Goal: Task Accomplishment & Management: Complete application form

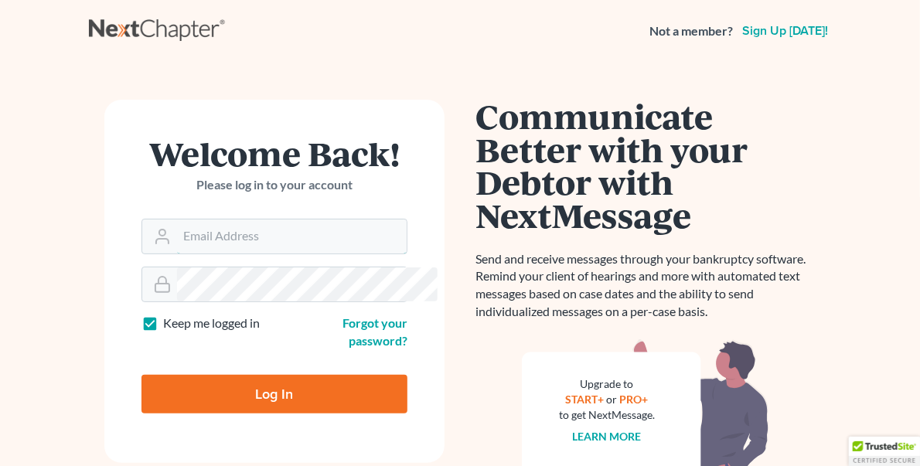
type input "spereyra@scura.com"
click at [190, 375] on input "Log In" at bounding box center [275, 394] width 266 height 39
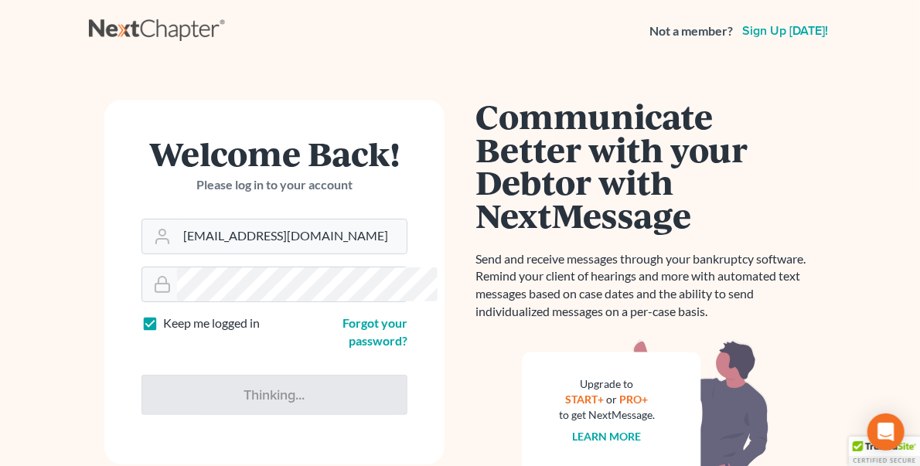
type input "Thinking..."
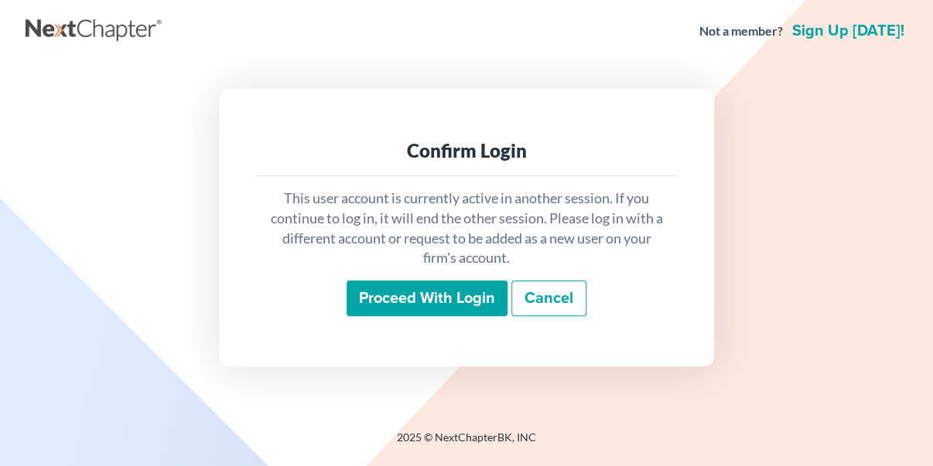
click at [372, 302] on input "Proceed with login" at bounding box center [427, 299] width 161 height 36
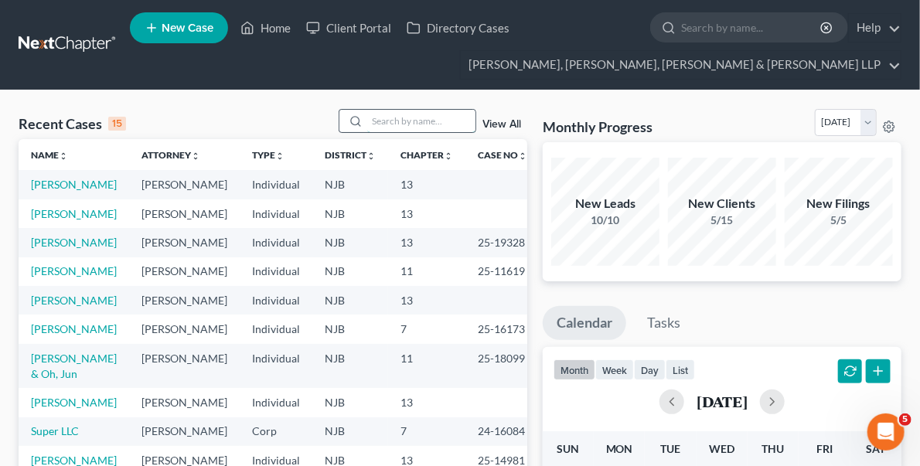
click at [412, 117] on input "search" at bounding box center [421, 121] width 108 height 22
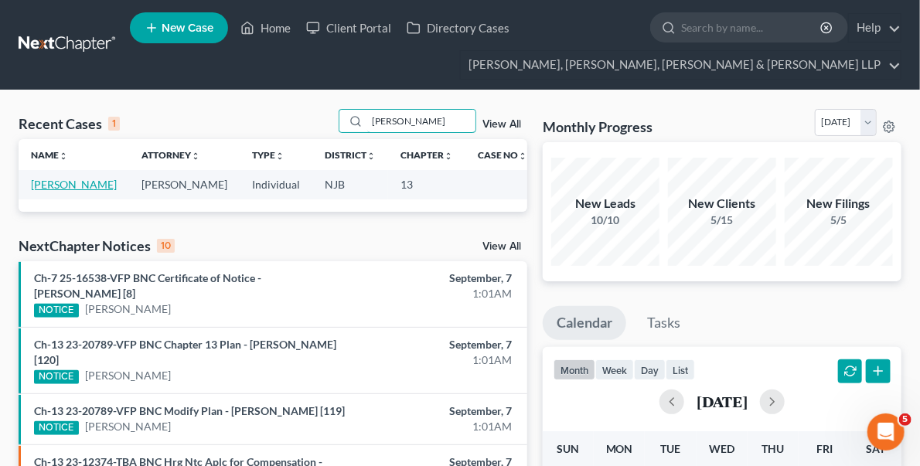
type input "[PERSON_NAME]"
click at [50, 179] on link "[PERSON_NAME]" at bounding box center [74, 184] width 86 height 13
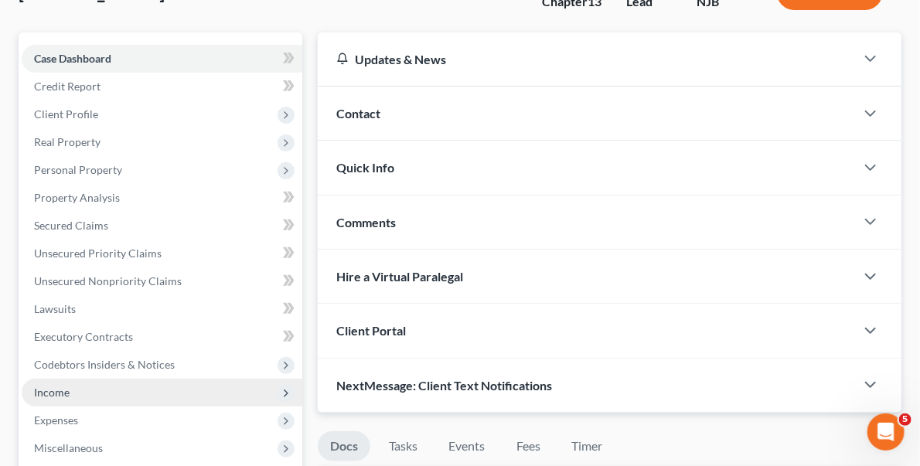
scroll to position [155, 0]
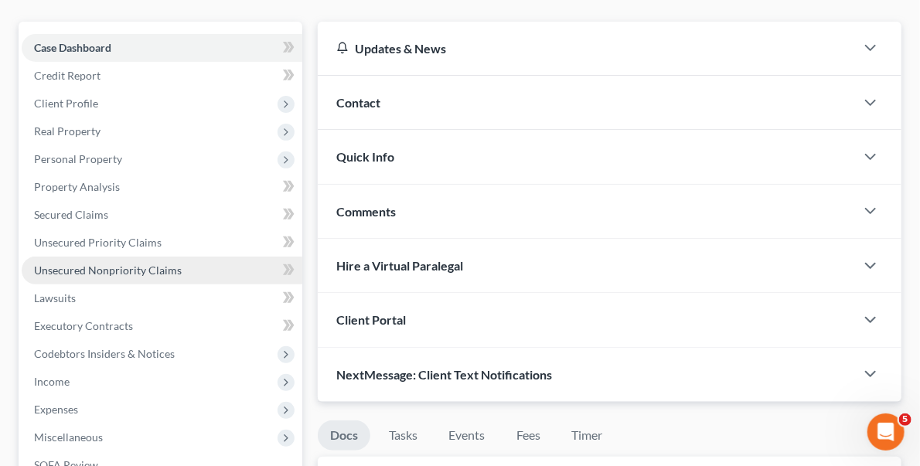
click at [99, 264] on span "Unsecured Nonpriority Claims" at bounding box center [108, 270] width 148 height 13
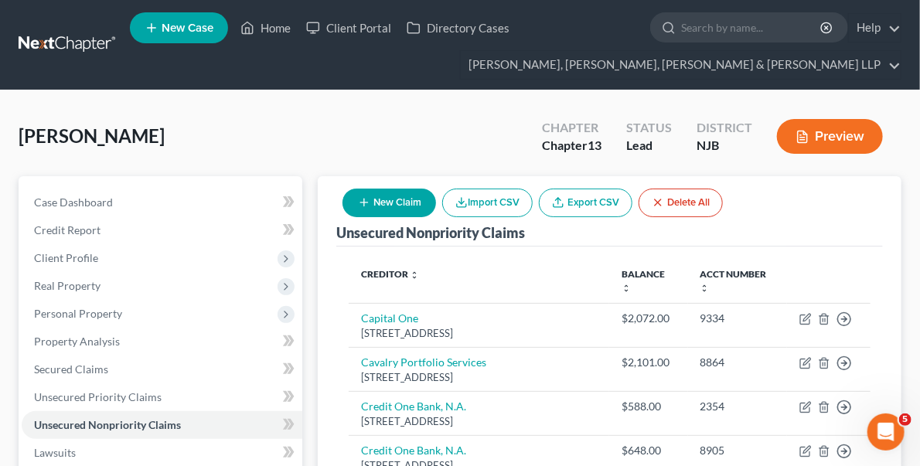
click at [436, 200] on button "New Claim" at bounding box center [390, 203] width 94 height 29
select select "0"
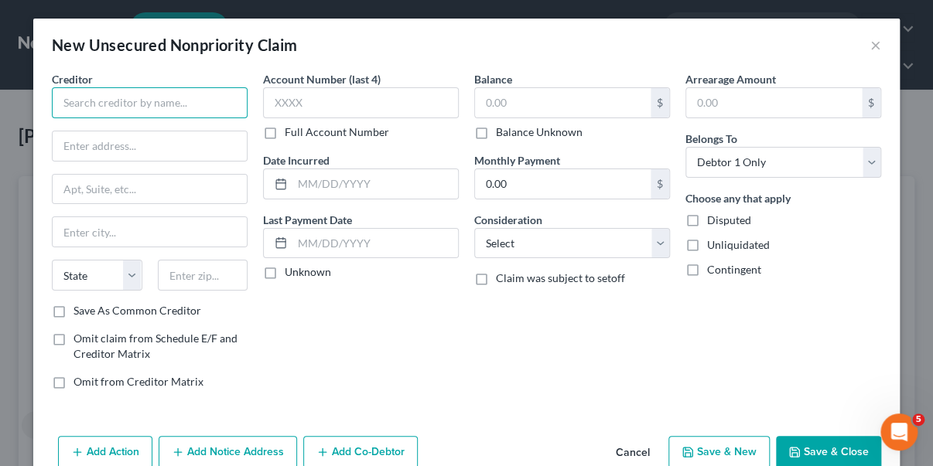
click at [206, 101] on input "text" at bounding box center [150, 102] width 196 height 31
type input "Outpatient USA LLC"
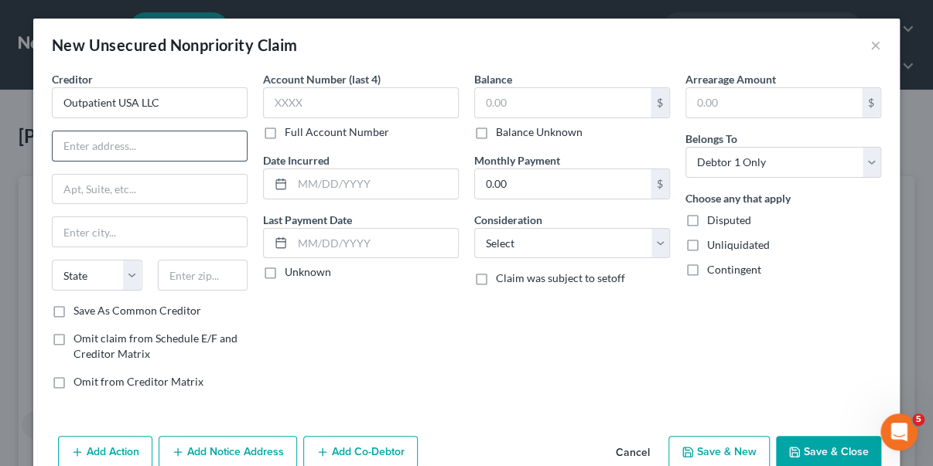
drag, startPoint x: 152, startPoint y: 148, endPoint x: 155, endPoint y: 132, distance: 15.8
click at [152, 148] on input "text" at bounding box center [150, 145] width 194 height 29
click at [155, 145] on input "505 Thornall" at bounding box center [150, 145] width 194 height 29
type input "[STREET_ADDRESS]"
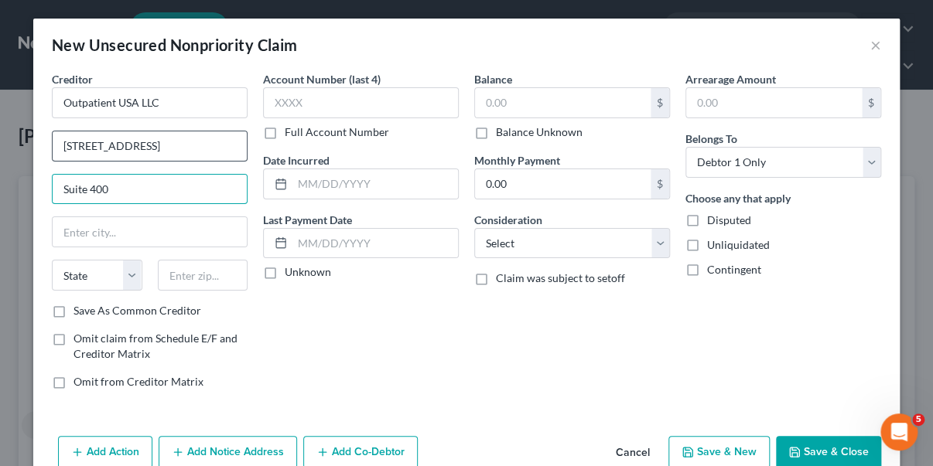
type input "Suite 400"
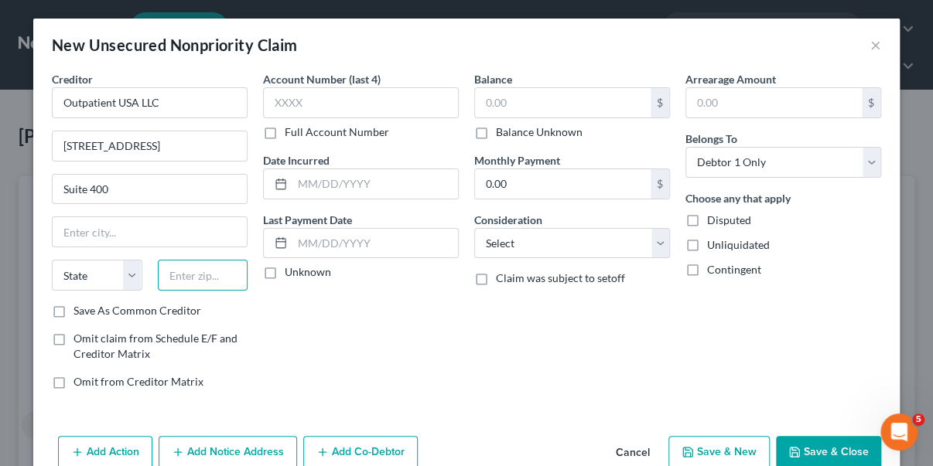
click at [211, 268] on input "text" at bounding box center [203, 275] width 91 height 31
type input "08837"
type input "Edison"
select select "33"
click at [329, 321] on div "Account Number (last 4) Full Account Number Date Incurred Last Payment Date Unk…" at bounding box center [360, 236] width 211 height 331
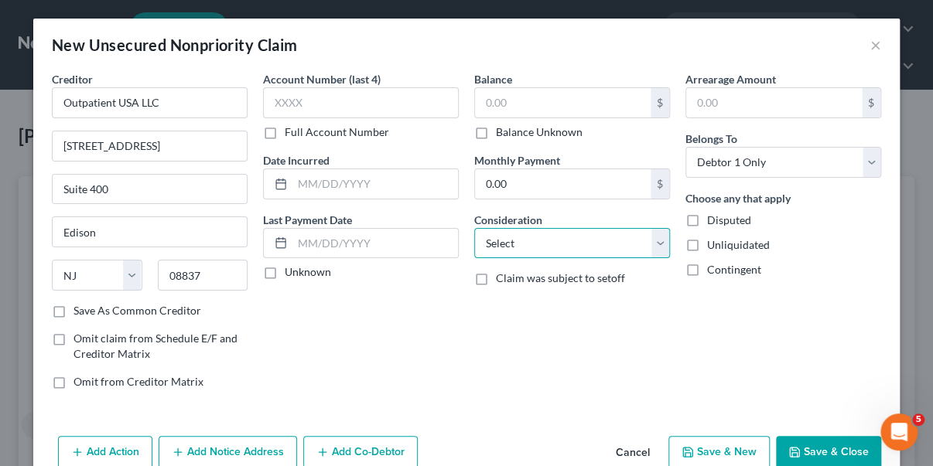
click at [602, 251] on select "Select Cable / Satellite Services Collection Agency Credit Card Debt Debt Couns…" at bounding box center [572, 243] width 196 height 31
select select "9"
click at [474, 228] on select "Select Cable / Satellite Services Collection Agency Credit Card Debt Debt Couns…" at bounding box center [572, 243] width 196 height 31
click at [521, 101] on input "text" at bounding box center [563, 102] width 176 height 29
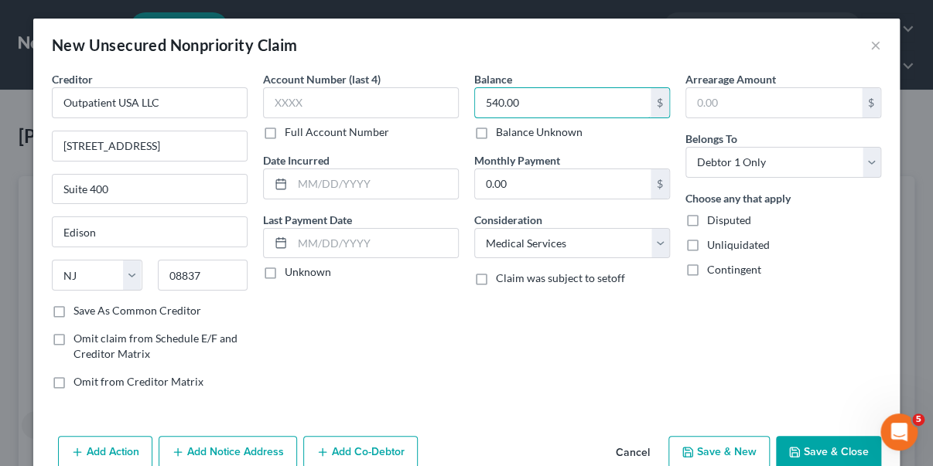
type input "540.00"
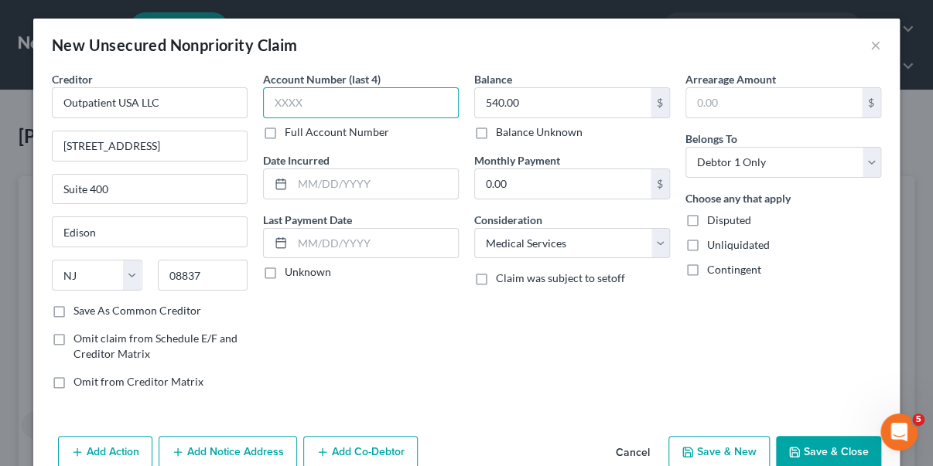
drag, startPoint x: 343, startPoint y: 105, endPoint x: 350, endPoint y: 91, distance: 15.9
click at [343, 104] on input "text" at bounding box center [361, 102] width 196 height 31
type input "5217"
click at [813, 442] on button "Save & Close" at bounding box center [828, 452] width 105 height 32
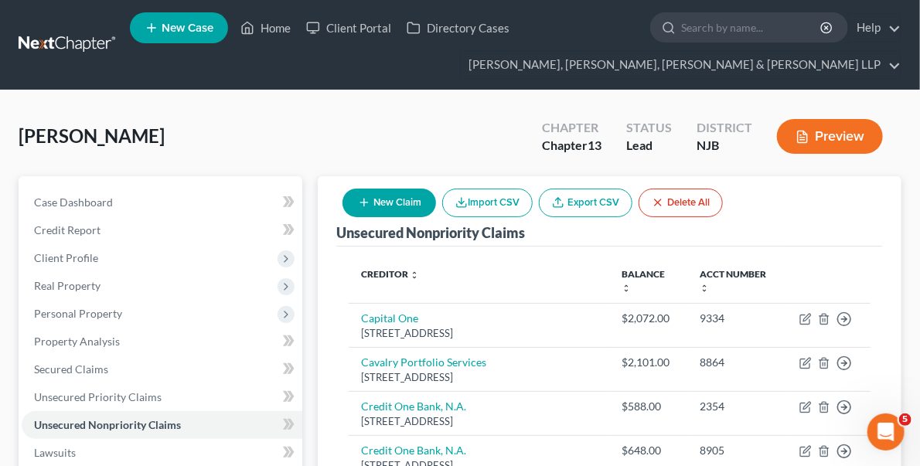
click at [436, 203] on button "New Claim" at bounding box center [390, 203] width 94 height 29
select select "0"
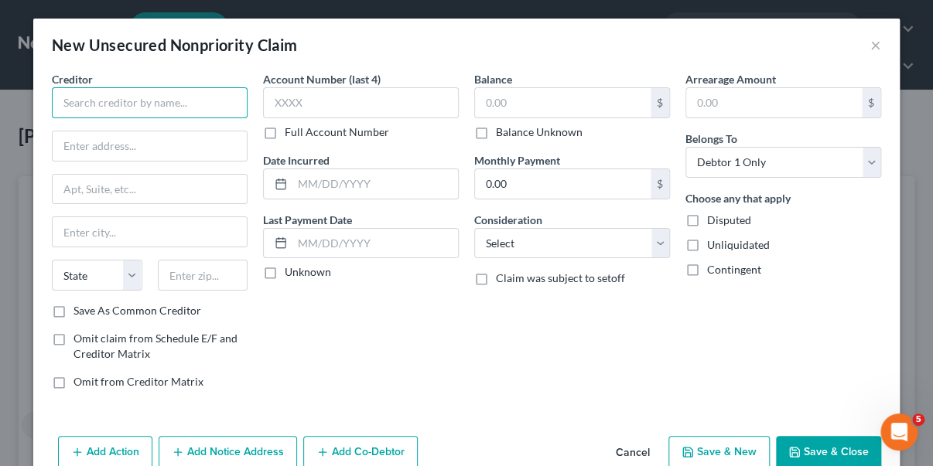
click at [196, 102] on input "text" at bounding box center [150, 102] width 196 height 31
type input "[GEOGRAPHIC_DATA]"
click at [200, 101] on input "[GEOGRAPHIC_DATA]" at bounding box center [150, 102] width 196 height 31
drag, startPoint x: 177, startPoint y: 139, endPoint x: 185, endPoint y: 117, distance: 23.7
click at [177, 139] on input "text" at bounding box center [150, 145] width 194 height 29
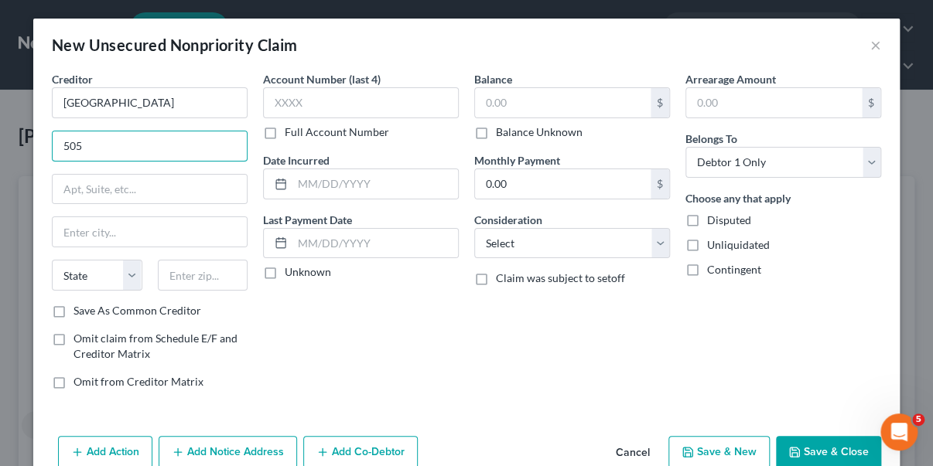
type input "[STREET_ADDRESS]"
click at [125, 176] on input "text" at bounding box center [150, 189] width 194 height 29
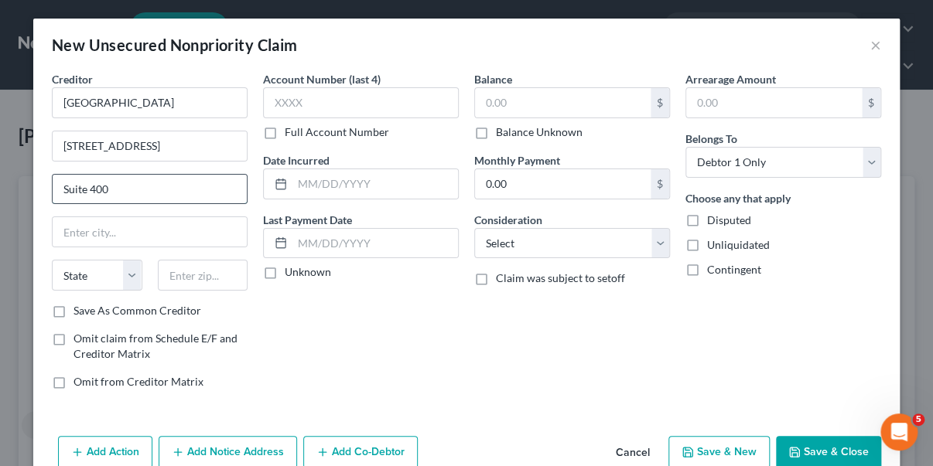
type input "Suite 400"
type input "08837"
type input "Edison"
select select "33"
click at [525, 108] on input "text" at bounding box center [563, 102] width 176 height 29
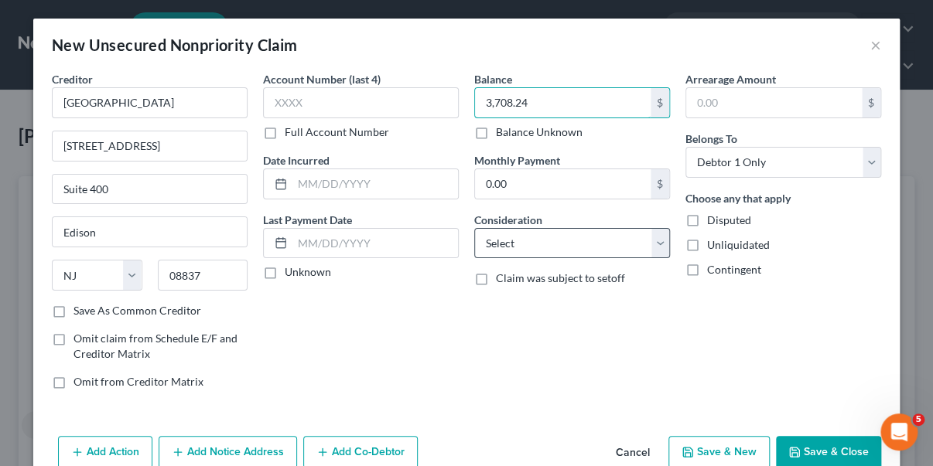
type input "3,708.24"
drag, startPoint x: 595, startPoint y: 248, endPoint x: 592, endPoint y: 265, distance: 16.5
click at [594, 261] on div "Balance 3,708.24 $ Balance Unknown Balance Undetermined 3,708.24 $ Balance Unkn…" at bounding box center [571, 236] width 211 height 331
select select "9"
click at [474, 228] on select "Select Cable / Satellite Services Collection Agency Credit Card Debt Debt Couns…" at bounding box center [572, 243] width 196 height 31
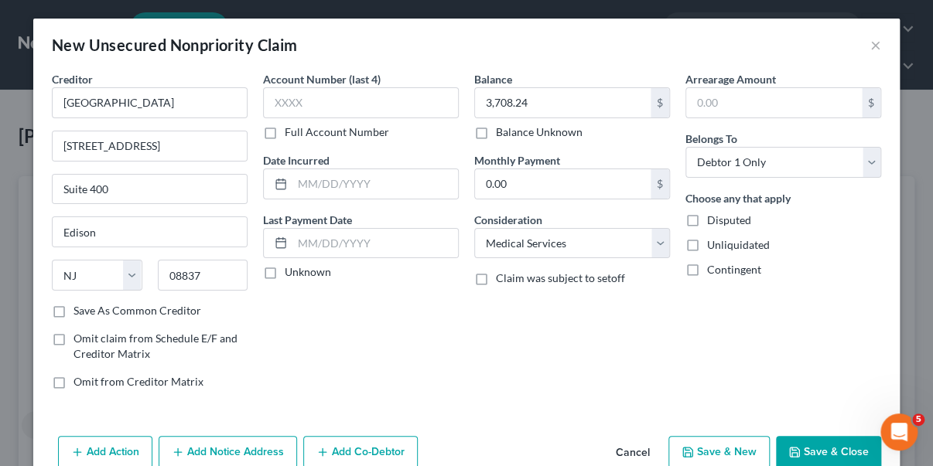
click at [477, 333] on div "Balance 3,708.24 $ Balance Unknown Balance Undetermined 3,708.24 $ Balance Unkn…" at bounding box center [571, 236] width 211 height 331
drag, startPoint x: 498, startPoint y: 334, endPoint x: 644, endPoint y: 333, distance: 145.4
click at [501, 333] on div "Balance 3,708.24 $ Balance Unknown Balance Undetermined 3,708.24 $ Balance Unkn…" at bounding box center [571, 236] width 211 height 331
click at [808, 451] on button "Save & Close" at bounding box center [828, 452] width 105 height 32
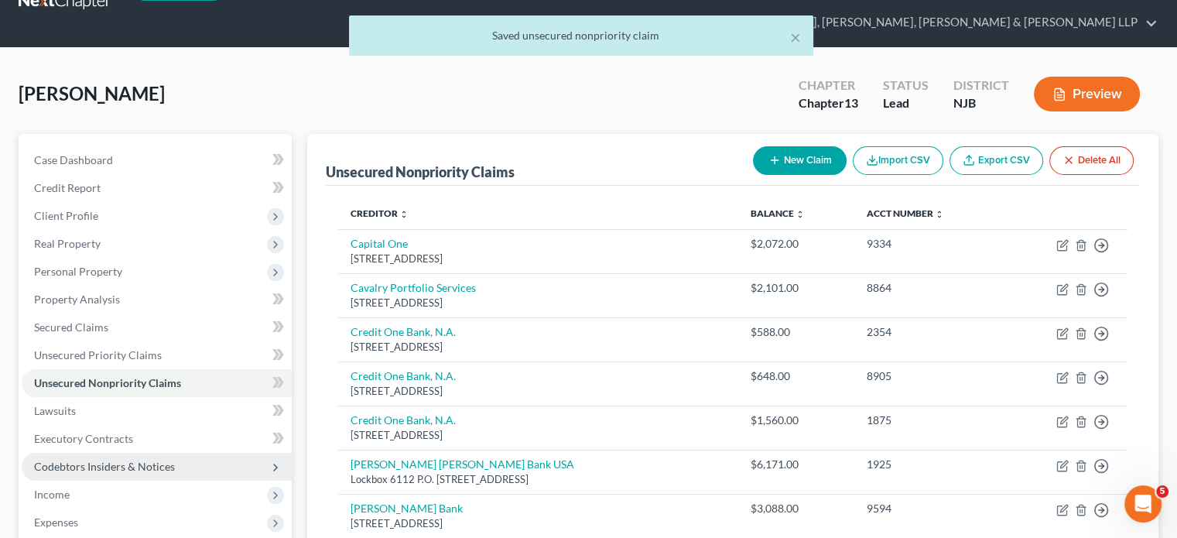
scroll to position [77, 0]
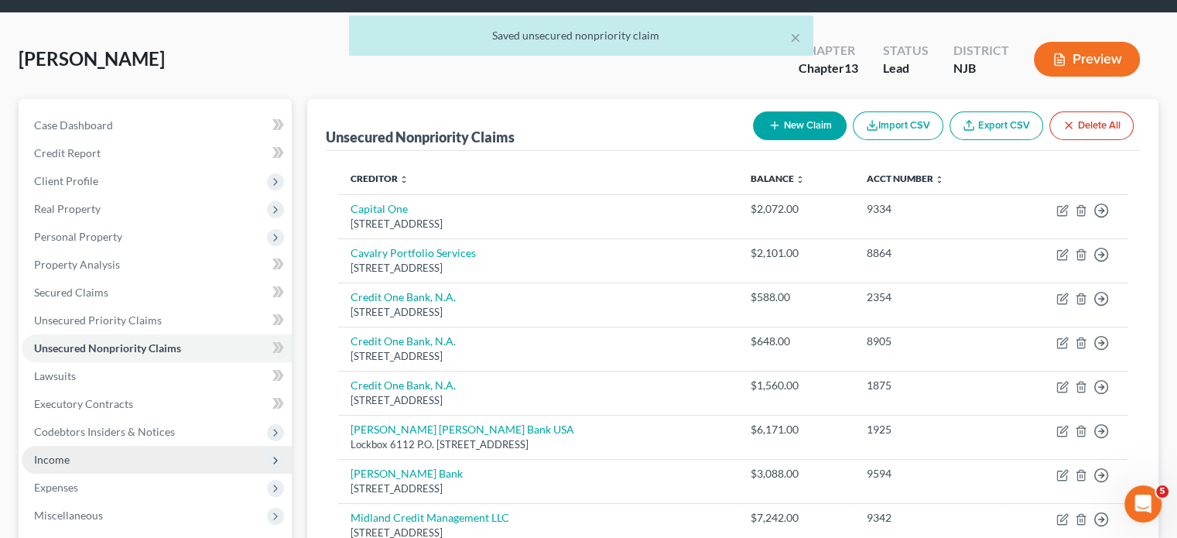
click at [63, 453] on span "Income" at bounding box center [52, 459] width 36 height 13
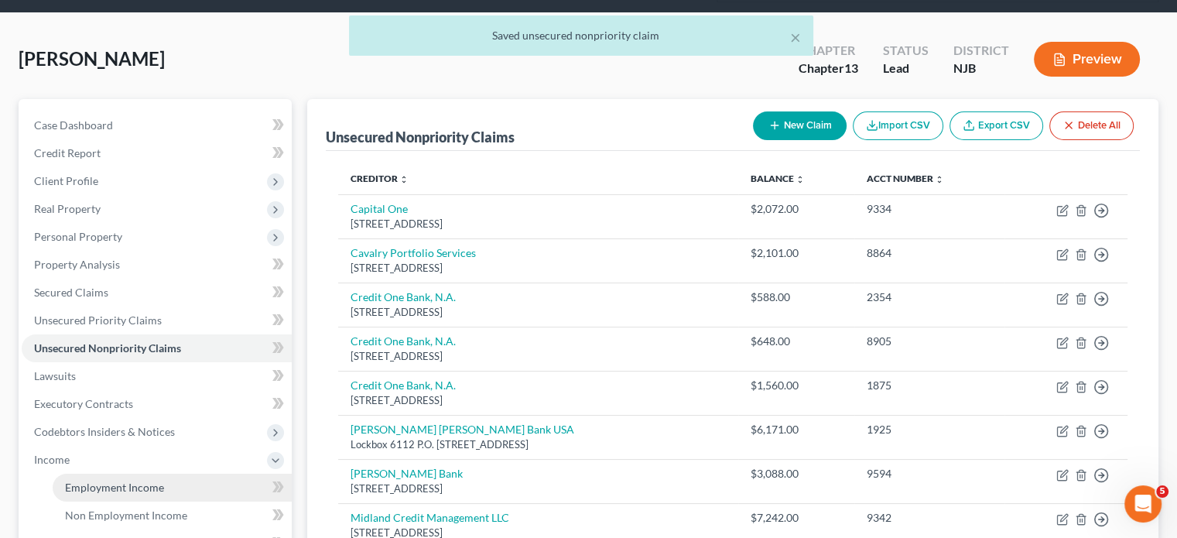
click at [82, 466] on span "Employment Income" at bounding box center [114, 486] width 99 height 13
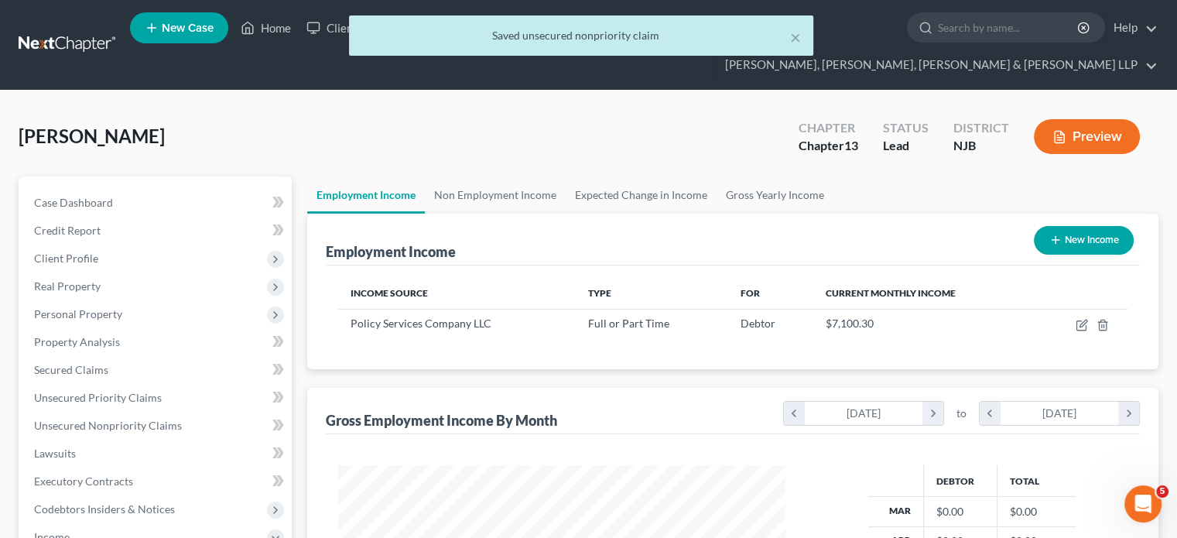
scroll to position [275, 477]
click at [513, 176] on link "Non Employment Income" at bounding box center [495, 194] width 141 height 37
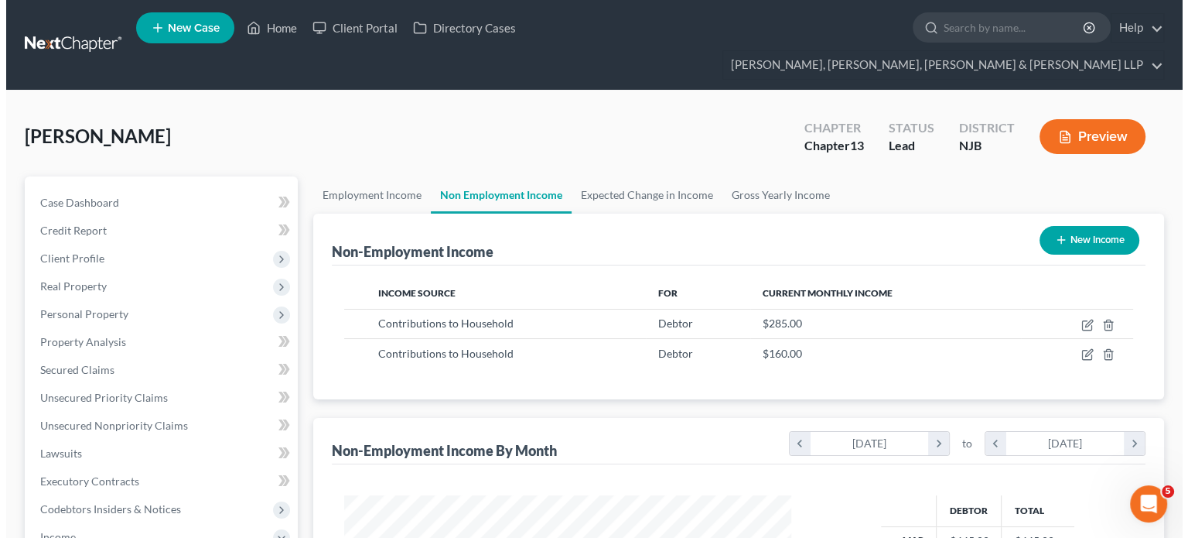
scroll to position [275, 477]
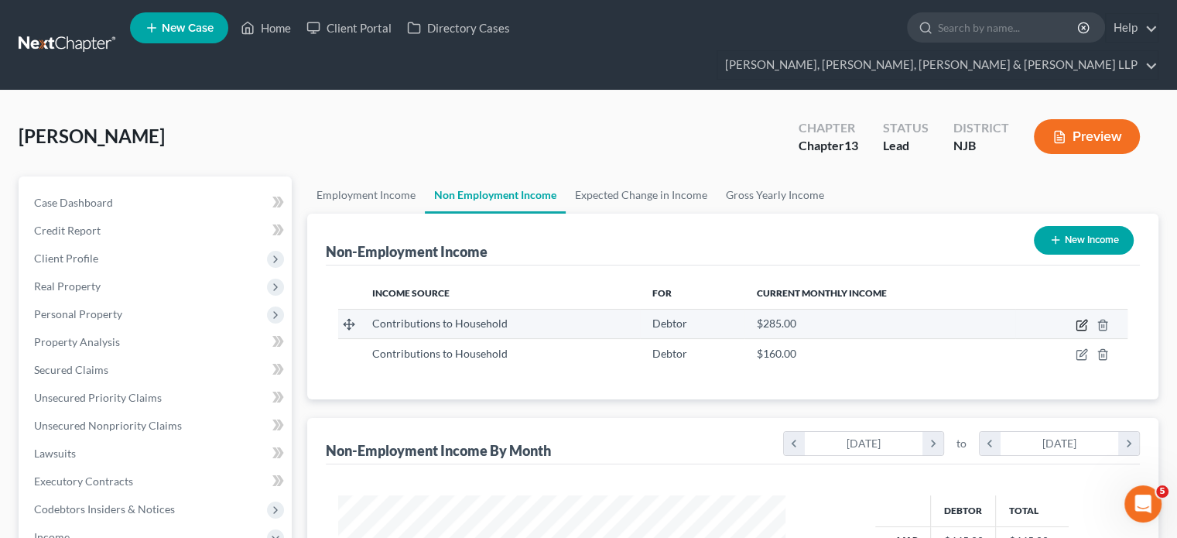
click at [932, 319] on icon "button" at bounding box center [1081, 325] width 12 height 12
select select "8"
select select "0"
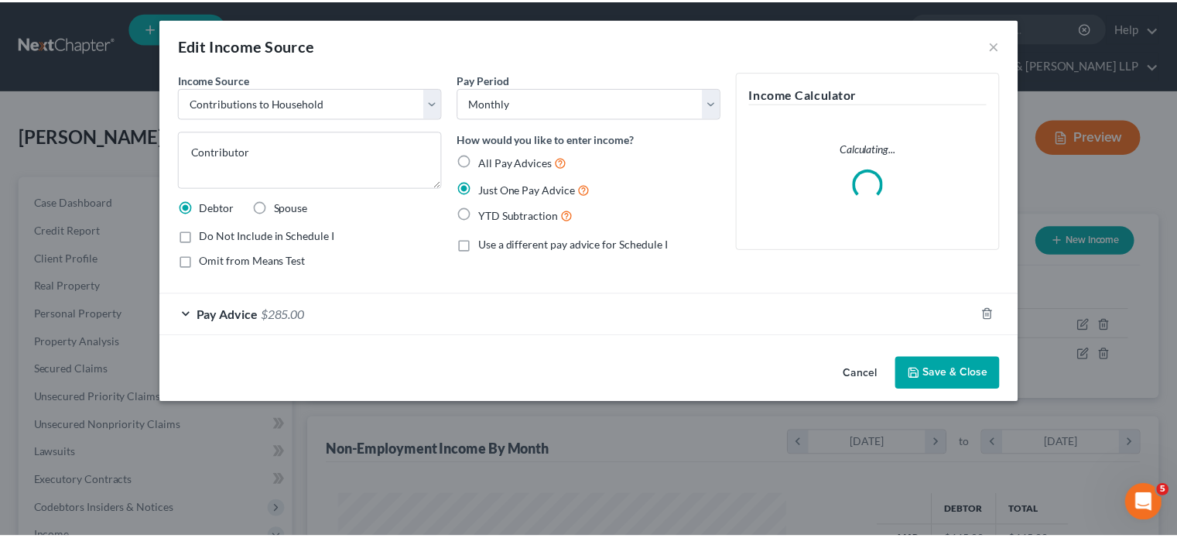
scroll to position [275, 483]
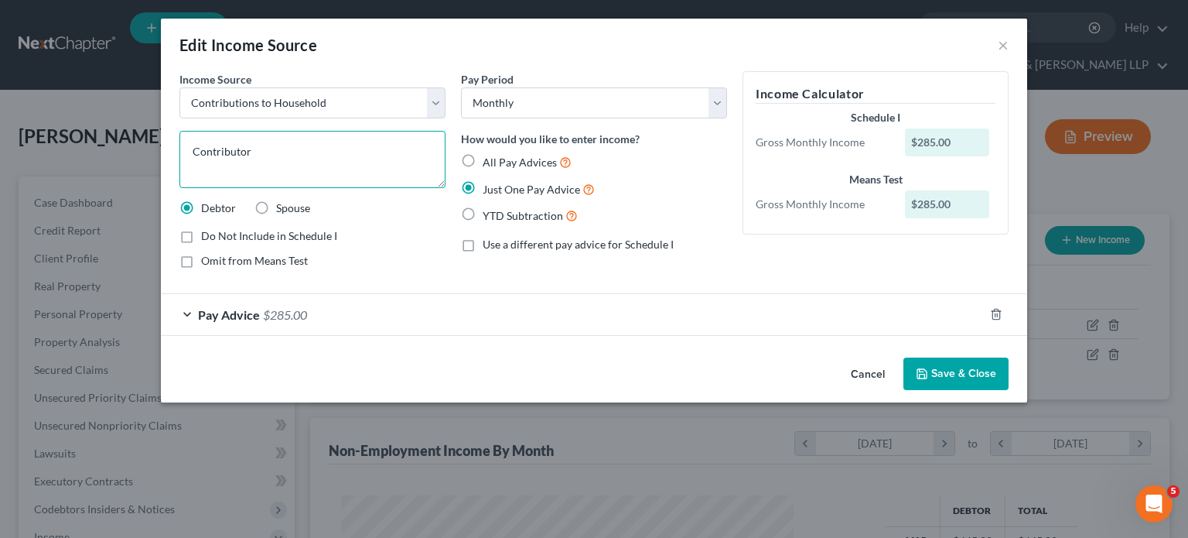
click at [189, 149] on textarea "Contributor" at bounding box center [312, 159] width 266 height 57
type textarea "Family Contribution"
click at [932, 372] on button "Save & Close" at bounding box center [955, 373] width 105 height 32
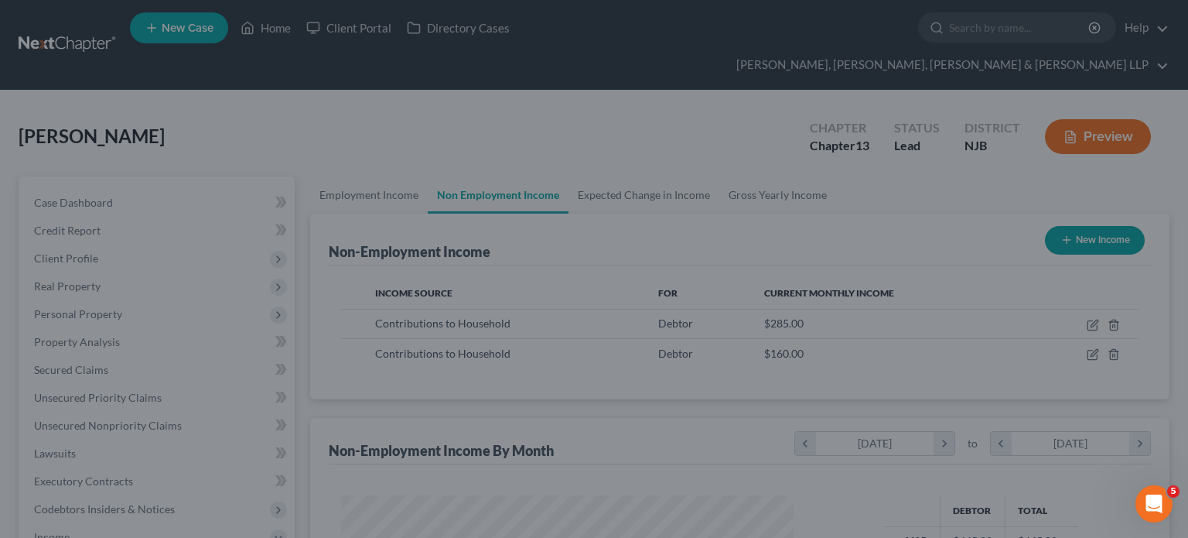
scroll to position [773246, 773043]
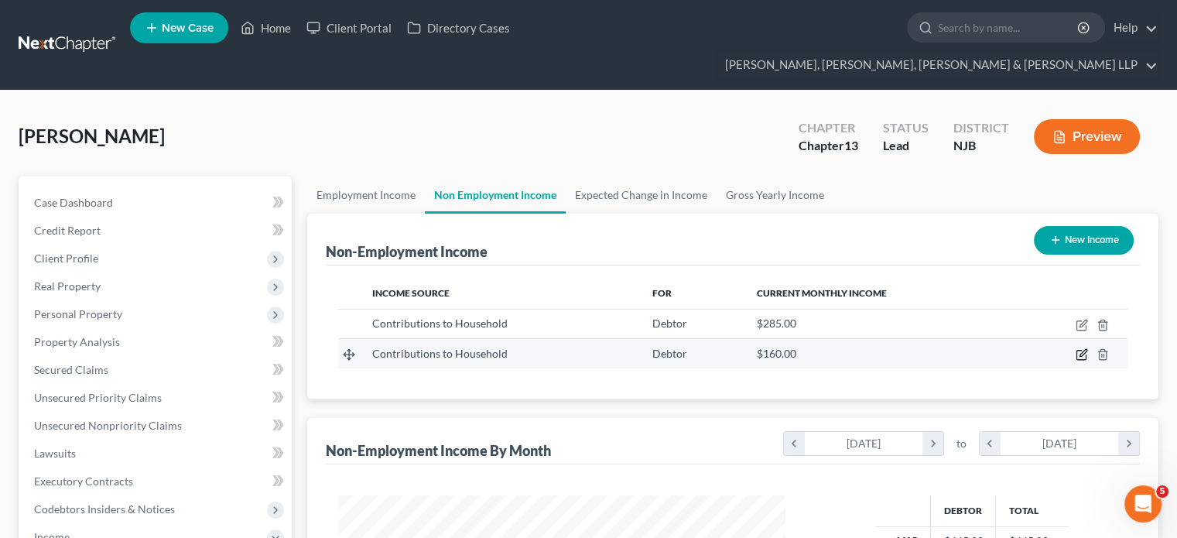
click at [932, 348] on icon "button" at bounding box center [1081, 354] width 12 height 12
select select "8"
select select "0"
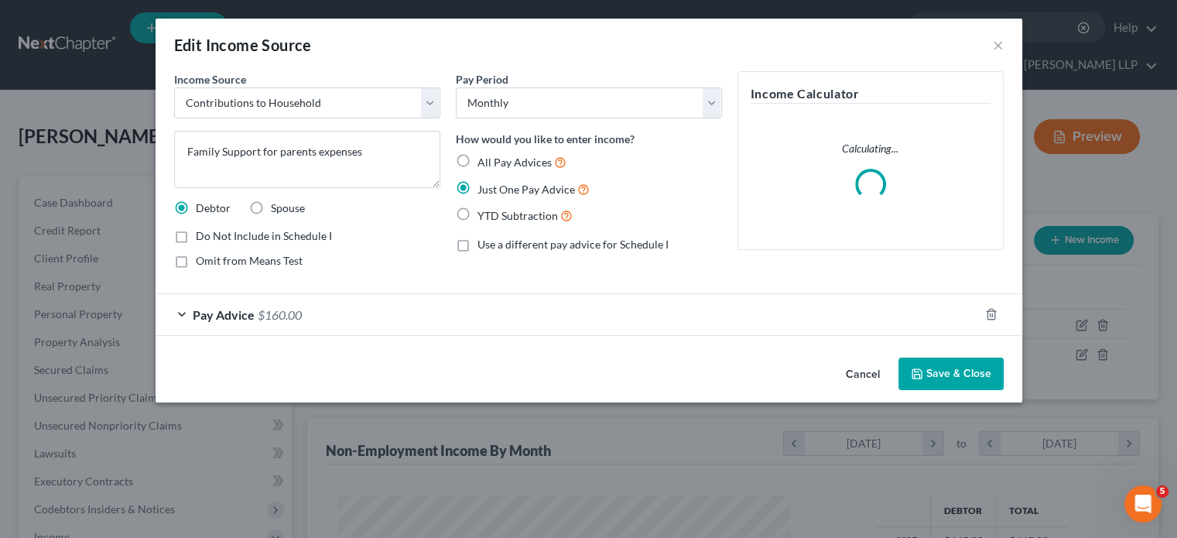
scroll to position [275, 483]
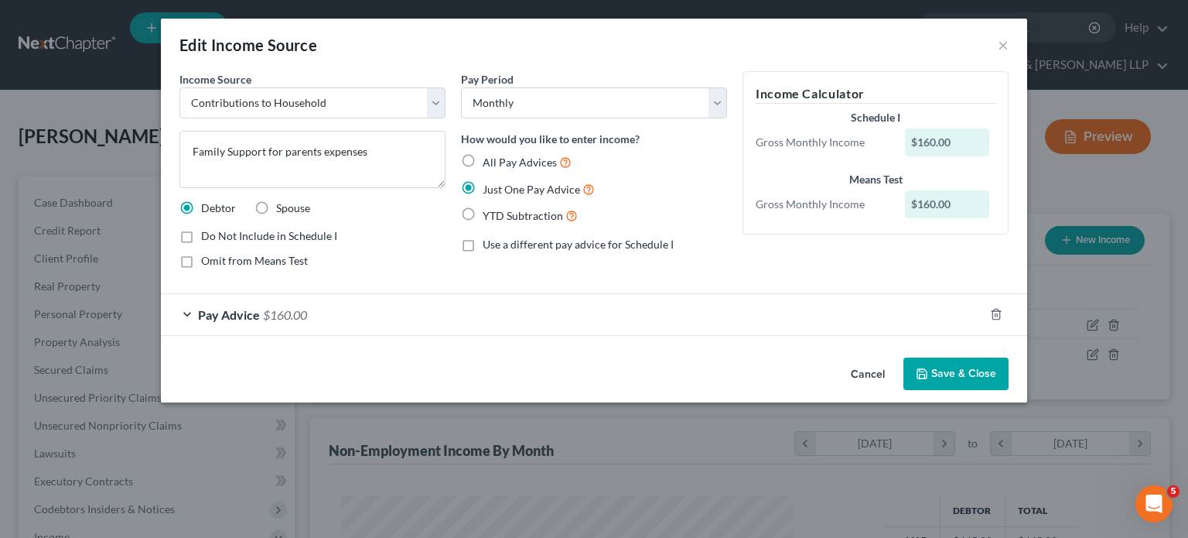
click at [932, 380] on button "Save & Close" at bounding box center [955, 373] width 105 height 32
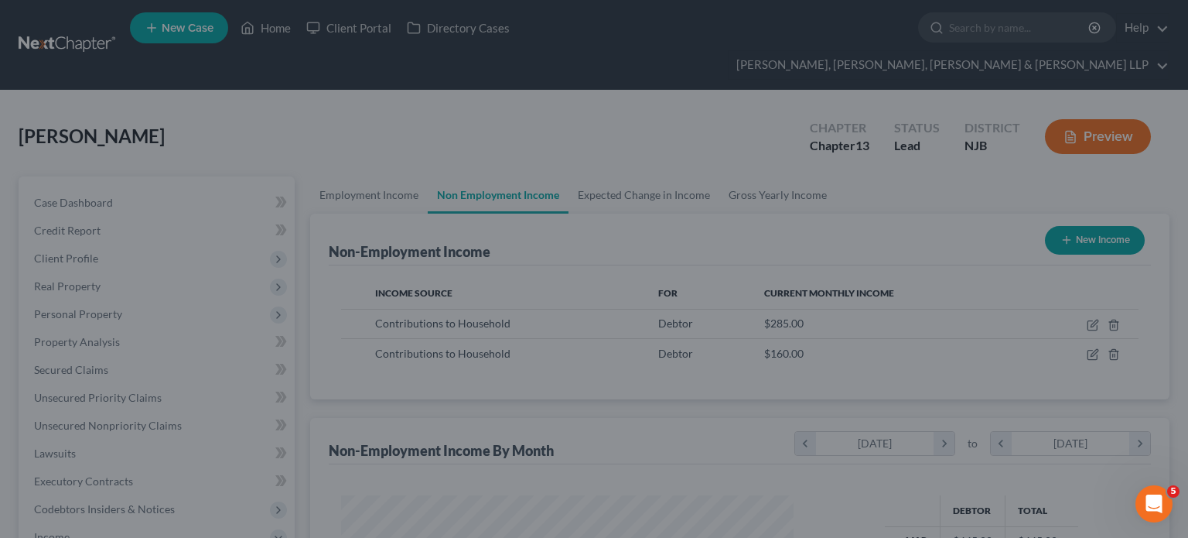
scroll to position [773246, 773043]
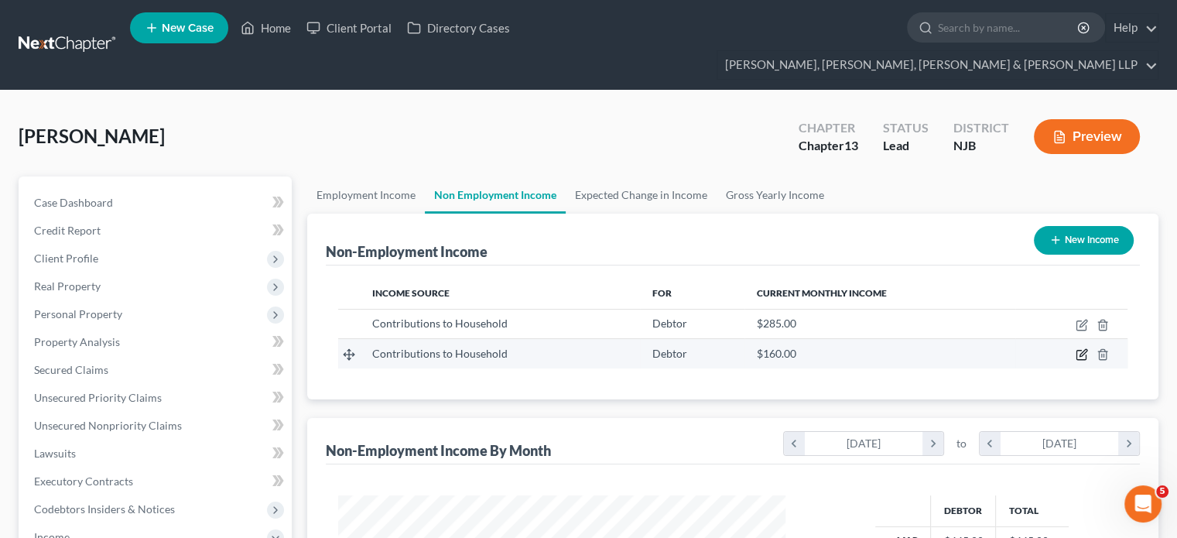
click at [932, 350] on icon "button" at bounding box center [1082, 353] width 7 height 7
select select "8"
select select "0"
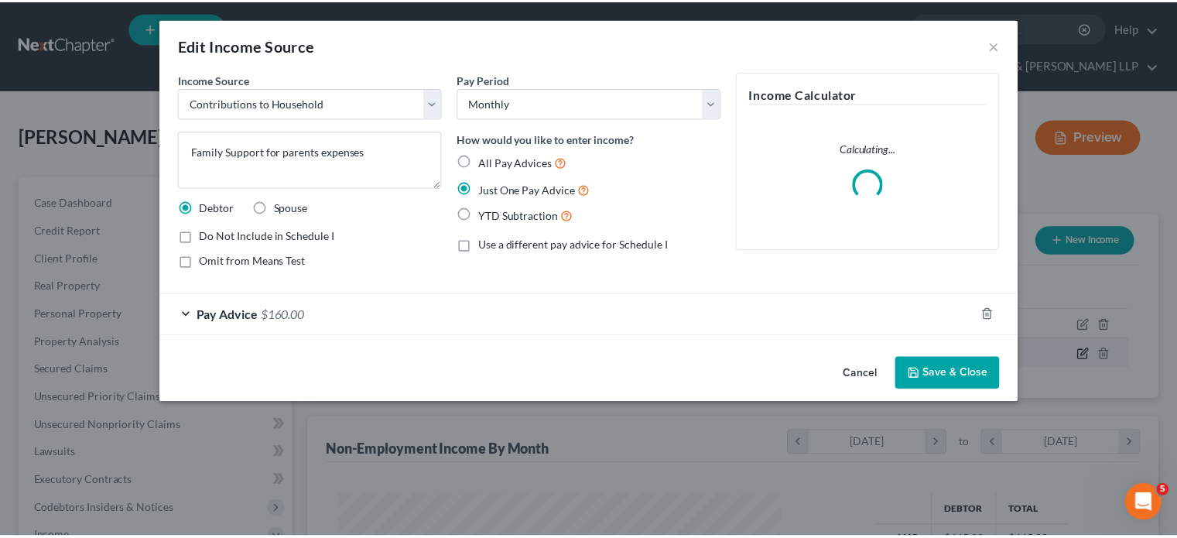
scroll to position [275, 483]
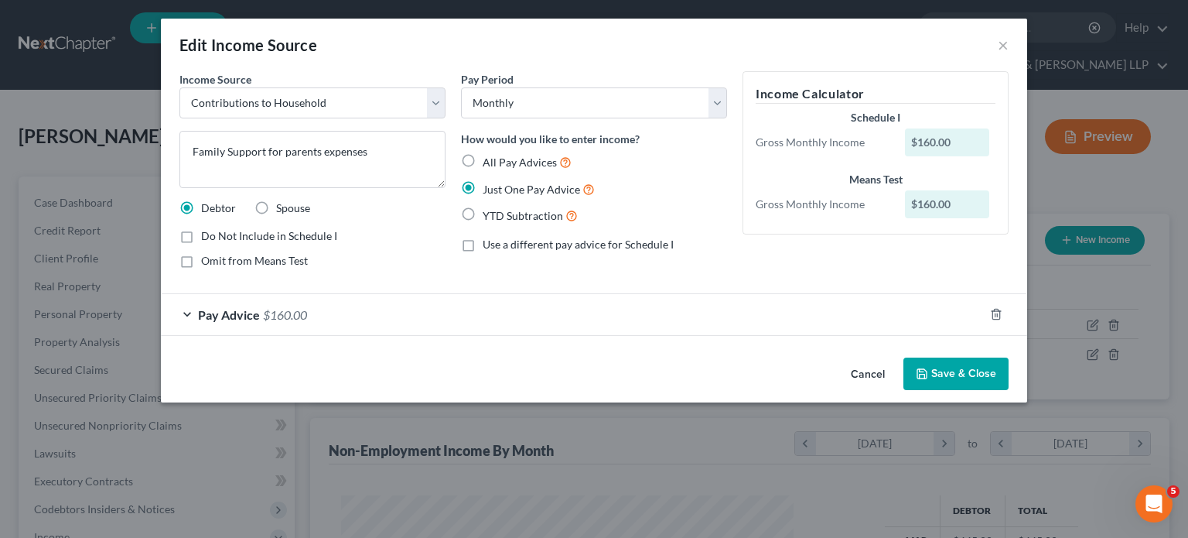
click at [201, 258] on label "Omit from Means Test" at bounding box center [254, 260] width 107 height 15
click at [207, 258] on input "Omit from Means Test" at bounding box center [212, 258] width 10 height 10
checkbox input "true"
click at [932, 367] on button "Save & Close" at bounding box center [955, 373] width 105 height 32
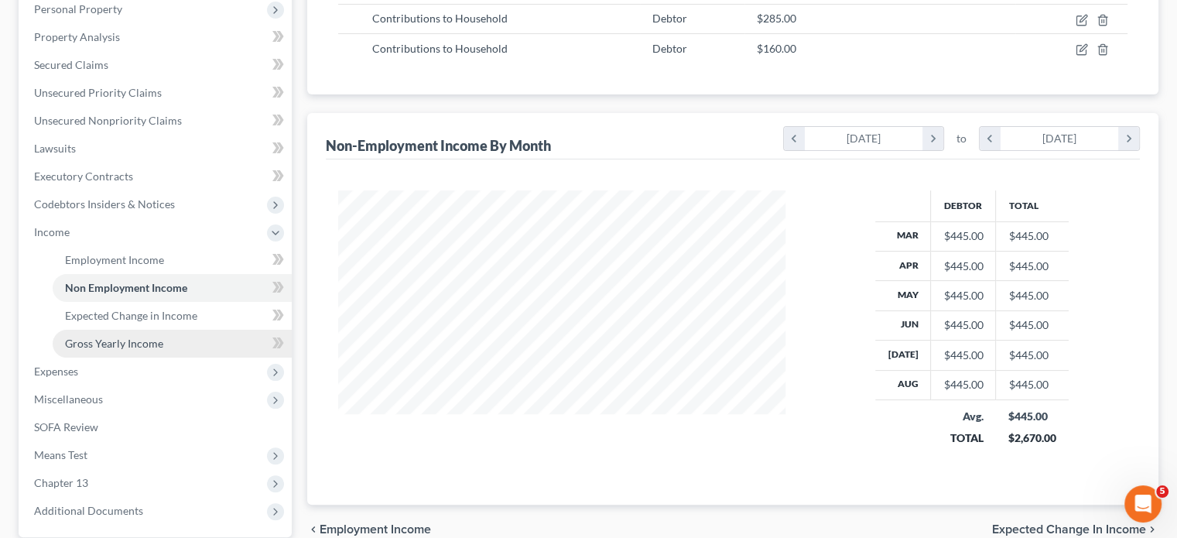
scroll to position [268, 0]
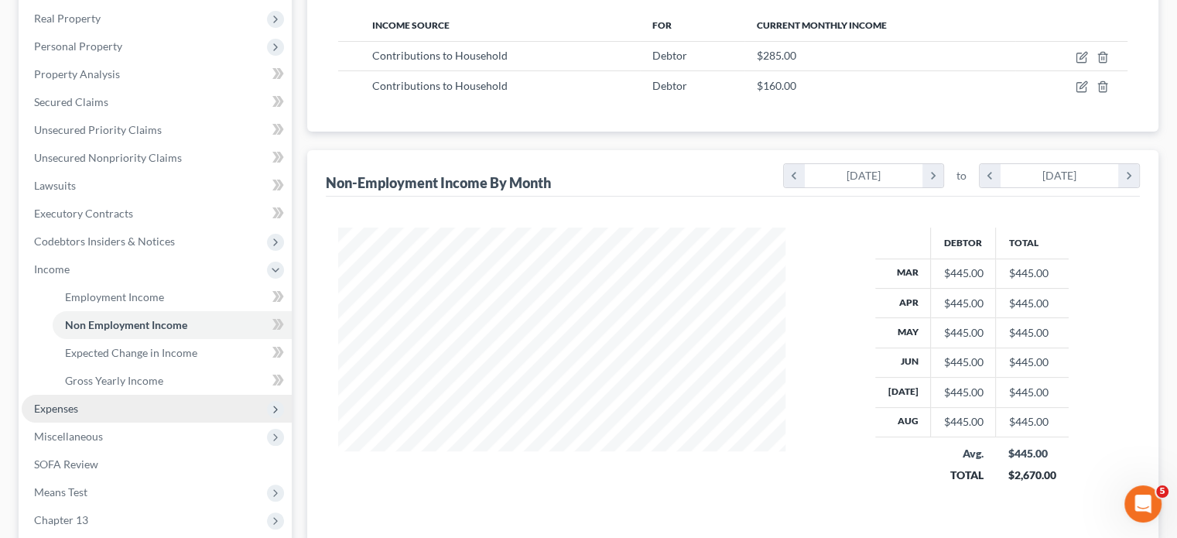
click at [66, 401] on span "Expenses" at bounding box center [56, 407] width 44 height 13
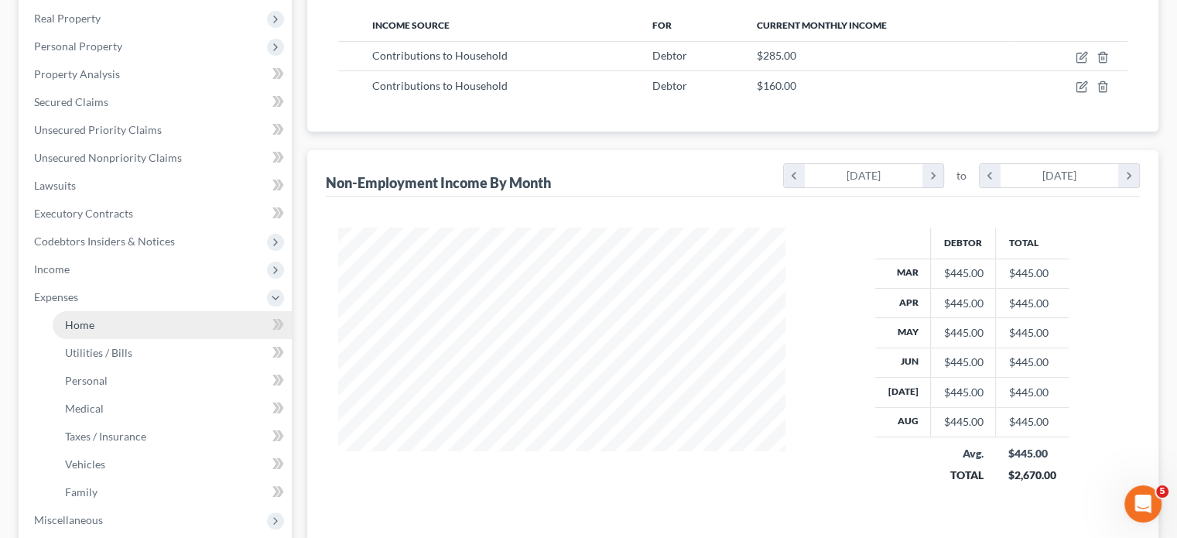
click at [88, 318] on span "Home" at bounding box center [79, 324] width 29 height 13
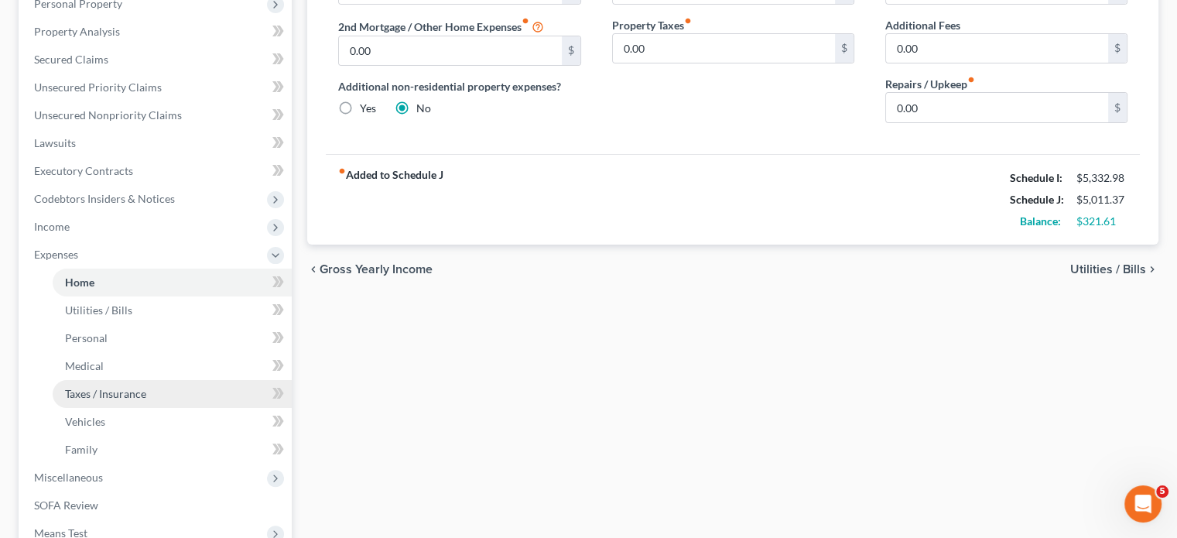
scroll to position [309, 0]
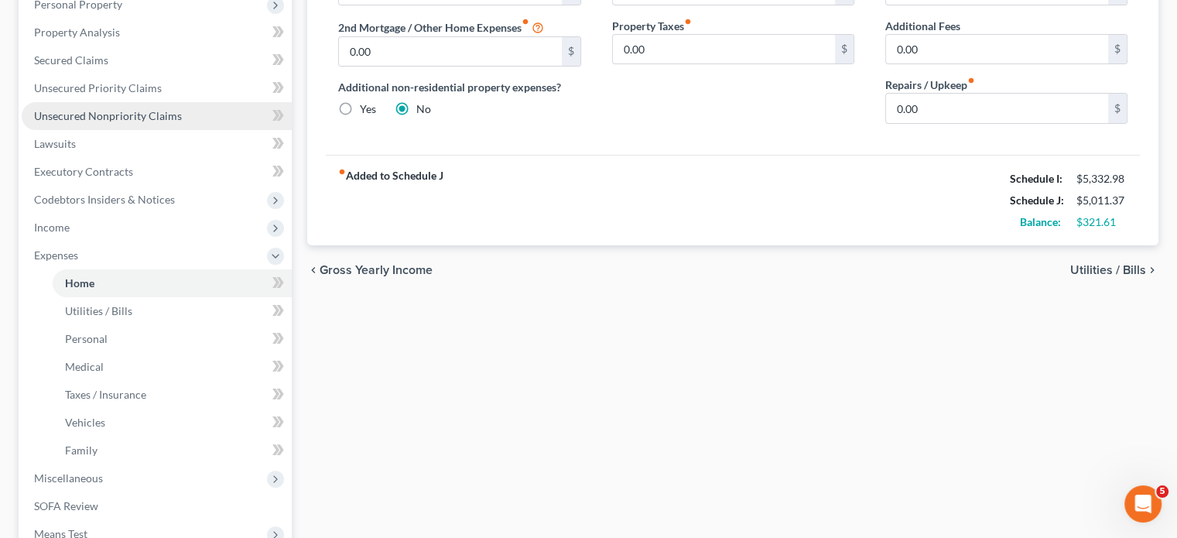
click at [96, 109] on span "Unsecured Nonpriority Claims" at bounding box center [108, 115] width 148 height 13
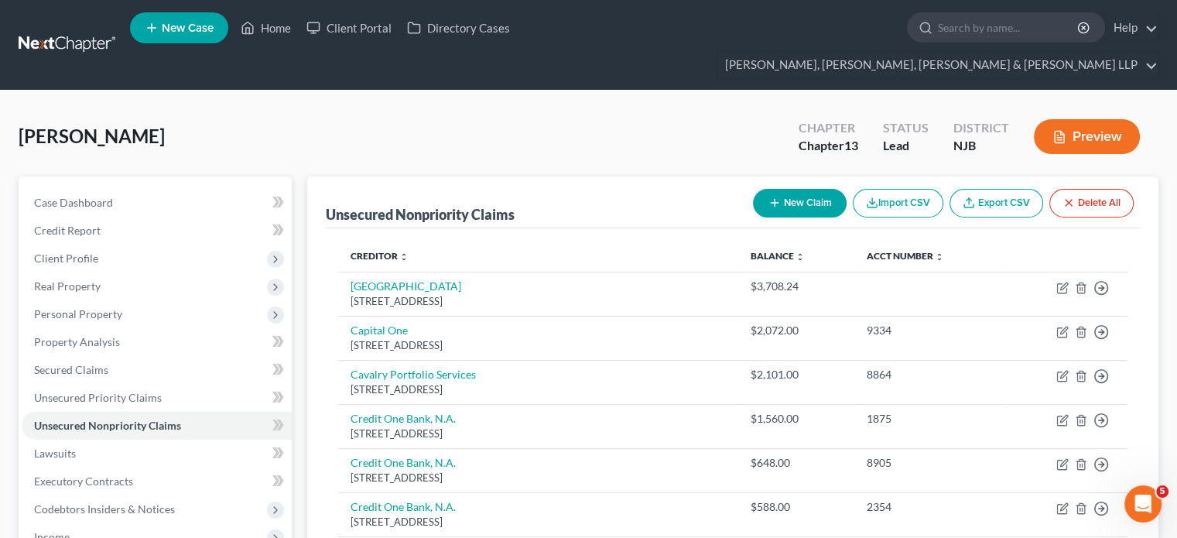
click at [787, 189] on button "New Claim" at bounding box center [800, 203] width 94 height 29
select select "0"
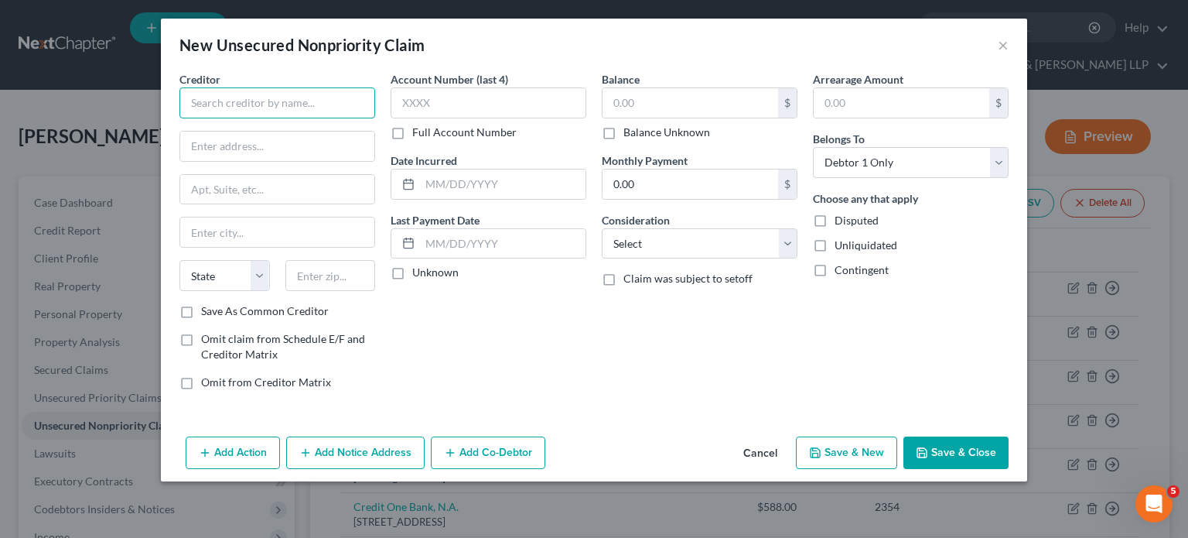
click at [330, 100] on input "text" at bounding box center [277, 102] width 196 height 31
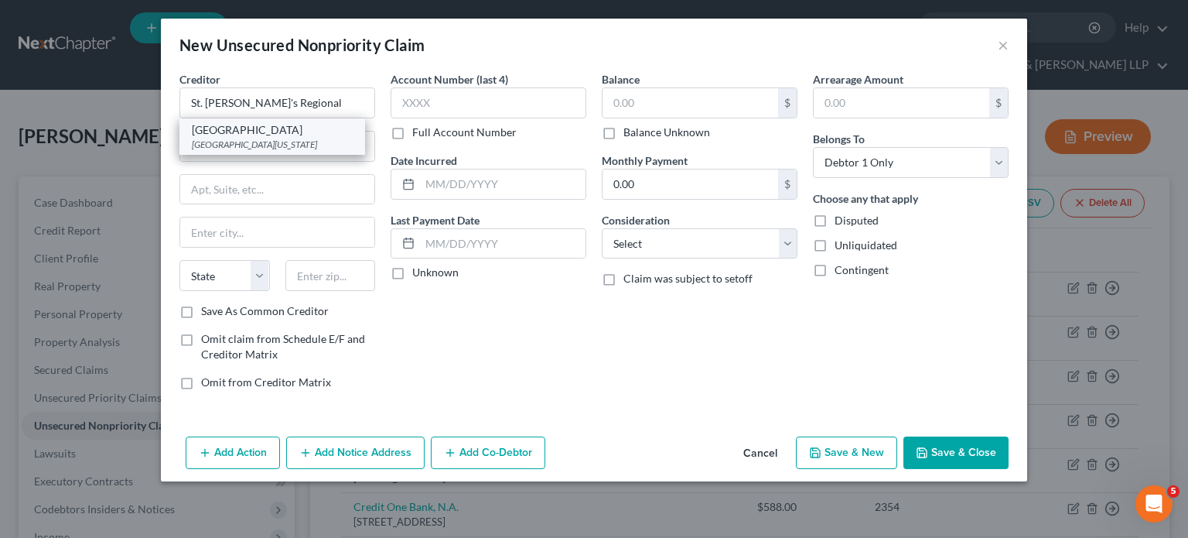
click at [255, 151] on div "[GEOGRAPHIC_DATA][US_STATE]" at bounding box center [272, 144] width 161 height 13
type input "[GEOGRAPHIC_DATA]"
type input "Po Box 32025"
type input "[US_STATE]"
select select "35"
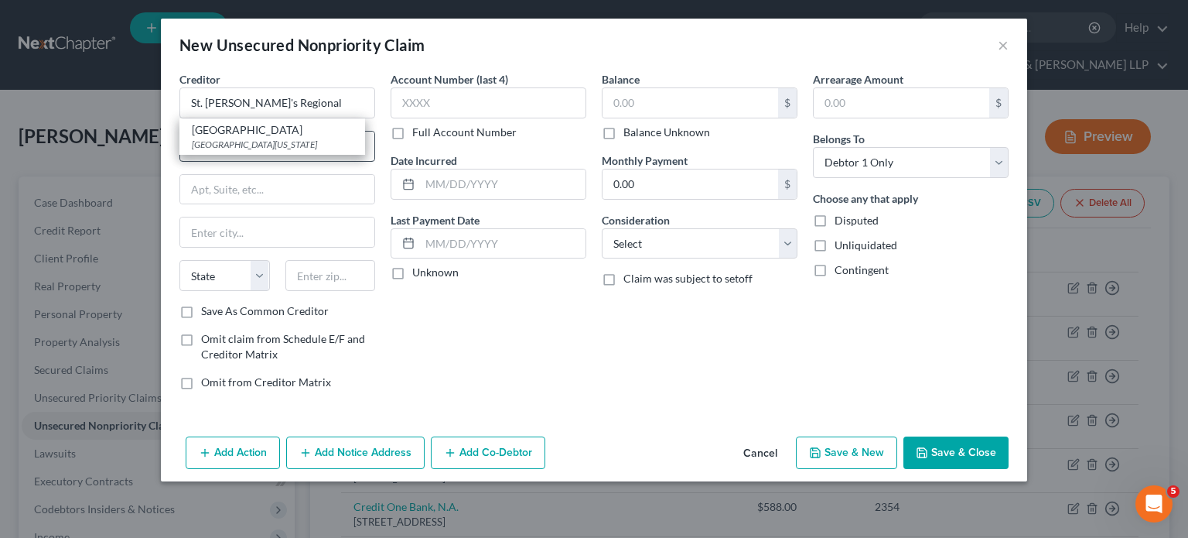
type input "10087"
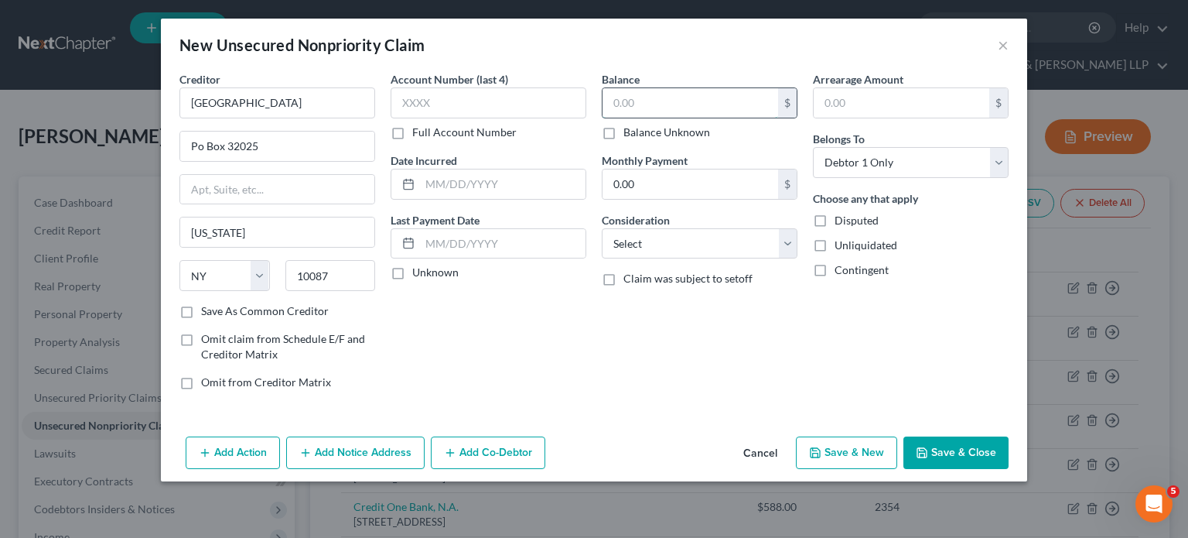
click at [662, 97] on input "text" at bounding box center [691, 102] width 176 height 29
type input "2,202.19"
click at [495, 94] on input "text" at bounding box center [489, 102] width 196 height 31
type input "9236"
click at [659, 241] on select "Select Cable / Satellite Services Collection Agency Credit Card Debt Debt Couns…" at bounding box center [700, 243] width 196 height 31
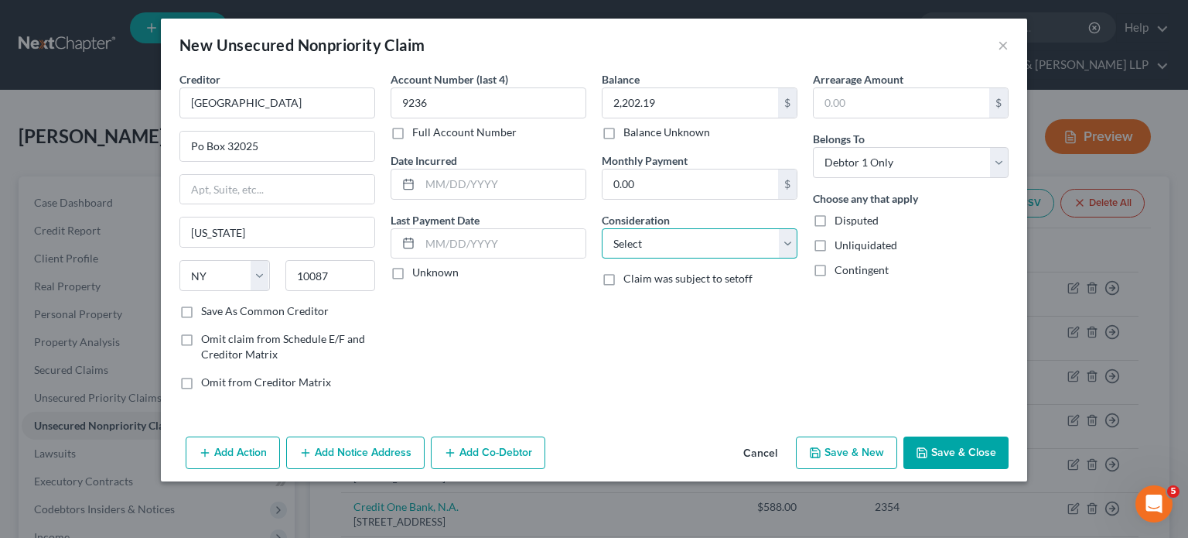
select select "9"
click at [602, 228] on select "Select Cable / Satellite Services Collection Agency Credit Card Debt Debt Couns…" at bounding box center [700, 243] width 196 height 31
drag, startPoint x: 624, startPoint y: 350, endPoint x: 807, endPoint y: 350, distance: 182.6
click at [625, 350] on div "Balance 2,202.19 $ Balance Unknown Balance Undetermined 2,202.19 $ Balance Unkn…" at bounding box center [699, 236] width 211 height 331
click at [932, 448] on button "Save & Close" at bounding box center [955, 452] width 105 height 32
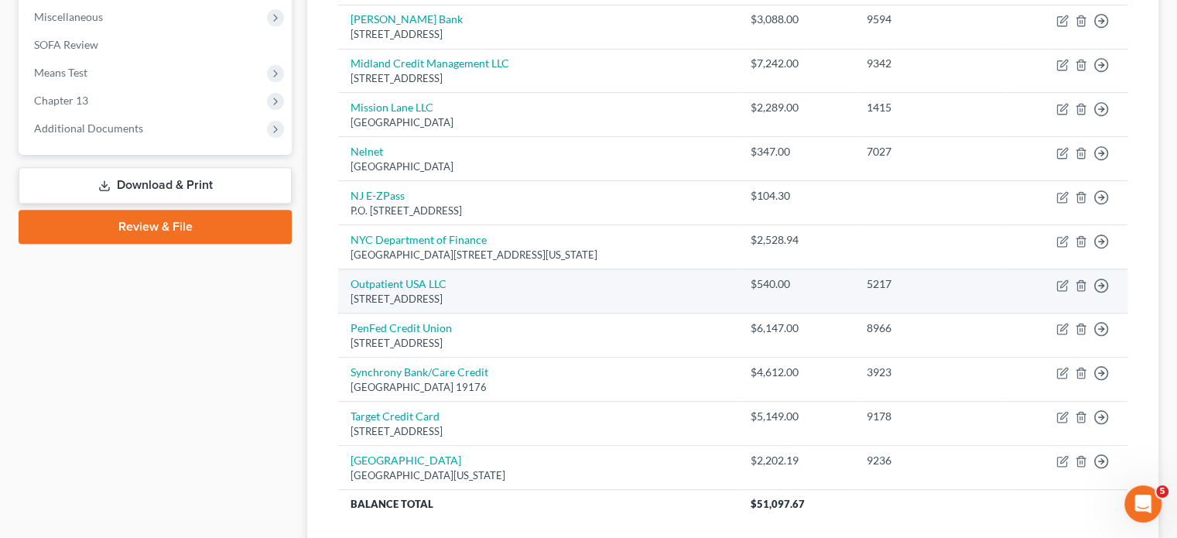
scroll to position [619, 0]
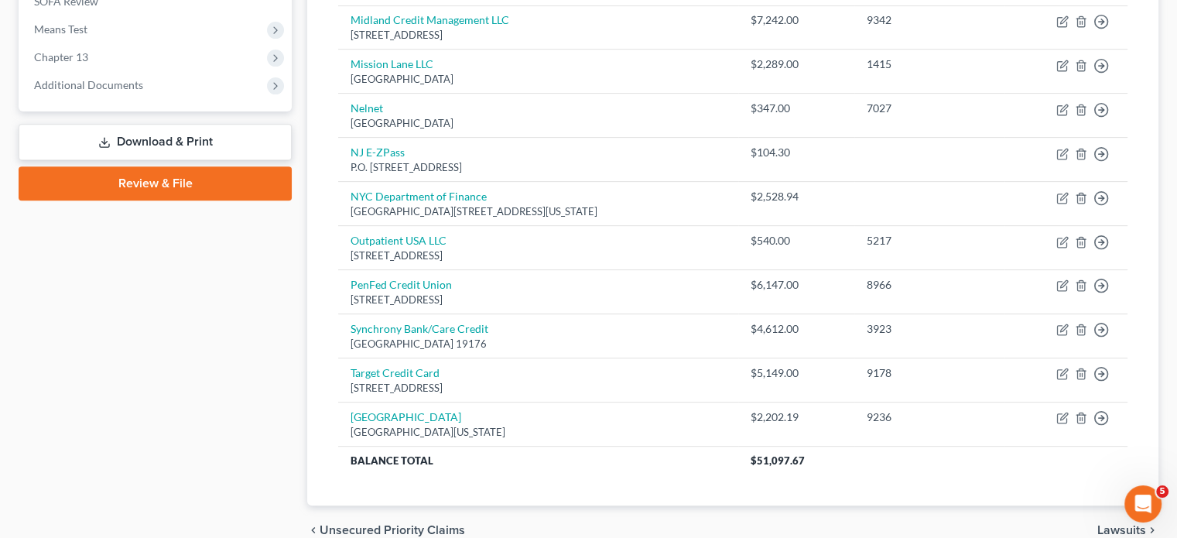
click at [190, 124] on link "Download & Print" at bounding box center [155, 142] width 273 height 36
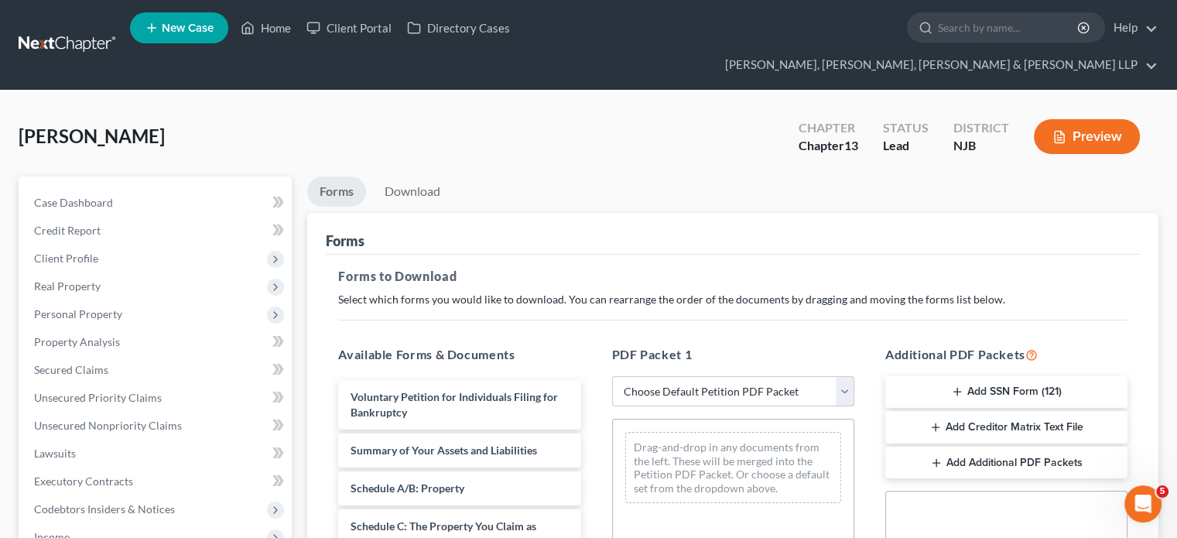
click at [716, 376] on select "Choose Default Petition PDF Packet Complete Bankruptcy Petition (all forms and …" at bounding box center [733, 391] width 242 height 31
select select "0"
click at [612, 376] on select "Choose Default Petition PDF Packet Complete Bankruptcy Petition (all forms and …" at bounding box center [733, 391] width 242 height 31
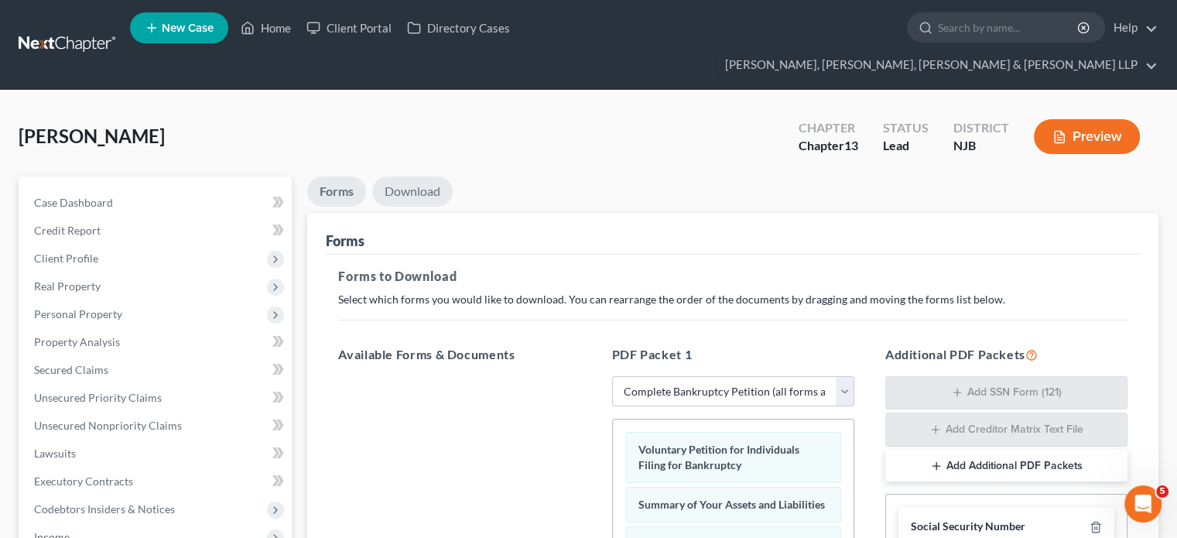
click at [412, 176] on link "Download" at bounding box center [412, 191] width 80 height 30
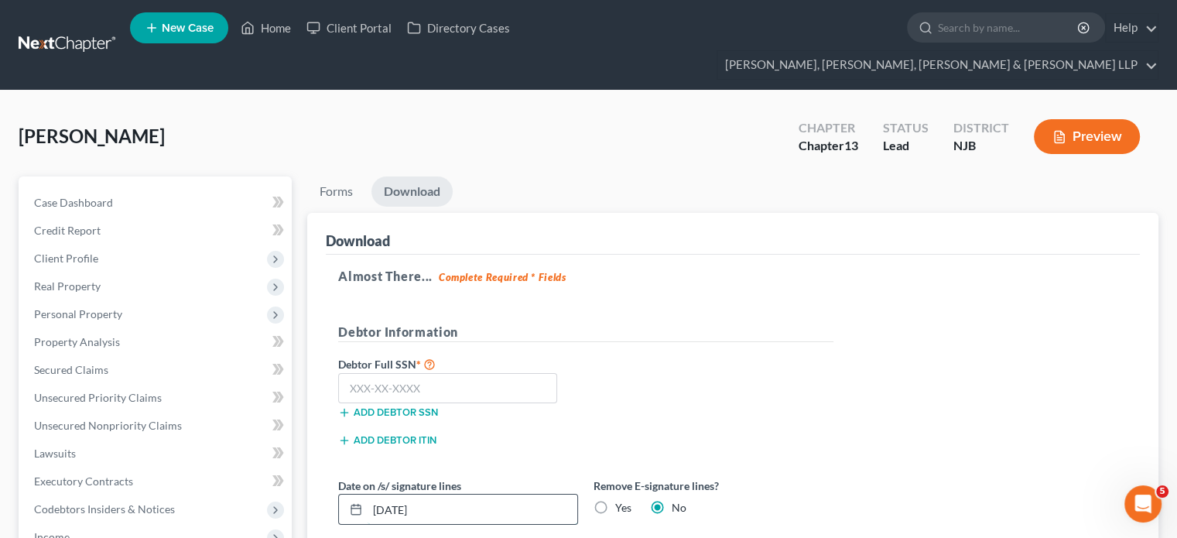
click at [399, 466] on input "[DATE]" at bounding box center [472, 508] width 210 height 29
type input "[DATE]"
click at [408, 373] on input "text" at bounding box center [447, 388] width 219 height 31
drag, startPoint x: 393, startPoint y: 361, endPoint x: 294, endPoint y: 379, distance: 100.6
click at [294, 379] on div "Petition Navigation Case Dashboard Payments Invoices Payments Payments Credit R…" at bounding box center [588, 497] width 1155 height 643
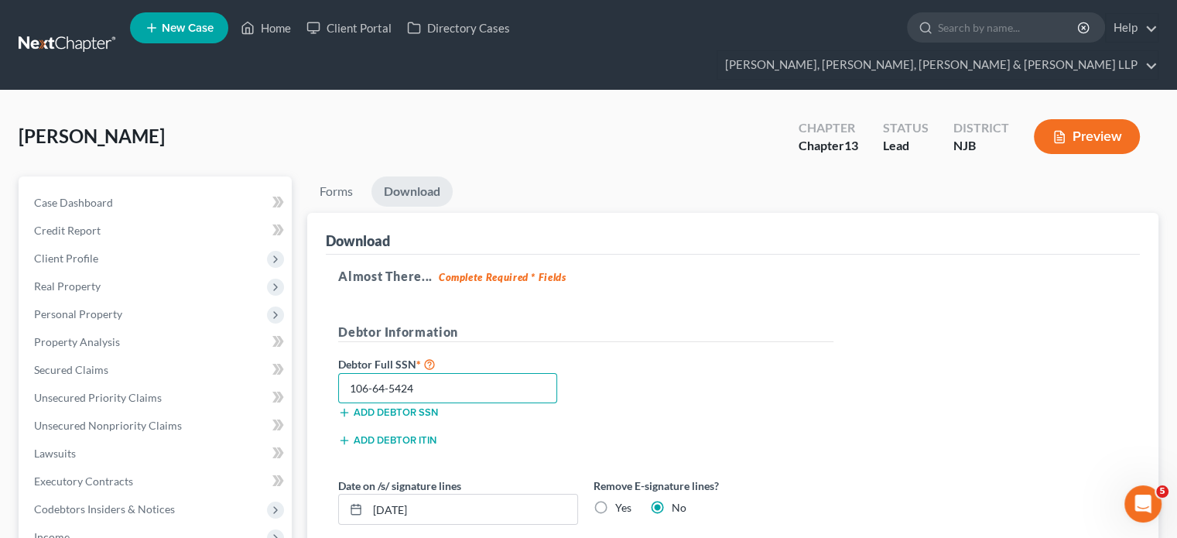
type input "106-64-5424"
click at [759, 275] on div "Almost There... Complete Required * Fields Debtor Information Debtor Full SSN *…" at bounding box center [733, 405] width 814 height 302
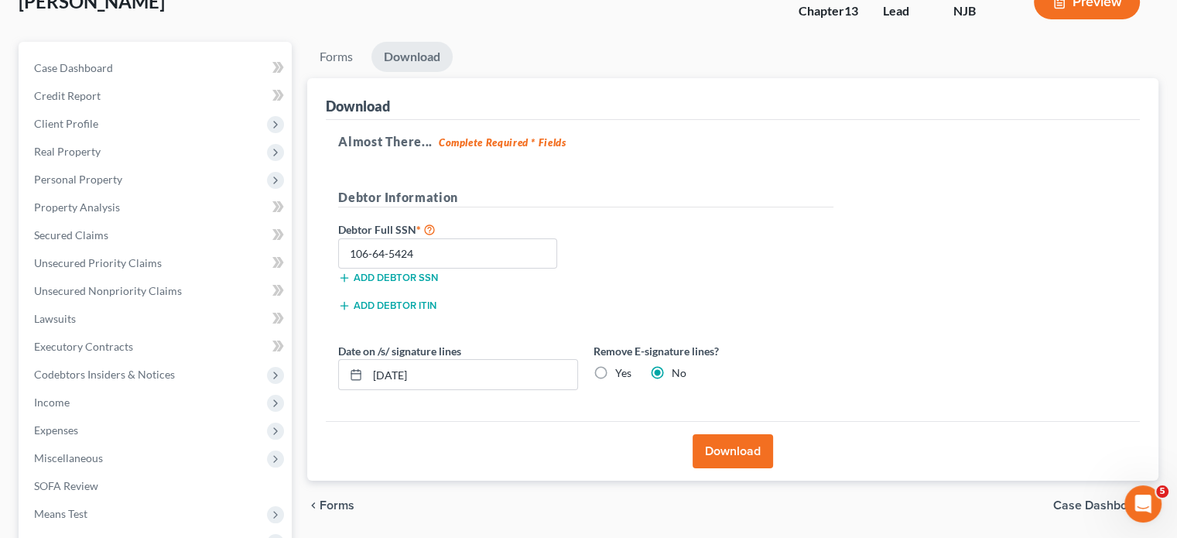
scroll to position [232, 0]
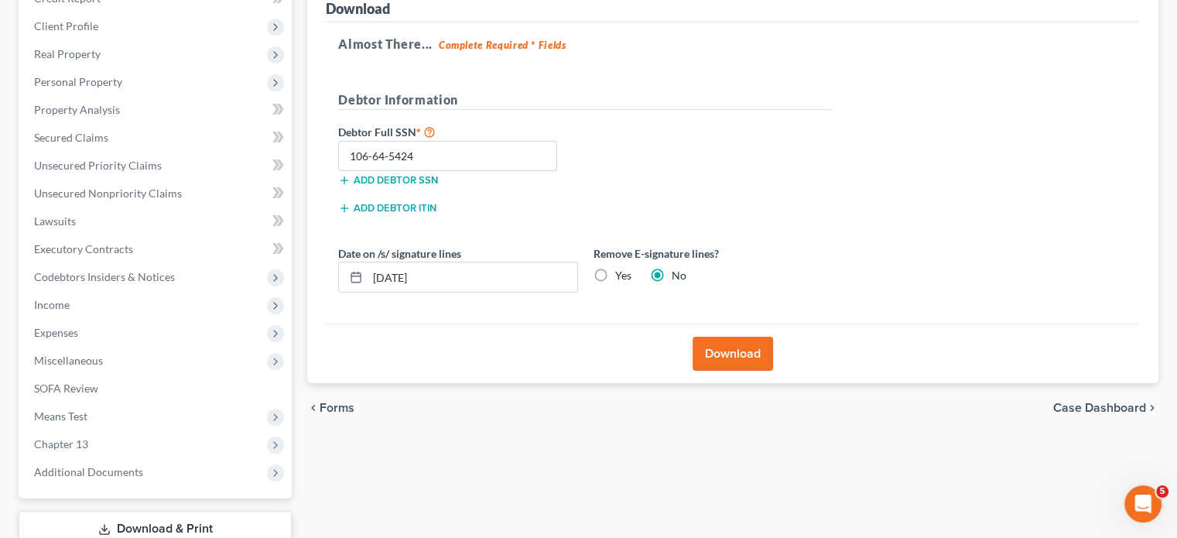
click at [615, 268] on label "Yes" at bounding box center [623, 275] width 16 height 15
click at [621, 268] on input "Yes" at bounding box center [626, 273] width 10 height 10
radio input "true"
radio input "false"
click at [716, 336] on button "Download" at bounding box center [732, 353] width 80 height 34
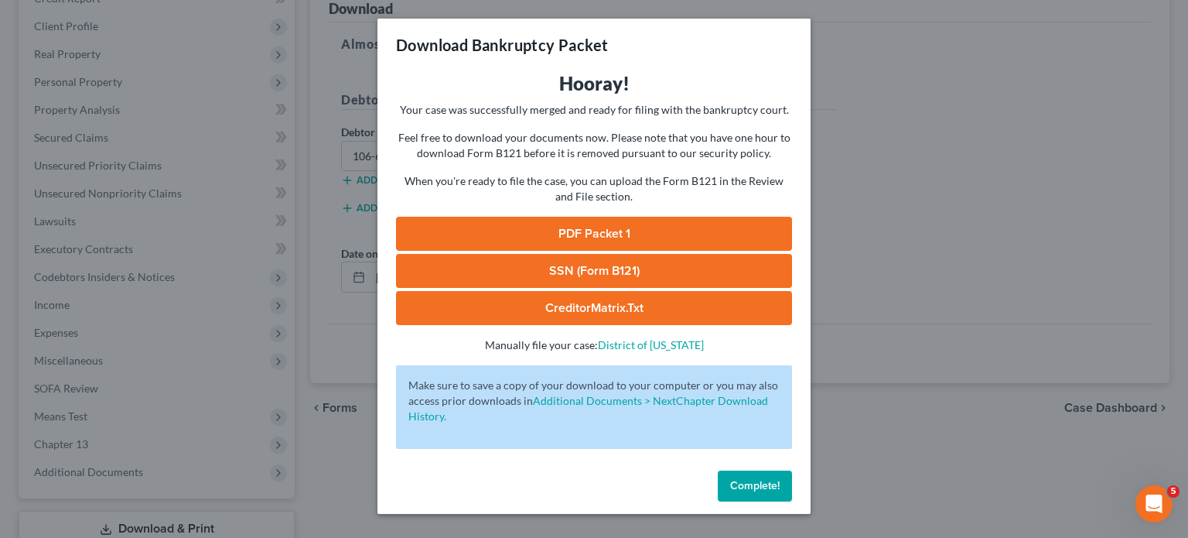
click at [540, 231] on link "PDF Packet 1" at bounding box center [594, 234] width 396 height 34
click at [492, 265] on link "SSN (Form B121)" at bounding box center [594, 271] width 396 height 34
click at [734, 466] on span "Complete!" at bounding box center [755, 485] width 50 height 13
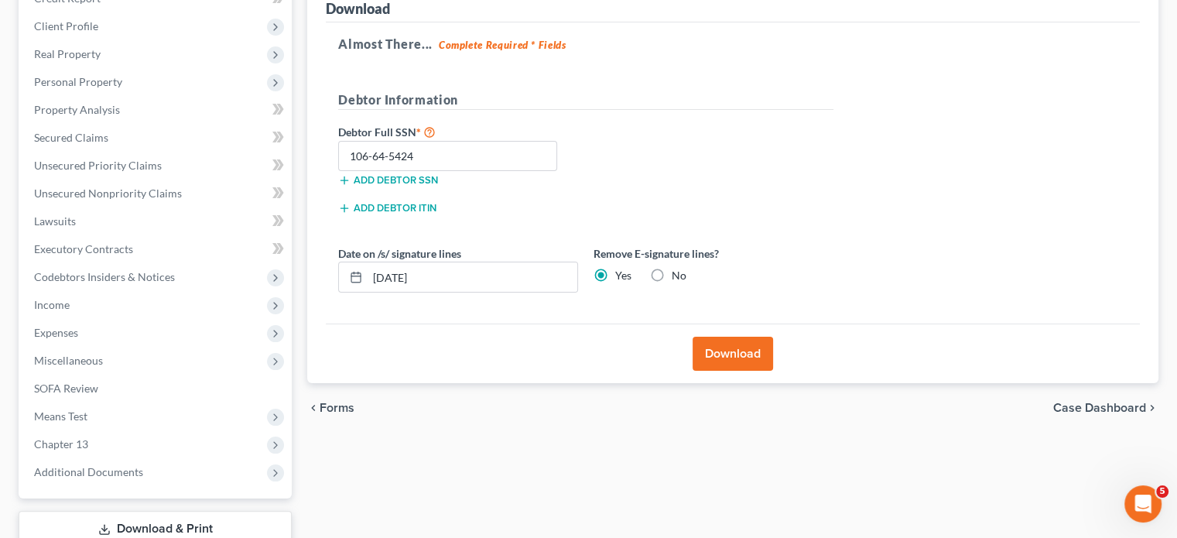
click at [510, 466] on div "Forms Download Forms Forms to Download Select which forms you would like to dow…" at bounding box center [732, 265] width 866 height 643
click at [75, 437] on span "Chapter 13" at bounding box center [61, 443] width 54 height 13
drag, startPoint x: 109, startPoint y: 470, endPoint x: 609, endPoint y: 442, distance: 500.5
click at [110, 466] on span "Chapter 13 Plan" at bounding box center [104, 499] width 78 height 13
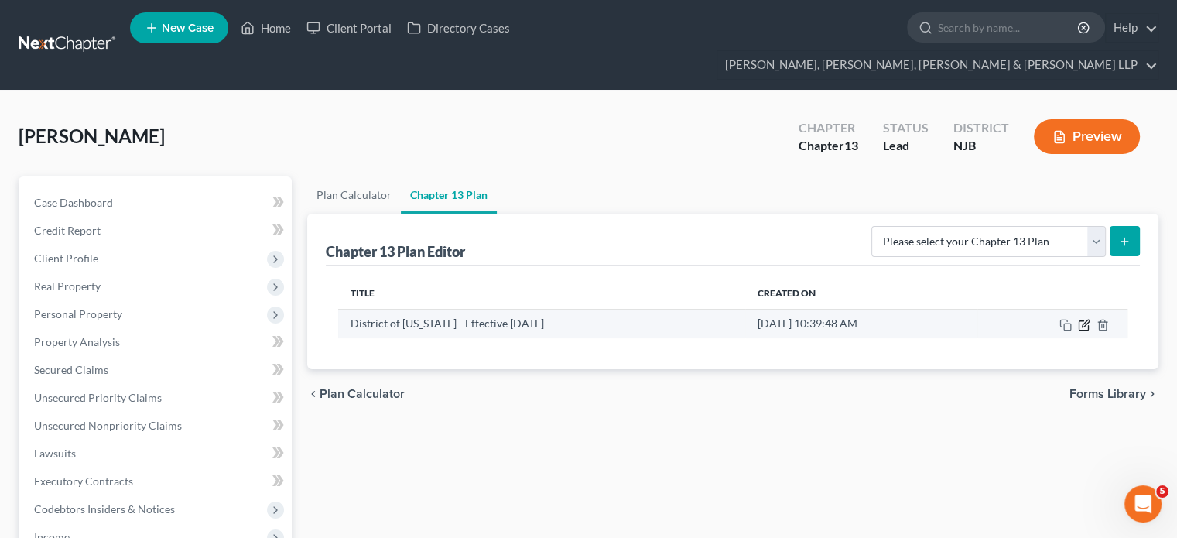
click at [932, 319] on icon "button" at bounding box center [1084, 322] width 7 height 7
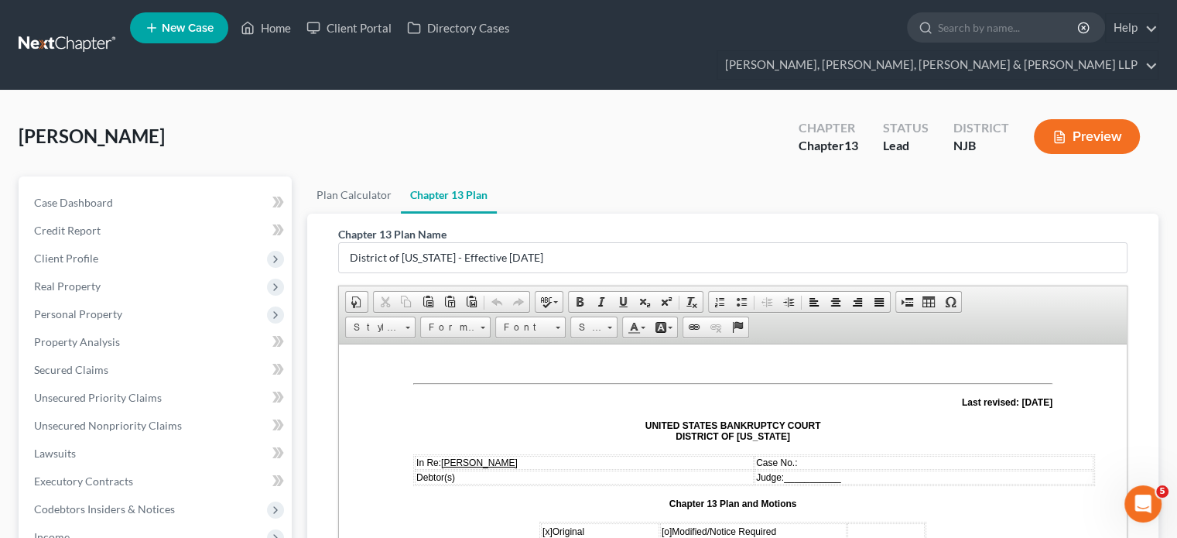
scroll to position [155, 0]
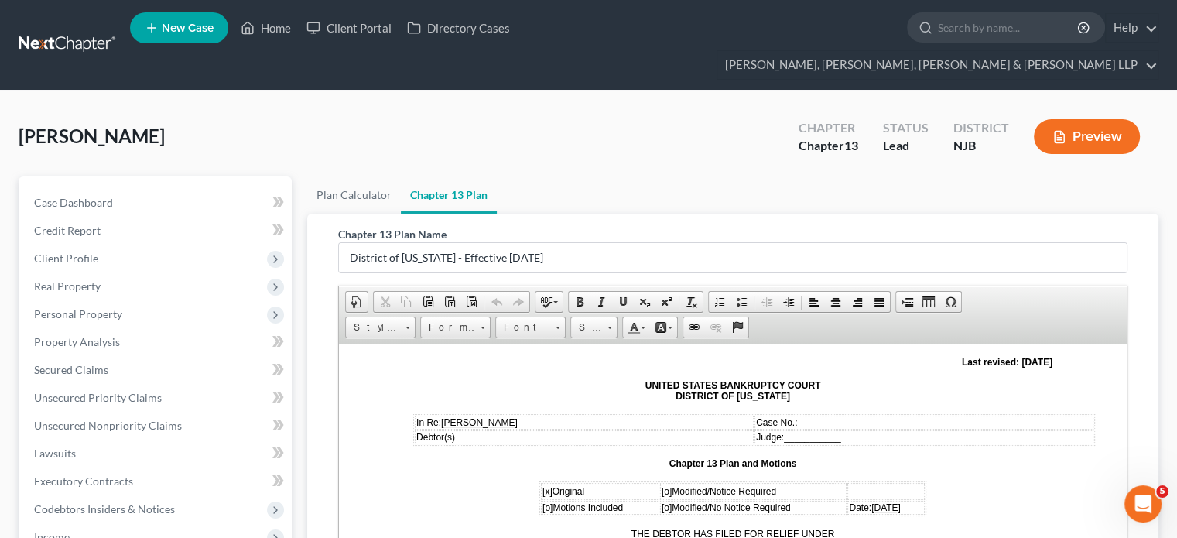
click at [871, 466] on span "[DATE]" at bounding box center [885, 506] width 29 height 11
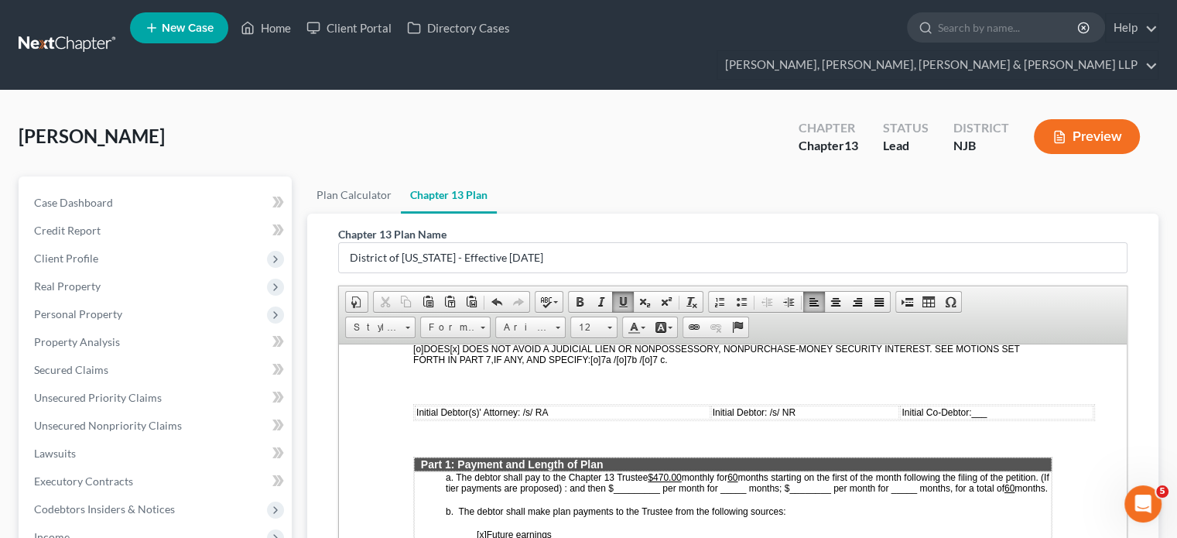
scroll to position [696, 0]
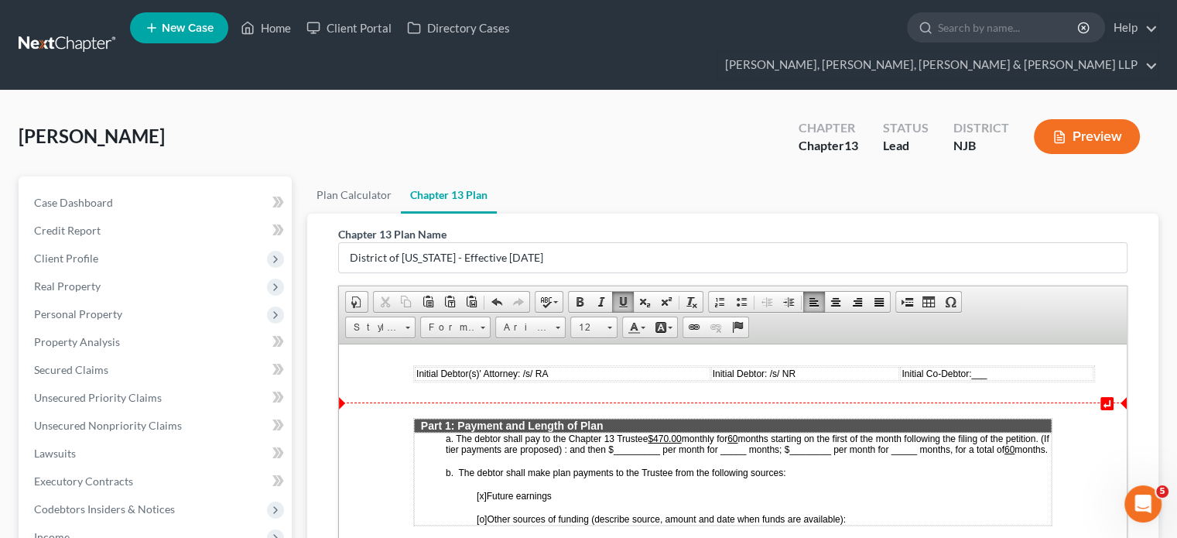
click at [666, 434] on u "$470.00" at bounding box center [663, 437] width 33 height 11
click at [737, 434] on u "60" at bounding box center [732, 437] width 10 height 11
drag, startPoint x: 464, startPoint y: 458, endPoint x: 545, endPoint y: 476, distance: 82.4
click at [466, 454] on p "a. The debtor shall pay to the Chapter 13 Trustee $30 0.00 monthly for 36 month…" at bounding box center [748, 443] width 605 height 22
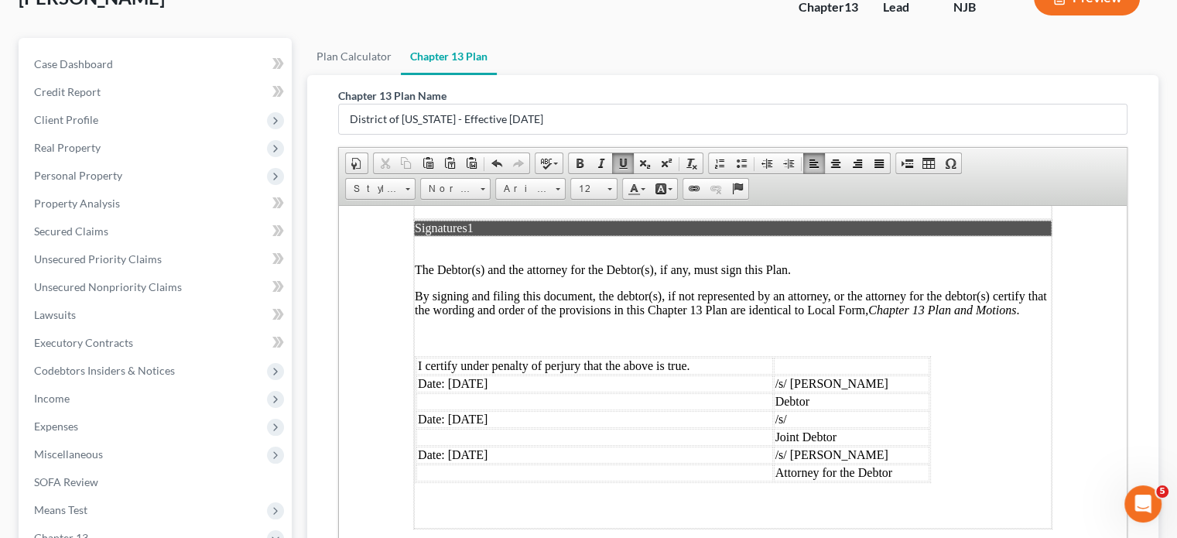
scroll to position [155, 0]
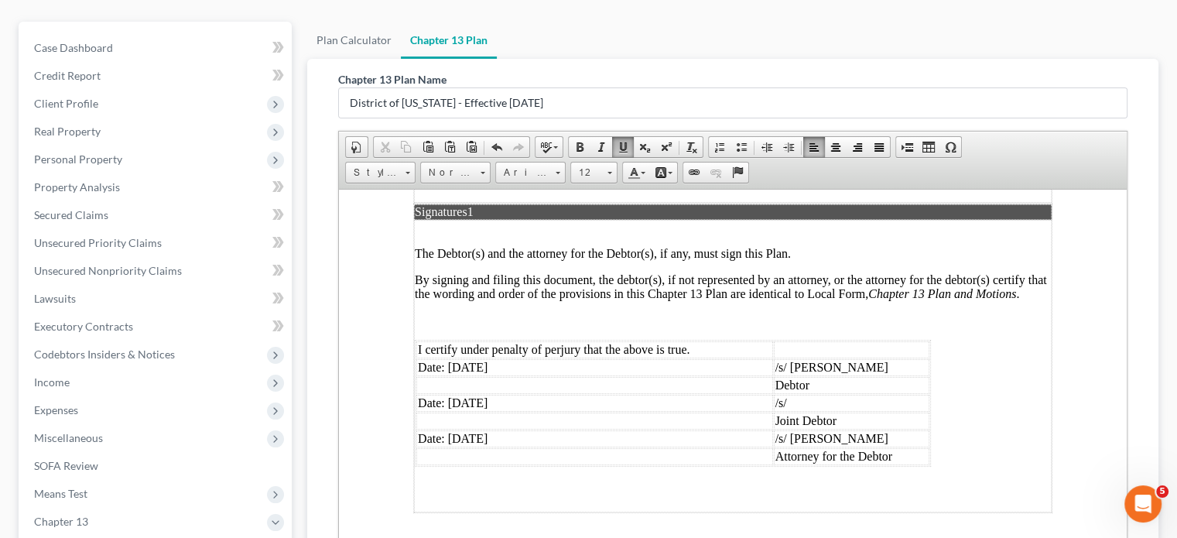
drag, startPoint x: 468, startPoint y: 313, endPoint x: 477, endPoint y: 319, distance: 11.2
click at [470, 358] on td "Date: [DATE]" at bounding box center [594, 366] width 357 height 17
click at [474, 394] on td "Date: [DATE]" at bounding box center [594, 402] width 357 height 17
click at [467, 429] on td "Date: [DATE]" at bounding box center [594, 437] width 357 height 17
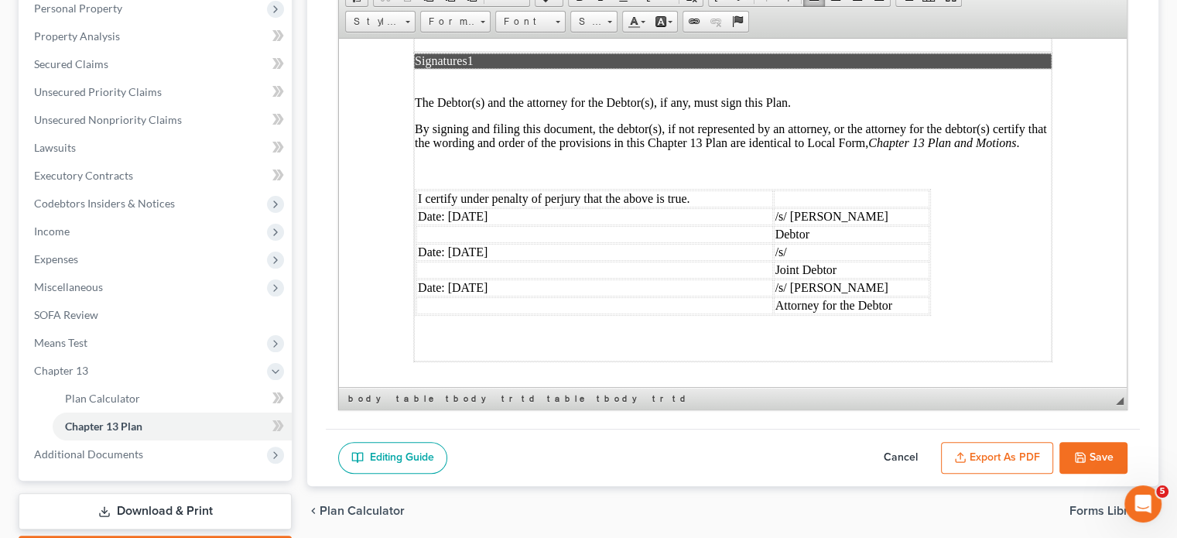
scroll to position [309, 0]
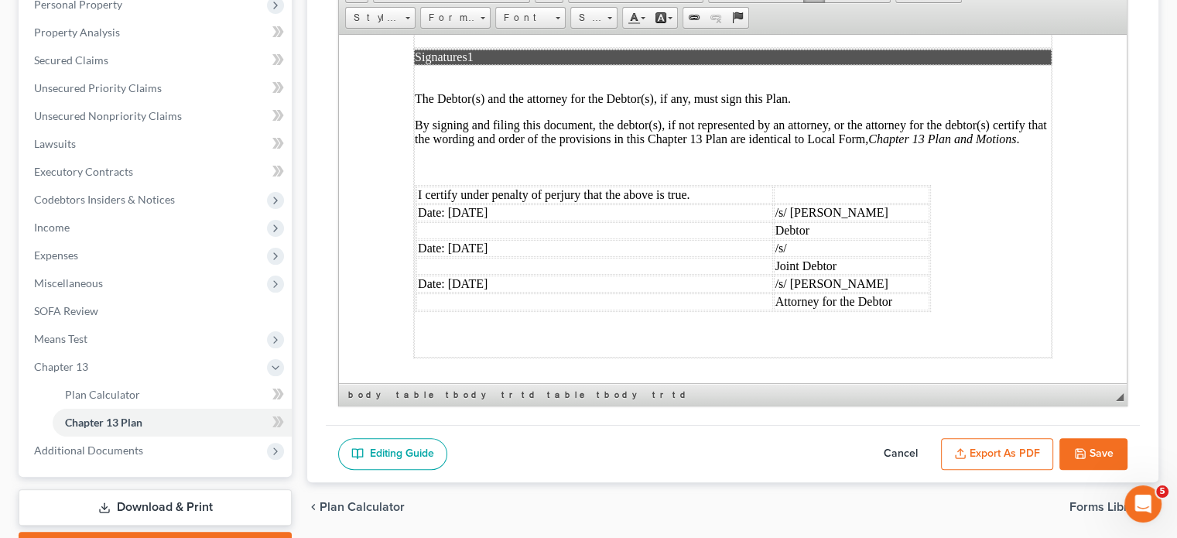
click at [932, 438] on button "Save" at bounding box center [1093, 454] width 68 height 32
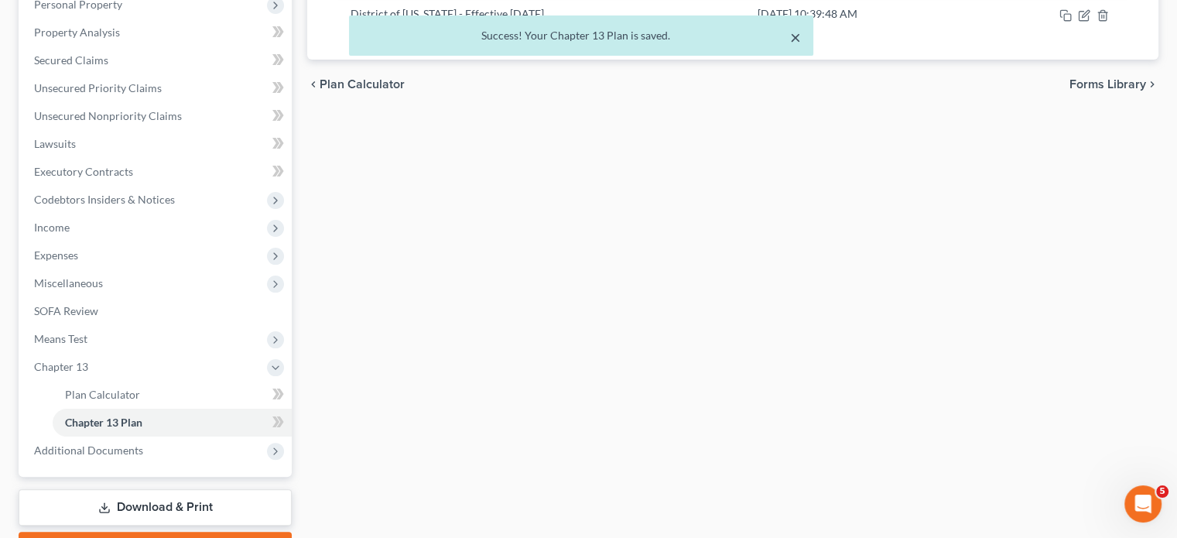
click at [793, 40] on button "×" at bounding box center [795, 37] width 11 height 19
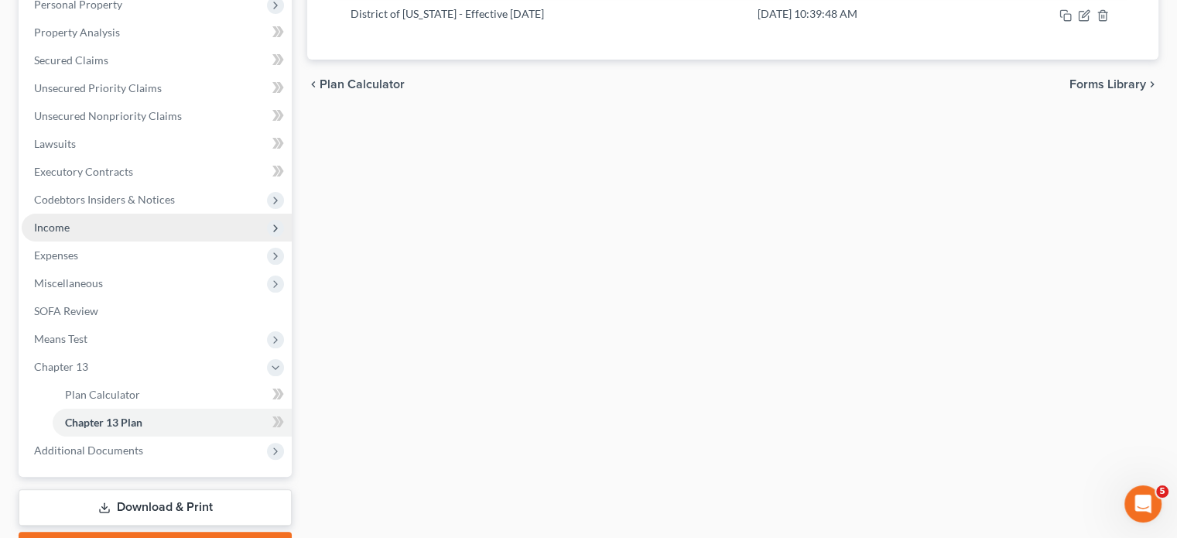
click at [76, 213] on span "Income" at bounding box center [157, 227] width 270 height 28
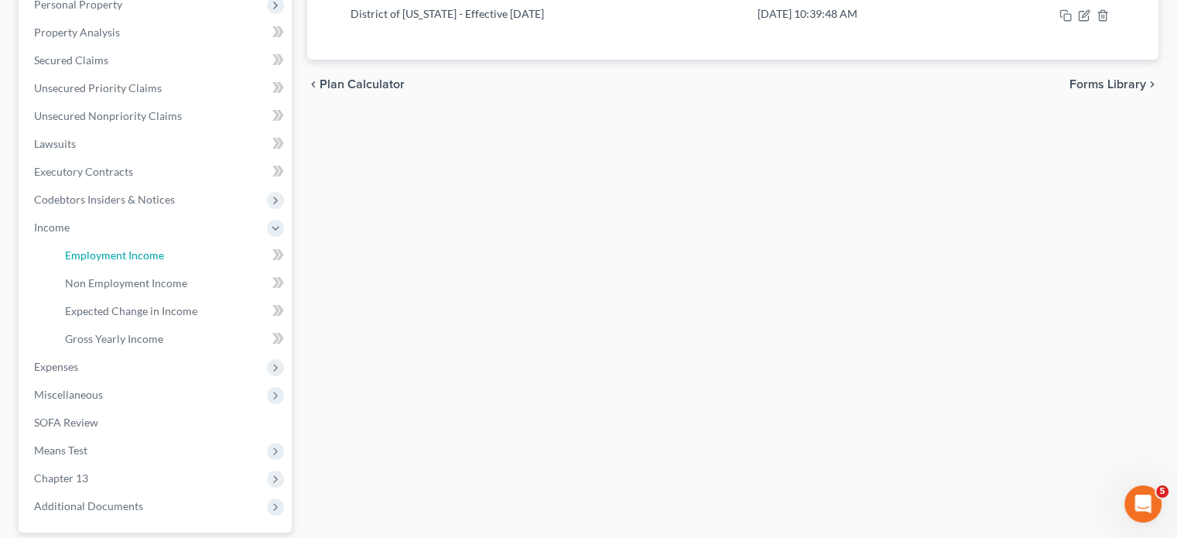
drag, startPoint x: 87, startPoint y: 224, endPoint x: 442, endPoint y: 226, distance: 355.8
click at [89, 248] on span "Employment Income" at bounding box center [114, 254] width 99 height 13
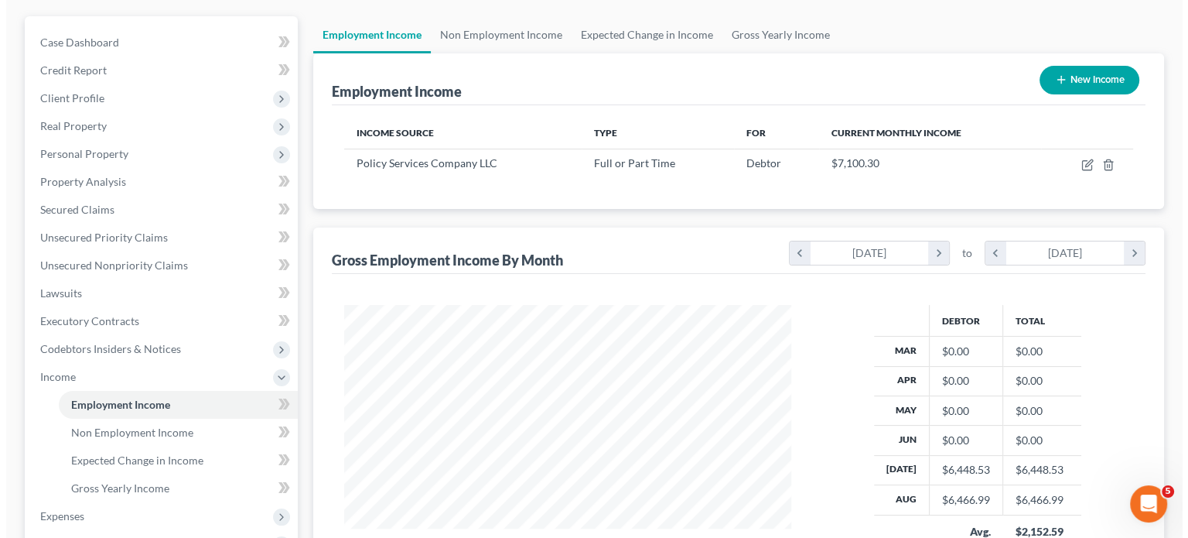
scroll to position [155, 0]
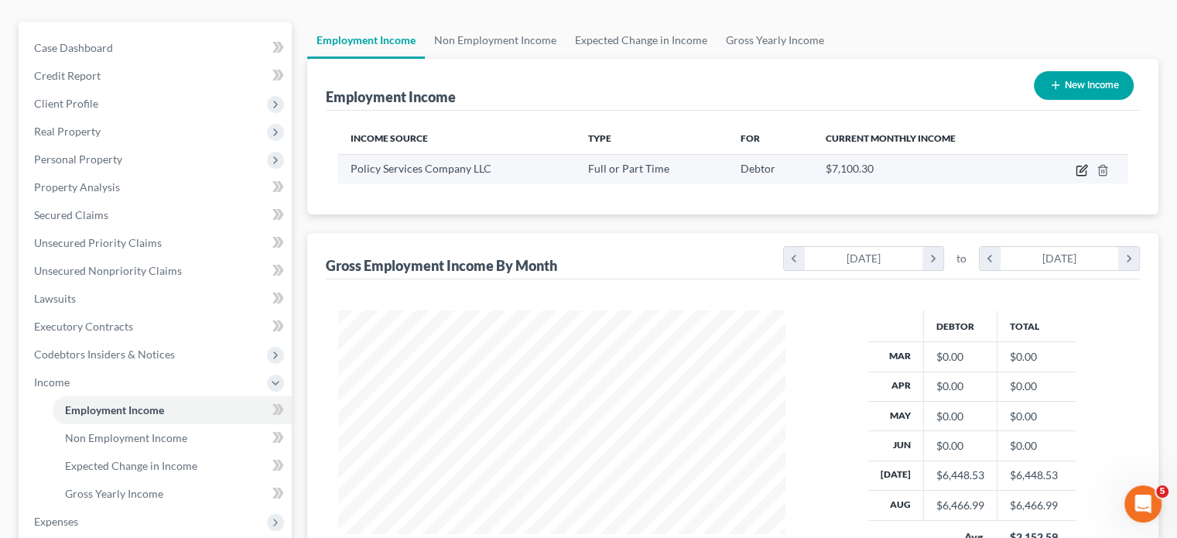
click at [932, 164] on icon "button" at bounding box center [1081, 170] width 12 height 12
select select "0"
select select "9"
select select "2"
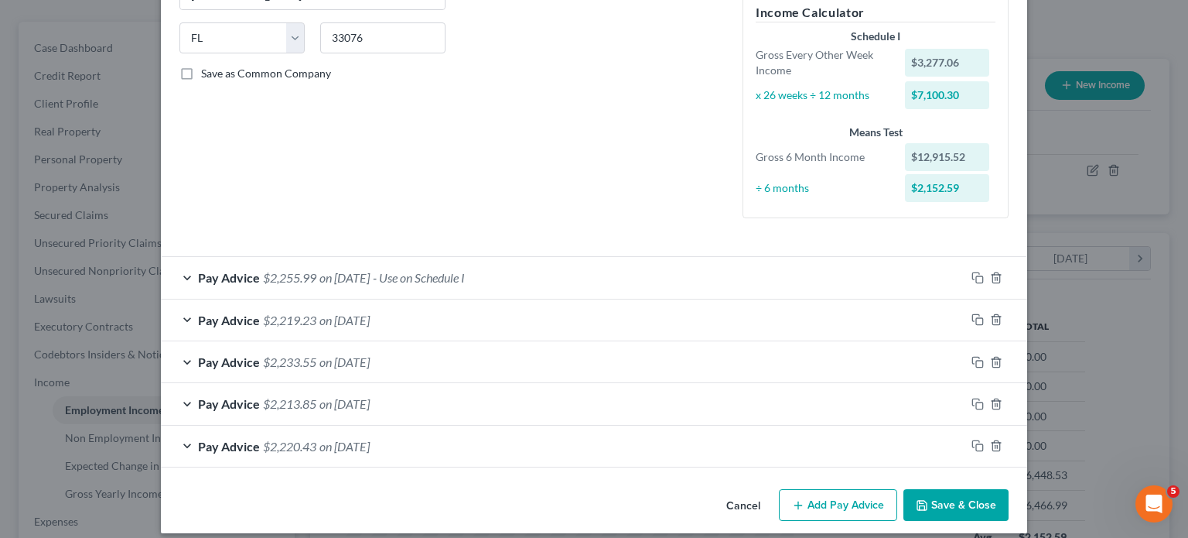
scroll to position [309, 0]
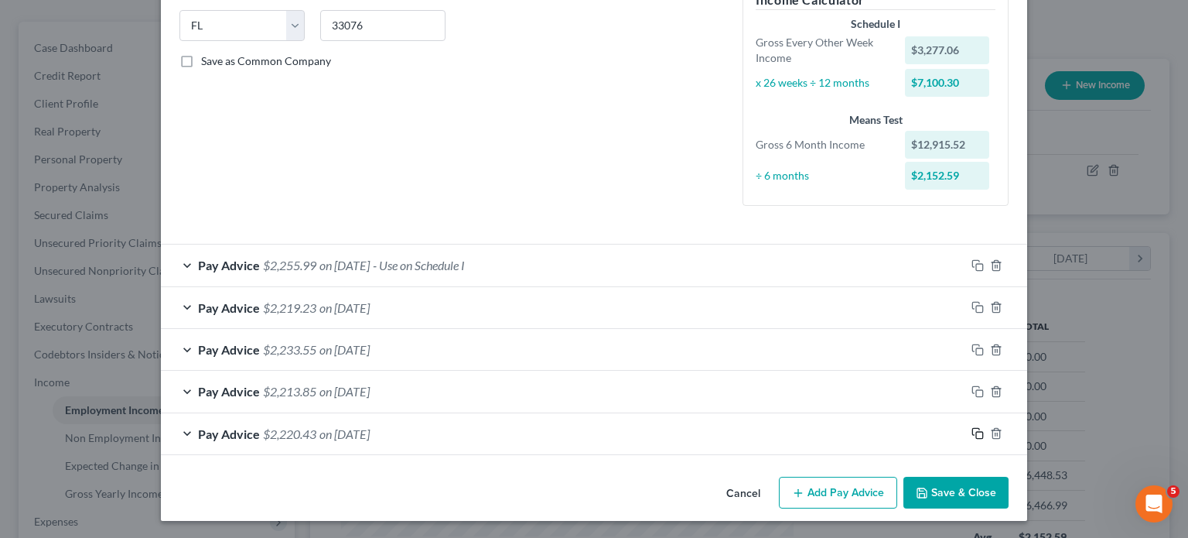
click at [932, 432] on rect "button" at bounding box center [979, 435] width 7 height 7
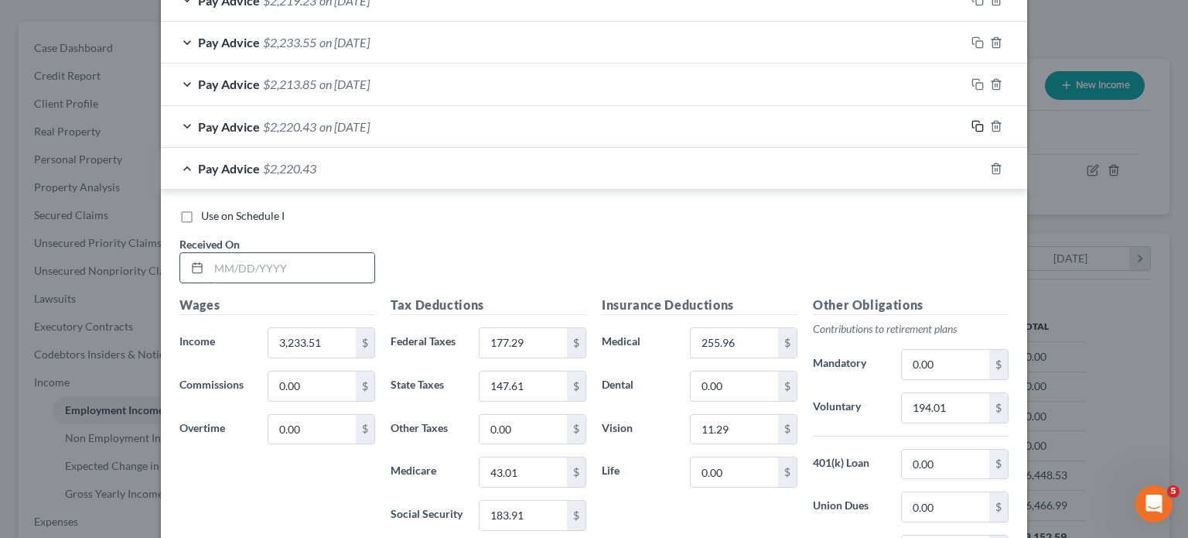
scroll to position [619, 0]
click at [309, 259] on input "text" at bounding box center [292, 265] width 166 height 29
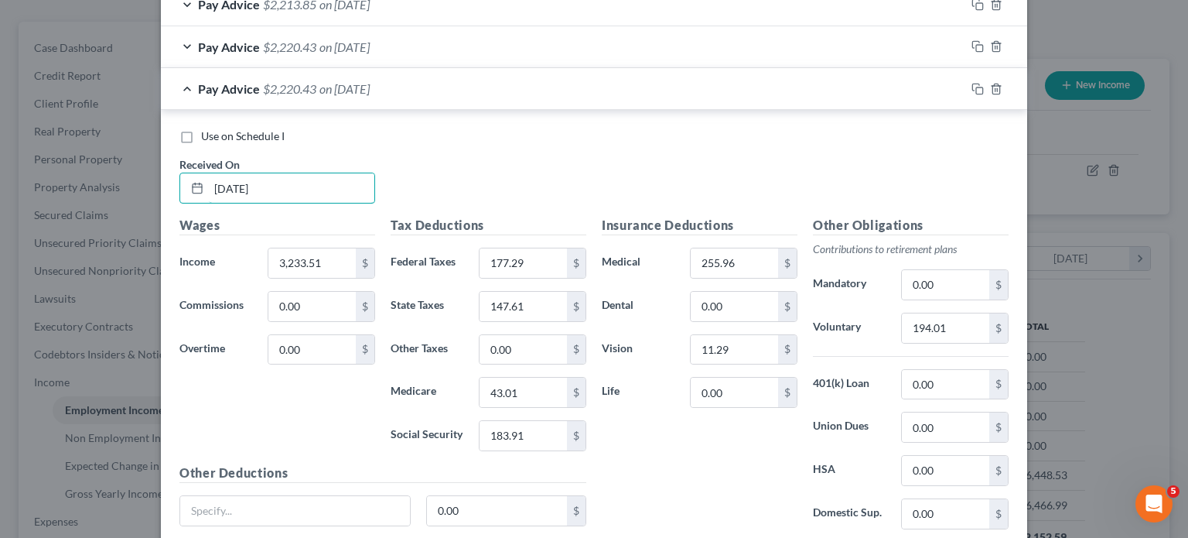
type input "[DATE]"
click at [331, 267] on input "3,233.51" at bounding box center [311, 262] width 87 height 29
type input "3,209.71"
click at [478, 149] on div "Use on Schedule I Received On * [DATE]" at bounding box center [594, 171] width 845 height 87
click at [534, 253] on input "177.29" at bounding box center [523, 262] width 87 height 29
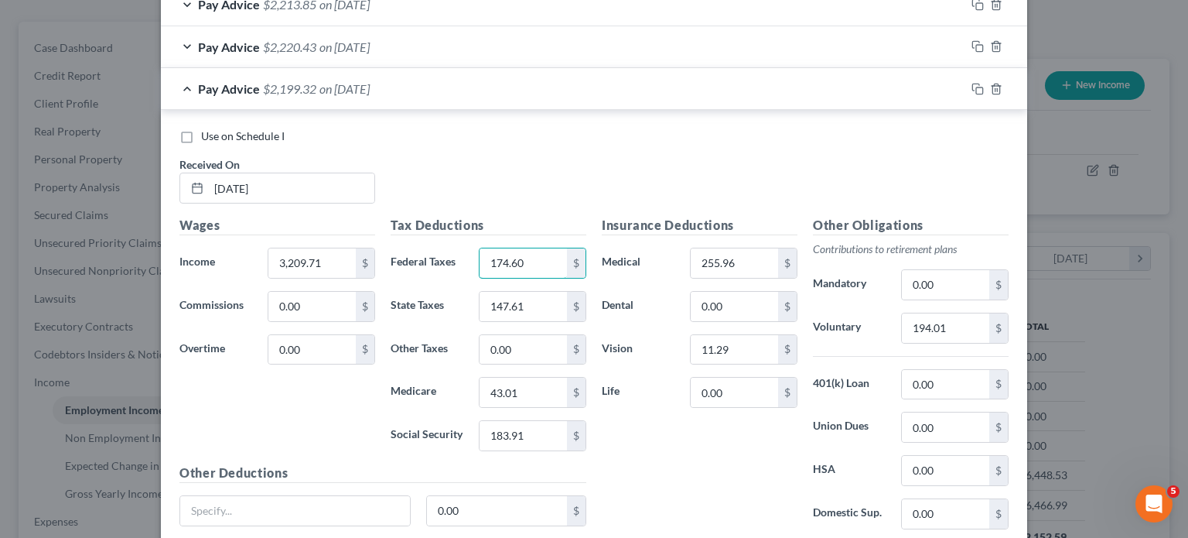
type input "174.60"
click at [529, 395] on input "43.01" at bounding box center [523, 391] width 87 height 29
type input "42.67"
click at [541, 439] on input "183.91" at bounding box center [523, 435] width 87 height 29
type input "182.43"
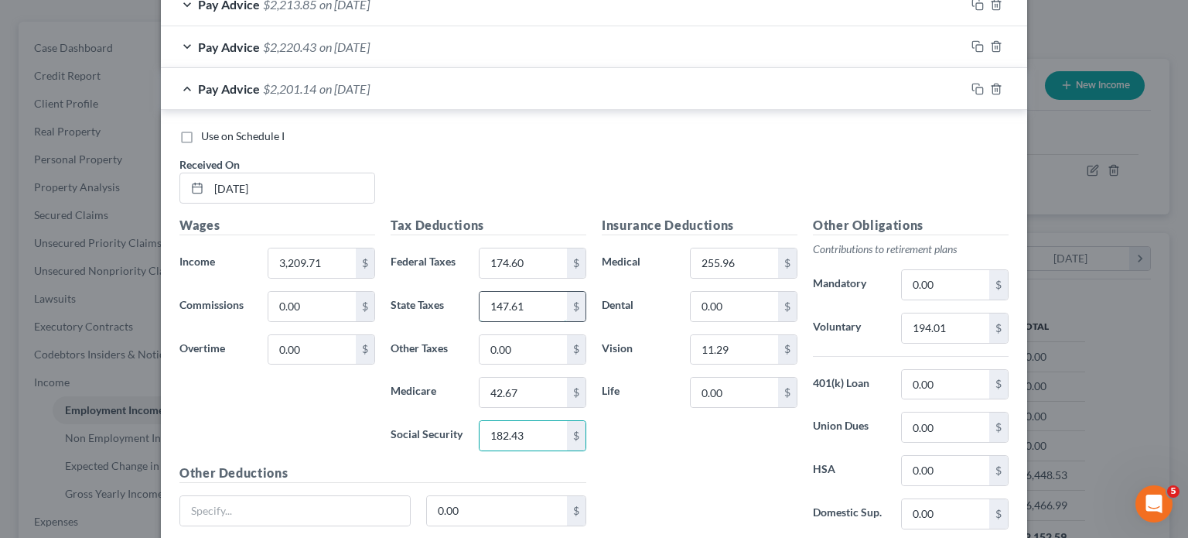
click at [530, 308] on input "147.61" at bounding box center [523, 306] width 87 height 29
type input "5"
type input "153.58"
click at [647, 466] on div "Insurance Deductions Medical 255.96 $ Dental 0.00 $ Vision 11.29 $ Life 0.00 $" at bounding box center [699, 379] width 211 height 326
click at [932, 332] on input "194.01" at bounding box center [945, 327] width 87 height 29
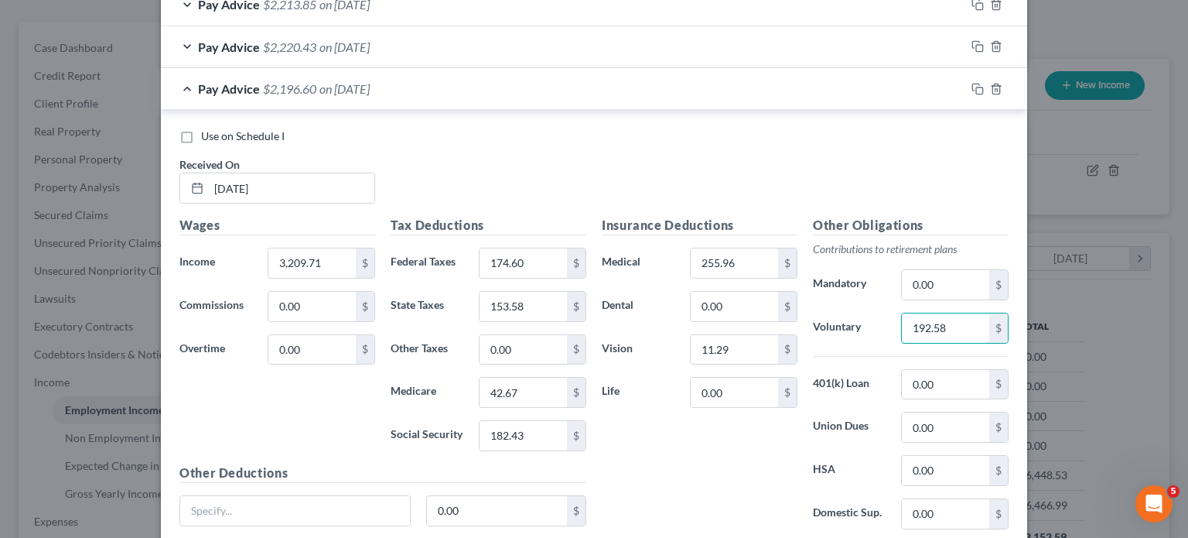
type input "192.58"
click at [741, 466] on div "Insurance Deductions Medical 255.96 $ Dental 0.00 $ Vision 11.29 $ Life 0.00 $" at bounding box center [699, 379] width 211 height 326
drag, startPoint x: 965, startPoint y: 88, endPoint x: 927, endPoint y: 104, distance: 41.9
click at [932, 89] on div at bounding box center [996, 89] width 62 height 25
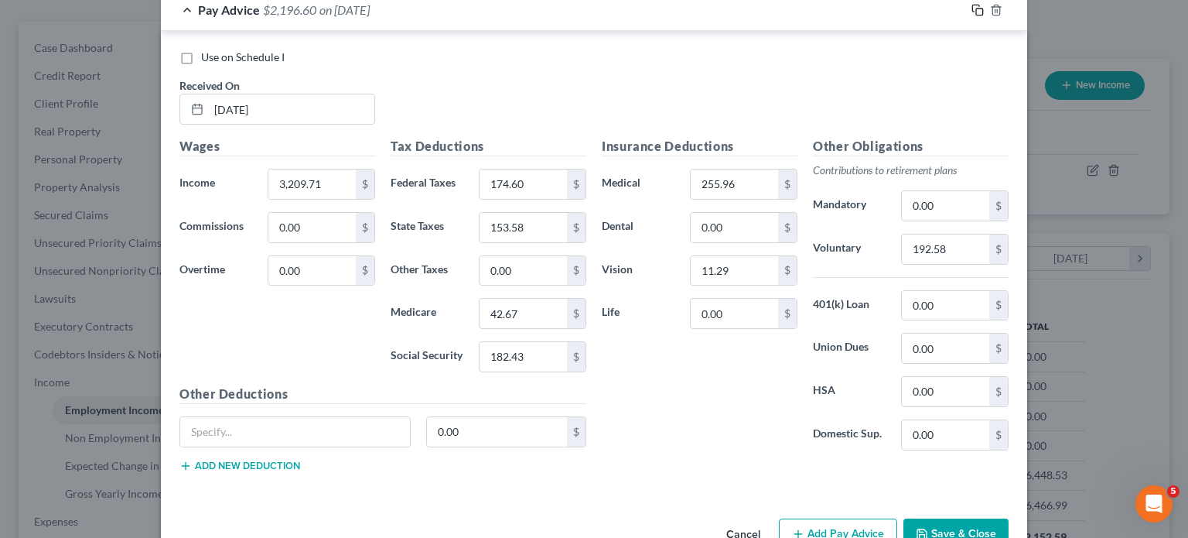
scroll to position [736, 0]
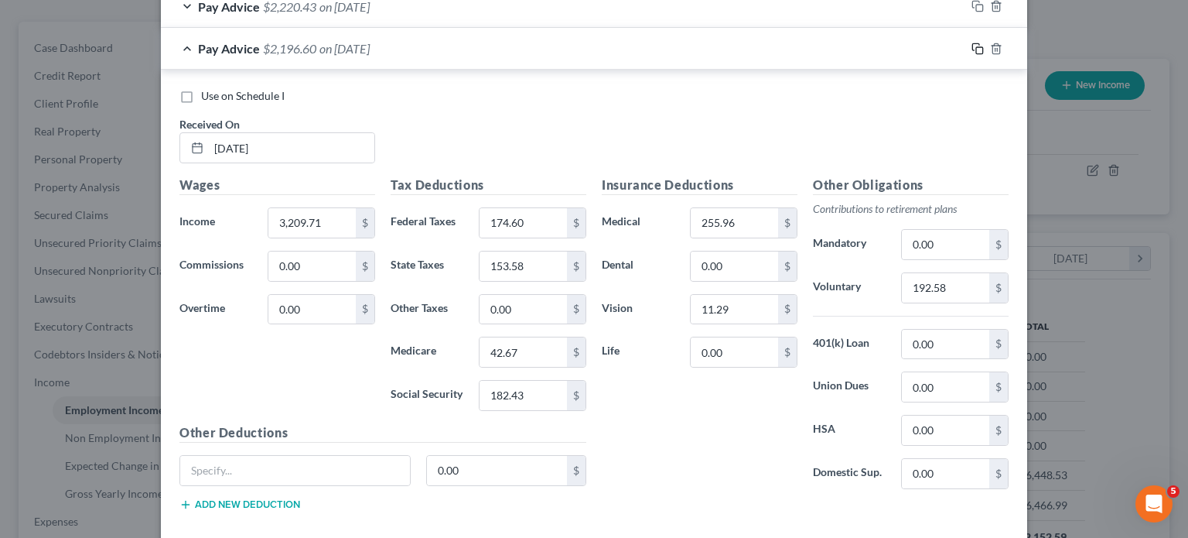
click at [932, 48] on icon "button" at bounding box center [978, 49] width 12 height 12
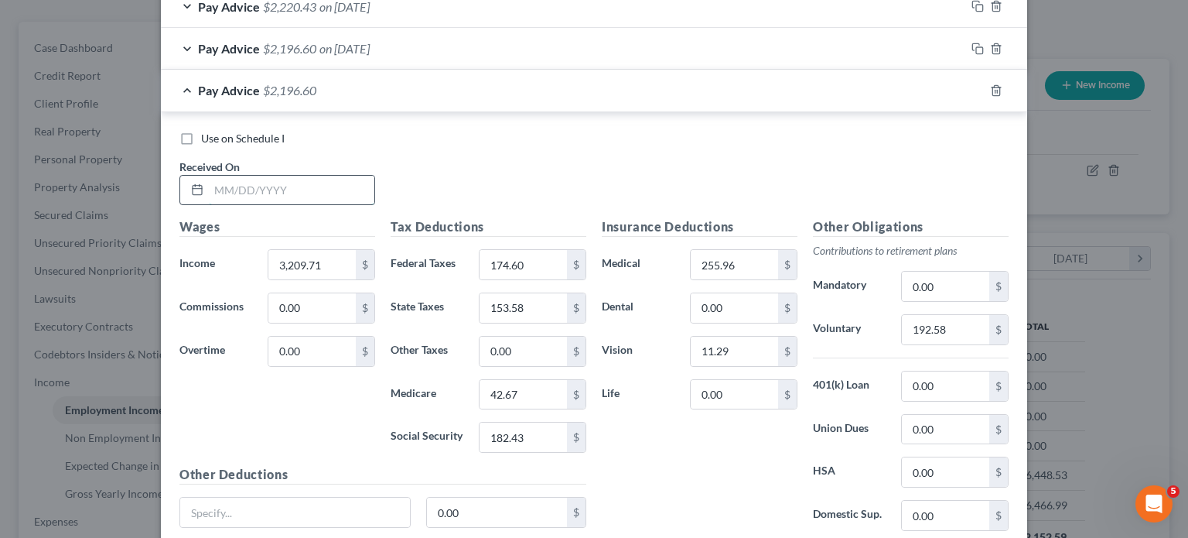
click at [291, 193] on input "text" at bounding box center [292, 190] width 166 height 29
type input "[DATE]"
paste input "172.75"
type input "3,172.75"
click at [523, 260] on input "174.60" at bounding box center [523, 264] width 87 height 29
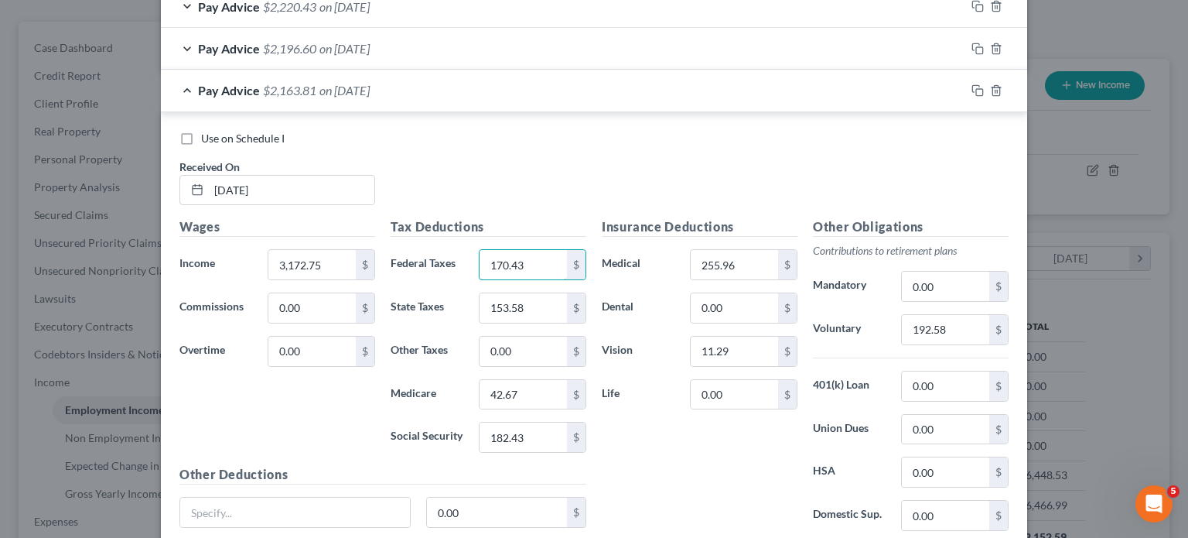
type input "170.43"
click at [545, 393] on input "42.67" at bounding box center [523, 394] width 87 height 29
type input "42.13"
click at [535, 439] on input "182.43" at bounding box center [523, 436] width 87 height 29
type input "180.14"
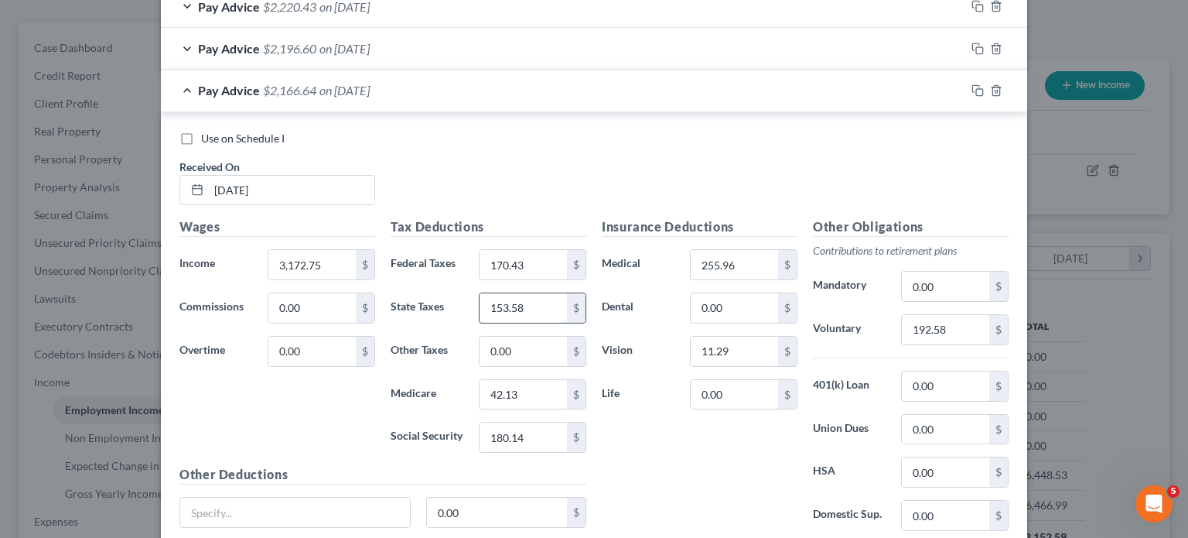
click at [530, 302] on input "153.58" at bounding box center [523, 307] width 87 height 29
type input "150.80"
click at [932, 332] on input "192.58" at bounding box center [945, 329] width 87 height 29
type input "190.37"
click at [879, 168] on div "Use on Schedule I Received On * [DATE]" at bounding box center [594, 174] width 845 height 87
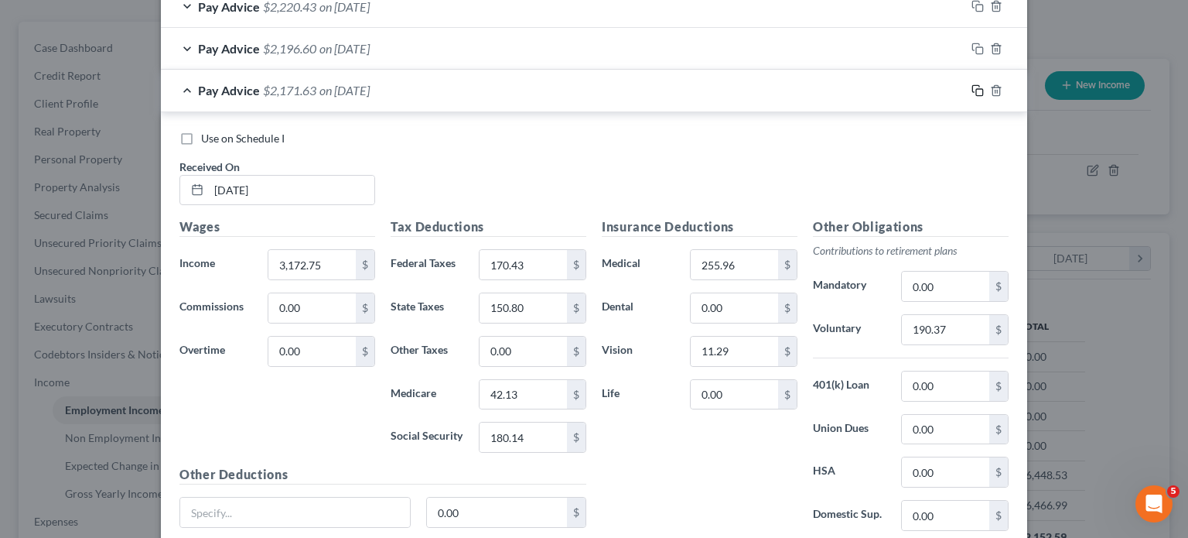
click at [932, 88] on icon "button" at bounding box center [978, 90] width 12 height 12
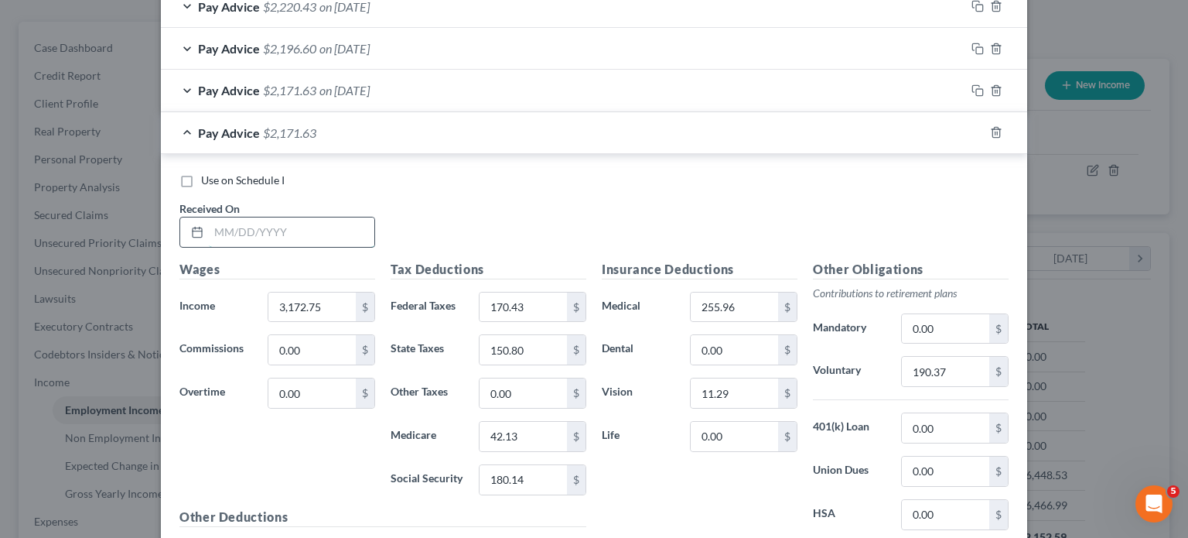
click at [311, 227] on input "text" at bounding box center [292, 231] width 166 height 29
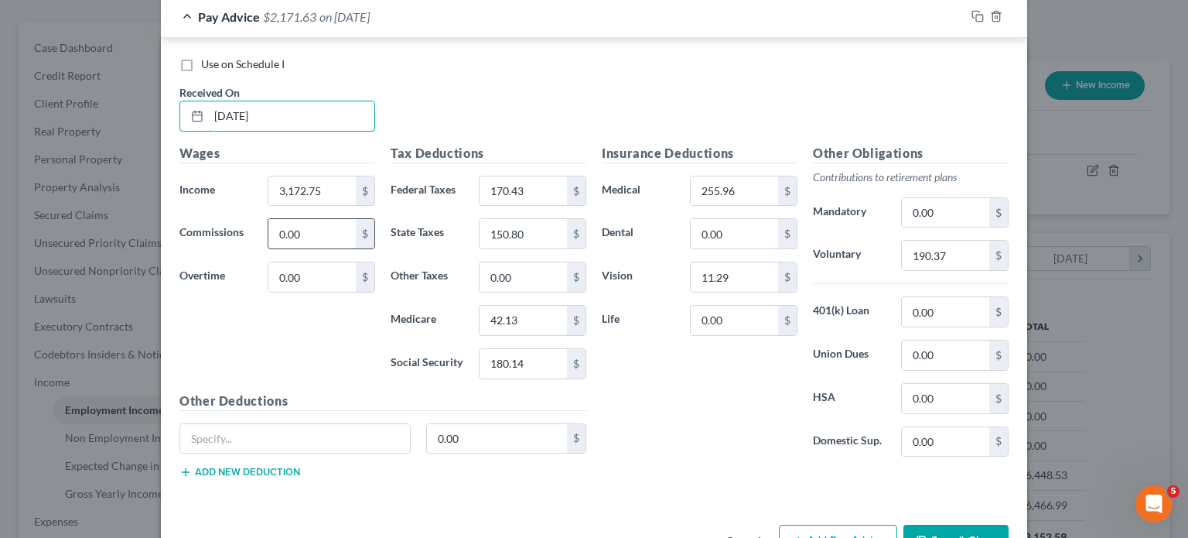
scroll to position [891, 0]
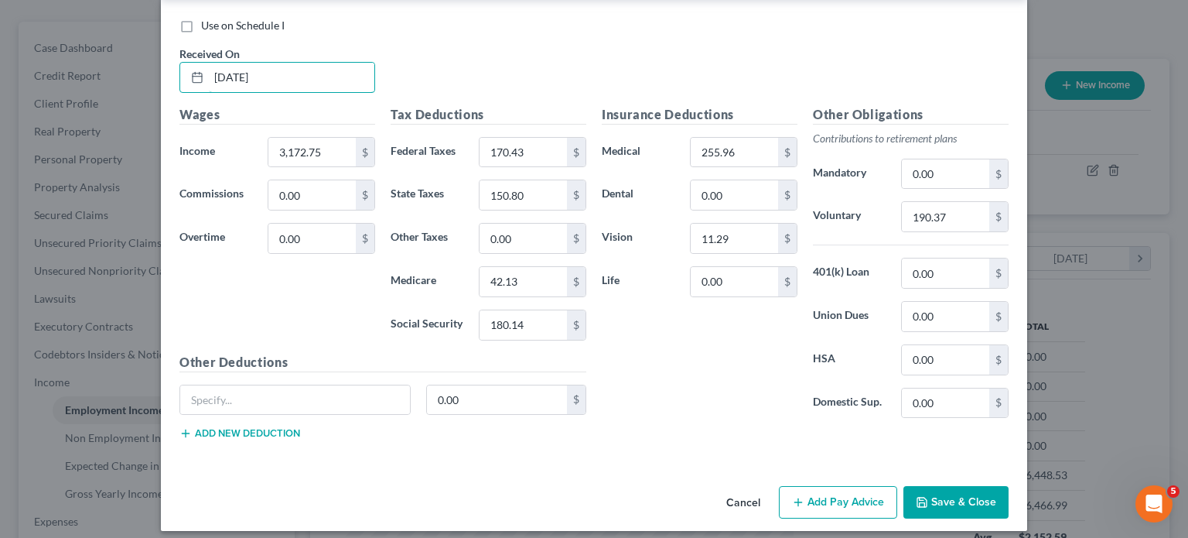
type input "[DATE]"
click at [335, 154] on input "3,172.75" at bounding box center [311, 152] width 87 height 29
type input "3,232.13"
click at [313, 302] on div "Wages Income * 3,232.13 $ Commissions 0.00 $ Overtime 0.00 $" at bounding box center [277, 229] width 211 height 248
click at [532, 147] on input "170.43" at bounding box center [523, 152] width 87 height 29
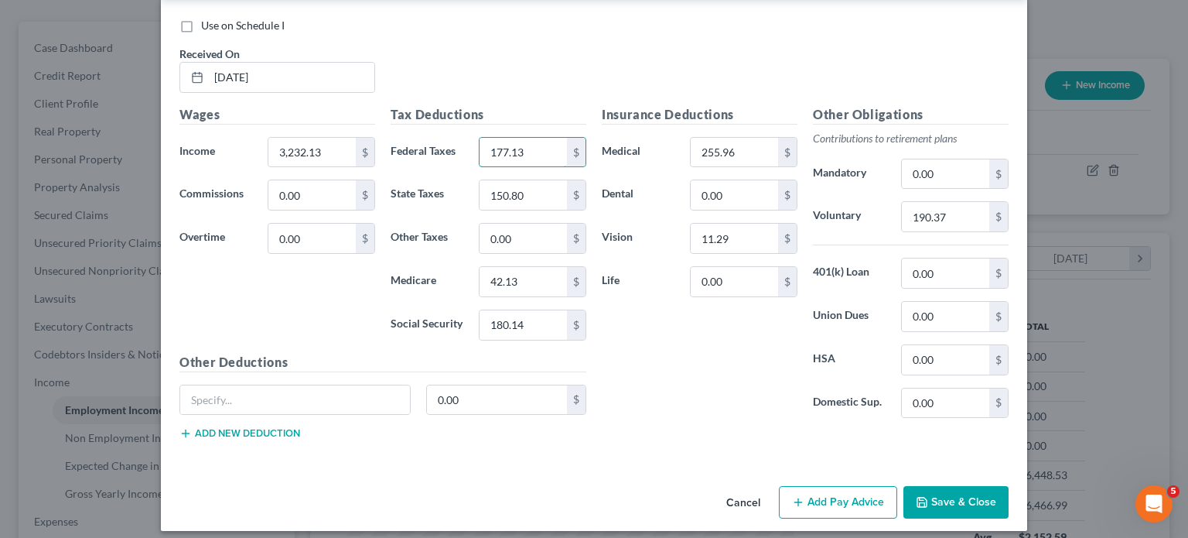
type input "177.13"
click at [526, 278] on input "42.13" at bounding box center [523, 281] width 87 height 29
type input "42.99"
click at [539, 323] on input "180.14" at bounding box center [523, 324] width 87 height 29
type input "183.82"
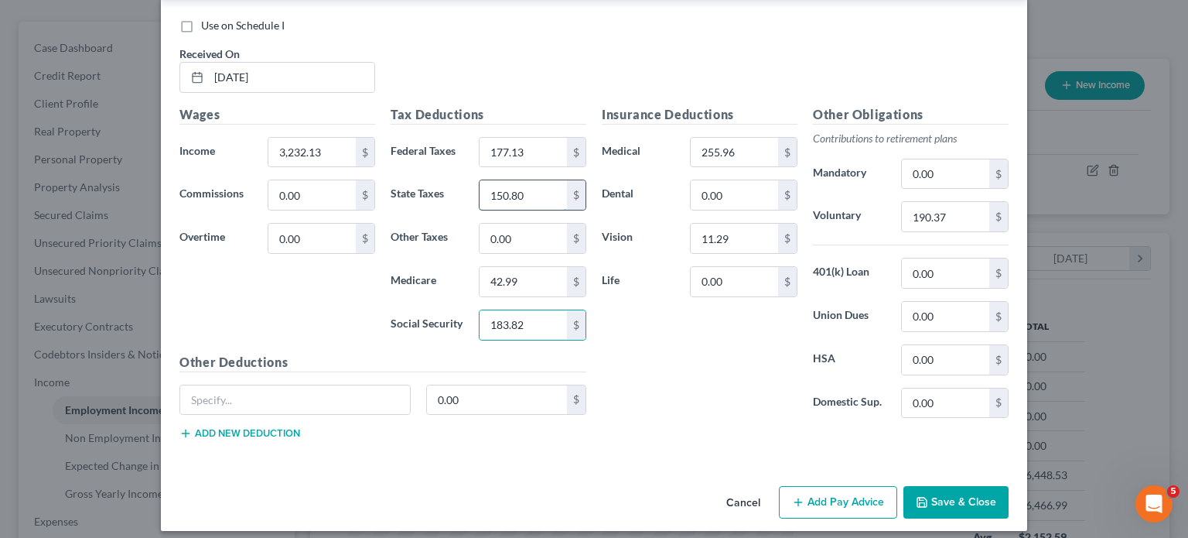
click at [544, 194] on input "150.80" at bounding box center [523, 194] width 87 height 29
type input "155.28"
click at [932, 207] on input "190.37" at bounding box center [945, 216] width 87 height 29
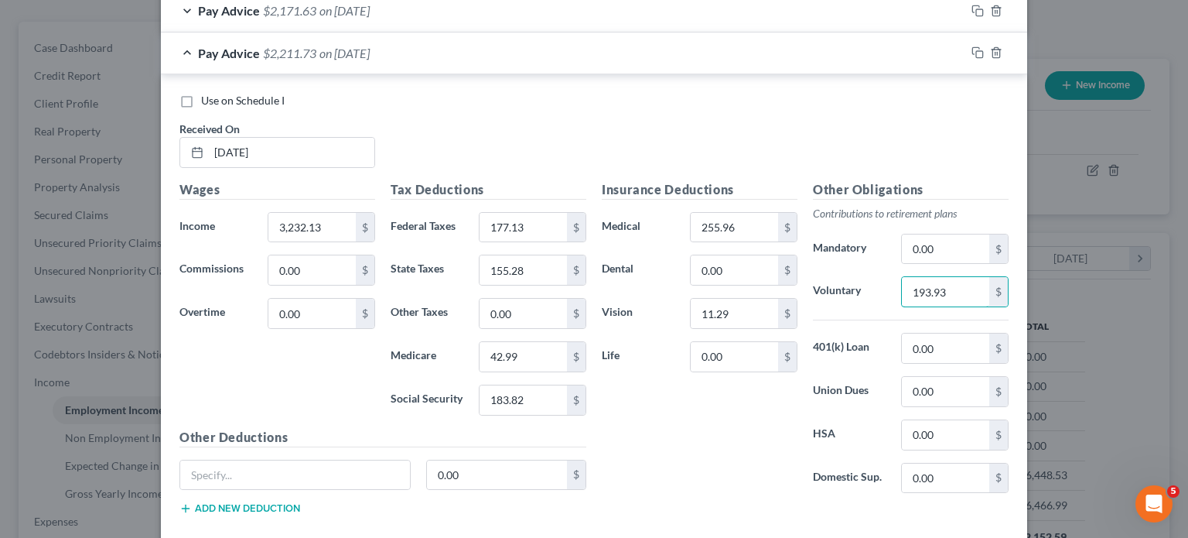
scroll to position [814, 0]
type input "193.93"
click at [634, 120] on div "Use on Schedule I Received On * [DATE]" at bounding box center [594, 138] width 845 height 87
click at [932, 55] on icon "button" at bounding box center [978, 55] width 12 height 12
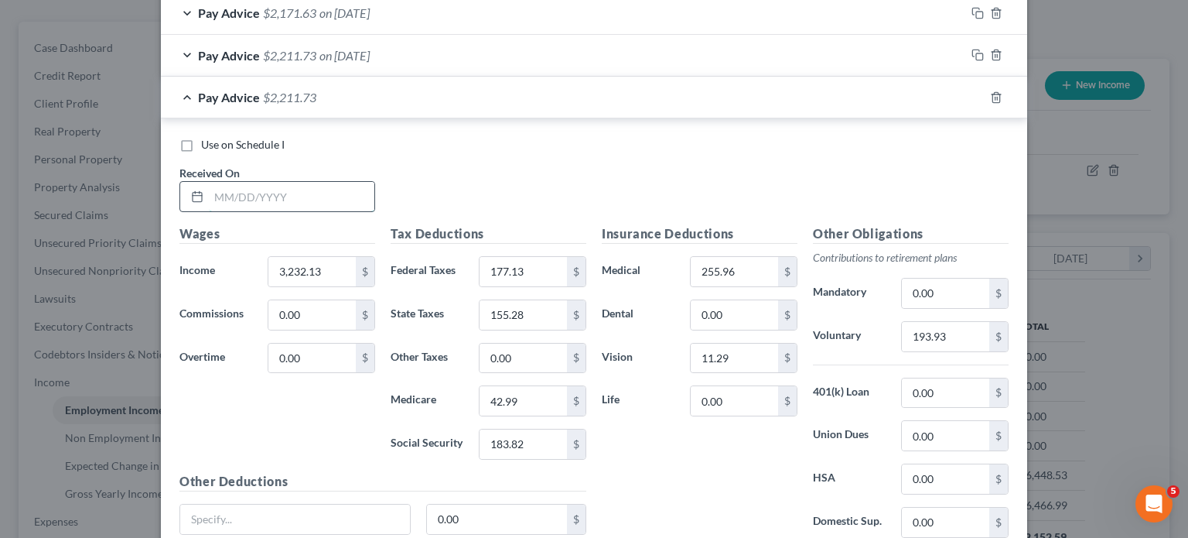
click at [307, 191] on input "text" at bounding box center [292, 196] width 166 height 29
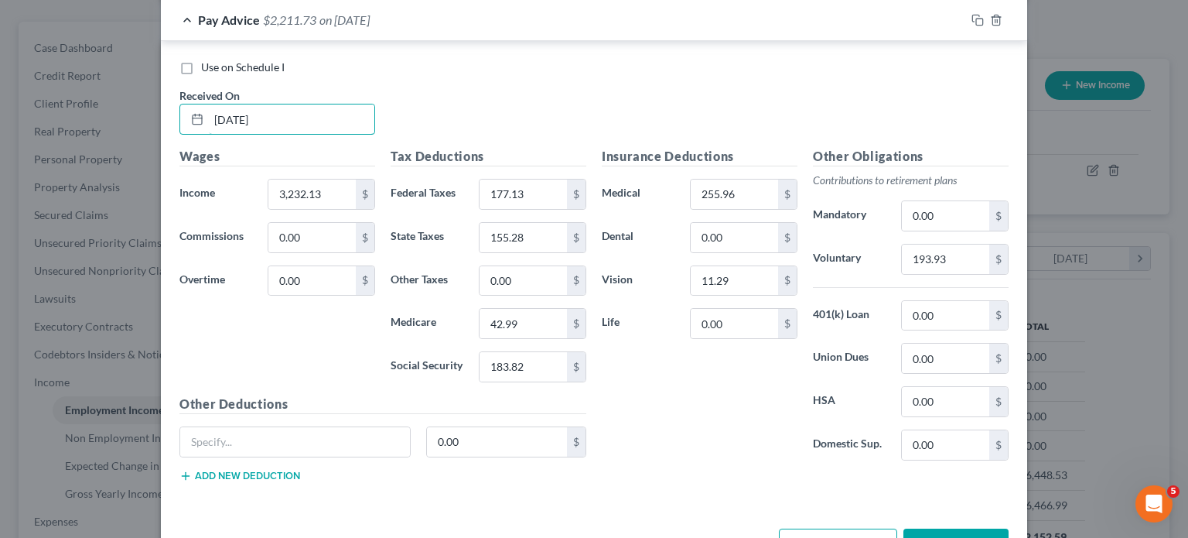
scroll to position [891, 0]
type input "[DATE]"
click at [328, 192] on input "3,232.13" at bounding box center [311, 193] width 87 height 29
type input "3,200.47"
click at [529, 194] on input "177.13" at bounding box center [523, 193] width 87 height 29
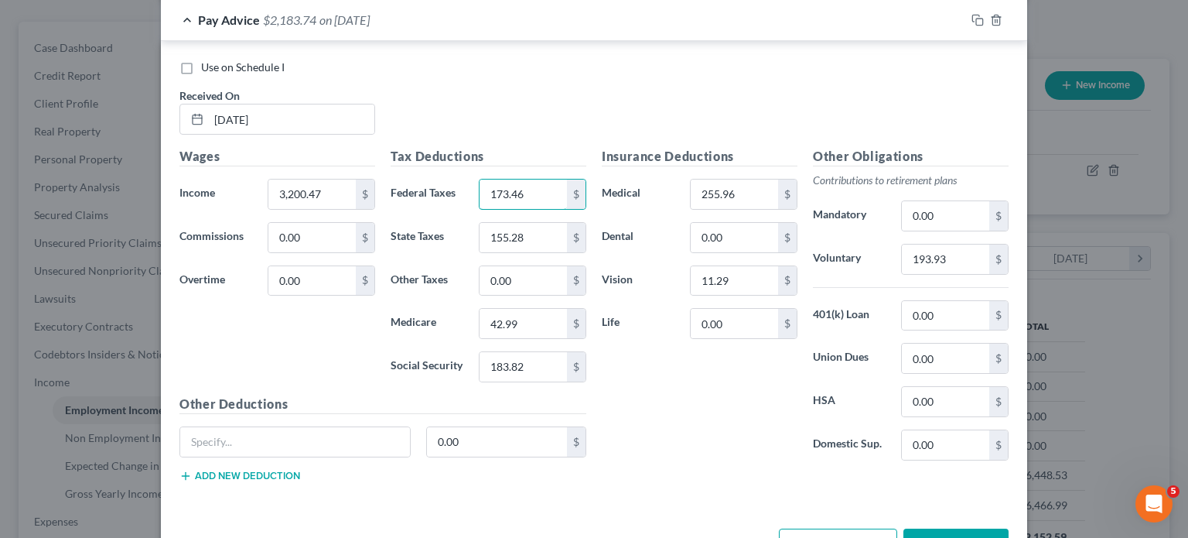
type input "173.46"
click at [544, 323] on input "42.99" at bounding box center [523, 323] width 87 height 29
type input "42.53"
click at [530, 365] on input "183.82" at bounding box center [523, 366] width 87 height 29
type input "181.86"
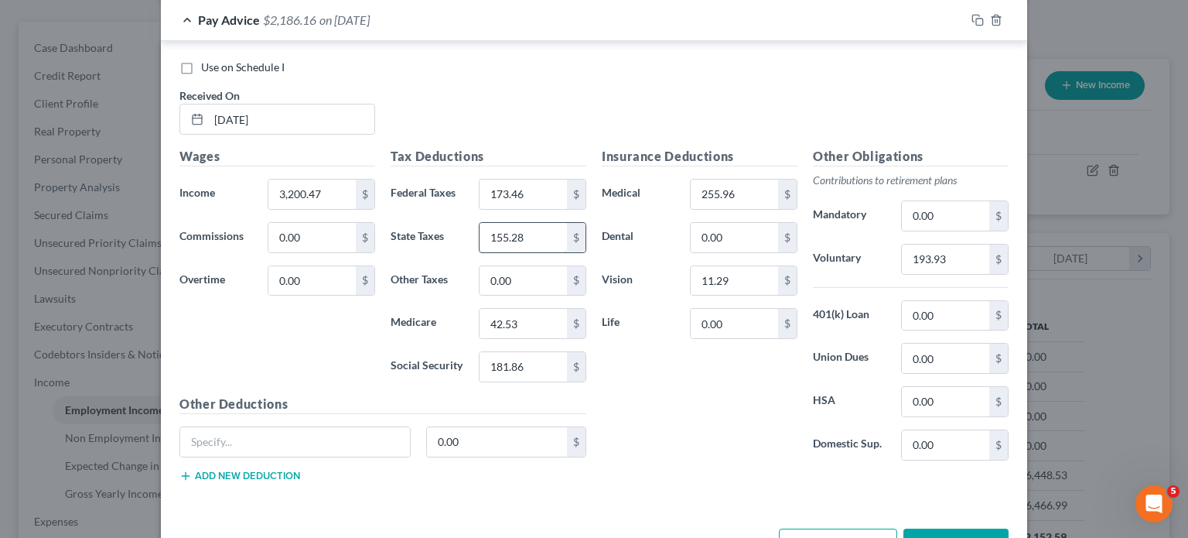
click at [522, 234] on input "155.28" at bounding box center [523, 237] width 87 height 29
type input "152.88"
click at [932, 255] on input "193.93" at bounding box center [945, 258] width 87 height 29
type input "192.03"
click at [731, 408] on div "Insurance Deductions Medical 255.96 $ Dental 0.00 $ Vision 11.29 $ Life 0.00 $" at bounding box center [699, 310] width 211 height 326
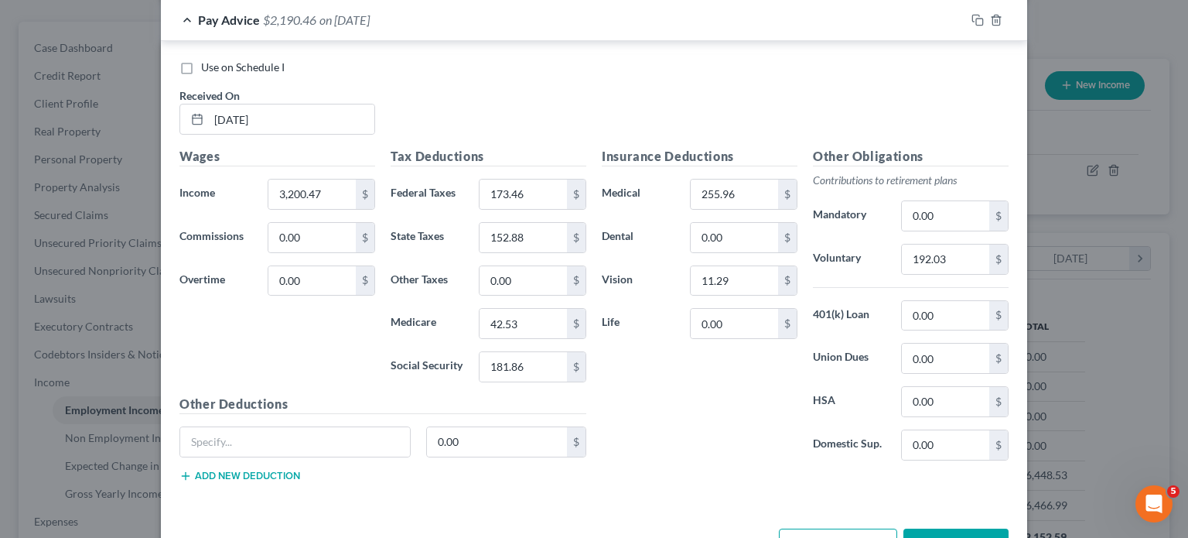
click at [606, 101] on div "Use on Schedule I Received On * [DATE]" at bounding box center [594, 103] width 845 height 87
click at [932, 18] on icon "button" at bounding box center [978, 20] width 12 height 12
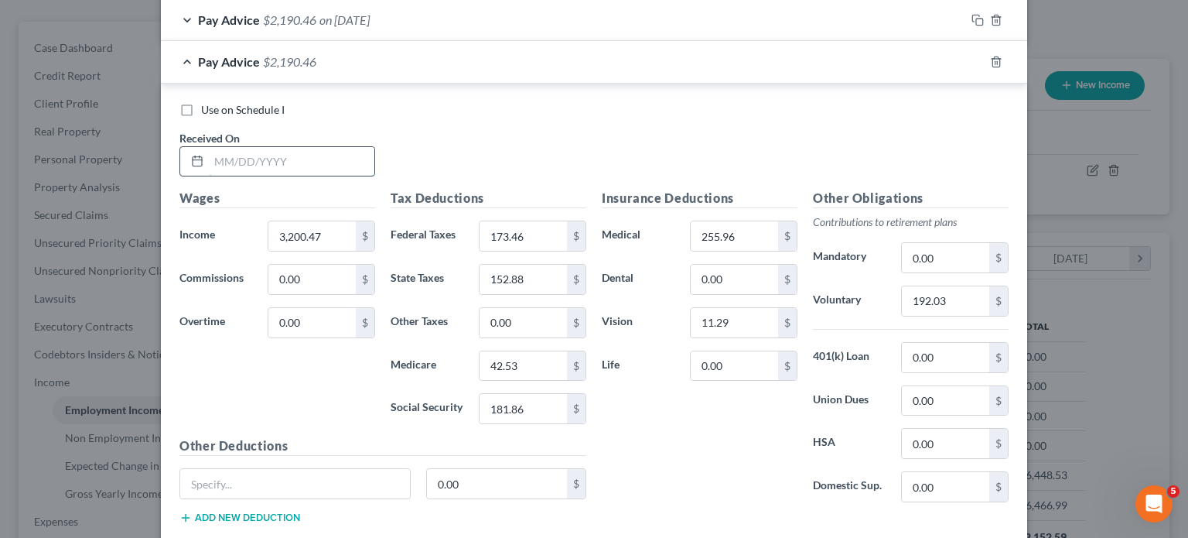
click at [340, 166] on input "text" at bounding box center [292, 161] width 166 height 29
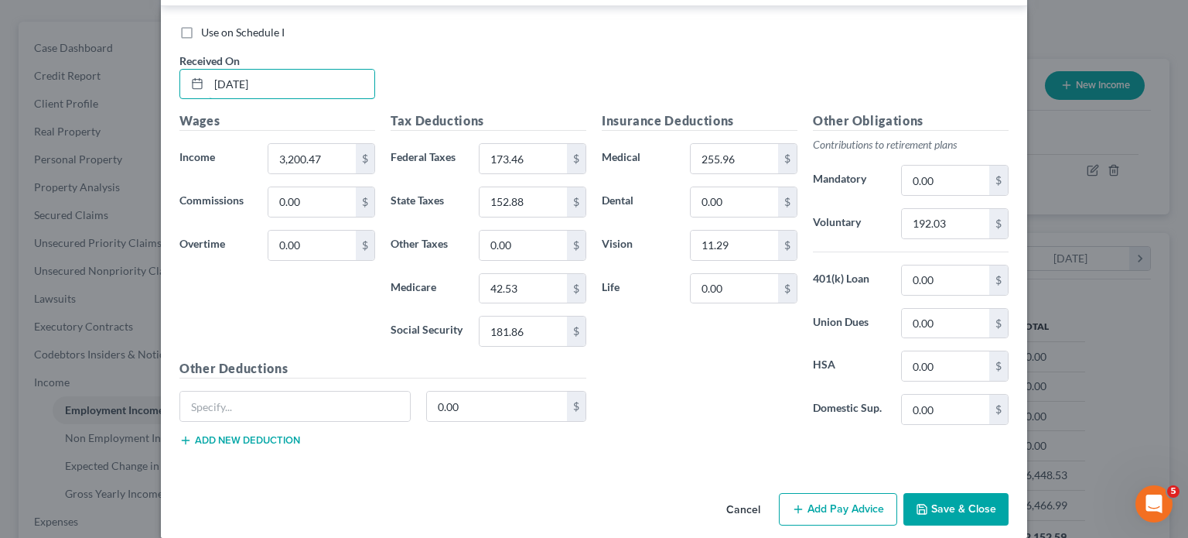
scroll to position [968, 0]
type input "[DATE]"
click at [326, 153] on input "3,200.47" at bounding box center [311, 158] width 87 height 29
click at [326, 151] on input "3,274.89" at bounding box center [311, 158] width 87 height 29
click at [324, 154] on input "3,274.89" at bounding box center [311, 158] width 87 height 29
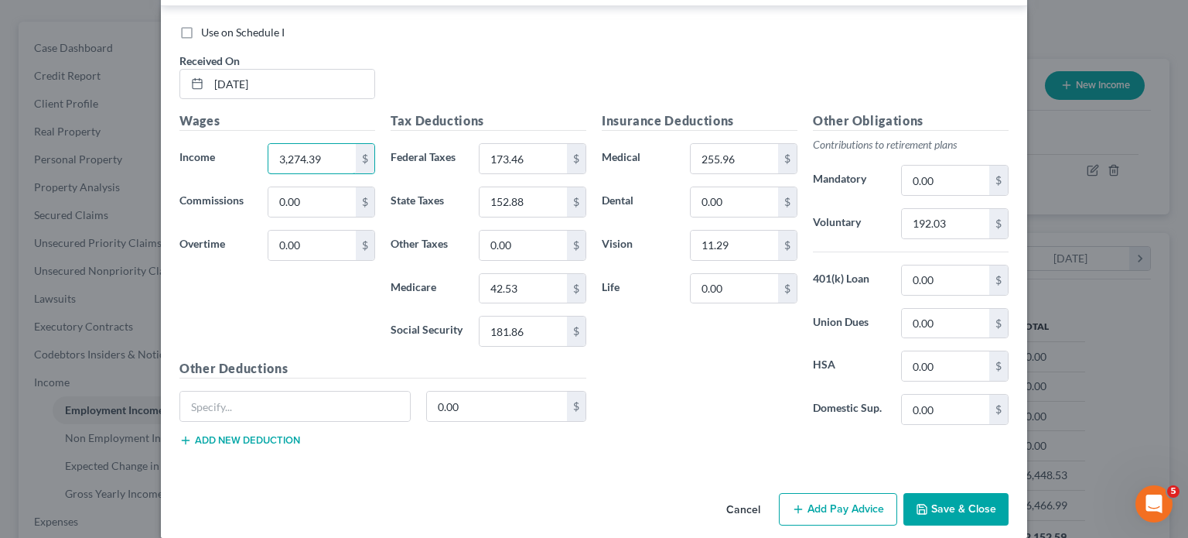
type input "3,274.39"
click at [528, 169] on input "173.46" at bounding box center [523, 158] width 87 height 29
type input "181.90"
click at [525, 287] on input "42.53" at bounding box center [523, 288] width 87 height 29
type input "43.60"
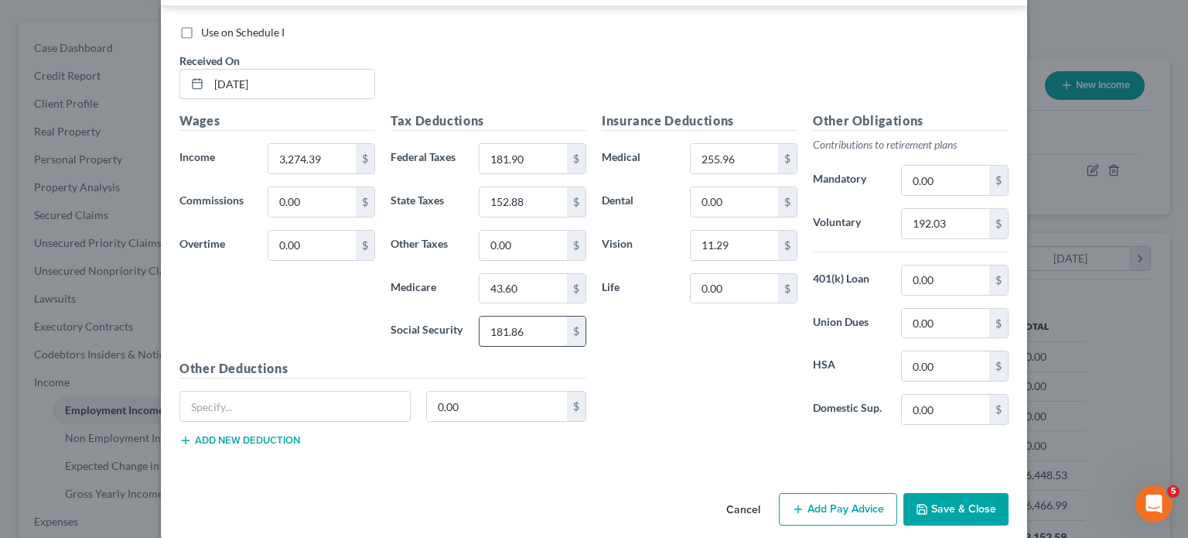
click at [544, 334] on input "181.86" at bounding box center [523, 330] width 87 height 29
type input "186.44"
click at [531, 206] on input "152.88" at bounding box center [523, 201] width 87 height 29
type input "158.47"
click at [932, 214] on input "192.03" at bounding box center [945, 223] width 87 height 29
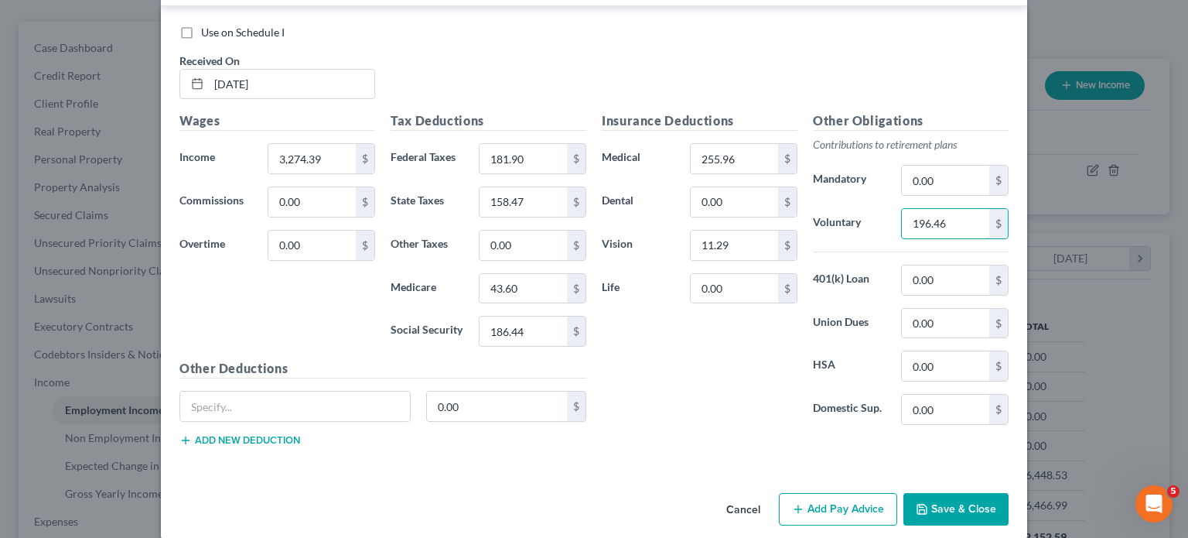
type input "196.46"
click at [712, 389] on div "Insurance Deductions Medical 255.96 $ Dental 0.00 $ Vision 11.29 $ Life 0.00 $" at bounding box center [699, 274] width 211 height 326
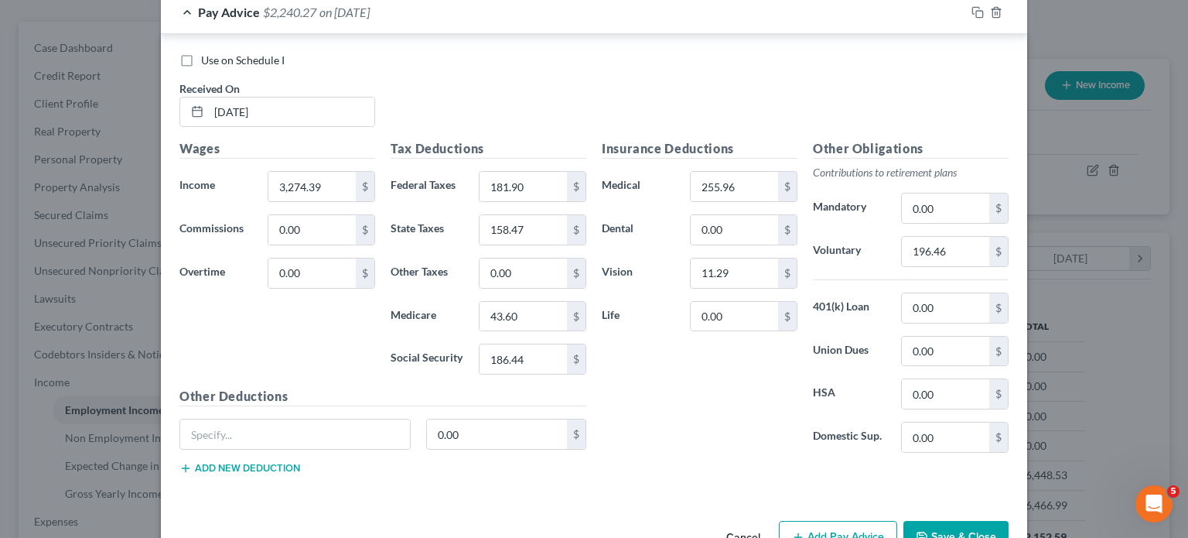
scroll to position [891, 0]
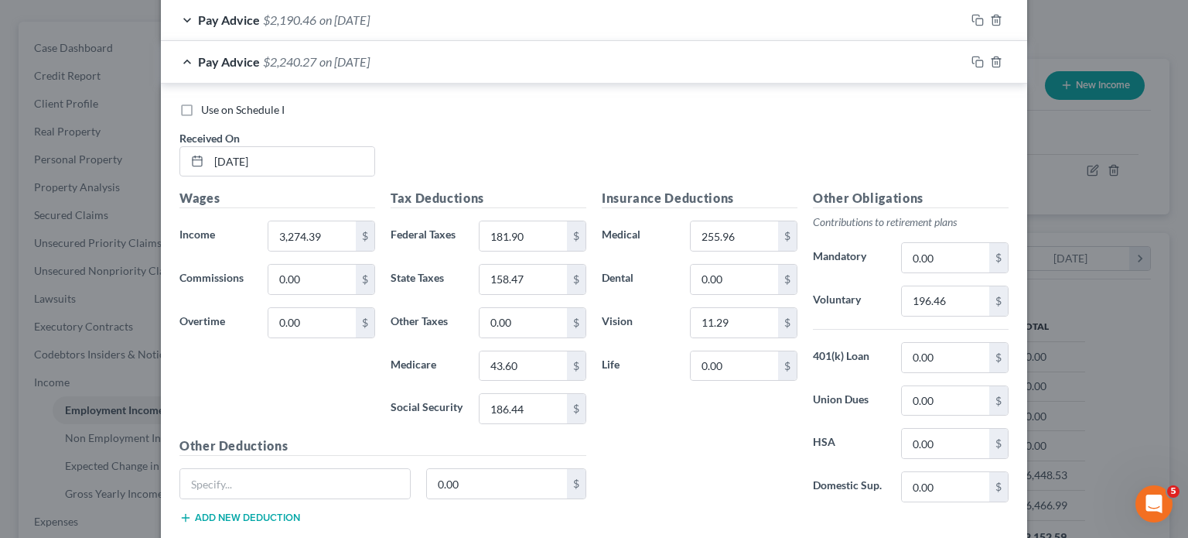
drag, startPoint x: 753, startPoint y: 124, endPoint x: 880, endPoint y: 128, distance: 127.7
click at [752, 125] on div "Use on Schedule I Received On * [DATE]" at bounding box center [594, 145] width 845 height 87
click at [932, 64] on icon "button" at bounding box center [978, 62] width 12 height 12
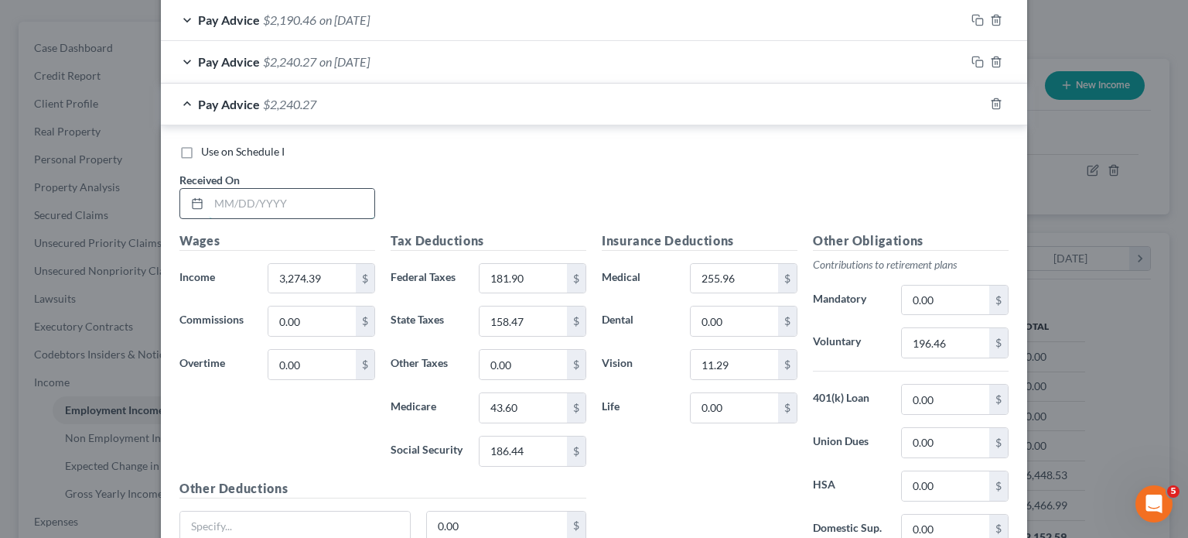
click at [309, 201] on input "text" at bounding box center [292, 203] width 166 height 29
type input "[DATE]"
click at [436, 174] on div "Use on Schedule I Received On * [DATE]" at bounding box center [594, 187] width 845 height 87
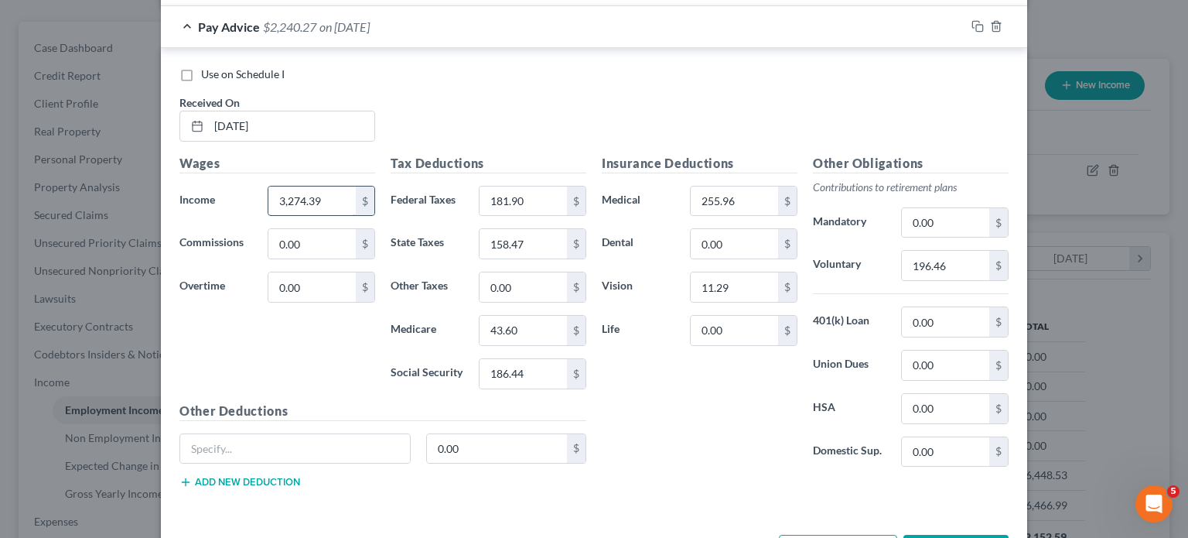
click at [331, 198] on input "3,274.39" at bounding box center [311, 200] width 87 height 29
type input "3,245.39"
click at [442, 98] on div "Use on Schedule I Received On * [DATE]" at bounding box center [594, 110] width 845 height 87
click at [932, 253] on input "196.46" at bounding box center [945, 265] width 87 height 29
type input "194.72"
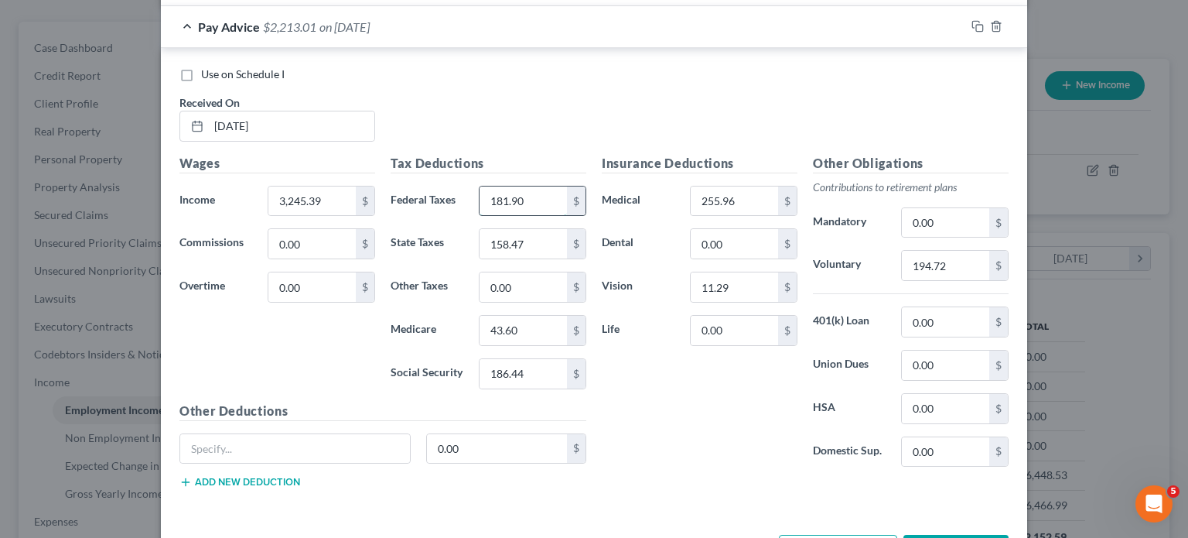
click at [529, 203] on input "181.90" at bounding box center [523, 200] width 87 height 29
type input "178.63"
click at [532, 326] on input "43.60" at bounding box center [523, 330] width 87 height 29
type input "43.18"
click at [550, 374] on input "186.44" at bounding box center [523, 373] width 87 height 29
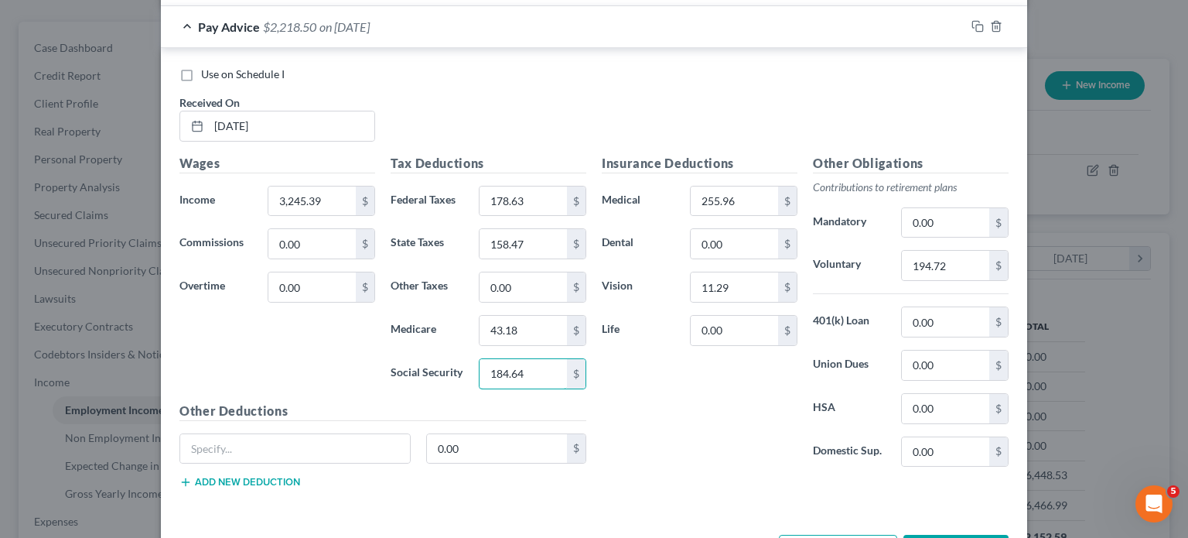
type input "184.64"
click at [530, 240] on input "158.47" at bounding box center [523, 243] width 87 height 29
type input "156.28"
click at [692, 439] on div "Insurance Deductions Medical 255.96 $ Dental 0.00 $ Vision 11.29 $ Life 0.00 $" at bounding box center [699, 317] width 211 height 326
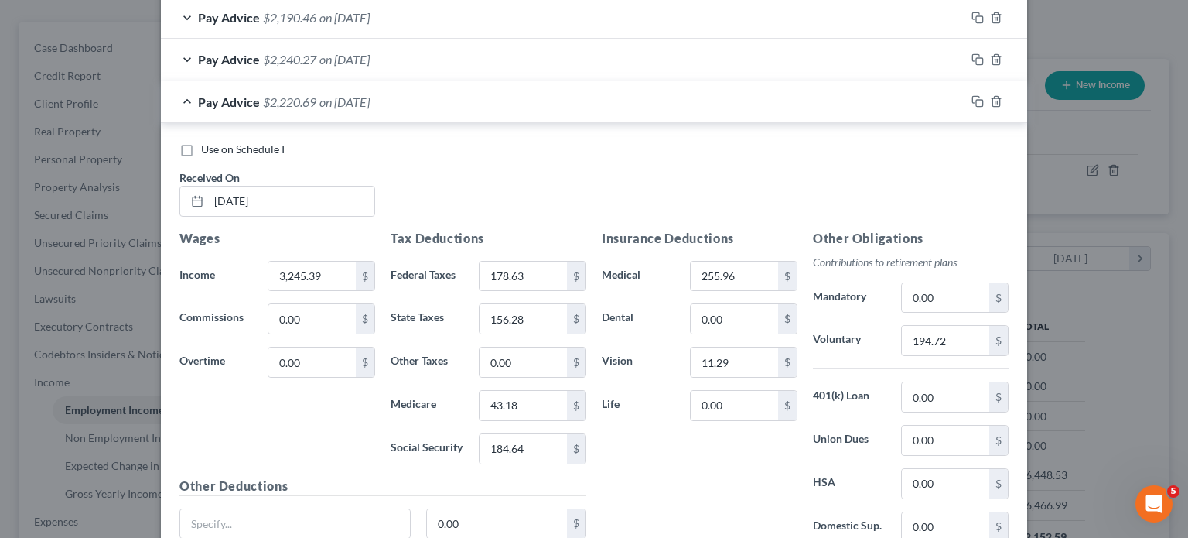
scroll to position [891, 0]
click at [703, 466] on div "Insurance Deductions Medical 255.96 $ Dental 0.00 $ Vision 11.29 $ Life 0.00 $" at bounding box center [699, 394] width 211 height 326
click at [932, 101] on icon "button" at bounding box center [978, 103] width 12 height 12
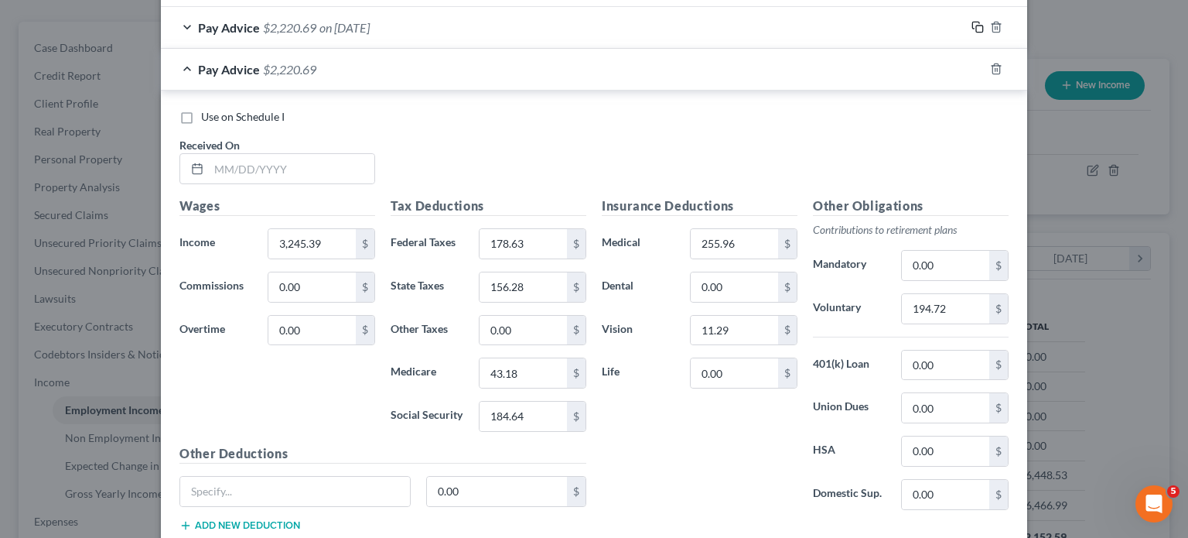
scroll to position [968, 0]
click at [328, 166] on input "text" at bounding box center [292, 167] width 166 height 29
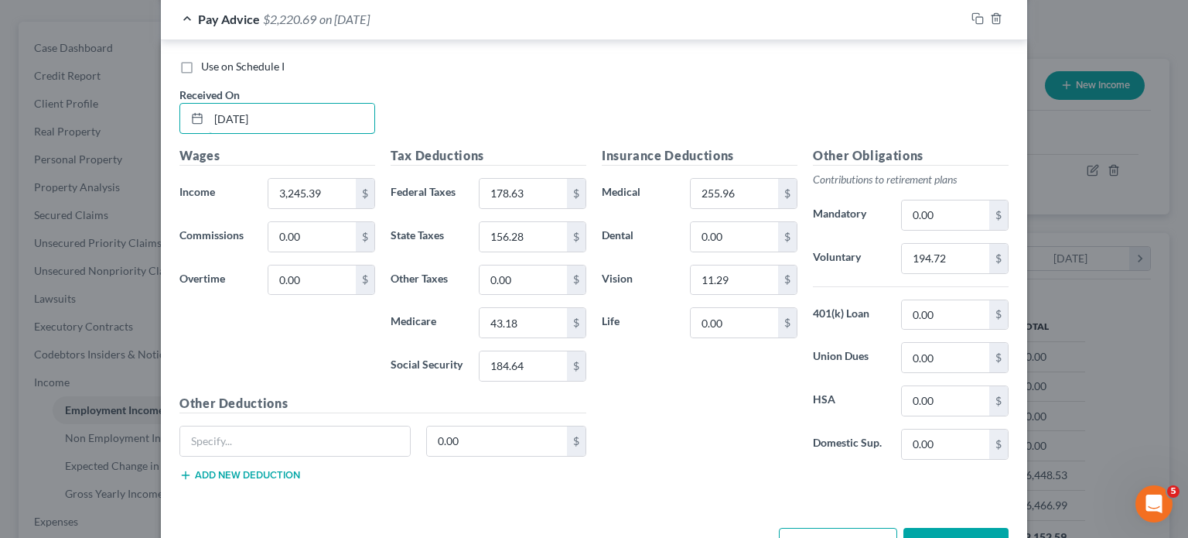
scroll to position [1046, 0]
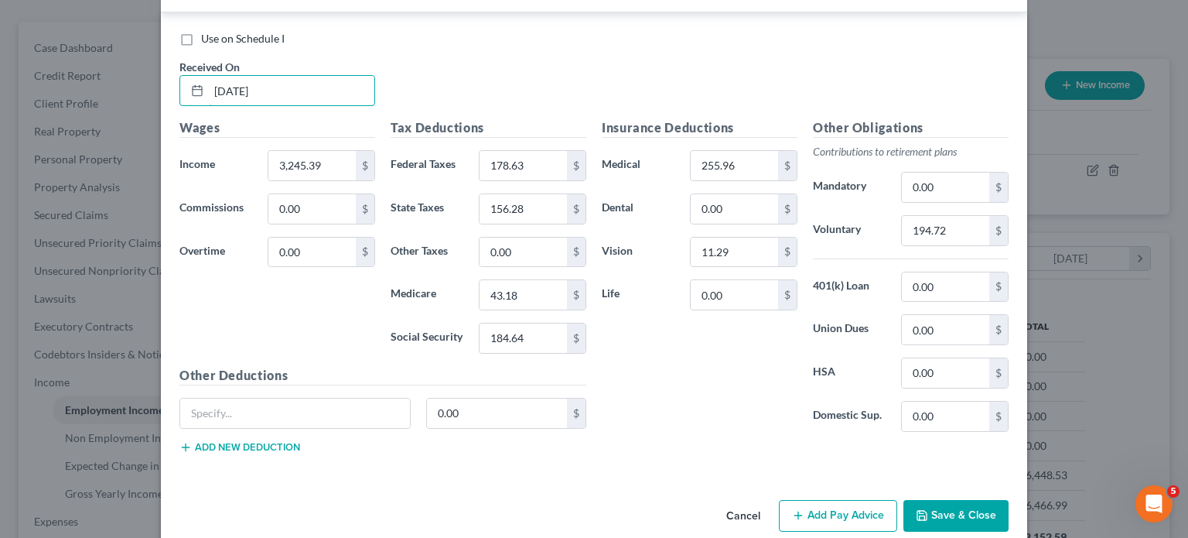
type input "[DATE]"
click at [338, 161] on input "3,245.39" at bounding box center [311, 165] width 87 height 29
click at [312, 159] on input "3,257.48" at bounding box center [311, 165] width 87 height 29
type input "3,257.28"
click at [932, 234] on input "194.72" at bounding box center [945, 230] width 87 height 29
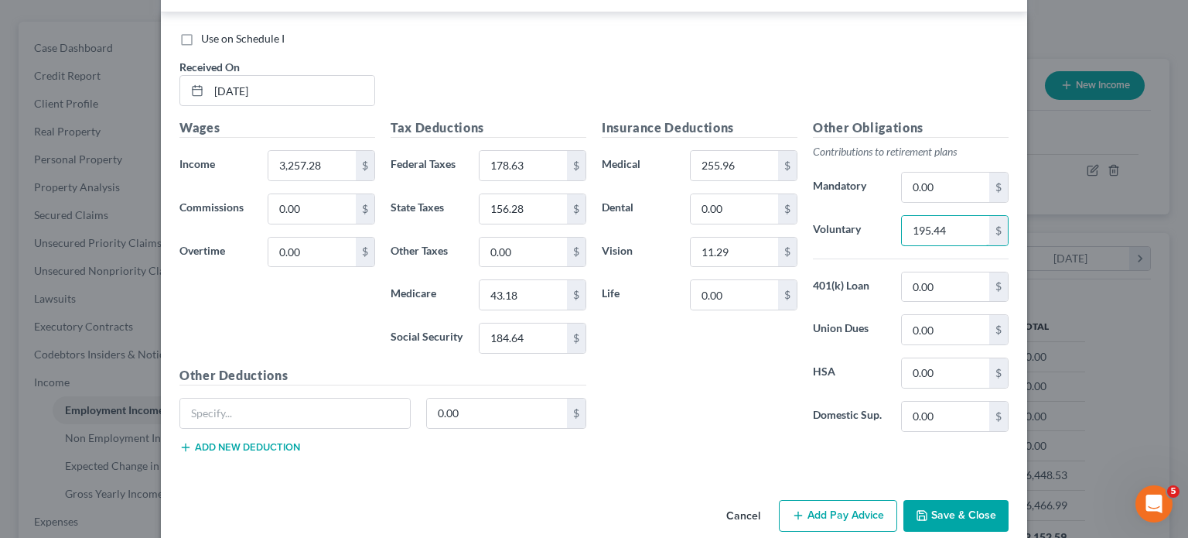
type input "195.44"
click at [522, 165] on input "178.63" at bounding box center [523, 165] width 87 height 29
type input "179.97"
click at [495, 52] on div "Use on Schedule I Received On * [DATE]" at bounding box center [594, 74] width 845 height 87
click at [517, 283] on input "43.18" at bounding box center [523, 294] width 87 height 29
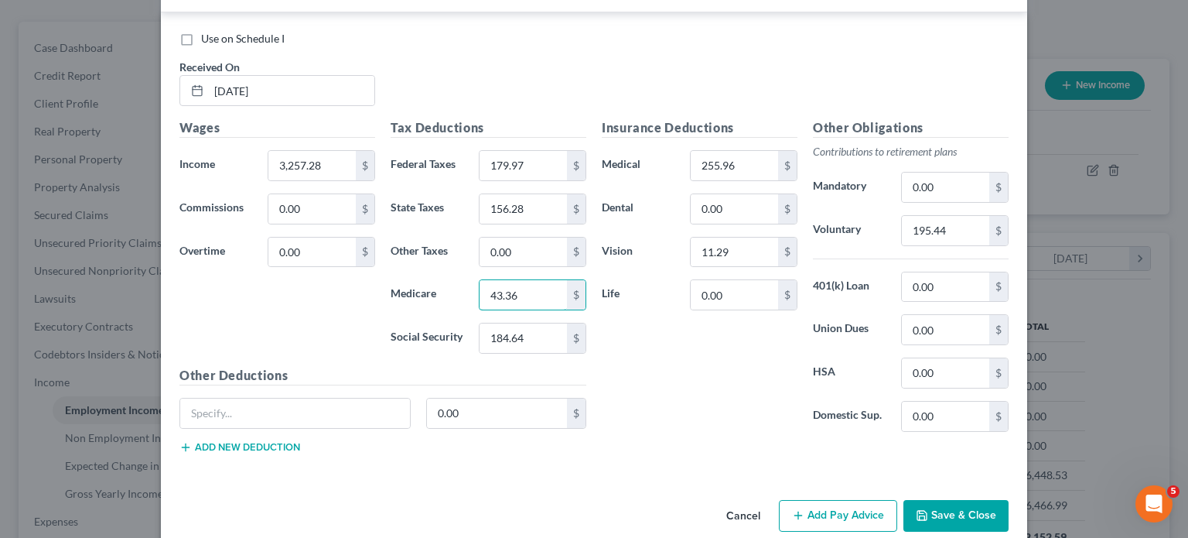
type input "43.36"
click at [539, 341] on input "184.64" at bounding box center [523, 337] width 87 height 29
type input "185.38"
click at [343, 297] on div "Wages Income * 3,257.28 $ Commissions 0.00 $ Overtime 0.00 $" at bounding box center [277, 242] width 211 height 248
click at [526, 199] on input "156.28" at bounding box center [523, 208] width 87 height 29
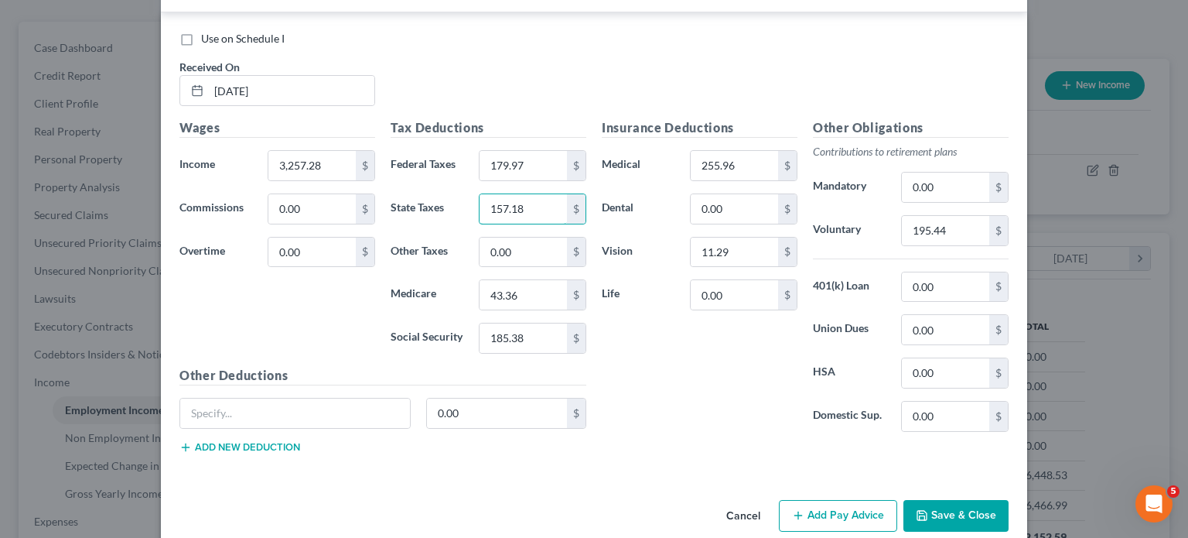
type input "157.18"
click at [616, 358] on div "Insurance Deductions Medical 255.96 $ Dental 0.00 $ Vision 11.29 $ Life 0.00 $" at bounding box center [699, 281] width 211 height 326
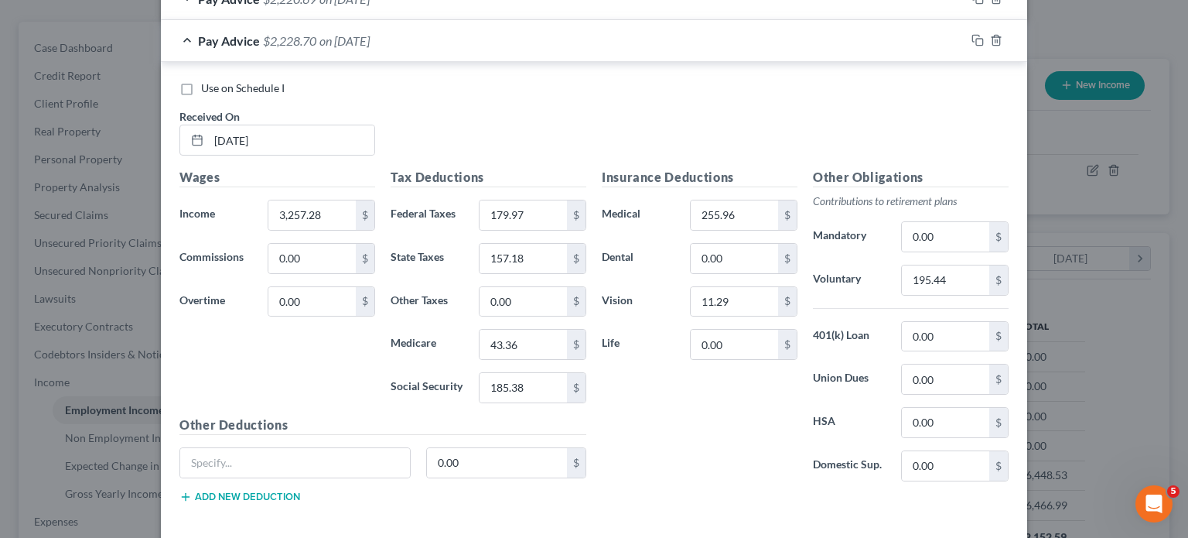
scroll to position [968, 0]
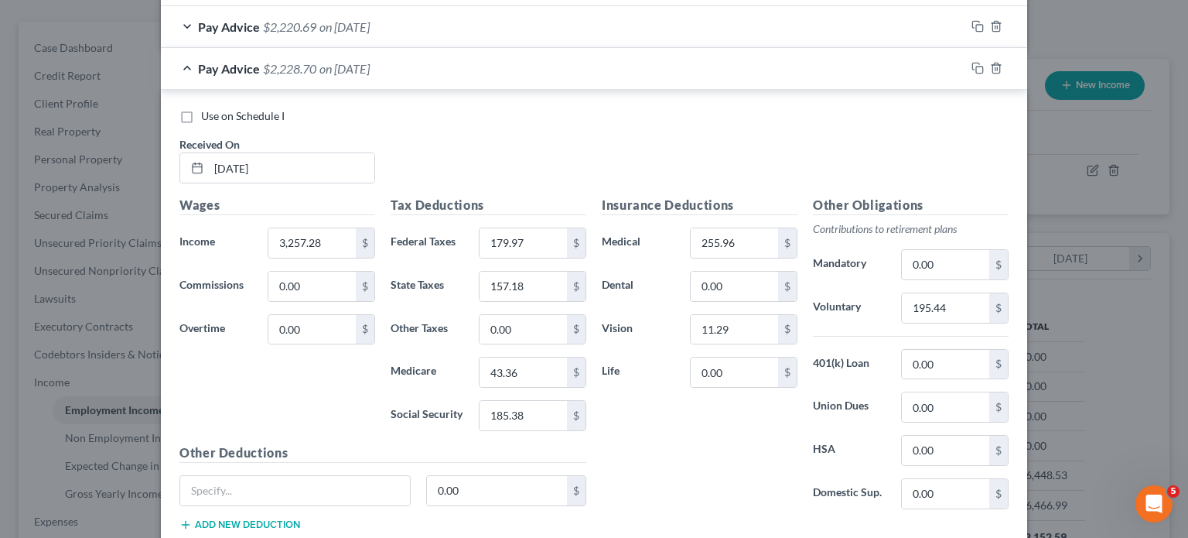
click at [444, 152] on div "Use on Schedule I Received On * [DATE]" at bounding box center [594, 151] width 845 height 87
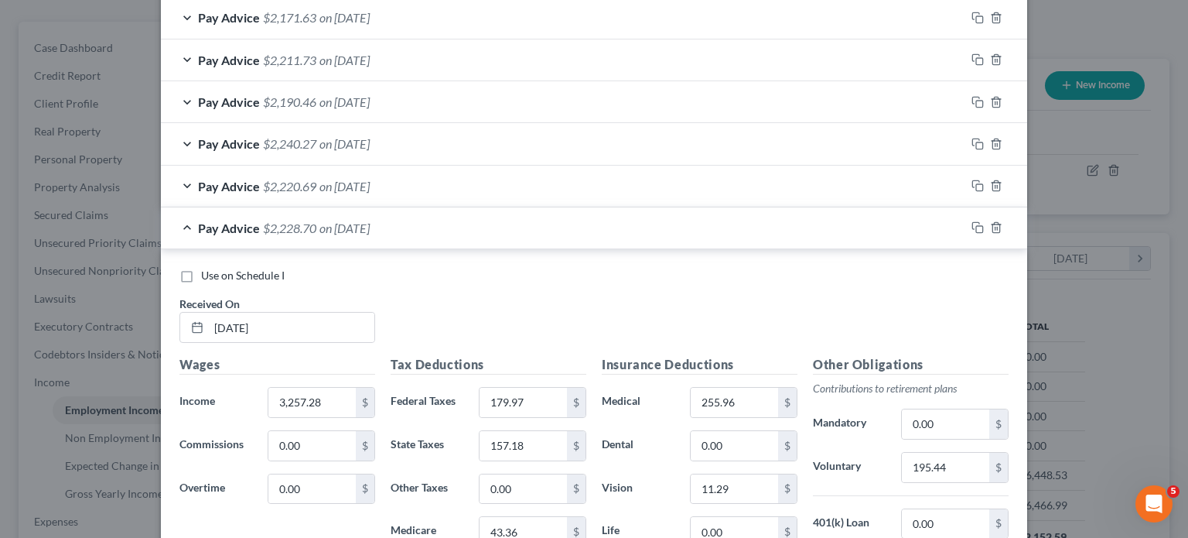
scroll to position [814, 0]
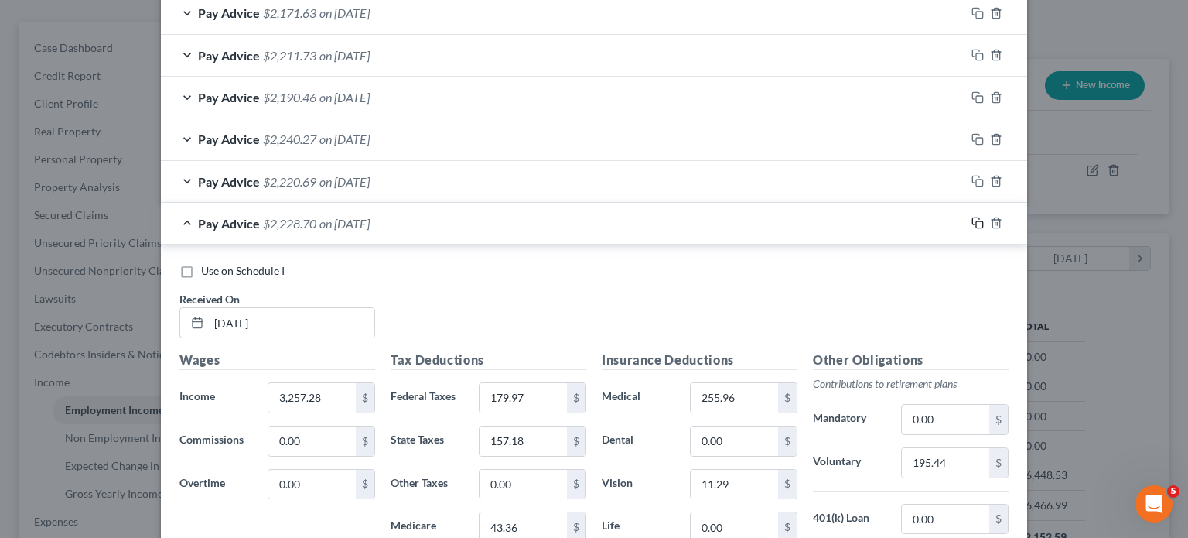
click at [932, 221] on icon "button" at bounding box center [975, 221] width 7 height 7
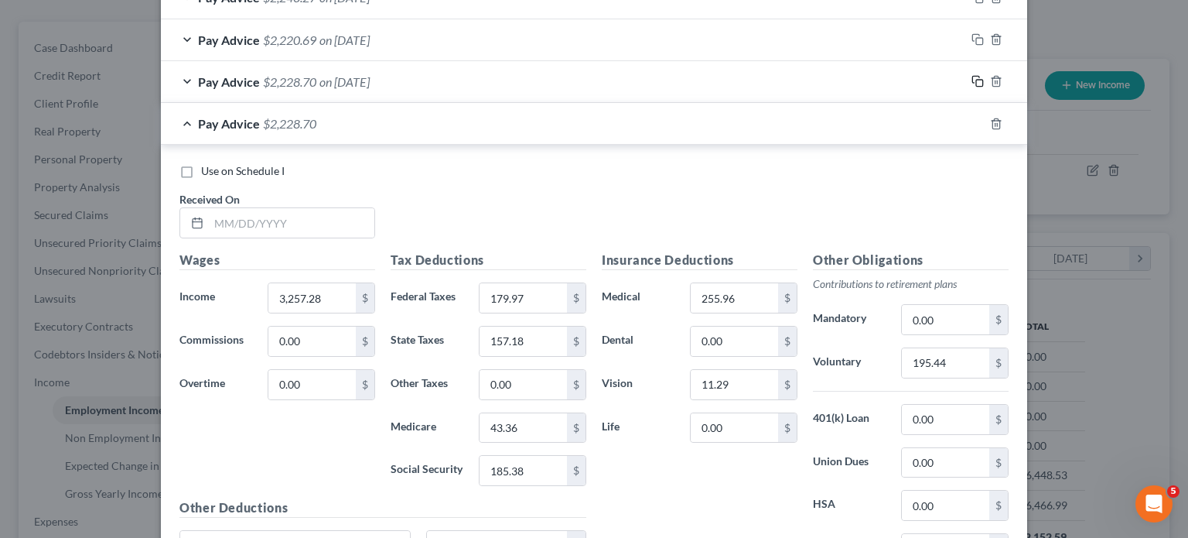
scroll to position [968, 0]
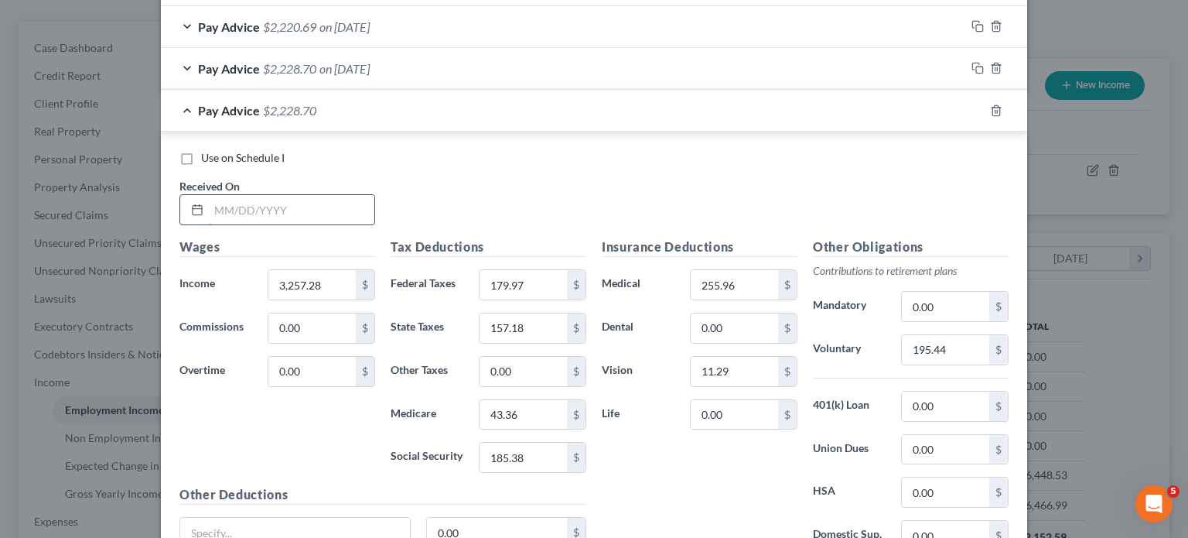
click at [312, 207] on input "text" at bounding box center [292, 209] width 166 height 29
type input "[DATE]"
click at [338, 270] on input "3,257.28" at bounding box center [311, 284] width 87 height 29
type input "3,209.08"
click at [932, 352] on input "195.44" at bounding box center [945, 349] width 87 height 29
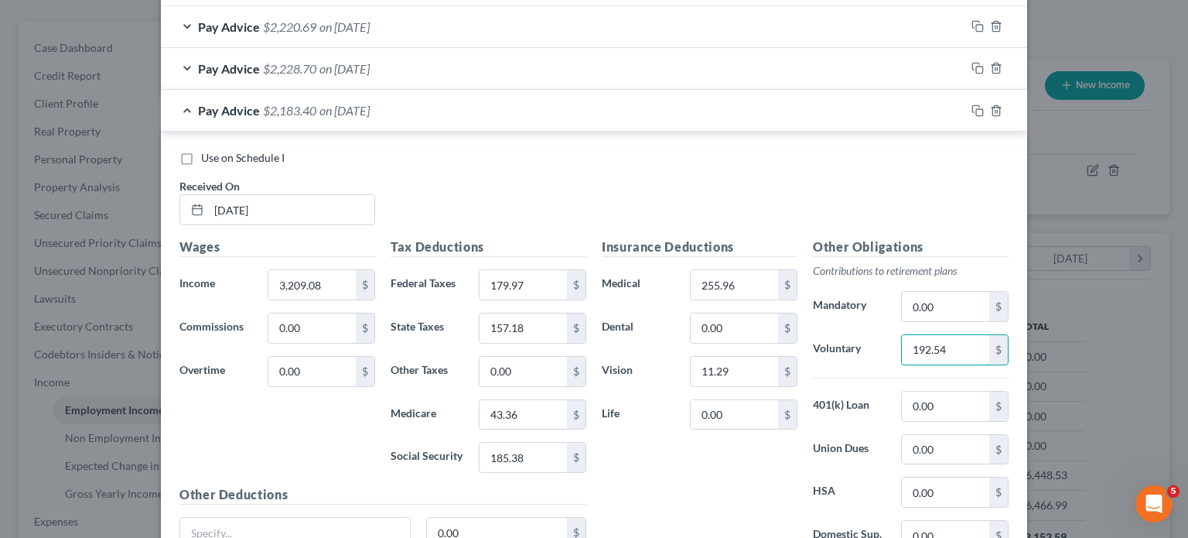
type input "192.54"
click at [540, 281] on input "179.97" at bounding box center [523, 284] width 87 height 29
type input "174.53"
click at [532, 414] on input "43.36" at bounding box center [523, 414] width 87 height 29
type input "42.66"
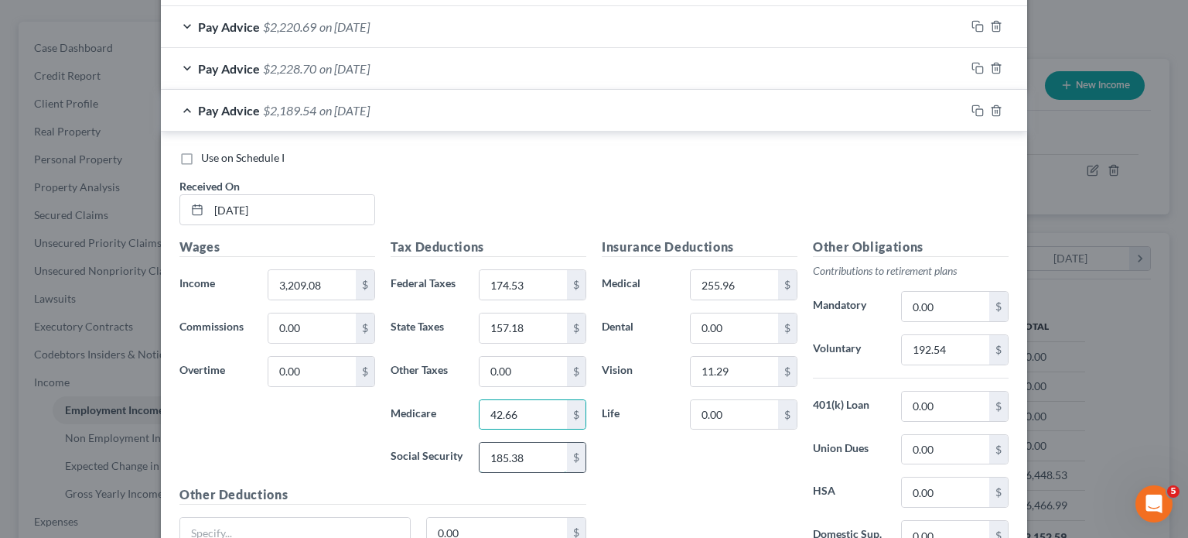
click at [545, 453] on input "185.38" at bounding box center [523, 456] width 87 height 29
type input "182.39"
click at [308, 432] on div "Wages Income * 3,209.08 $ Commissions 0.00 $ Overtime 0.00 $" at bounding box center [277, 361] width 211 height 248
click at [528, 315] on input "157.18" at bounding box center [523, 327] width 87 height 29
type input "153.53"
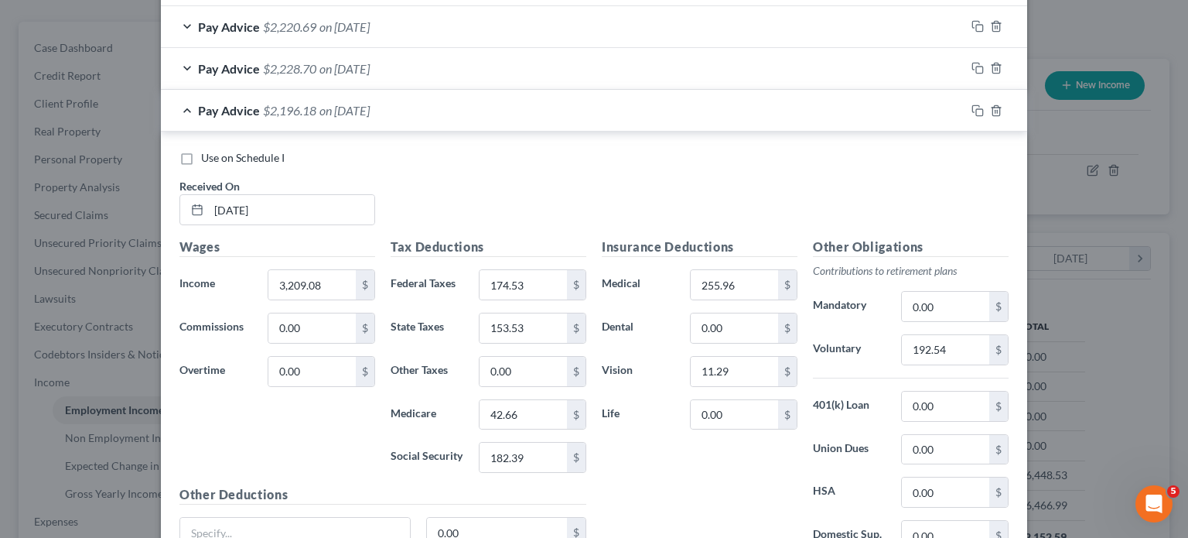
drag, startPoint x: 562, startPoint y: 145, endPoint x: 568, endPoint y: 156, distance: 12.8
click at [568, 155] on div "Use on Schedule I Received On * [DATE] Wages Income * 3,209.08 $ Commissions 0.…" at bounding box center [594, 363] width 866 height 465
click at [557, 182] on div "Use on Schedule I Received On * [DATE]" at bounding box center [594, 193] width 845 height 87
click at [932, 111] on icon "button" at bounding box center [978, 110] width 12 height 12
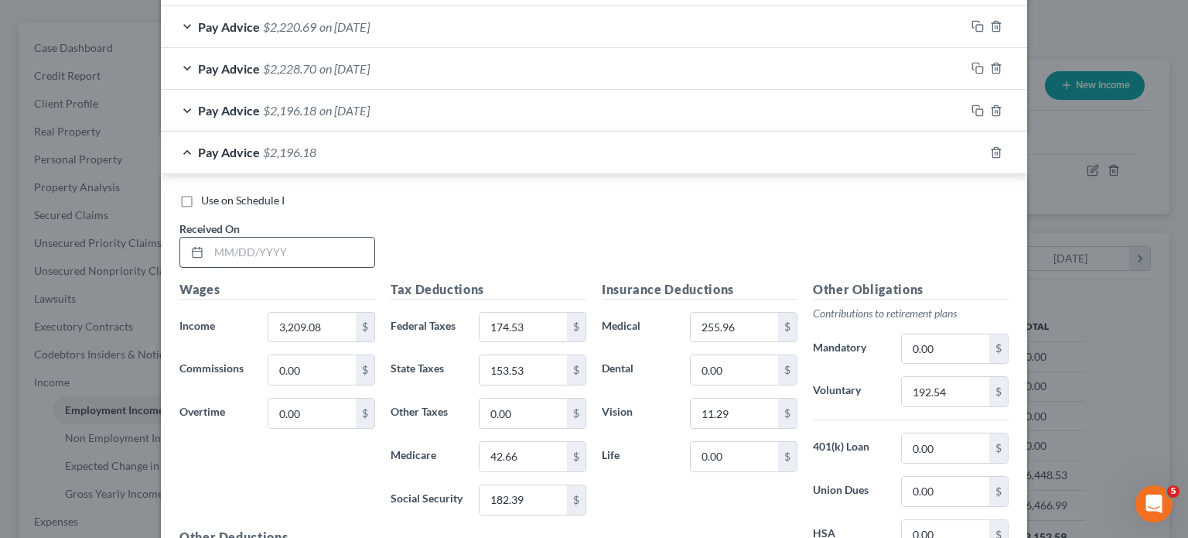
click at [327, 256] on input "text" at bounding box center [292, 251] width 166 height 29
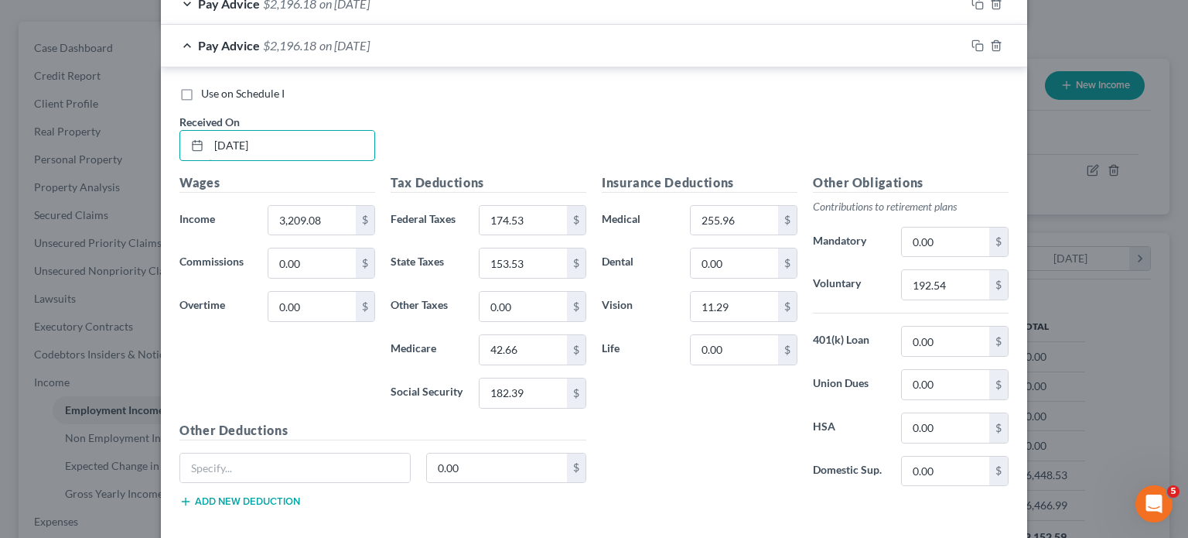
scroll to position [1046, 0]
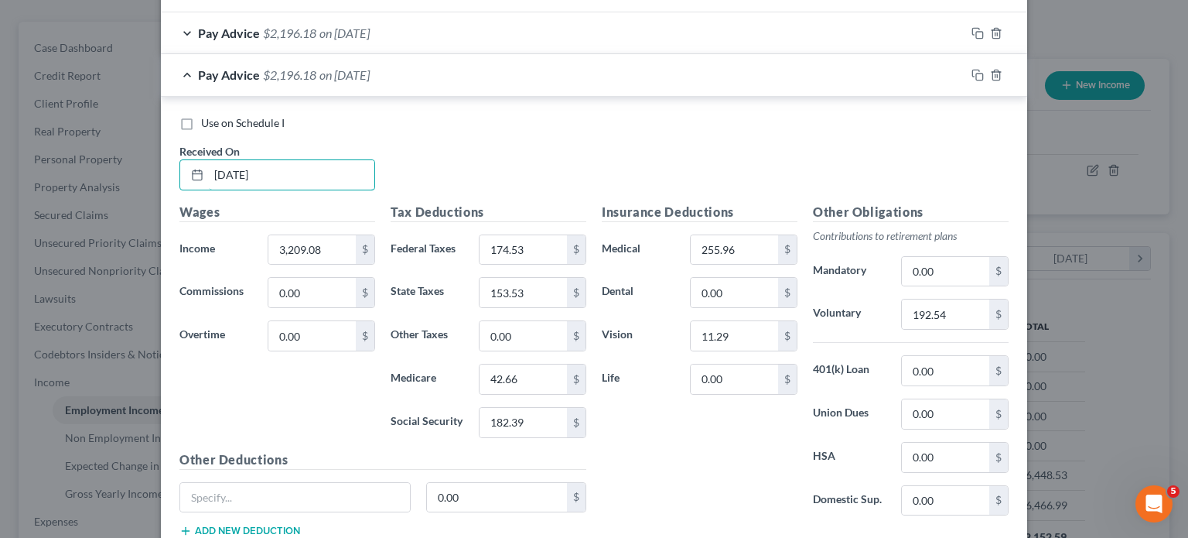
type input "[DATE]"
click at [338, 239] on input "3,209.08" at bounding box center [311, 249] width 87 height 29
type input "3,215.67"
click at [932, 307] on input "192.54" at bounding box center [945, 313] width 87 height 29
type input "192.94"
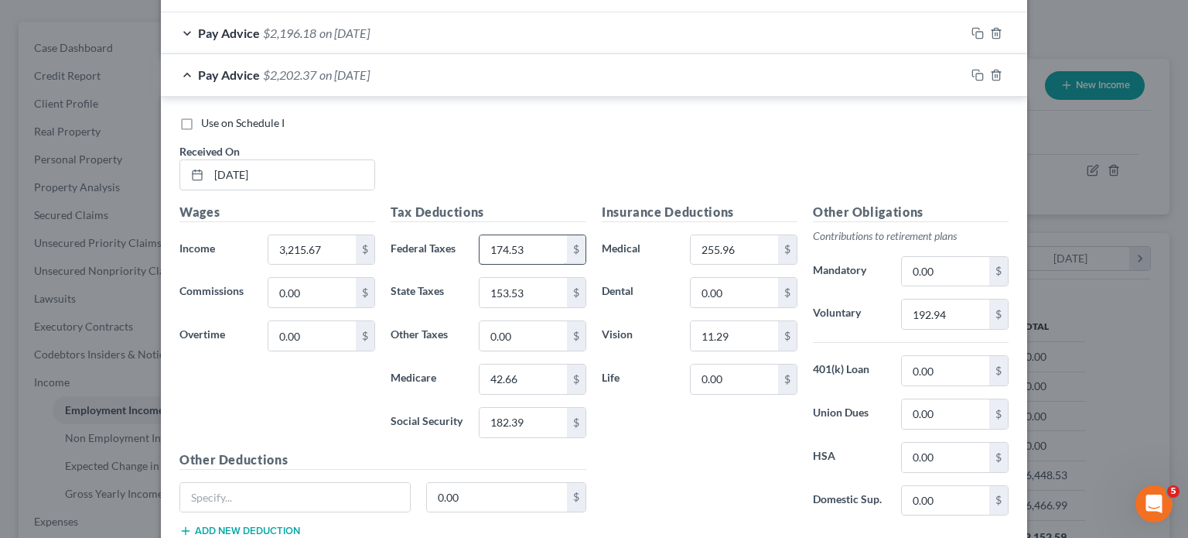
click at [529, 250] on input "174.53" at bounding box center [523, 249] width 87 height 29
type input "175.27"
click at [526, 378] on input "42.66" at bounding box center [523, 378] width 87 height 29
type input "42.75"
click at [541, 419] on input "182.39" at bounding box center [523, 422] width 87 height 29
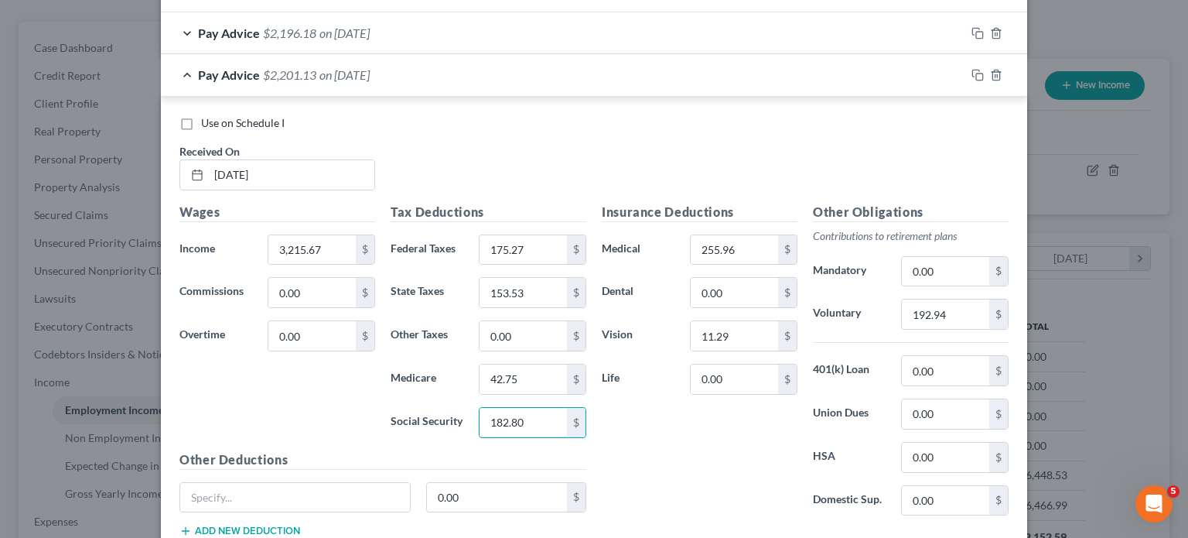
type input "182.80"
click at [330, 409] on div "Wages Income * 3,215.67 $ Commissions 0.00 $ Overtime 0.00 $" at bounding box center [277, 327] width 211 height 248
click at [536, 294] on input "153.53" at bounding box center [523, 292] width 87 height 29
type input "154.03"
click at [594, 172] on div "Use on Schedule I Received On * [DATE]" at bounding box center [594, 158] width 845 height 87
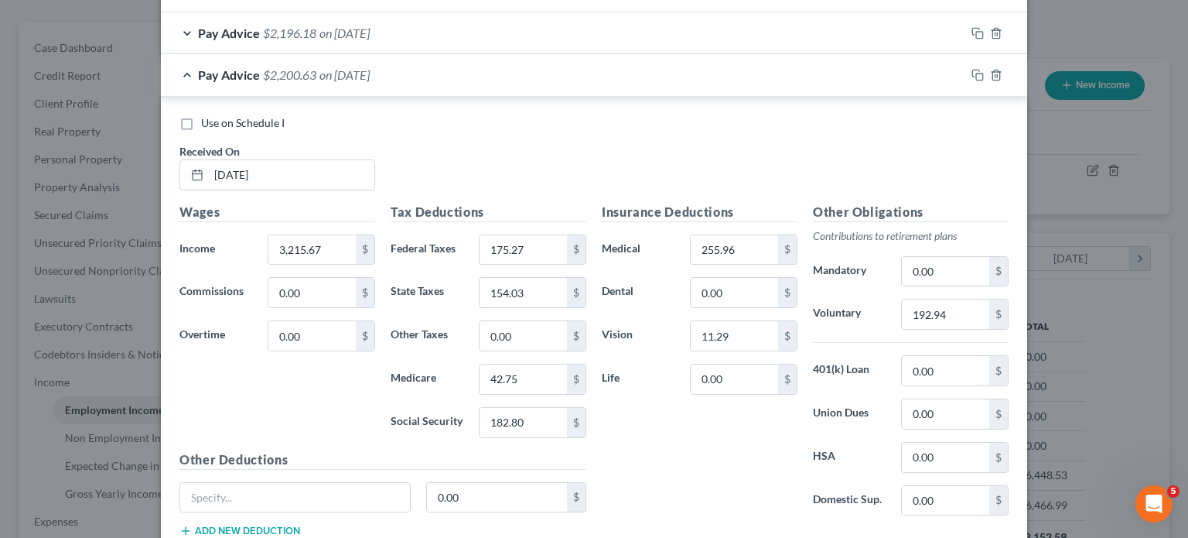
click at [572, 75] on div "Pay Advice $2,200.63 on [DATE]" at bounding box center [563, 74] width 804 height 41
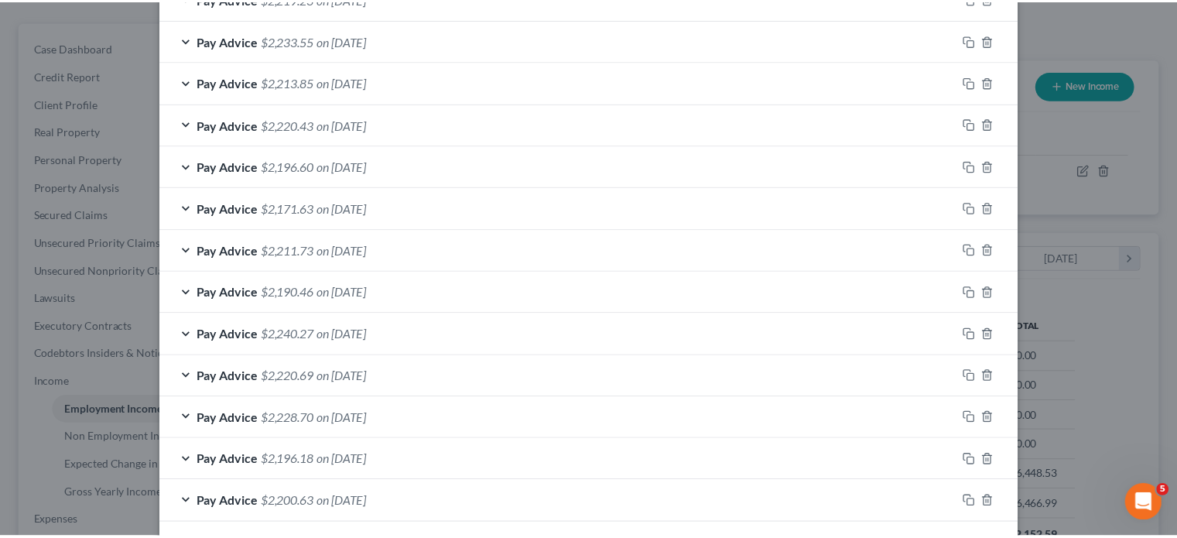
scroll to position [687, 0]
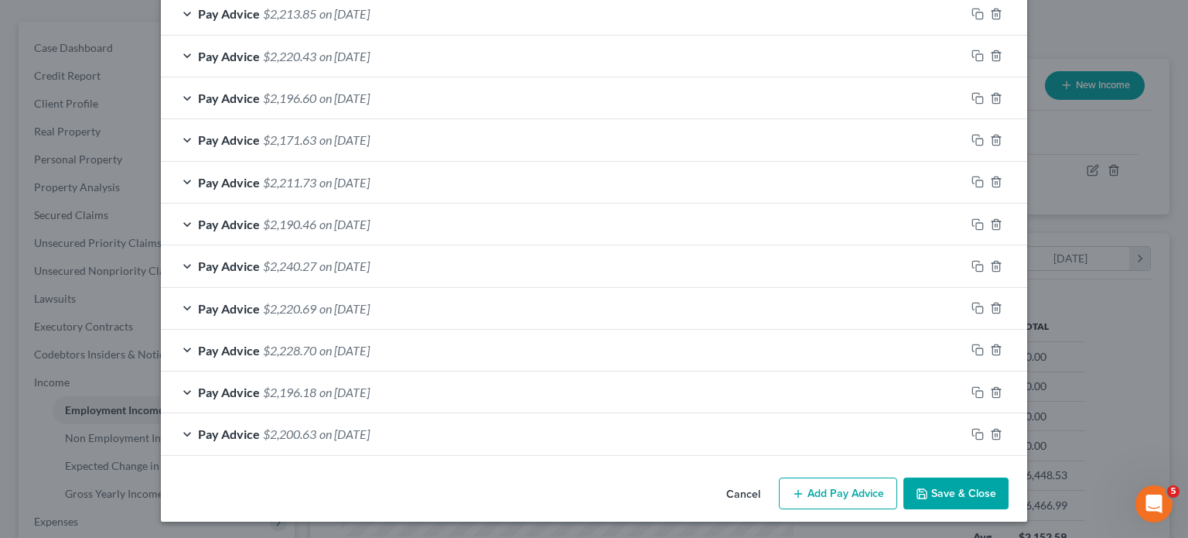
click at [932, 466] on button "Save & Close" at bounding box center [955, 493] width 105 height 32
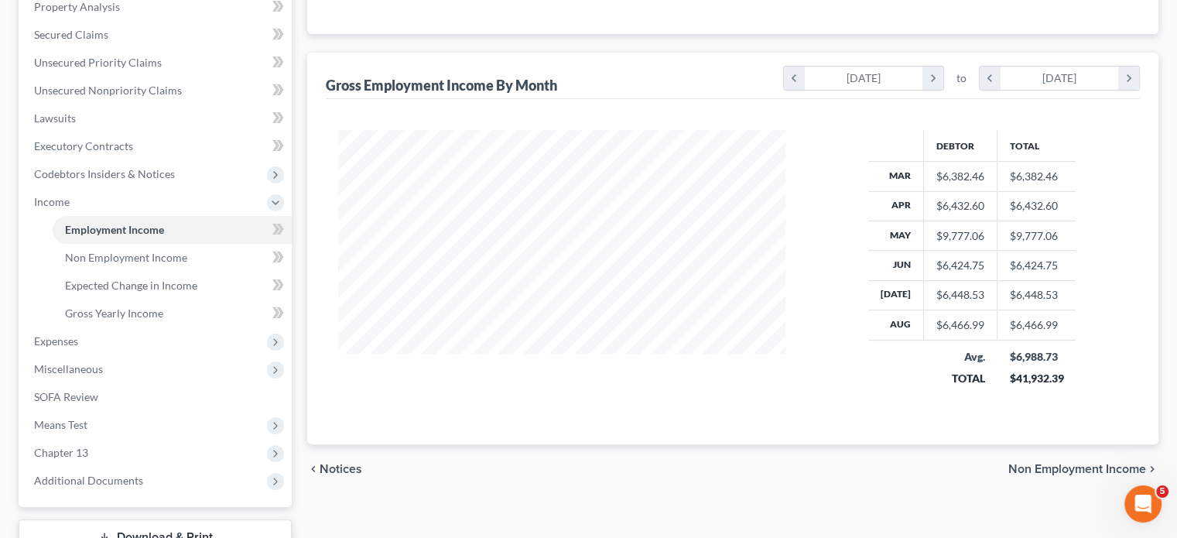
scroll to position [387, 0]
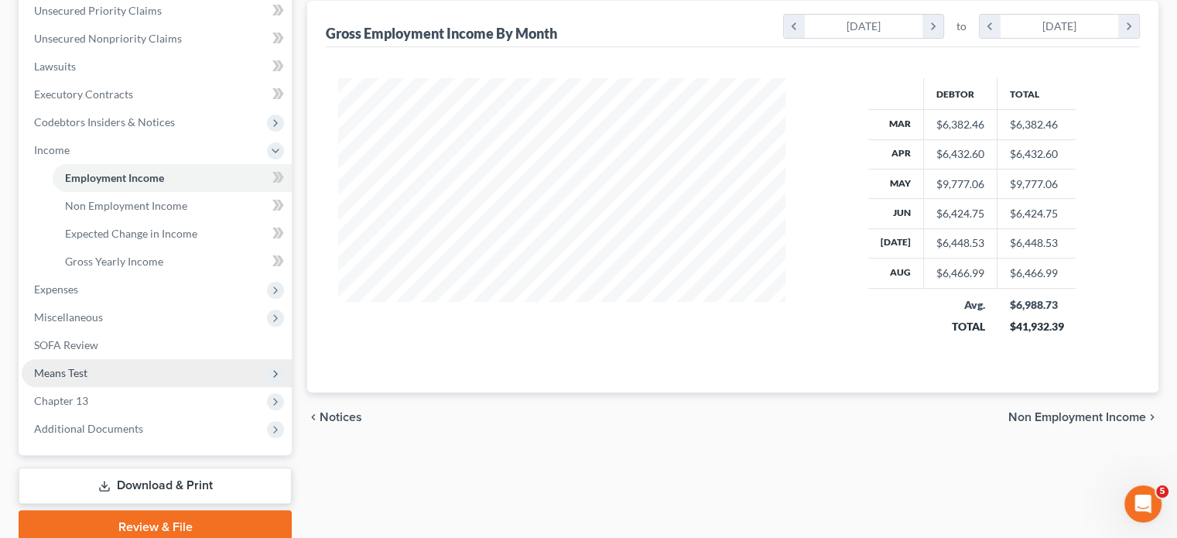
click at [81, 359] on span "Means Test" at bounding box center [157, 373] width 270 height 28
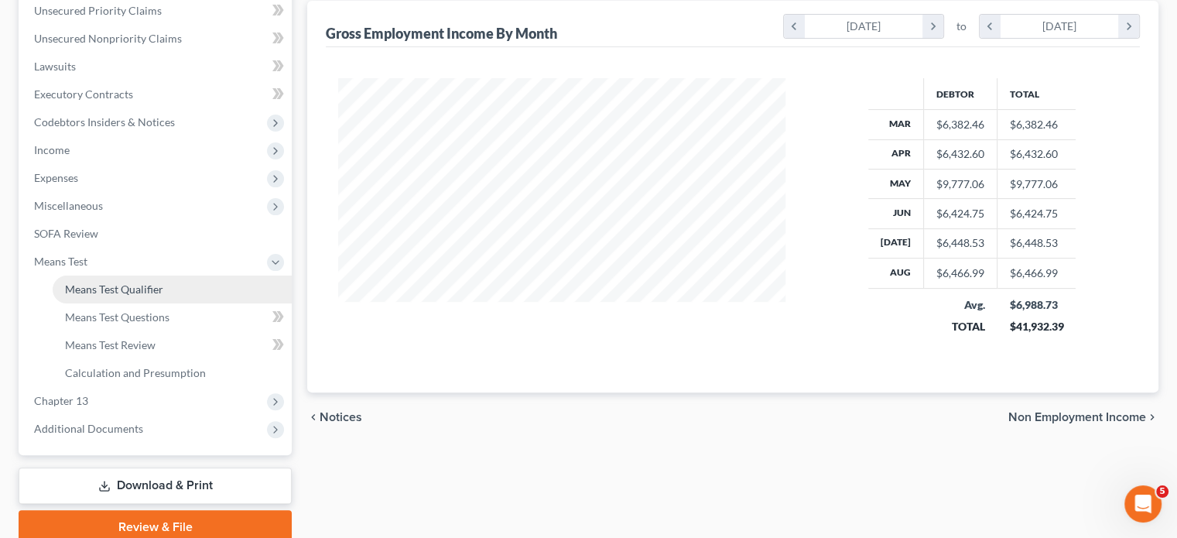
click at [106, 282] on span "Means Test Qualifier" at bounding box center [114, 288] width 98 height 13
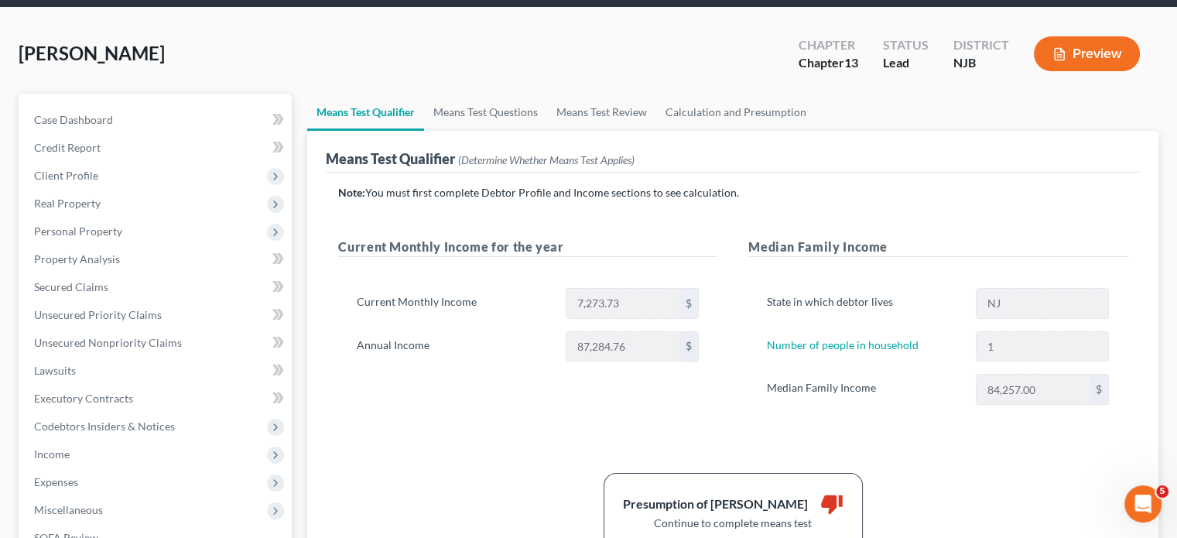
scroll to position [77, 0]
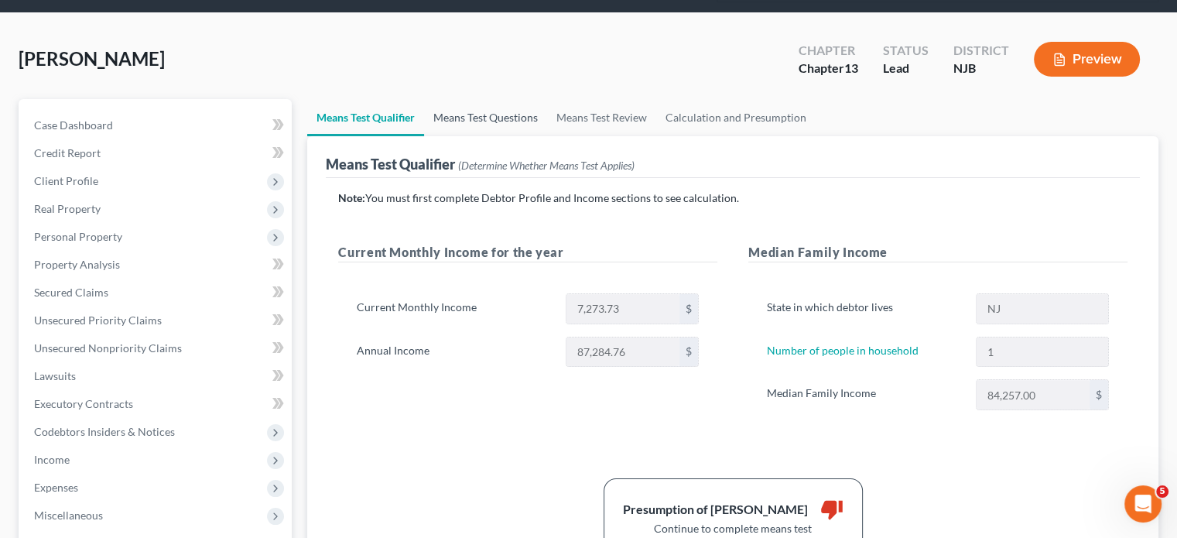
drag, startPoint x: 463, startPoint y: 94, endPoint x: 432, endPoint y: 94, distance: 31.7
click at [463, 99] on link "Means Test Questions" at bounding box center [485, 117] width 123 height 37
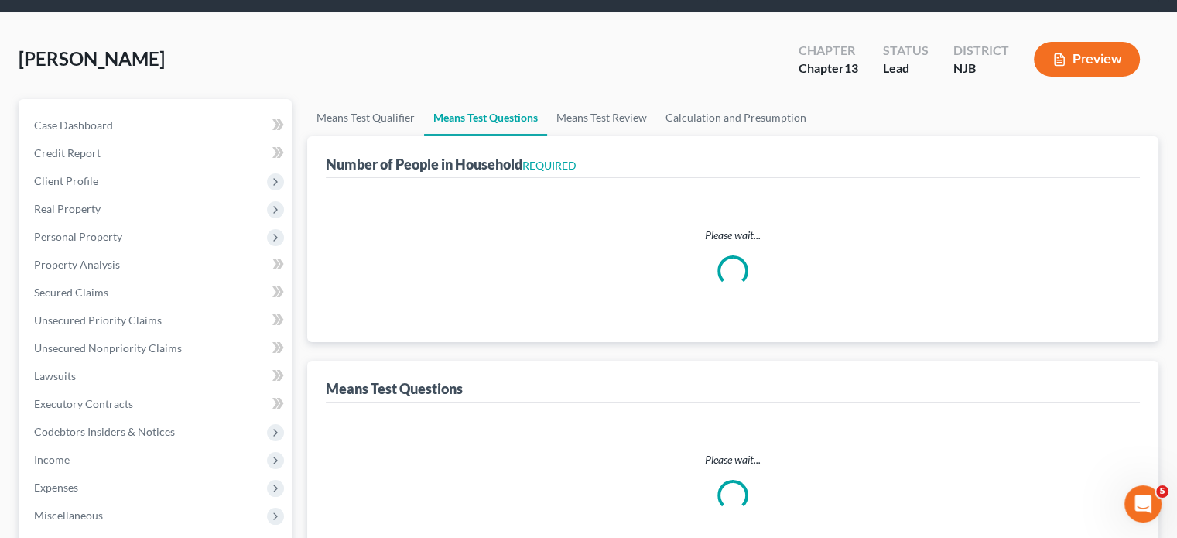
select select "1"
select select "60"
select select "1"
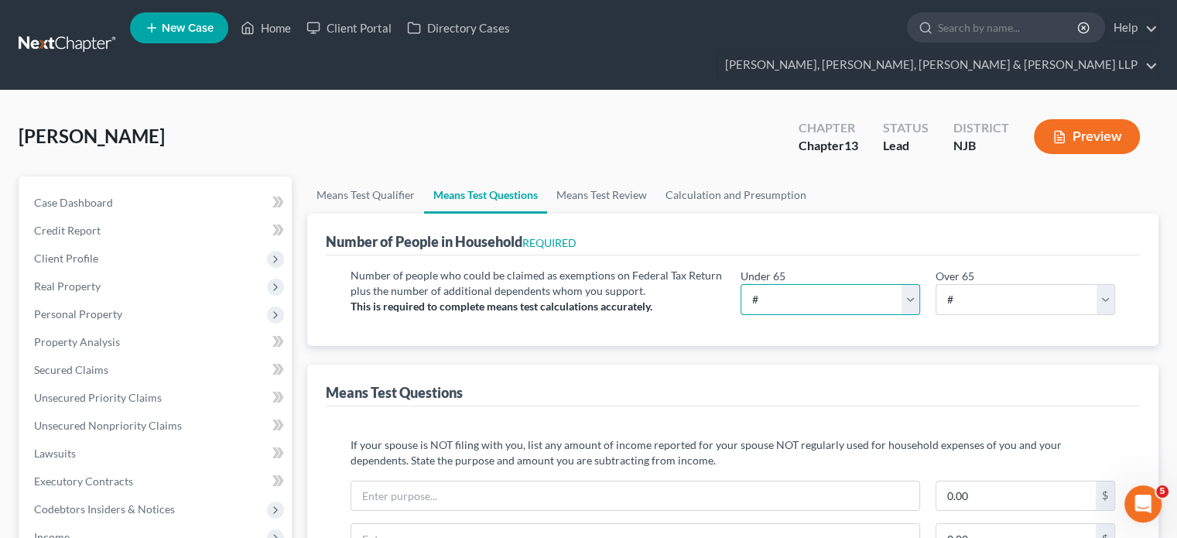
click at [794, 284] on select "# 0 1 2 3 4 5 6 7 8 9 10" at bounding box center [829, 299] width 179 height 31
select select "1"
click at [740, 284] on select "# 0 1 2 3 4 5 6 7 8 9 10" at bounding box center [829, 299] width 179 height 31
click at [932, 284] on select "# 0 1 2 3 4 5 6 7 8 9 10" at bounding box center [1024, 299] width 179 height 31
drag, startPoint x: 910, startPoint y: 327, endPoint x: 928, endPoint y: 322, distance: 19.3
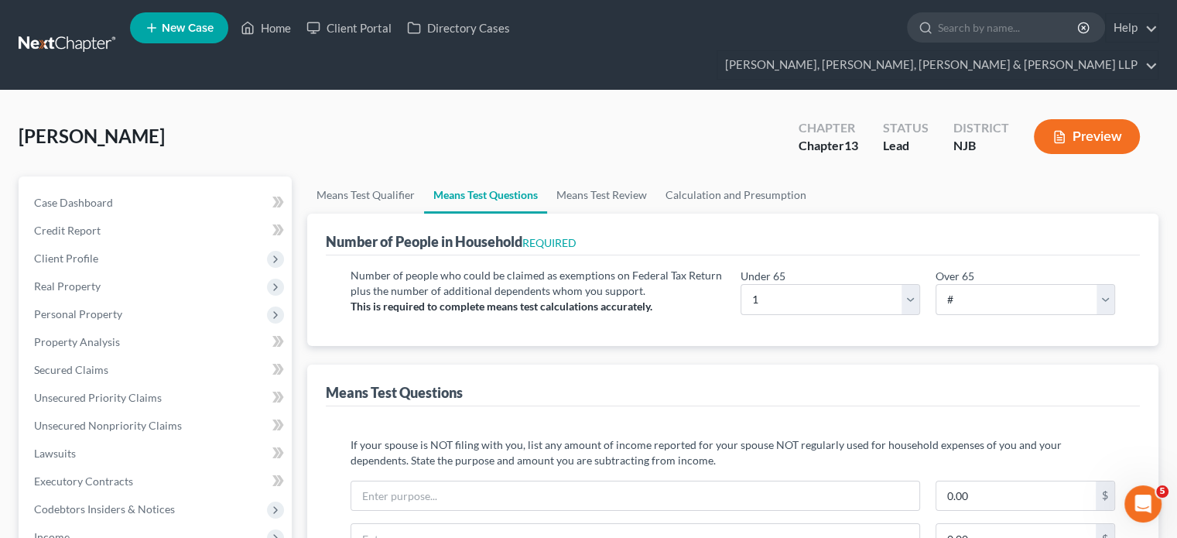
drag, startPoint x: 970, startPoint y: 272, endPoint x: 970, endPoint y: 284, distance: 12.4
click at [932, 284] on select "# 0 1 2 3 4 5 6 7 8 9 10" at bounding box center [1024, 299] width 179 height 31
select select "0"
click at [932, 284] on select "# 0 1 2 3 4 5 6 7 8 9 10" at bounding box center [1024, 299] width 179 height 31
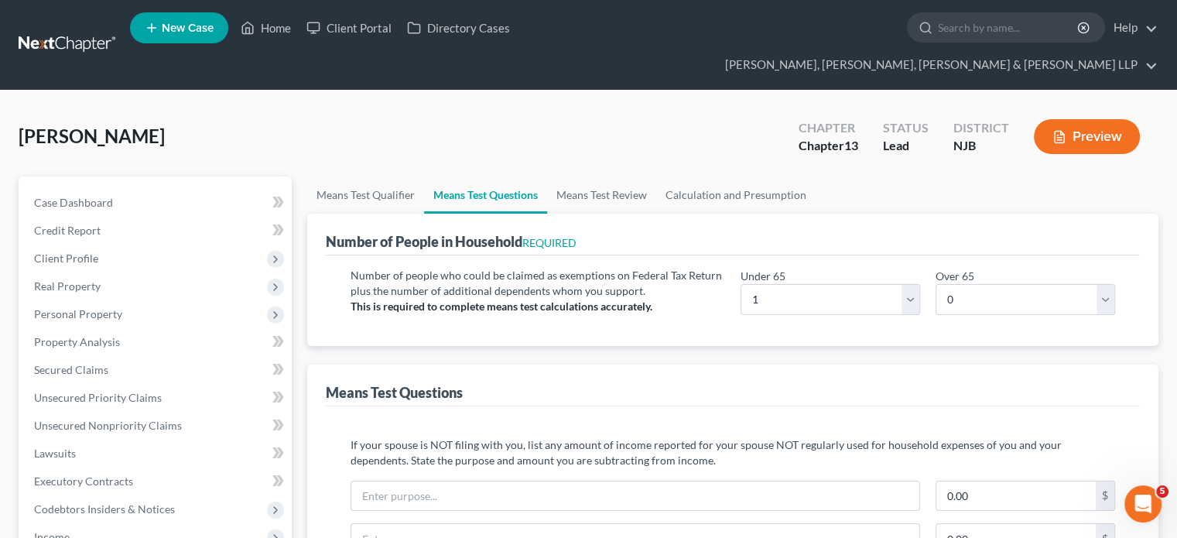
click at [763, 364] on div "Means Test Questions" at bounding box center [733, 385] width 814 height 42
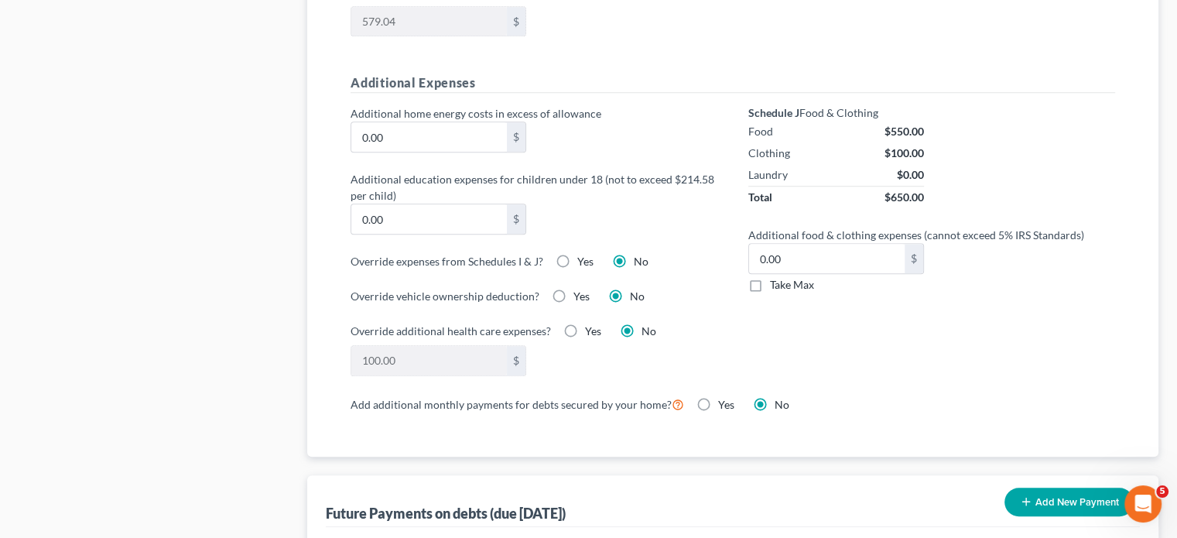
scroll to position [1160, 0]
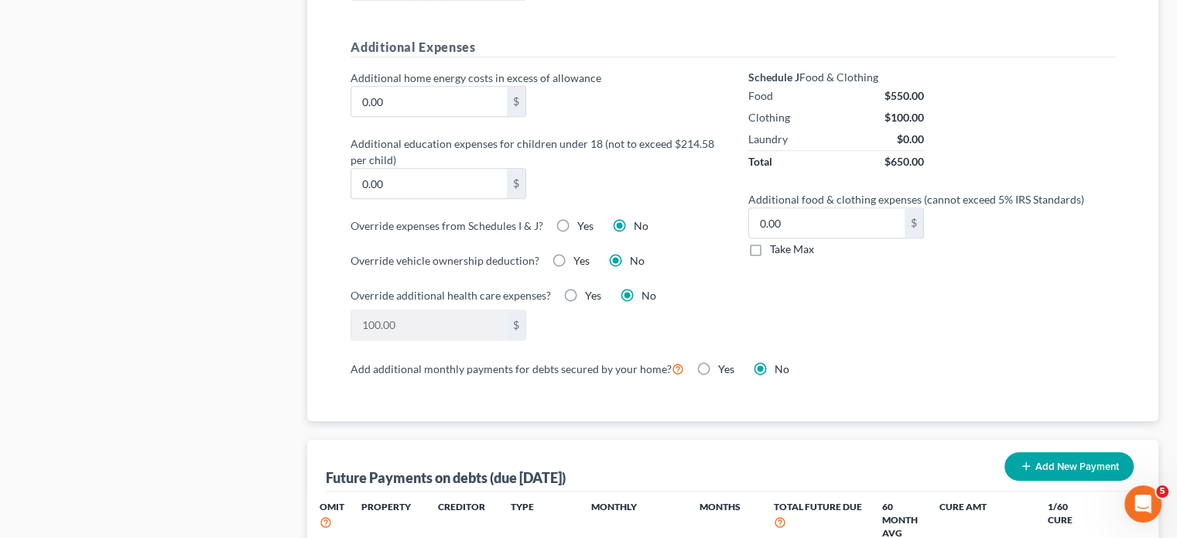
drag, startPoint x: 755, startPoint y: 220, endPoint x: 782, endPoint y: 275, distance: 61.2
click at [770, 241] on label "Take Max" at bounding box center [792, 248] width 44 height 15
click at [776, 241] on input "Take Max" at bounding box center [781, 246] width 10 height 10
checkbox input "true"
type input "30.00"
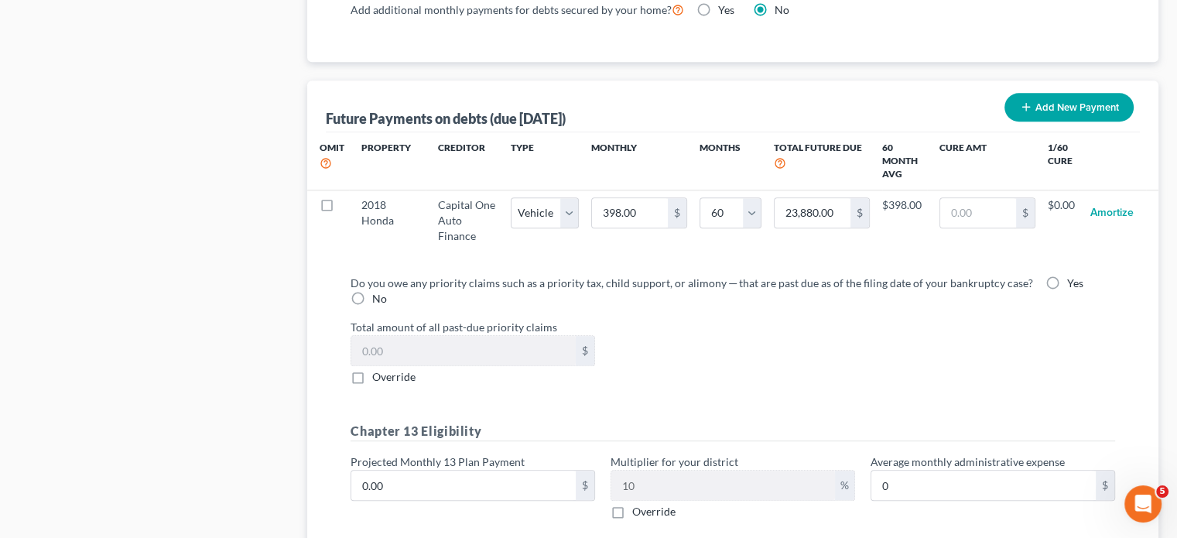
scroll to position [1678, 0]
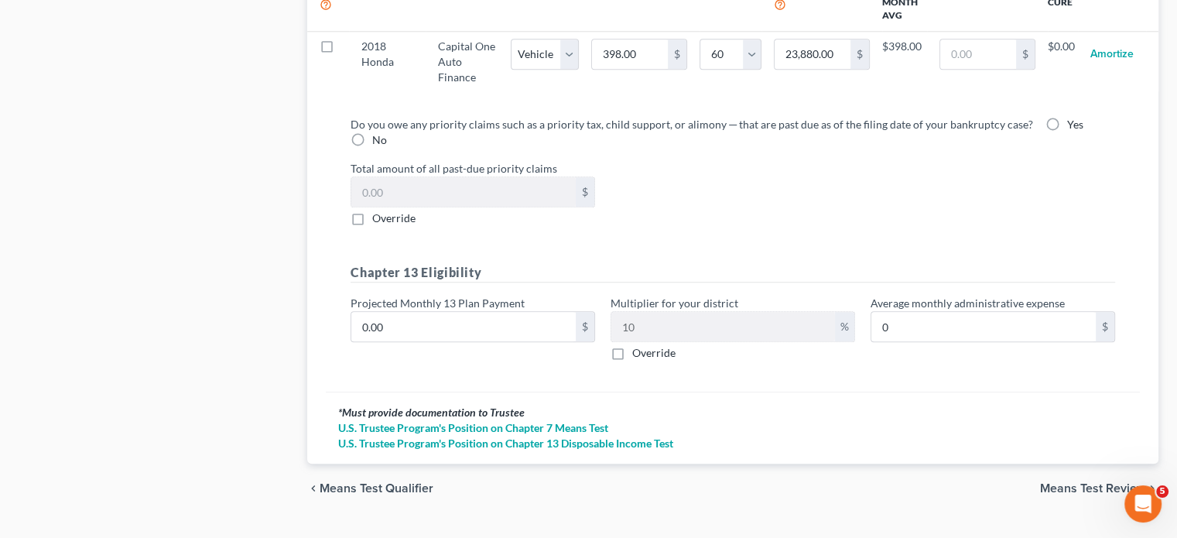
click at [932, 466] on span "Means Test Review" at bounding box center [1093, 488] width 106 height 12
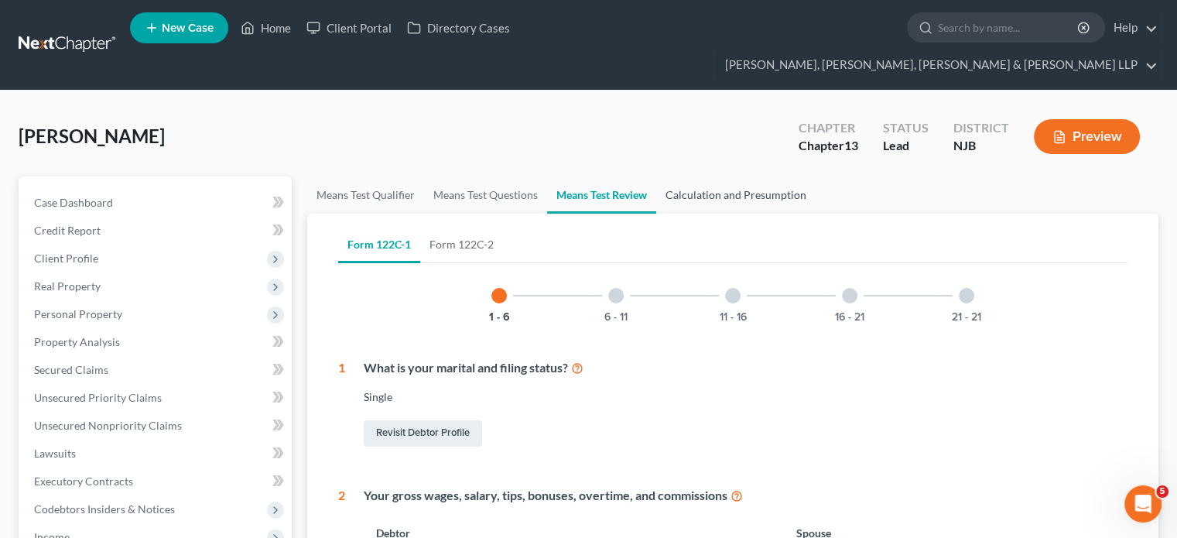
click at [705, 176] on link "Calculation and Presumption" at bounding box center [735, 194] width 159 height 37
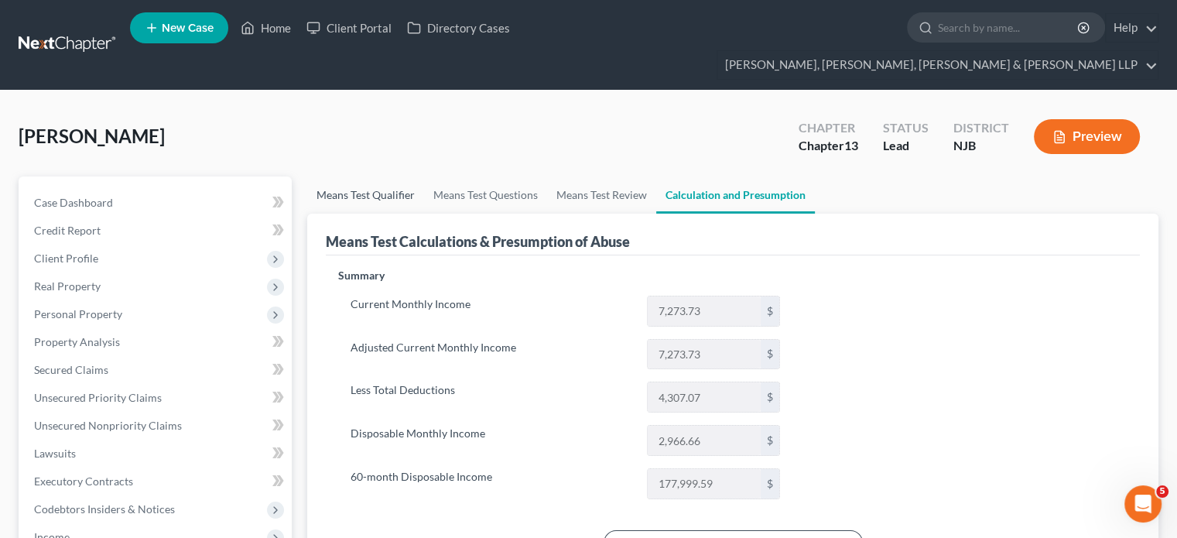
click at [359, 176] on link "Means Test Qualifier" at bounding box center [365, 194] width 117 height 37
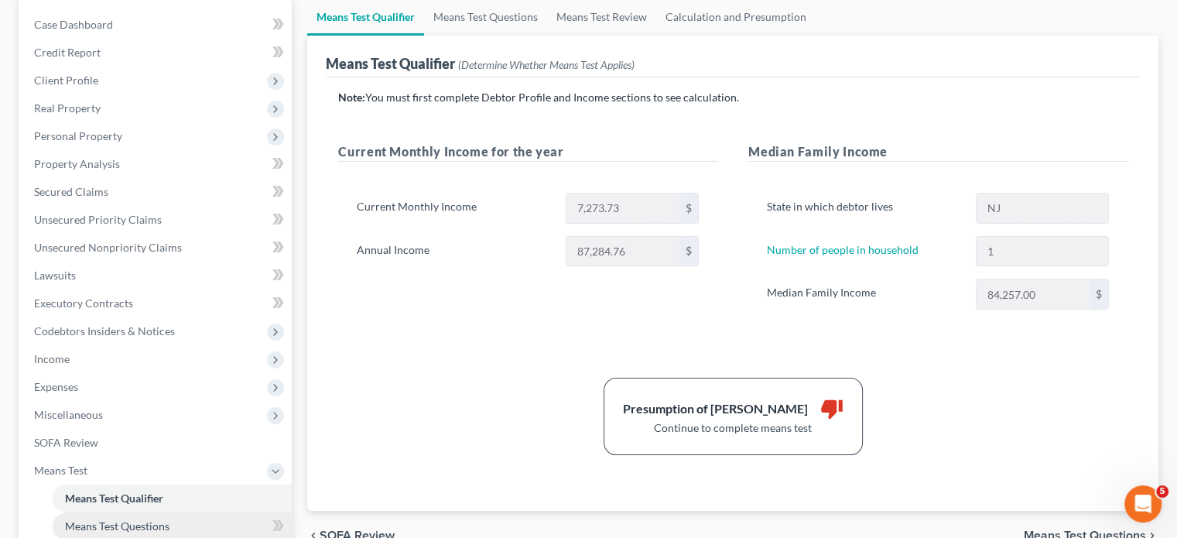
scroll to position [232, 0]
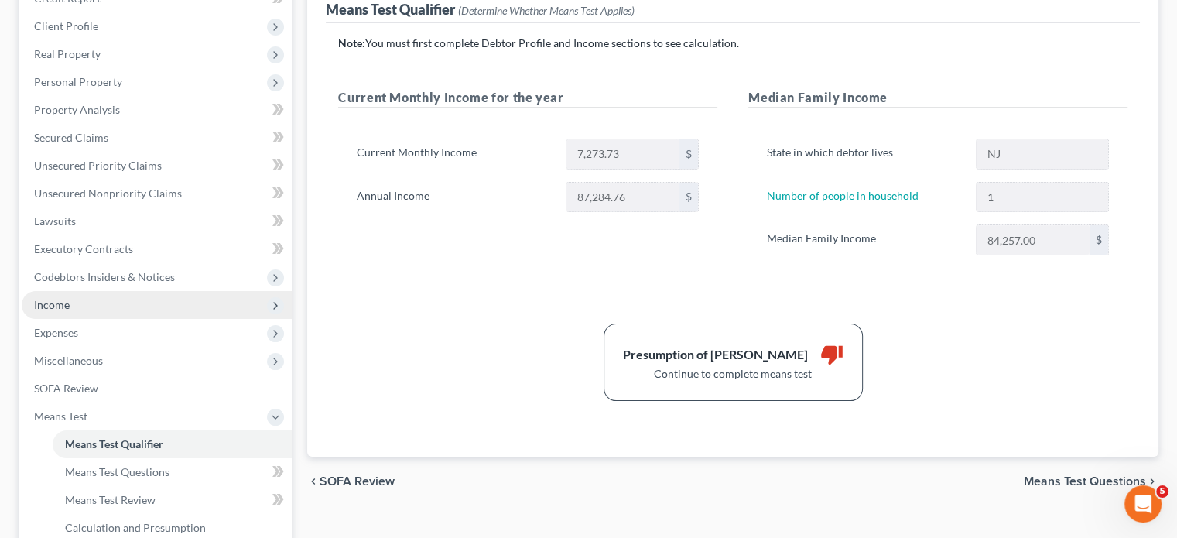
click at [63, 298] on span "Income" at bounding box center [52, 304] width 36 height 13
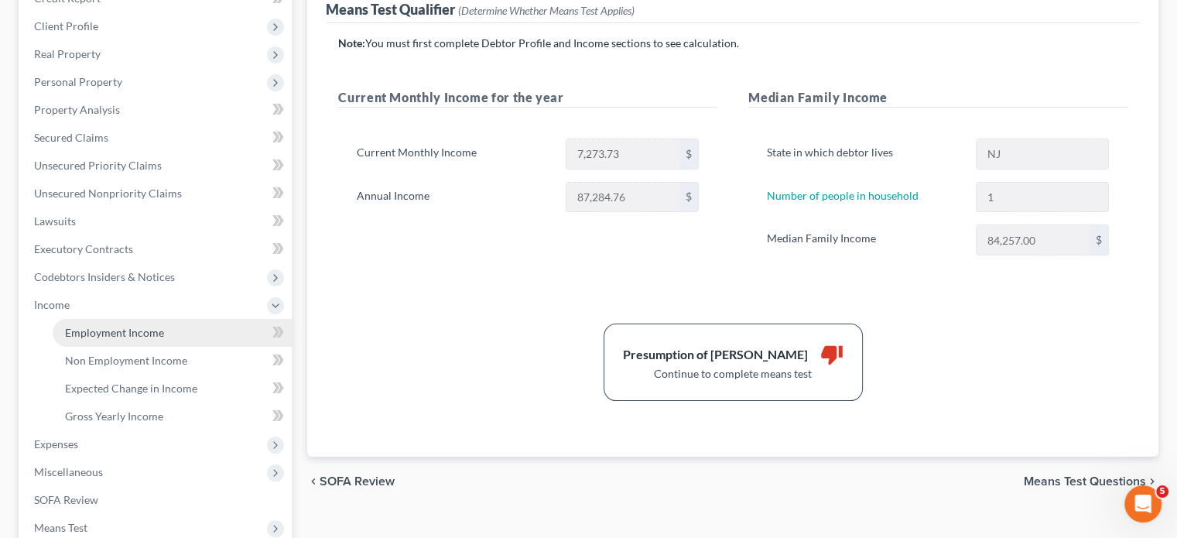
click at [80, 326] on span "Employment Income" at bounding box center [114, 332] width 99 height 13
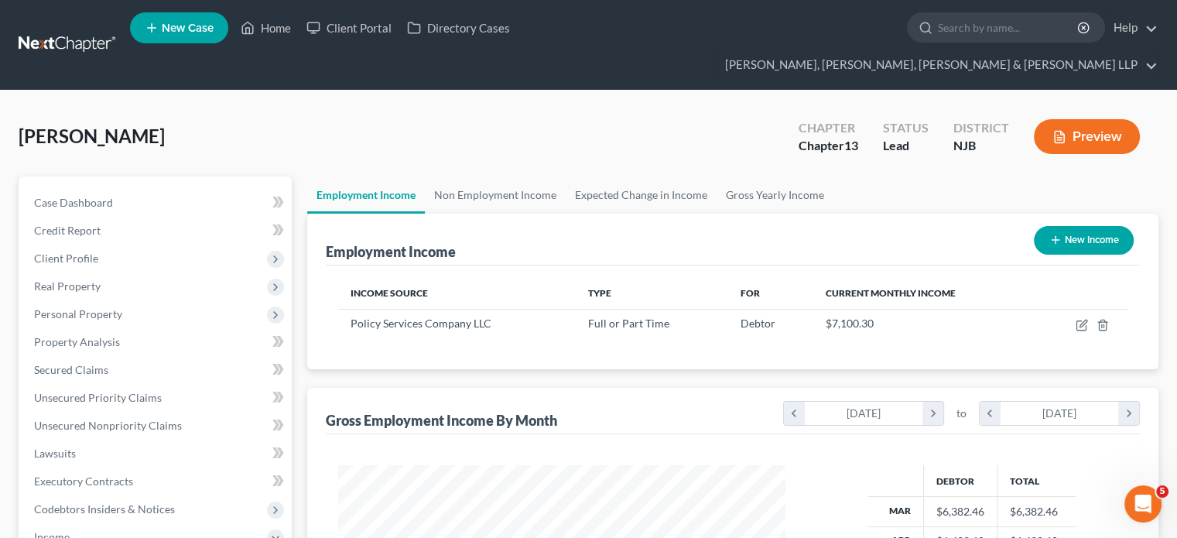
scroll to position [275, 477]
click at [494, 176] on link "Non Employment Income" at bounding box center [495, 194] width 141 height 37
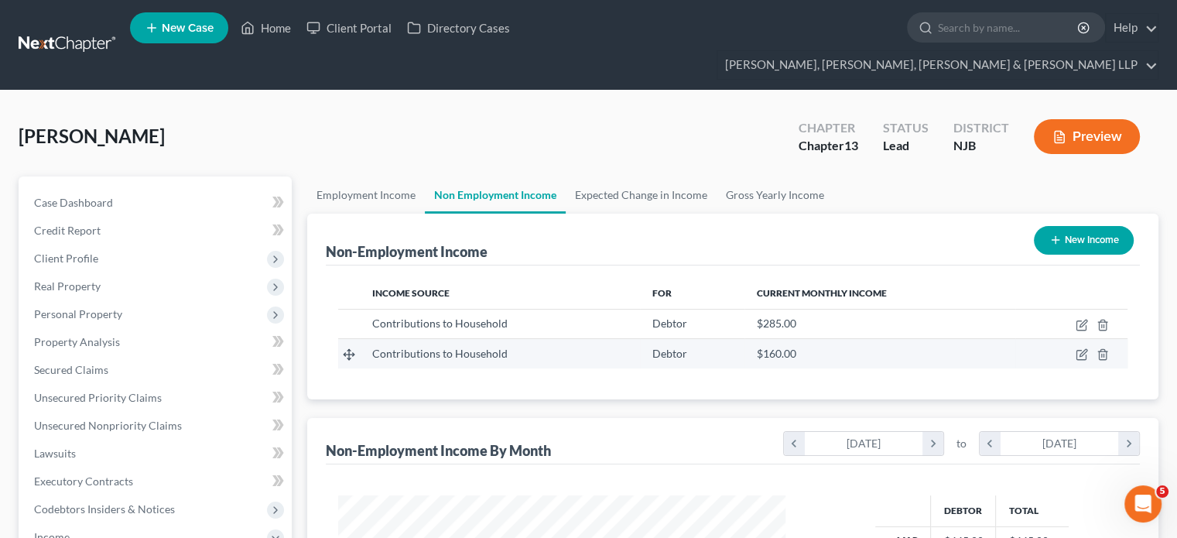
scroll to position [275, 477]
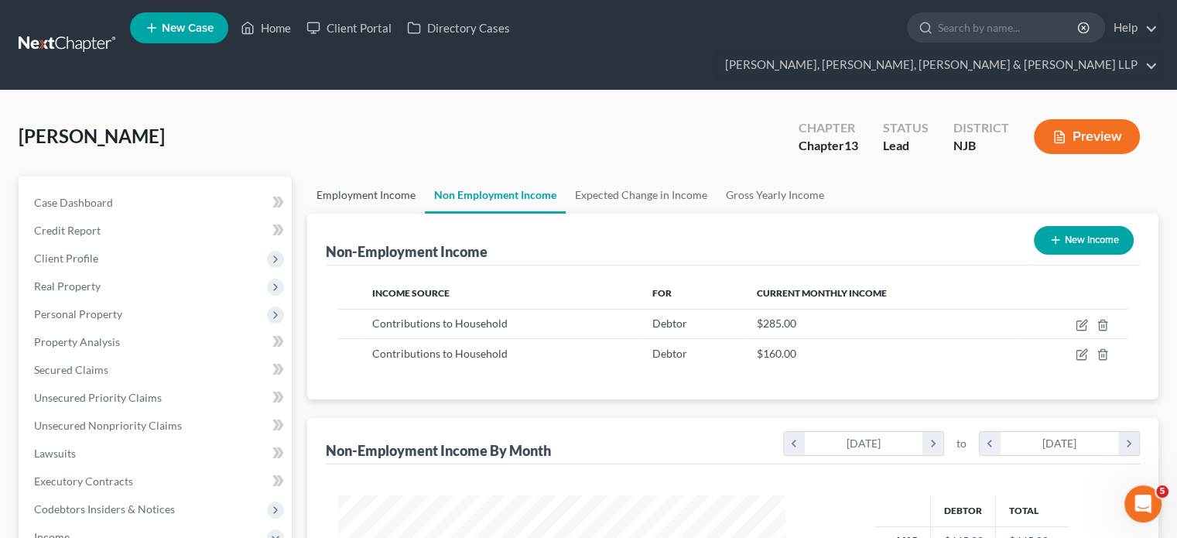
click at [382, 176] on link "Employment Income" at bounding box center [366, 194] width 118 height 37
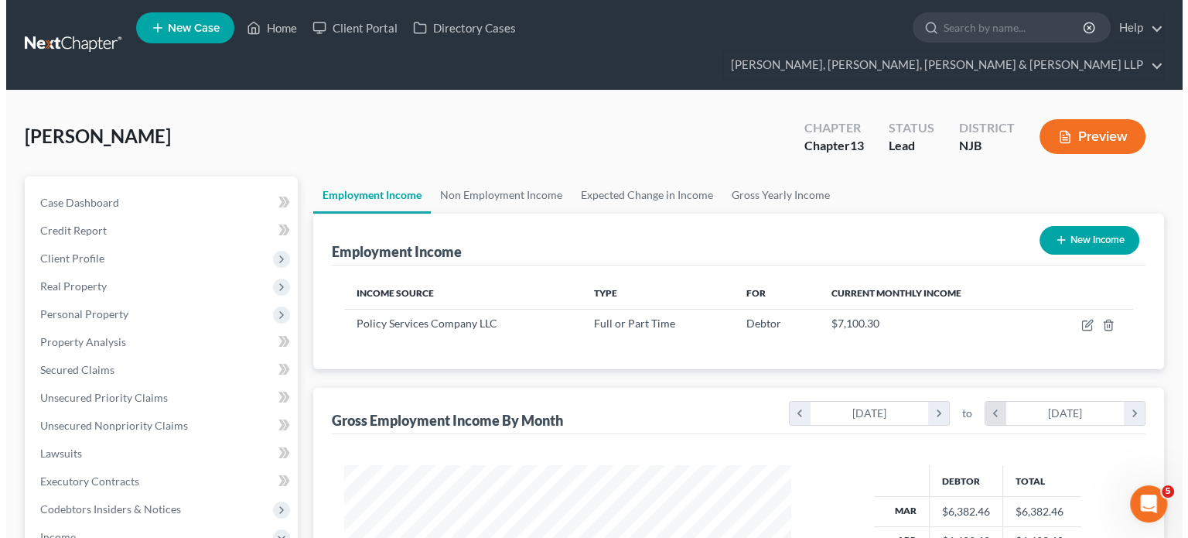
scroll to position [275, 477]
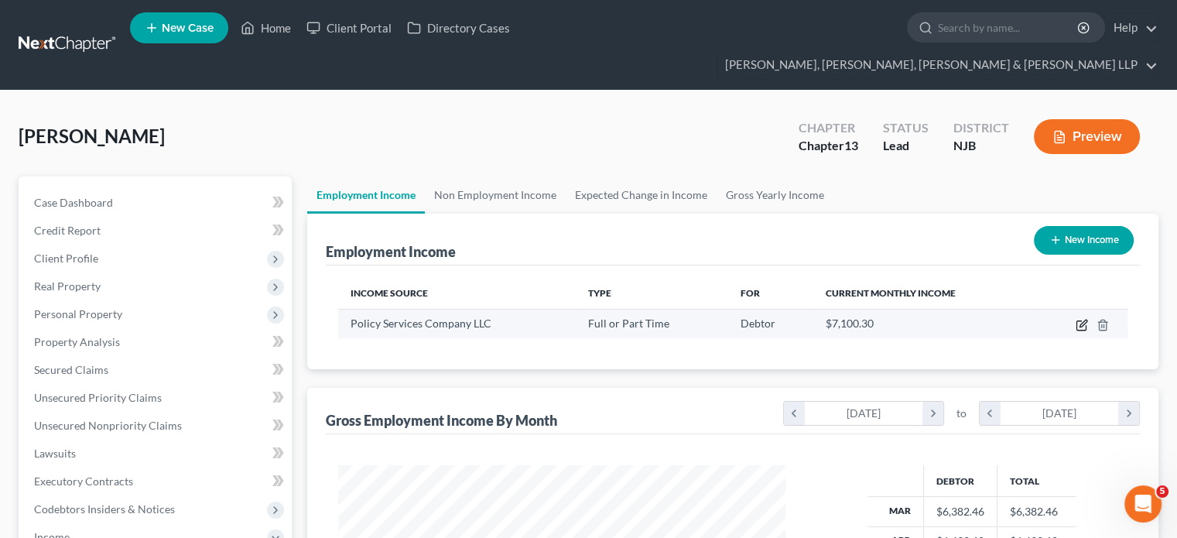
click at [932, 319] on icon "button" at bounding box center [1081, 325] width 12 height 12
select select "0"
select select "9"
select select "2"
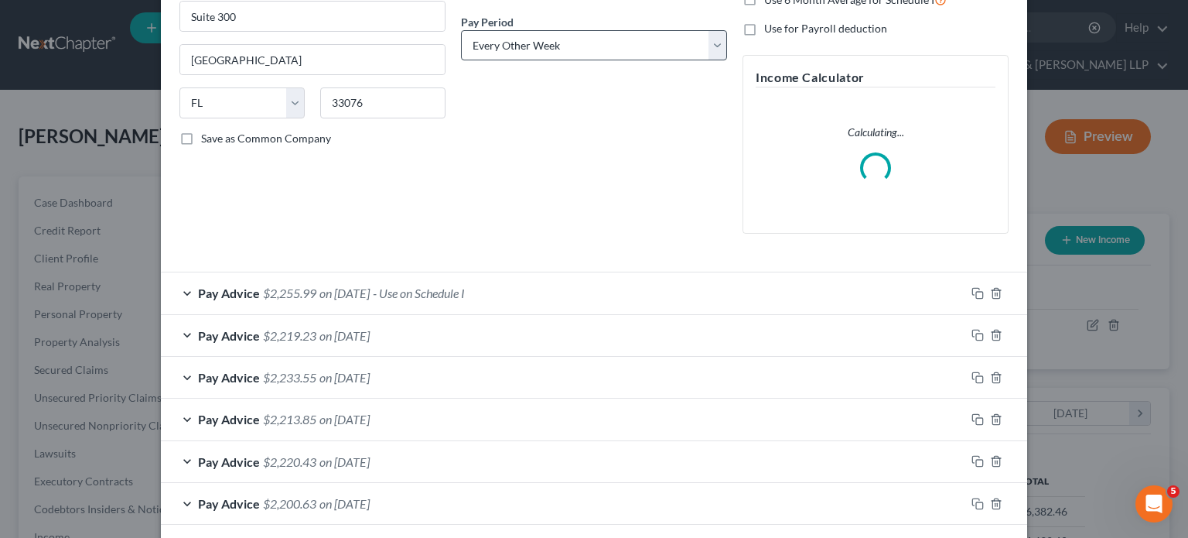
scroll to position [77, 0]
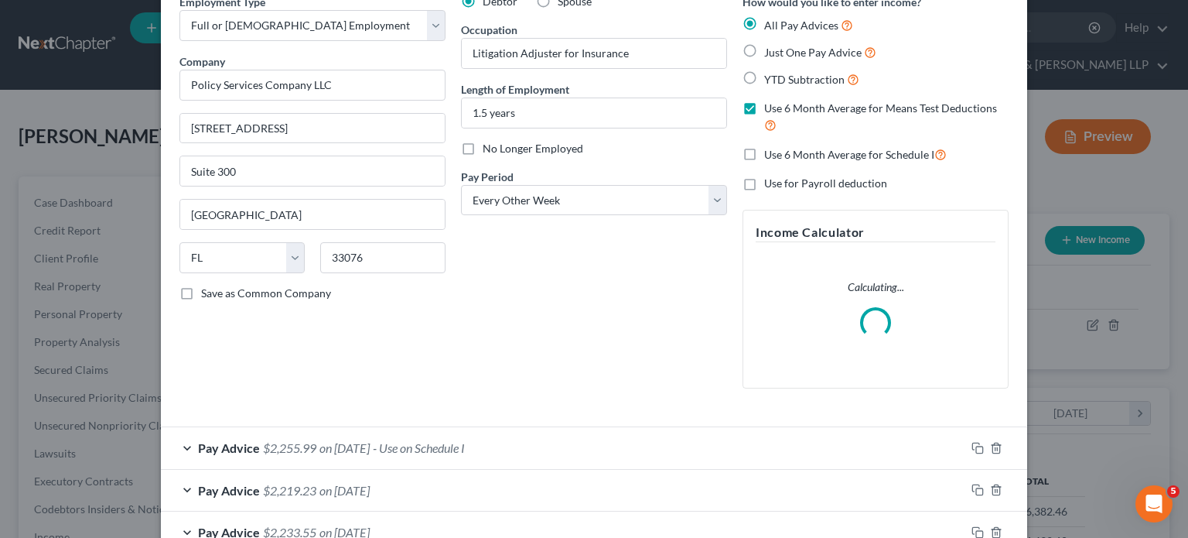
click at [764, 152] on label "Use 6 Month Average for Schedule I" at bounding box center [855, 154] width 183 height 18
click at [770, 152] on input "Use 6 Month Average for Schedule I" at bounding box center [775, 150] width 10 height 10
checkbox input "true"
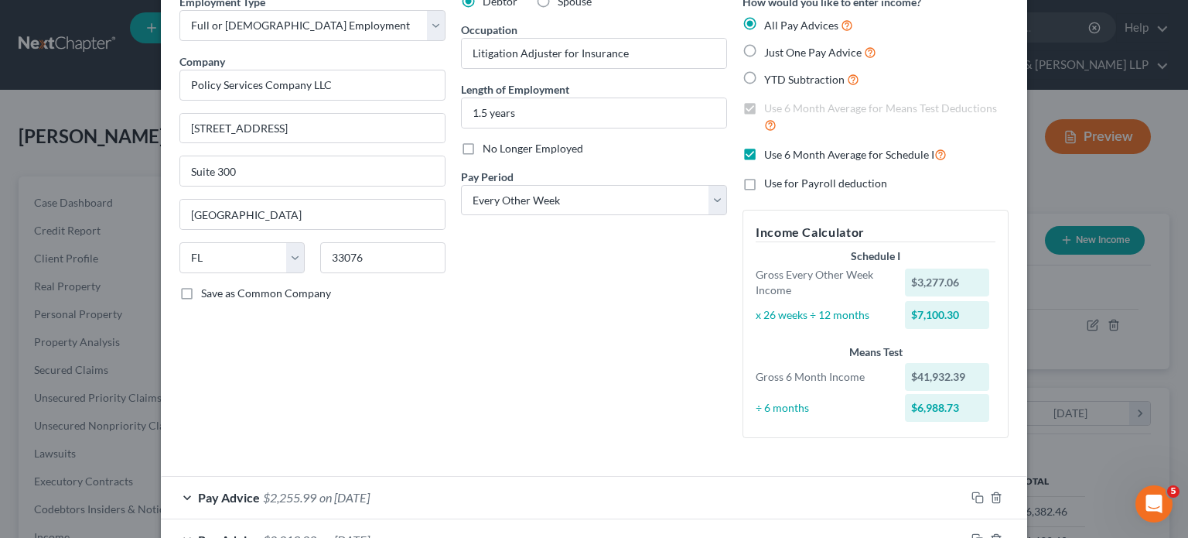
click at [543, 291] on div "Debtor Spouse Occupation Litigation Adjuster for Insurance Length of Employment…" at bounding box center [594, 222] width 282 height 456
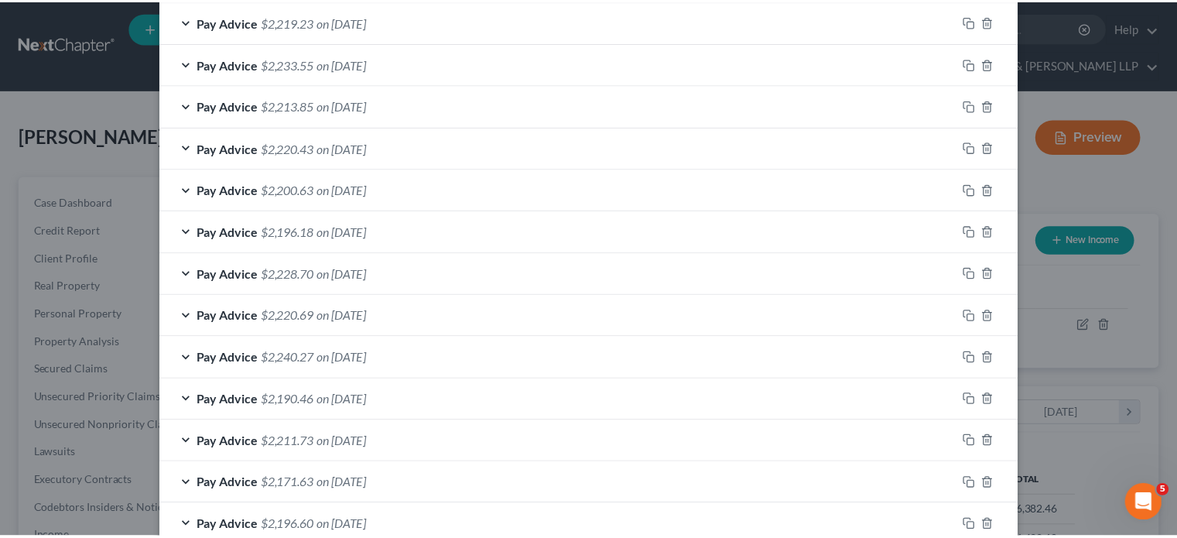
scroll to position [684, 0]
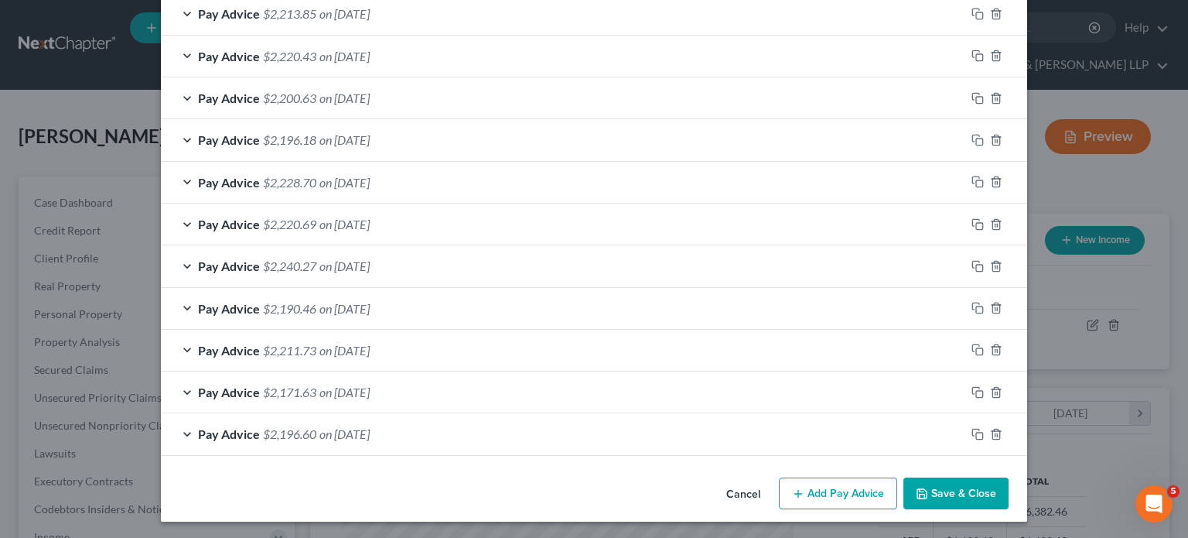
click at [932, 466] on button "Save & Close" at bounding box center [955, 493] width 105 height 32
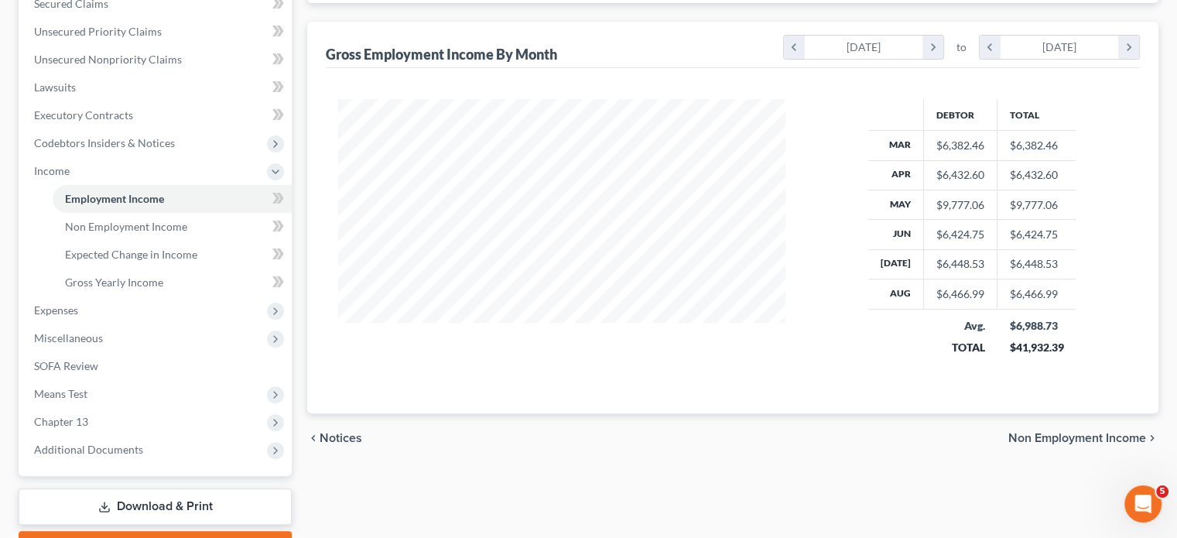
scroll to position [387, 0]
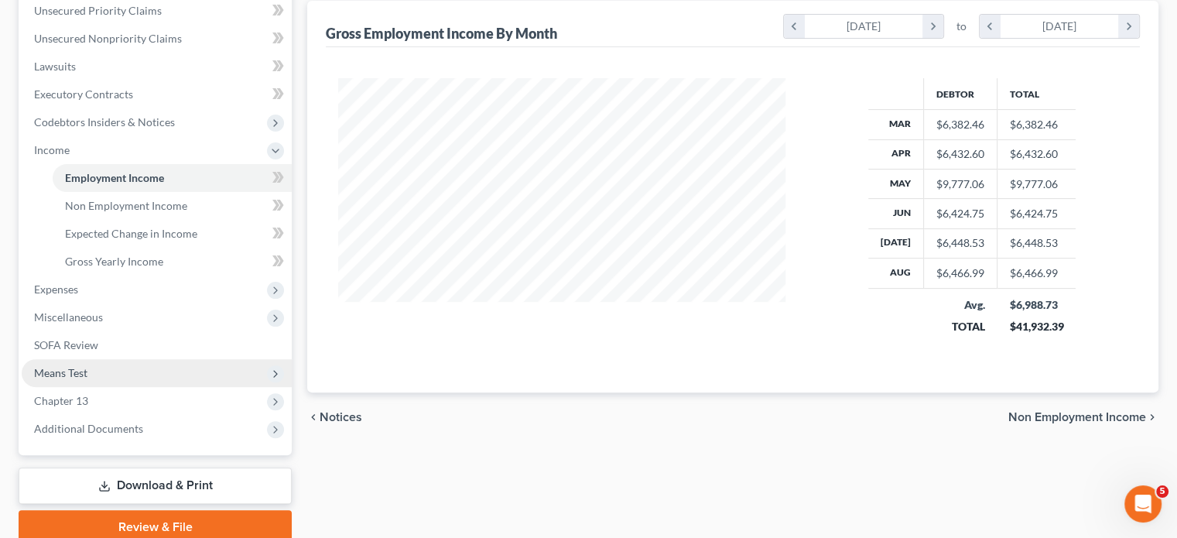
click at [87, 366] on span "Means Test" at bounding box center [60, 372] width 53 height 13
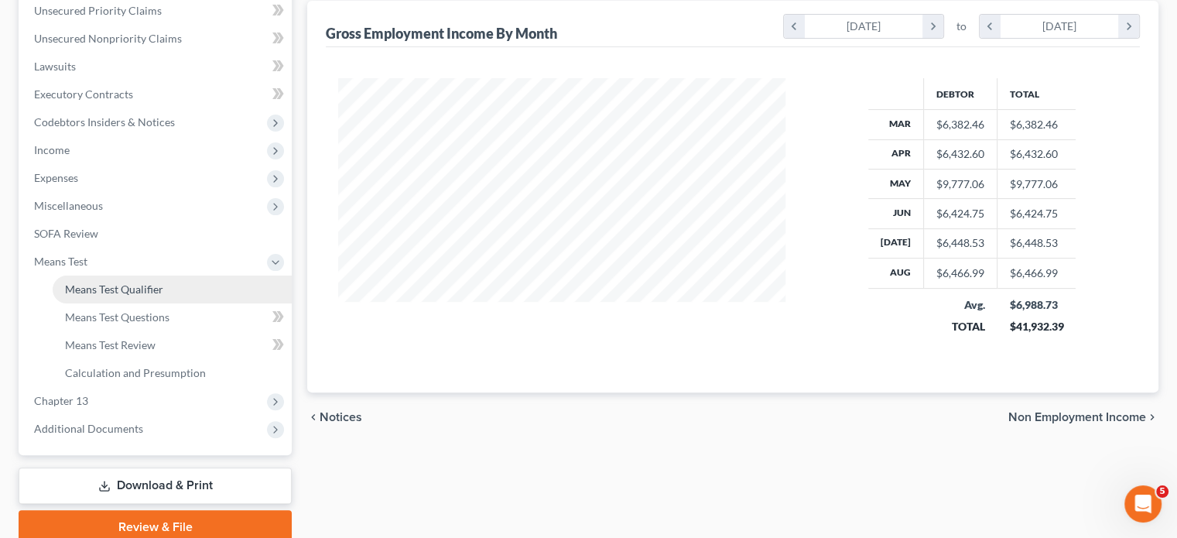
click at [113, 282] on span "Means Test Qualifier" at bounding box center [114, 288] width 98 height 13
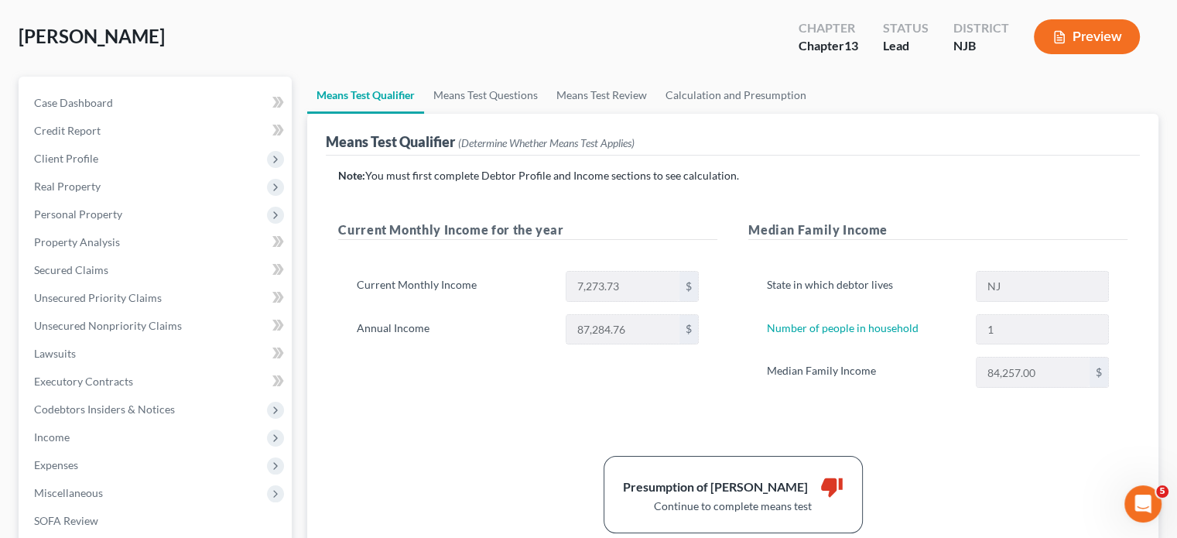
scroll to position [77, 0]
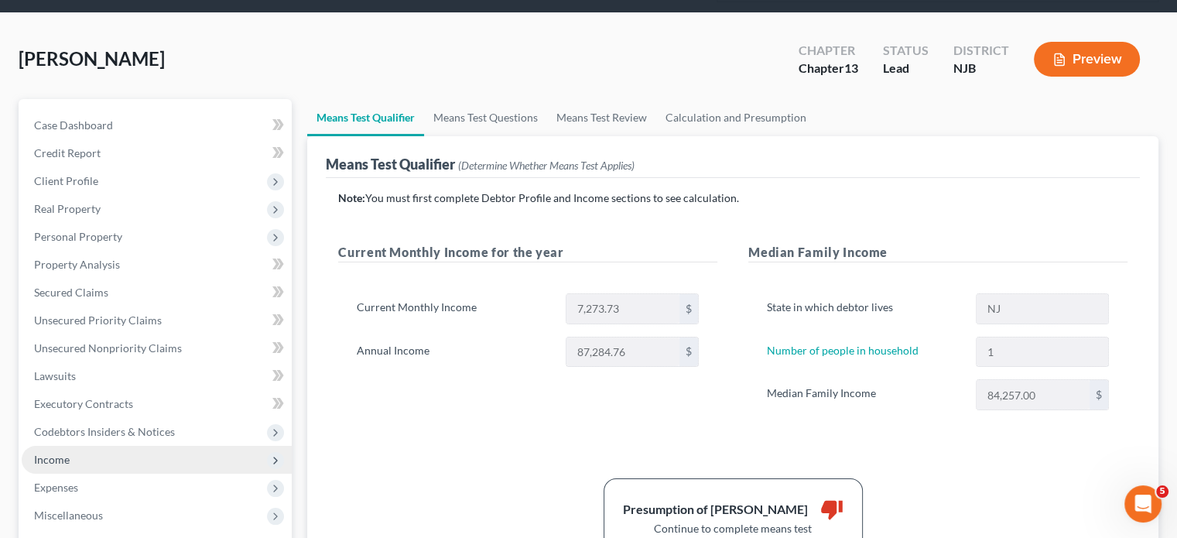
click at [80, 446] on span "Income" at bounding box center [157, 460] width 270 height 28
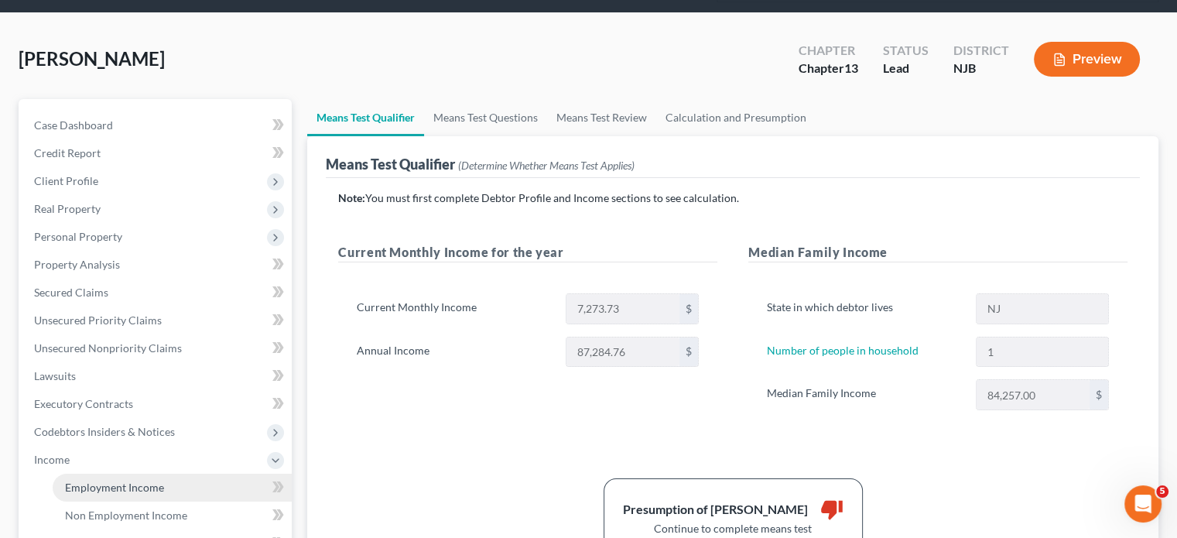
click at [114, 466] on span "Employment Income" at bounding box center [114, 486] width 99 height 13
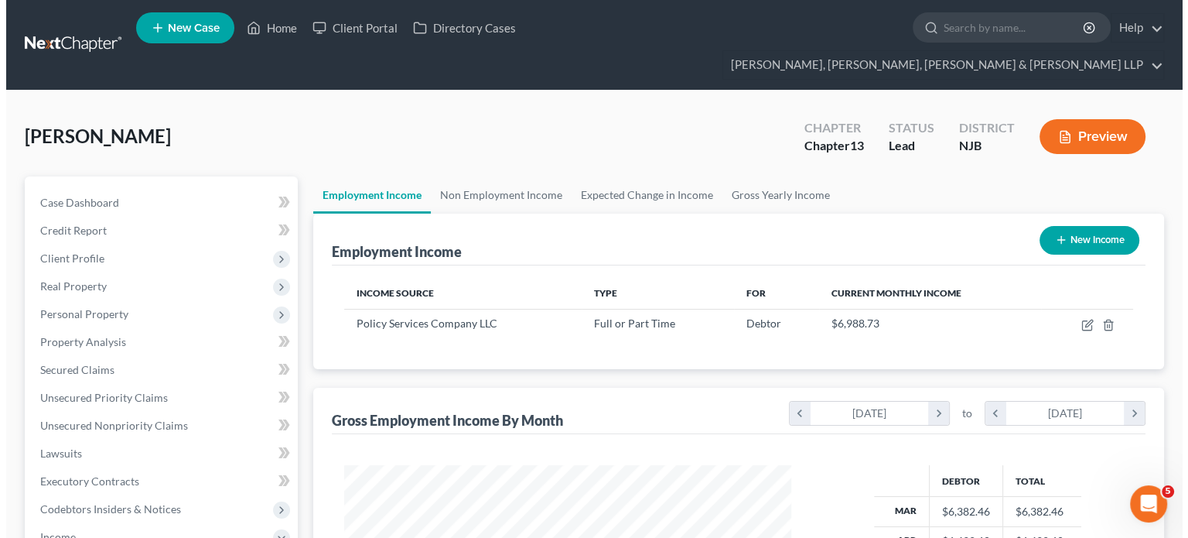
scroll to position [275, 477]
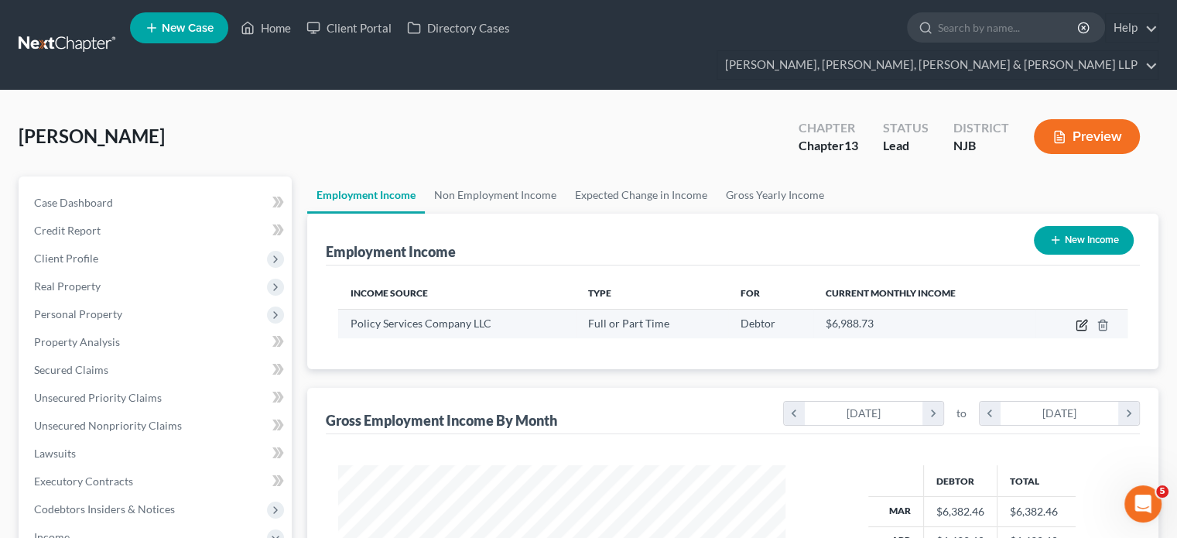
click at [932, 319] on icon "button" at bounding box center [1081, 325] width 12 height 12
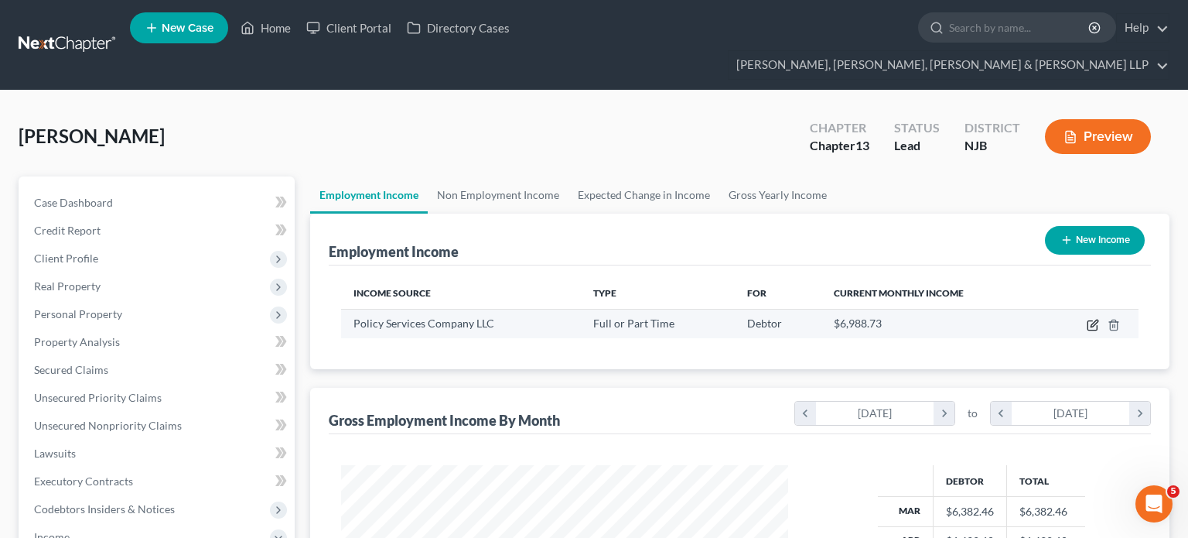
select select "0"
select select "9"
select select "2"
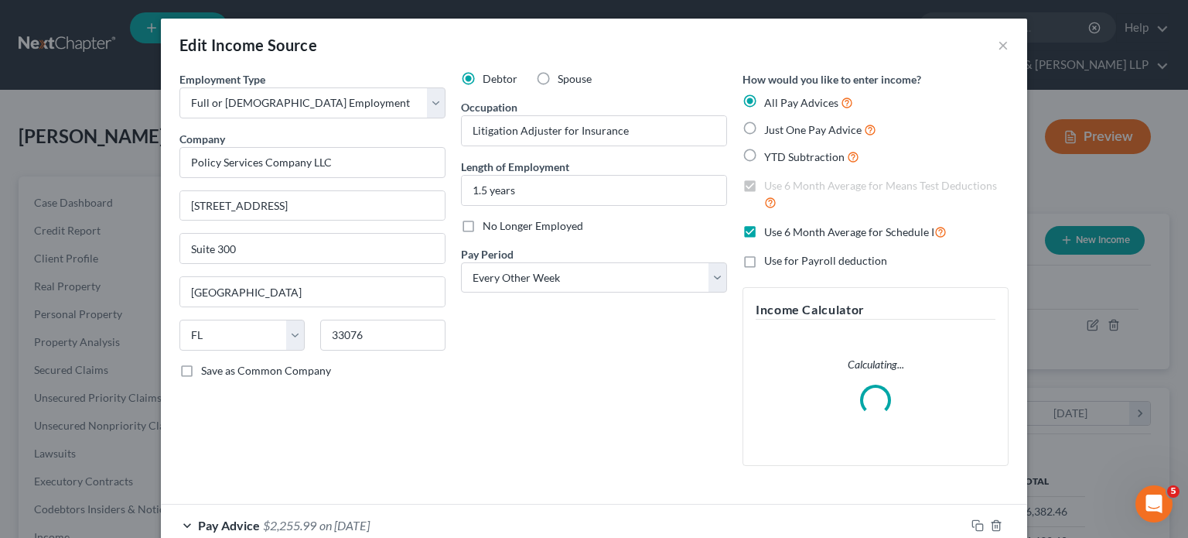
scroll to position [0, 0]
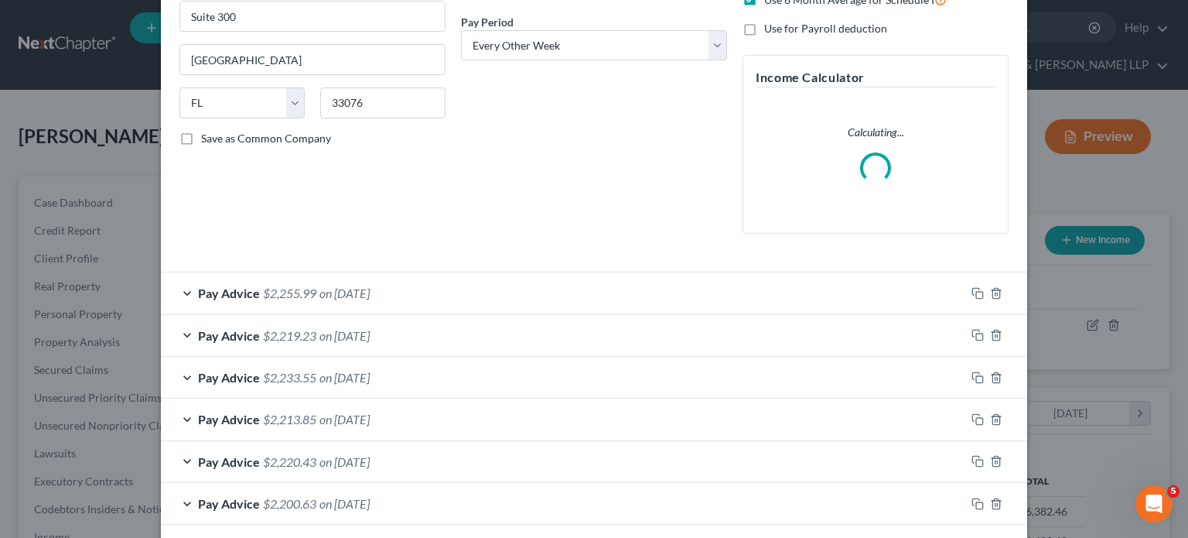
click at [467, 293] on div "Pay Advice $2,255.99 on [DATE]" at bounding box center [563, 292] width 804 height 41
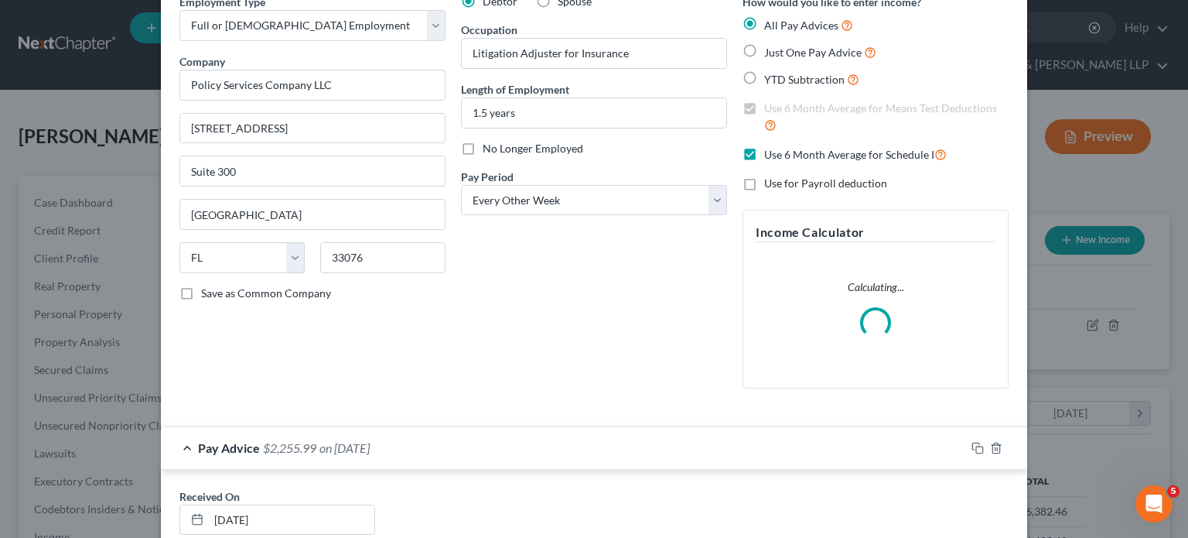
click at [764, 156] on label "Use 6 Month Average for Schedule I" at bounding box center [855, 154] width 183 height 18
click at [770, 155] on input "Use 6 Month Average for Schedule I" at bounding box center [775, 150] width 10 height 10
checkbox input "false"
click at [573, 446] on div "Pay Advice $2,255.99 on [DATE] - Use on Schedule I" at bounding box center [563, 447] width 804 height 41
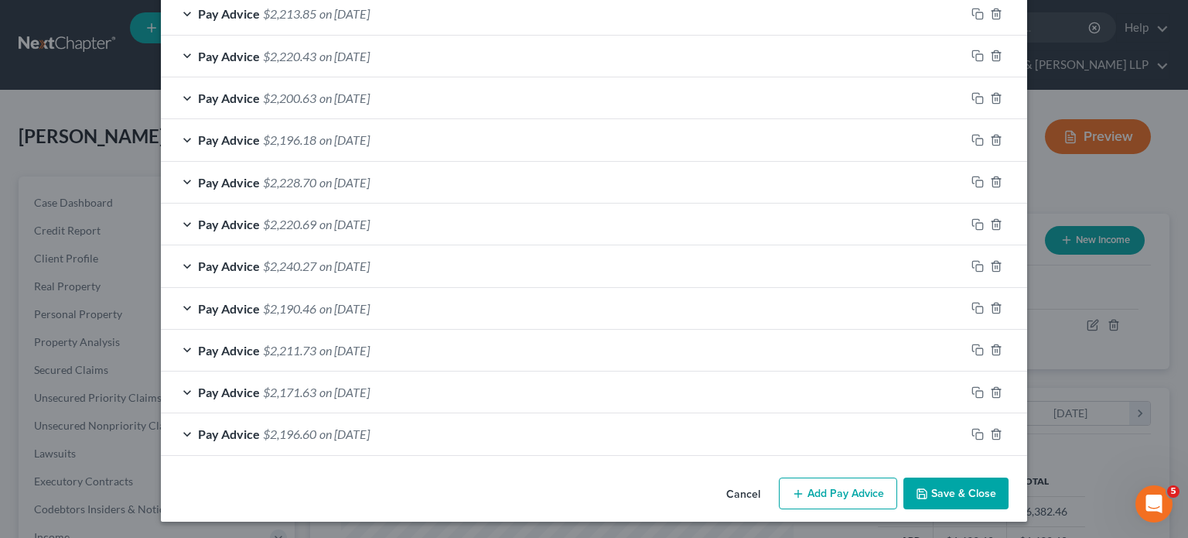
click at [932, 466] on button "Save & Close" at bounding box center [955, 493] width 105 height 32
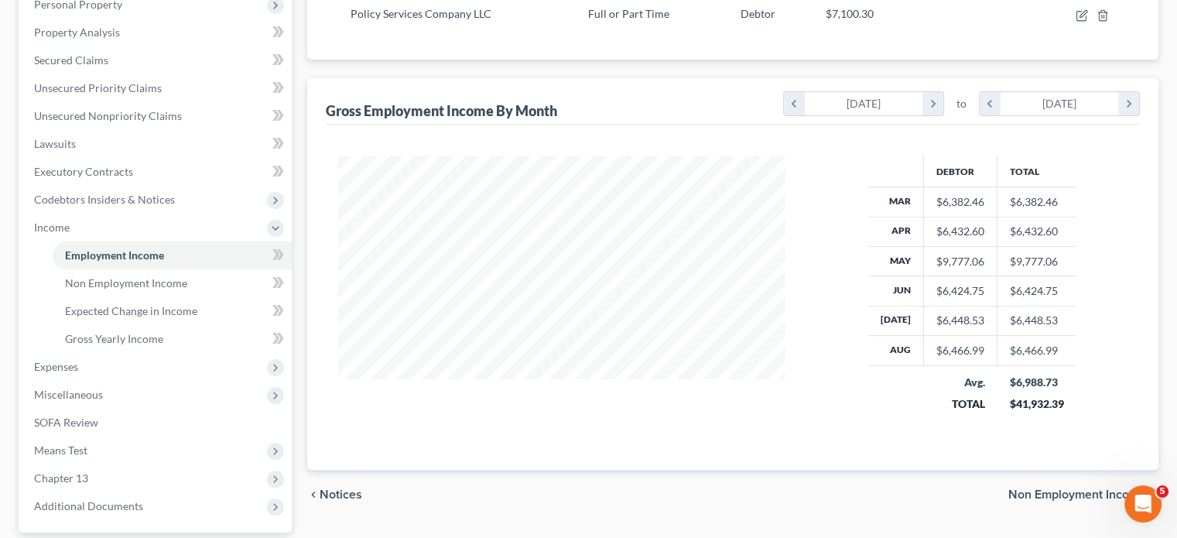
click at [653, 466] on div "chevron_left Notices Non Employment Income chevron_right" at bounding box center [732, 495] width 851 height 50
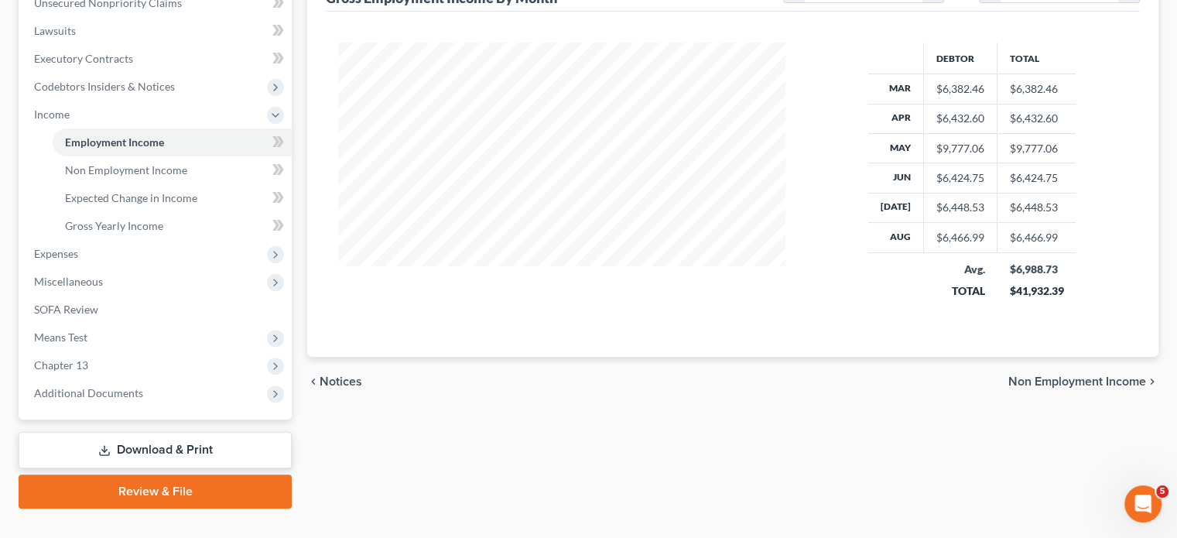
click at [169, 432] on link "Download & Print" at bounding box center [155, 450] width 273 height 36
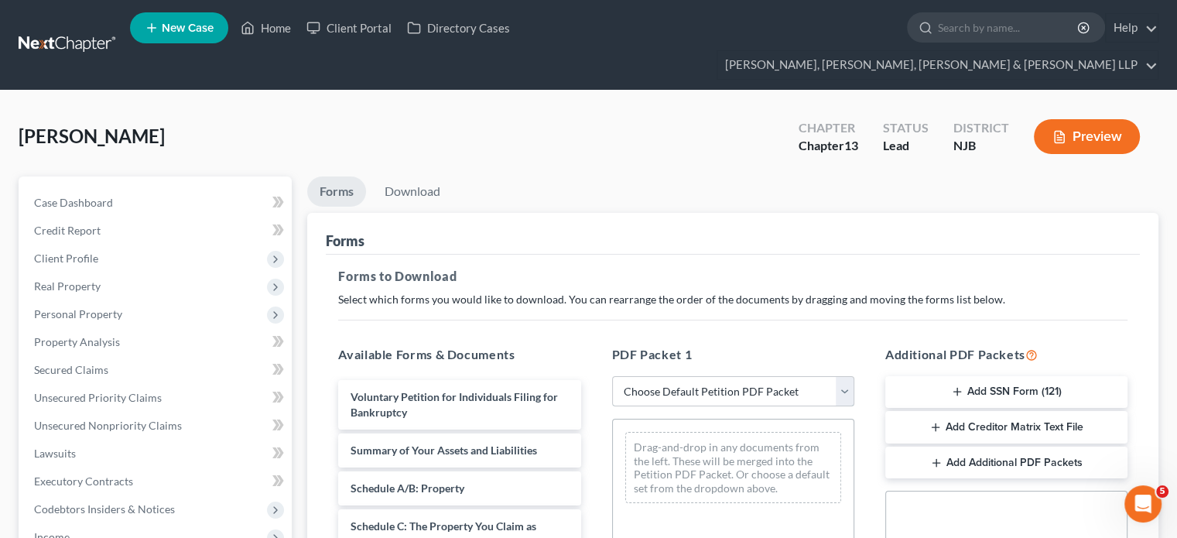
click at [710, 376] on select "Choose Default Petition PDF Packet Complete Bankruptcy Petition (all forms and …" at bounding box center [733, 391] width 242 height 31
select select "0"
click at [612, 376] on select "Choose Default Petition PDF Packet Complete Bankruptcy Petition (all forms and …" at bounding box center [733, 391] width 242 height 31
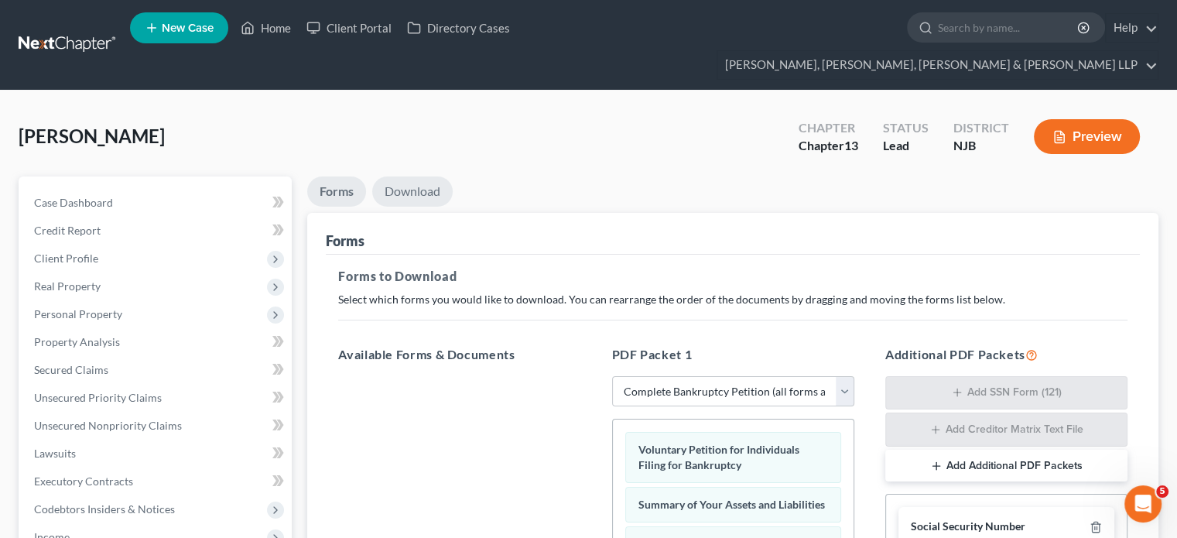
click at [419, 176] on link "Download" at bounding box center [412, 191] width 80 height 30
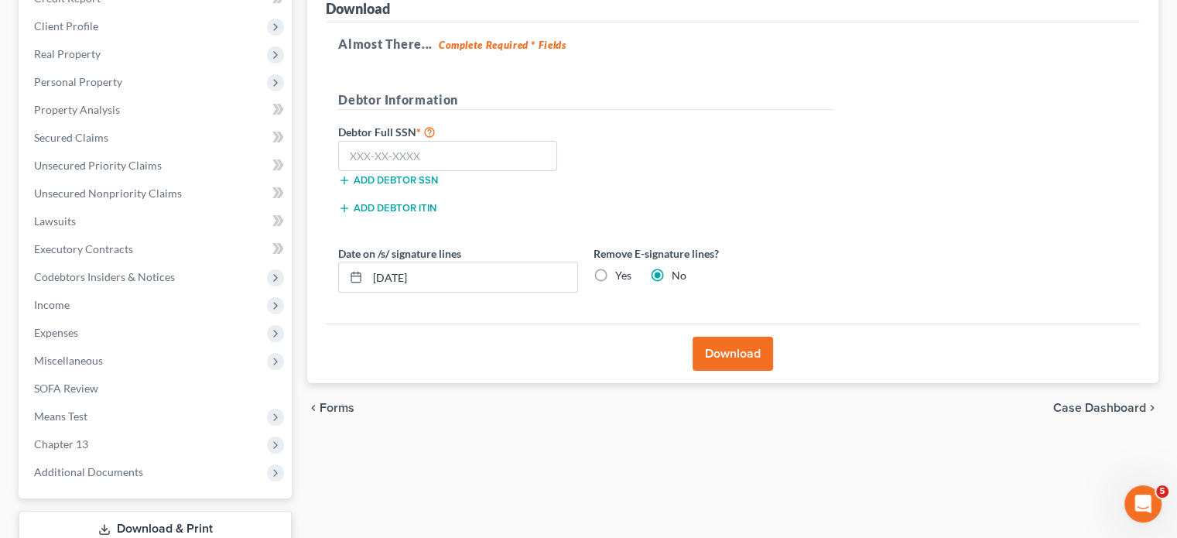
drag, startPoint x: 740, startPoint y: 321, endPoint x: 703, endPoint y: 406, distance: 92.8
click at [732, 348] on div "Download" at bounding box center [733, 353] width 814 height 60
click at [739, 336] on button "Download" at bounding box center [732, 353] width 80 height 34
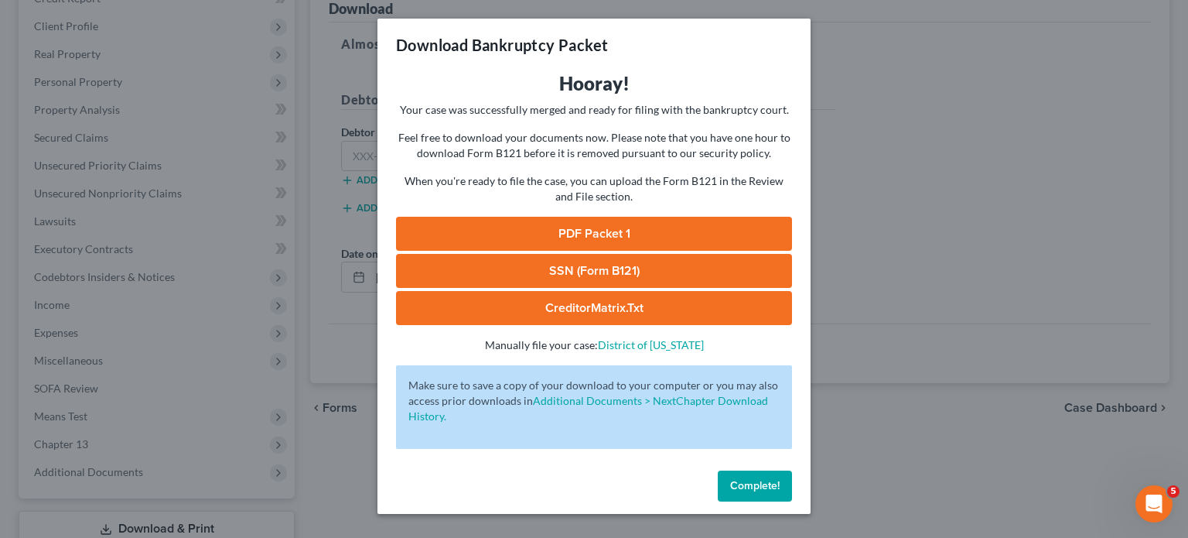
click at [532, 231] on link "PDF Packet 1" at bounding box center [594, 234] width 396 height 34
click at [770, 466] on button "Complete!" at bounding box center [755, 485] width 74 height 31
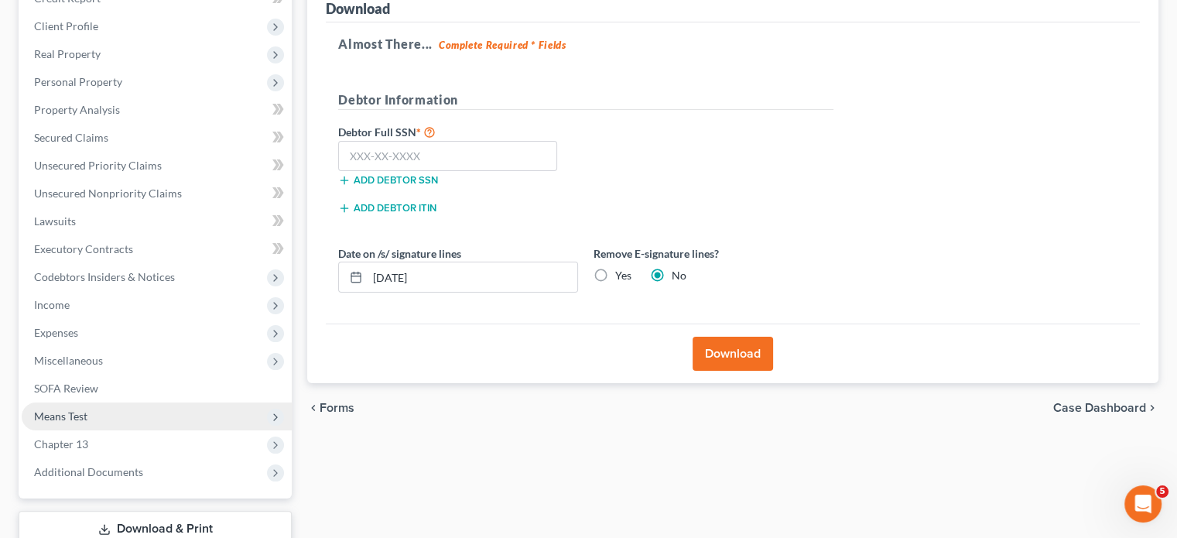
click at [88, 402] on span "Means Test" at bounding box center [157, 416] width 270 height 28
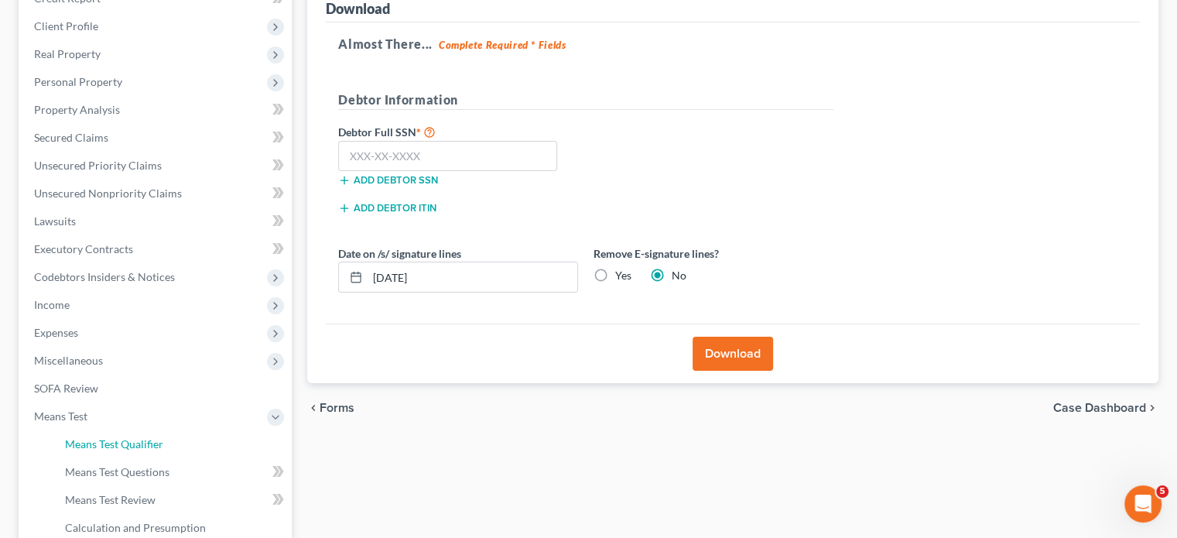
drag, startPoint x: 106, startPoint y: 420, endPoint x: 296, endPoint y: 430, distance: 190.6
click at [107, 437] on span "Means Test Qualifier" at bounding box center [114, 443] width 98 height 13
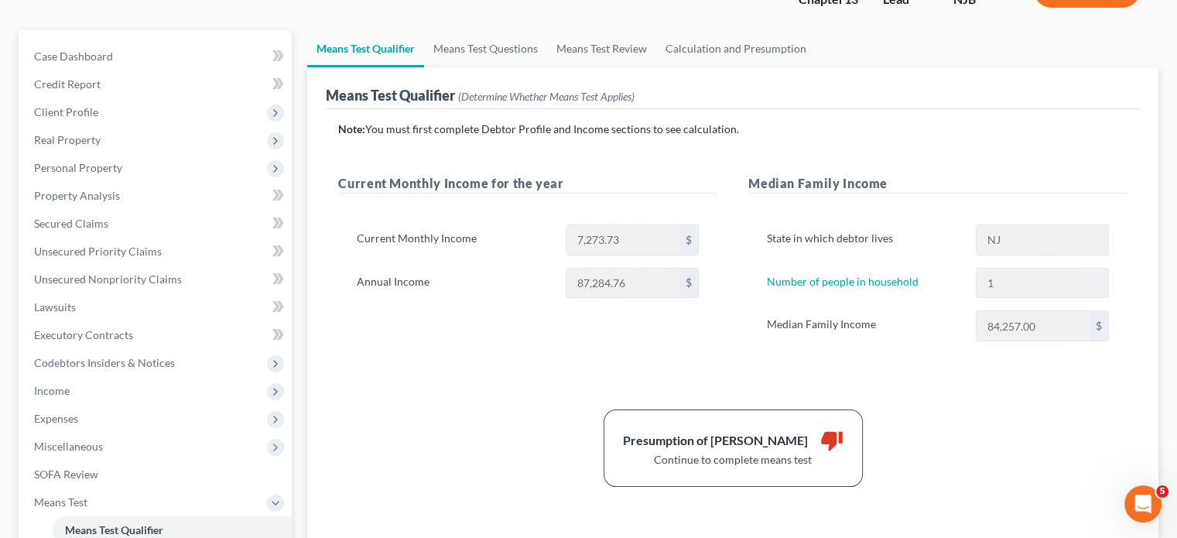
scroll to position [77, 0]
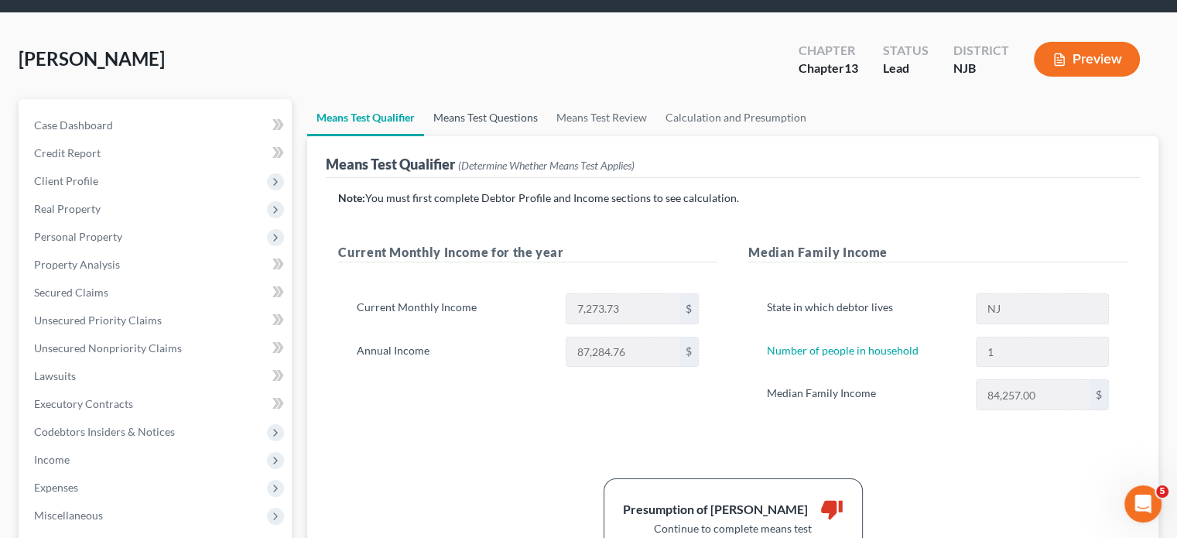
click at [507, 99] on link "Means Test Questions" at bounding box center [485, 117] width 123 height 37
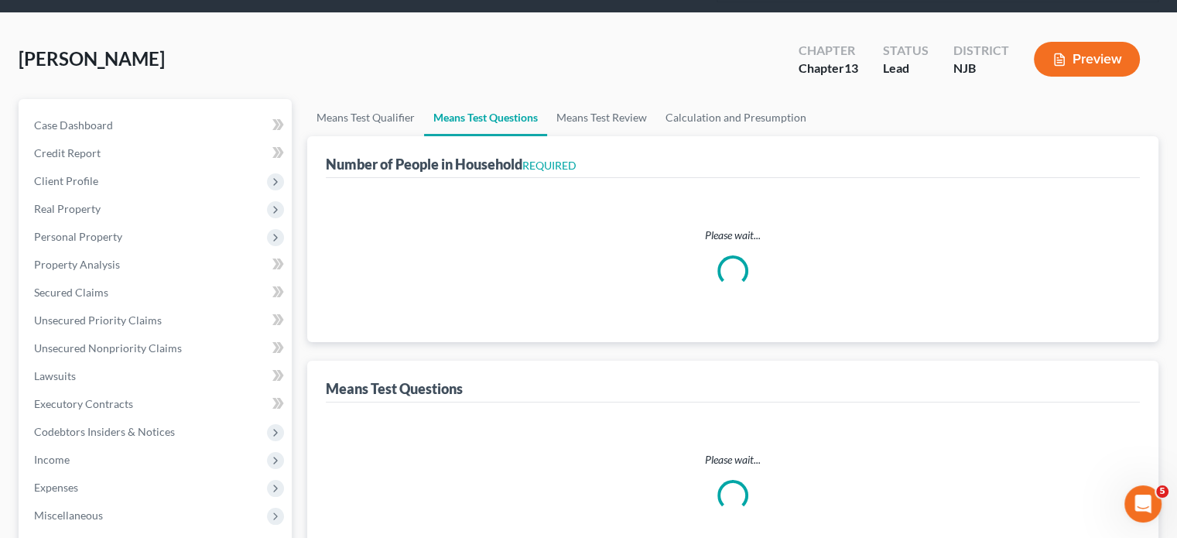
scroll to position [13, 0]
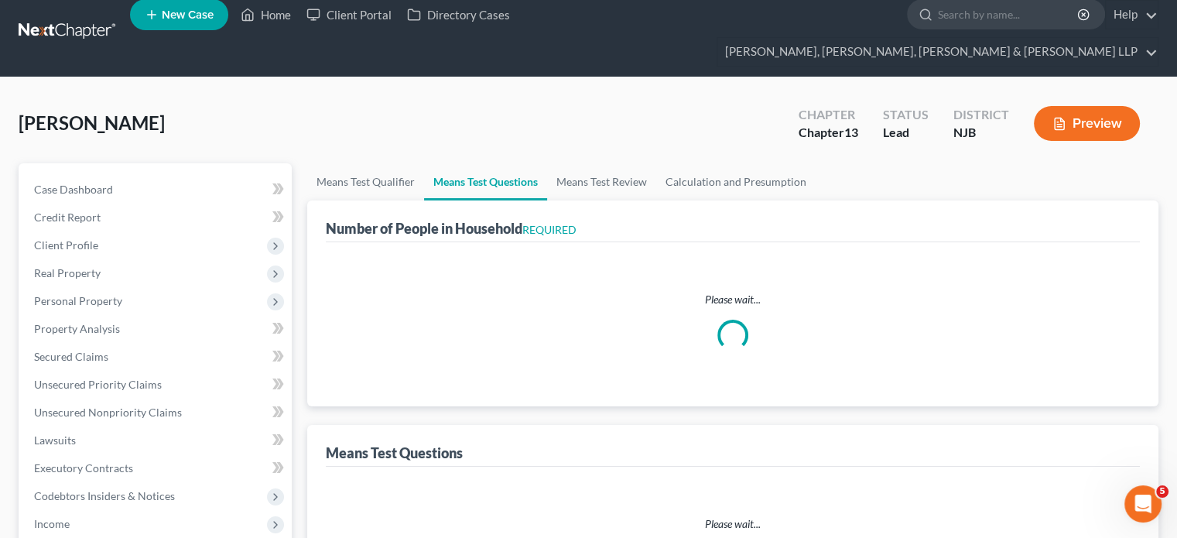
select select "1"
select select "60"
select select "1"
select select "0"
select select "1"
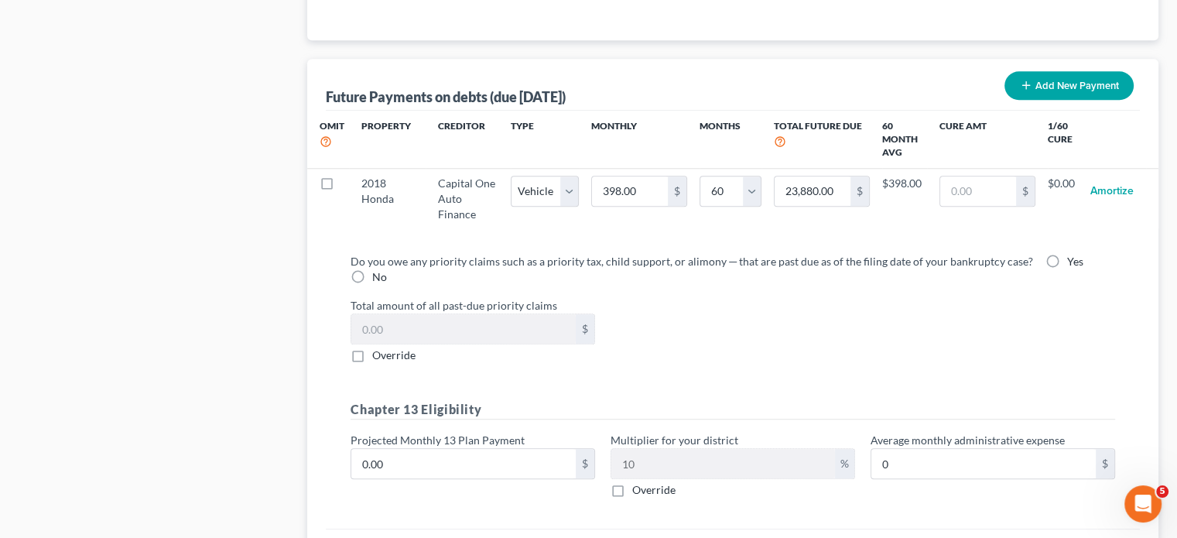
scroll to position [1523, 0]
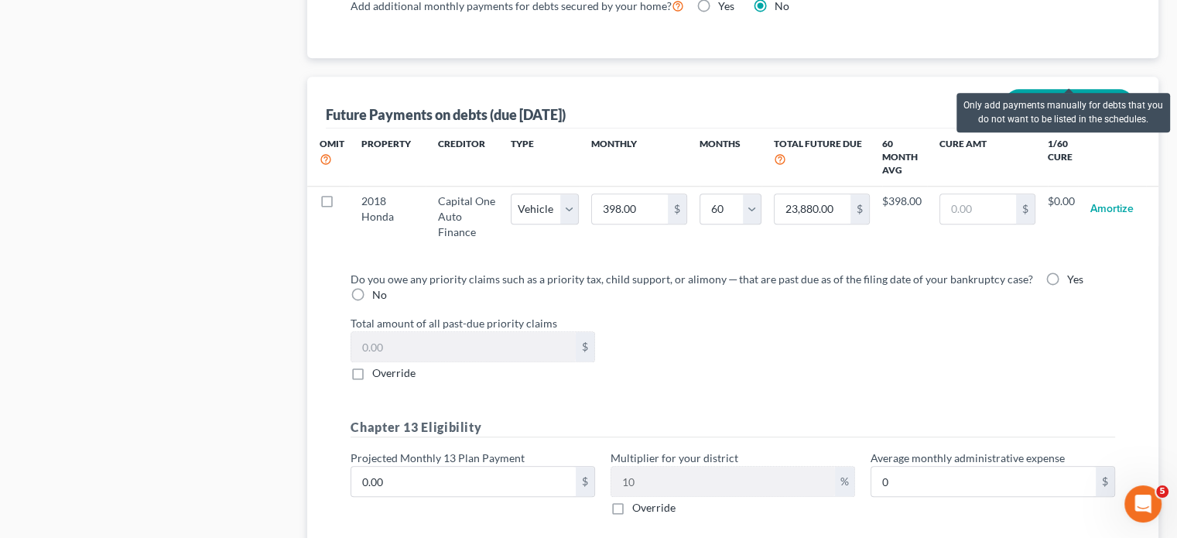
click at [932, 89] on button "Add New Payment" at bounding box center [1068, 103] width 129 height 29
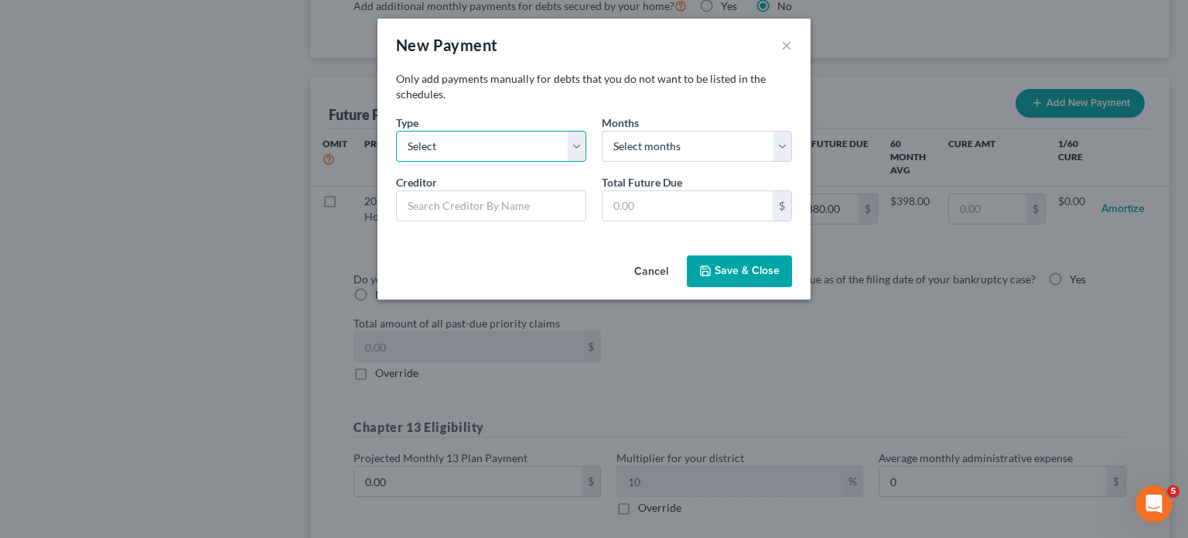
click at [508, 148] on select "Select Home Vehicle Other" at bounding box center [491, 146] width 190 height 31
select select "2"
click at [396, 131] on select "Select Home Vehicle Other" at bounding box center [491, 146] width 190 height 31
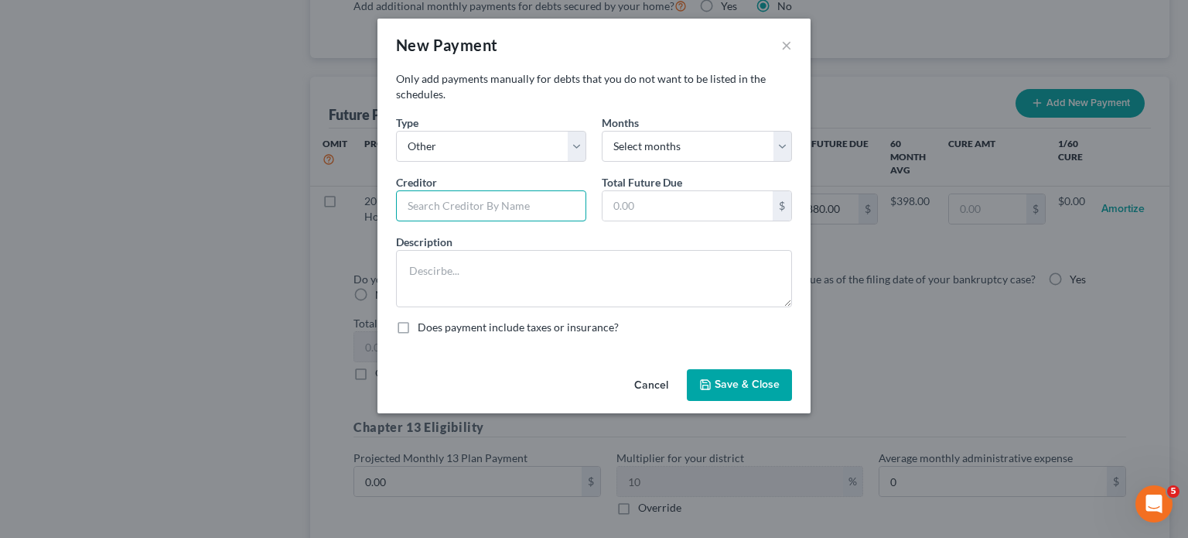
click at [441, 205] on input "text" at bounding box center [491, 205] width 190 height 31
click at [692, 140] on select "Select months 0 1 2 3 4 5 6 7 8 9 10 11 12 13 14 15 16 17 18 19 20 21 22 23 24 …" at bounding box center [697, 146] width 190 height 31
type input "Rent"
select select "60"
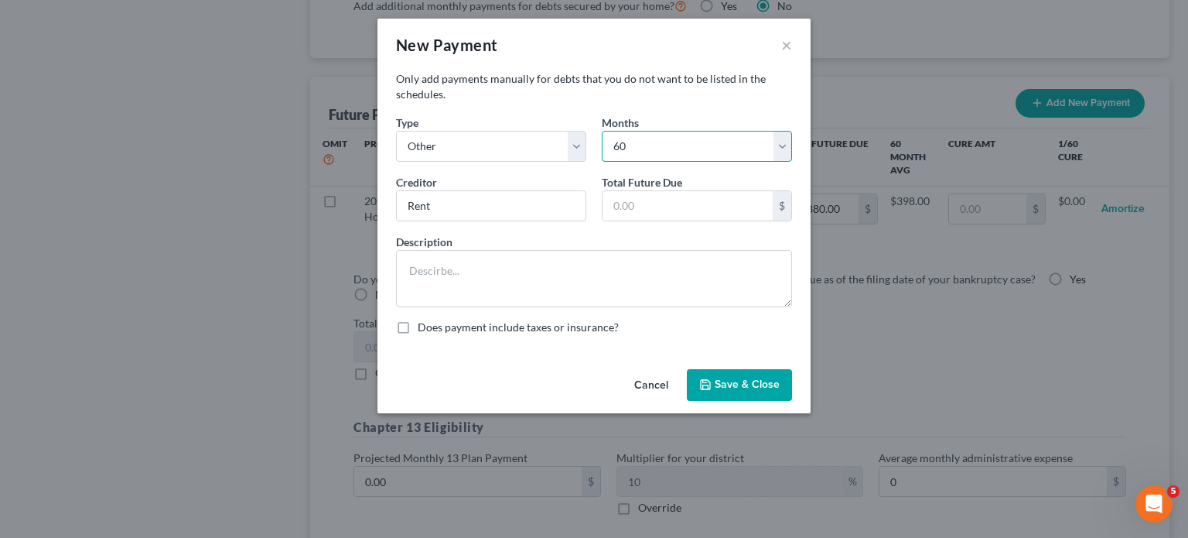
click at [602, 131] on select "Select months 0 1 2 3 4 5 6 7 8 9 10 11 12 13 14 15 16 17 18 19 20 21 22 23 24 …" at bounding box center [697, 146] width 190 height 31
drag, startPoint x: 484, startPoint y: 285, endPoint x: 545, endPoint y: 285, distance: 60.3
click at [486, 285] on textarea at bounding box center [594, 278] width 396 height 57
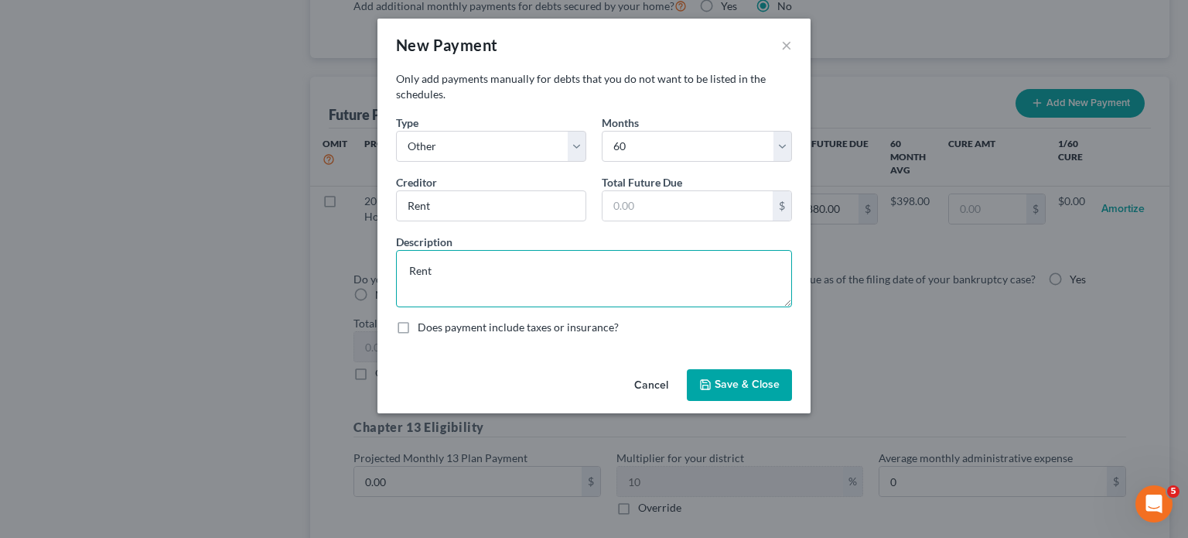
type textarea "Rent"
click at [763, 389] on button "Save & Close" at bounding box center [739, 385] width 105 height 32
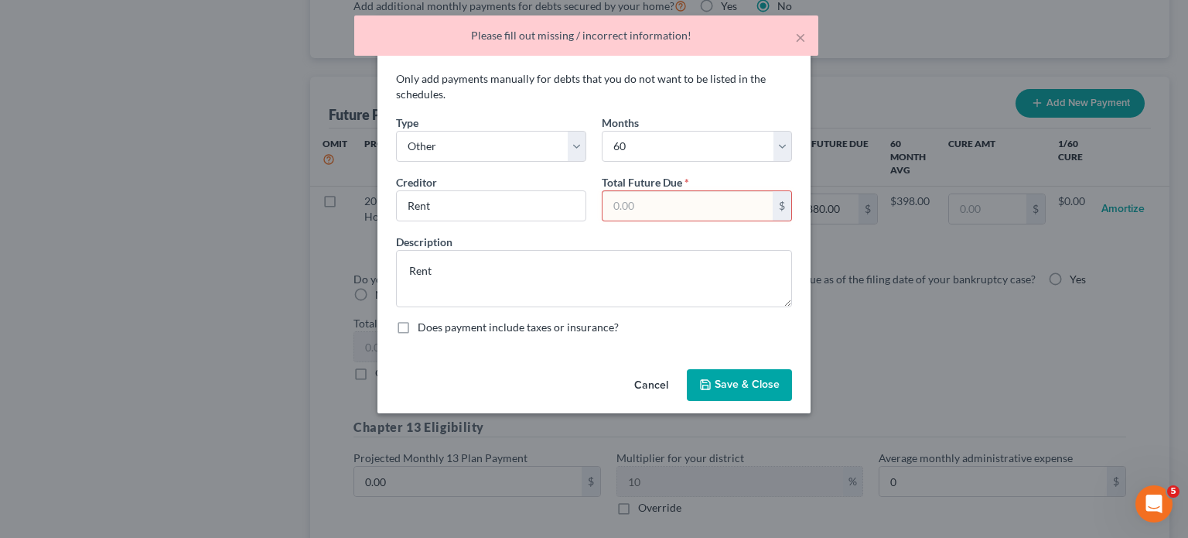
click at [636, 213] on input "text" at bounding box center [688, 205] width 170 height 29
type input "2,800"
click at [729, 376] on button "Save & Close" at bounding box center [739, 385] width 105 height 32
select select "2"
select select "60"
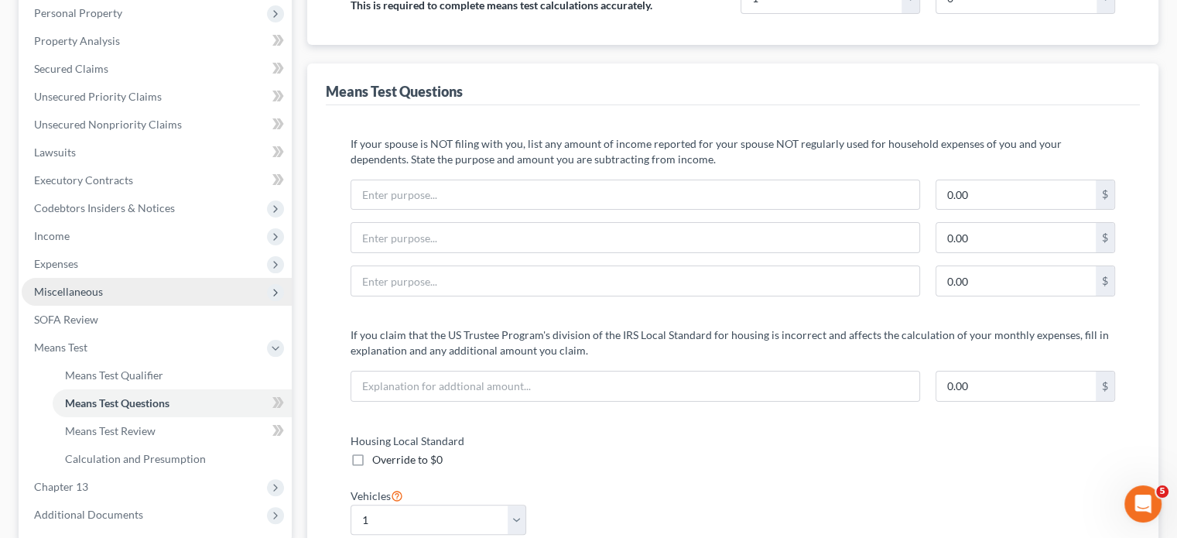
scroll to position [285, 0]
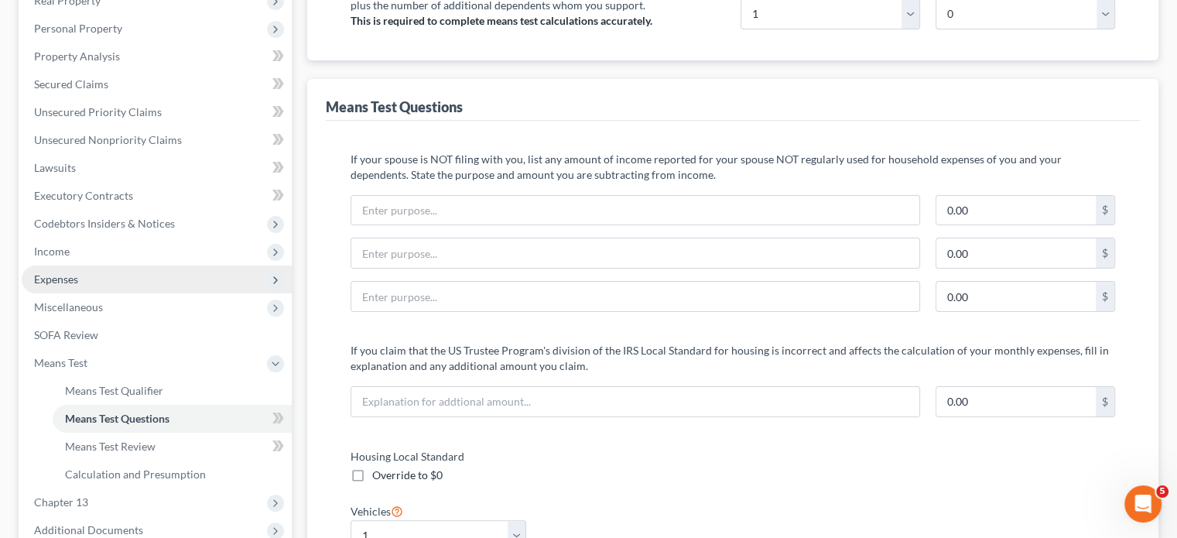
click at [71, 272] on span "Expenses" at bounding box center [56, 278] width 44 height 13
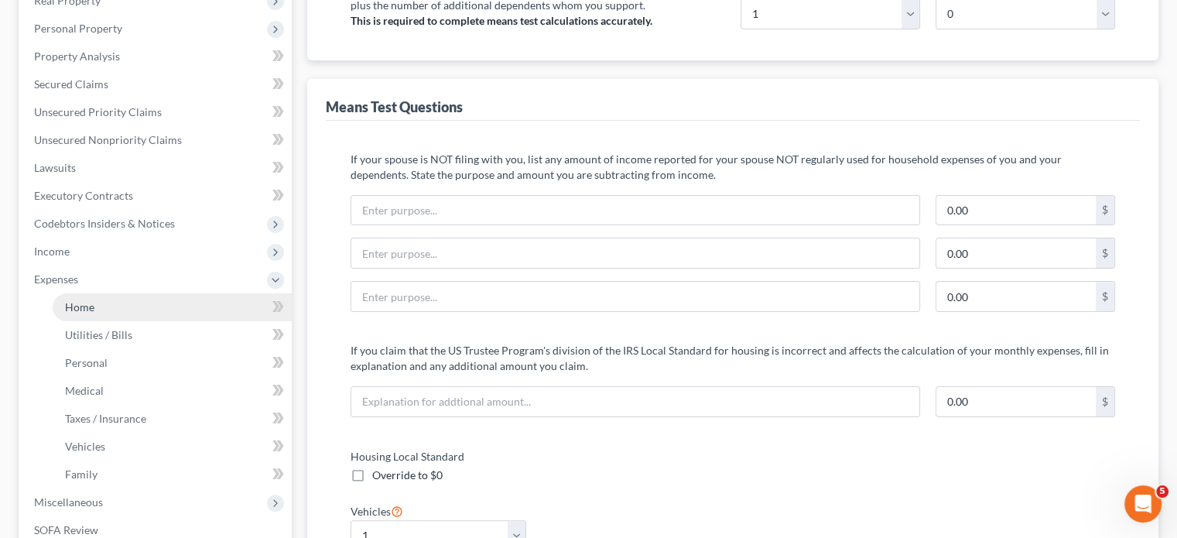
click at [84, 300] on span "Home" at bounding box center [79, 306] width 29 height 13
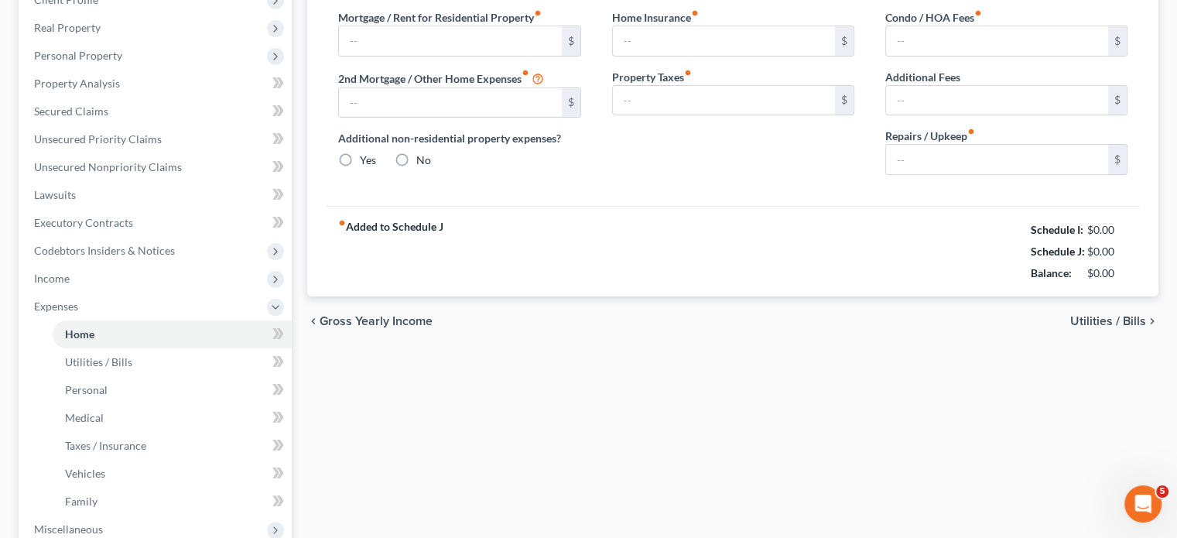
type input "1,850.00"
type input "0.00"
radio input "true"
type input "9.42"
type input "0.00"
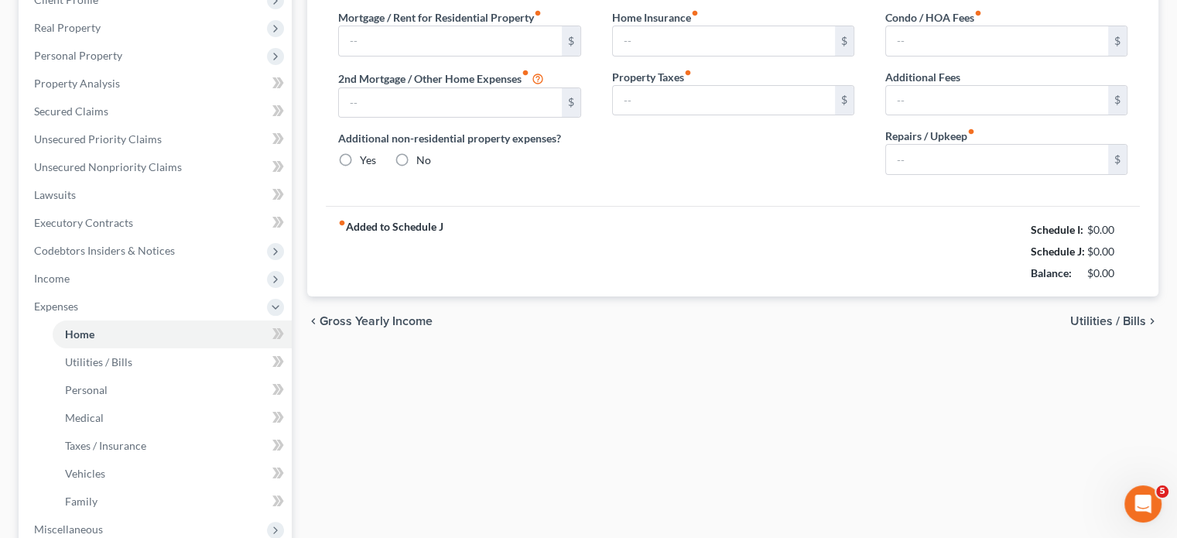
type input "0.00"
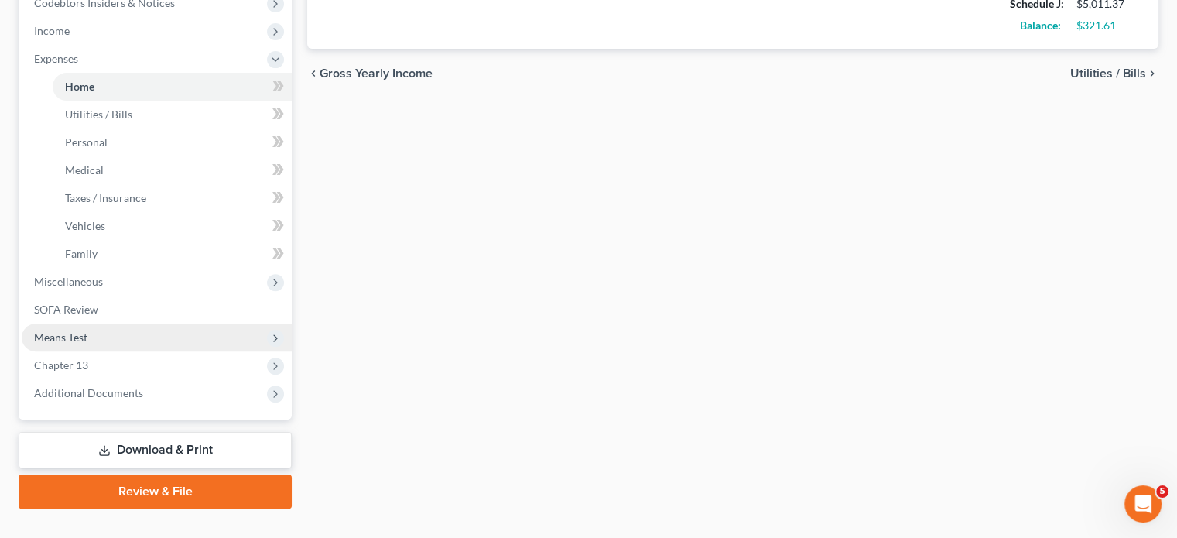
click at [67, 330] on span "Means Test" at bounding box center [60, 336] width 53 height 13
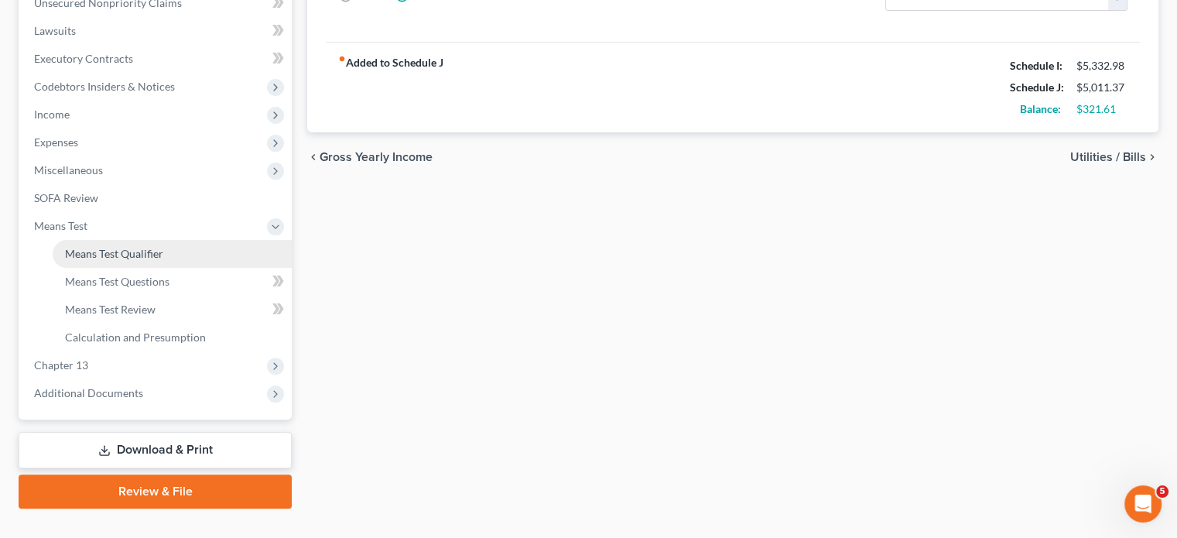
click at [121, 247] on span "Means Test Qualifier" at bounding box center [114, 253] width 98 height 13
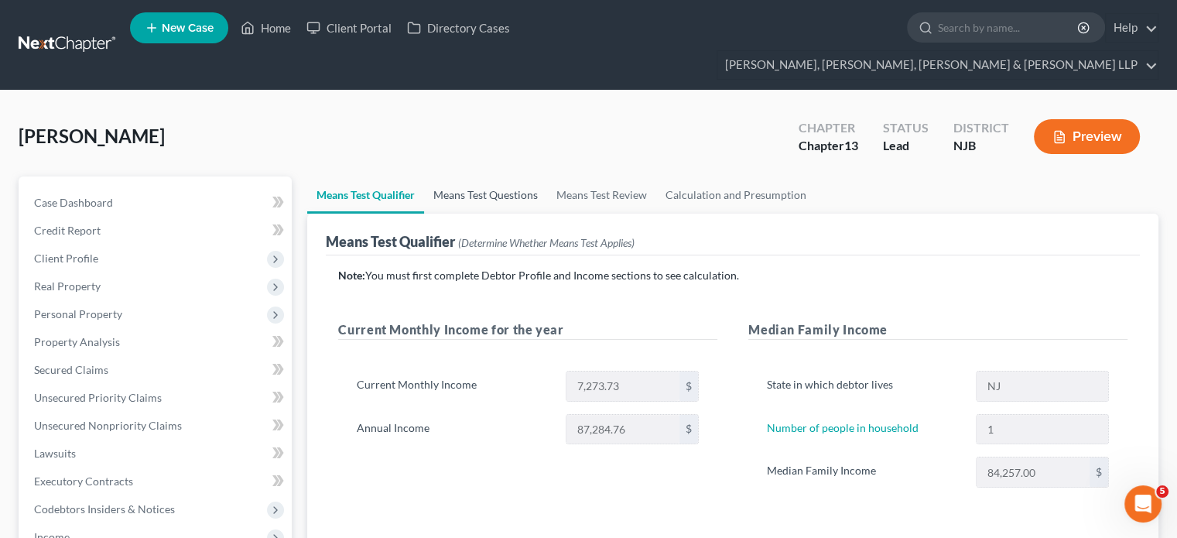
click at [468, 176] on link "Means Test Questions" at bounding box center [485, 194] width 123 height 37
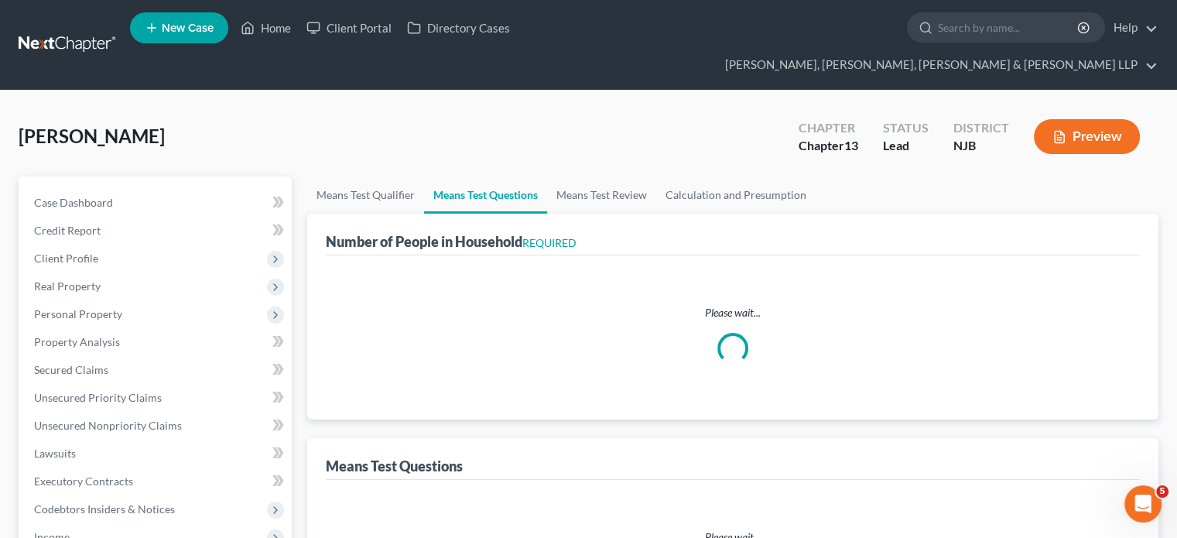
select select "1"
select select "60"
select select "2"
select select "60"
select select "1"
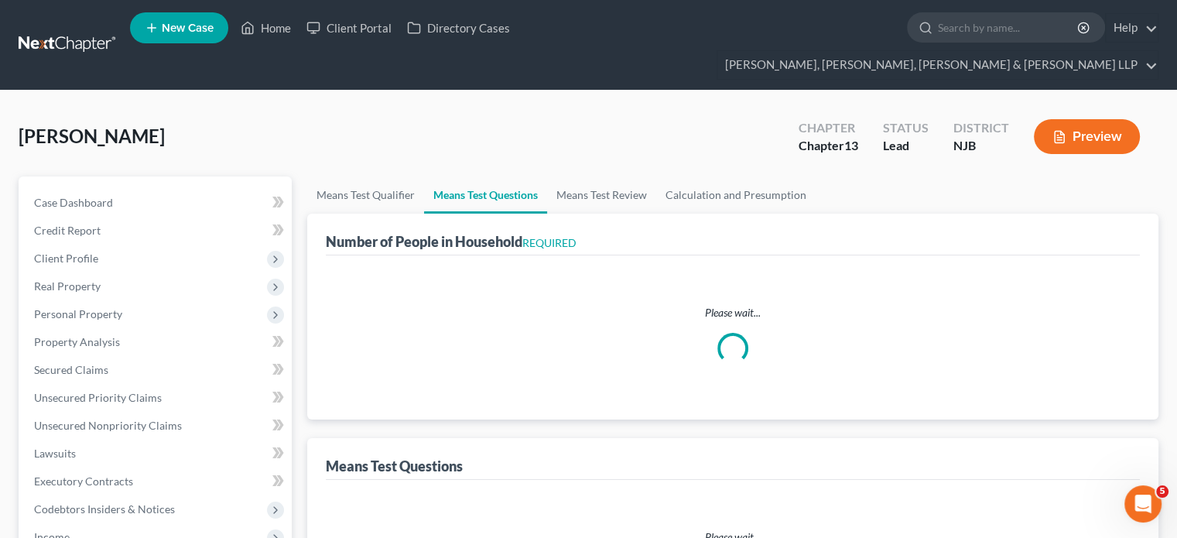
select select "0"
select select "1"
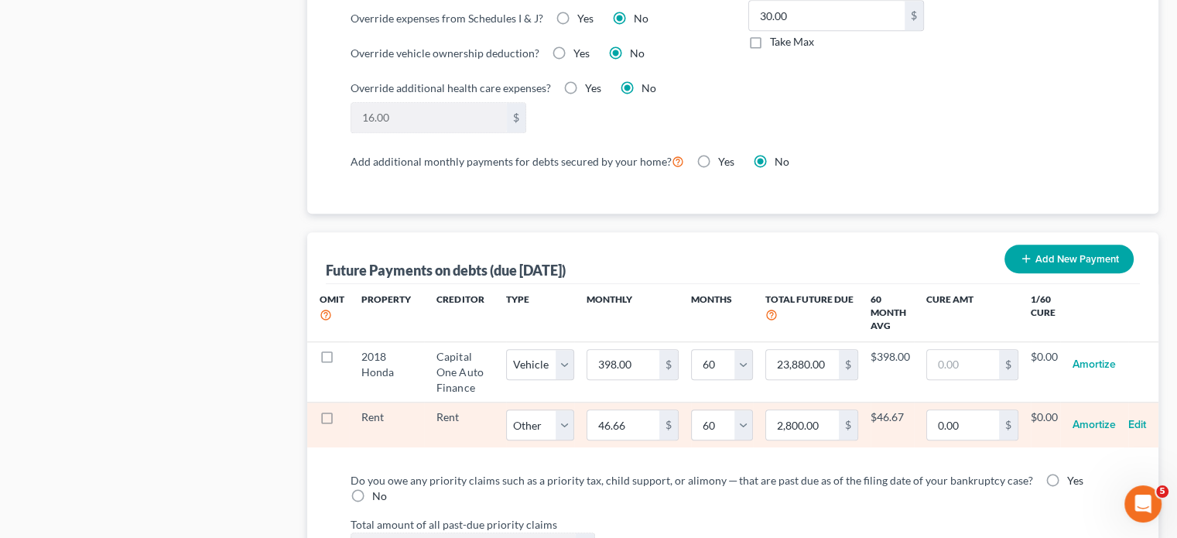
scroll to position [1392, 0]
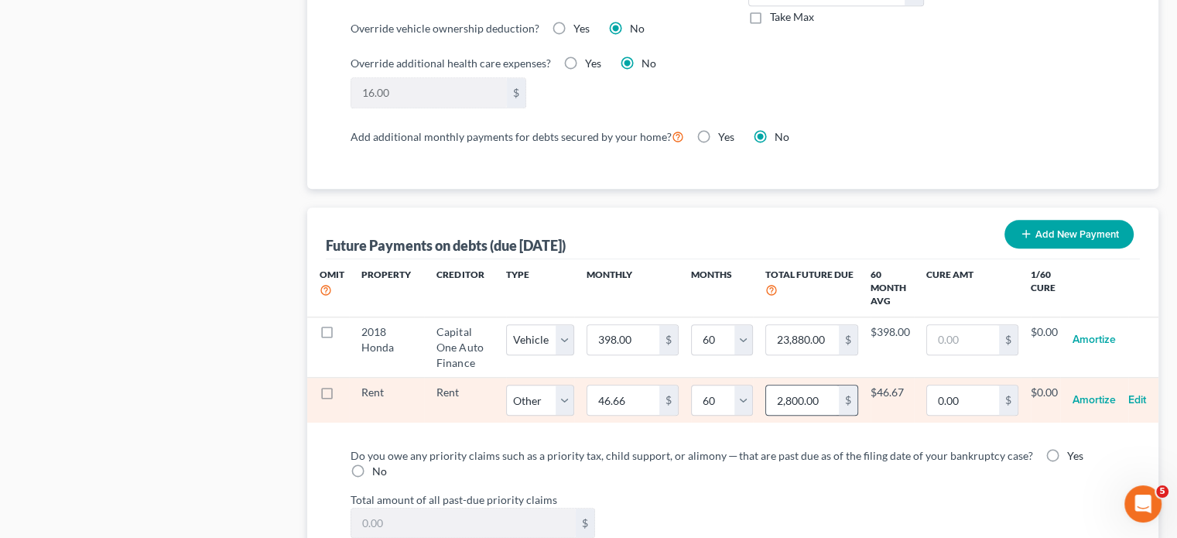
click at [838, 385] on div "$" at bounding box center [847, 399] width 19 height 29
click at [827, 385] on input "2,800.00" at bounding box center [802, 399] width 72 height 29
type input "1,850.00"
select select "2"
select select "60"
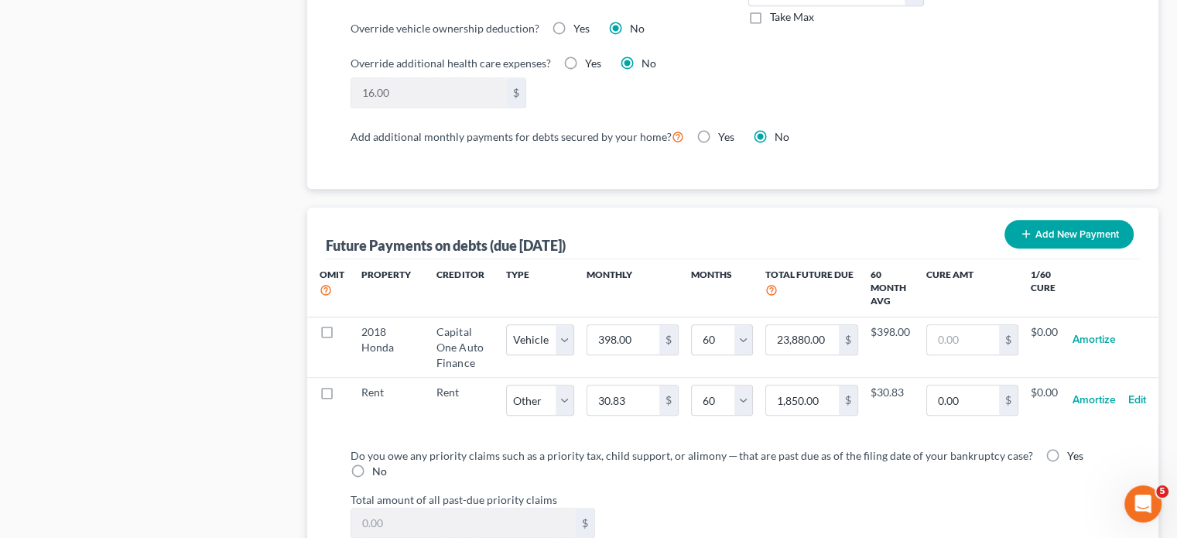
select select "2"
select select "60"
select select "2"
select select "60"
click at [828, 466] on div "Total amount of all past-due priority claims $ Override" at bounding box center [733, 524] width 780 height 66
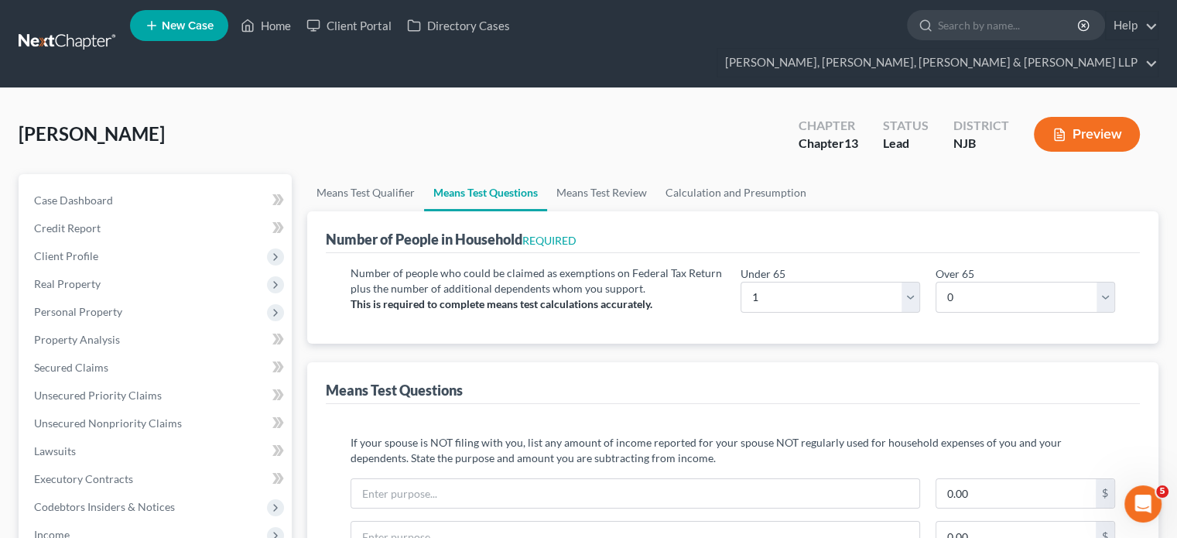
scroll to position [0, 0]
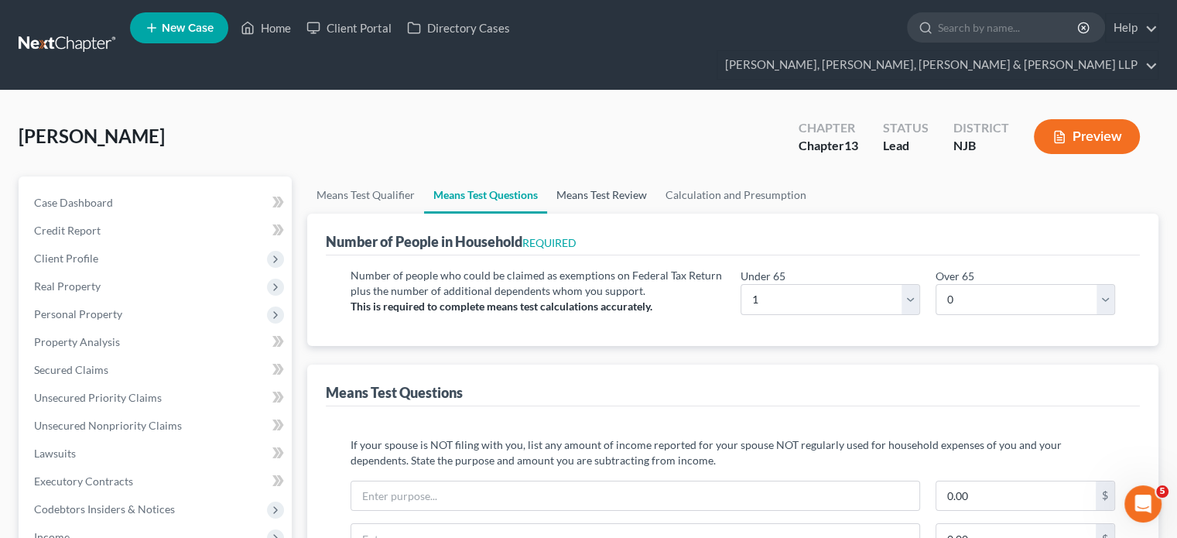
click at [617, 176] on link "Means Test Review" at bounding box center [601, 194] width 109 height 37
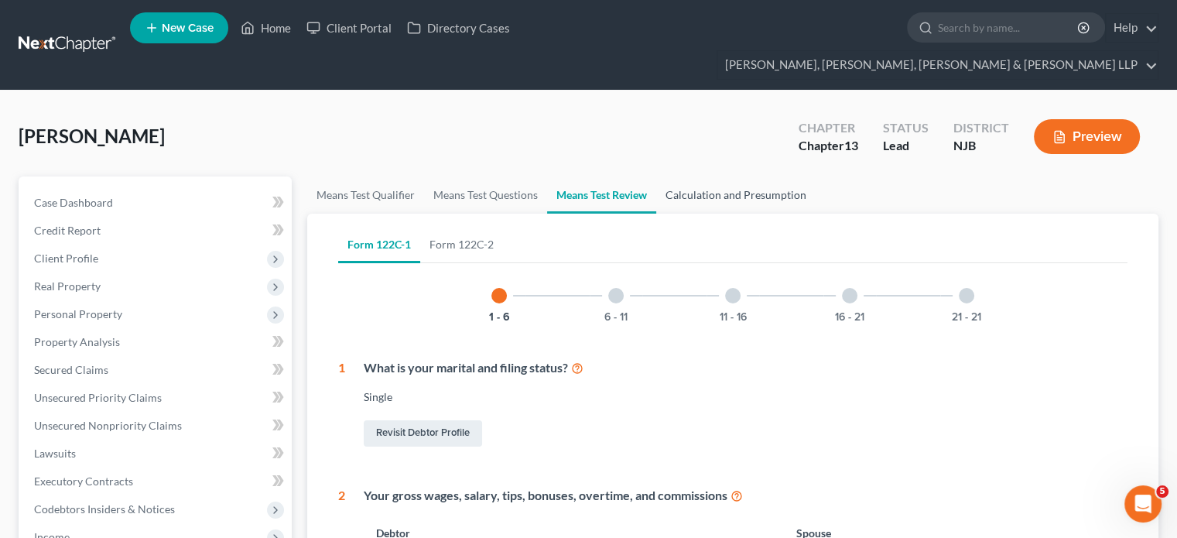
click at [705, 176] on link "Calculation and Presumption" at bounding box center [735, 194] width 159 height 37
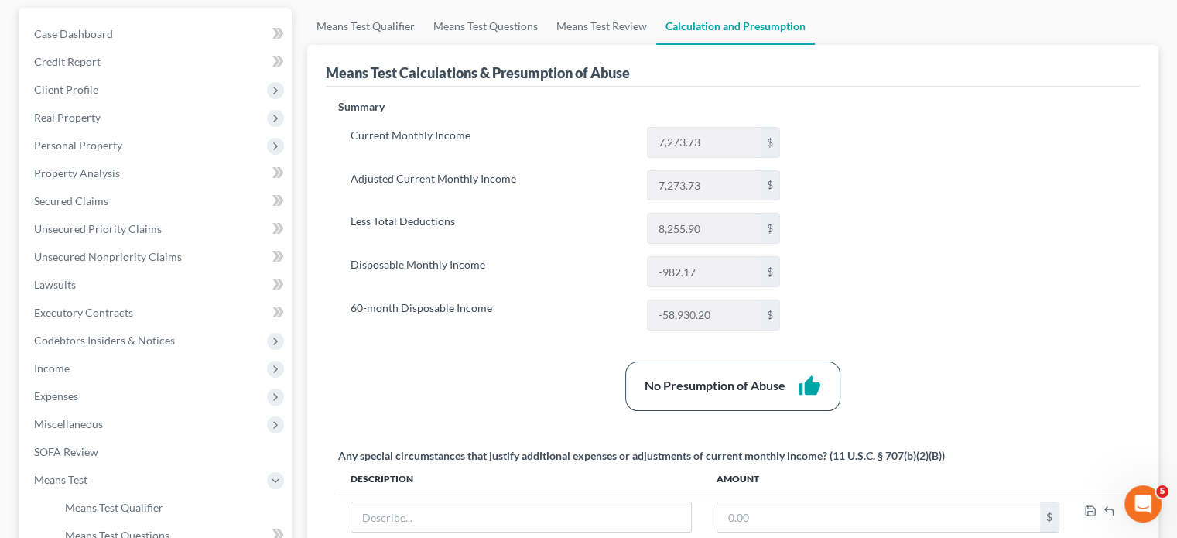
scroll to position [387, 0]
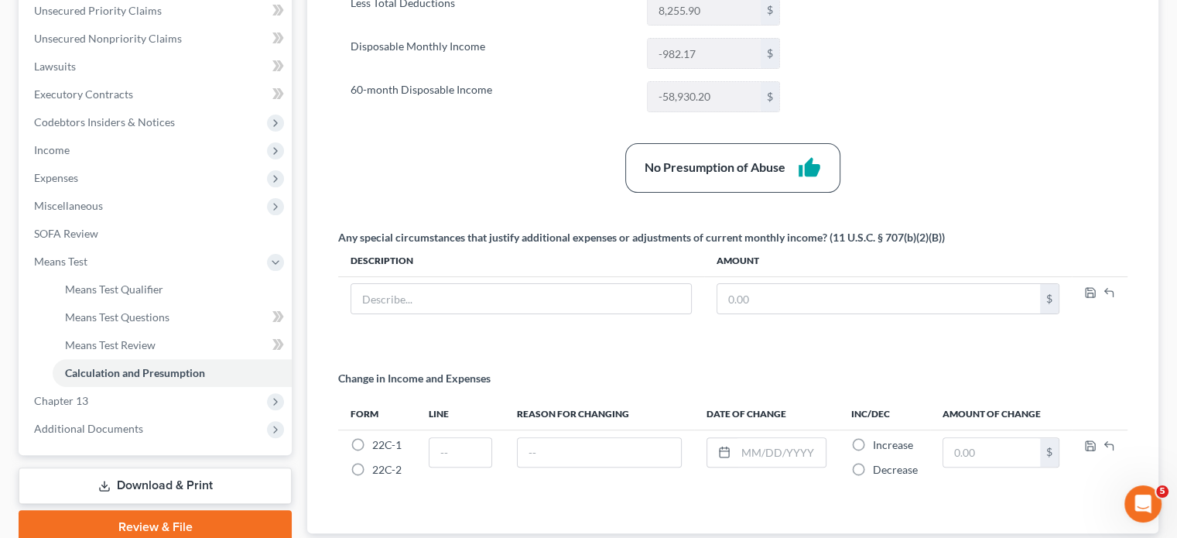
click at [173, 466] on link "Download & Print" at bounding box center [155, 485] width 273 height 36
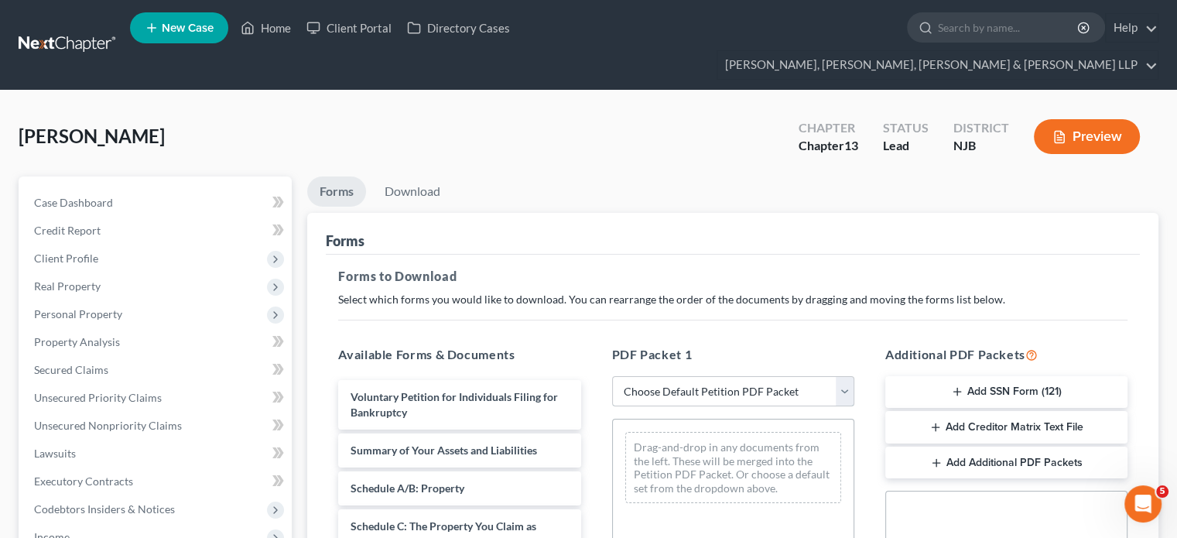
click at [647, 376] on select "Choose Default Petition PDF Packet Complete Bankruptcy Petition (all forms and …" at bounding box center [733, 391] width 242 height 31
select select "0"
click at [612, 376] on select "Choose Default Petition PDF Packet Complete Bankruptcy Petition (all forms and …" at bounding box center [733, 391] width 242 height 31
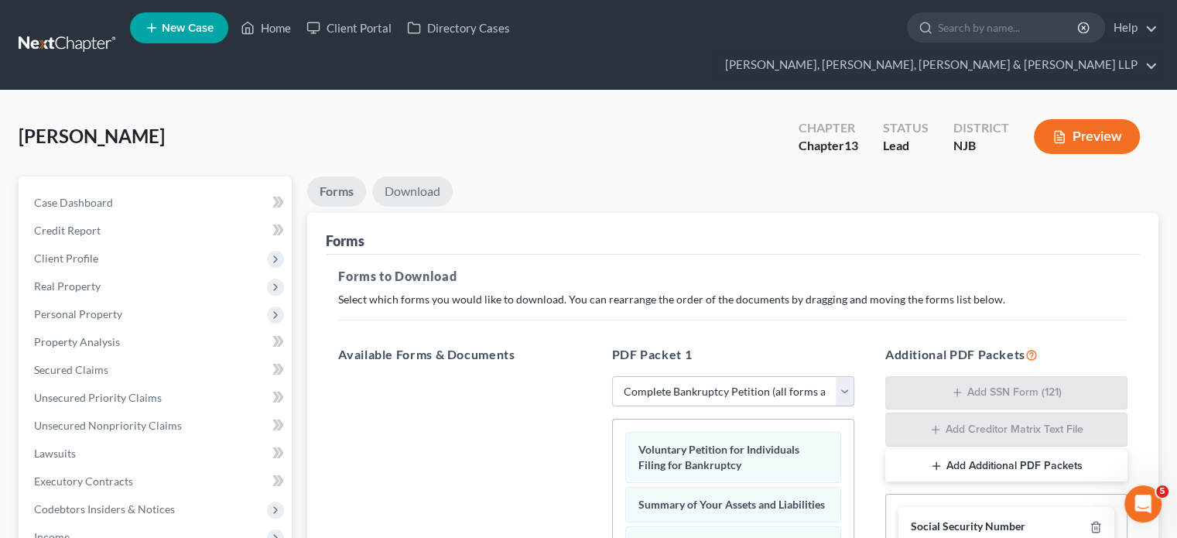
click at [415, 176] on link "Download" at bounding box center [412, 191] width 80 height 30
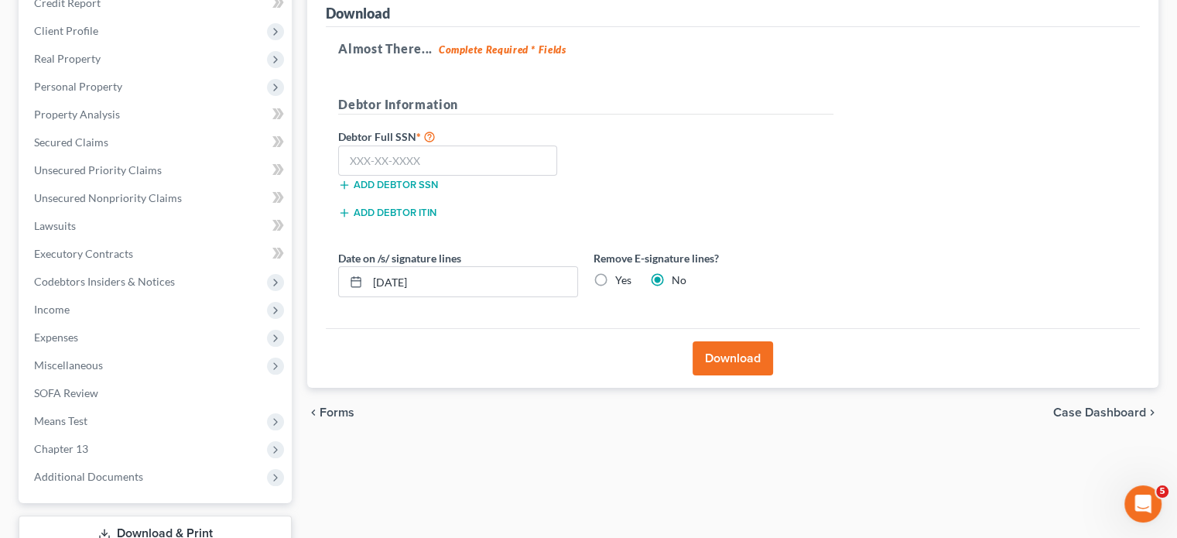
scroll to position [232, 0]
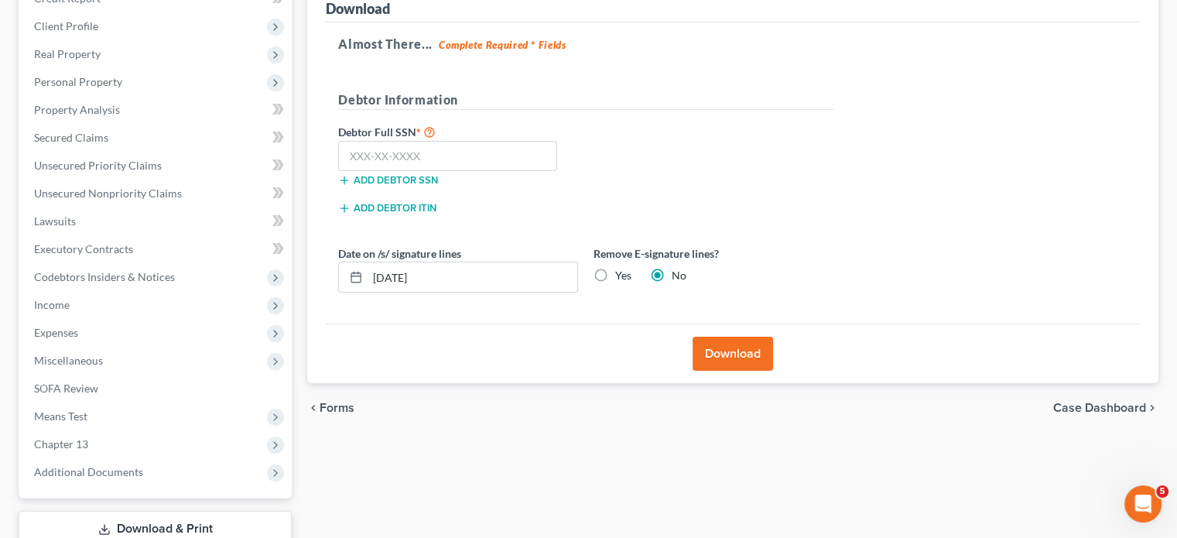
click at [747, 336] on button "Download" at bounding box center [732, 353] width 80 height 34
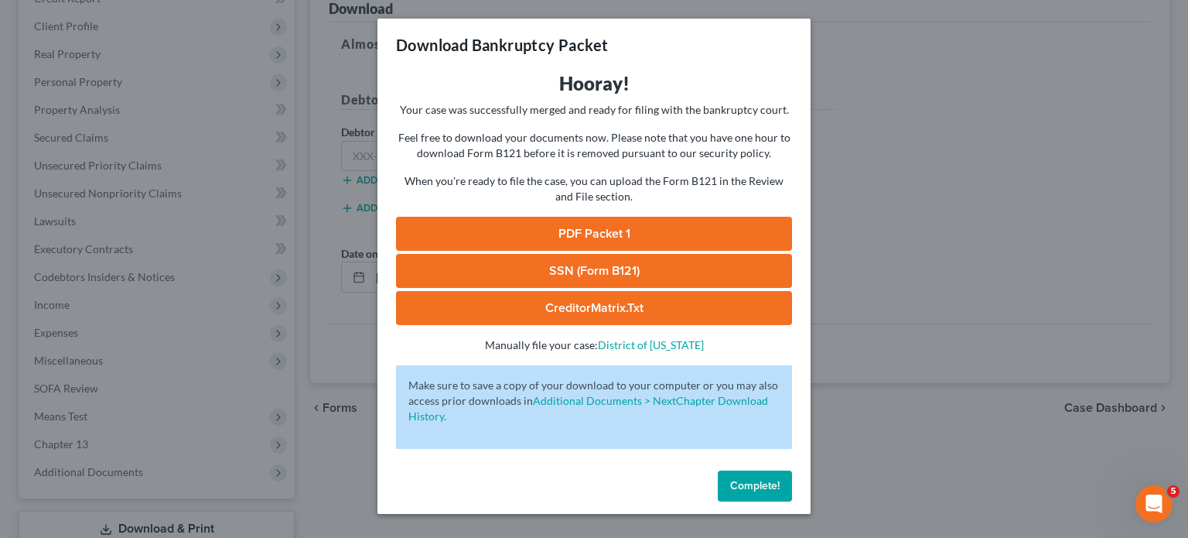
click at [650, 235] on link "PDF Packet 1" at bounding box center [594, 234] width 396 height 34
click at [761, 466] on span "Complete!" at bounding box center [755, 485] width 50 height 13
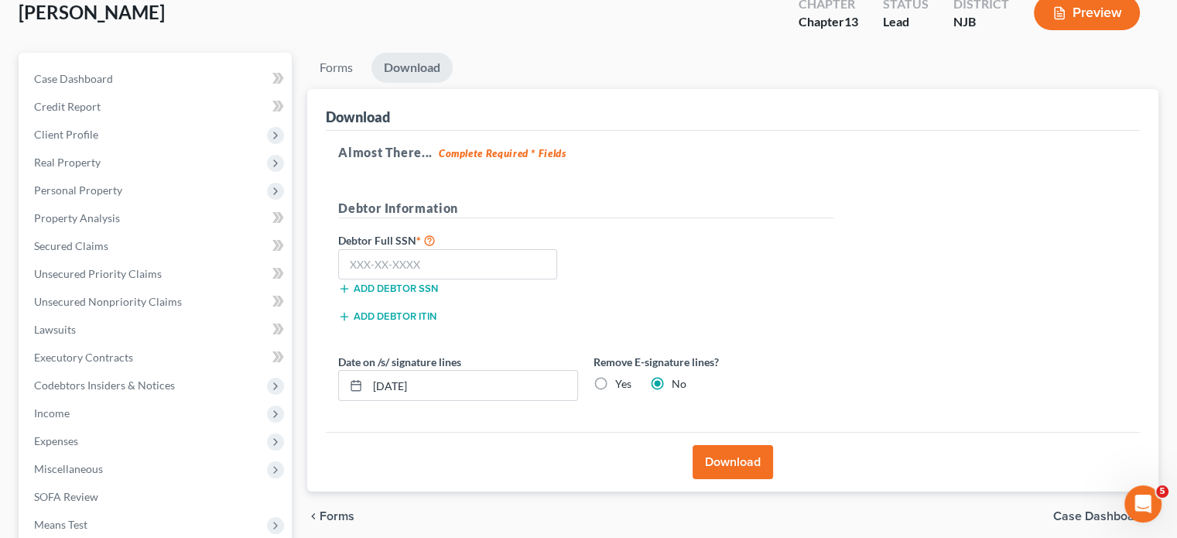
scroll to position [0, 0]
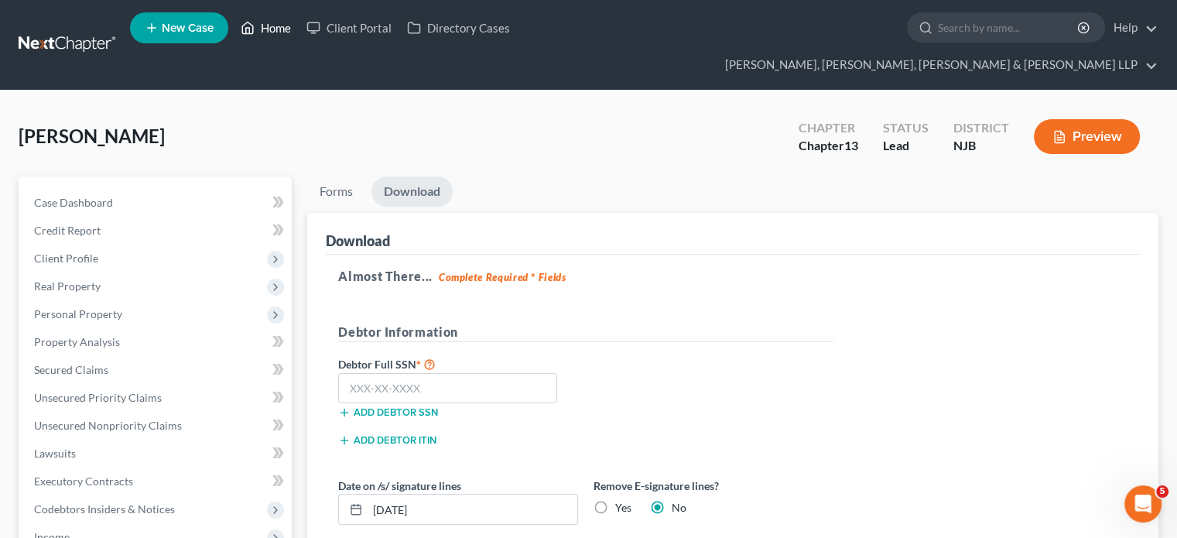
click at [282, 31] on link "Home" at bounding box center [266, 28] width 66 height 28
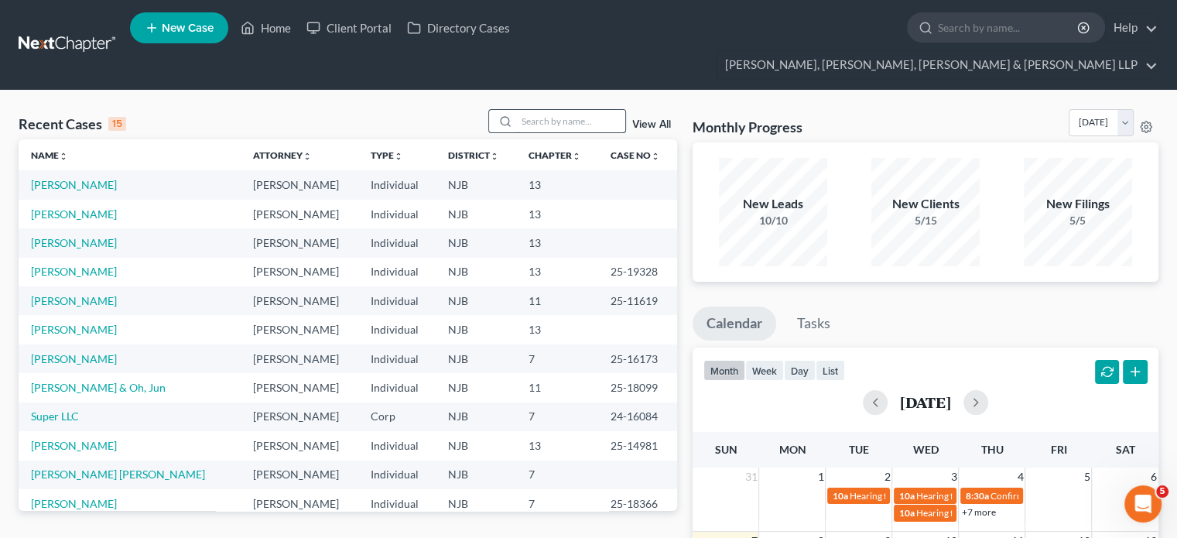
click at [558, 110] on input "search" at bounding box center [571, 121] width 108 height 22
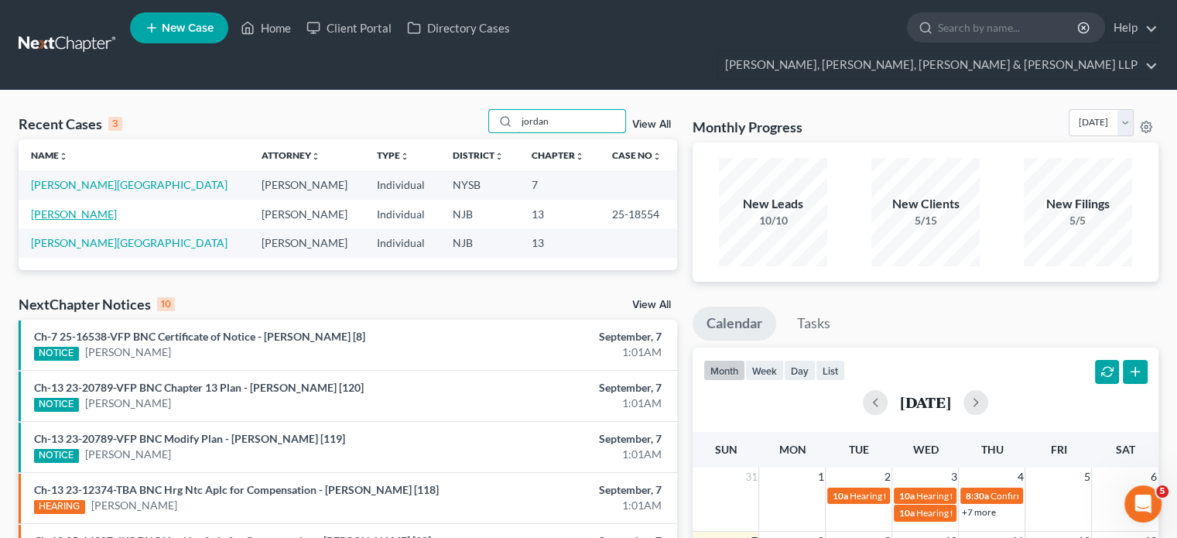
type input "jordan"
click at [70, 207] on link "[PERSON_NAME]" at bounding box center [74, 213] width 86 height 13
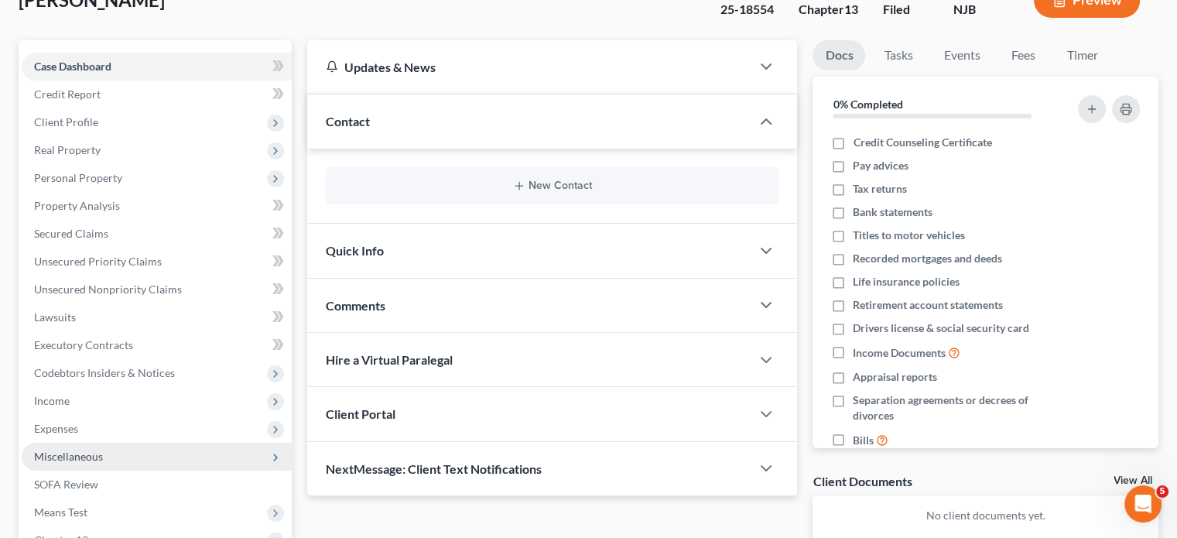
scroll to position [155, 0]
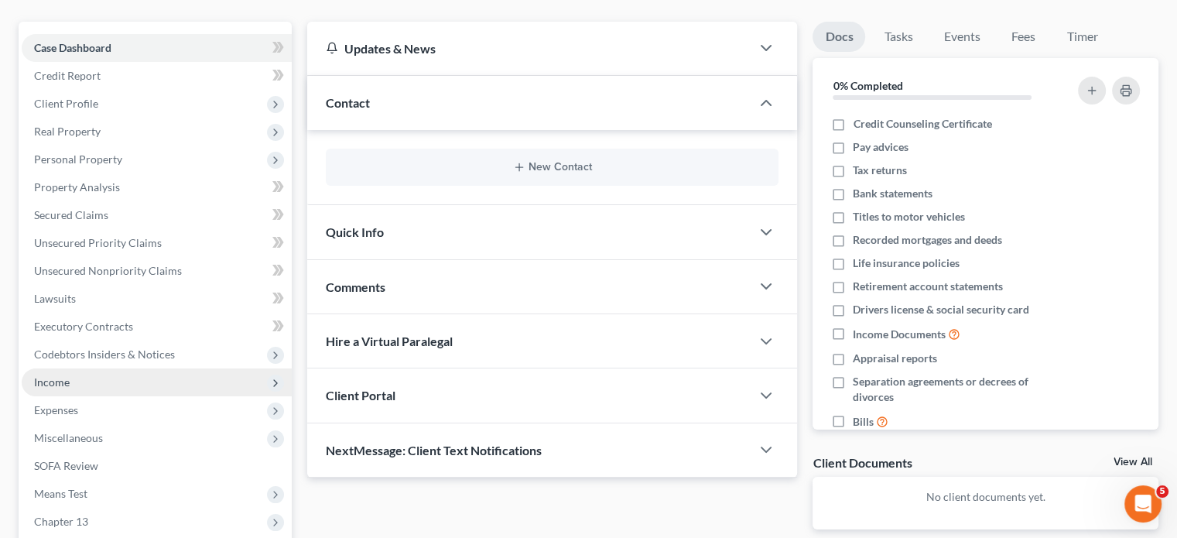
click at [55, 375] on span "Income" at bounding box center [52, 381] width 36 height 13
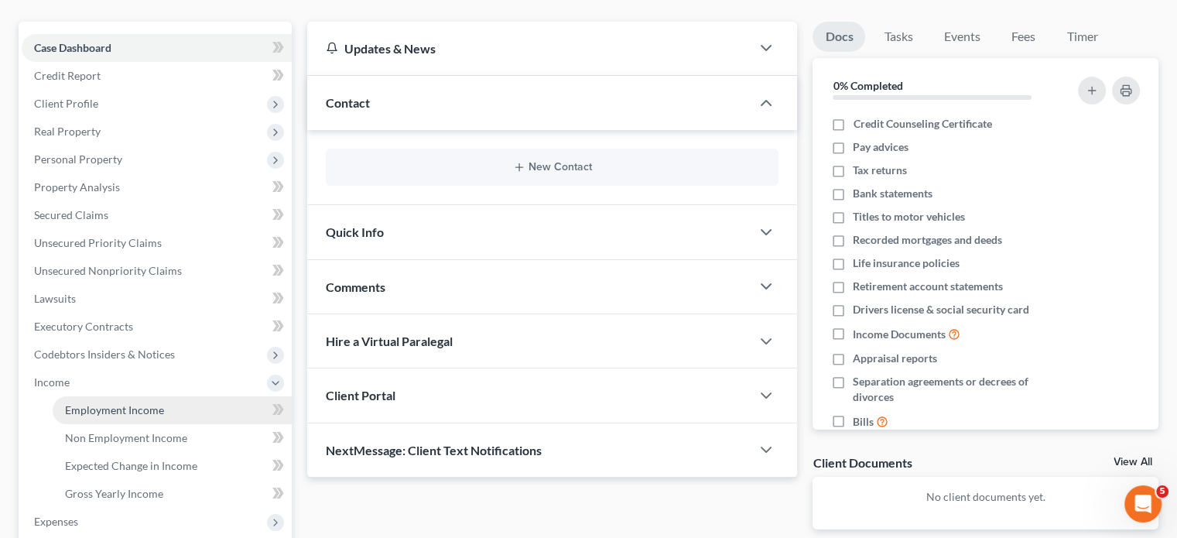
click at [102, 403] on span "Employment Income" at bounding box center [114, 409] width 99 height 13
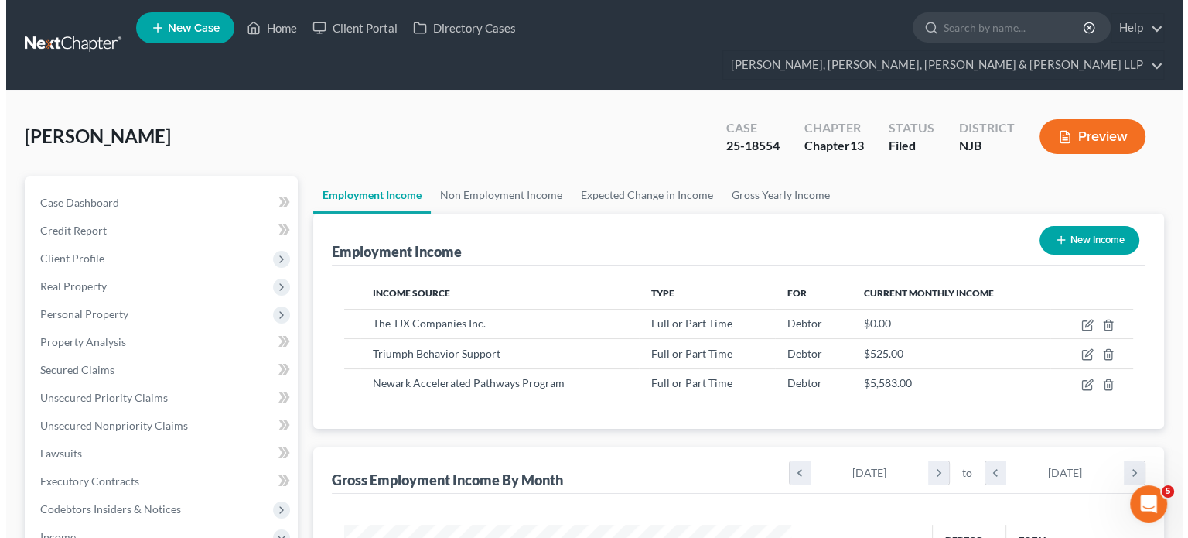
scroll to position [275, 477]
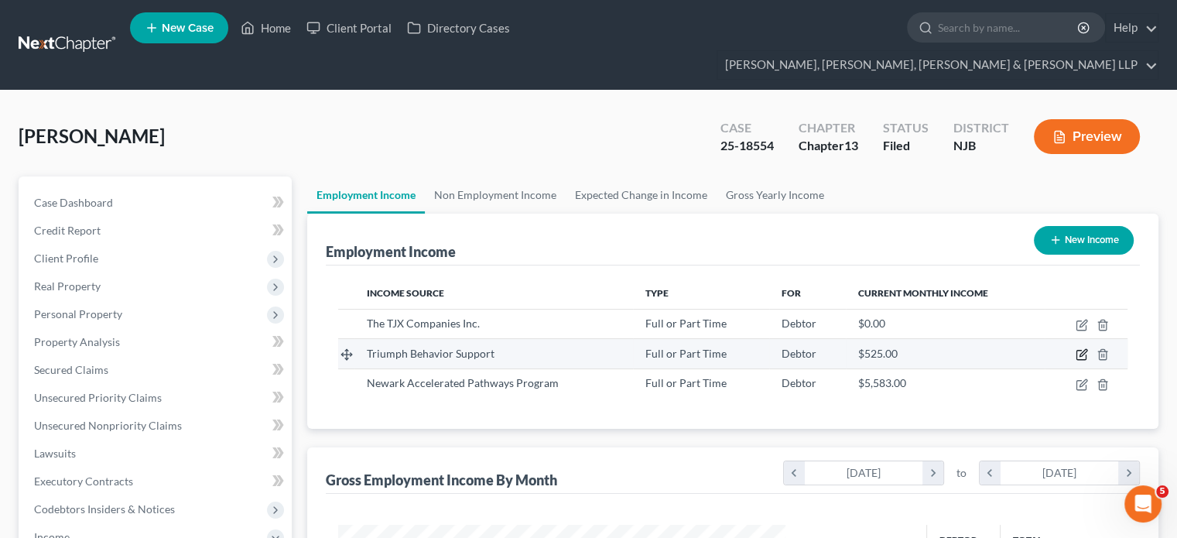
click at [932, 348] on icon "button" at bounding box center [1081, 354] width 12 height 12
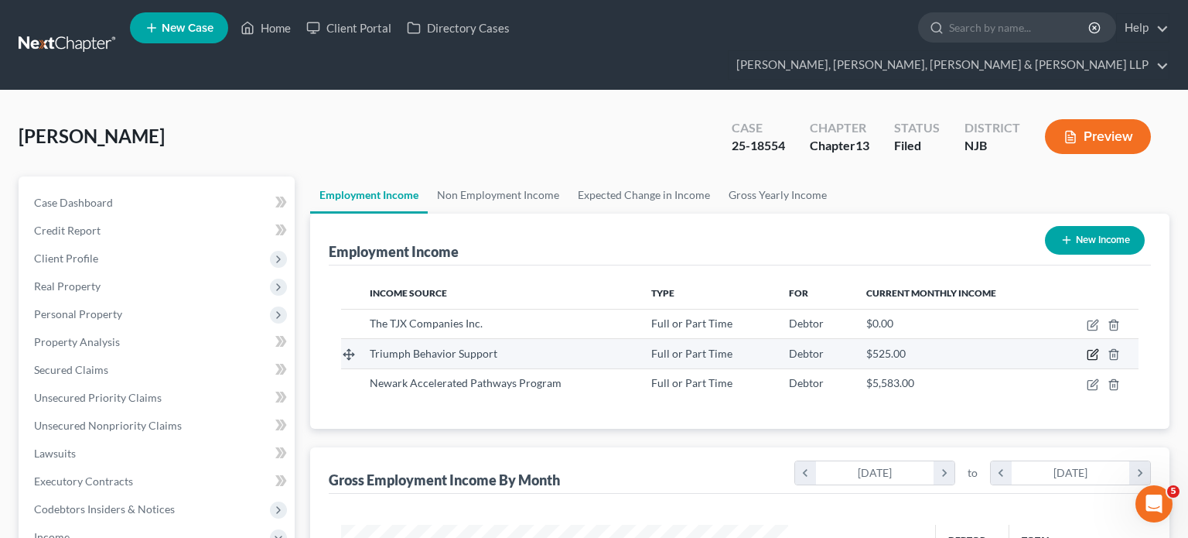
select select "0"
select select "35"
select select "0"
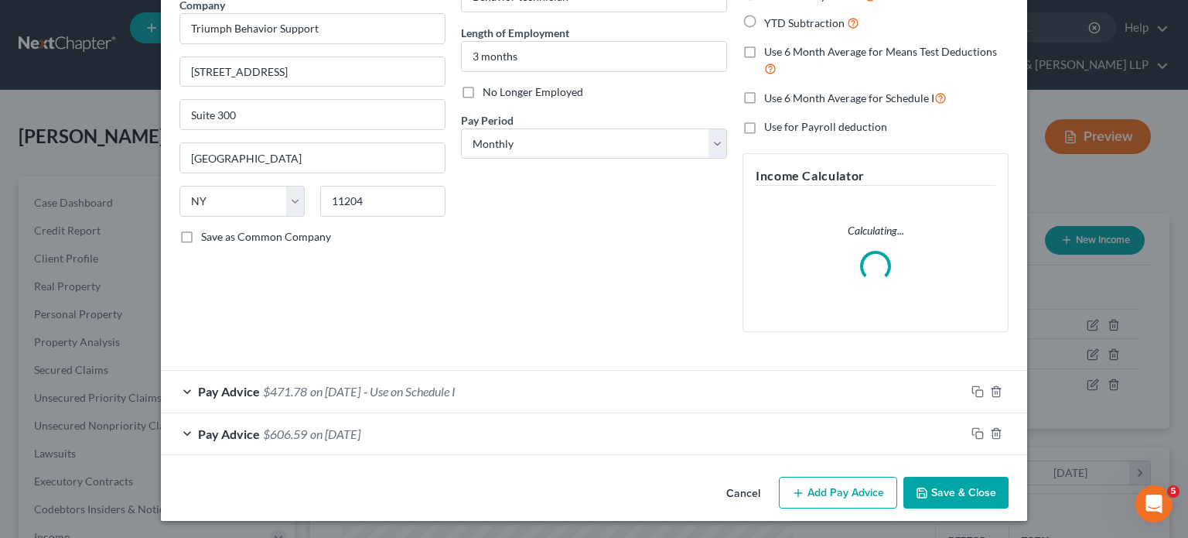
scroll to position [135, 0]
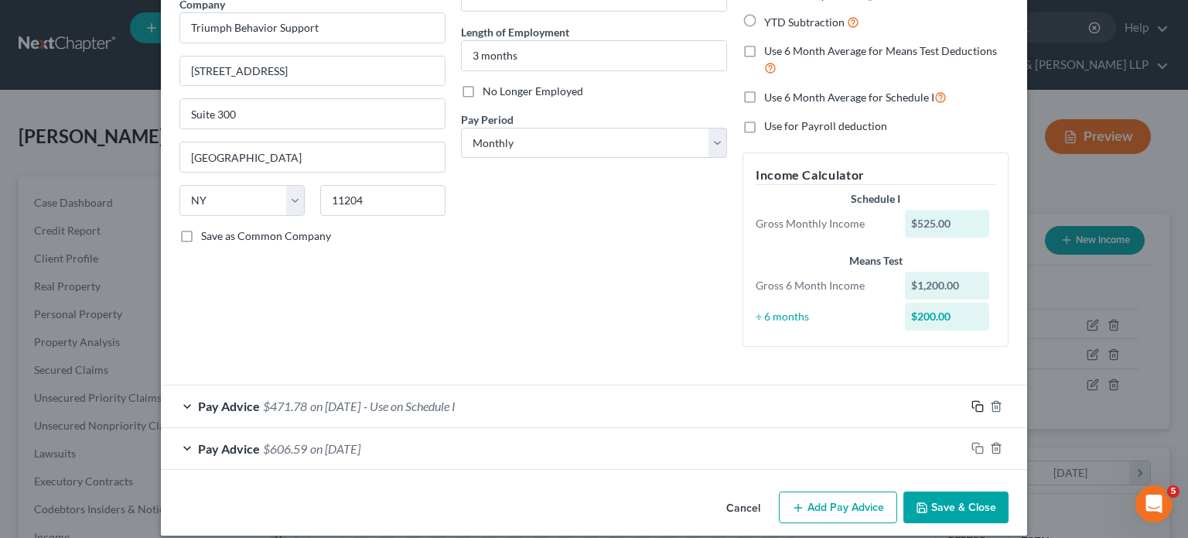
click at [932, 408] on icon "button" at bounding box center [978, 406] width 12 height 12
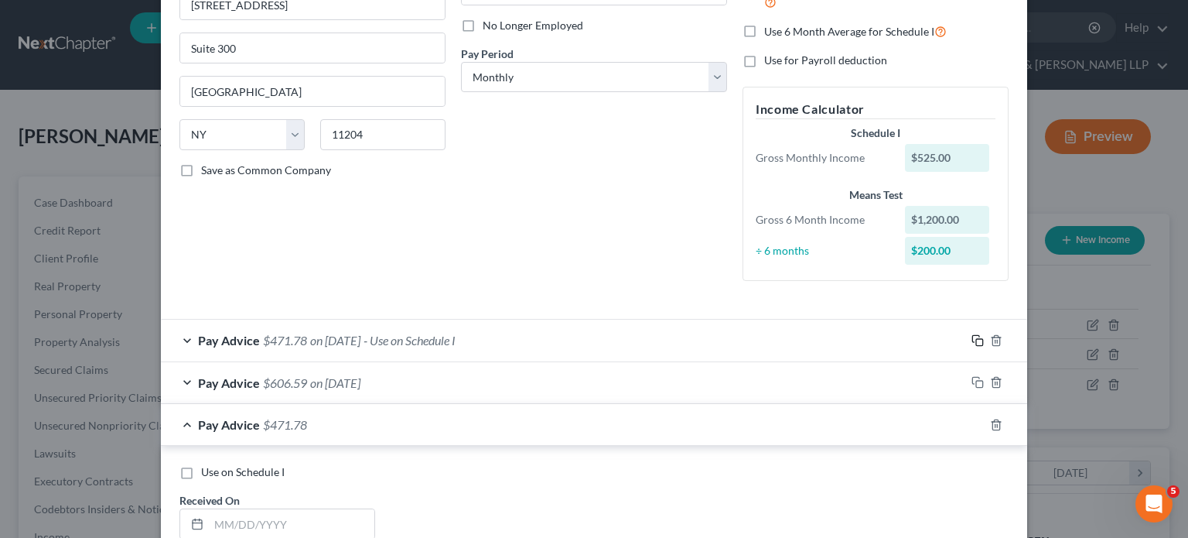
scroll to position [367, 0]
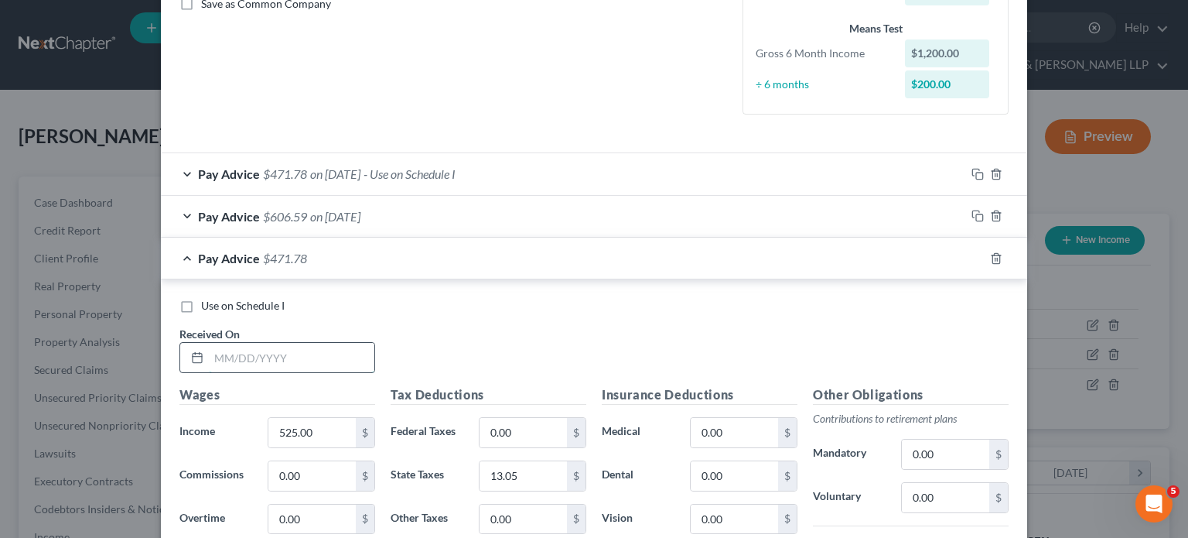
click at [295, 356] on input "text" at bounding box center [292, 357] width 166 height 29
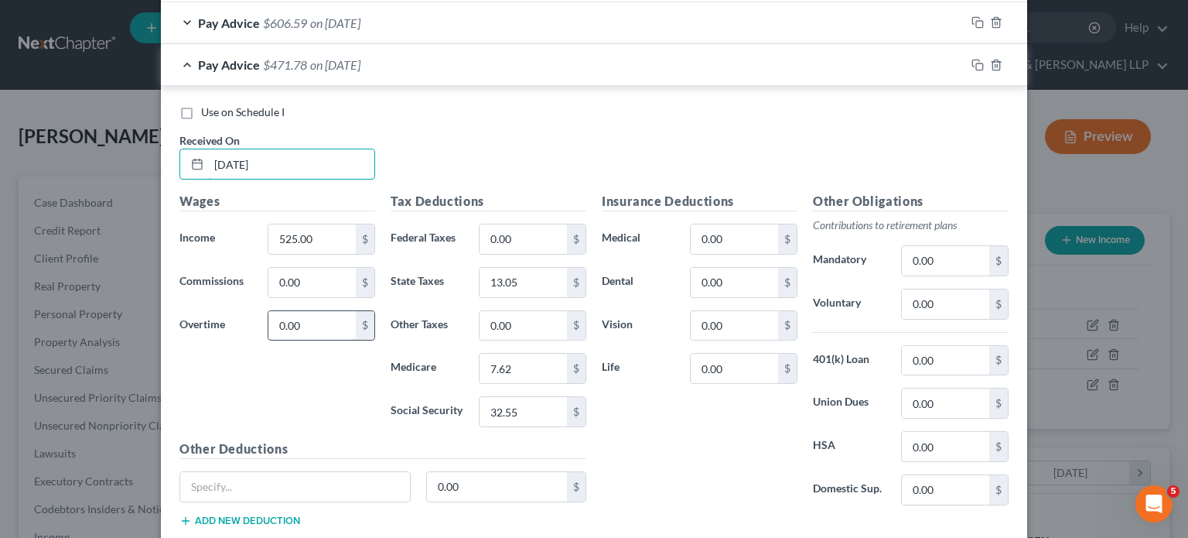
scroll to position [599, 0]
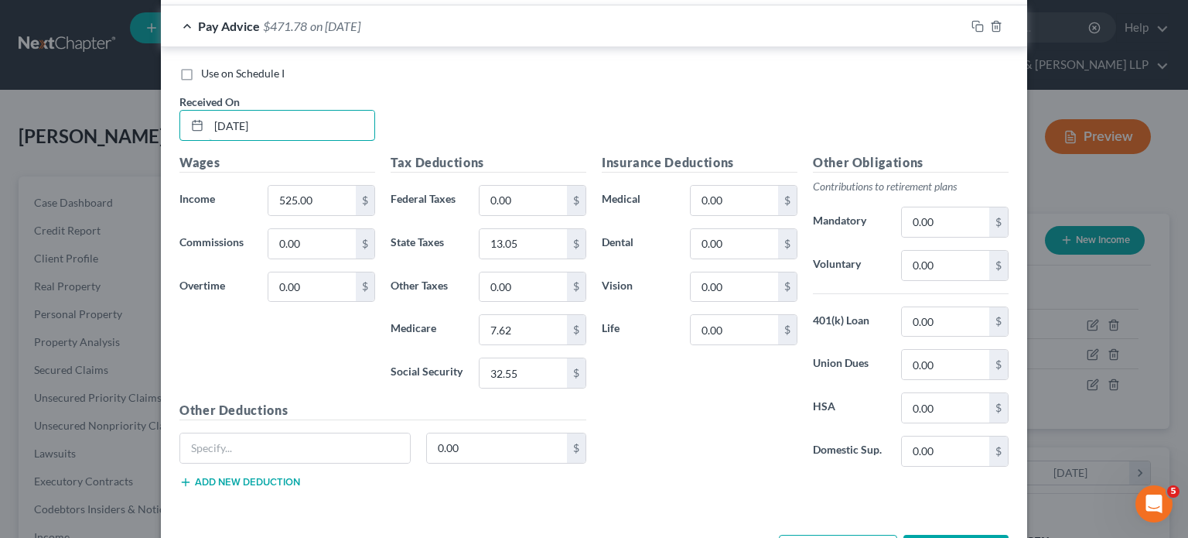
type input "[DATE]"
click at [336, 197] on input "525.00" at bounding box center [311, 200] width 87 height 29
type input "75.00"
click at [313, 321] on div "Wages Income * 75.00 $ Commissions 0.00 $ Overtime 0.00 $" at bounding box center [277, 277] width 211 height 248
click at [530, 376] on input "32.55" at bounding box center [523, 372] width 87 height 29
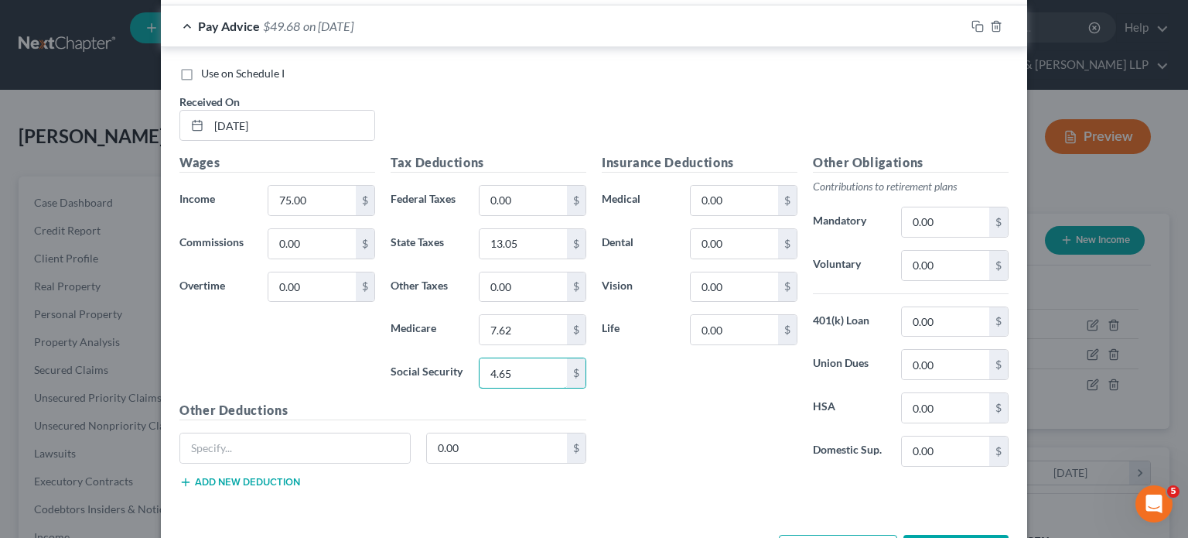
type input "4.65"
click at [523, 323] on input "7.62" at bounding box center [523, 329] width 87 height 29
type input "1.08"
click at [537, 243] on input "13.05" at bounding box center [523, 243] width 87 height 29
type input "1.87"
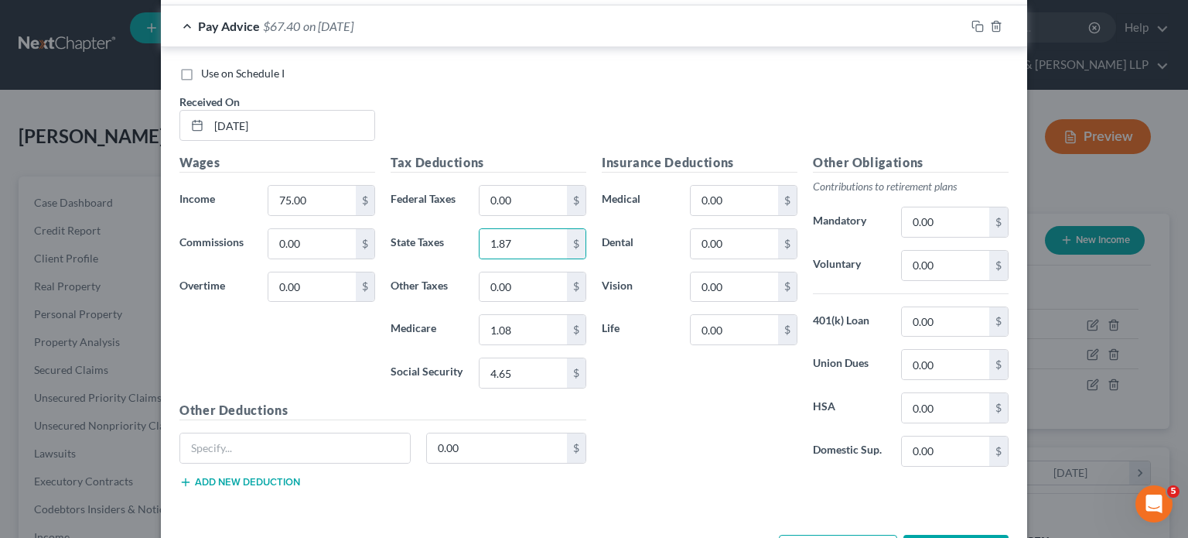
click at [712, 409] on div "Insurance Deductions Medical 0.00 $ Dental 0.00 $ Vision 0.00 $ Life 0.00 $" at bounding box center [699, 316] width 211 height 326
click at [659, 432] on div "Insurance Deductions Medical 0.00 $ Dental 0.00 $ Vision 0.00 $ Life 0.00 $" at bounding box center [699, 316] width 211 height 326
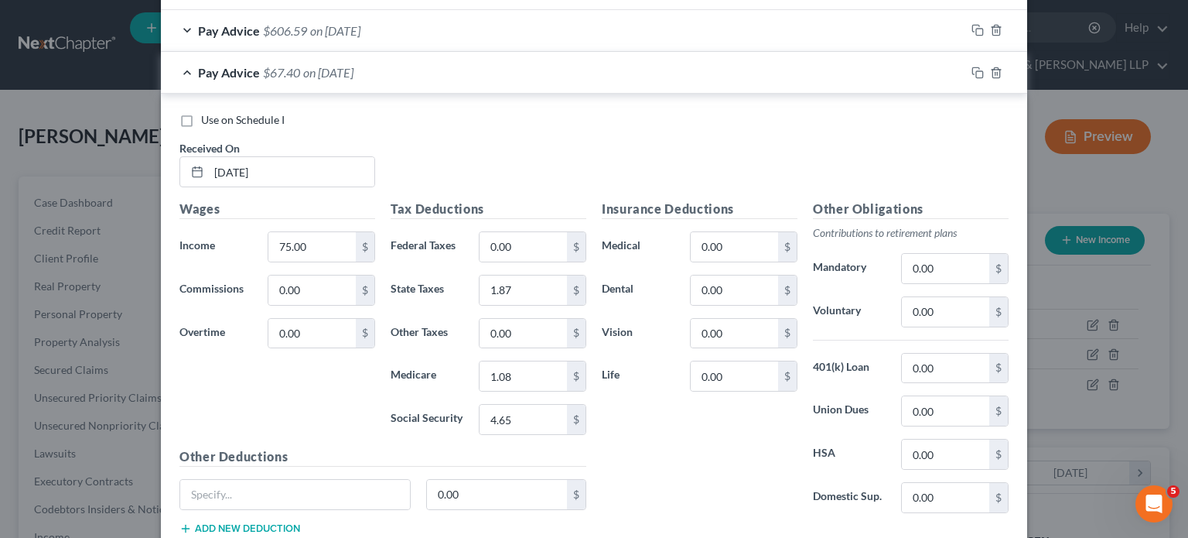
scroll to position [444, 0]
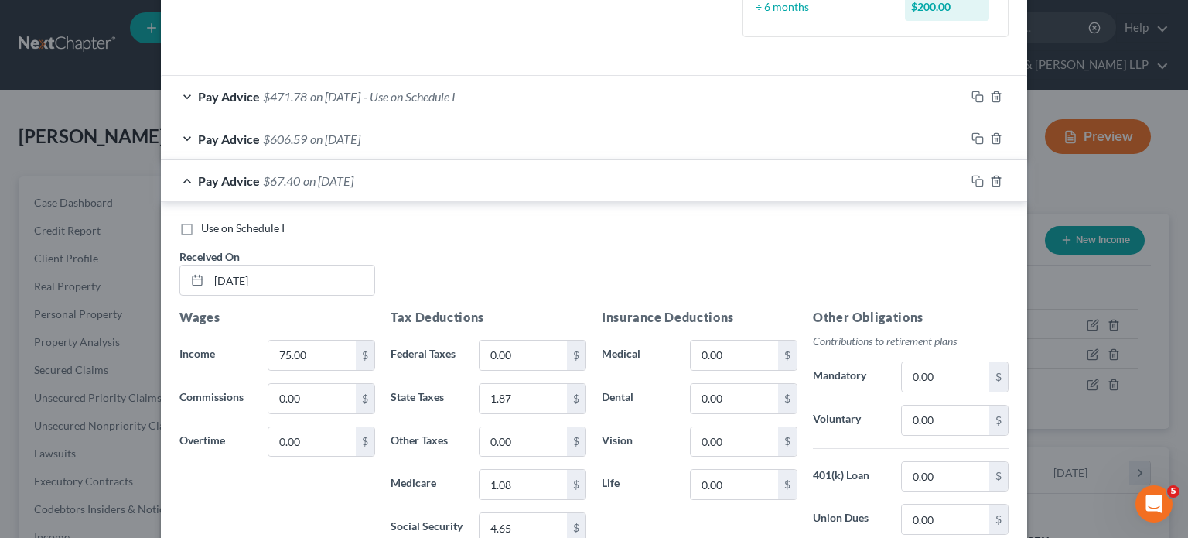
click at [525, 183] on div "Pay Advice $67.40 on [DATE]" at bounding box center [563, 180] width 804 height 41
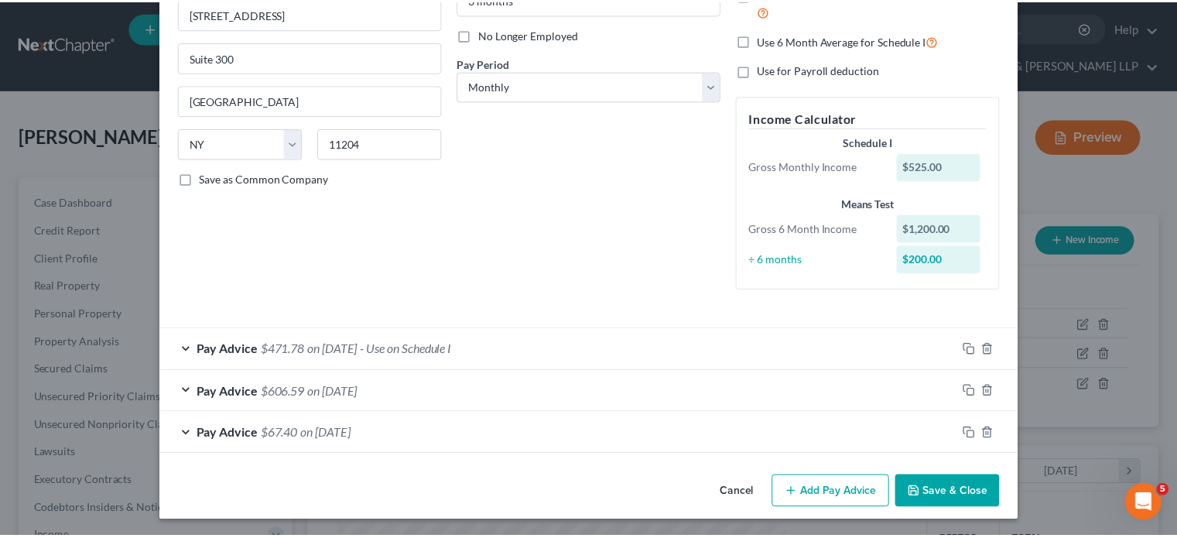
scroll to position [192, 0]
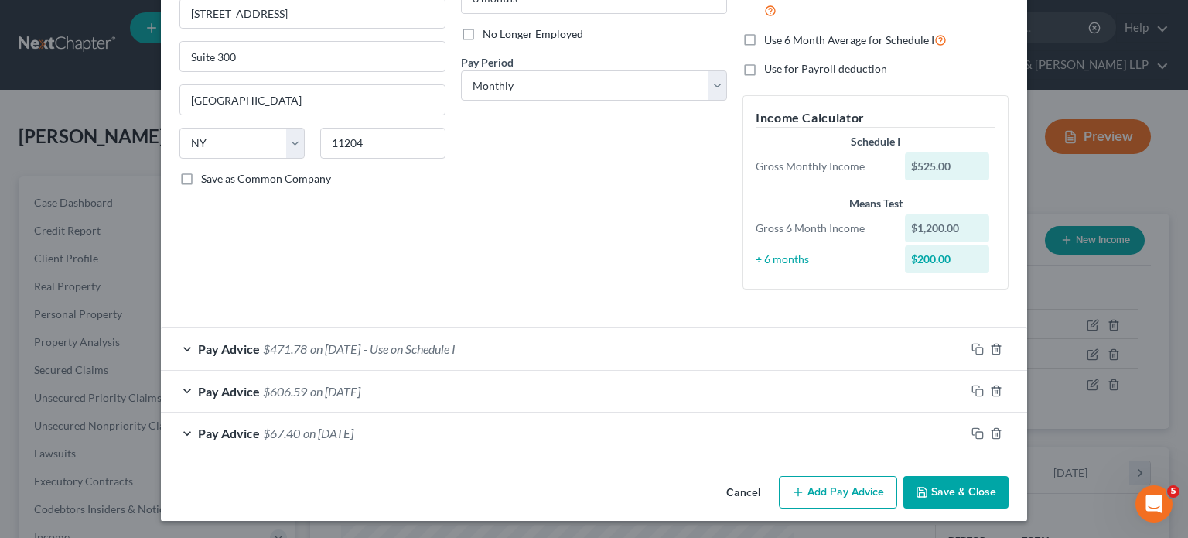
click at [932, 466] on button "Save & Close" at bounding box center [955, 492] width 105 height 32
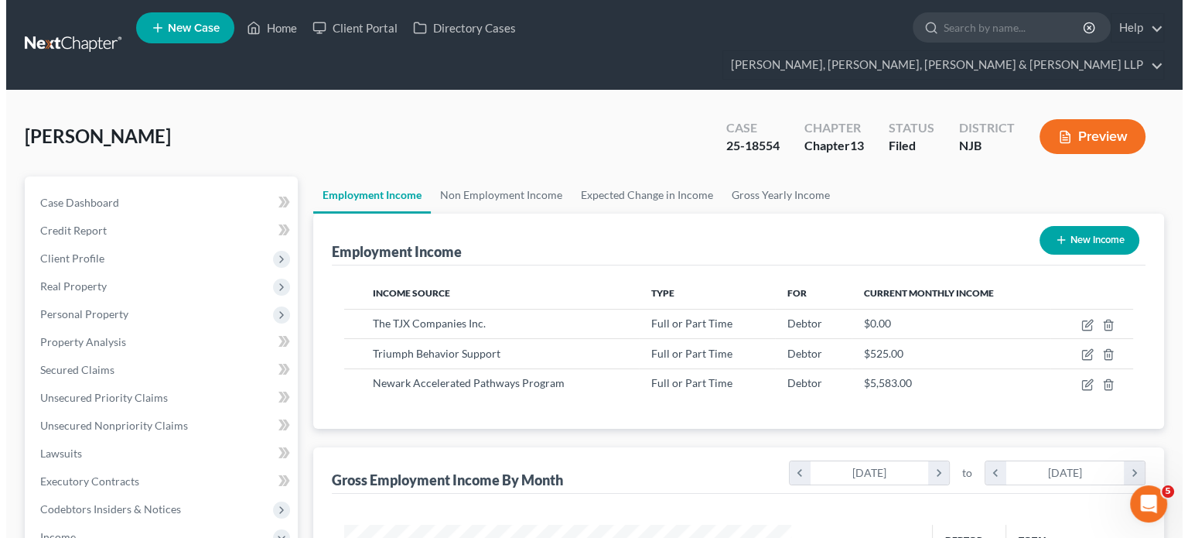
scroll to position [773246, 773043]
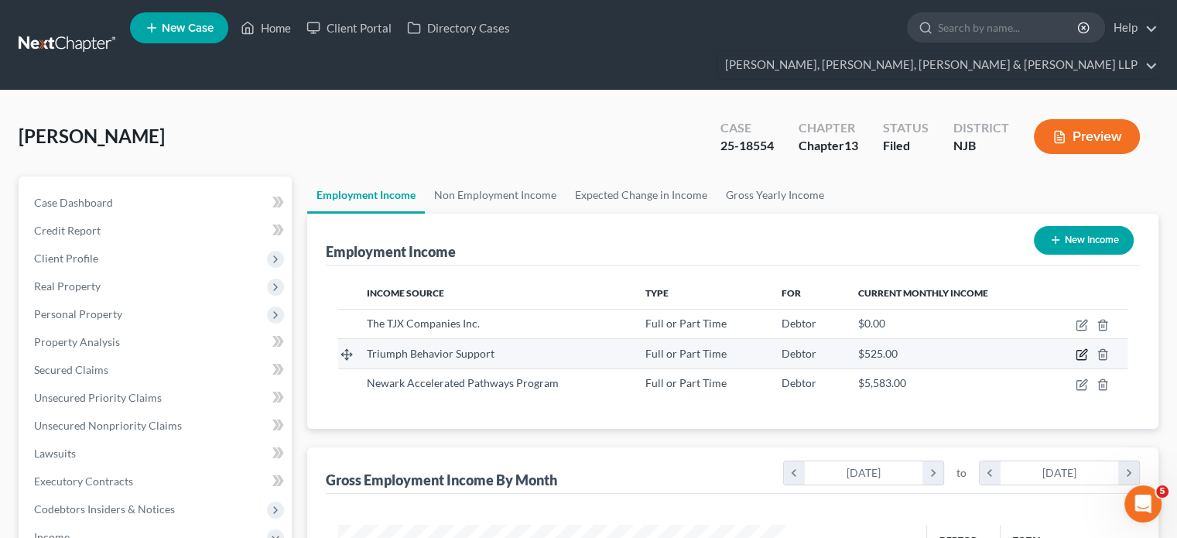
click at [932, 348] on icon "button" at bounding box center [1081, 354] width 12 height 12
select select "0"
select select "35"
select select "0"
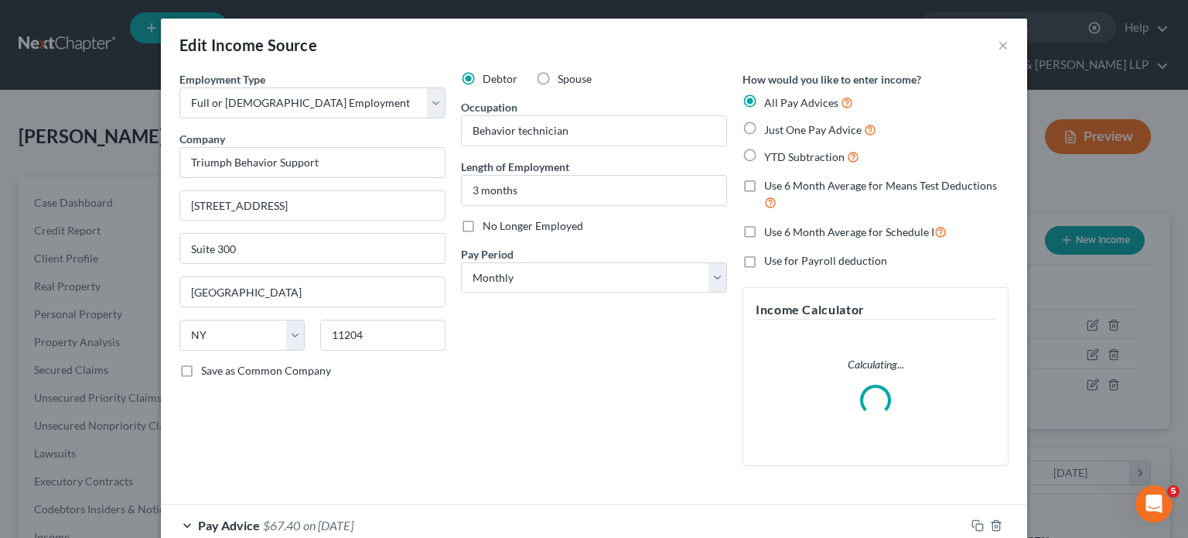
scroll to position [275, 483]
click at [548, 184] on input "3 months" at bounding box center [594, 190] width 265 height 29
drag, startPoint x: 552, startPoint y: 186, endPoint x: 389, endPoint y: 200, distance: 163.0
click at [389, 200] on div "Employment Type * Select Full or [DEMOGRAPHIC_DATA] Employment Self Employment …" at bounding box center [594, 281] width 845 height 420
type input "2.5 months"
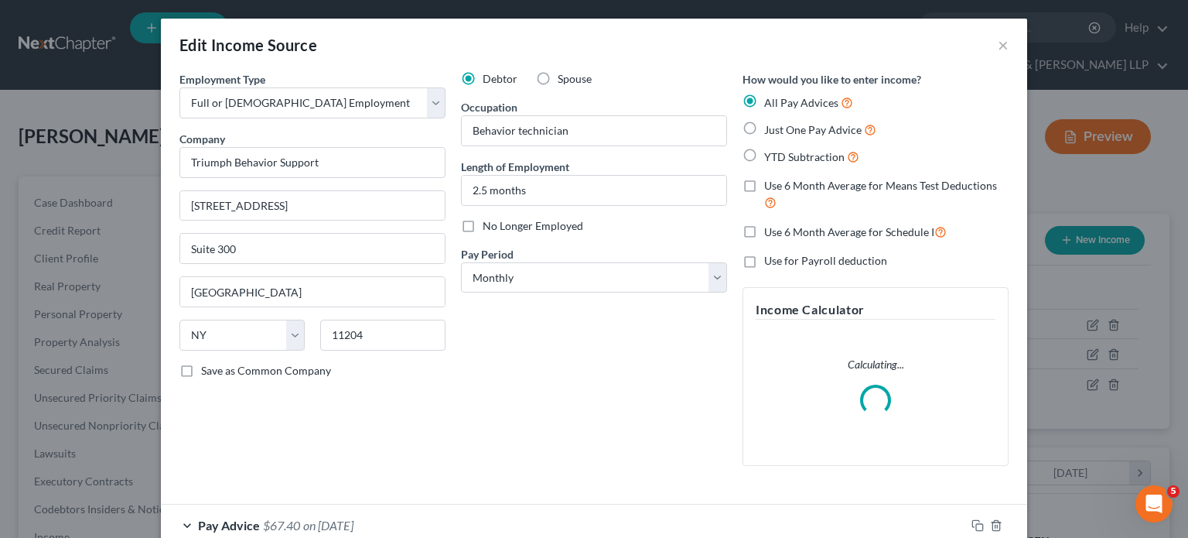
drag, startPoint x: 528, startPoint y: 396, endPoint x: 539, endPoint y: 394, distance: 11.7
click at [539, 394] on div "Debtor Spouse Occupation Behavior technician Length of Employment 2.5 months No…" at bounding box center [594, 274] width 282 height 407
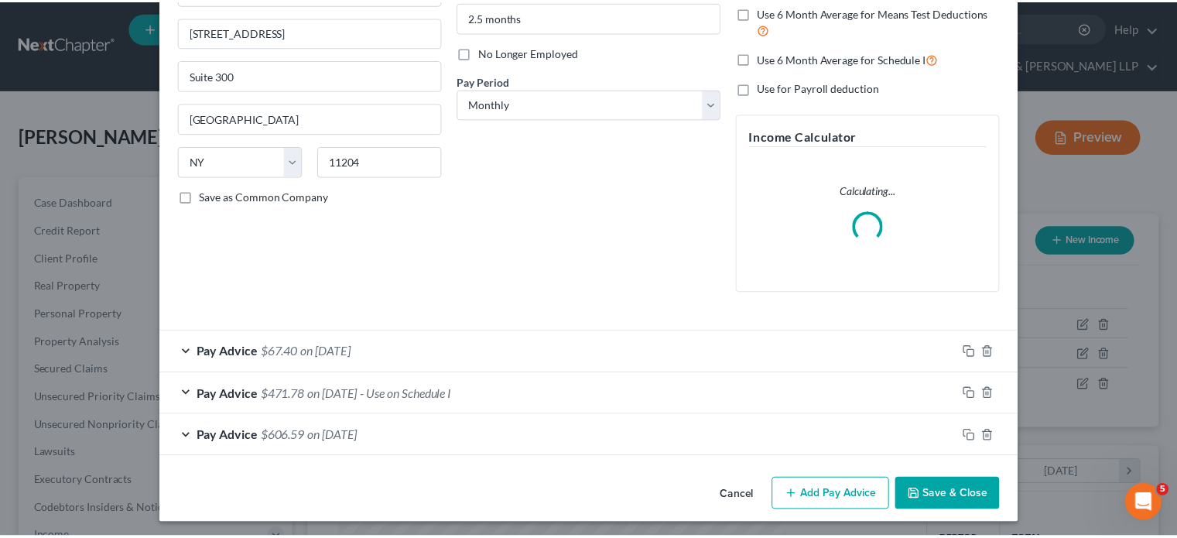
scroll to position [176, 0]
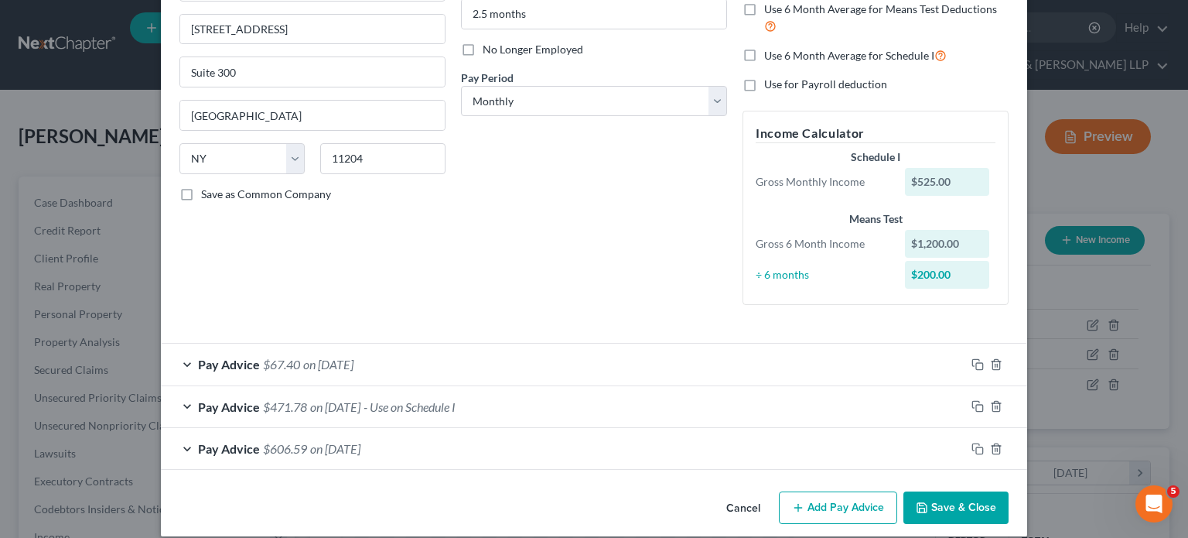
drag, startPoint x: 955, startPoint y: 505, endPoint x: 800, endPoint y: 531, distance: 157.6
click at [932, 466] on button "Save & Close" at bounding box center [955, 507] width 105 height 32
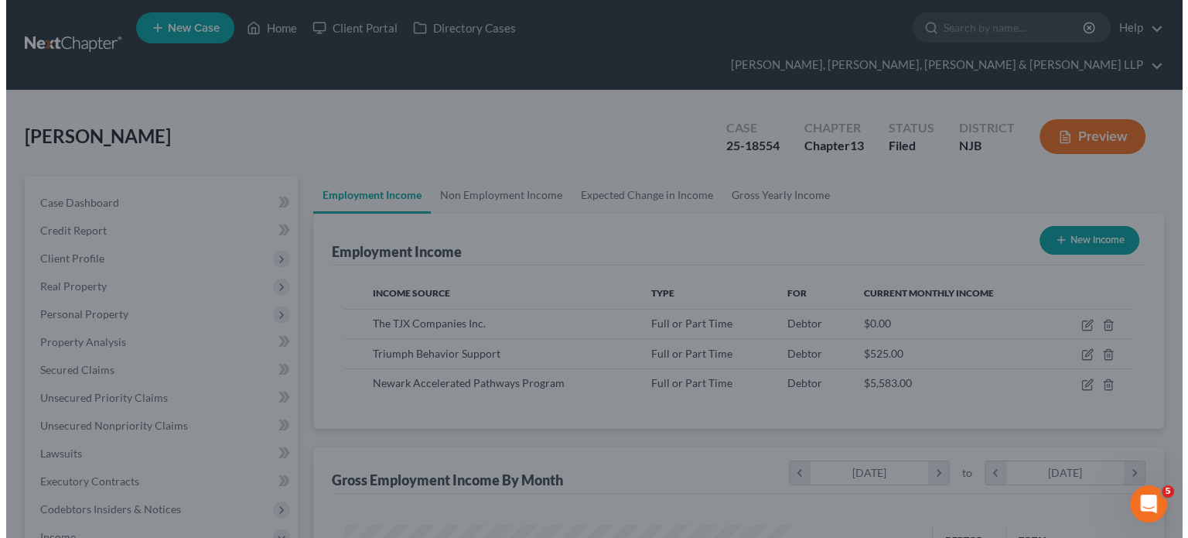
scroll to position [773246, 773043]
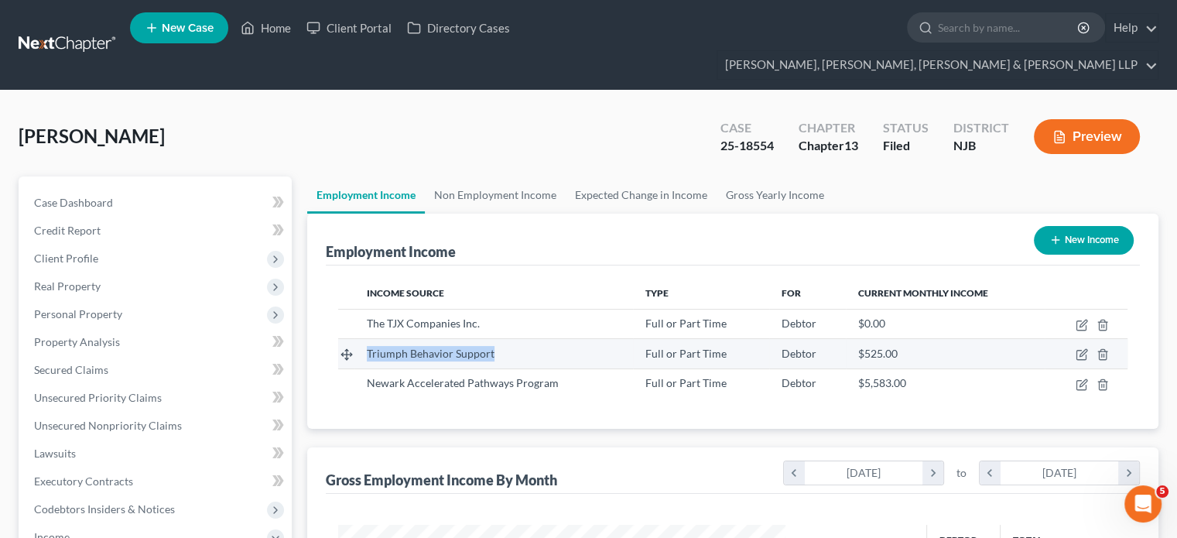
drag, startPoint x: 501, startPoint y: 326, endPoint x: 366, endPoint y: 323, distance: 135.4
click at [367, 346] on div "Triumph Behavior Support" at bounding box center [494, 353] width 254 height 15
copy span "Triumph Behavior Support"
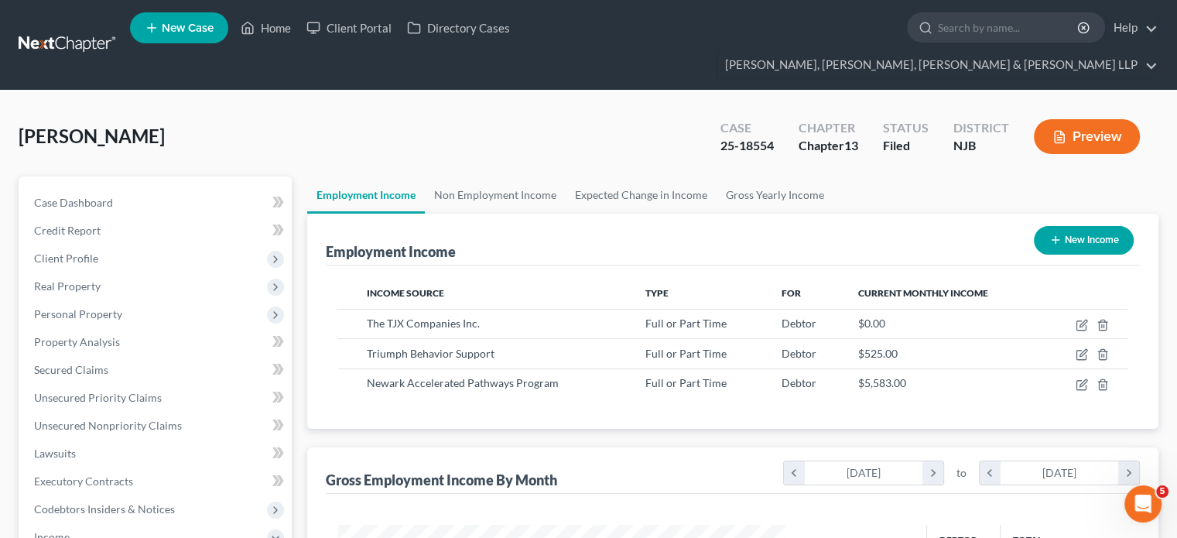
click at [627, 381] on div "Income Source Type For Current Monthly Income The TJX Companies Inc. Full or Pa…" at bounding box center [733, 346] width 814 height 163
click at [932, 378] on icon "button" at bounding box center [1081, 384] width 12 height 12
select select "0"
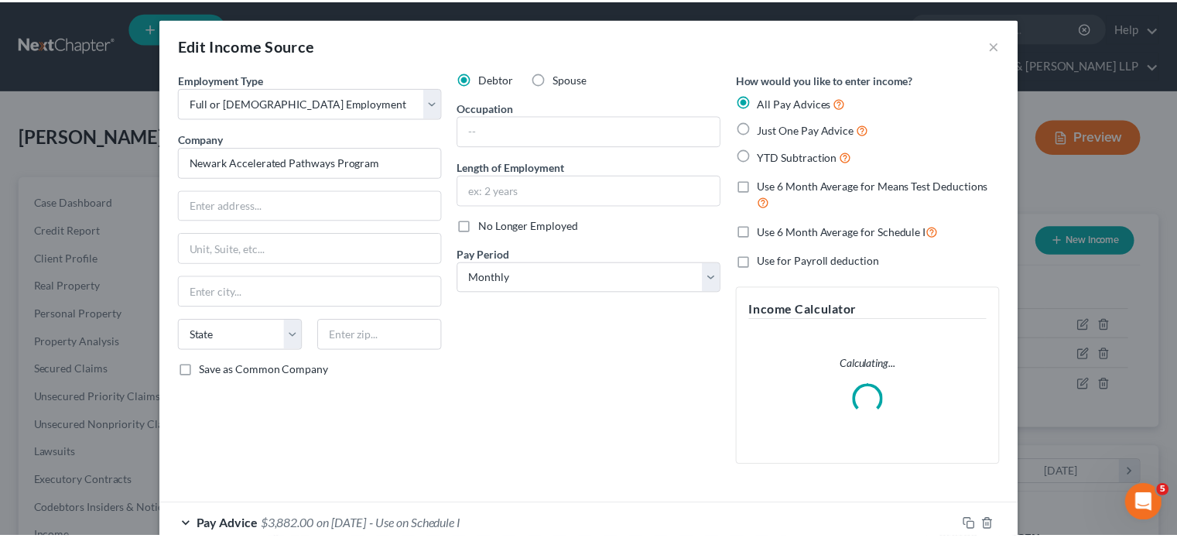
scroll to position [93, 0]
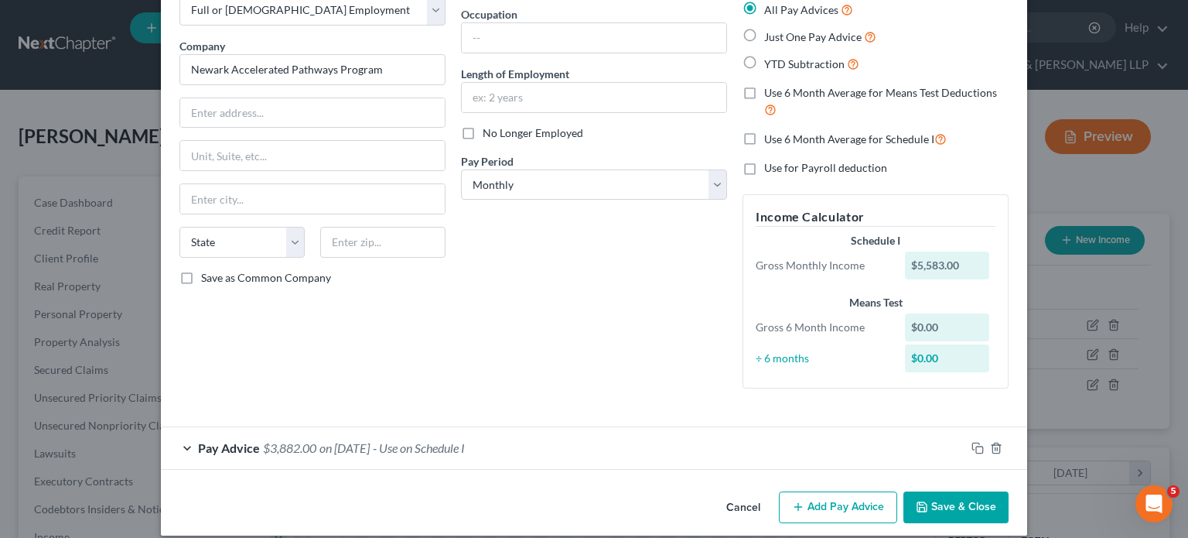
click at [743, 466] on button "Cancel" at bounding box center [743, 508] width 59 height 31
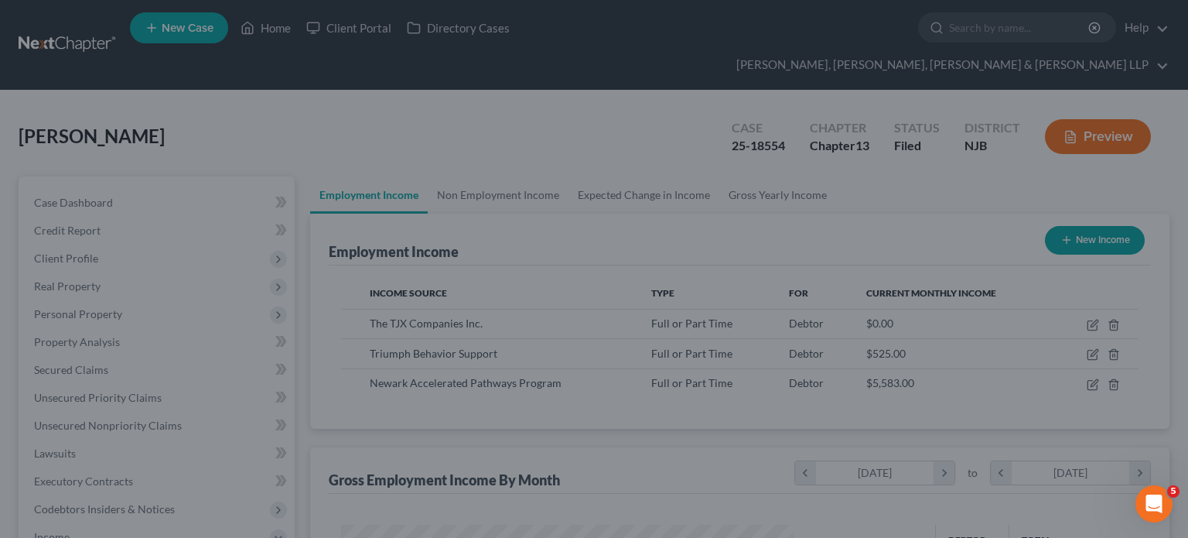
scroll to position [773246, 773043]
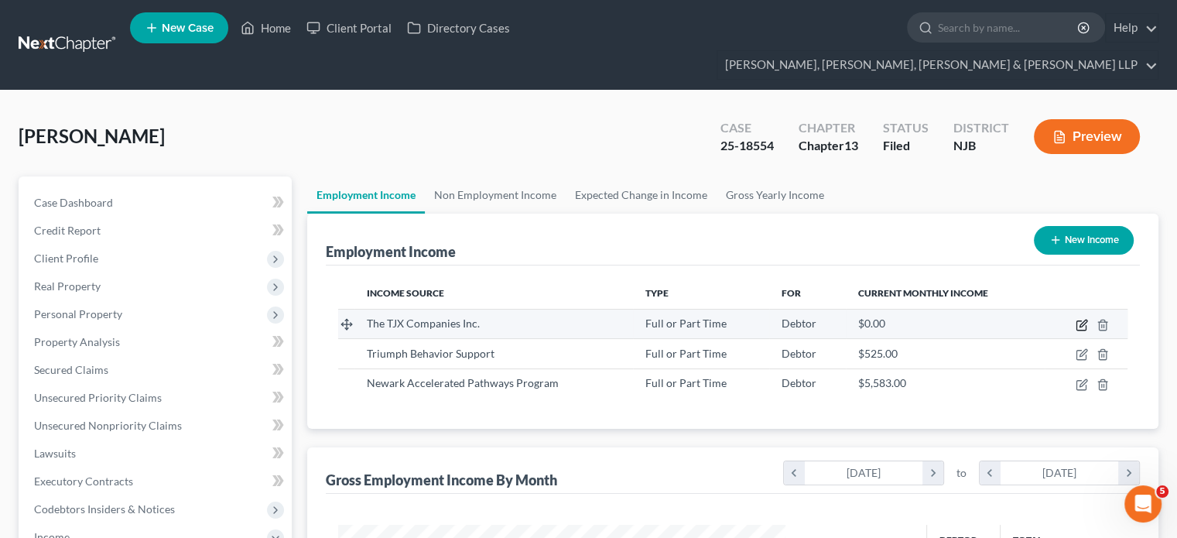
click at [932, 319] on icon "button" at bounding box center [1081, 325] width 12 height 12
select select "0"
select select "22"
select select "0"
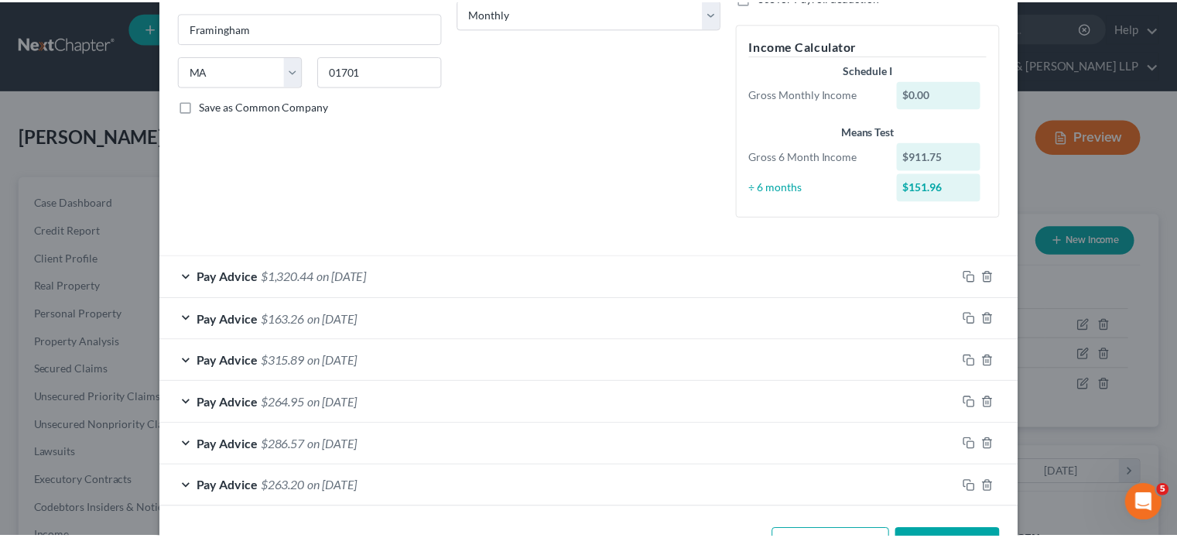
scroll to position [317, 0]
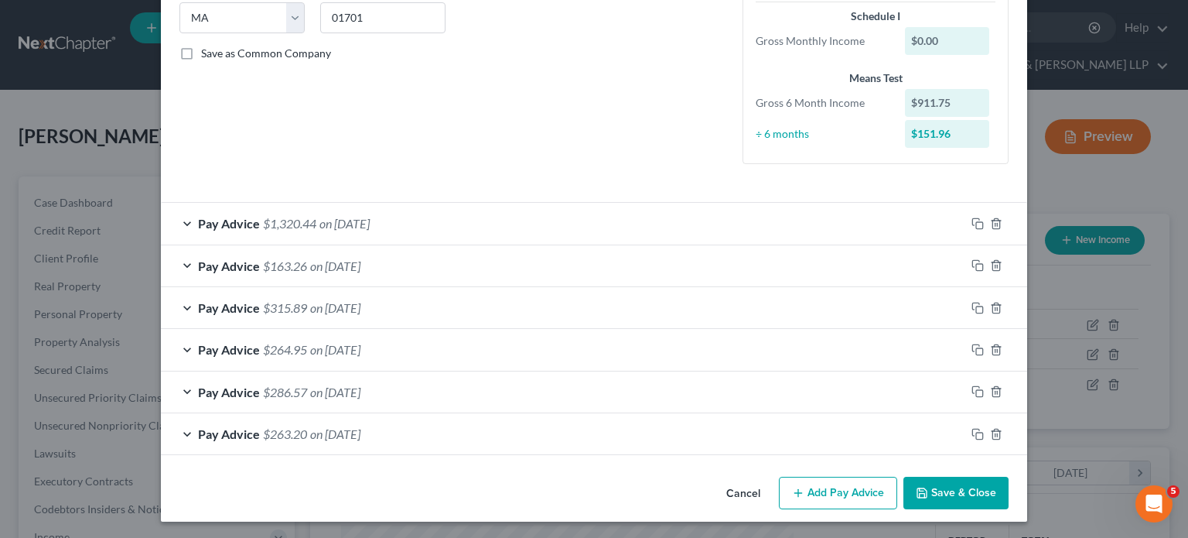
click at [927, 466] on button "Save & Close" at bounding box center [955, 492] width 105 height 32
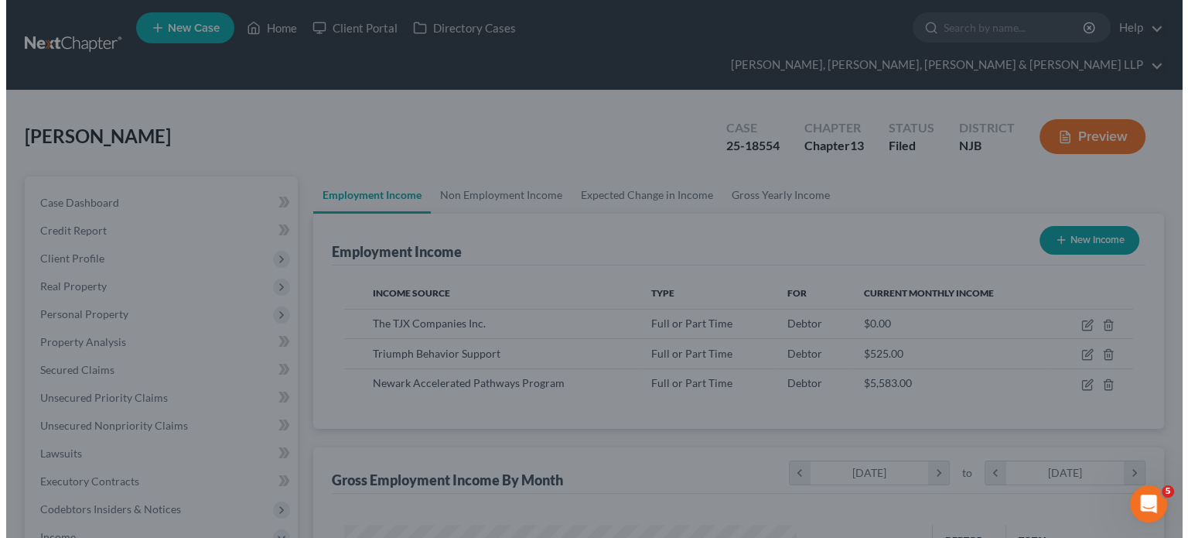
scroll to position [773246, 773043]
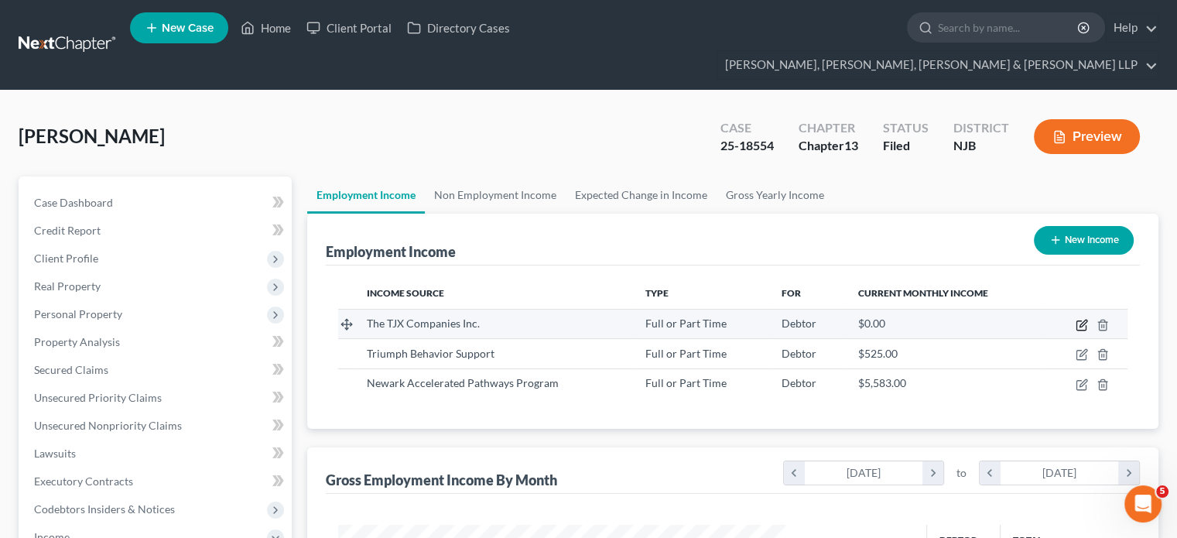
click at [932, 321] on icon "button" at bounding box center [1080, 325] width 9 height 9
select select "0"
select select "22"
select select "0"
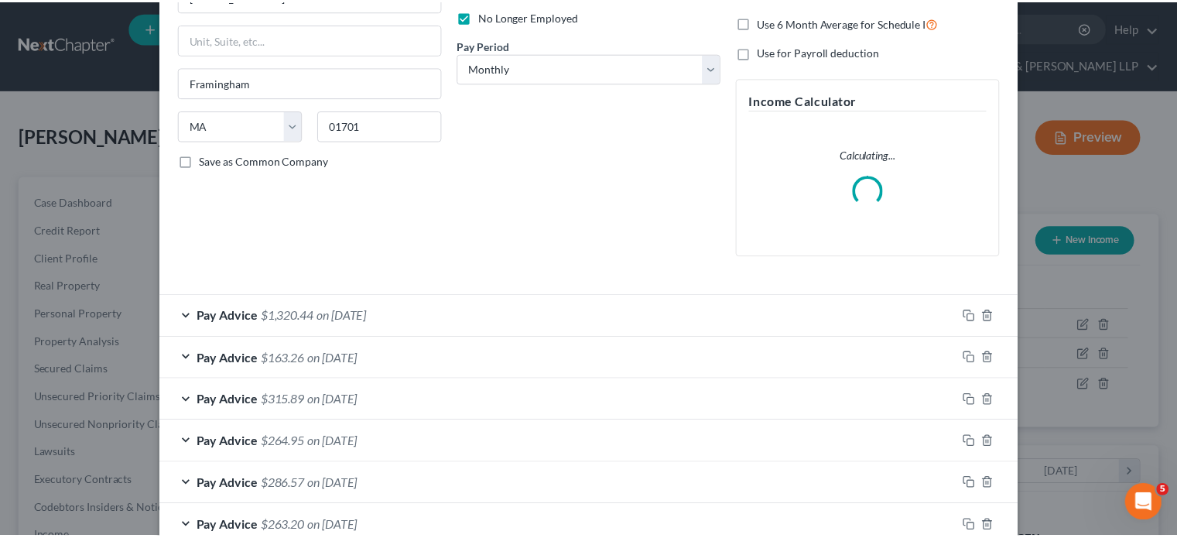
scroll to position [302, 0]
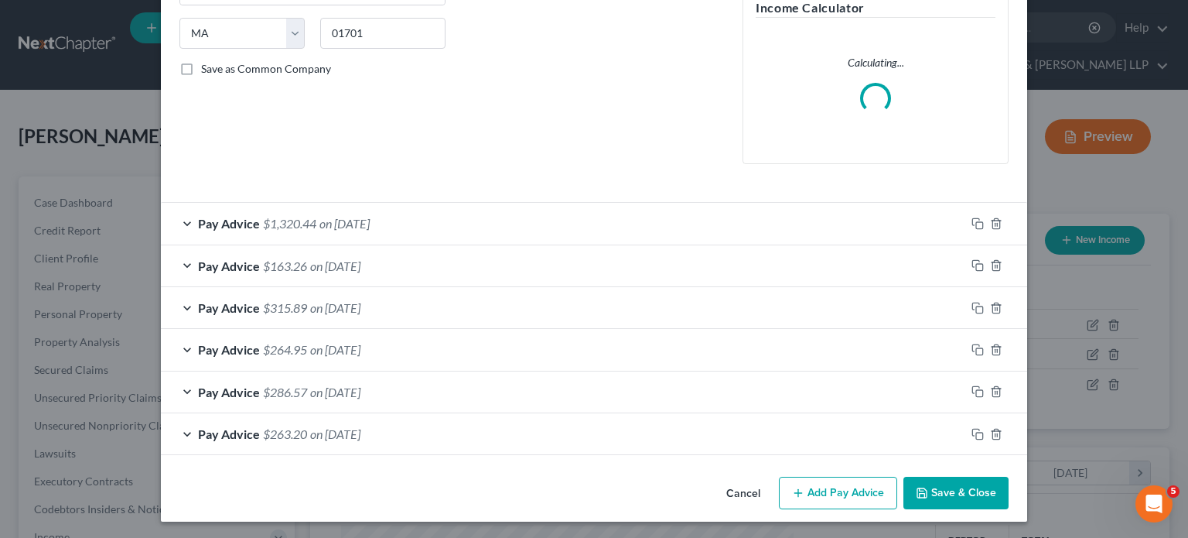
drag, startPoint x: 736, startPoint y: 490, endPoint x: 723, endPoint y: 484, distance: 14.5
click at [734, 466] on button "Cancel" at bounding box center [743, 493] width 59 height 31
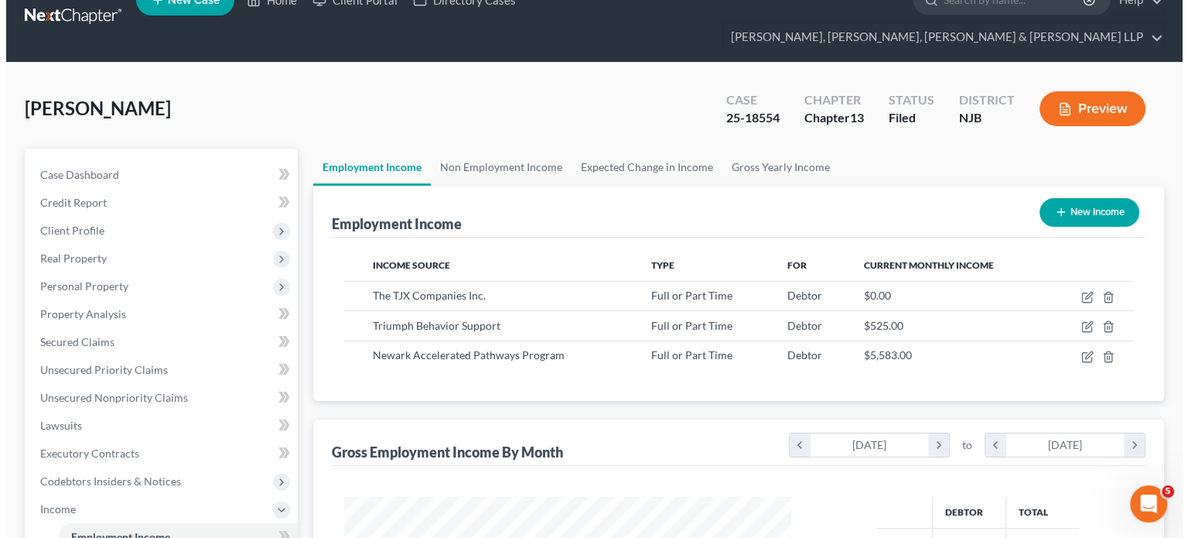
scroll to position [0, 0]
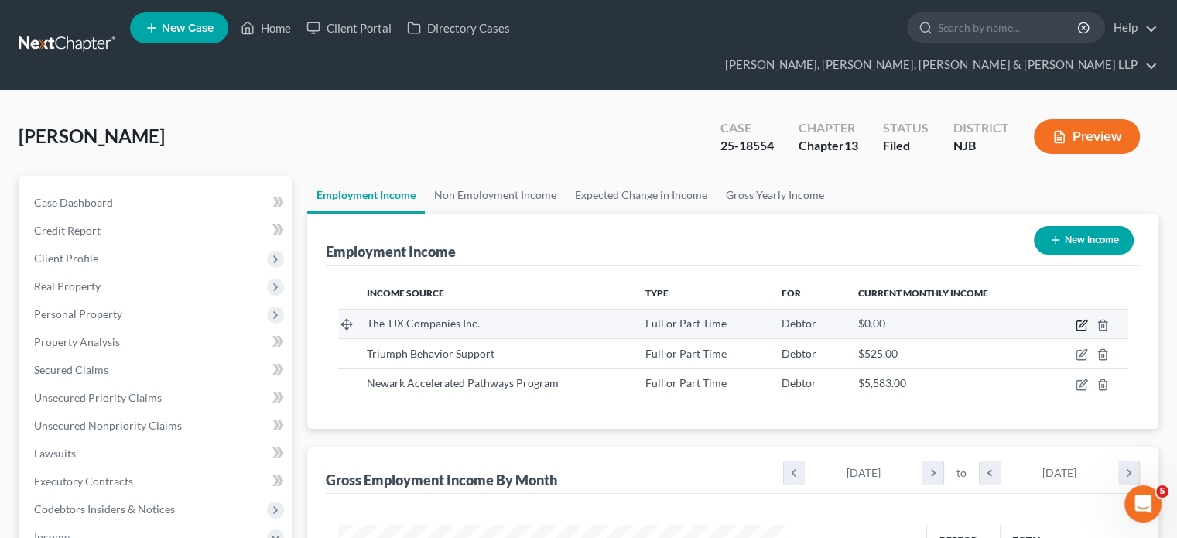
click at [932, 319] on icon "button" at bounding box center [1081, 325] width 12 height 12
select select "0"
select select "22"
select select "0"
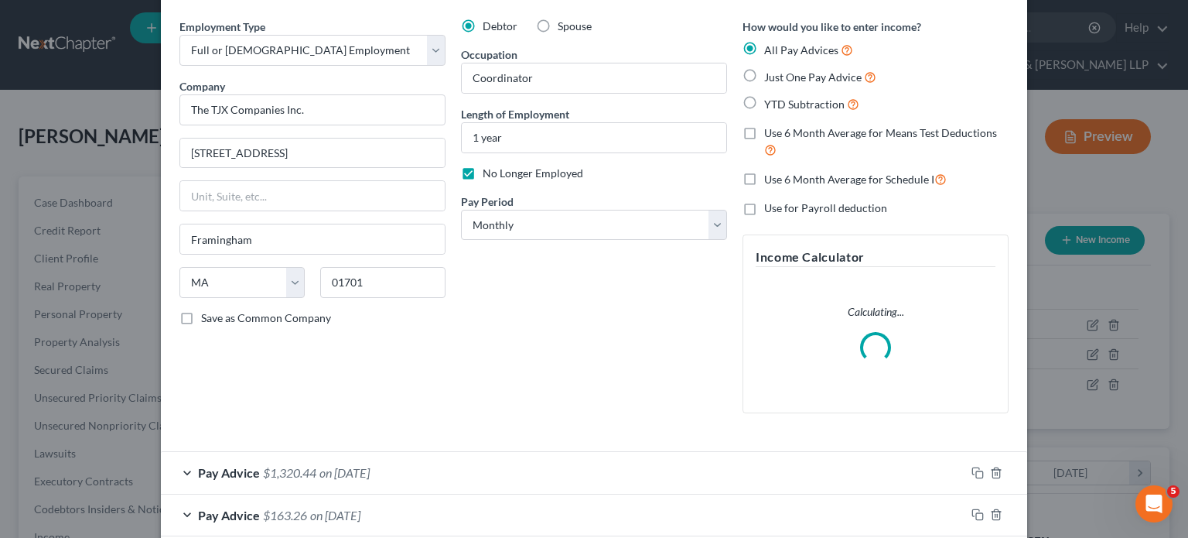
scroll to position [302, 0]
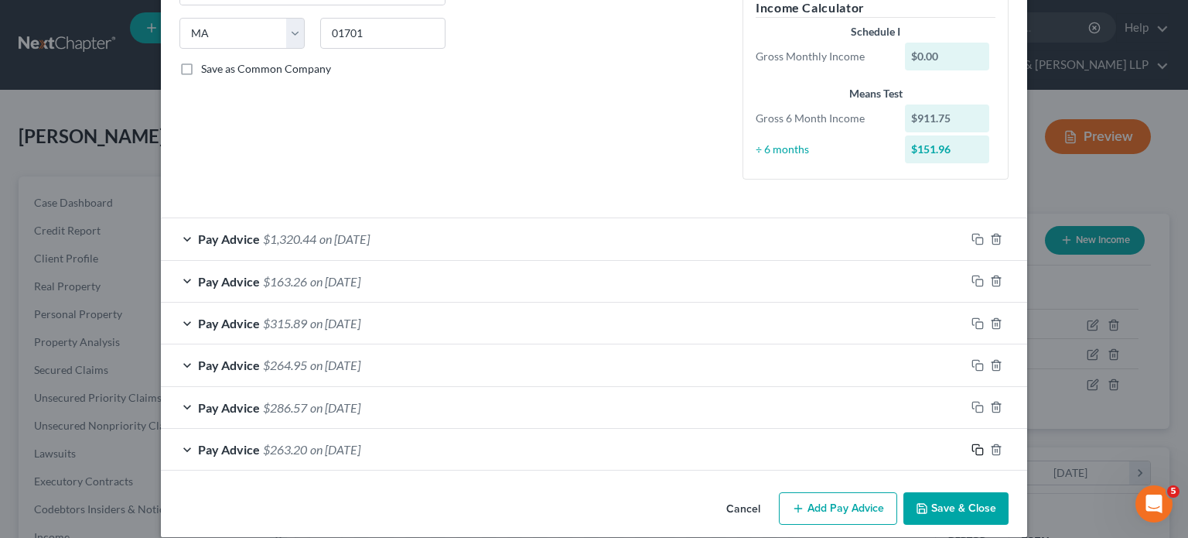
click at [932, 446] on icon "button" at bounding box center [978, 449] width 12 height 12
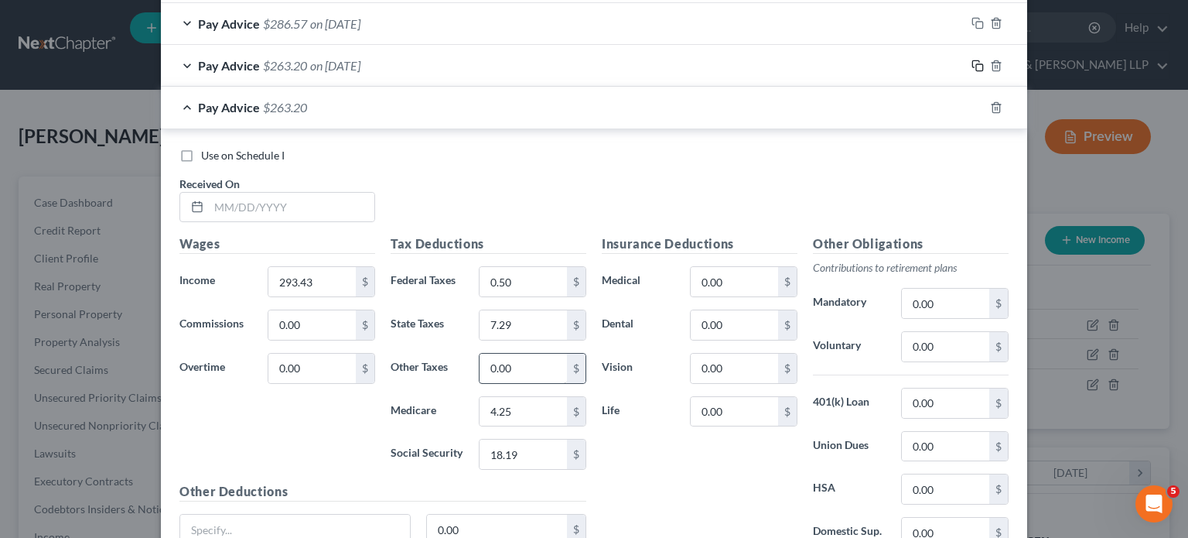
scroll to position [688, 0]
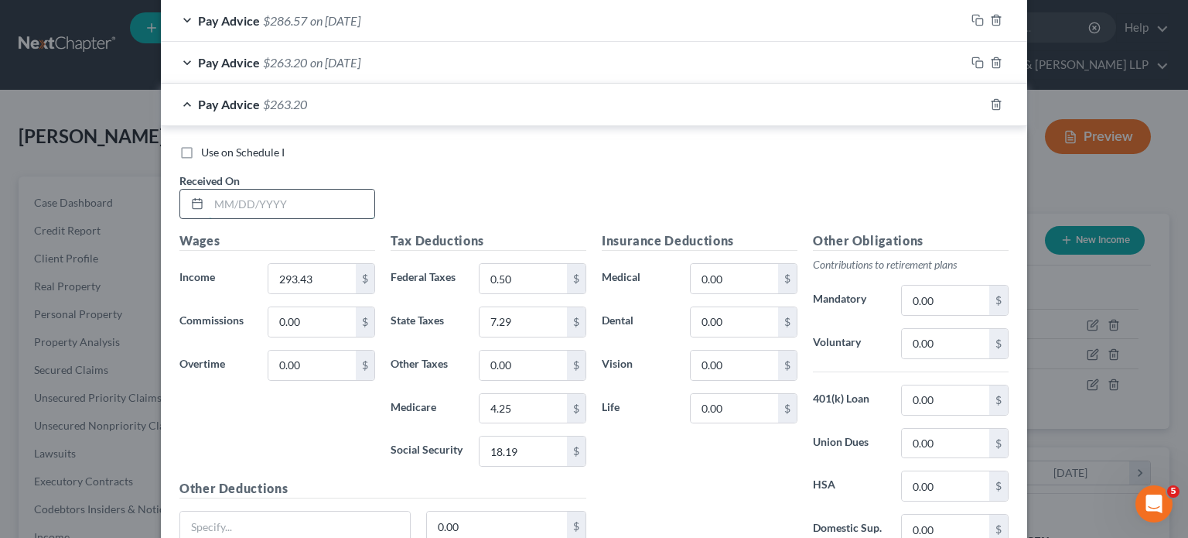
click at [322, 200] on input "text" at bounding box center [292, 204] width 166 height 29
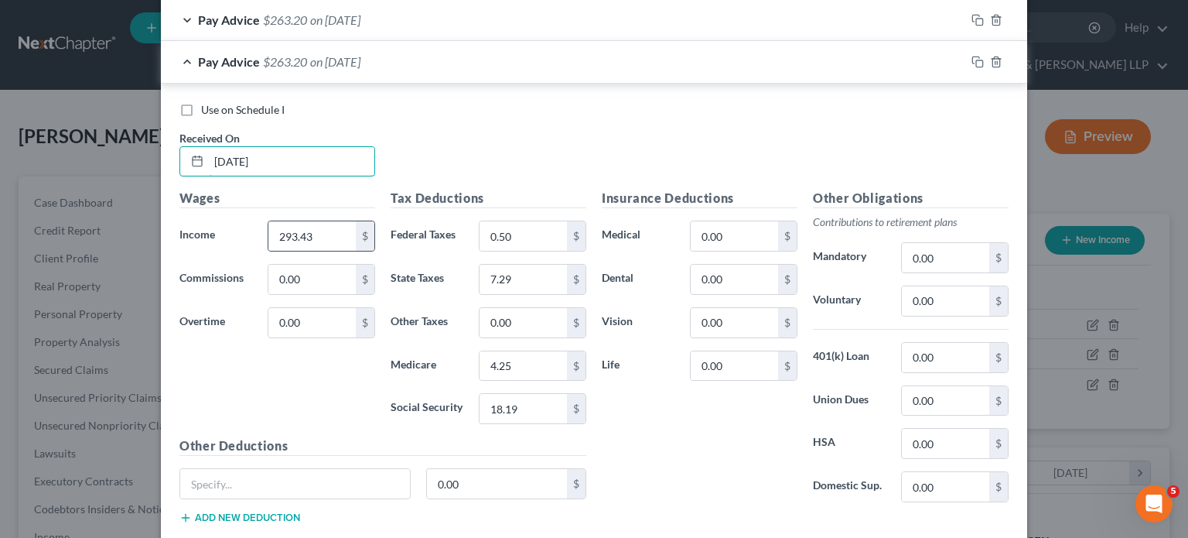
scroll to position [766, 0]
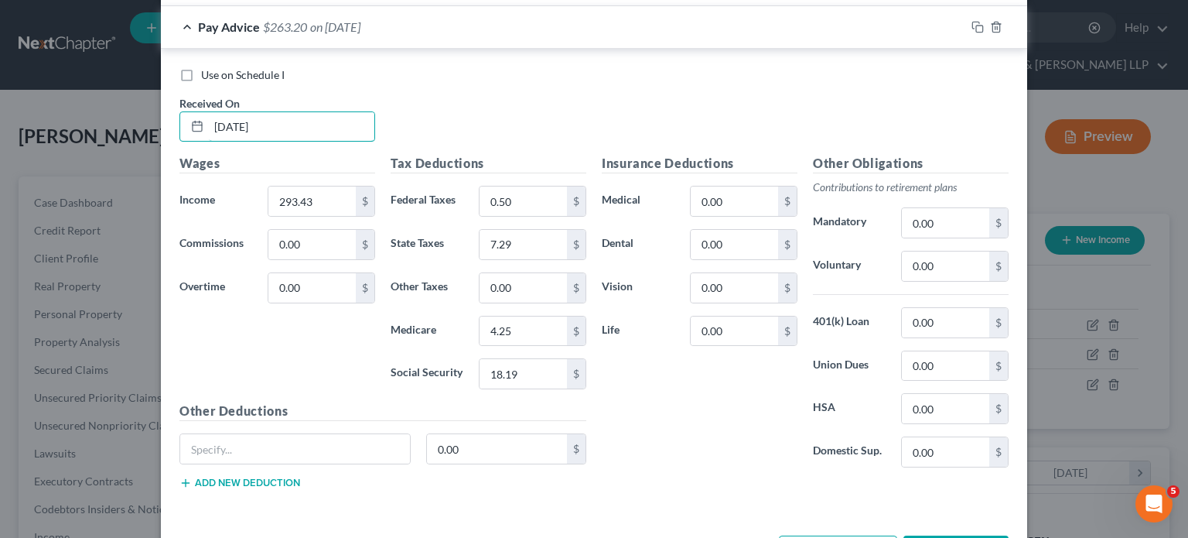
type input "[DATE]"
click at [326, 197] on input "293.43" at bounding box center [311, 200] width 87 height 29
type input "451.68"
click at [523, 326] on input "4.25" at bounding box center [523, 330] width 87 height 29
type input "6.55"
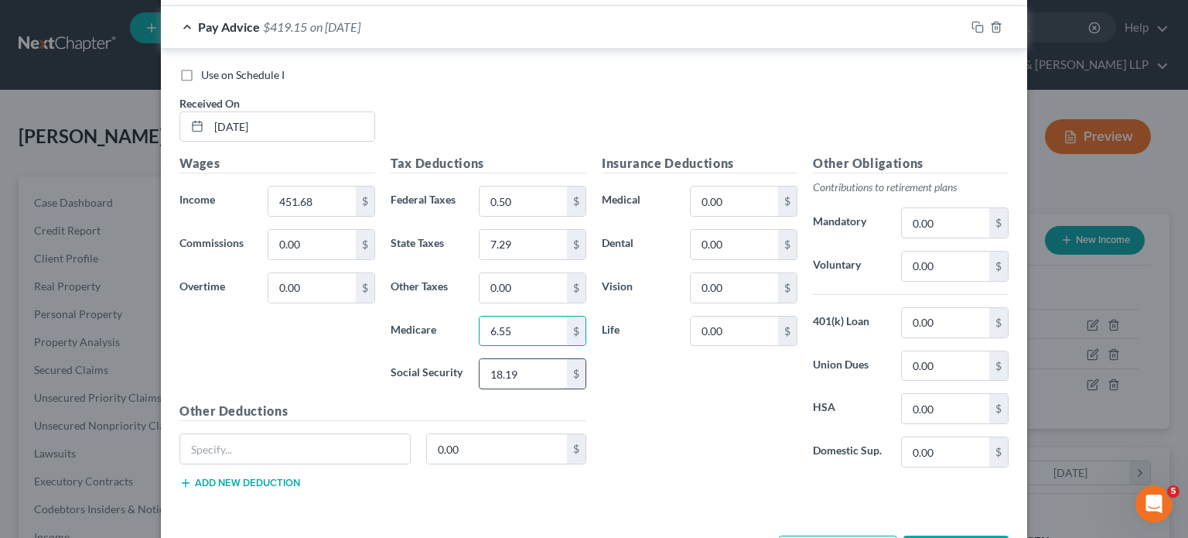
click at [554, 377] on input "18.19" at bounding box center [523, 373] width 87 height 29
type input "28.00"
click at [519, 238] on input "7.29" at bounding box center [523, 244] width 87 height 29
type input "27.88"
click at [264, 347] on div "Wages Income * 451.68 $ Commissions 0.00 $ Overtime 0.00 $" at bounding box center [277, 278] width 211 height 248
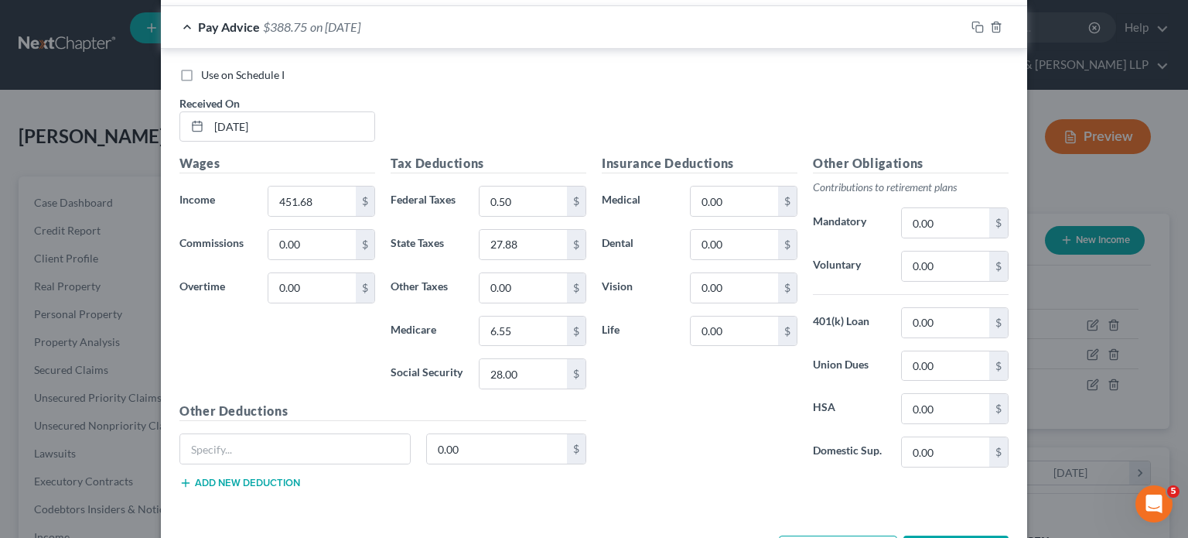
click at [695, 419] on div "Insurance Deductions Medical 0.00 $ Dental 0.00 $ Vision 0.00 $ Life 0.00 $" at bounding box center [699, 317] width 211 height 326
click at [932, 23] on icon "button" at bounding box center [975, 25] width 7 height 7
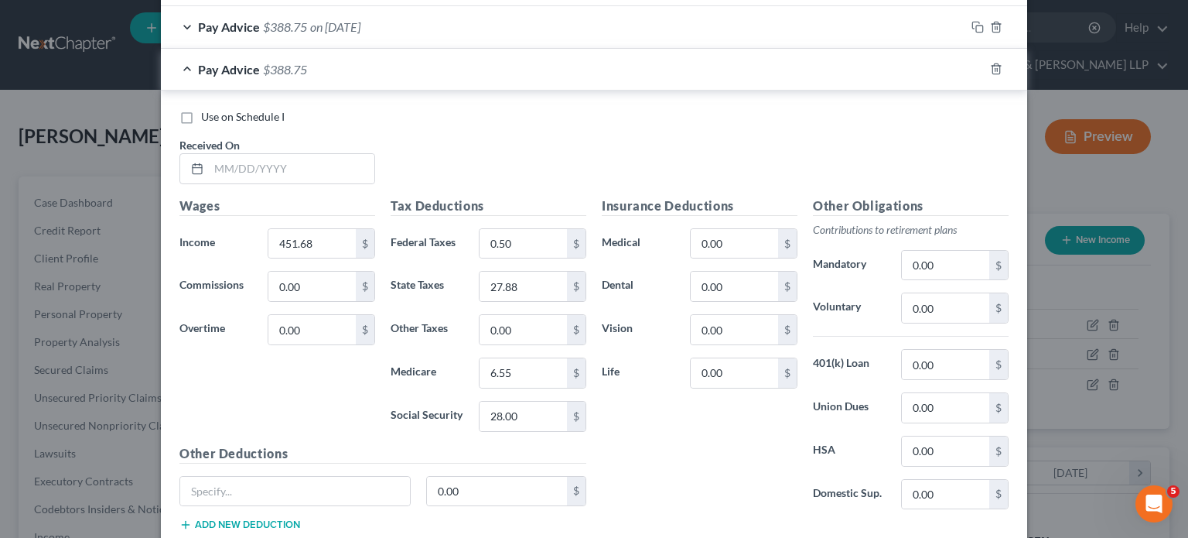
click at [348, 183] on div "Use on Schedule I Received On *" at bounding box center [594, 152] width 845 height 87
click at [343, 169] on input "text" at bounding box center [292, 168] width 166 height 29
type input "[DATE]"
click at [327, 245] on input "451.68" at bounding box center [311, 243] width 87 height 29
type input "357.69"
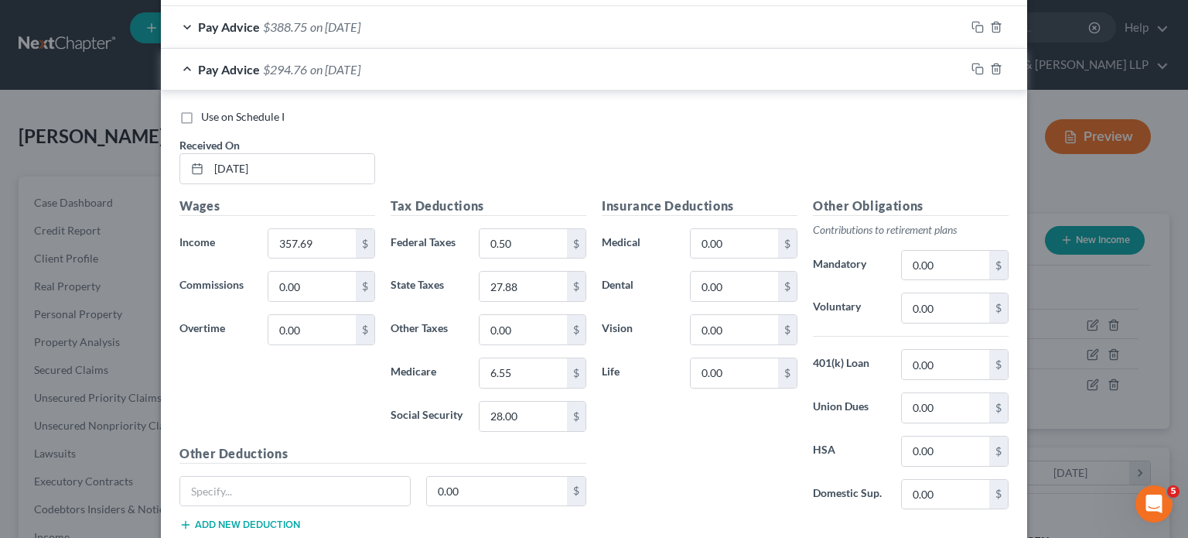
drag, startPoint x: 432, startPoint y: 135, endPoint x: 432, endPoint y: 154, distance: 19.3
click at [432, 150] on div "Use on Schedule I Received On * [DATE]" at bounding box center [594, 152] width 845 height 87
click at [545, 376] on input "6.55" at bounding box center [523, 372] width 87 height 29
type input "5.18"
click at [521, 409] on input "28.00" at bounding box center [523, 415] width 87 height 29
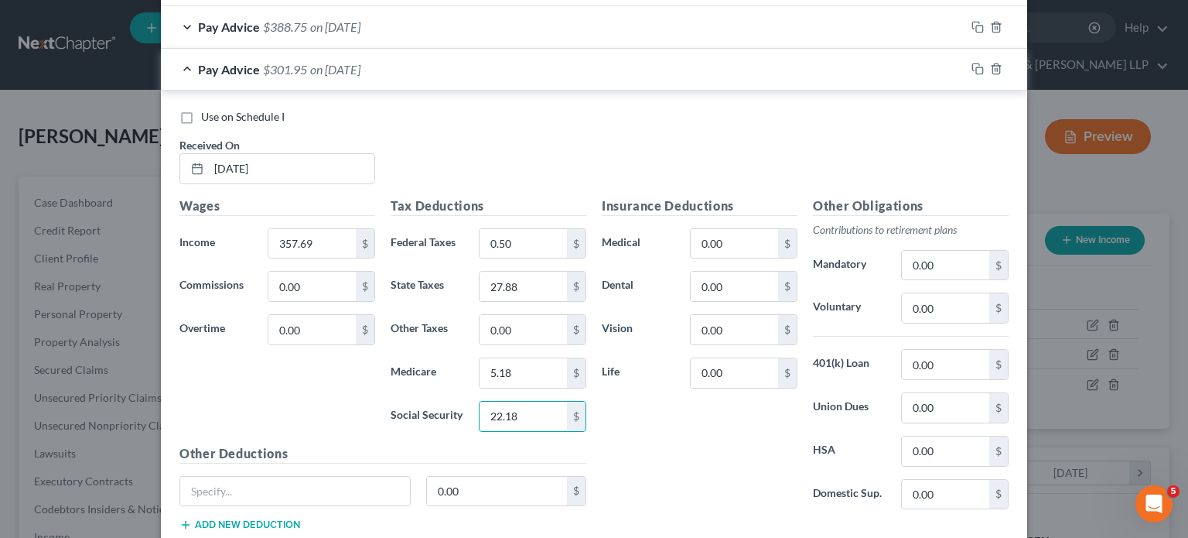
type input "22.18"
click at [338, 384] on div "Wages Income * 357.69 $ Commissions 0.00 $ Overtime 0.00 $" at bounding box center [277, 320] width 211 height 248
click at [526, 292] on input "27.88" at bounding box center [523, 286] width 87 height 29
type input "15.81"
click at [300, 398] on div "Wages Income * 357.69 $ Commissions 0.00 $ Overtime 0.00 $" at bounding box center [277, 320] width 211 height 248
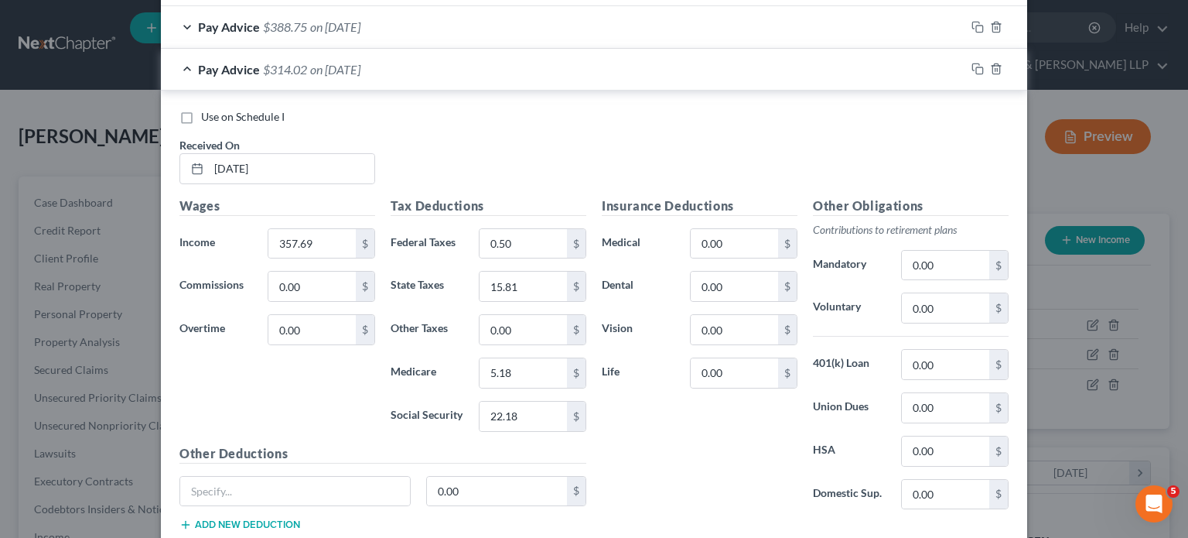
click at [554, 159] on div "Use on Schedule I Received On * [DATE]" at bounding box center [594, 152] width 845 height 87
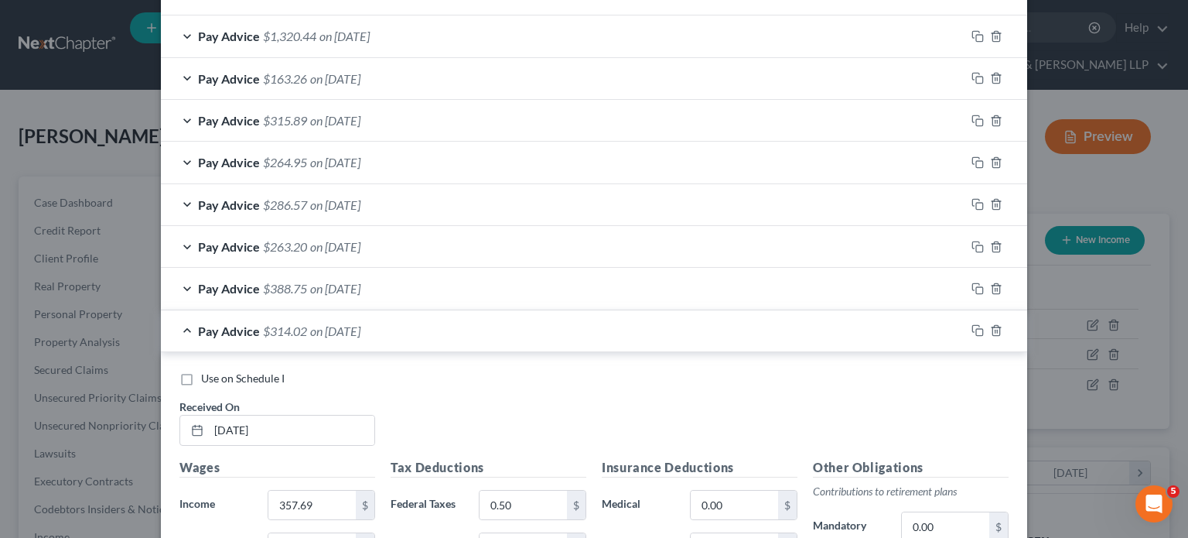
scroll to position [379, 0]
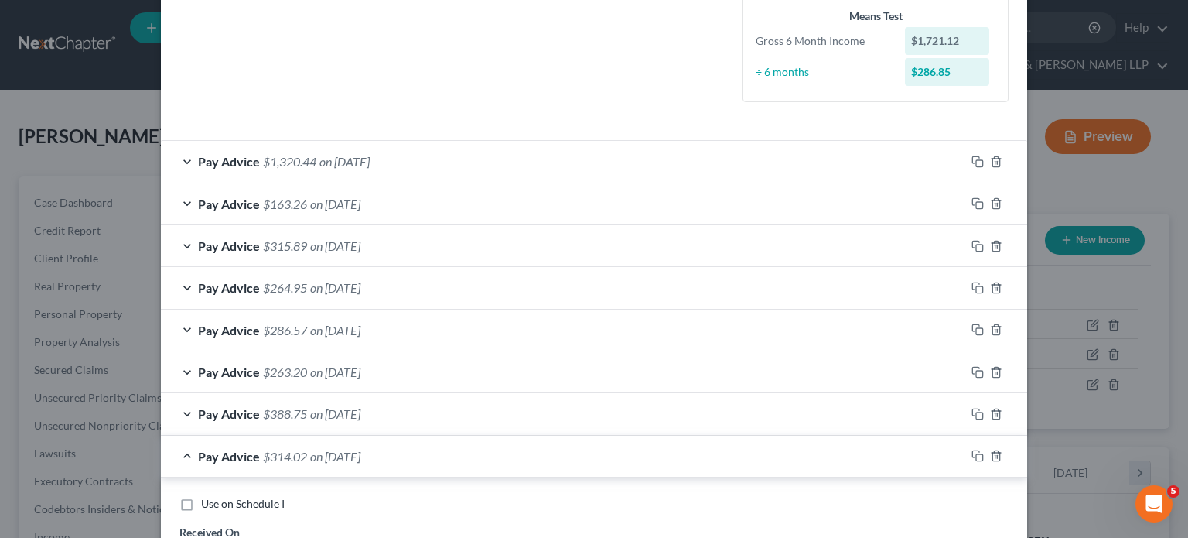
click at [464, 167] on div "Pay Advice $1,320.44 on [DATE]" at bounding box center [563, 161] width 804 height 41
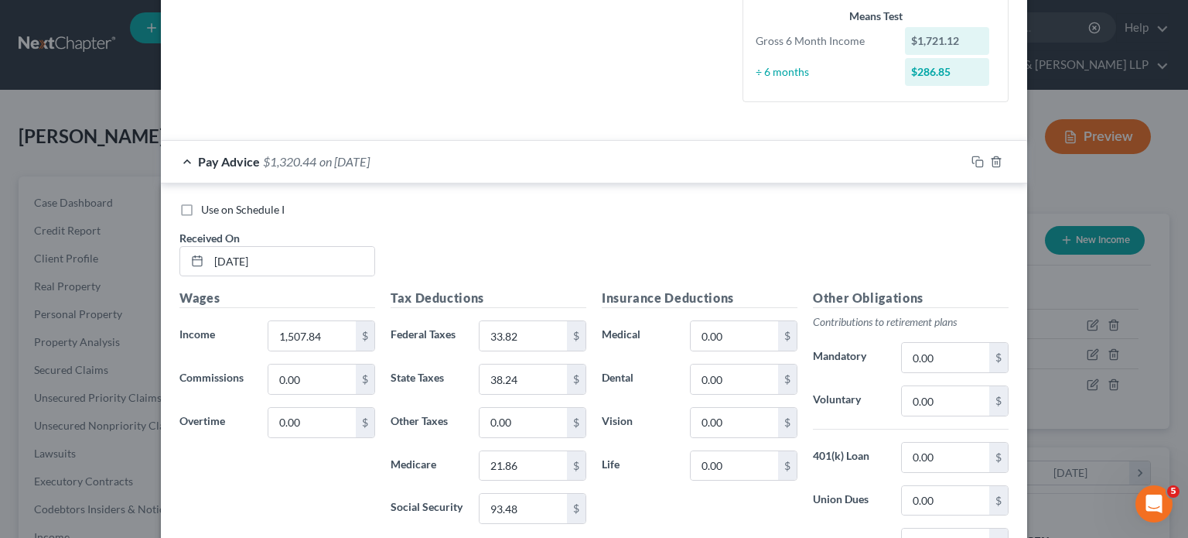
click at [257, 211] on span "Use on Schedule I" at bounding box center [243, 209] width 84 height 13
click at [217, 211] on input "Use on Schedule I" at bounding box center [212, 207] width 10 height 10
checkbox input "true"
click at [588, 159] on div "Pay Advice $1,320.44 on [DATE] - Use on Schedule I" at bounding box center [563, 161] width 804 height 41
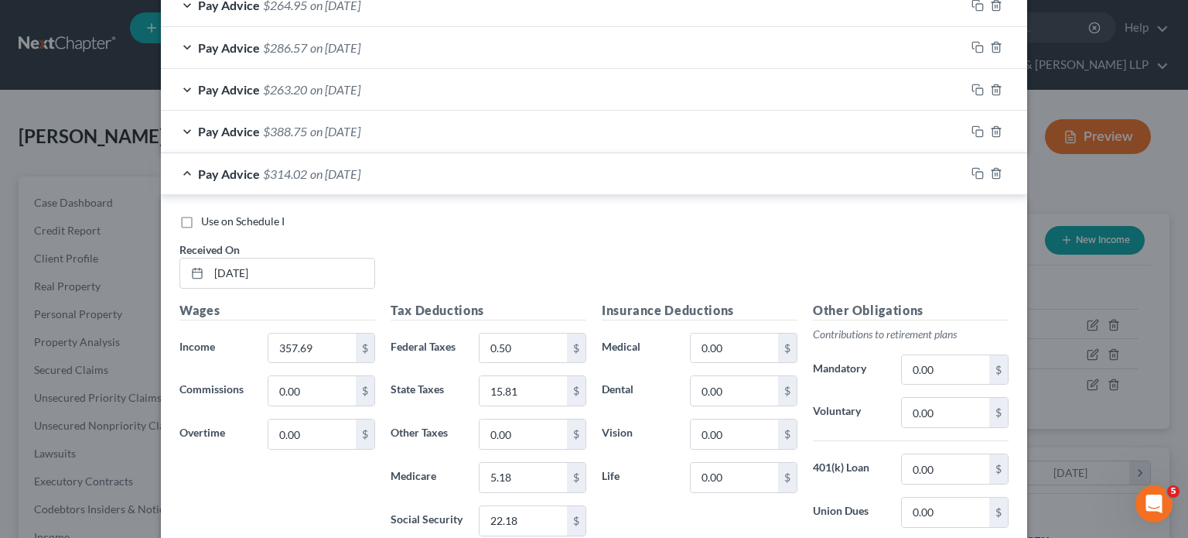
scroll to position [619, 0]
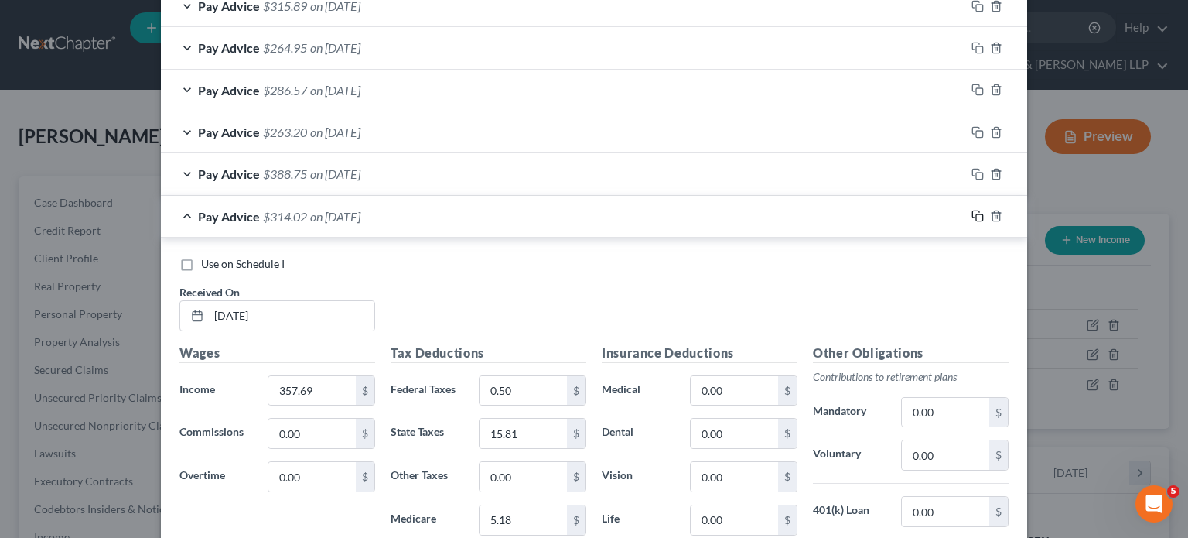
click at [932, 216] on icon "button" at bounding box center [978, 216] width 12 height 12
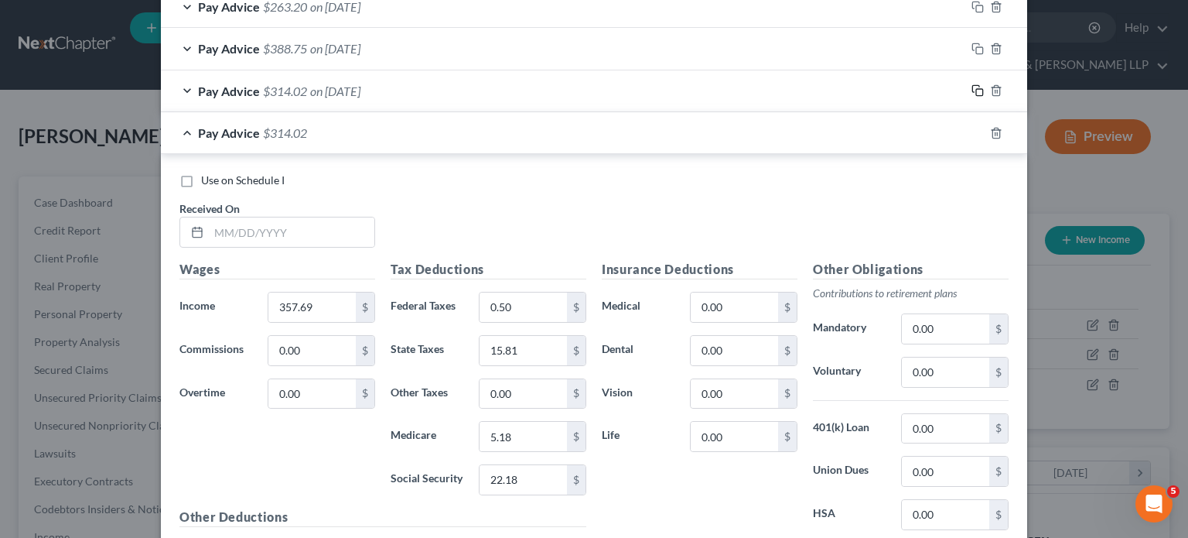
scroll to position [774, 0]
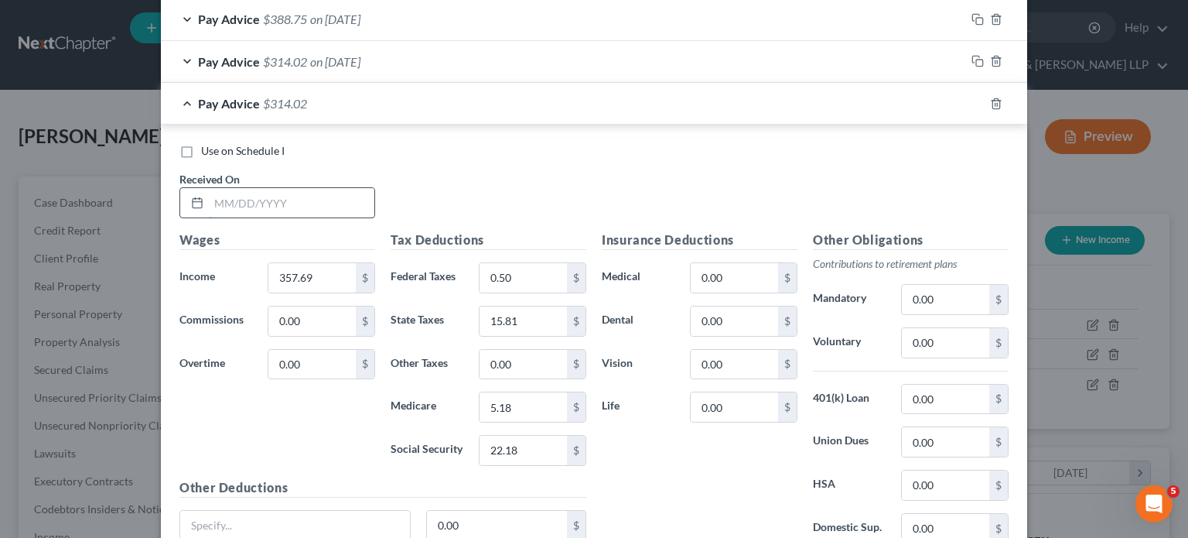
click at [325, 193] on input "text" at bounding box center [292, 202] width 166 height 29
type input "[DATE]"
click at [343, 278] on input "357.69" at bounding box center [311, 277] width 87 height 29
type input "227.74"
click at [529, 449] on input "22.18" at bounding box center [523, 449] width 87 height 29
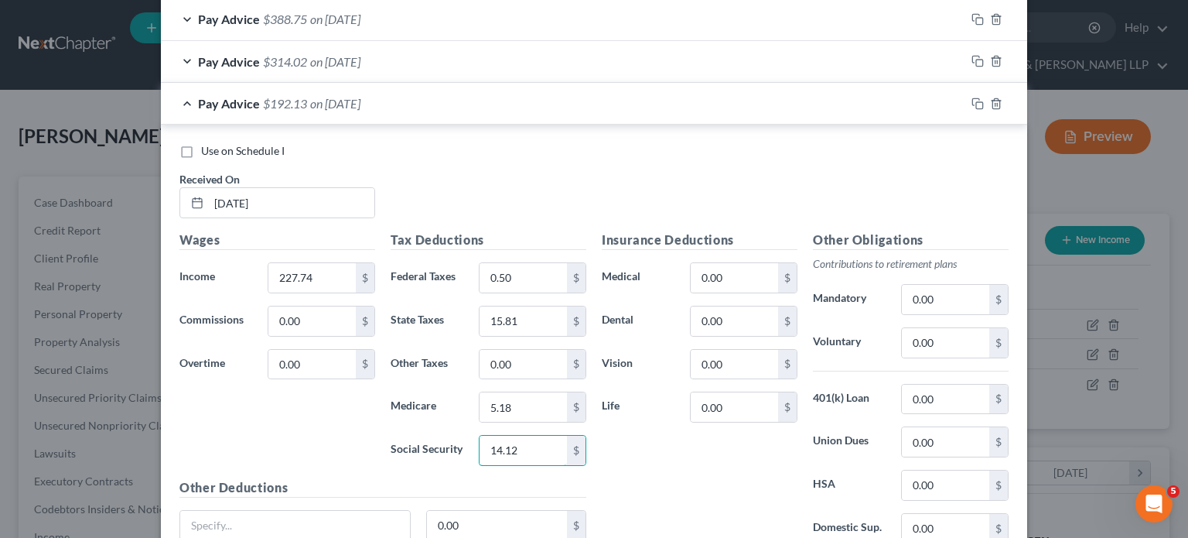
type input "14.12"
click at [533, 405] on input "5.18" at bounding box center [523, 406] width 87 height 29
type input "3.31"
drag, startPoint x: 284, startPoint y: 417, endPoint x: 286, endPoint y: 426, distance: 9.6
click at [285, 424] on div "Wages Income * 227.74 $ Commissions 0.00 $ Overtime 0.00 $" at bounding box center [277, 355] width 211 height 248
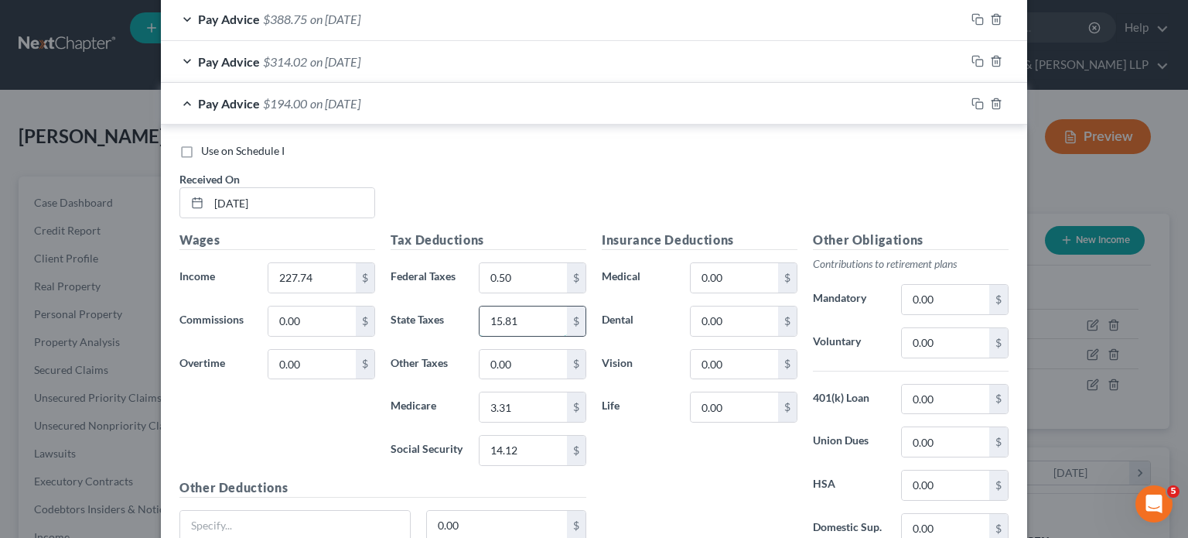
click at [517, 323] on input "15.81" at bounding box center [523, 320] width 87 height 29
click at [572, 195] on div "Use on Schedule I Received On * [DATE]" at bounding box center [594, 186] width 845 height 87
drag, startPoint x: 970, startPoint y: 104, endPoint x: 661, endPoint y: 211, distance: 327.3
click at [932, 104] on rect "button" at bounding box center [979, 105] width 7 height 7
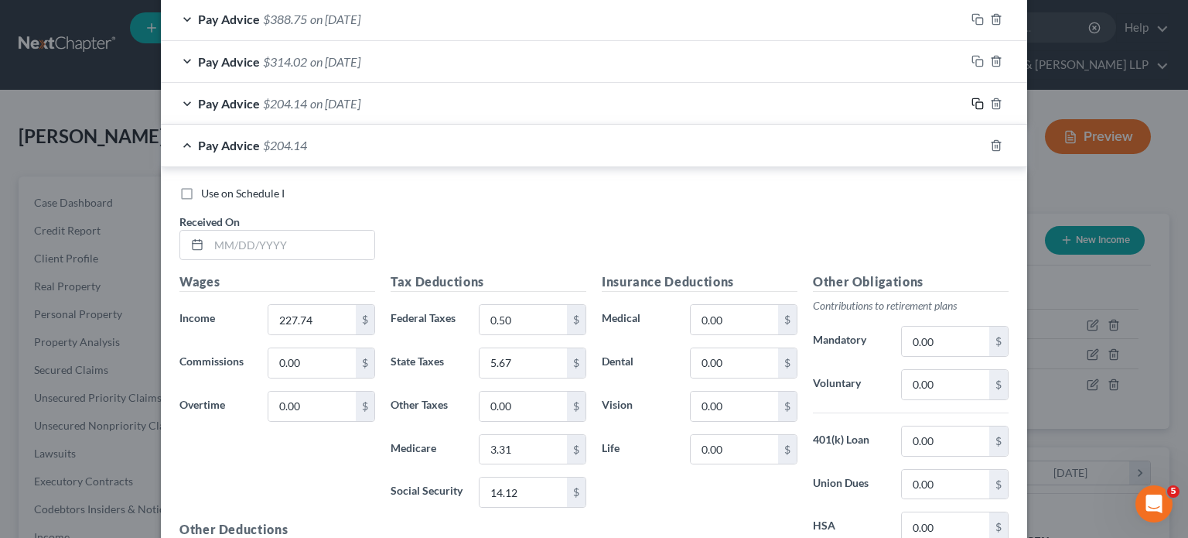
scroll to position [851, 0]
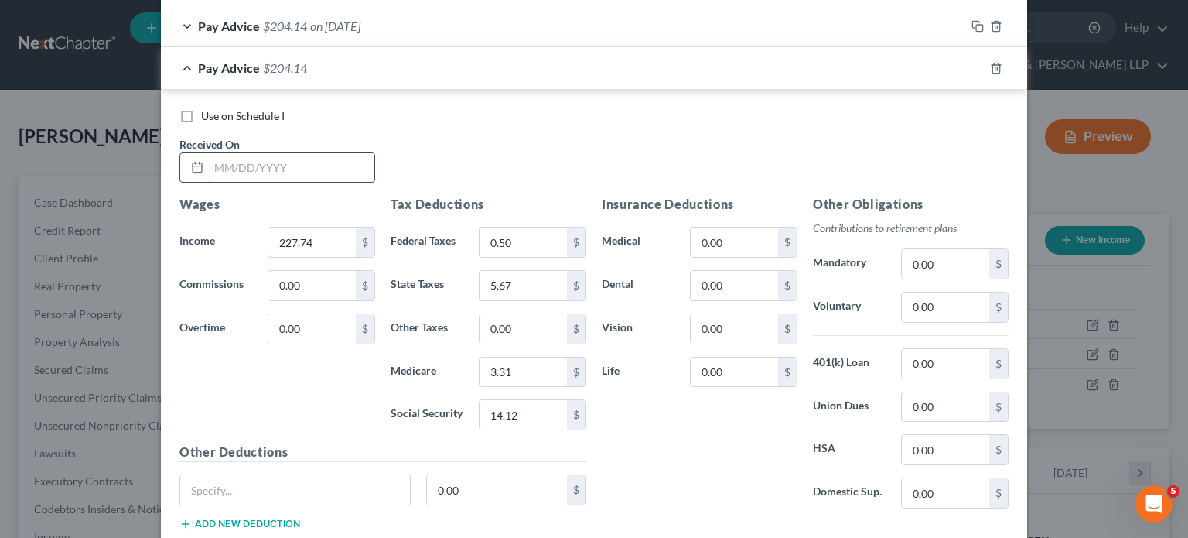
click at [309, 169] on input "text" at bounding box center [292, 167] width 166 height 29
click at [338, 244] on input "227.74" at bounding box center [311, 241] width 87 height 29
click at [517, 237] on input "0.50" at bounding box center [523, 241] width 87 height 29
click at [541, 411] on input "14.12" at bounding box center [523, 414] width 87 height 29
click at [537, 367] on input "3.31" at bounding box center [523, 371] width 87 height 29
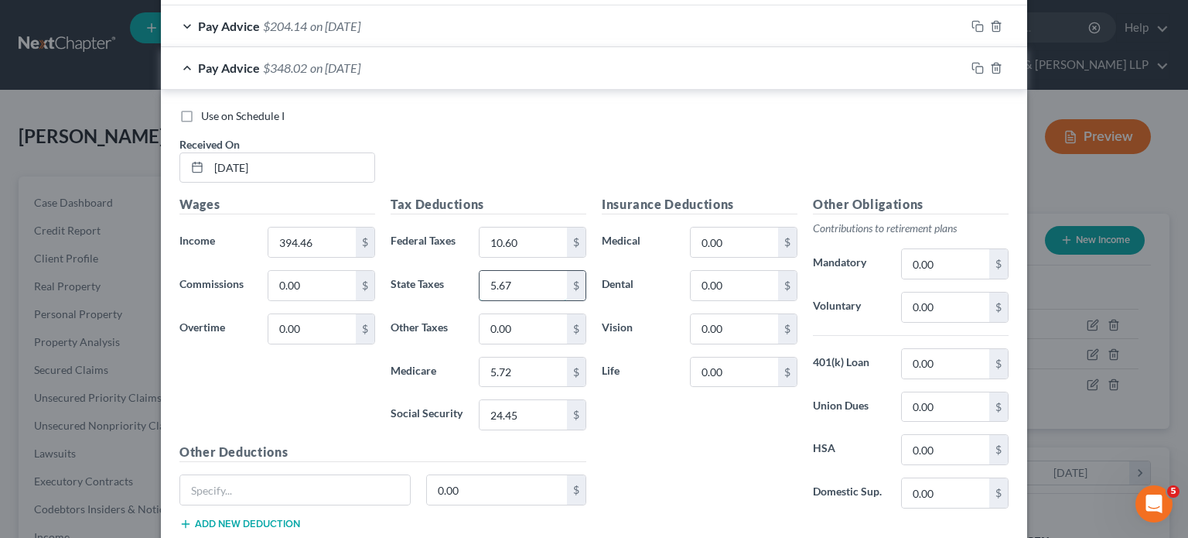
click at [521, 281] on input "5.67" at bounding box center [523, 285] width 87 height 29
click at [692, 434] on div "Insurance Deductions Medical 0.00 $ Dental 0.00 $ Vision 0.00 $ Life 0.00 $" at bounding box center [699, 358] width 211 height 326
click at [932, 64] on icon "button" at bounding box center [978, 68] width 12 height 12
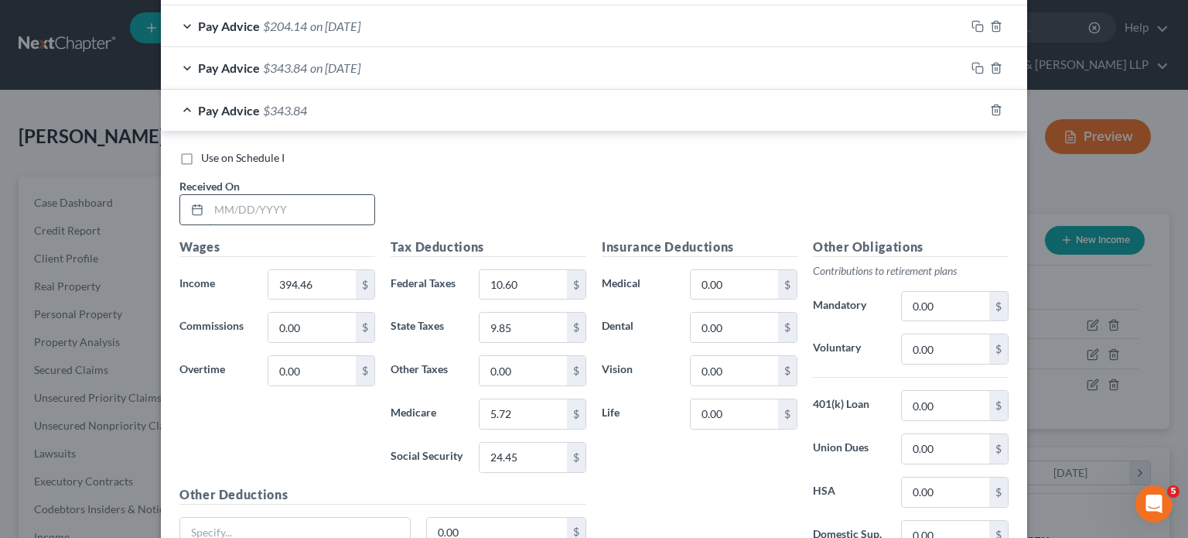
click at [316, 200] on input "text" at bounding box center [292, 209] width 166 height 29
drag, startPoint x: 322, startPoint y: 285, endPoint x: 331, endPoint y: 275, distance: 13.7
click at [323, 284] on input "394.46" at bounding box center [311, 284] width 87 height 29
click at [540, 447] on input "24.45" at bounding box center [523, 456] width 87 height 29
click at [524, 409] on input "5.72" at bounding box center [523, 413] width 87 height 29
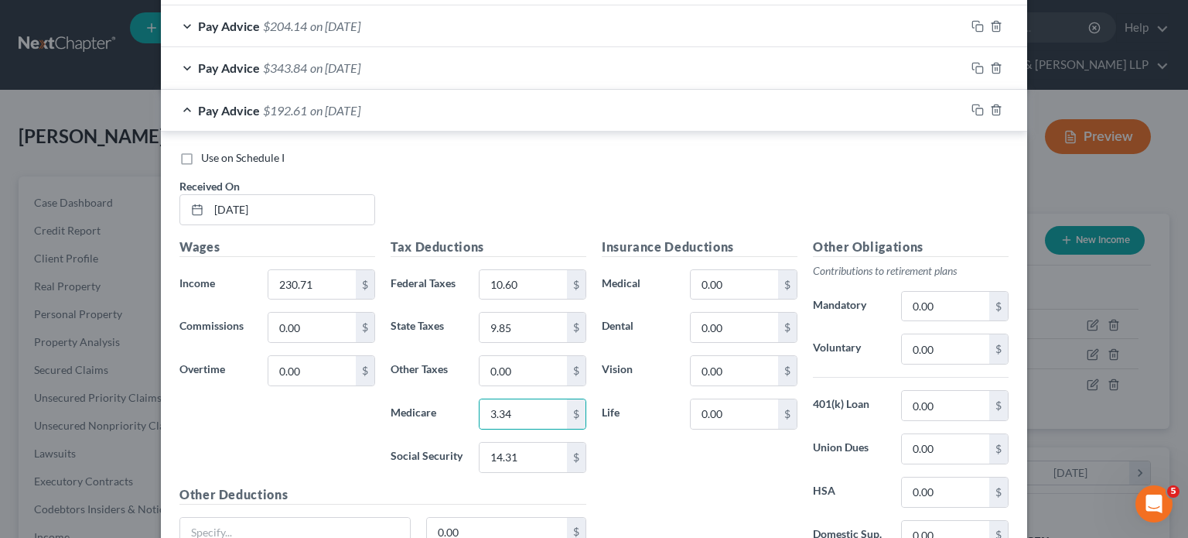
click at [270, 450] on div "Wages Income * 230.71 $ Commissions 0.00 $ Overtime 0.00 $" at bounding box center [277, 361] width 211 height 248
click at [528, 323] on input "9.85" at bounding box center [523, 327] width 87 height 29
click at [545, 270] on input "10.60" at bounding box center [523, 284] width 87 height 29
click at [654, 203] on div "Use on Schedule I Received On * [DATE]" at bounding box center [594, 193] width 845 height 87
click at [932, 108] on rect "button" at bounding box center [979, 111] width 7 height 7
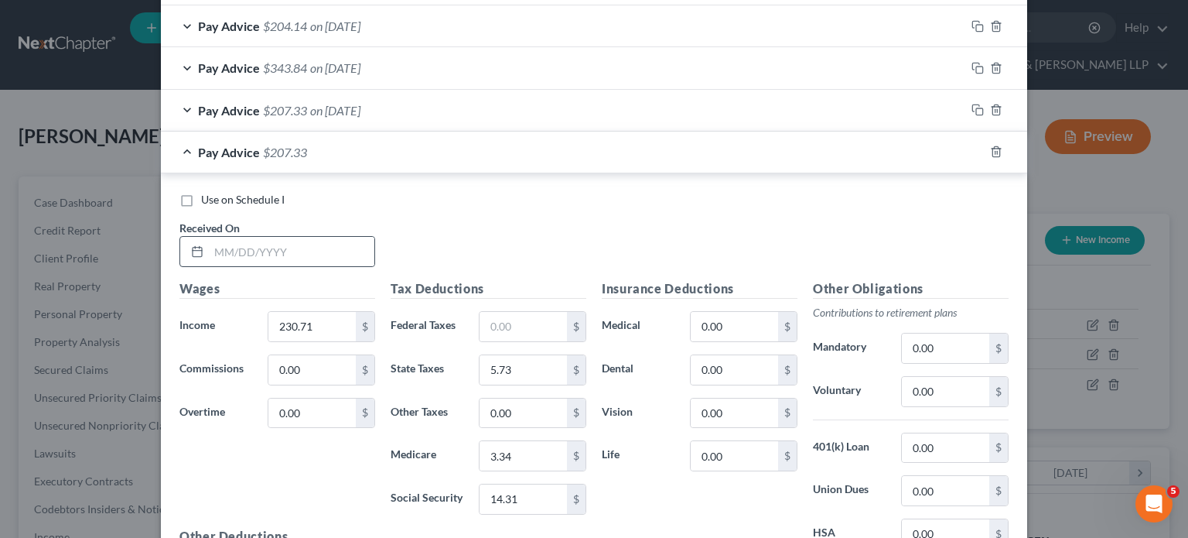
click at [337, 233] on div "Received On *" at bounding box center [277, 243] width 211 height 47
click at [347, 251] on input "text" at bounding box center [292, 251] width 166 height 29
click at [321, 325] on input "230.71" at bounding box center [311, 326] width 87 height 29
click at [504, 318] on input "text" at bounding box center [523, 326] width 87 height 29
click at [538, 458] on input "3.34" at bounding box center [523, 455] width 87 height 29
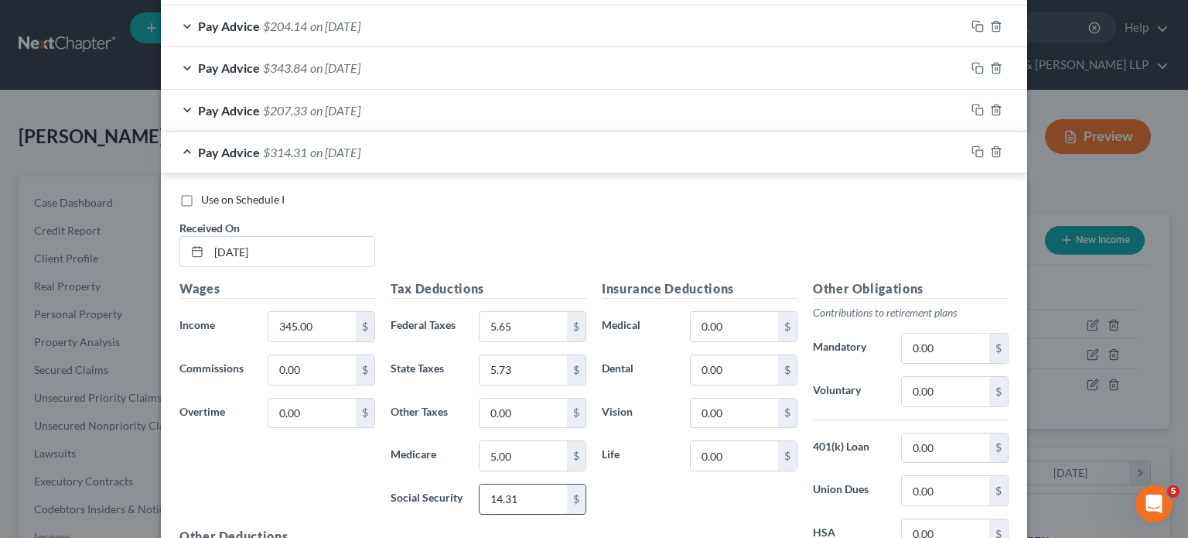
drag, startPoint x: 530, startPoint y: 494, endPoint x: 534, endPoint y: 476, distance: 19.0
click at [530, 466] on input "14.31" at bounding box center [523, 498] width 87 height 29
click at [525, 368] on input "5.73" at bounding box center [523, 369] width 87 height 29
drag, startPoint x: 968, startPoint y: 151, endPoint x: 596, endPoint y: 203, distance: 376.5
click at [932, 150] on icon "button" at bounding box center [978, 151] width 12 height 12
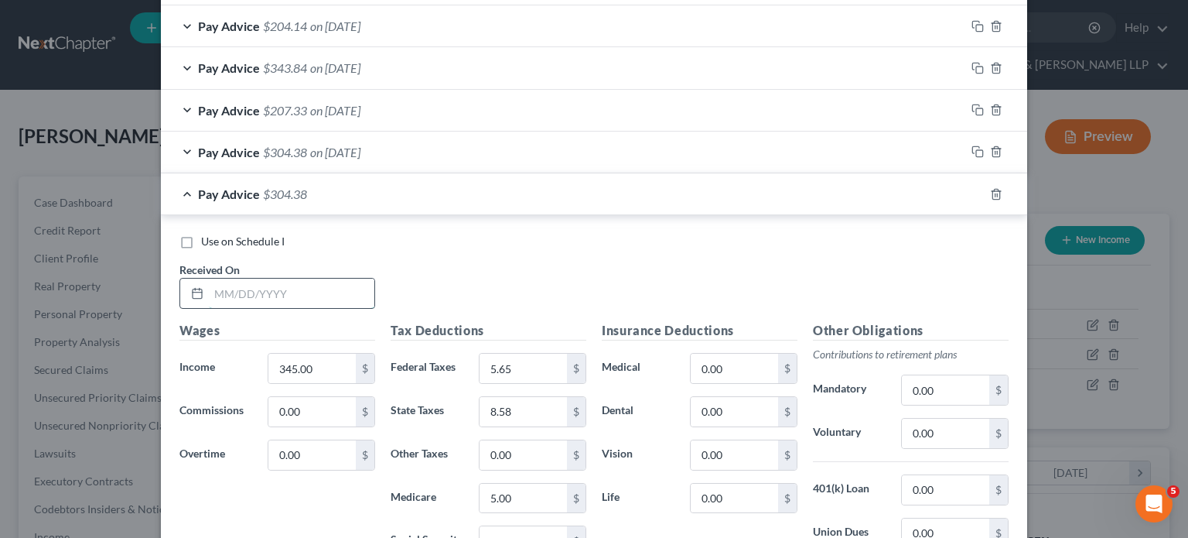
click at [325, 282] on input "text" at bounding box center [292, 292] width 166 height 29
click at [337, 361] on input "345.00" at bounding box center [311, 367] width 87 height 29
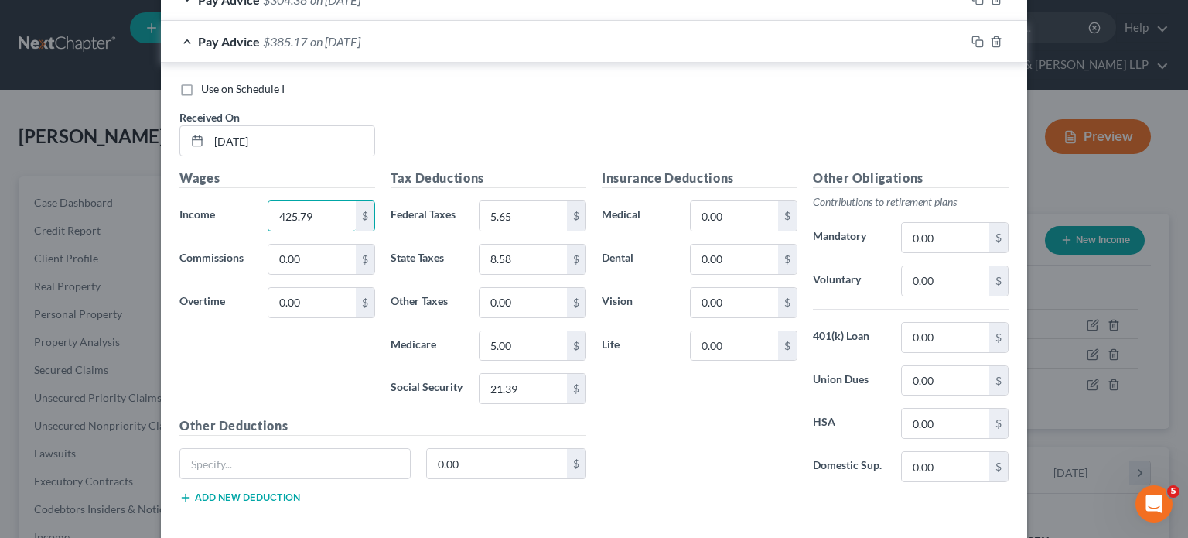
scroll to position [1006, 0]
click at [514, 207] on input "5.65" at bounding box center [523, 213] width 87 height 29
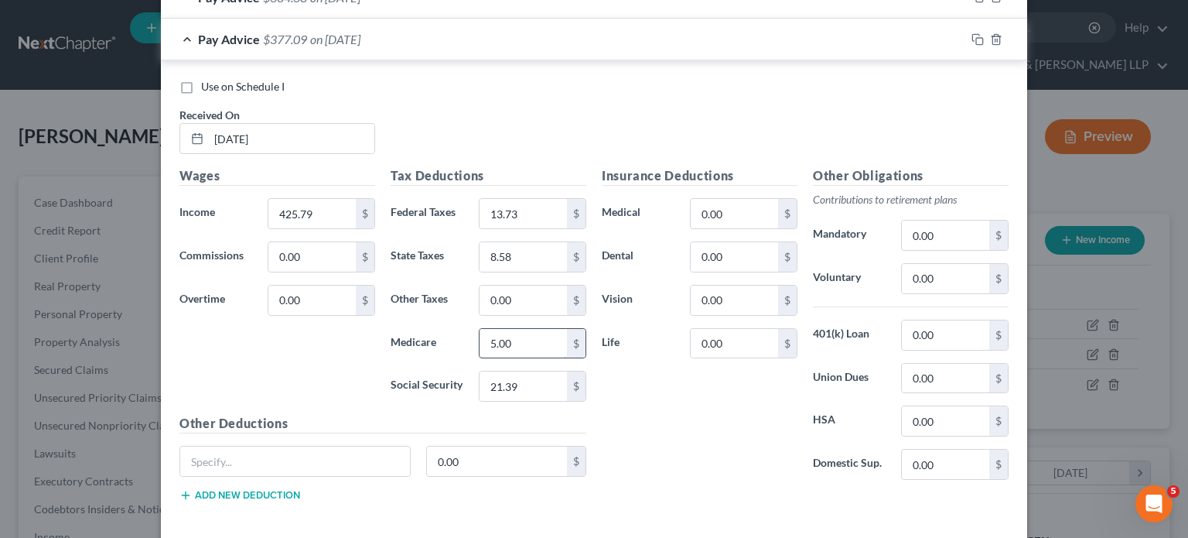
click at [514, 348] on input "5.00" at bounding box center [523, 343] width 87 height 29
click at [532, 377] on input "21.39" at bounding box center [523, 385] width 87 height 29
click at [534, 250] on input "8.58" at bounding box center [523, 256] width 87 height 29
click at [653, 118] on div "Use on Schedule I Received On * [DATE]" at bounding box center [594, 122] width 845 height 87
drag, startPoint x: 972, startPoint y: 39, endPoint x: 349, endPoint y: 181, distance: 639.3
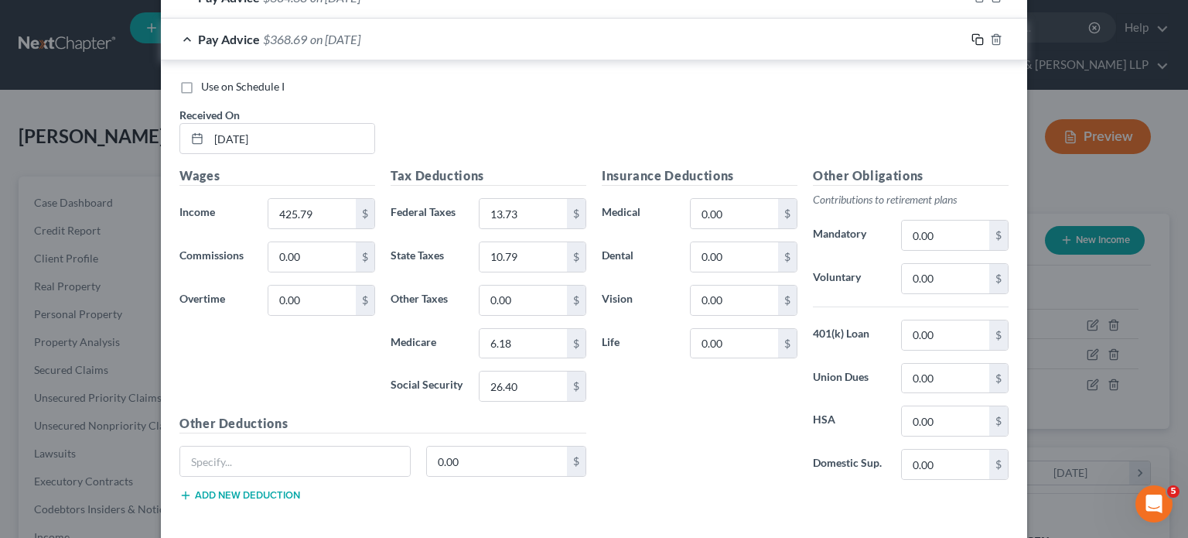
click at [932, 39] on icon "button" at bounding box center [978, 39] width 12 height 12
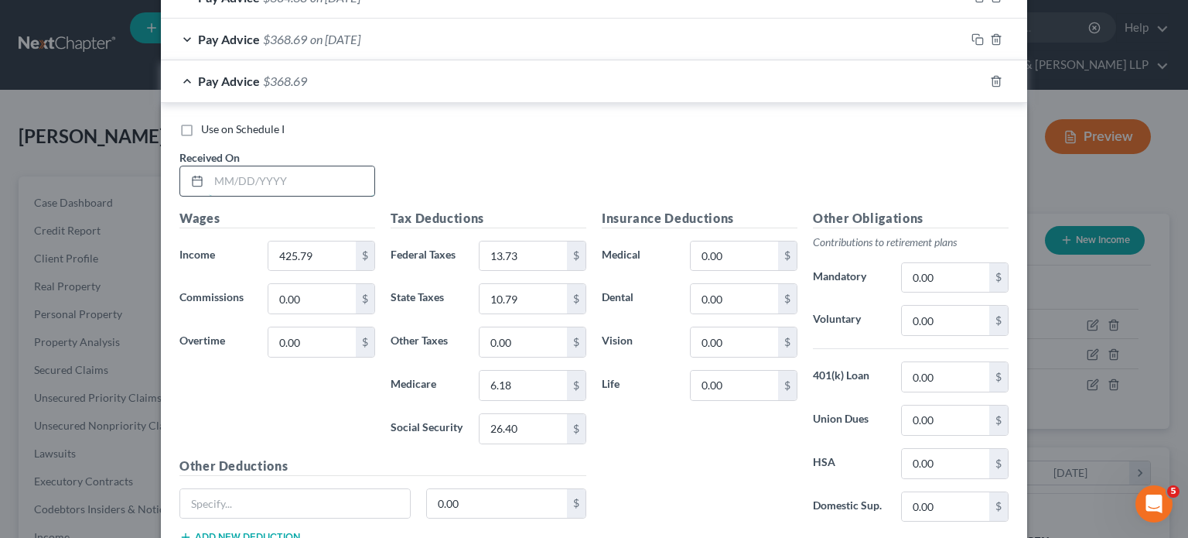
click at [279, 166] on input "text" at bounding box center [292, 180] width 166 height 29
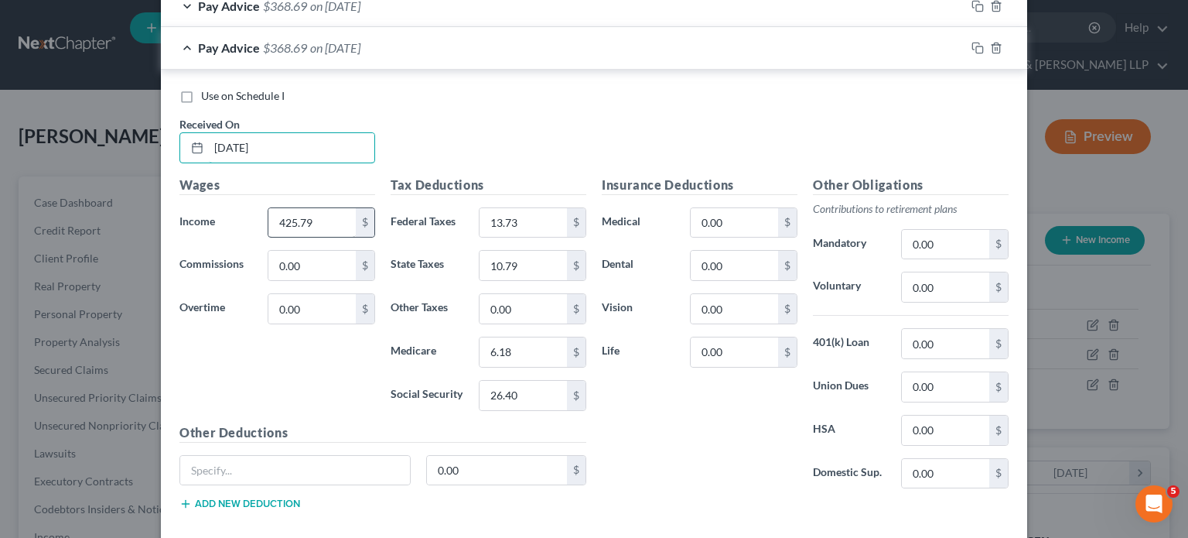
scroll to position [1083, 0]
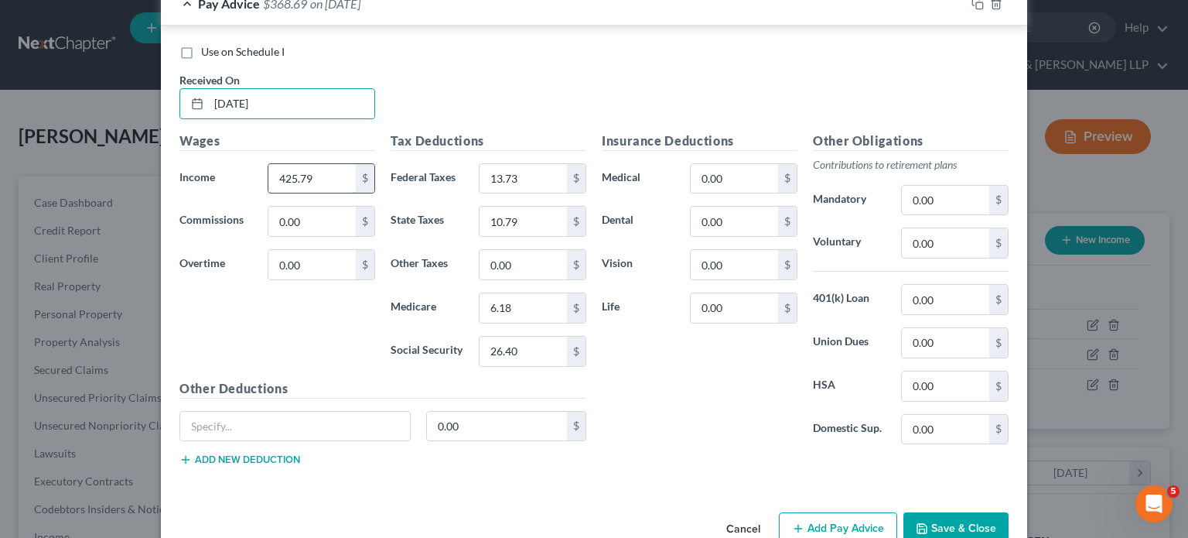
click at [321, 176] on input "425.79" at bounding box center [311, 178] width 87 height 29
click at [517, 172] on input "13.73" at bounding box center [523, 178] width 87 height 29
click at [506, 306] on input "6.18" at bounding box center [523, 307] width 87 height 29
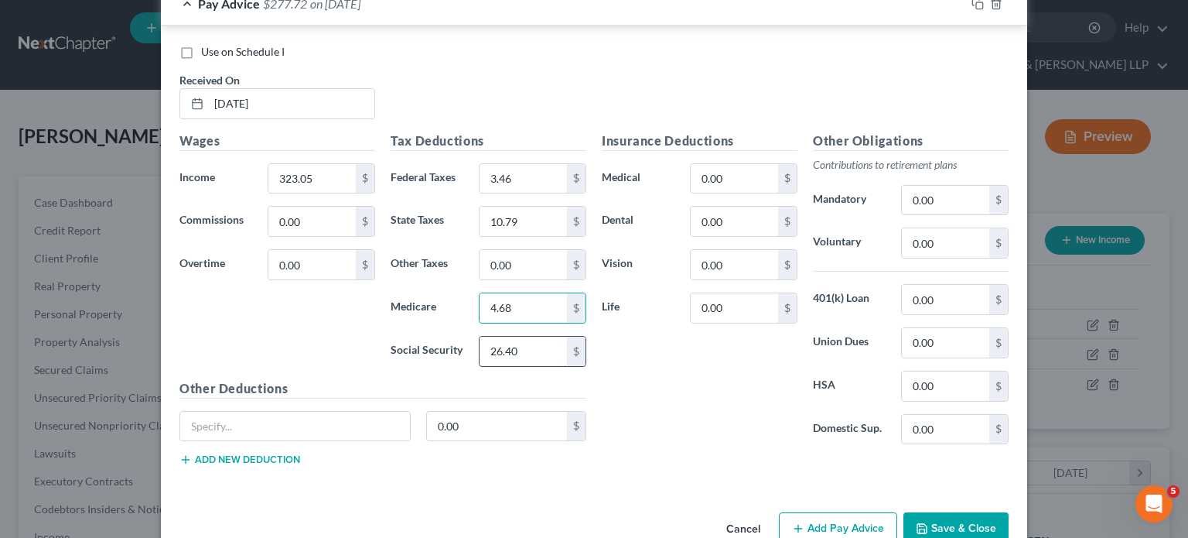
click at [529, 345] on input "26.40" at bounding box center [523, 350] width 87 height 29
click at [526, 215] on input "10.79" at bounding box center [523, 221] width 87 height 29
click at [696, 417] on div "Insurance Deductions Medical 0.00 $ Dental 0.00 $ Vision 0.00 $ Life 0.00 $" at bounding box center [699, 294] width 211 height 326
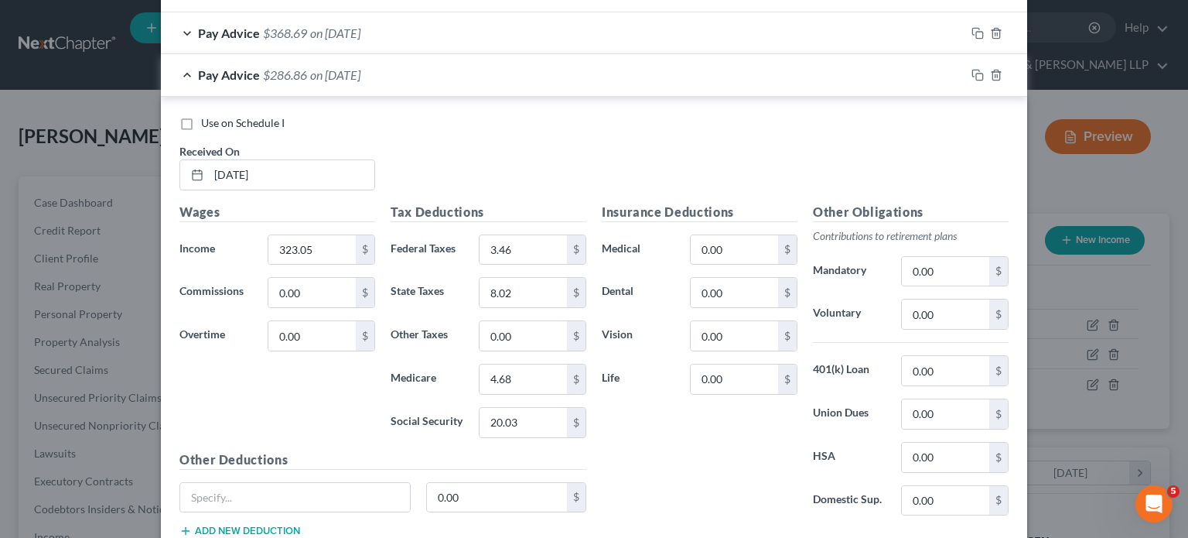
scroll to position [1006, 0]
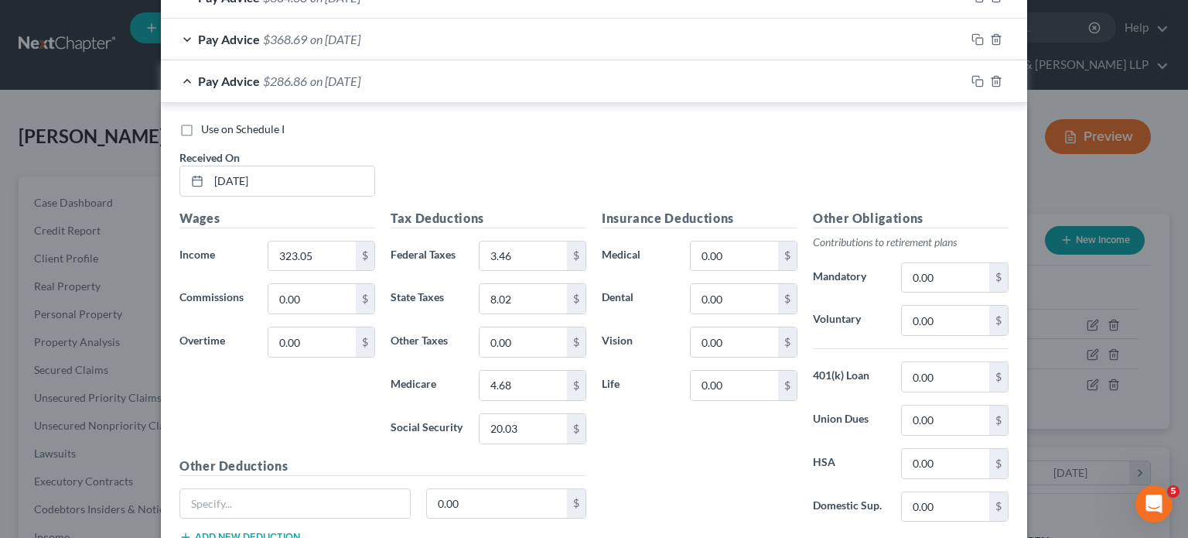
click at [688, 466] on div "Insurance Deductions Medical 0.00 $ Dental 0.00 $ Vision 0.00 $ Life 0.00 $" at bounding box center [699, 372] width 211 height 326
click at [554, 83] on div "Pay Advice $286.86 on [DATE]" at bounding box center [563, 80] width 804 height 41
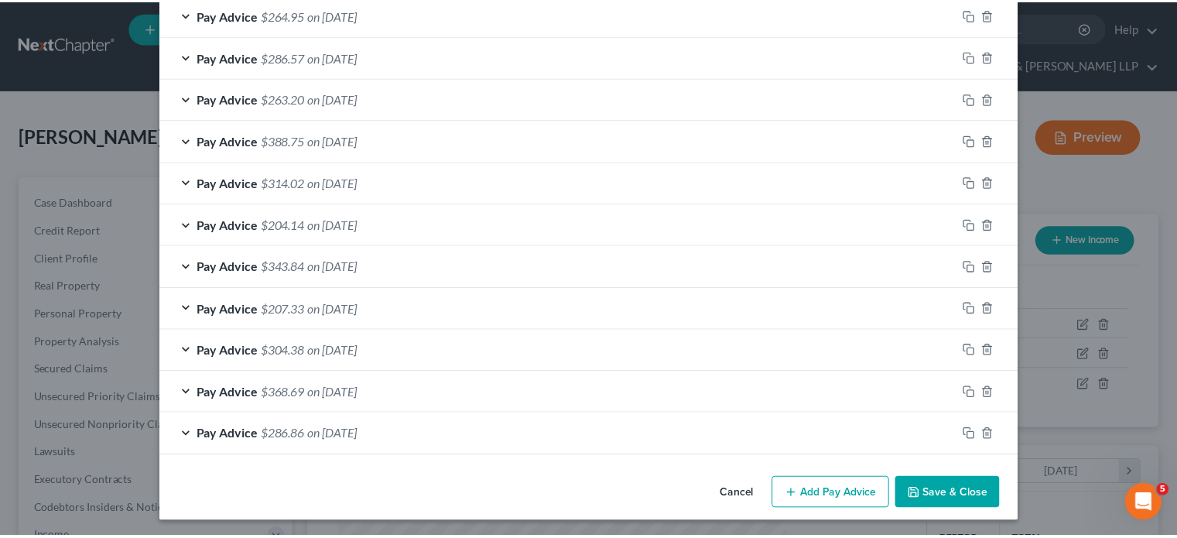
scroll to position [653, 0]
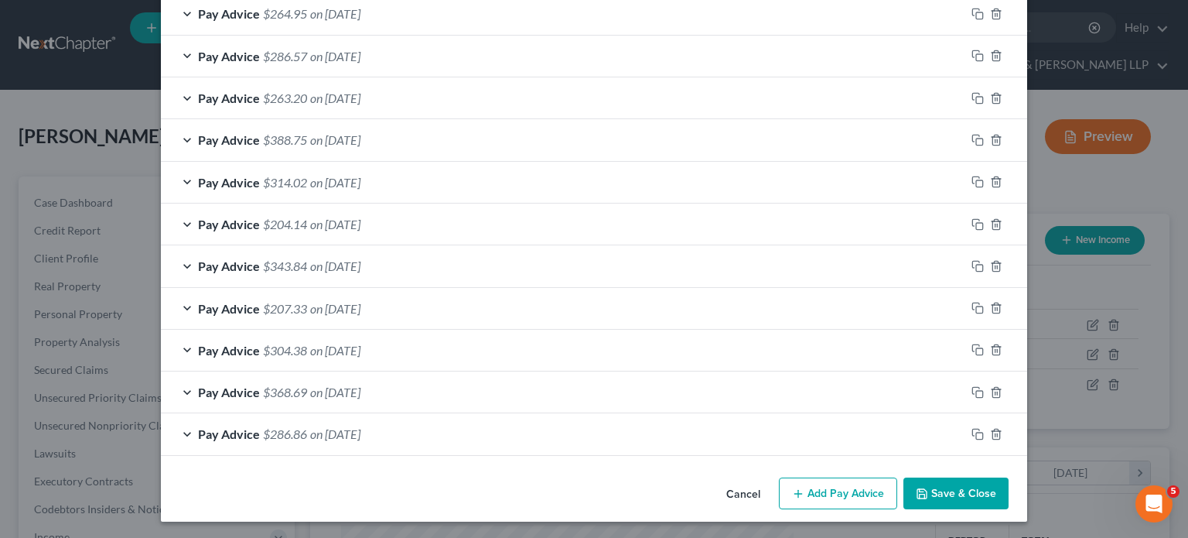
click at [932, 466] on button "Save & Close" at bounding box center [955, 493] width 105 height 32
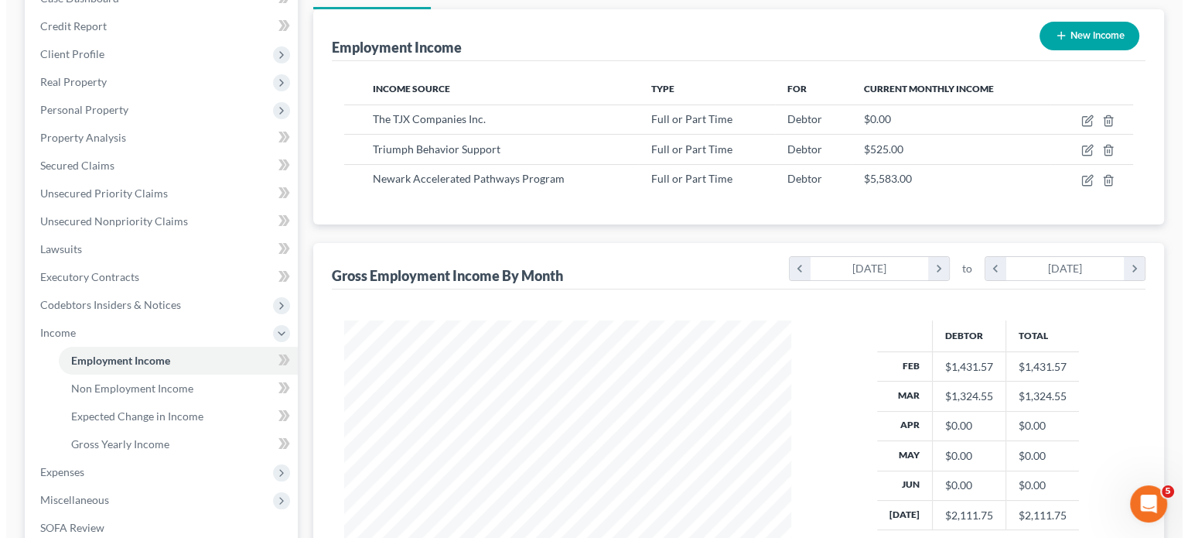
scroll to position [232, 0]
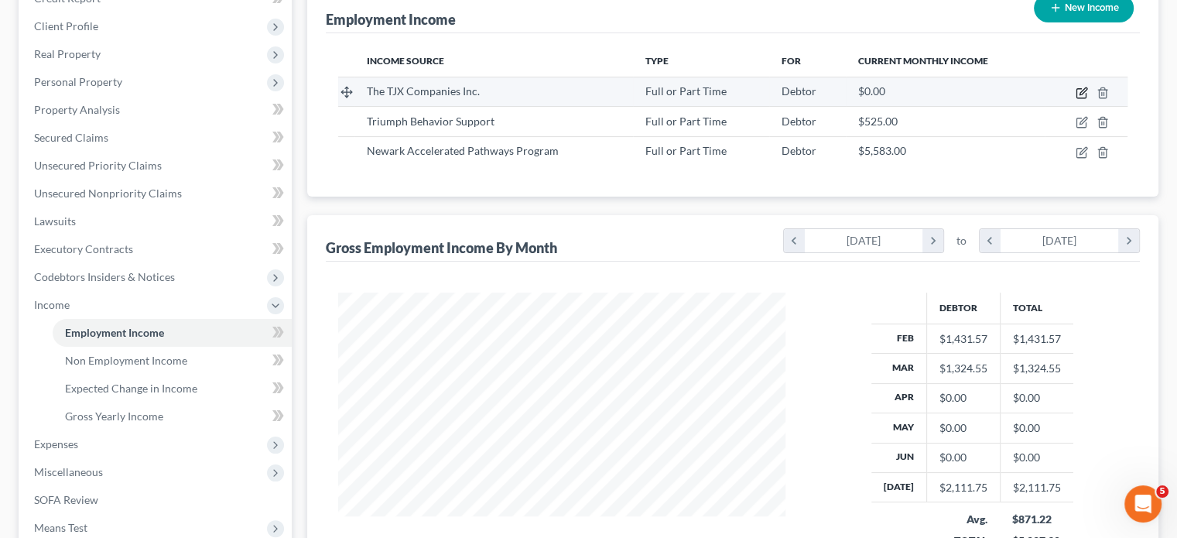
click at [932, 87] on icon "button" at bounding box center [1081, 93] width 12 height 12
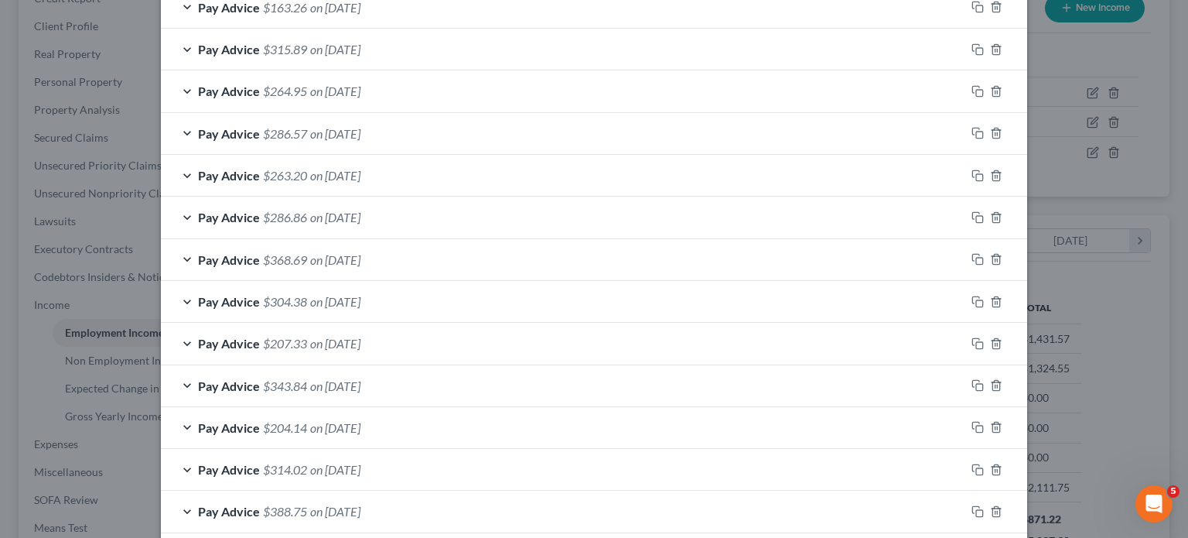
scroll to position [653, 0]
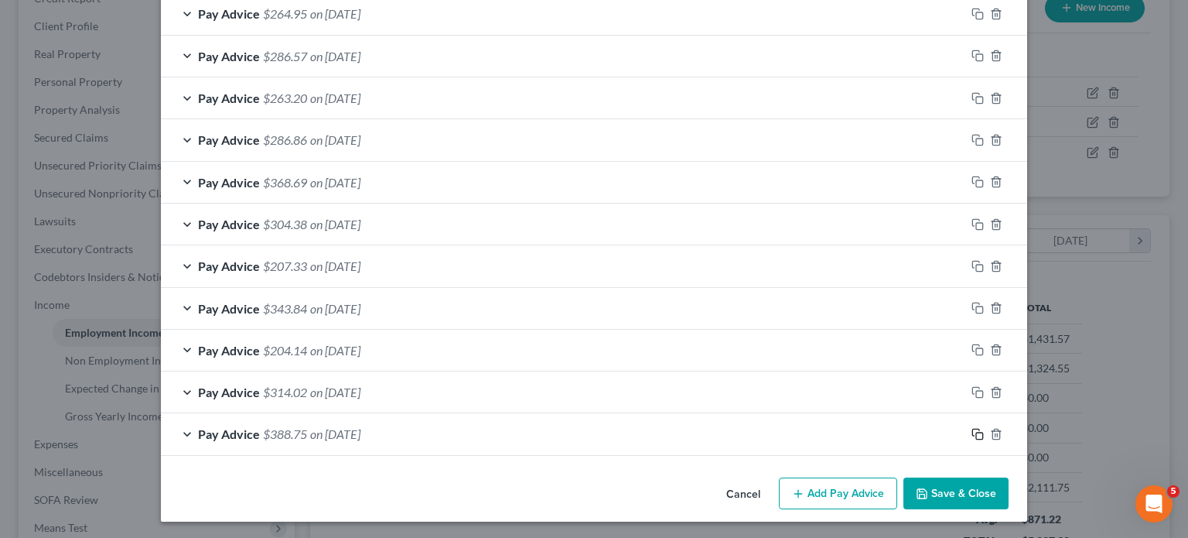
drag, startPoint x: 968, startPoint y: 432, endPoint x: 750, endPoint y: 415, distance: 218.8
click at [932, 432] on icon "button" at bounding box center [978, 434] width 12 height 12
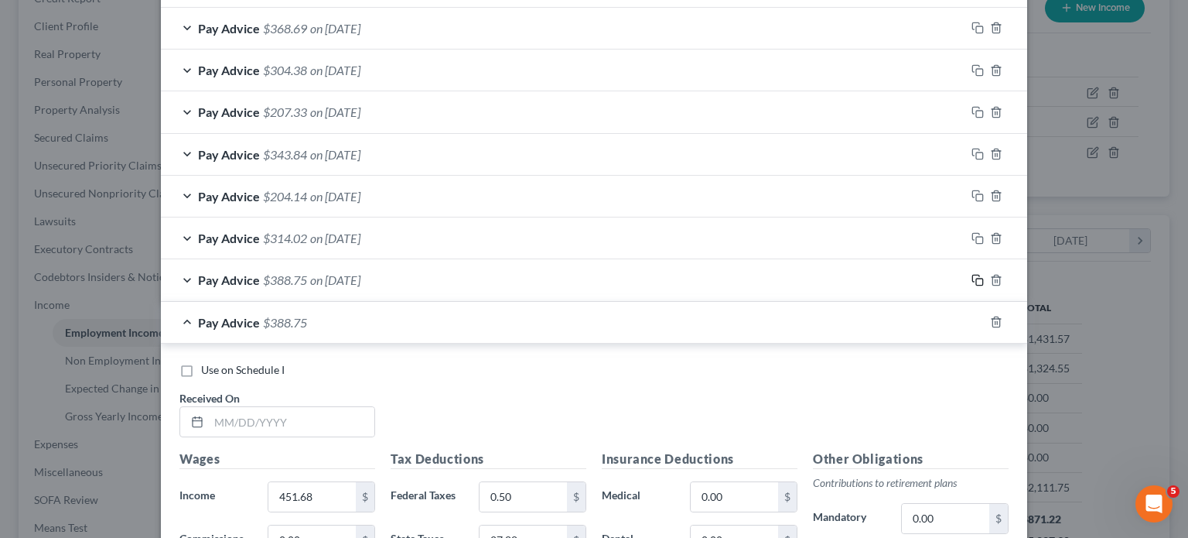
scroll to position [962, 0]
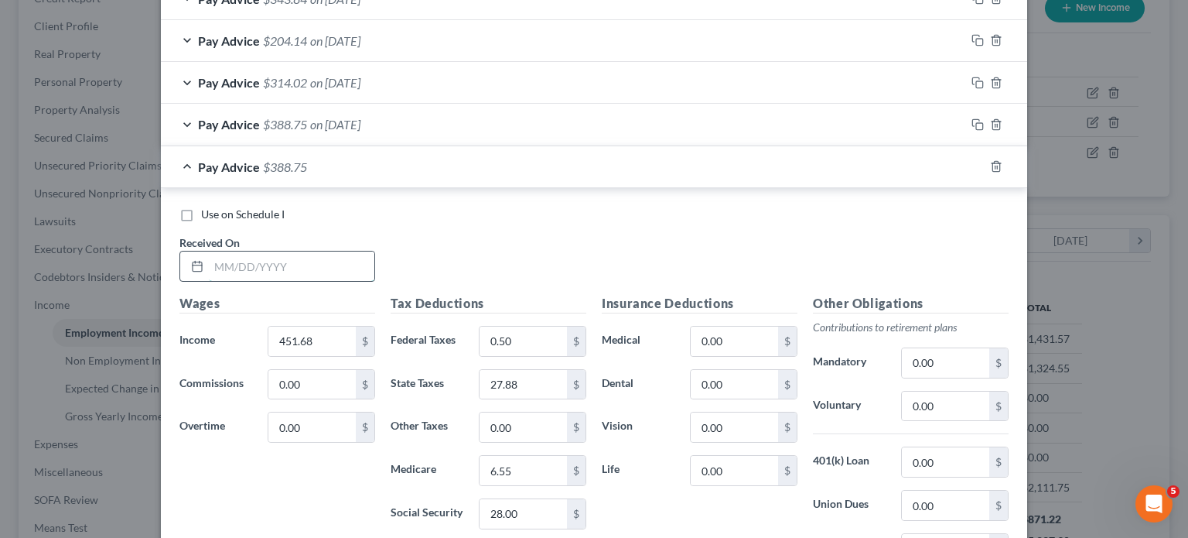
click at [297, 251] on input "text" at bounding box center [292, 265] width 166 height 29
click at [318, 338] on input "451.68" at bounding box center [311, 340] width 87 height 29
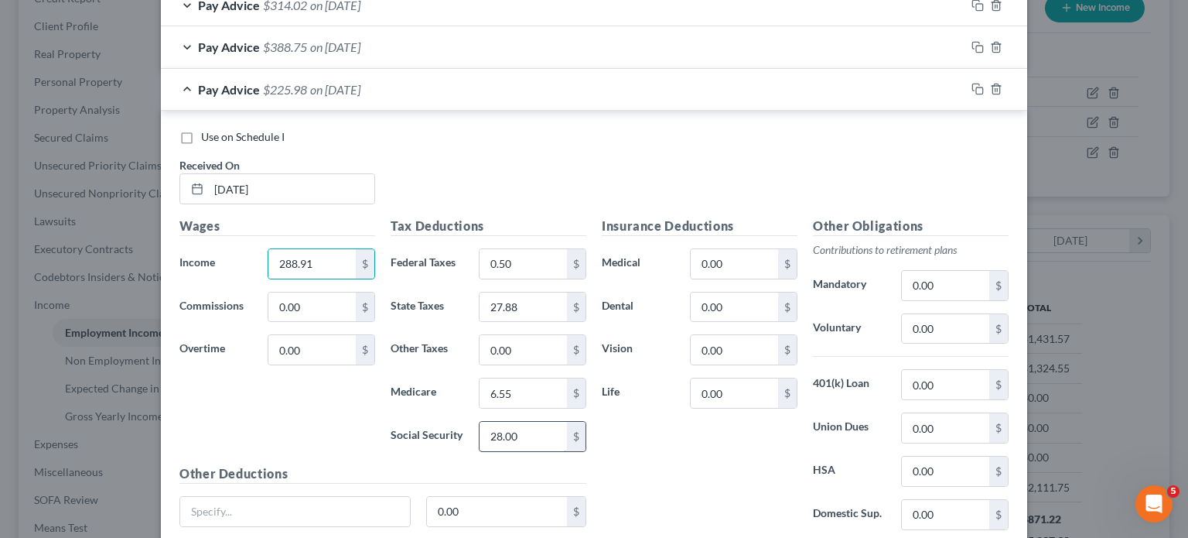
click at [541, 432] on input "28.00" at bounding box center [523, 436] width 87 height 29
click at [530, 390] on input "6.55" at bounding box center [523, 392] width 87 height 29
click at [535, 256] on input "0.50" at bounding box center [523, 263] width 87 height 29
click at [538, 306] on input "27.88" at bounding box center [523, 306] width 87 height 29
drag, startPoint x: 597, startPoint y: 165, endPoint x: 623, endPoint y: 189, distance: 35.6
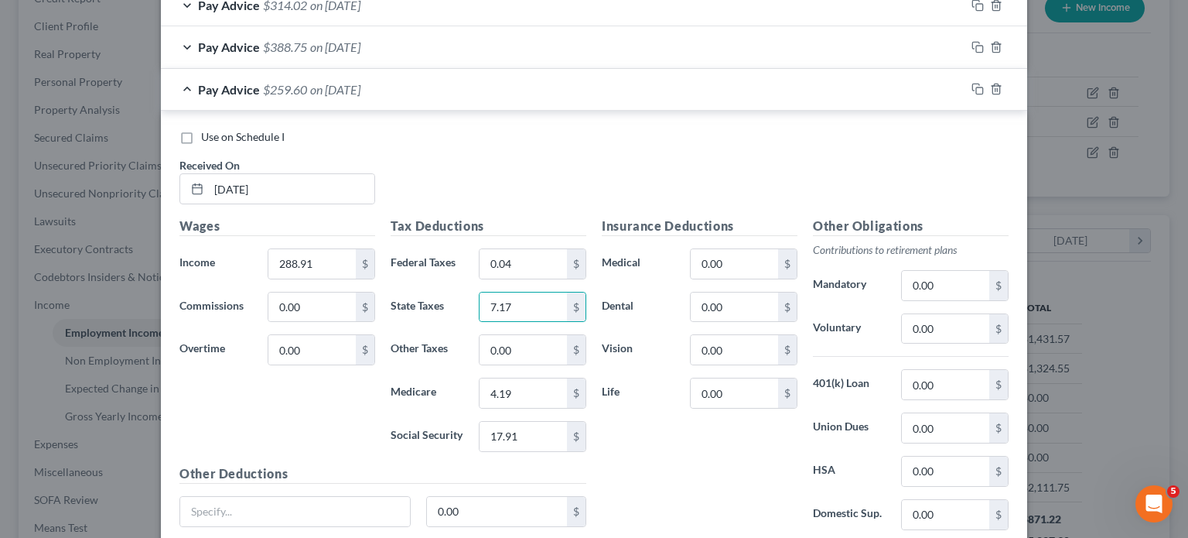
click at [607, 185] on div "Use on Schedule I Received On * [DATE]" at bounding box center [594, 172] width 845 height 87
drag, startPoint x: 970, startPoint y: 89, endPoint x: 616, endPoint y: 155, distance: 359.7
click at [932, 87] on rect "button" at bounding box center [979, 90] width 7 height 7
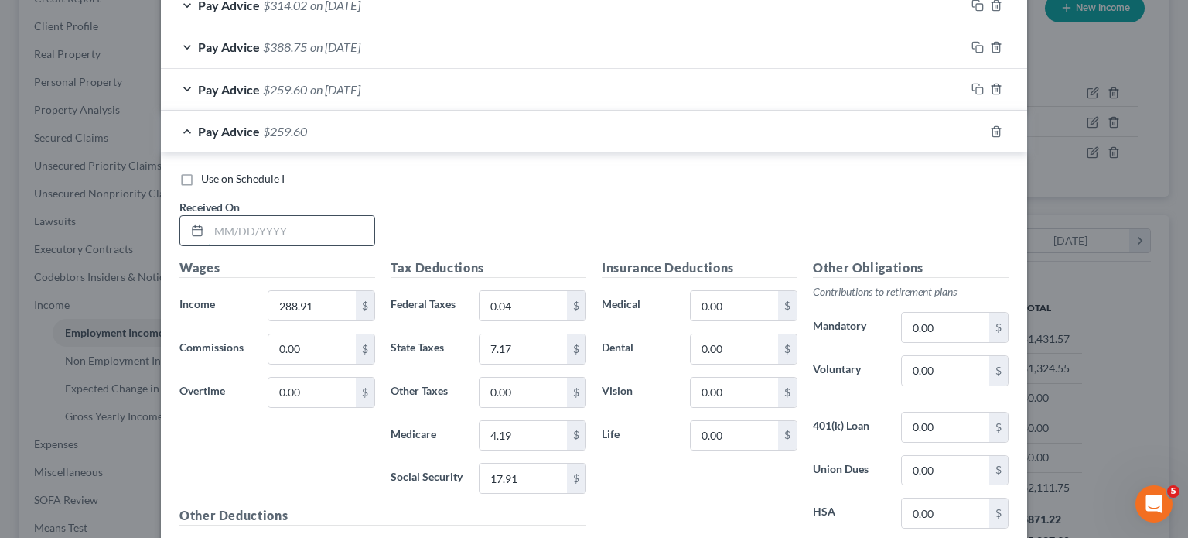
click at [341, 224] on input "text" at bounding box center [292, 230] width 166 height 29
click at [309, 303] on input "288.91" at bounding box center [311, 305] width 87 height 29
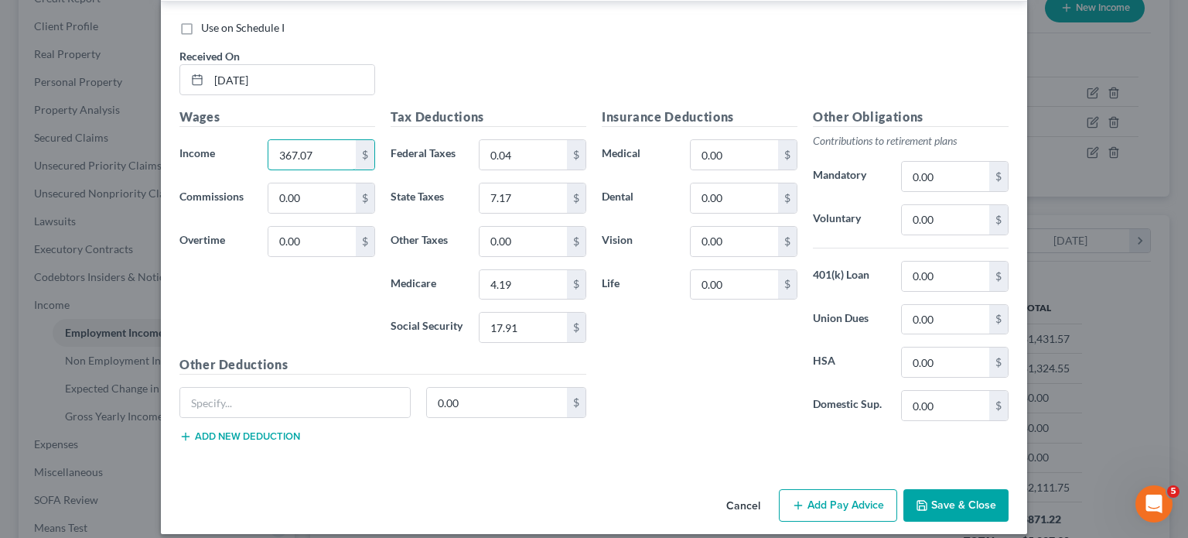
scroll to position [1194, 0]
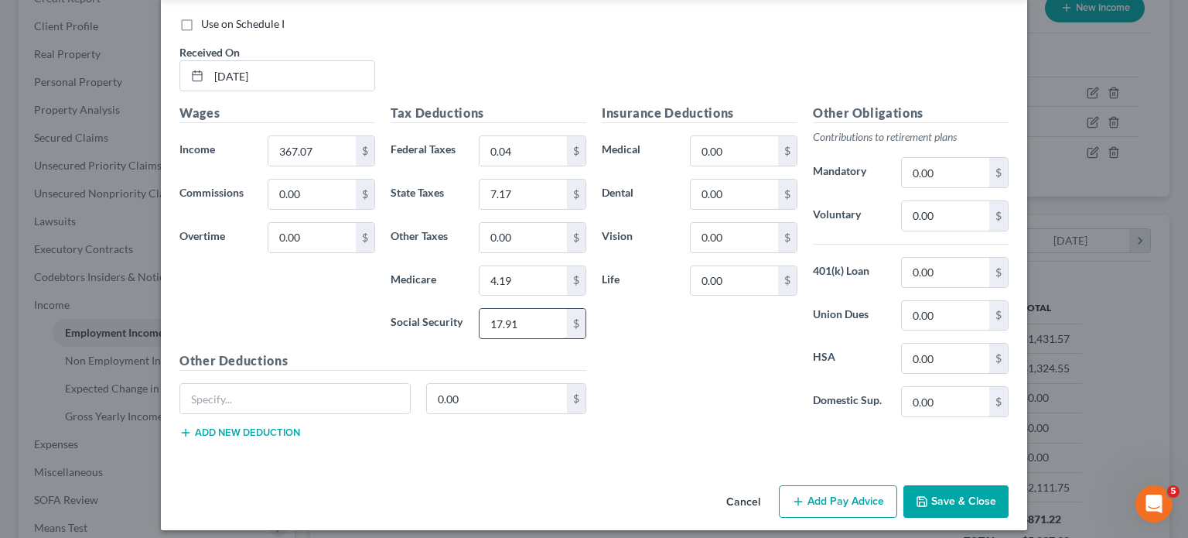
click at [530, 317] on input "17.91" at bounding box center [523, 323] width 87 height 29
click at [531, 279] on input "4.19" at bounding box center [523, 280] width 87 height 29
click at [528, 149] on input "0.04" at bounding box center [523, 150] width 87 height 29
click at [328, 316] on div "Wages Income * 367.07 $ Commissions 0.00 $ Overtime 0.00 $" at bounding box center [277, 228] width 211 height 248
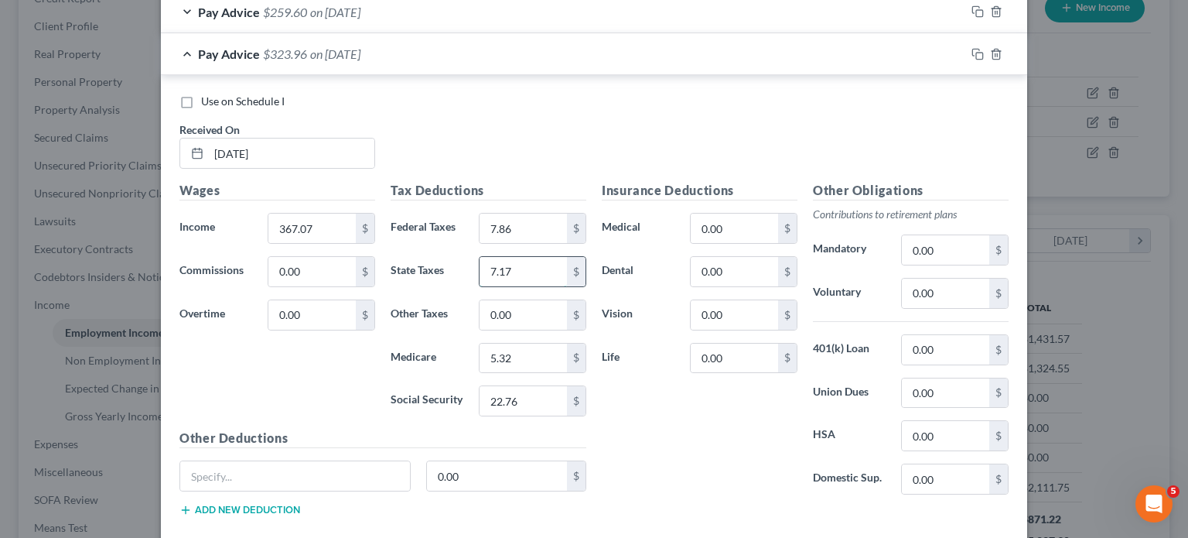
click at [546, 266] on input "7.17" at bounding box center [523, 271] width 87 height 29
click at [566, 114] on div "Use on Schedule I Received On * [DATE]" at bounding box center [594, 137] width 845 height 87
click at [932, 55] on icon "button" at bounding box center [978, 54] width 12 height 12
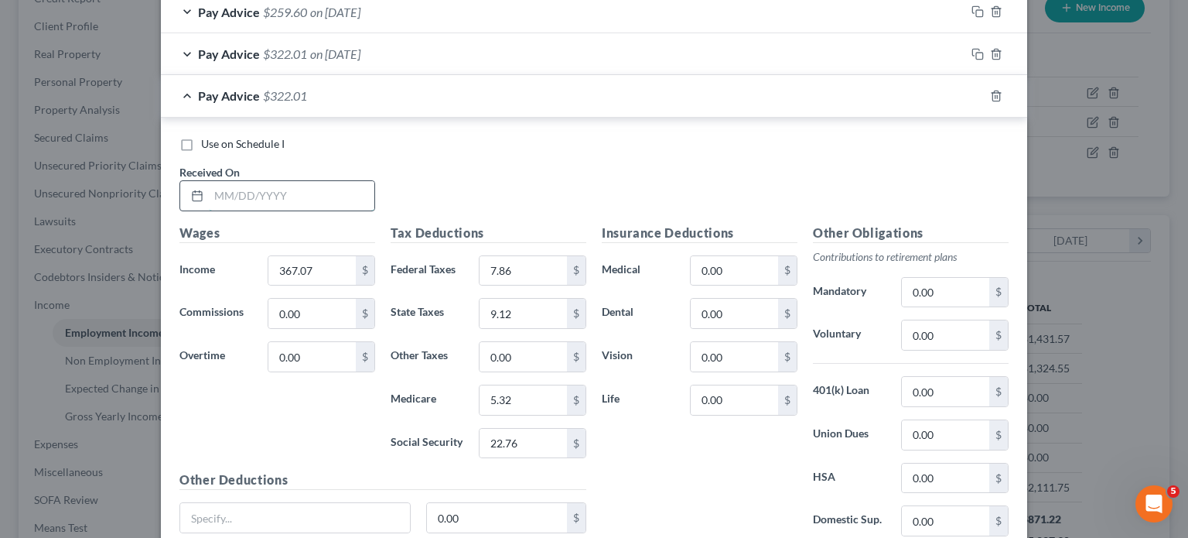
click at [330, 185] on input "text" at bounding box center [292, 195] width 166 height 29
click at [311, 268] on input "367.07" at bounding box center [311, 270] width 87 height 29
click at [522, 434] on input "22.76" at bounding box center [523, 443] width 87 height 29
click at [524, 401] on input "5.32" at bounding box center [523, 399] width 87 height 29
click at [526, 264] on input "7.86" at bounding box center [523, 270] width 87 height 29
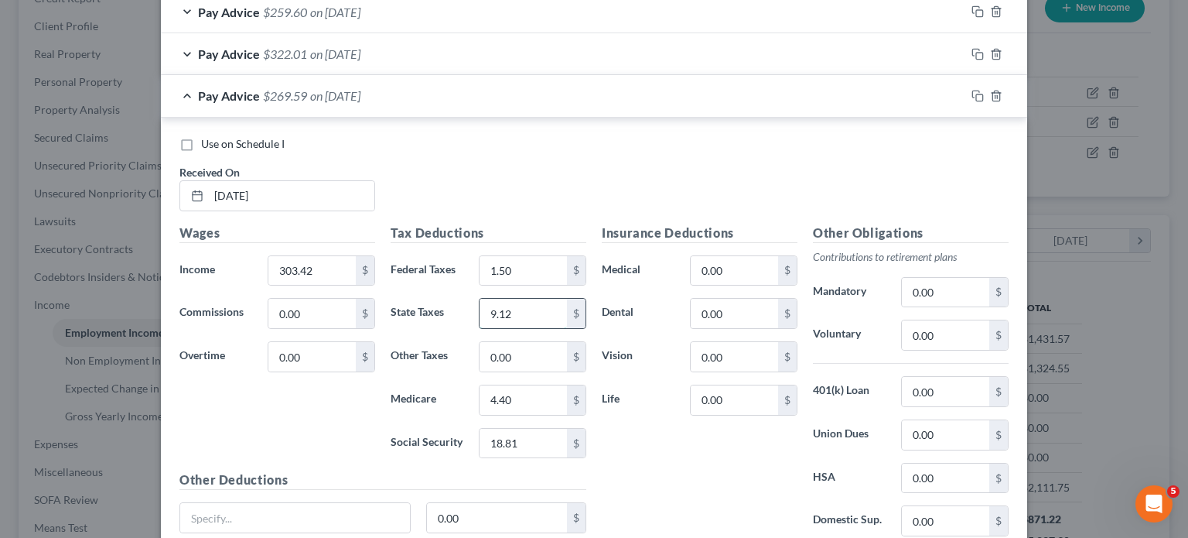
click at [544, 306] on input "9.12" at bounding box center [523, 313] width 87 height 29
click at [322, 410] on div "Wages Income * 303.42 $ Commissions 0.00 $ Overtime 0.00 $" at bounding box center [277, 348] width 211 height 248
click at [520, 163] on div "Use on Schedule I Received On * [DATE]" at bounding box center [594, 179] width 845 height 87
drag, startPoint x: 971, startPoint y: 92, endPoint x: 463, endPoint y: 210, distance: 520.9
click at [932, 92] on icon "button" at bounding box center [978, 96] width 12 height 12
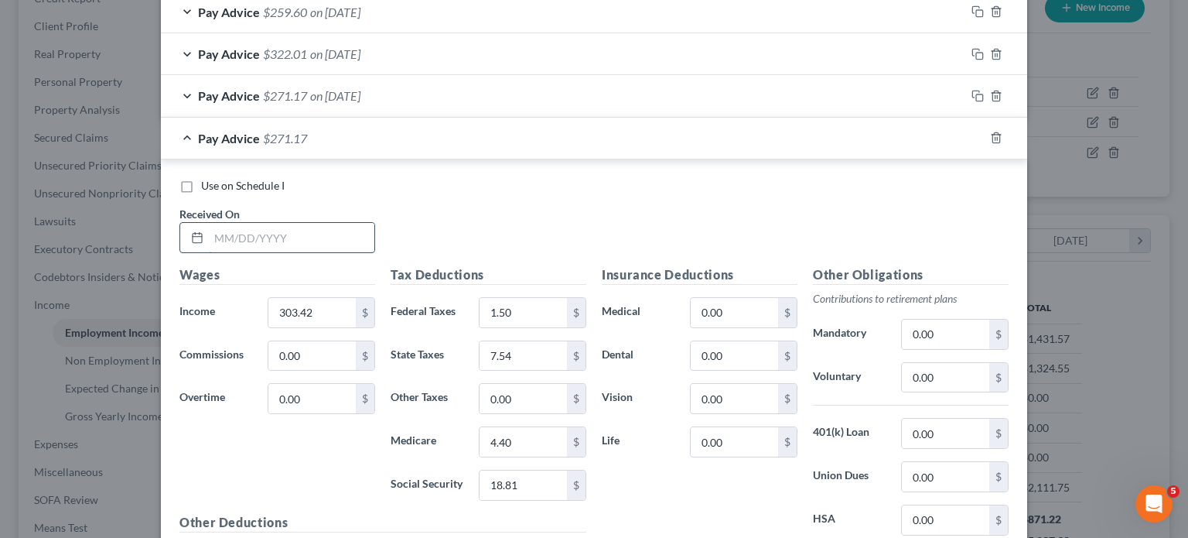
click at [292, 228] on input "text" at bounding box center [292, 237] width 166 height 29
click at [521, 466] on input "18.81" at bounding box center [523, 484] width 87 height 29
click at [532, 427] on input "4.40" at bounding box center [523, 441] width 87 height 29
click at [300, 463] on div "Wages Income * 257.08 $ Commissions 0.00 $ Overtime 0.00 $" at bounding box center [277, 389] width 211 height 248
click at [538, 353] on input "7.54" at bounding box center [523, 355] width 87 height 29
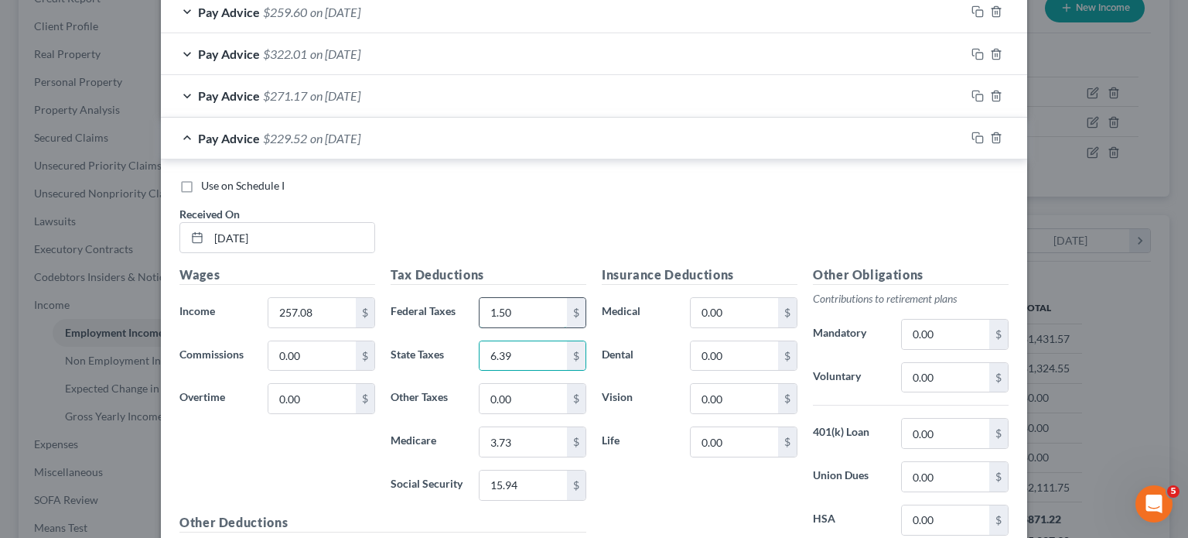
click at [527, 312] on input "1.50" at bounding box center [523, 312] width 87 height 29
click at [510, 201] on div "Use on Schedule I Received On * [DATE]" at bounding box center [594, 221] width 845 height 87
click at [932, 136] on rect "button" at bounding box center [979, 139] width 7 height 7
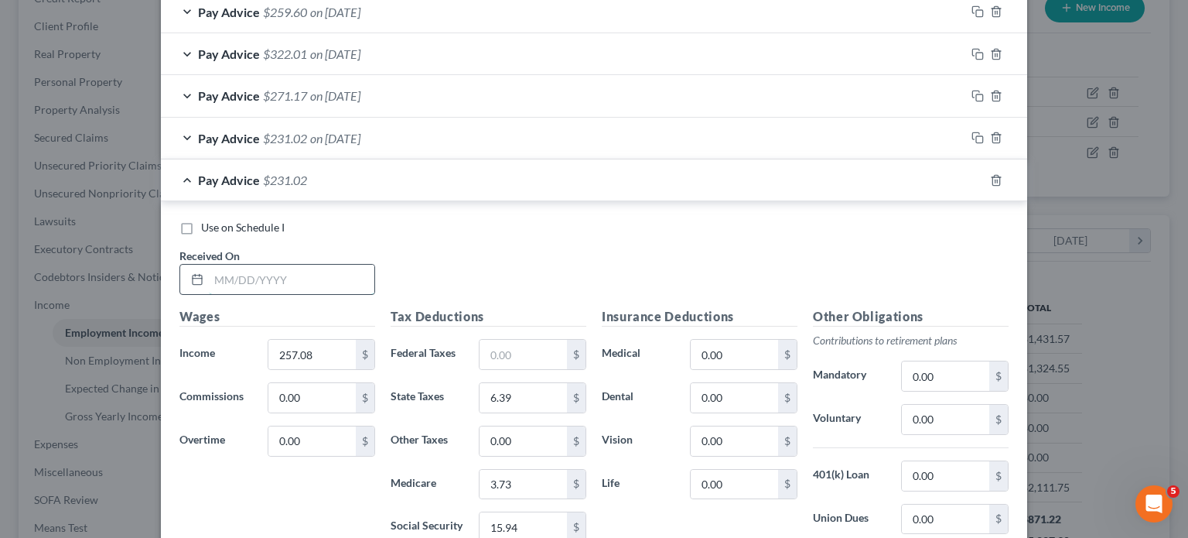
drag, startPoint x: 281, startPoint y: 275, endPoint x: 291, endPoint y: 273, distance: 10.2
click at [291, 273] on input "text" at bounding box center [292, 279] width 166 height 29
click at [316, 351] on input "257.08" at bounding box center [311, 354] width 87 height 29
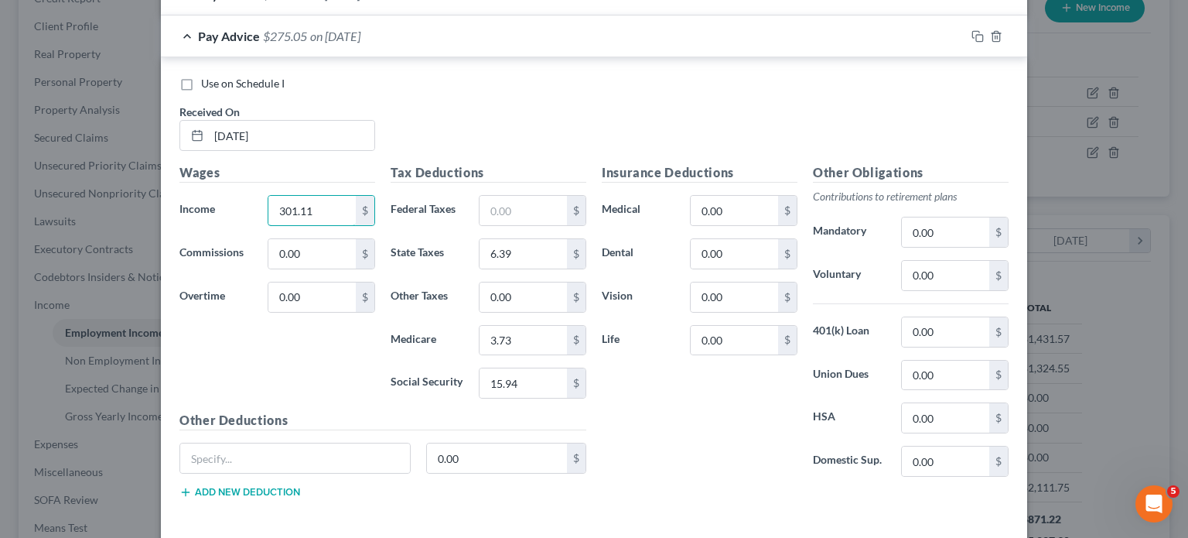
scroll to position [1272, 0]
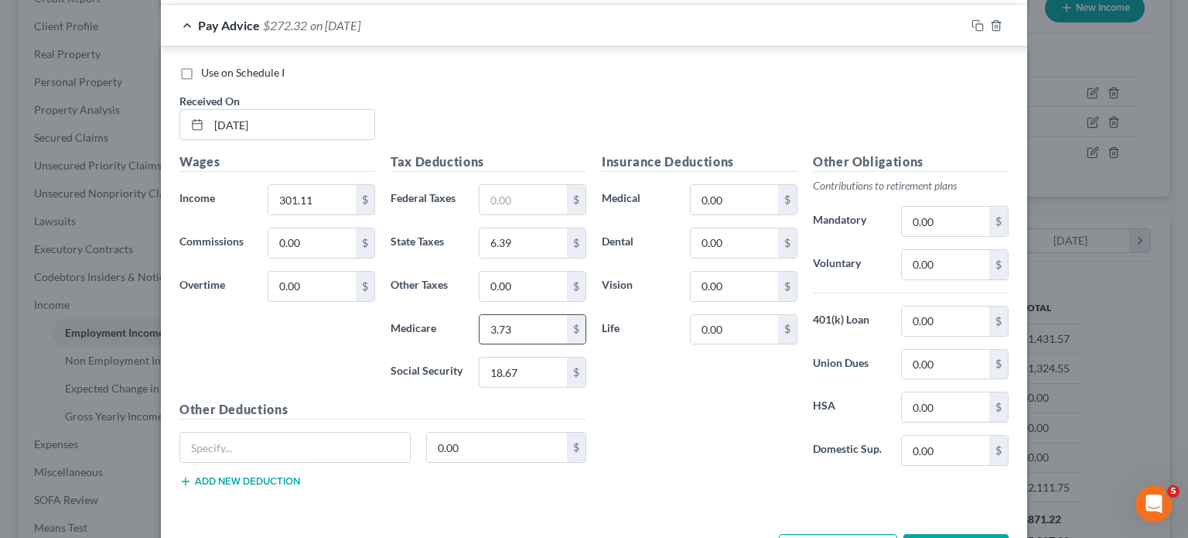
drag, startPoint x: 512, startPoint y: 319, endPoint x: 515, endPoint y: 309, distance: 10.5
click at [512, 318] on input "3.73" at bounding box center [523, 329] width 87 height 29
click at [532, 191] on input "text" at bounding box center [523, 199] width 87 height 29
click at [337, 324] on div "Wages Income * 301.11 $ Commissions 0.00 $ Overtime 0.00 $" at bounding box center [277, 276] width 211 height 248
click at [534, 237] on input "6.39" at bounding box center [523, 242] width 87 height 29
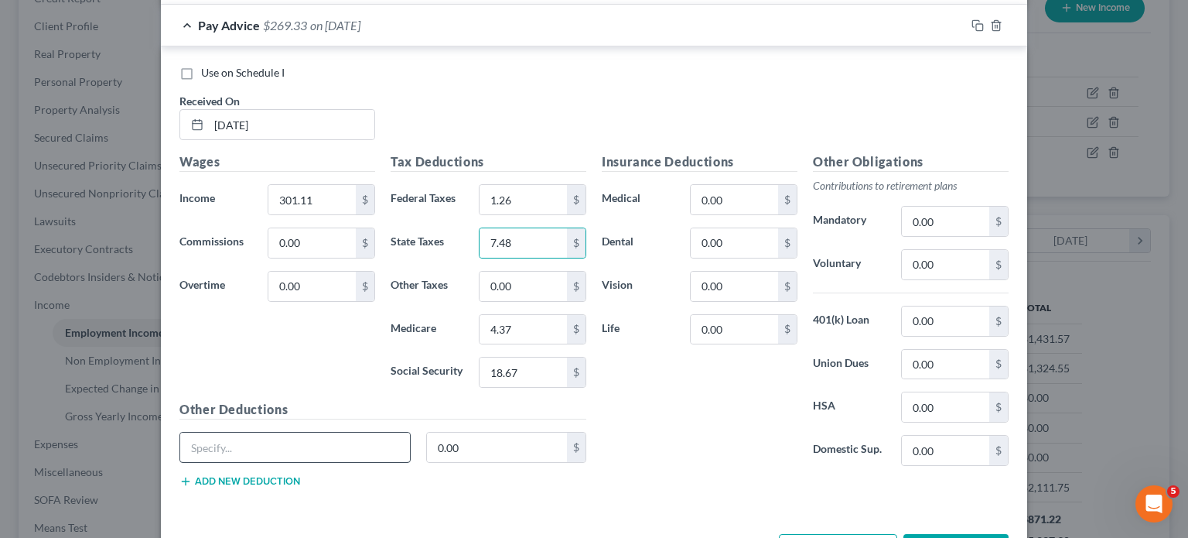
click at [284, 350] on div "Wages Income * 301.11 $ Commissions 0.00 $ Overtime 0.00 $" at bounding box center [277, 276] width 211 height 248
click at [667, 391] on div "Insurance Deductions Medical 0.00 $ Dental 0.00 $ Vision 0.00 $ Life 0.00 $" at bounding box center [699, 315] width 211 height 326
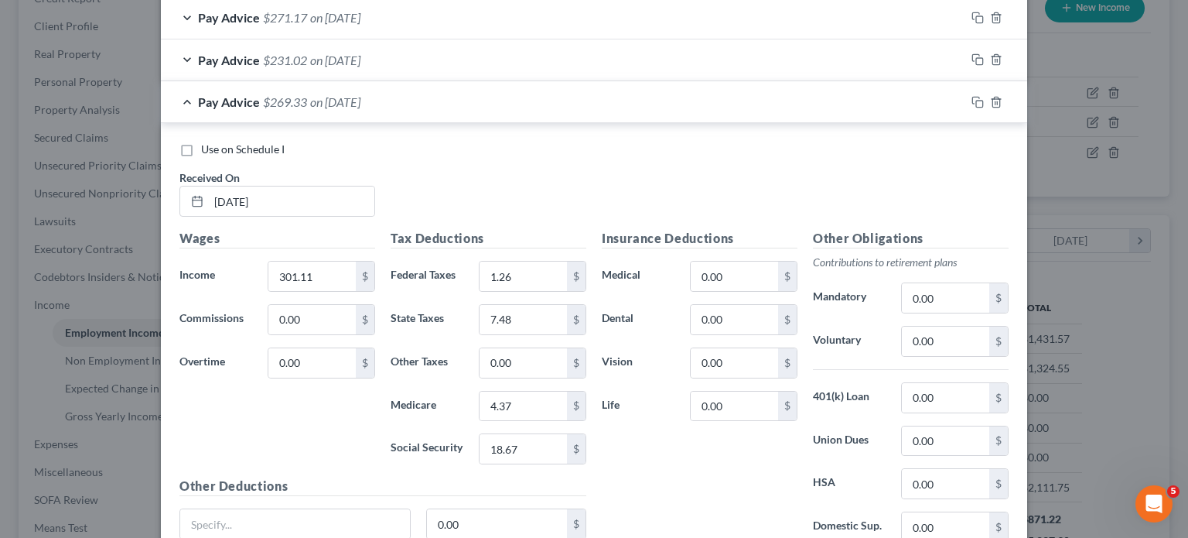
scroll to position [1194, 0]
drag, startPoint x: 972, startPoint y: 101, endPoint x: 602, endPoint y: 192, distance: 380.7
click at [932, 101] on icon "button" at bounding box center [978, 103] width 12 height 12
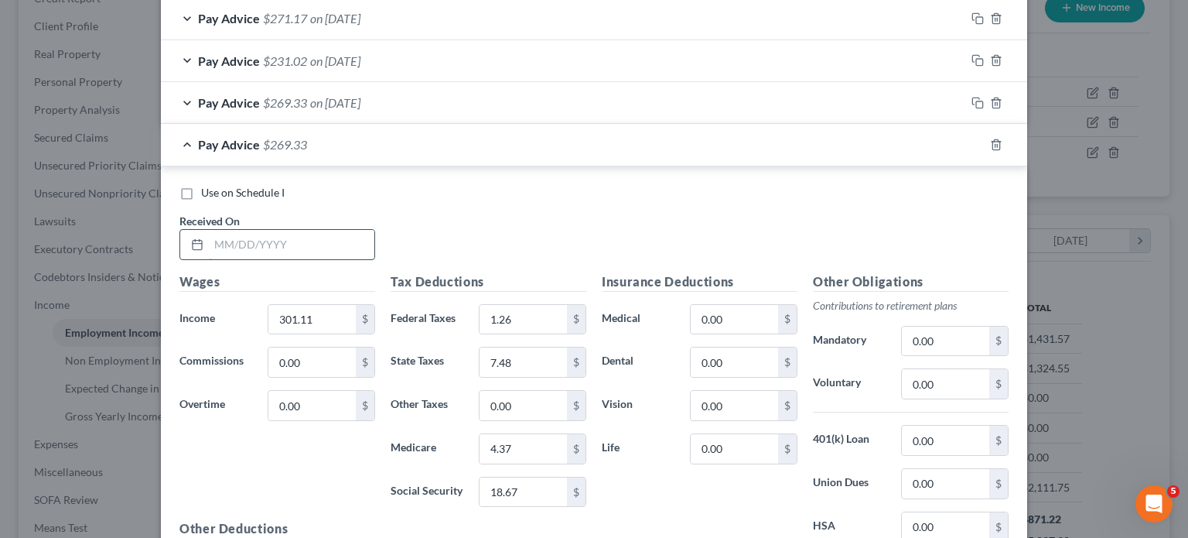
drag, startPoint x: 286, startPoint y: 235, endPoint x: 308, endPoint y: 231, distance: 22.2
click at [309, 230] on input "text" at bounding box center [292, 244] width 166 height 29
click at [433, 234] on div "Use on Schedule I Received On * [DATE]" at bounding box center [594, 228] width 845 height 87
click at [328, 310] on input "301.11" at bounding box center [311, 319] width 87 height 29
click at [535, 466] on input "18.67" at bounding box center [523, 491] width 87 height 29
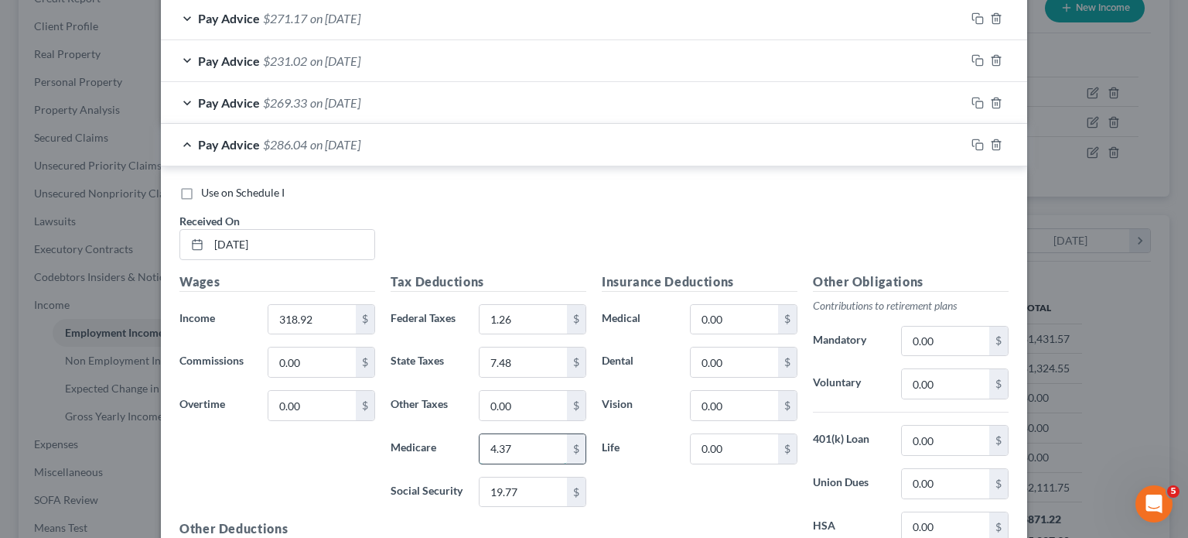
click at [512, 439] on input "4.37" at bounding box center [523, 448] width 87 height 29
click at [517, 314] on input "1.26" at bounding box center [523, 319] width 87 height 29
click at [521, 360] on input "7.48" at bounding box center [523, 361] width 87 height 29
drag, startPoint x: 594, startPoint y: 203, endPoint x: 694, endPoint y: 220, distance: 101.2
click at [594, 203] on div "Use on Schedule I Received On * [DATE]" at bounding box center [594, 228] width 845 height 87
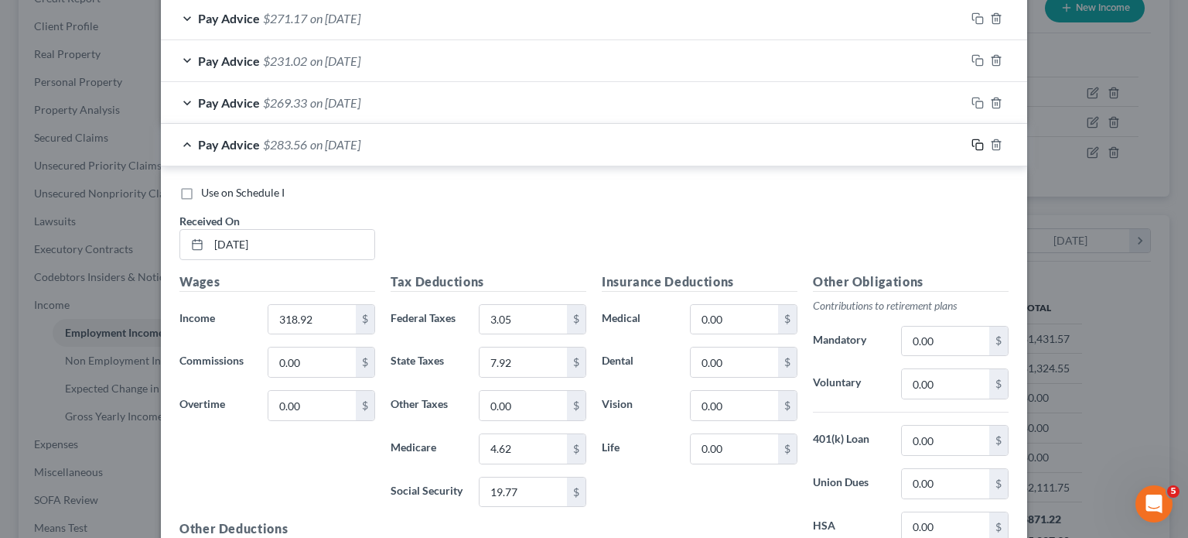
click at [932, 145] on rect "button" at bounding box center [979, 146] width 7 height 7
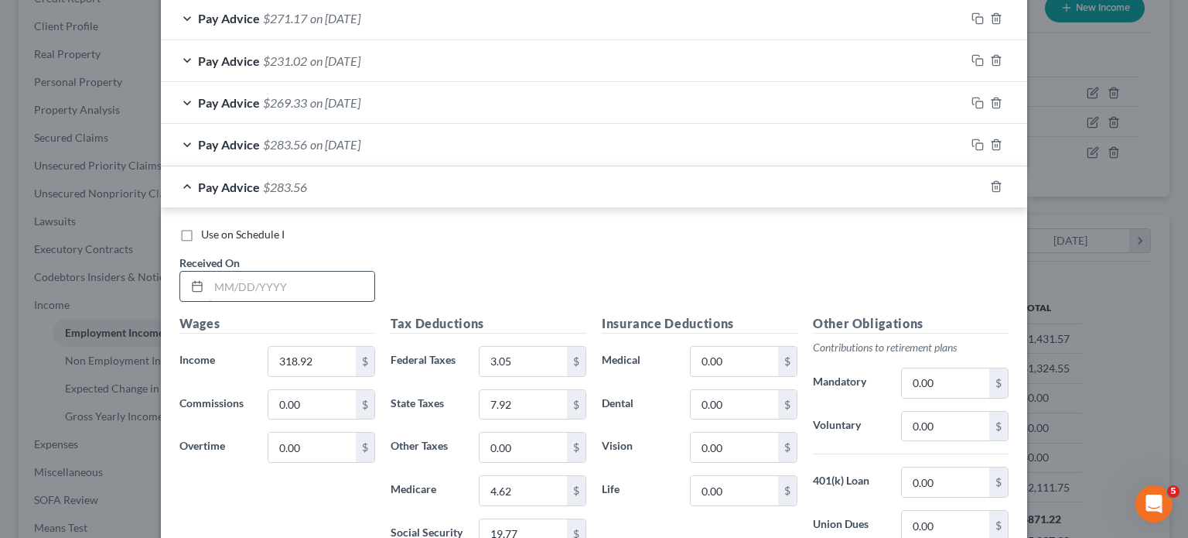
click at [303, 273] on input "text" at bounding box center [292, 286] width 166 height 29
click at [320, 361] on input "318.92" at bounding box center [311, 361] width 87 height 29
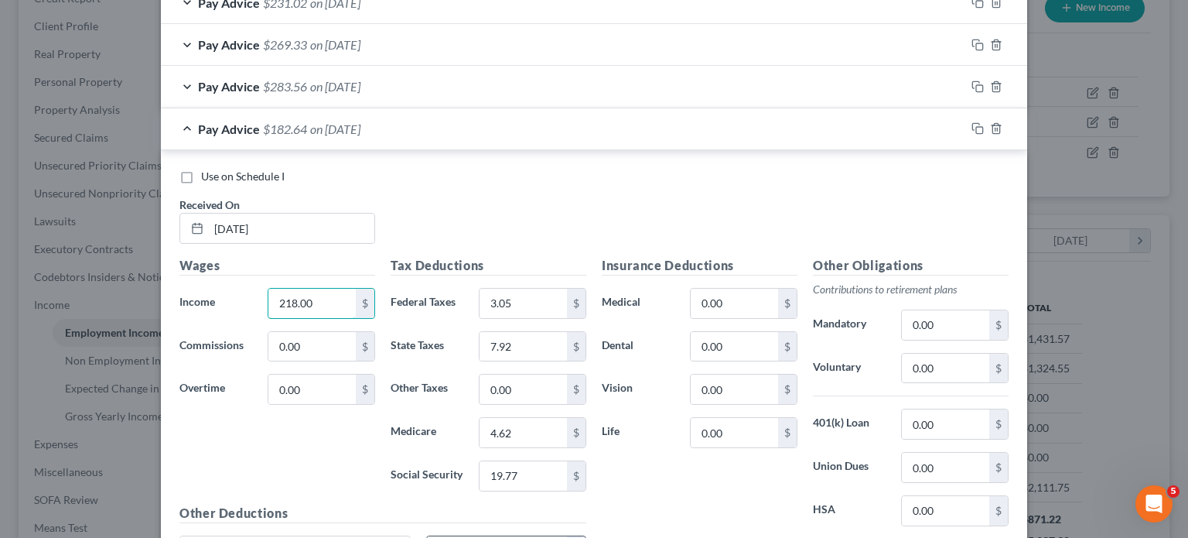
scroll to position [1349, 0]
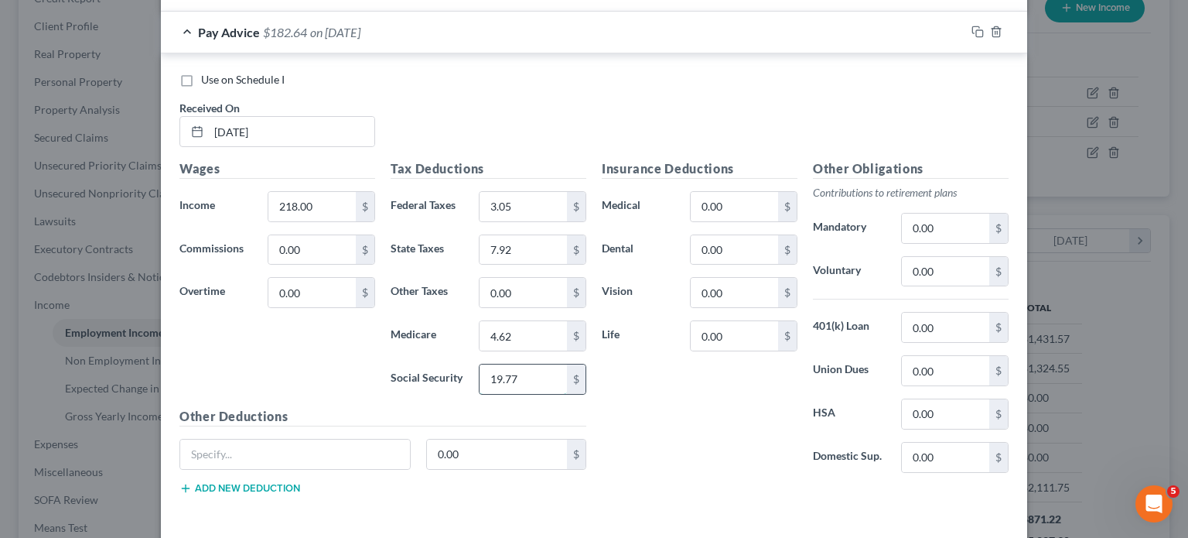
click at [538, 374] on input "19.77" at bounding box center [523, 378] width 87 height 29
click at [523, 336] on input "4.62" at bounding box center [523, 335] width 87 height 29
click at [518, 255] on input "7.92" at bounding box center [523, 249] width 87 height 29
click at [521, 197] on input "3.05" at bounding box center [523, 206] width 87 height 29
click at [693, 114] on div "Use on Schedule I Received On * [DATE]" at bounding box center [594, 115] width 845 height 87
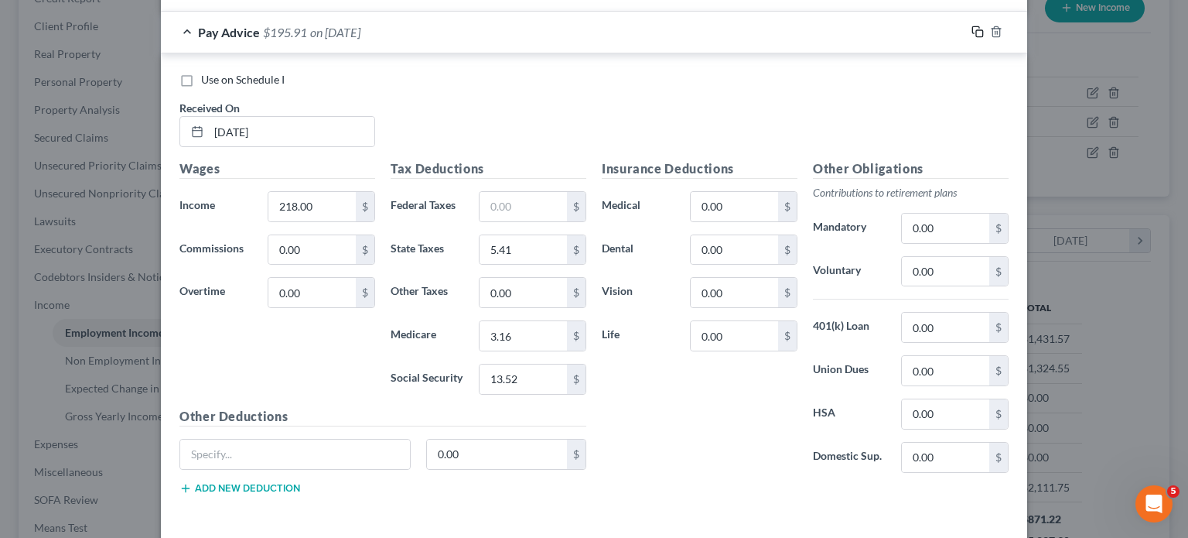
click at [932, 30] on icon "button" at bounding box center [978, 32] width 12 height 12
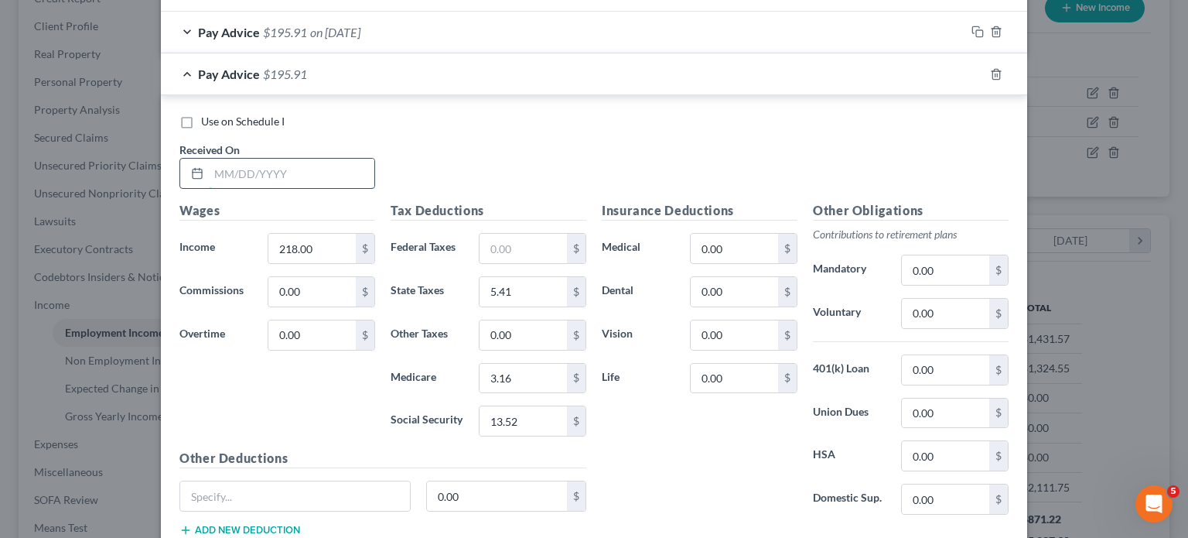
click at [347, 169] on input "text" at bounding box center [292, 173] width 166 height 29
click at [324, 247] on input "218.00" at bounding box center [311, 248] width 87 height 29
drag, startPoint x: 649, startPoint y: 429, endPoint x: 569, endPoint y: 429, distance: 80.4
click at [649, 429] on div "Insurance Deductions Medical 0.00 $ Dental 0.00 $ Vision 0.00 $ Life 0.00 $" at bounding box center [699, 364] width 211 height 326
click at [538, 422] on input "13.52" at bounding box center [523, 420] width 87 height 29
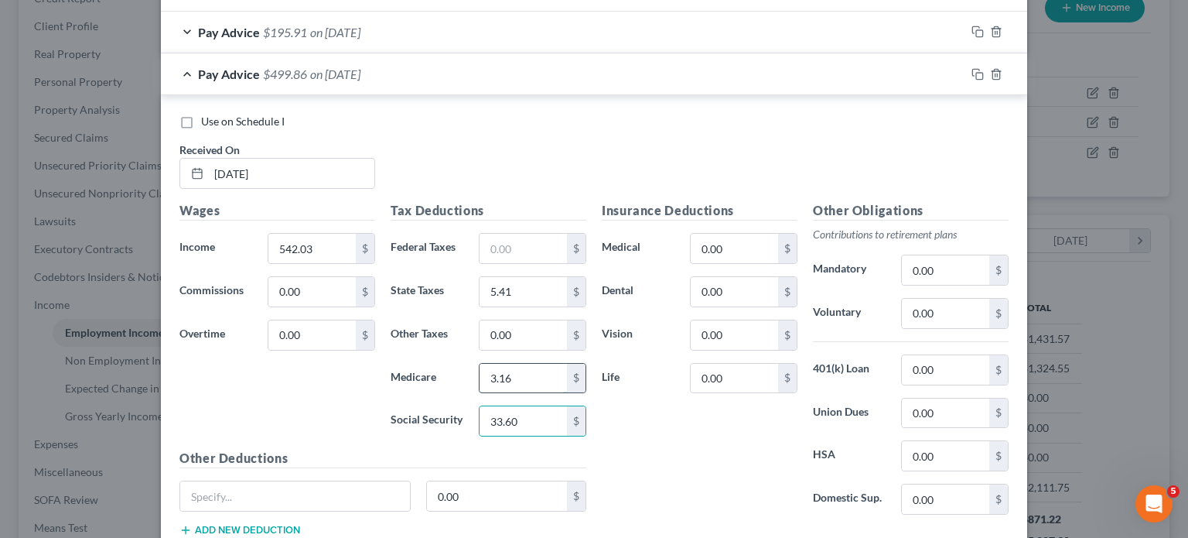
click at [522, 369] on input "3.16" at bounding box center [523, 378] width 87 height 29
click at [523, 236] on input "text" at bounding box center [523, 248] width 87 height 29
click at [637, 77] on div "Pay Advice $460.46 on [DATE]" at bounding box center [563, 73] width 804 height 41
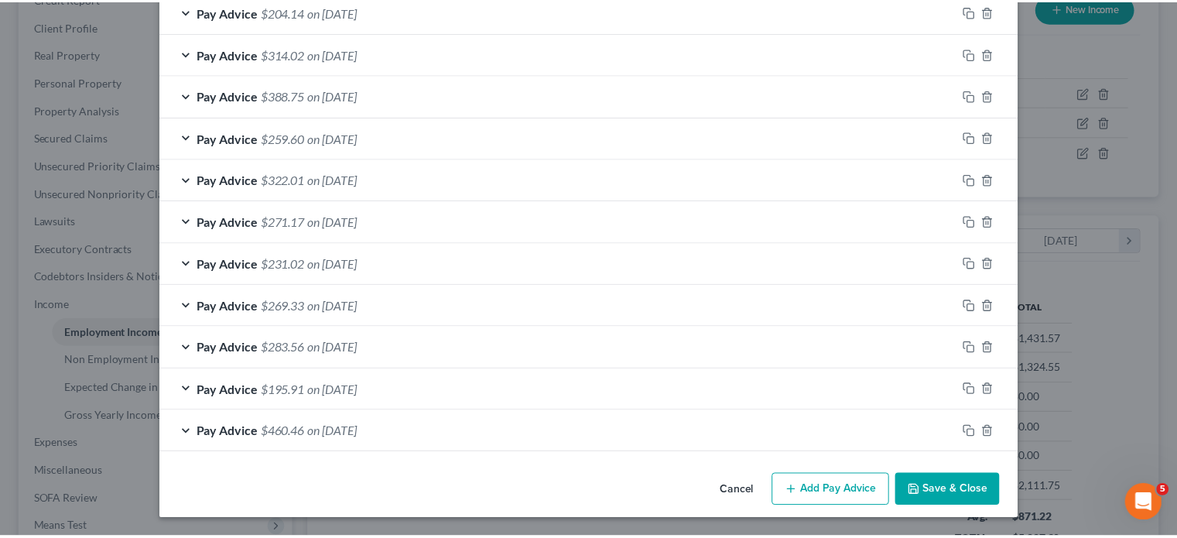
scroll to position [987, 0]
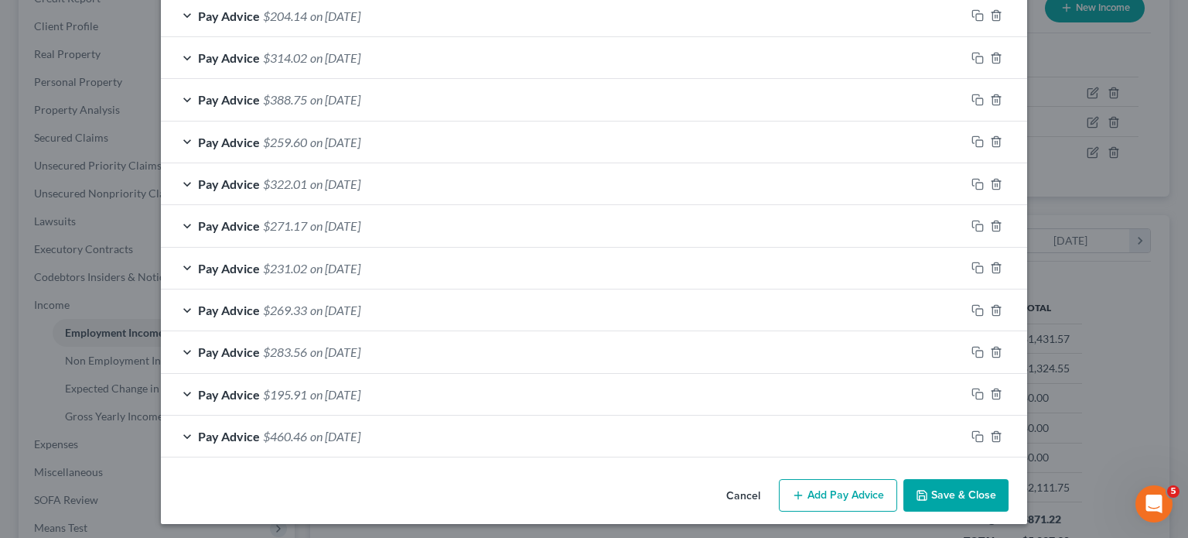
click at [932, 466] on button "Save & Close" at bounding box center [955, 495] width 105 height 32
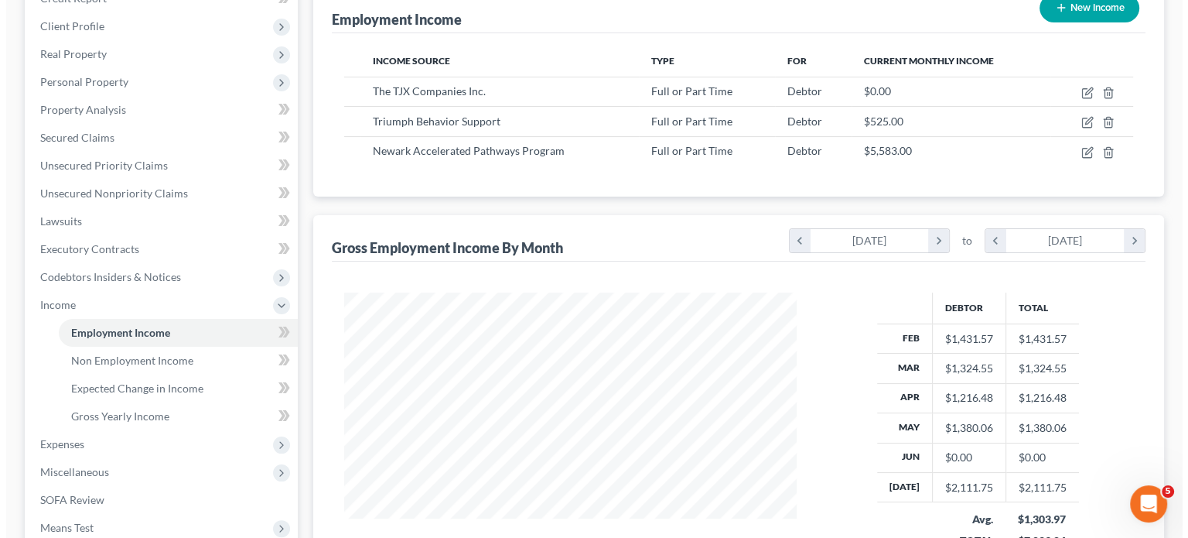
scroll to position [773246, 773043]
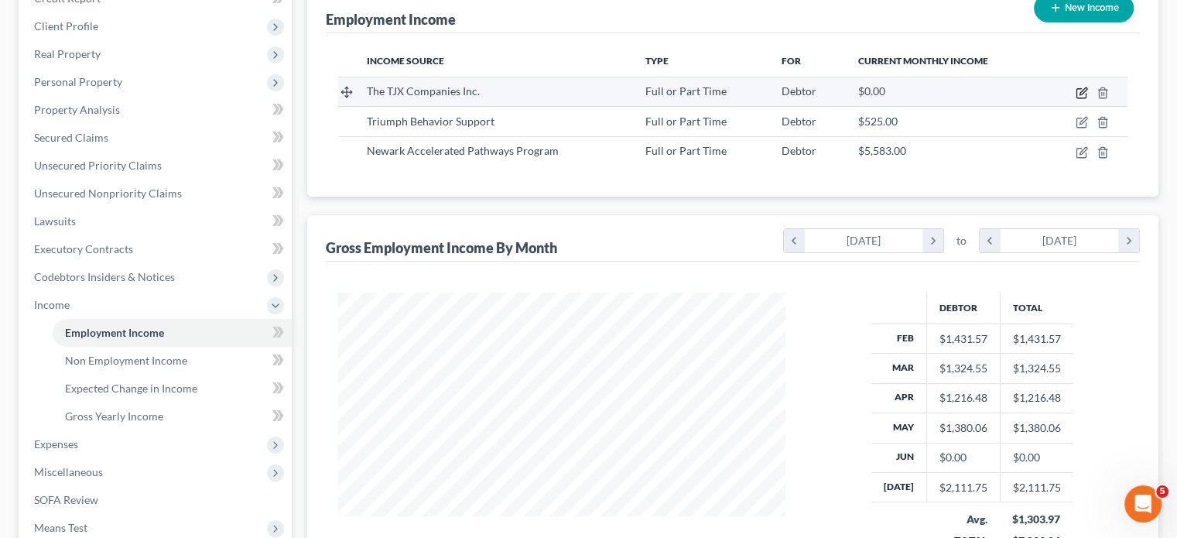
click at [932, 87] on icon "button" at bounding box center [1081, 93] width 12 height 12
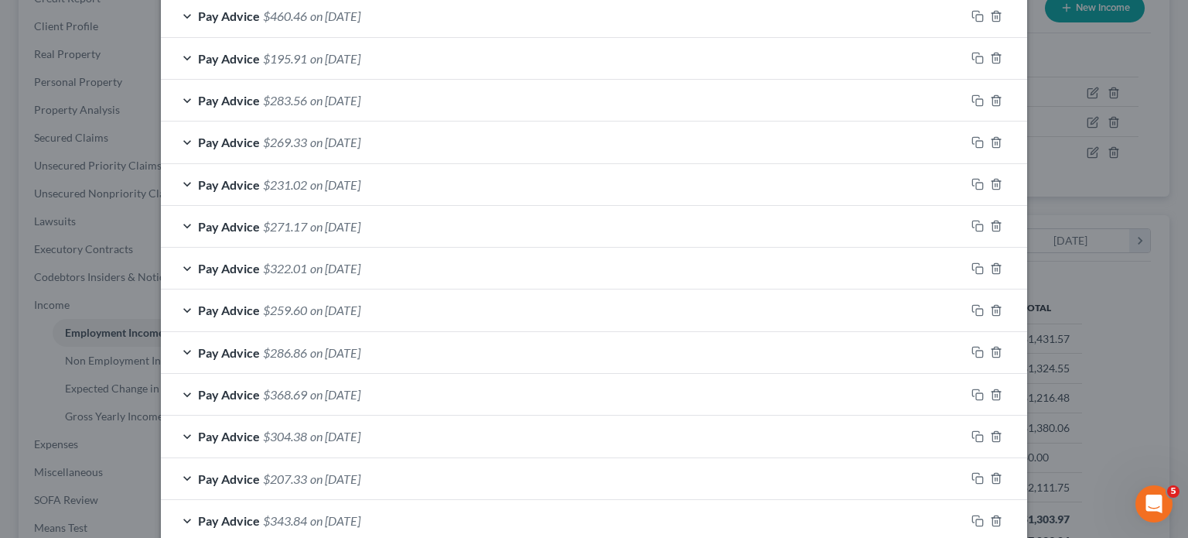
scroll to position [987, 0]
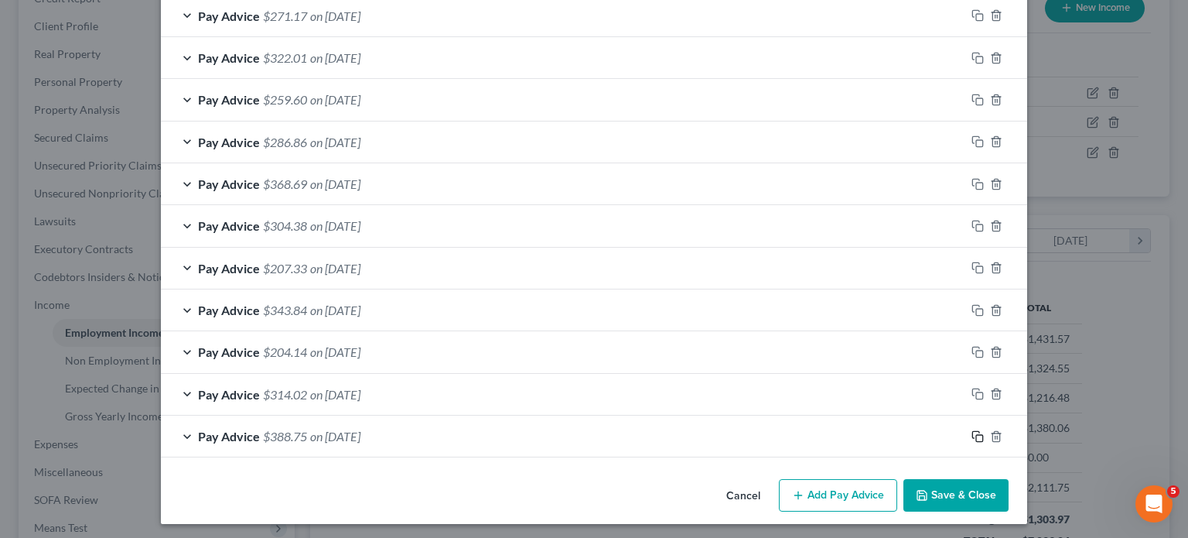
drag, startPoint x: 972, startPoint y: 432, endPoint x: 737, endPoint y: 418, distance: 234.8
click at [932, 432] on icon "button" at bounding box center [978, 436] width 12 height 12
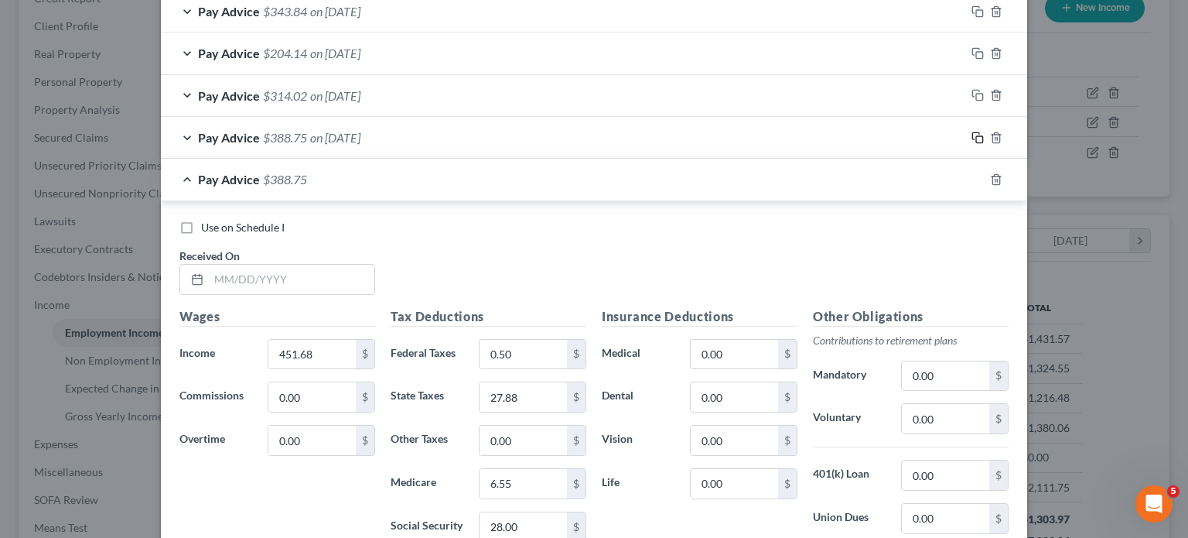
scroll to position [1296, 0]
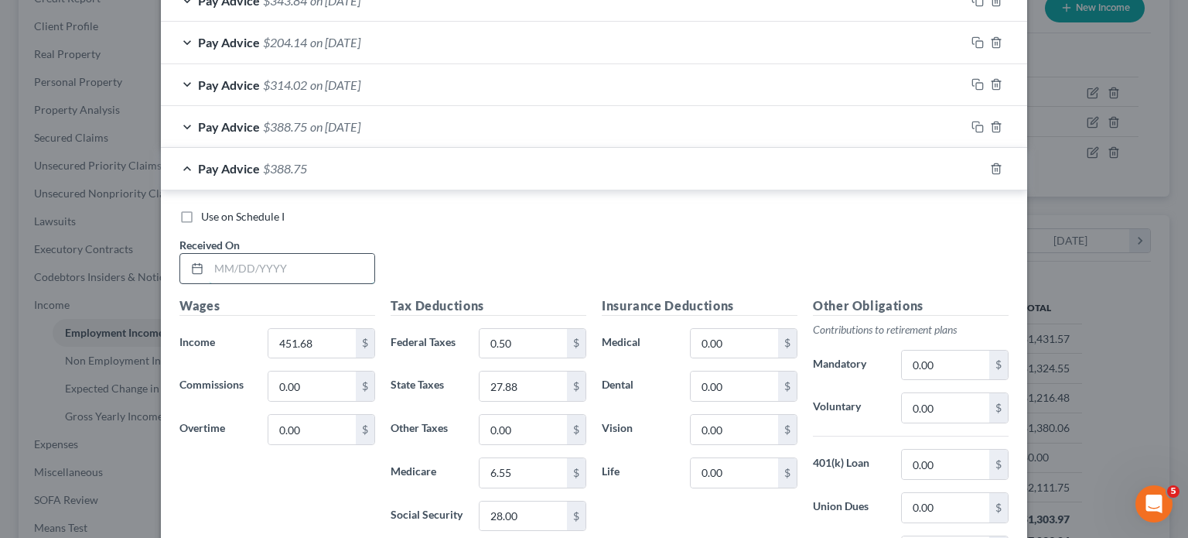
click at [333, 258] on input "text" at bounding box center [292, 268] width 166 height 29
click at [320, 341] on input "451.68" at bounding box center [311, 343] width 87 height 29
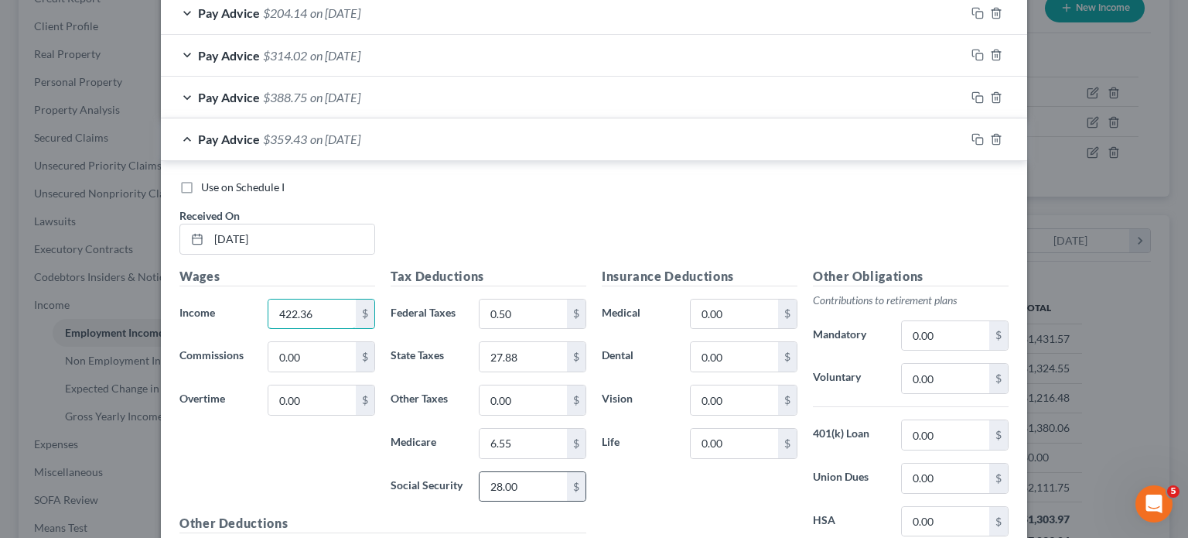
scroll to position [1374, 0]
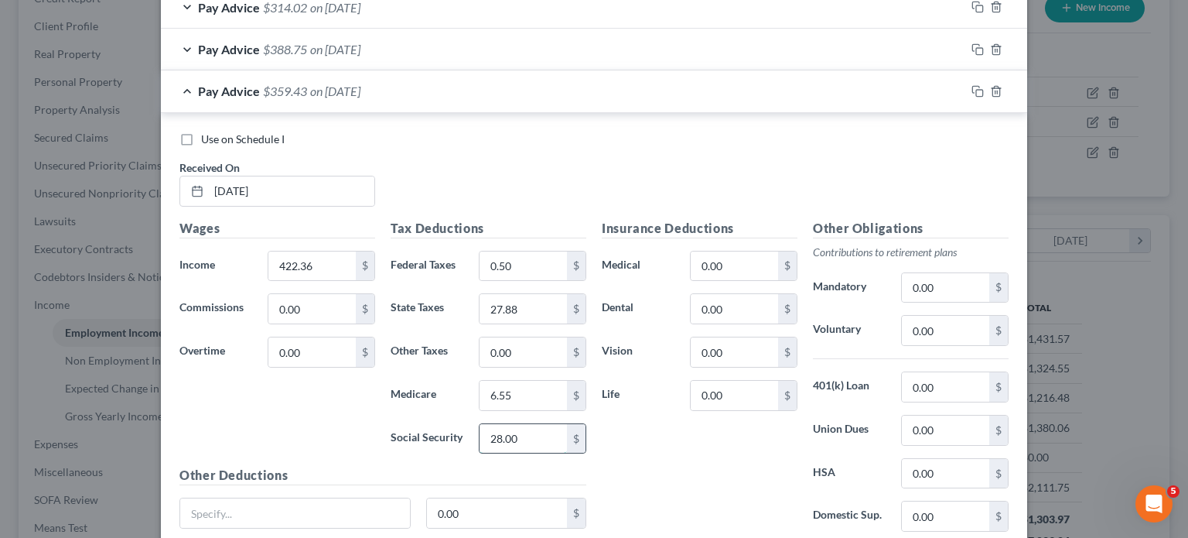
click at [528, 432] on input "28.00" at bounding box center [523, 438] width 87 height 29
click at [516, 395] on input "6.55" at bounding box center [523, 395] width 87 height 29
click at [524, 251] on input "0.50" at bounding box center [523, 265] width 87 height 29
click at [520, 298] on input "27.88" at bounding box center [523, 308] width 87 height 29
click at [627, 97] on div "Pay Advice $365.99 on [DATE]" at bounding box center [563, 90] width 804 height 41
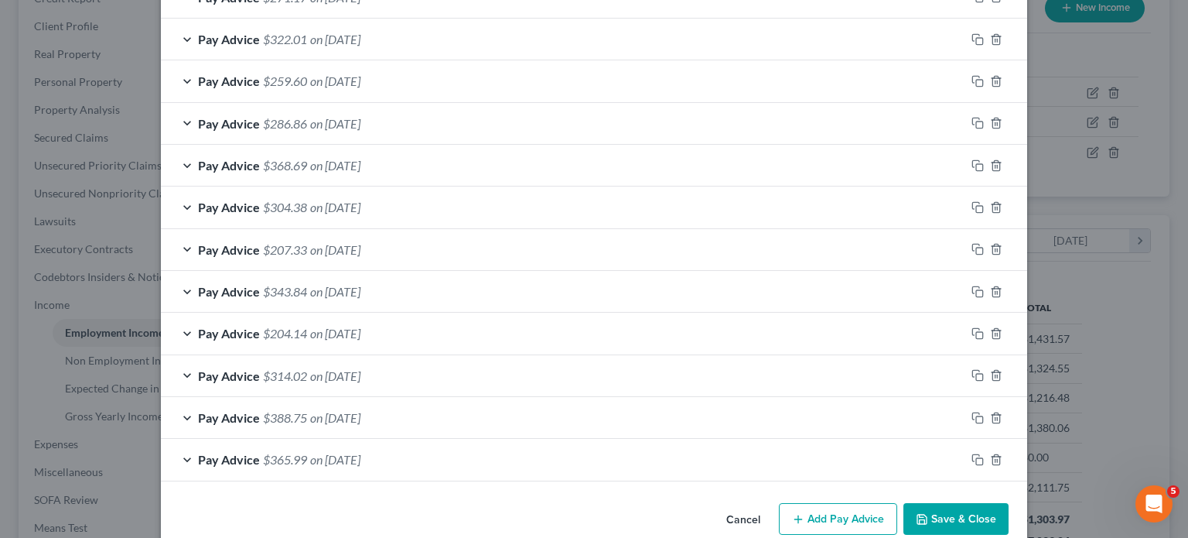
scroll to position [1029, 0]
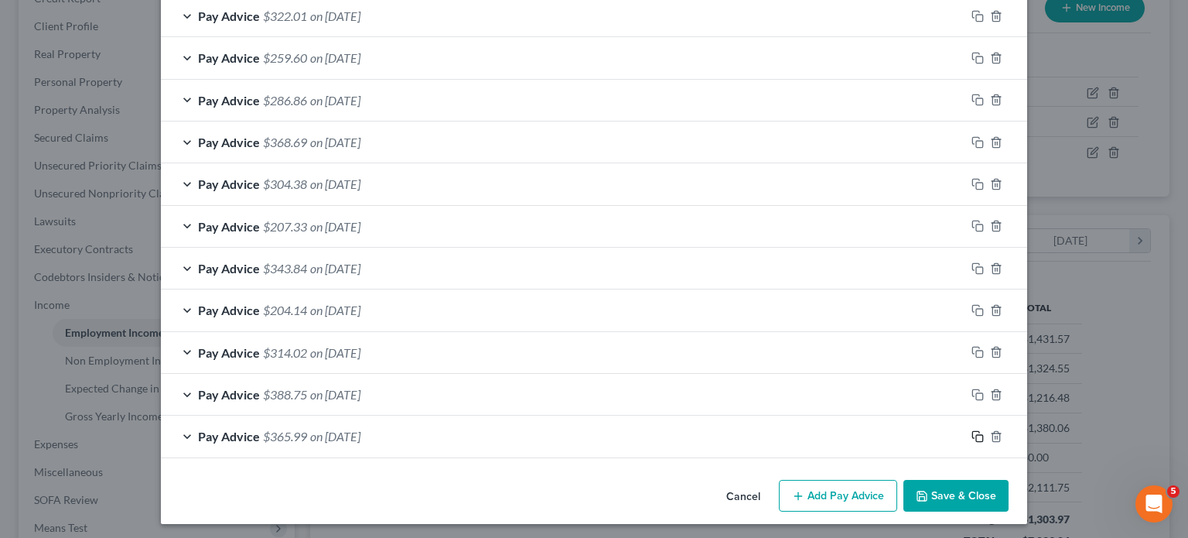
click at [932, 432] on icon "button" at bounding box center [978, 436] width 12 height 12
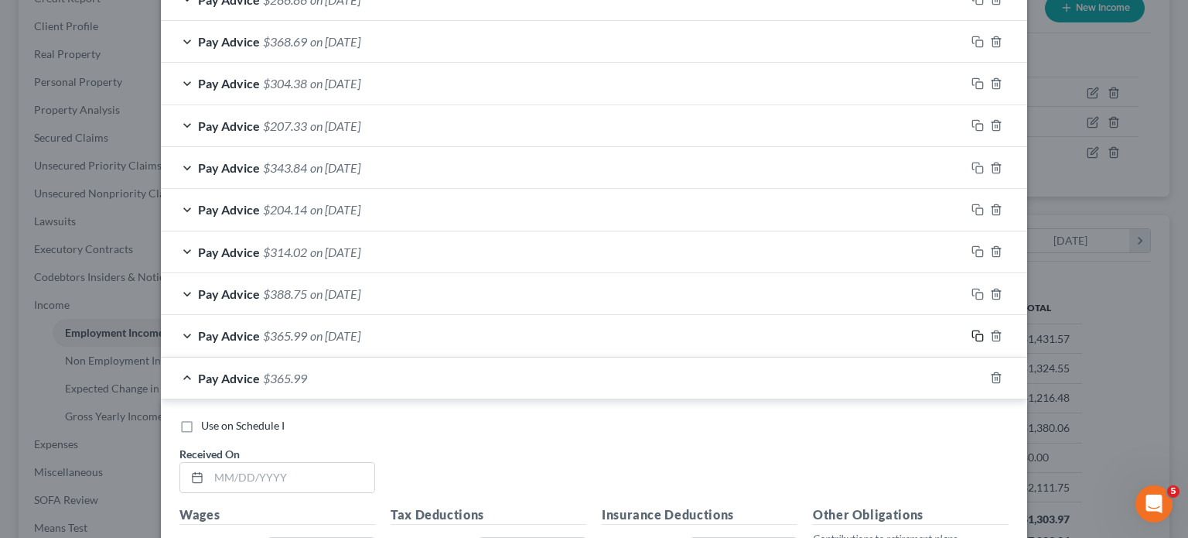
scroll to position [1338, 0]
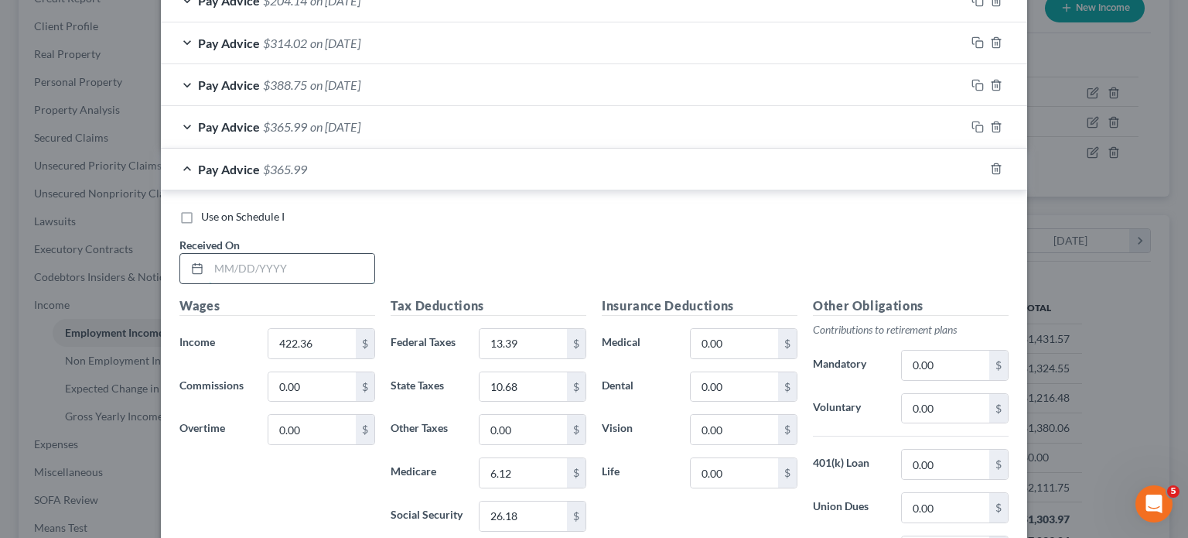
click at [353, 278] on input "text" at bounding box center [292, 268] width 166 height 29
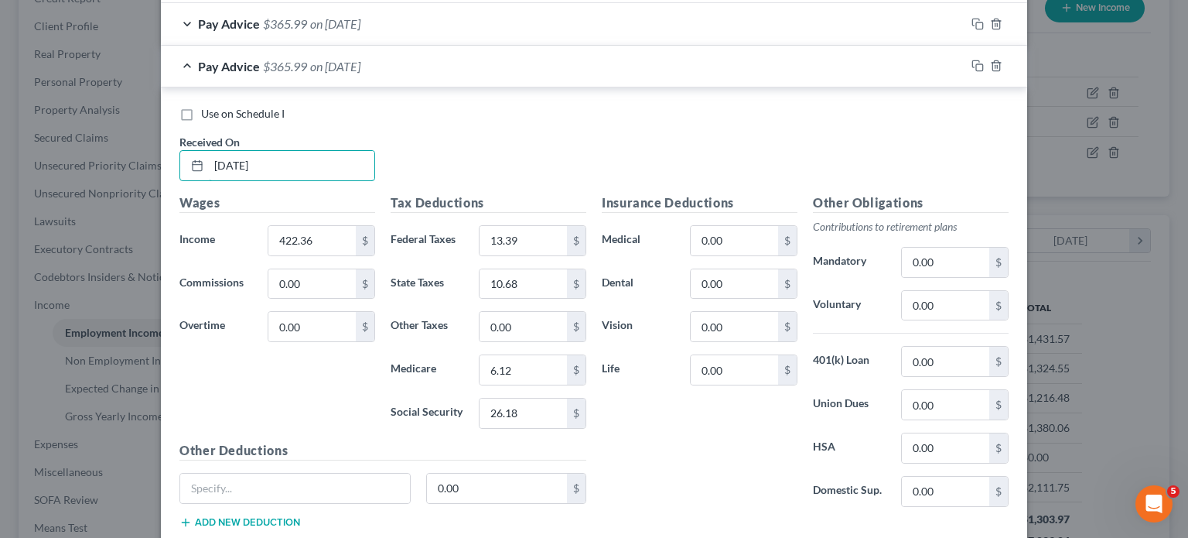
scroll to position [1493, 0]
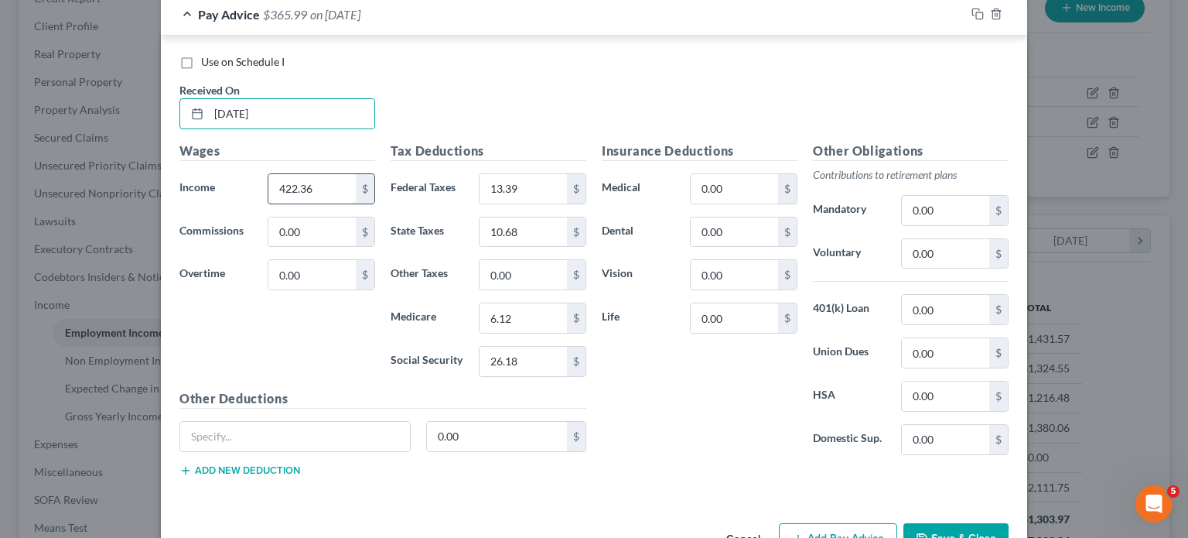
click at [313, 186] on input "422.36" at bounding box center [311, 188] width 87 height 29
click at [541, 356] on input "26.18" at bounding box center [523, 361] width 87 height 29
drag, startPoint x: 521, startPoint y: 327, endPoint x: 528, endPoint y: 306, distance: 22.0
click at [521, 326] on div "Tax Deductions Federal Taxes 13.39 $ State Taxes 10.68 $ Other Taxes 0.00 $ Med…" at bounding box center [488, 266] width 211 height 248
click at [528, 306] on input "6.12" at bounding box center [523, 317] width 87 height 29
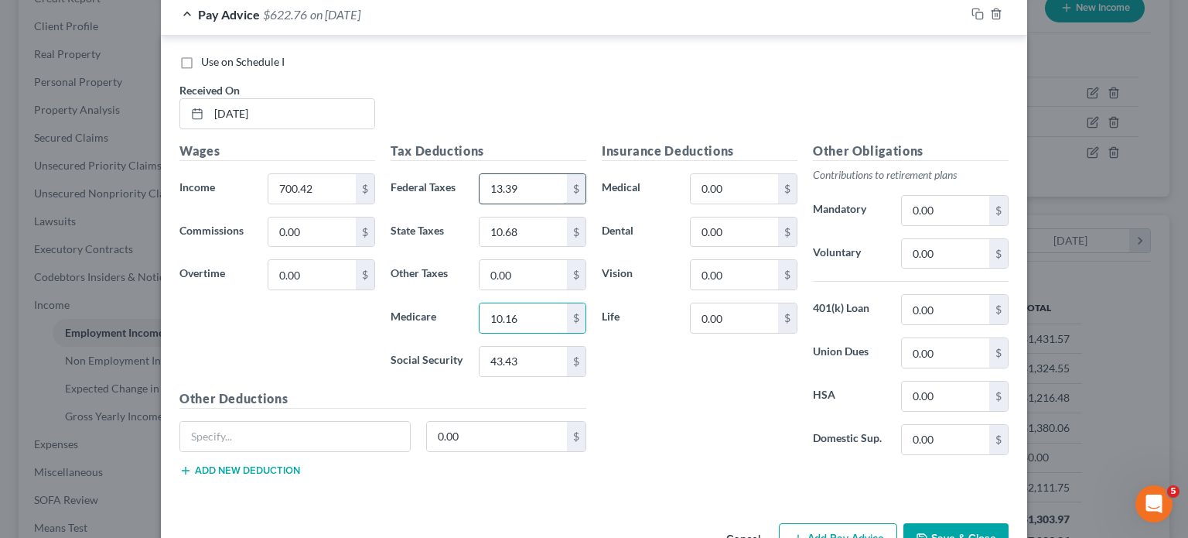
click at [533, 175] on input "13.39" at bounding box center [523, 188] width 87 height 29
click at [536, 221] on input "10.68" at bounding box center [523, 231] width 87 height 29
click at [684, 389] on div "Insurance Deductions Medical 0.00 $ Dental 0.00 $ Vision 0.00 $ Life 0.00 $" at bounding box center [699, 305] width 211 height 326
click at [932, 13] on icon "button" at bounding box center [978, 14] width 12 height 12
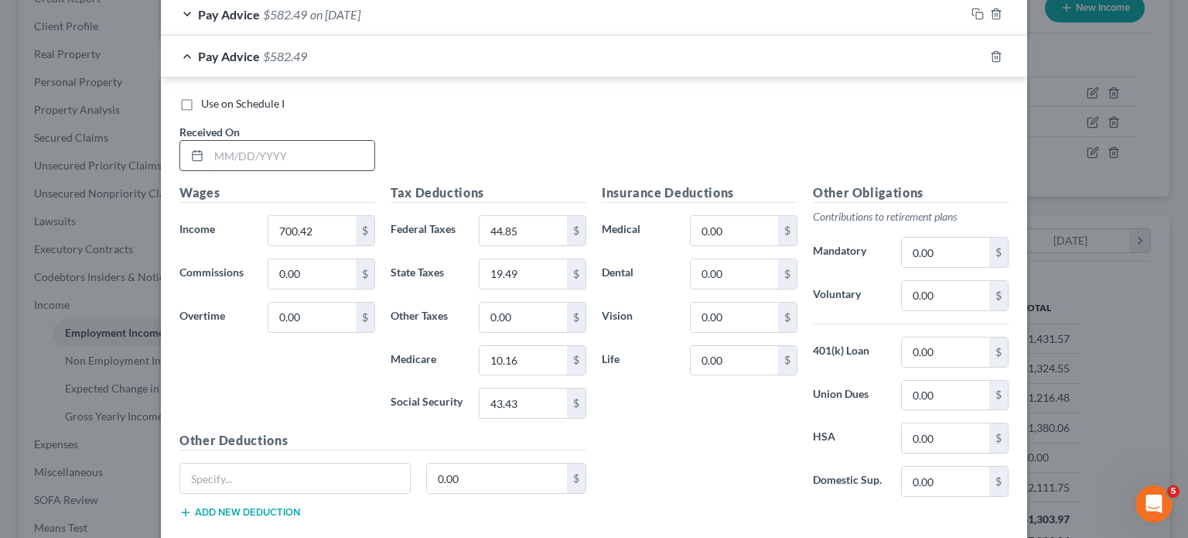
click at [319, 145] on input "text" at bounding box center [292, 155] width 166 height 29
click at [316, 225] on input "700.42" at bounding box center [311, 230] width 87 height 29
click at [522, 394] on input "43.43" at bounding box center [523, 402] width 87 height 29
click at [541, 352] on input "10.16" at bounding box center [523, 360] width 87 height 29
click at [523, 224] on input "44.85" at bounding box center [523, 230] width 87 height 29
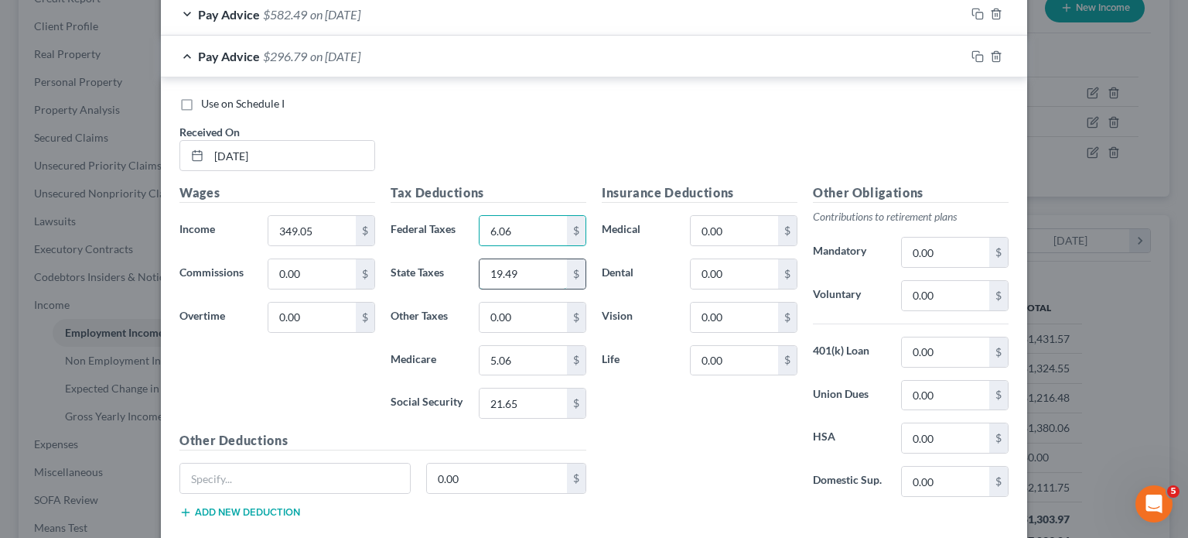
click at [522, 273] on input "19.49" at bounding box center [523, 273] width 87 height 29
click at [681, 423] on div "Insurance Deductions Medical 0.00 $ Dental 0.00 $ Vision 0.00 $ Life 0.00 $" at bounding box center [699, 346] width 211 height 326
drag, startPoint x: 972, startPoint y: 55, endPoint x: 471, endPoint y: 202, distance: 521.6
click at [932, 55] on icon "button" at bounding box center [978, 56] width 12 height 12
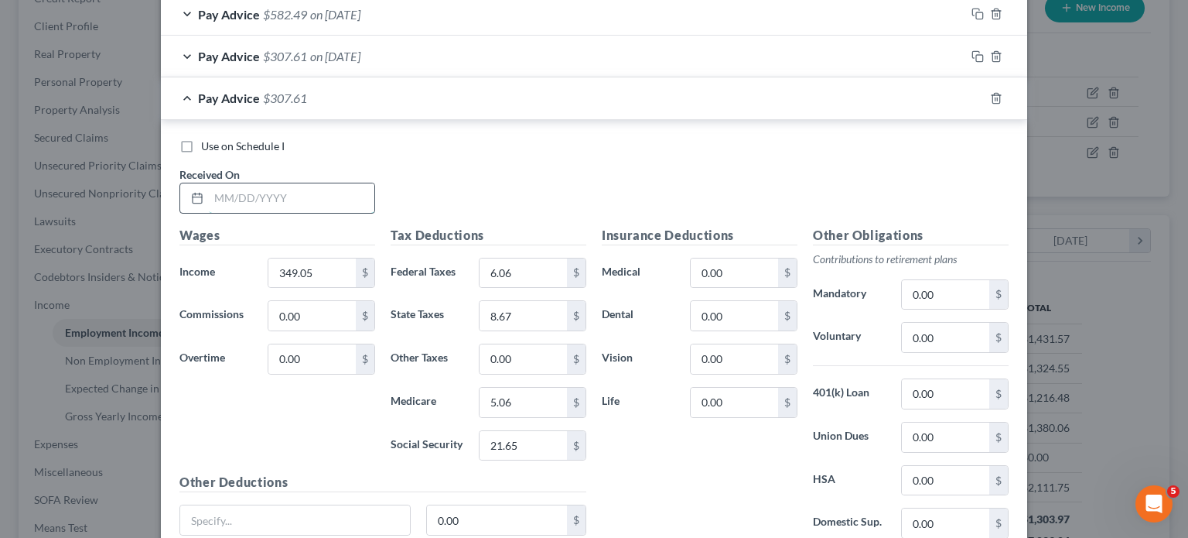
click at [315, 190] on input "text" at bounding box center [292, 197] width 166 height 29
click at [319, 274] on input "349.05" at bounding box center [311, 272] width 87 height 29
click at [526, 435] on input "21.65" at bounding box center [523, 445] width 87 height 29
click at [517, 397] on input "5.06" at bounding box center [523, 402] width 87 height 29
click at [523, 263] on input "6.06" at bounding box center [523, 272] width 87 height 29
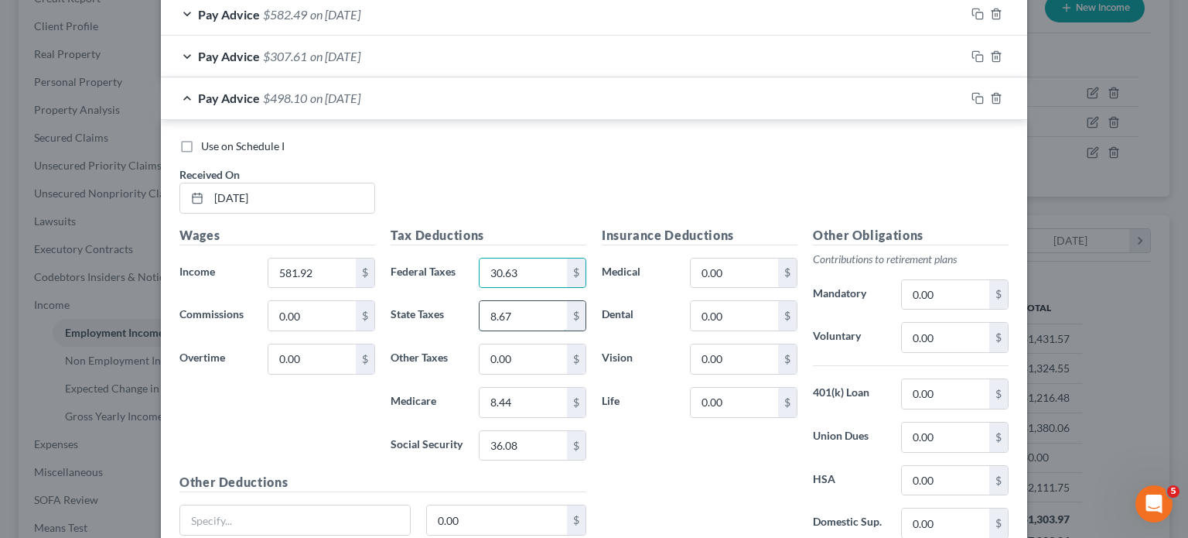
click at [521, 312] on input "8.67" at bounding box center [523, 315] width 87 height 29
click at [657, 456] on div "Insurance Deductions Medical 0.00 $ Dental 0.00 $ Vision 0.00 $ Life 0.00 $" at bounding box center [699, 389] width 211 height 326
click at [932, 95] on icon "button" at bounding box center [978, 98] width 12 height 12
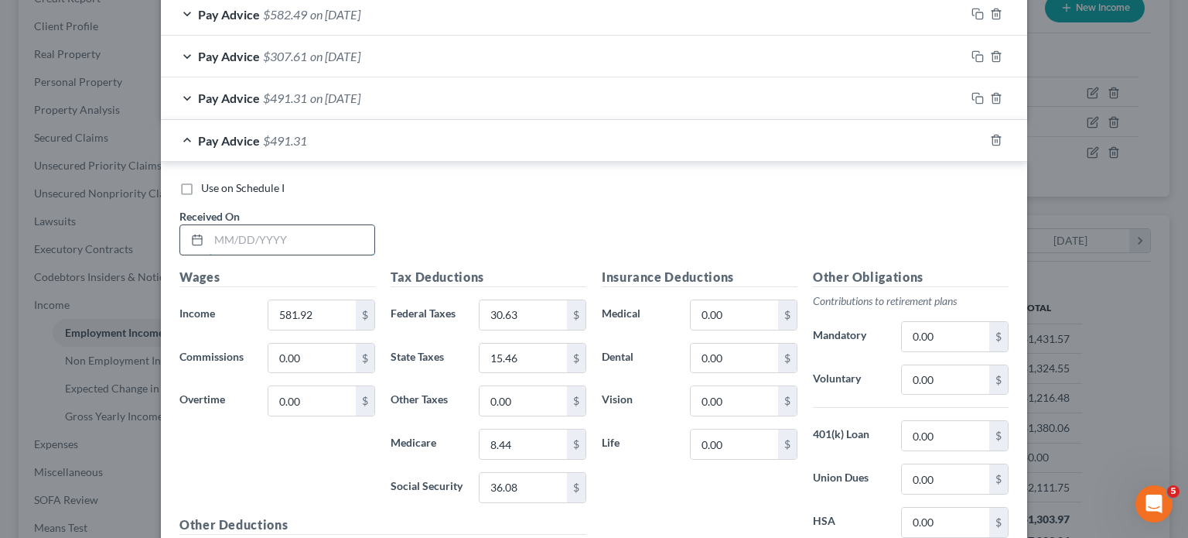
click at [322, 236] on input "text" at bounding box center [292, 239] width 166 height 29
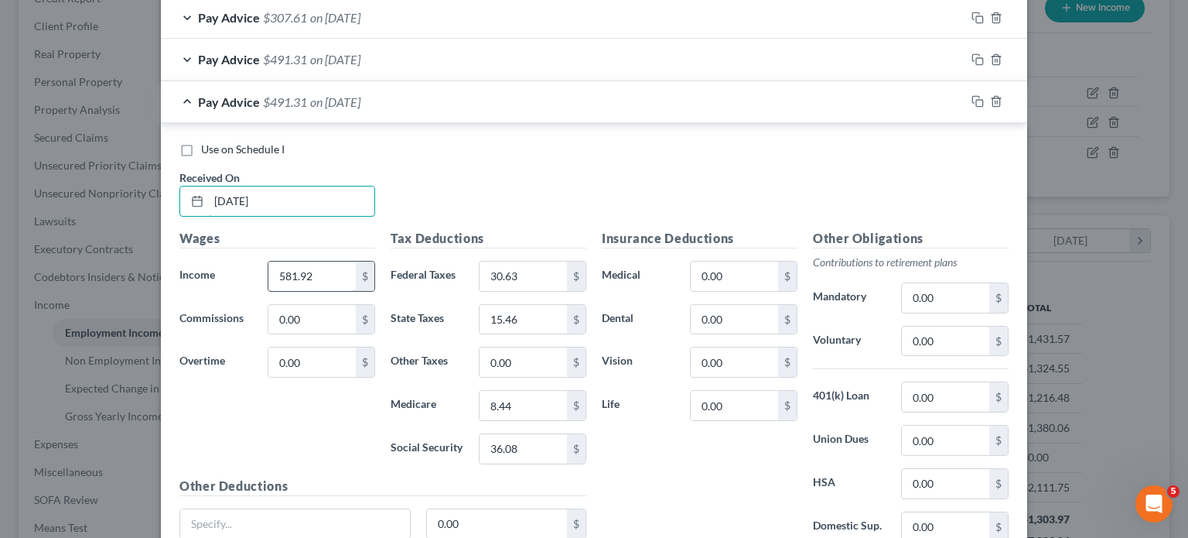
scroll to position [1570, 0]
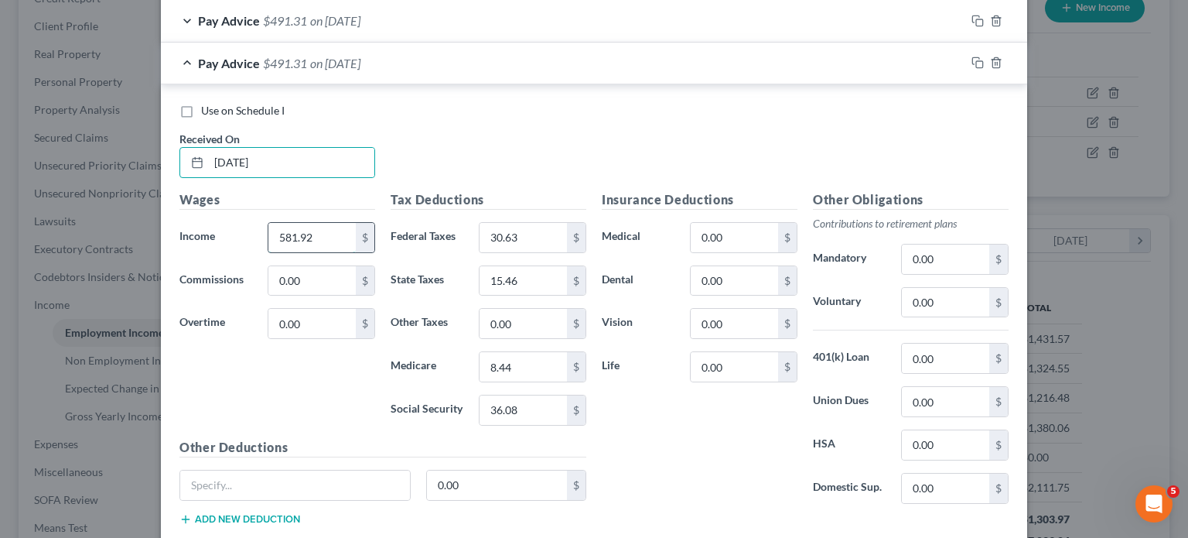
click at [311, 223] on input "581.92" at bounding box center [311, 237] width 87 height 29
click at [524, 409] on input "36.08" at bounding box center [523, 409] width 87 height 29
click at [536, 356] on input "8.44" at bounding box center [523, 366] width 87 height 29
click at [514, 230] on input "30.63" at bounding box center [523, 237] width 87 height 29
click at [524, 268] on input "15.46" at bounding box center [523, 280] width 87 height 29
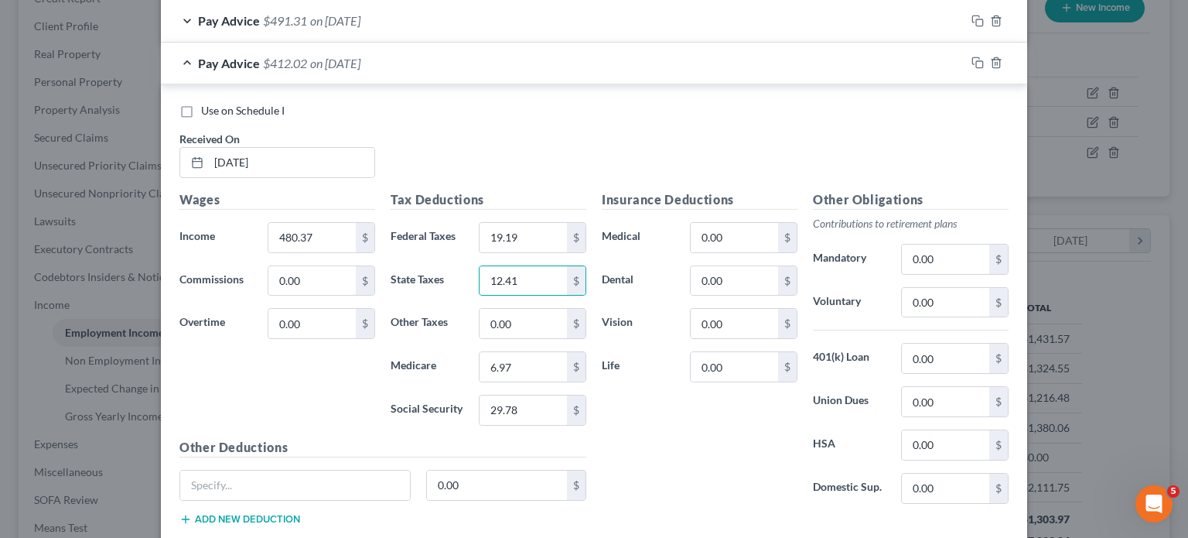
click at [549, 121] on div "Use on Schedule I Received On * [DATE]" at bounding box center [594, 146] width 845 height 87
click at [932, 60] on icon "button" at bounding box center [978, 62] width 12 height 12
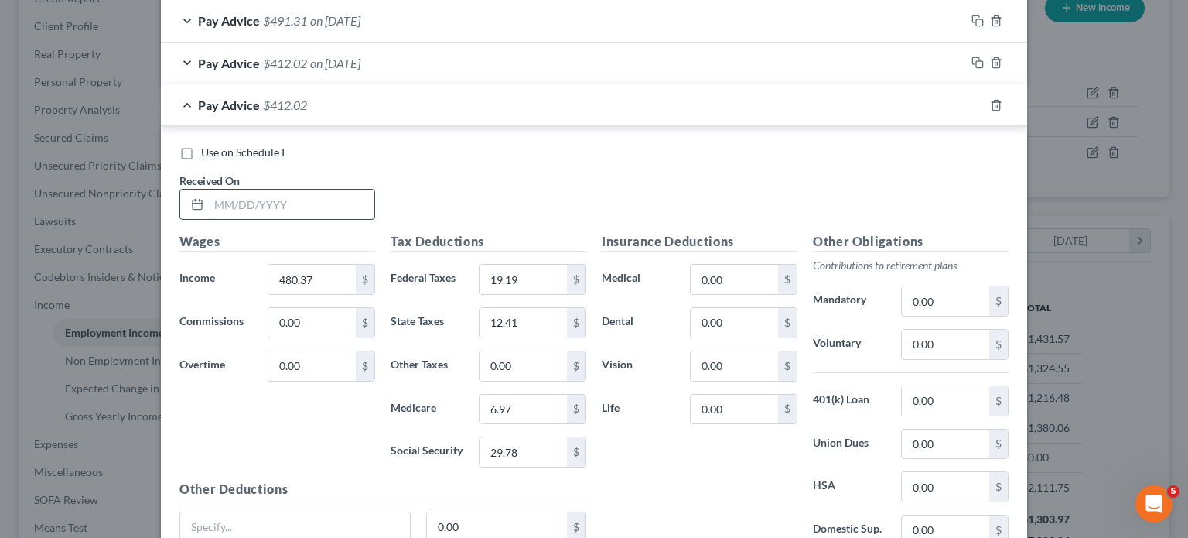
click at [282, 194] on input "text" at bounding box center [292, 204] width 166 height 29
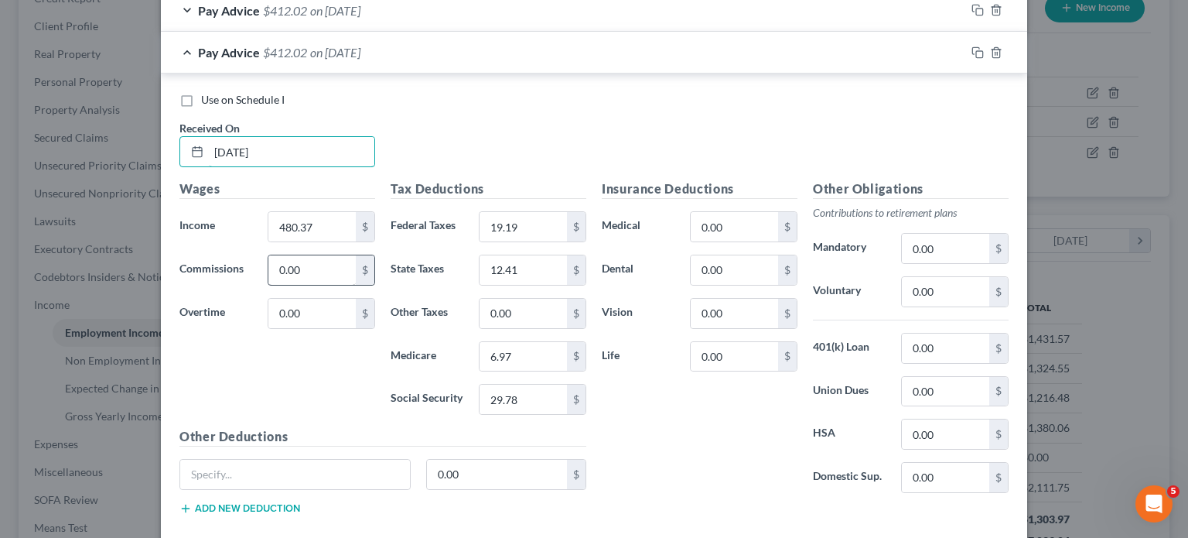
scroll to position [1648, 0]
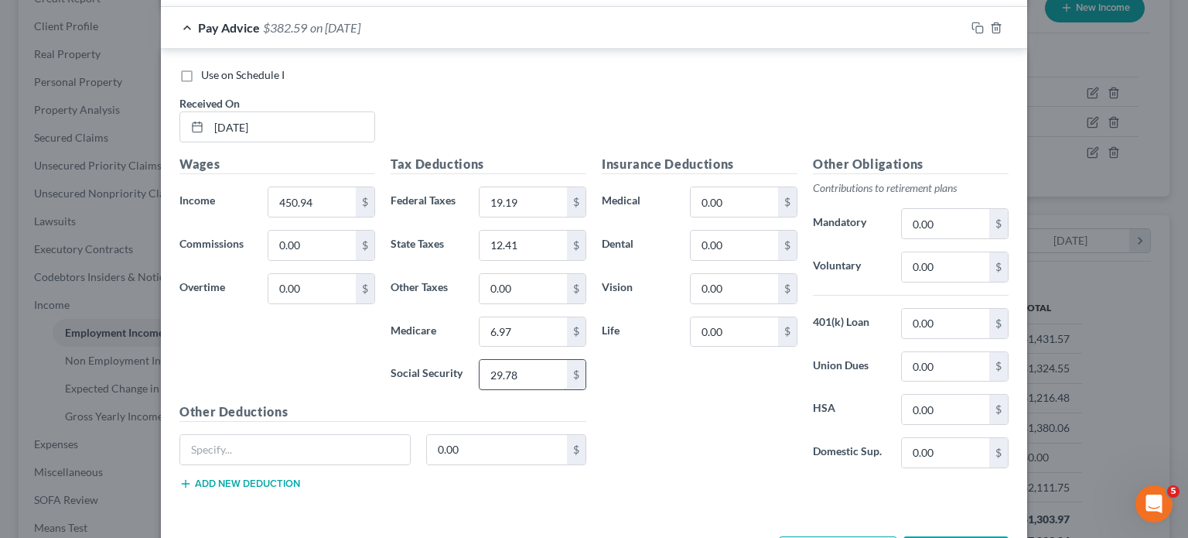
click at [531, 361] on input "29.78" at bounding box center [523, 374] width 87 height 29
click at [537, 327] on input "6.97" at bounding box center [523, 331] width 87 height 29
click at [524, 195] on input "19.19" at bounding box center [523, 201] width 87 height 29
click at [529, 239] on input "12.41" at bounding box center [523, 245] width 87 height 29
click at [685, 28] on div "Pay Advice $323.56 on [DATE]" at bounding box center [563, 27] width 804 height 41
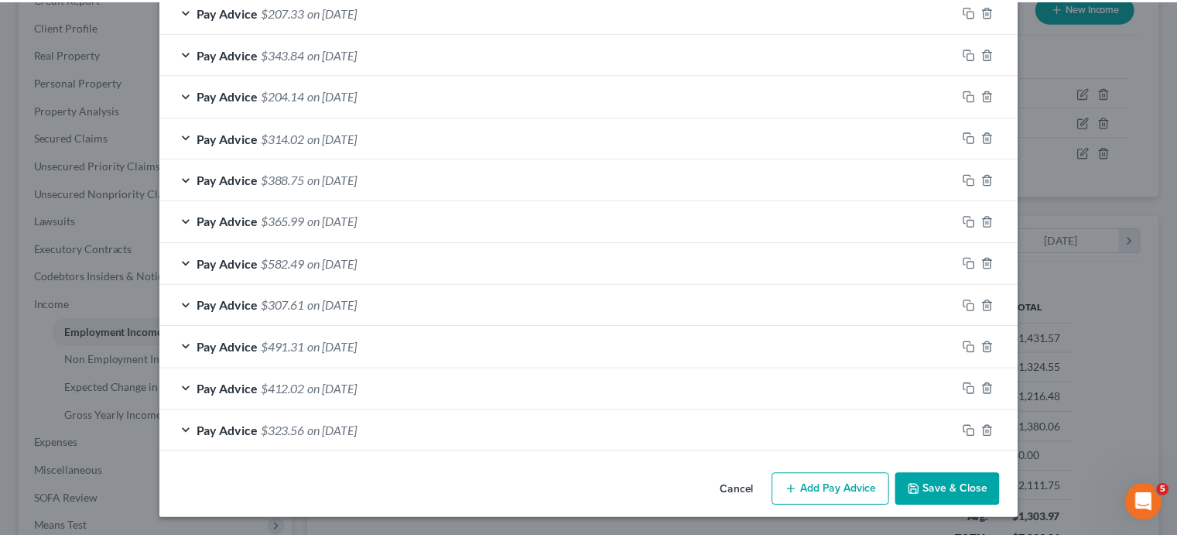
scroll to position [1238, 0]
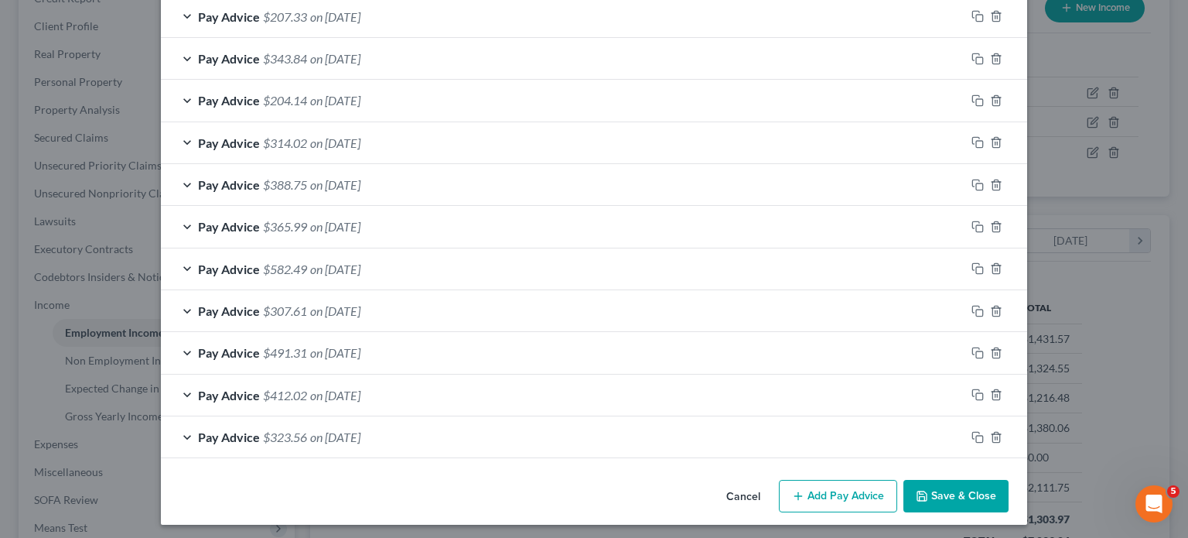
click at [932, 466] on button "Save & Close" at bounding box center [955, 496] width 105 height 32
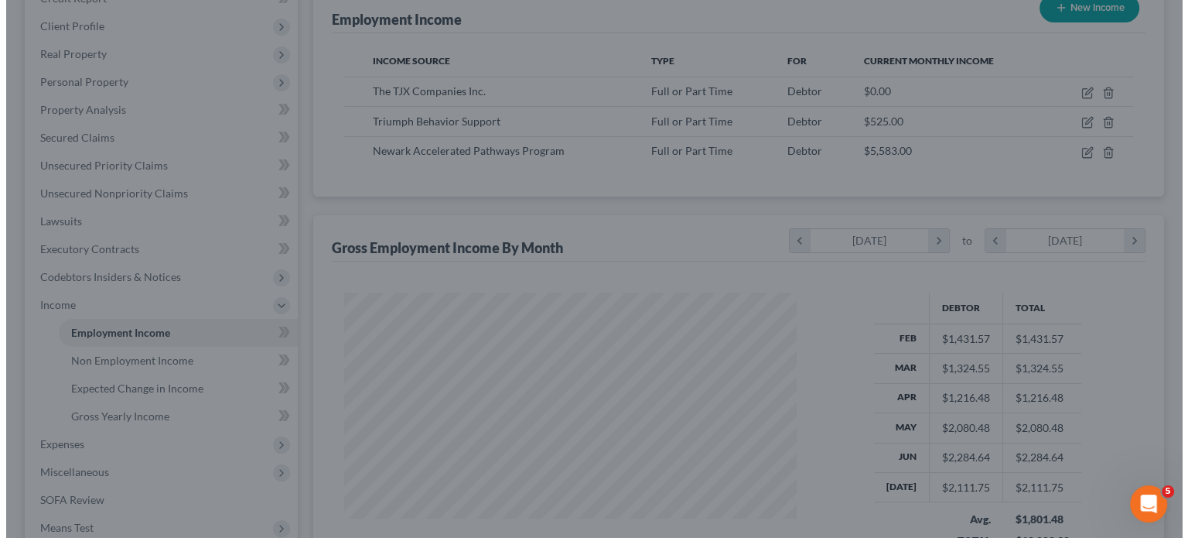
scroll to position [773246, 773043]
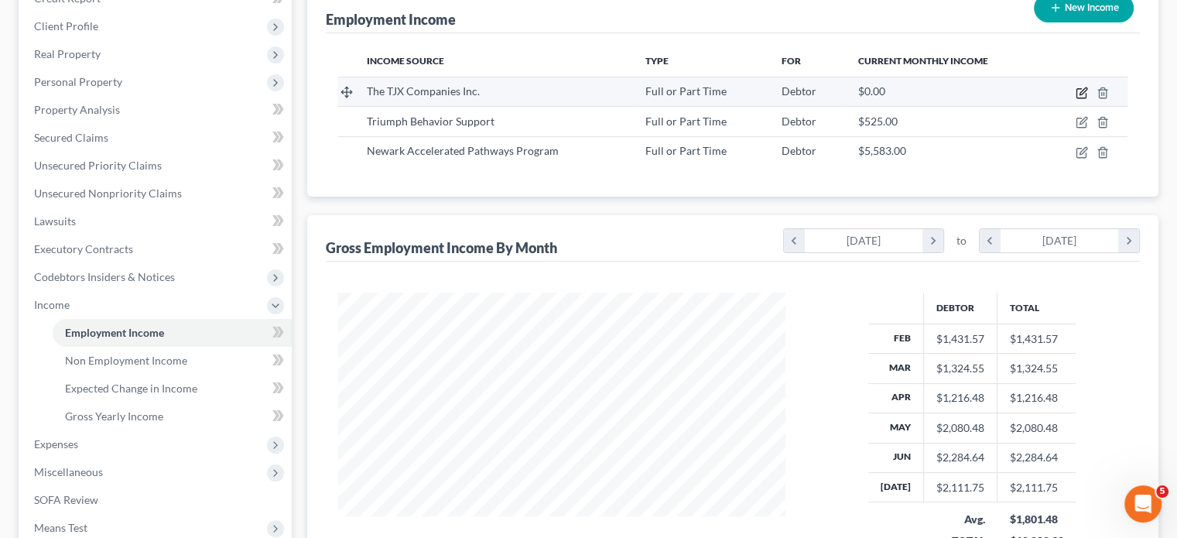
click at [932, 87] on icon "button" at bounding box center [1082, 90] width 7 height 7
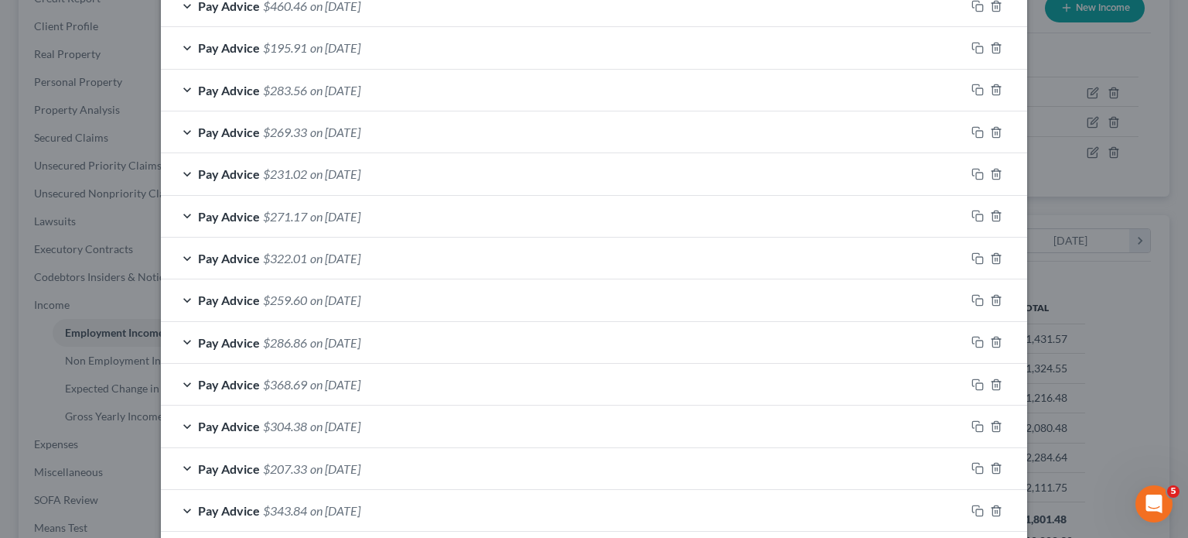
scroll to position [1238, 0]
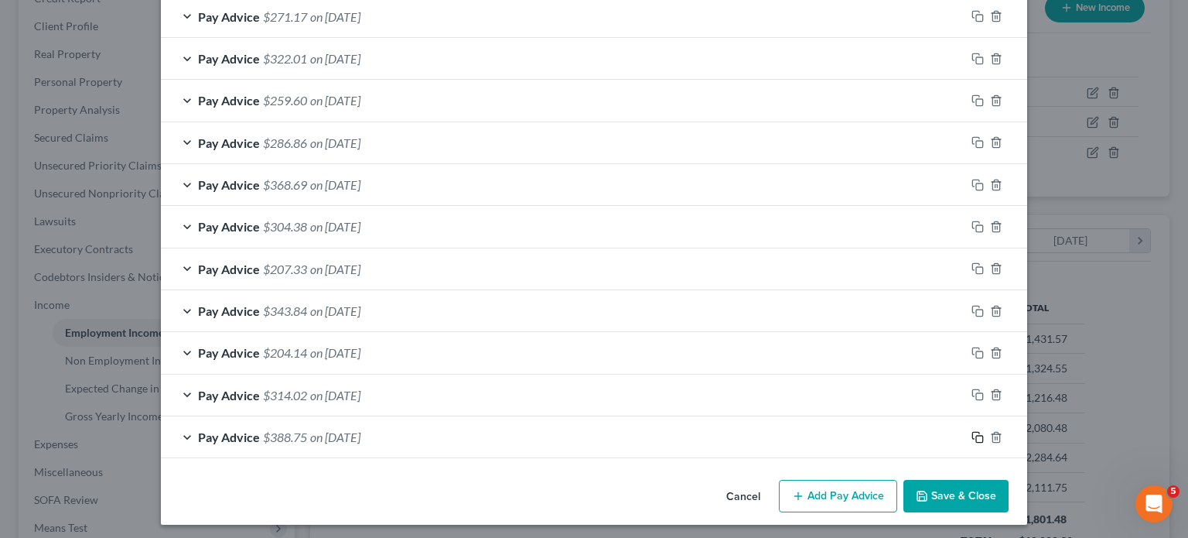
drag, startPoint x: 972, startPoint y: 432, endPoint x: 597, endPoint y: 427, distance: 374.4
click at [932, 432] on icon "button" at bounding box center [978, 437] width 12 height 12
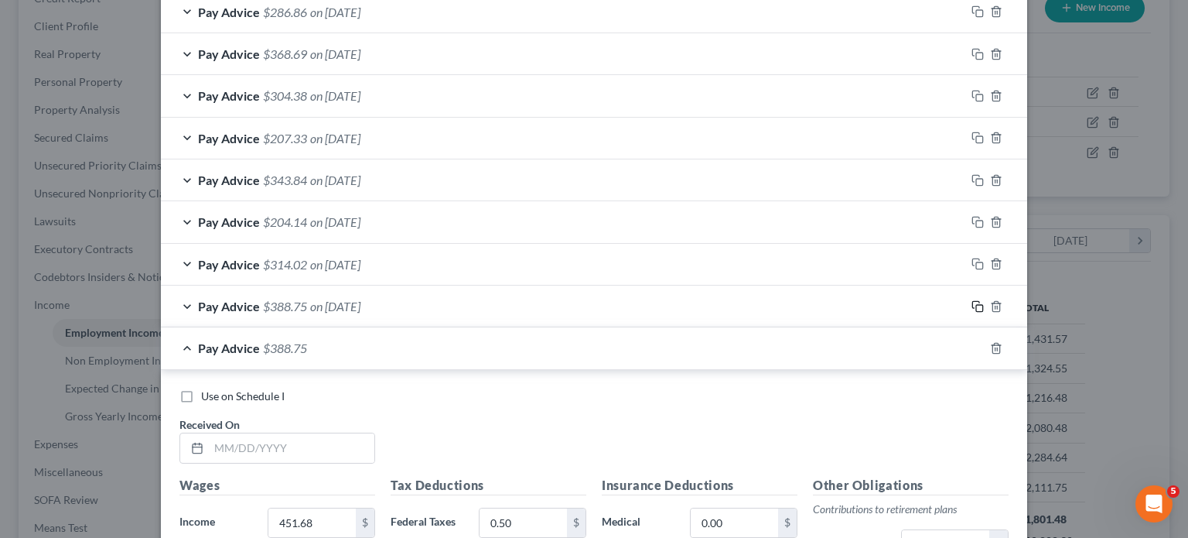
scroll to position [1625, 0]
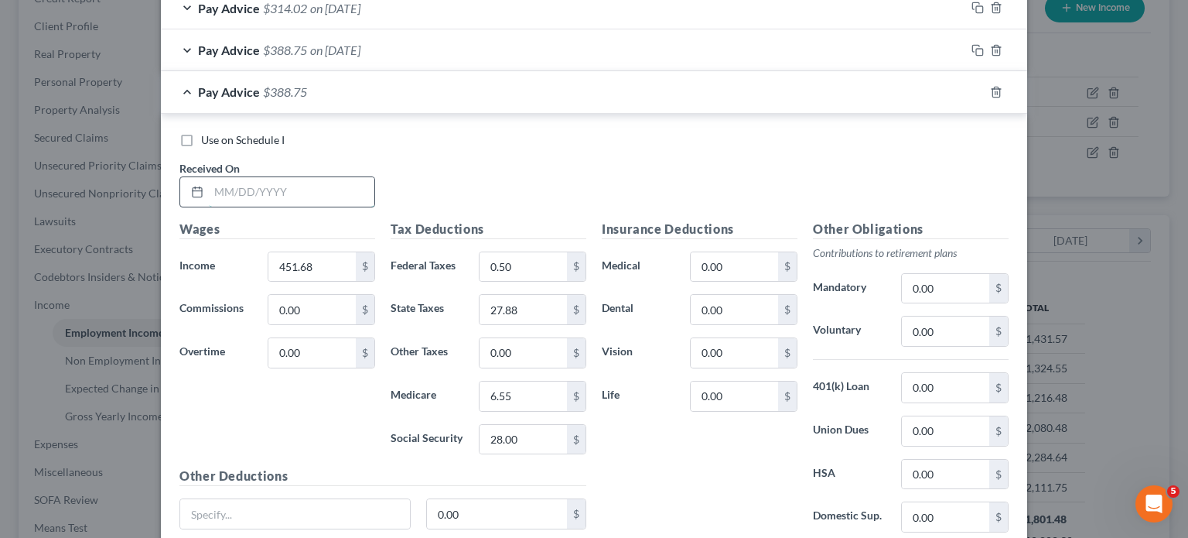
drag, startPoint x: 301, startPoint y: 188, endPoint x: 315, endPoint y: 186, distance: 14.1
click at [309, 188] on input "text" at bounding box center [292, 191] width 166 height 29
drag, startPoint x: 332, startPoint y: 272, endPoint x: 331, endPoint y: 263, distance: 8.5
click at [331, 272] on input "451.68" at bounding box center [311, 266] width 87 height 29
click at [536, 254] on input "0.50" at bounding box center [523, 266] width 87 height 29
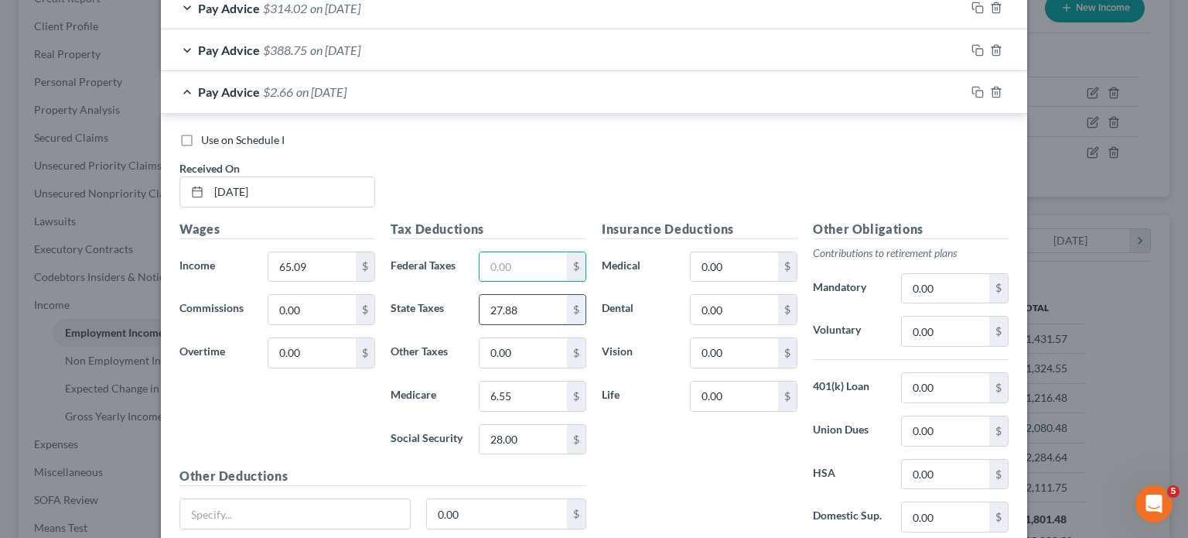
click at [528, 301] on input "27.88" at bounding box center [523, 309] width 87 height 29
click at [523, 381] on input "6.55" at bounding box center [523, 395] width 87 height 29
click at [533, 430] on input "28.00" at bounding box center [523, 439] width 87 height 29
click at [529, 391] on input "6.55" at bounding box center [523, 395] width 87 height 29
click at [673, 456] on div "Insurance Deductions Medical 0.00 $ Dental 0.00 $ Vision 0.00 $ Life 0.00 $" at bounding box center [699, 383] width 211 height 326
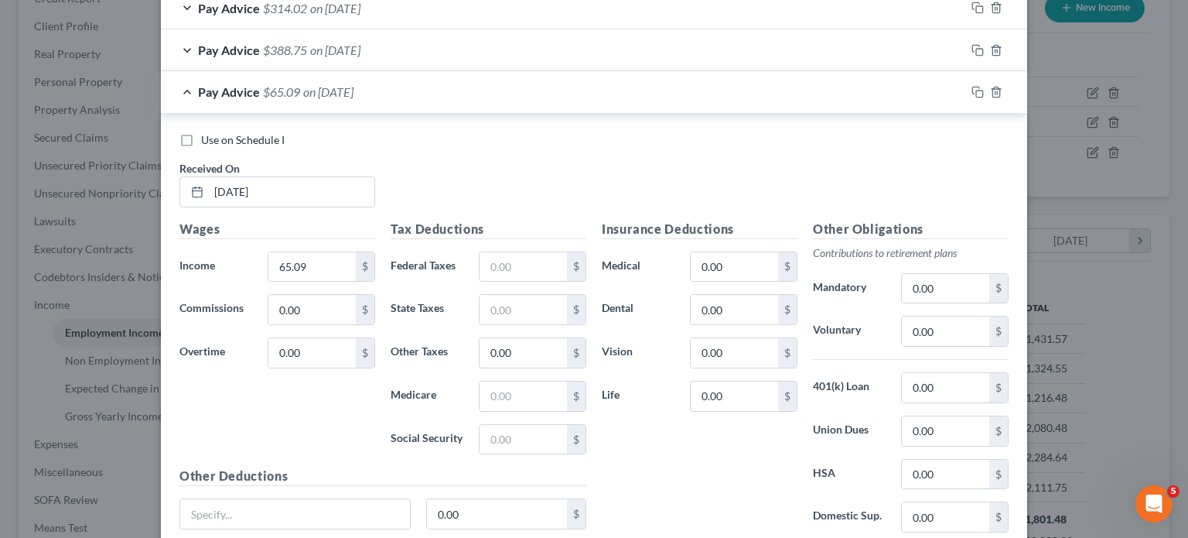
click at [603, 88] on div "Pay Advice $65.09 on [DATE]" at bounding box center [563, 91] width 804 height 41
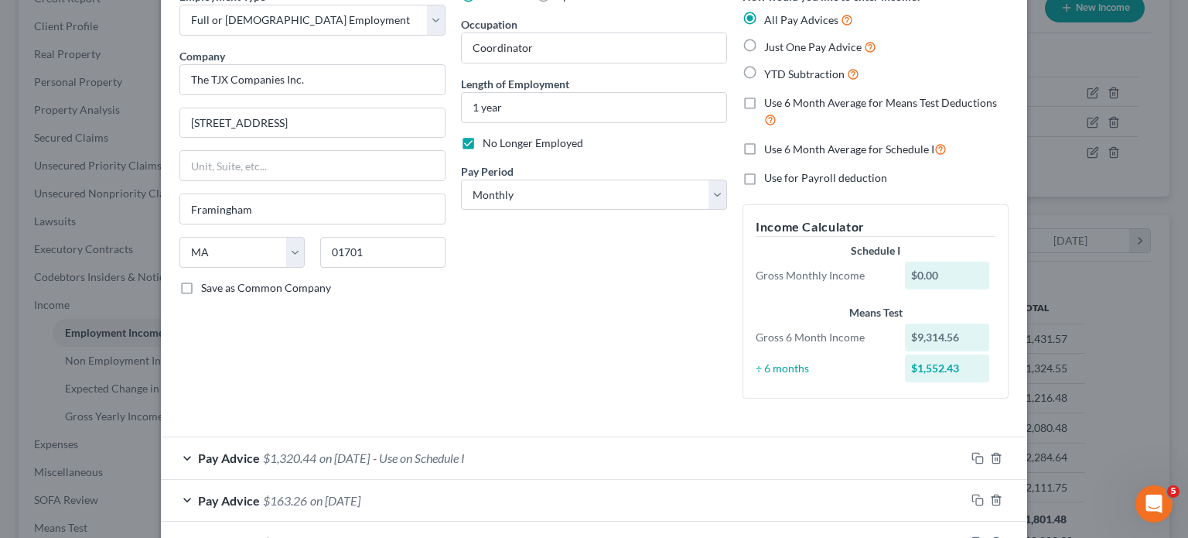
scroll to position [43, 0]
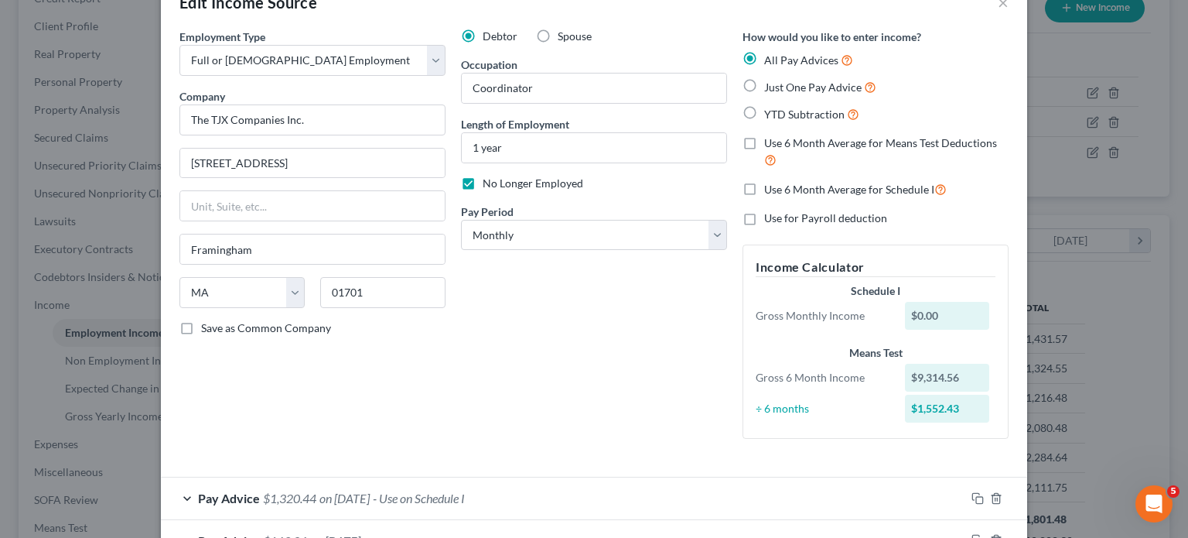
click at [764, 184] on label "Use 6 Month Average for Schedule I" at bounding box center [855, 189] width 183 height 18
click at [770, 184] on input "Use 6 Month Average for Schedule I" at bounding box center [775, 185] width 10 height 10
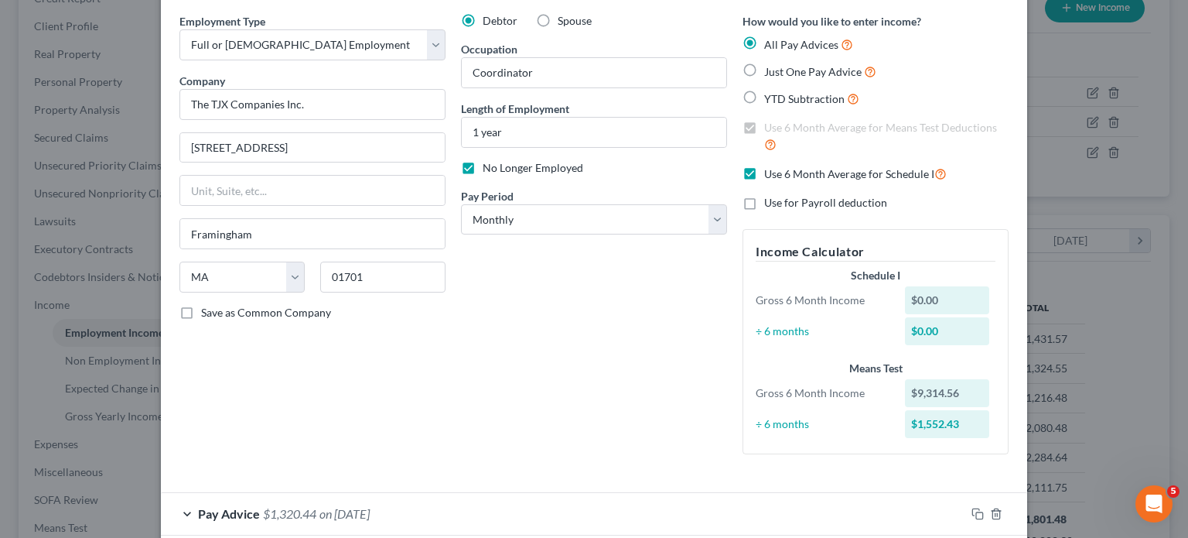
scroll to position [155, 0]
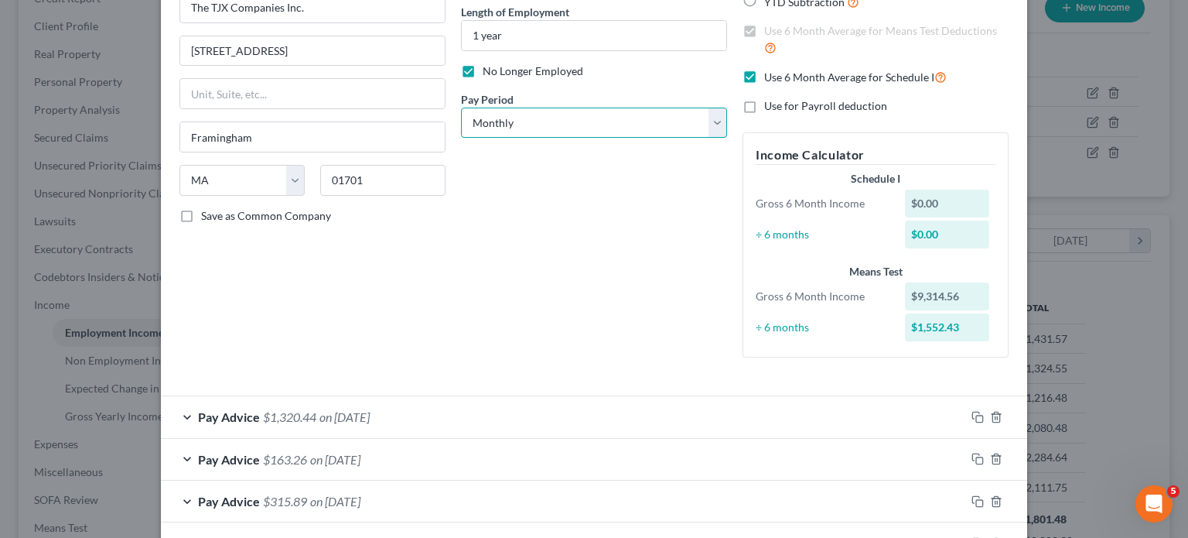
drag, startPoint x: 608, startPoint y: 118, endPoint x: 602, endPoint y: 132, distance: 15.9
click at [608, 118] on select "Select Monthly Twice Monthly Every Other Week Weekly" at bounding box center [594, 123] width 266 height 31
click at [461, 108] on select "Select Monthly Twice Monthly Every Other Week Weekly" at bounding box center [594, 123] width 266 height 31
click at [525, 278] on div "Debtor Spouse Occupation Coordinator Length of Employment 1 year No Longer Empl…" at bounding box center [594, 142] width 282 height 453
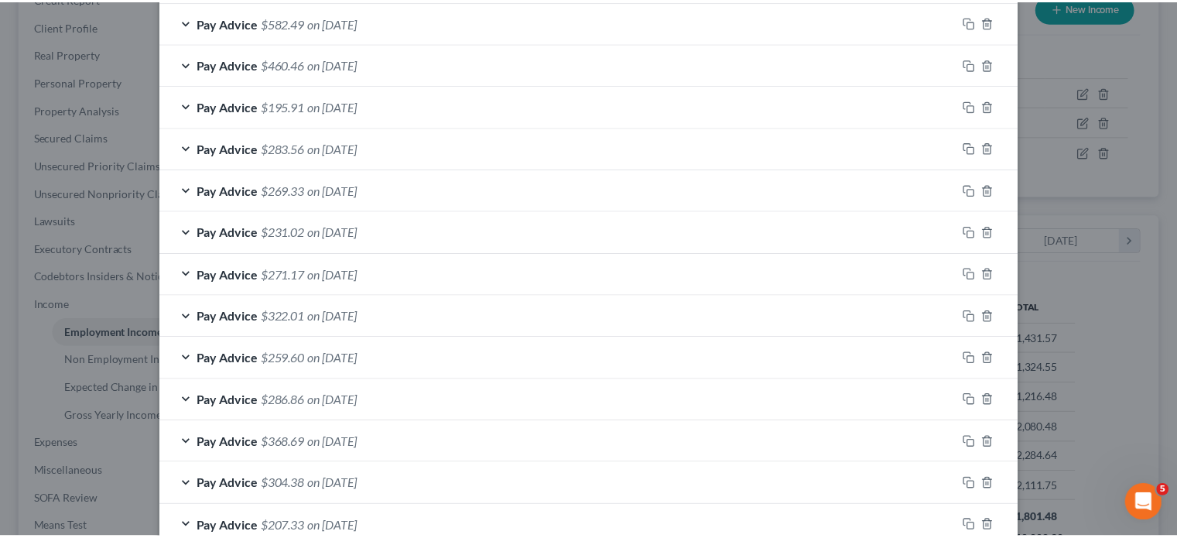
scroll to position [1311, 0]
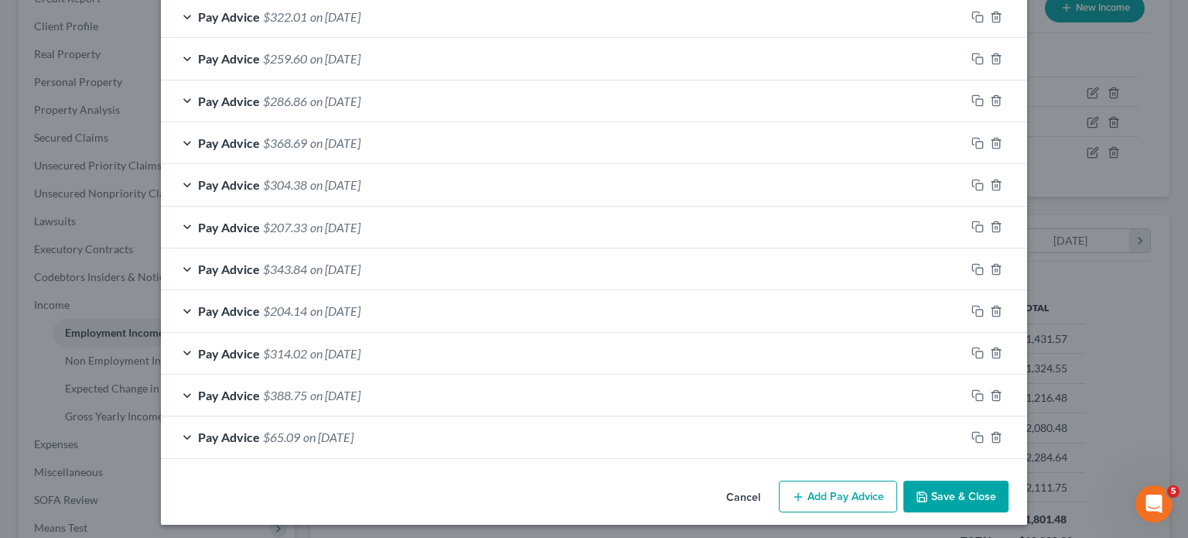
click at [932, 466] on button "Save & Close" at bounding box center [955, 496] width 105 height 32
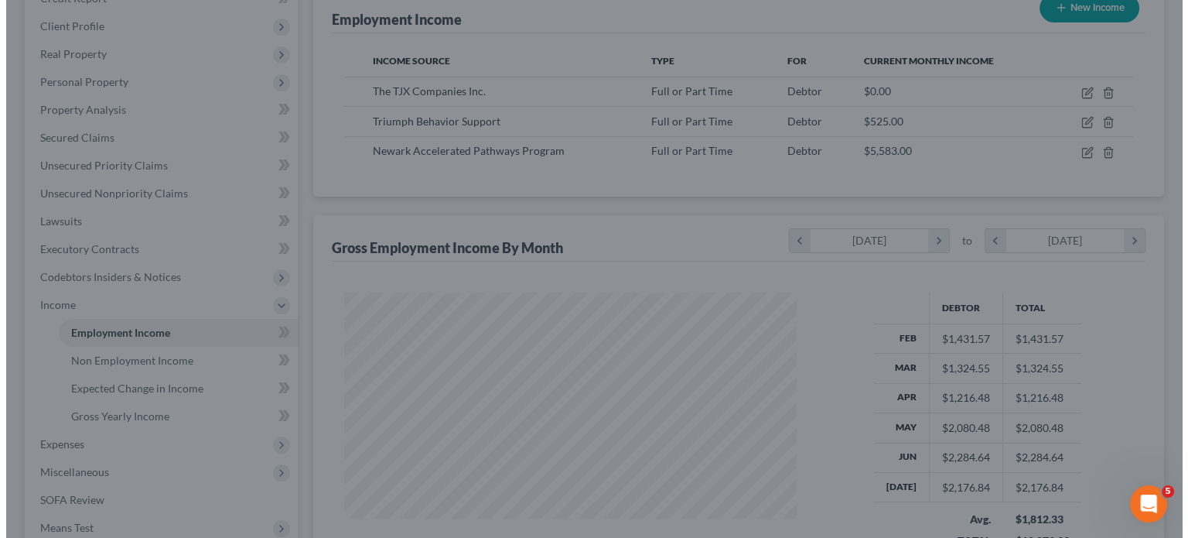
scroll to position [773246, 773043]
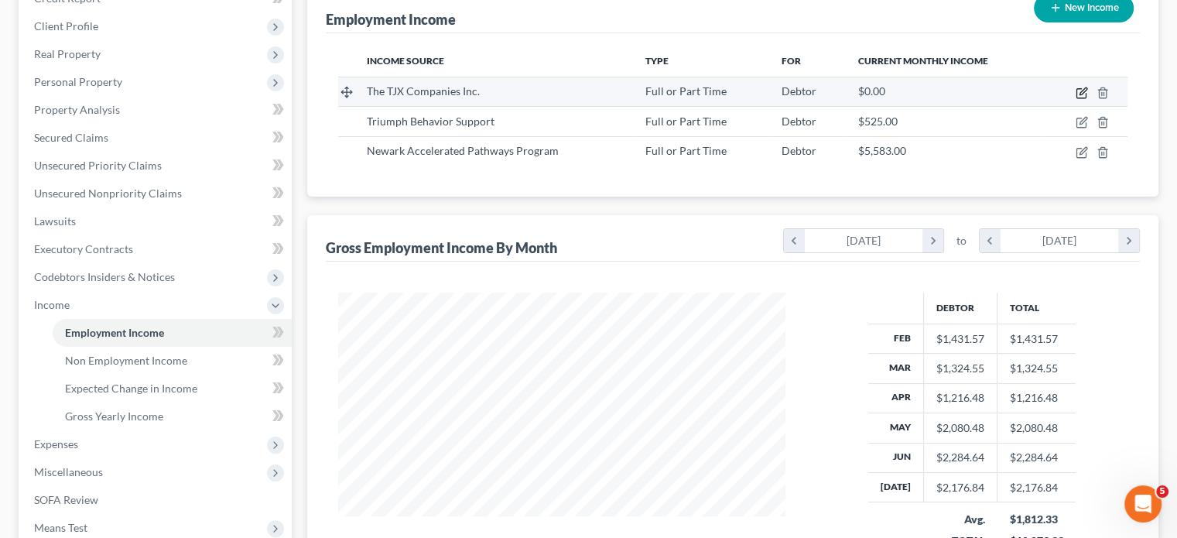
click at [932, 87] on icon "button" at bounding box center [1082, 90] width 7 height 7
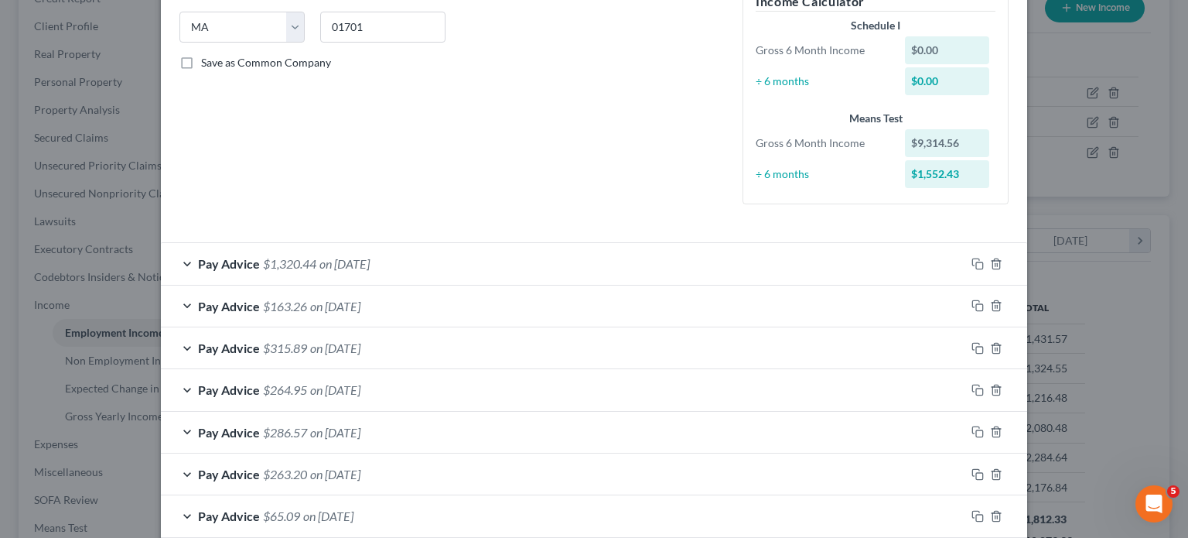
scroll to position [309, 0]
click at [572, 259] on div "Pay Advice $1,320.44 on [DATE]" at bounding box center [563, 261] width 804 height 41
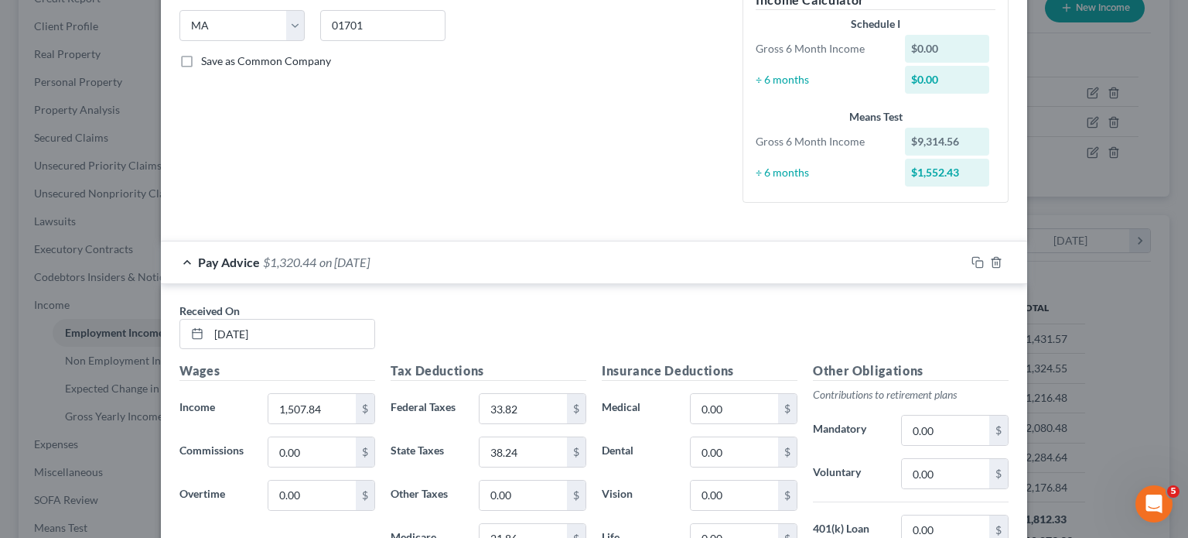
click at [571, 261] on div "Pay Advice $1,320.44 on [DATE]" at bounding box center [563, 261] width 804 height 41
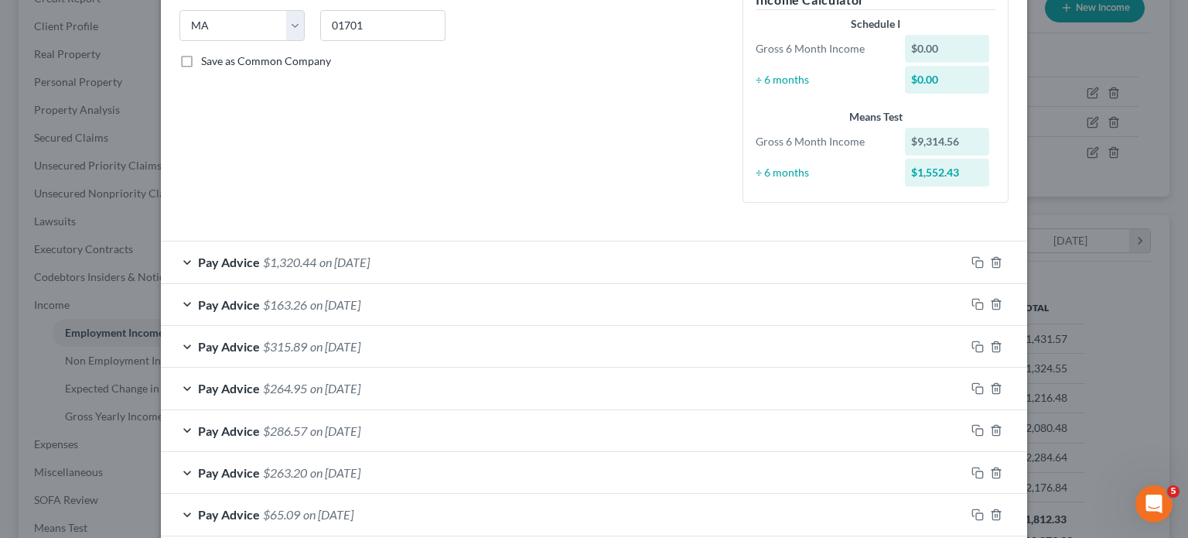
click at [583, 263] on div "Pay Advice $1,320.44 on [DATE]" at bounding box center [563, 261] width 804 height 41
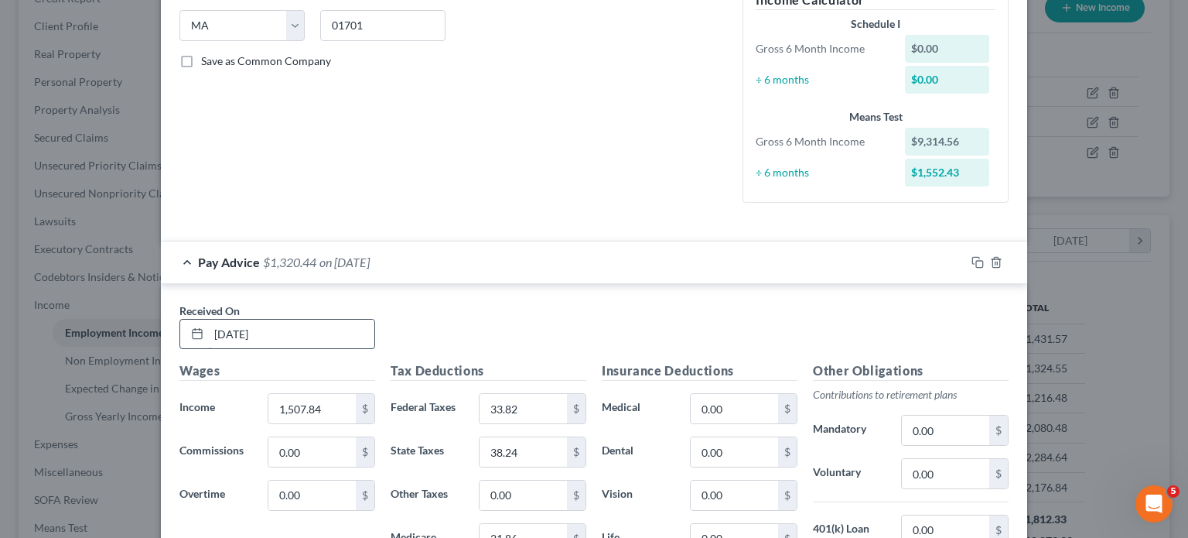
drag, startPoint x: 230, startPoint y: 331, endPoint x: 176, endPoint y: 331, distance: 53.4
click at [179, 331] on div "[DATE]" at bounding box center [277, 334] width 196 height 31
click at [432, 269] on div "Pay Advice $1,320.44 on [DATE]" at bounding box center [563, 261] width 804 height 41
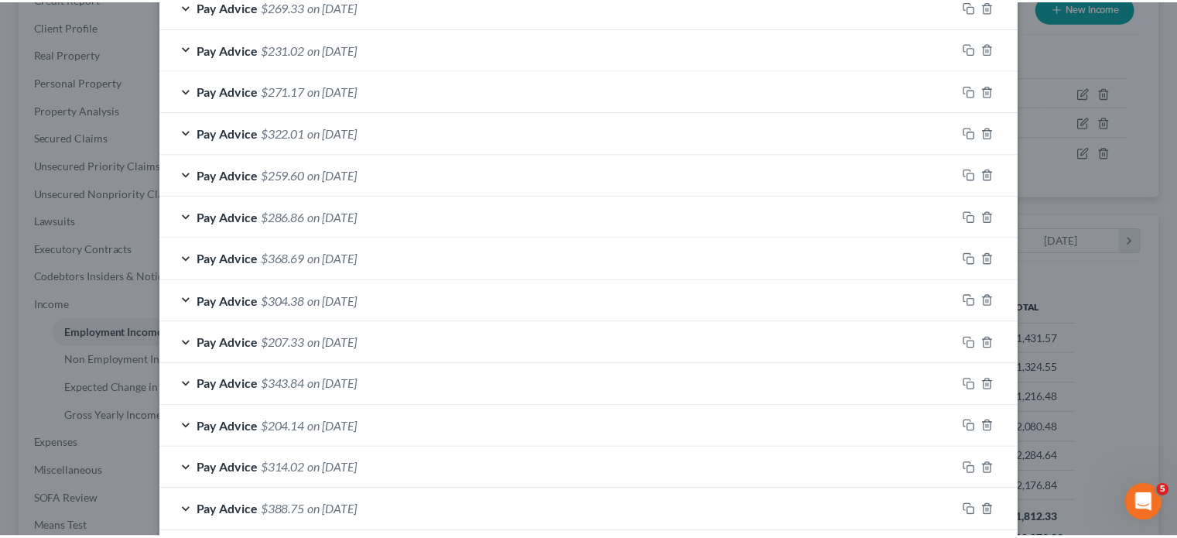
scroll to position [1311, 0]
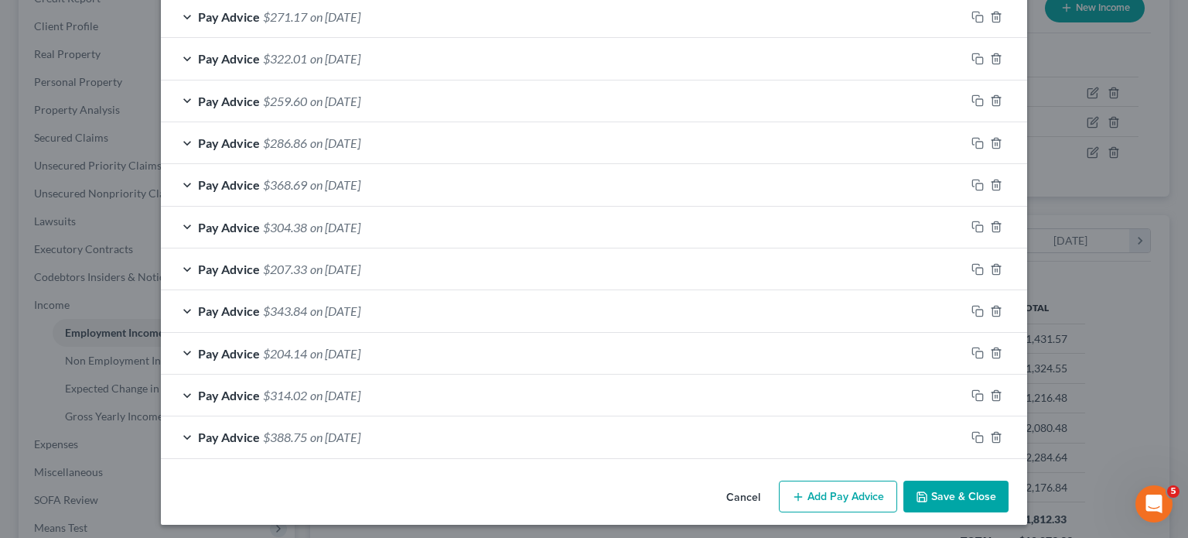
click at [932, 466] on button "Save & Close" at bounding box center [955, 496] width 105 height 32
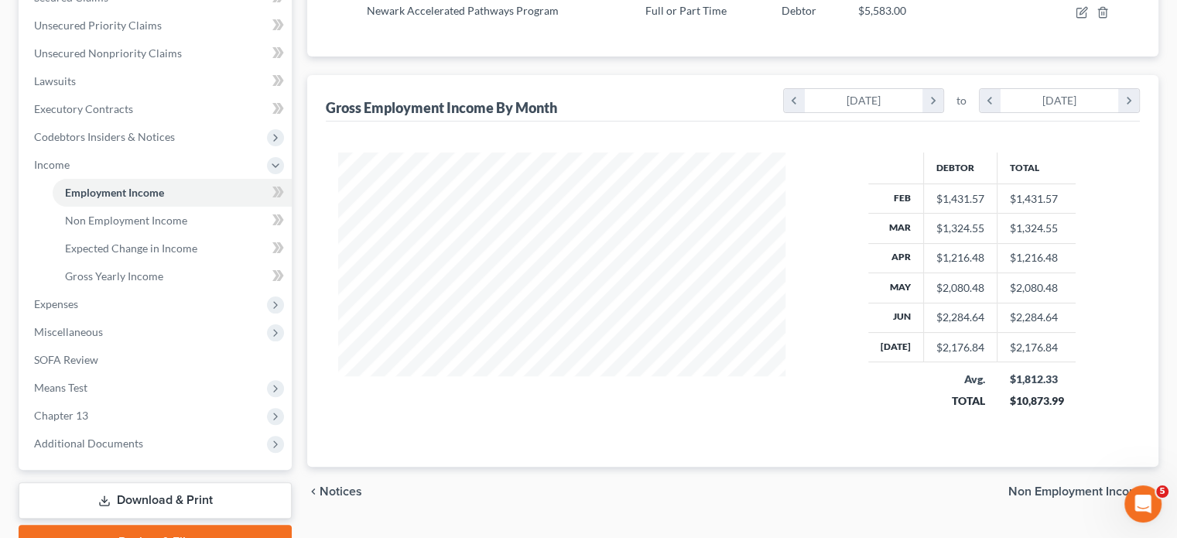
scroll to position [422, 0]
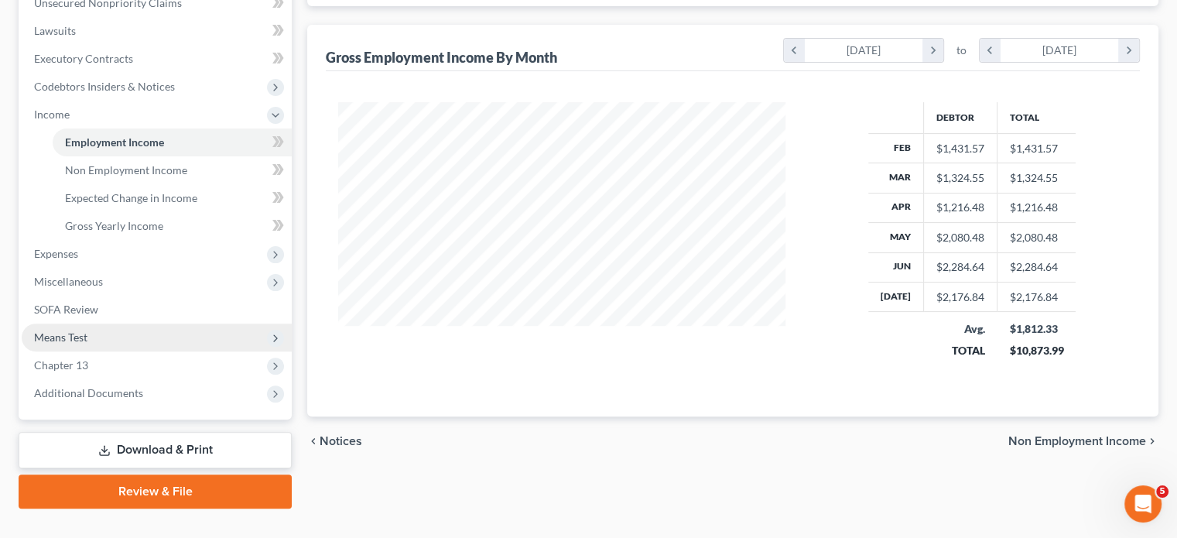
click at [80, 330] on span "Means Test" at bounding box center [60, 336] width 53 height 13
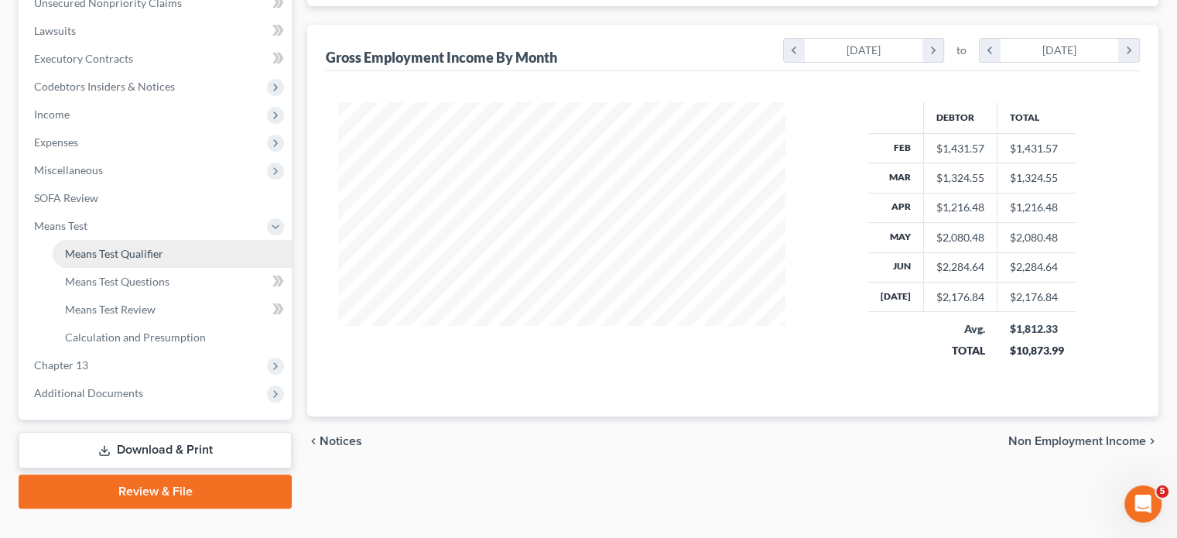
click at [138, 247] on span "Means Test Qualifier" at bounding box center [114, 253] width 98 height 13
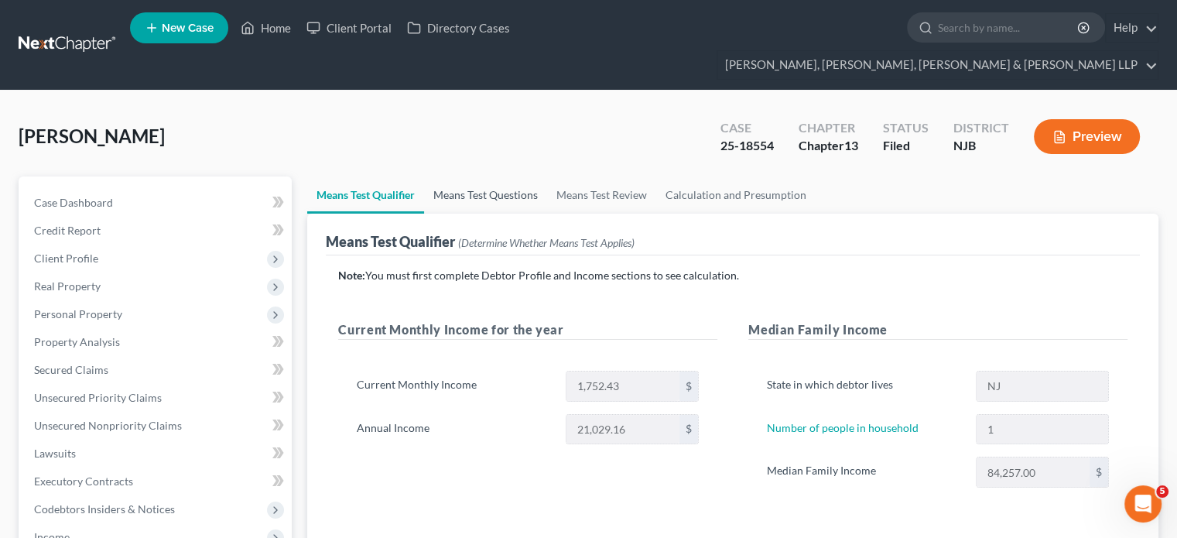
click at [507, 176] on link "Means Test Questions" at bounding box center [485, 194] width 123 height 37
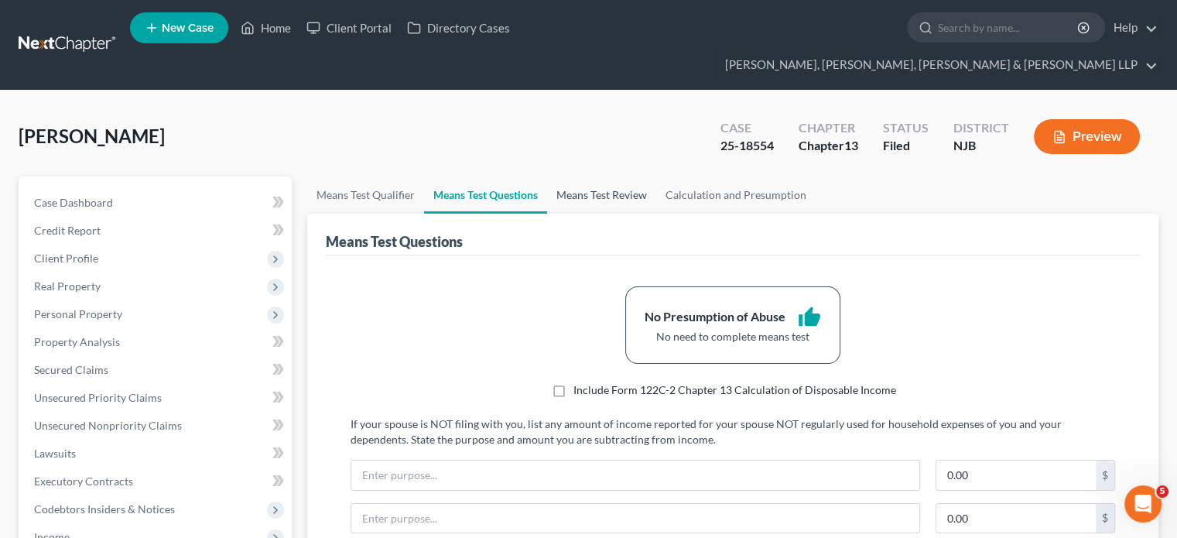
click at [606, 176] on link "Means Test Review" at bounding box center [601, 194] width 109 height 37
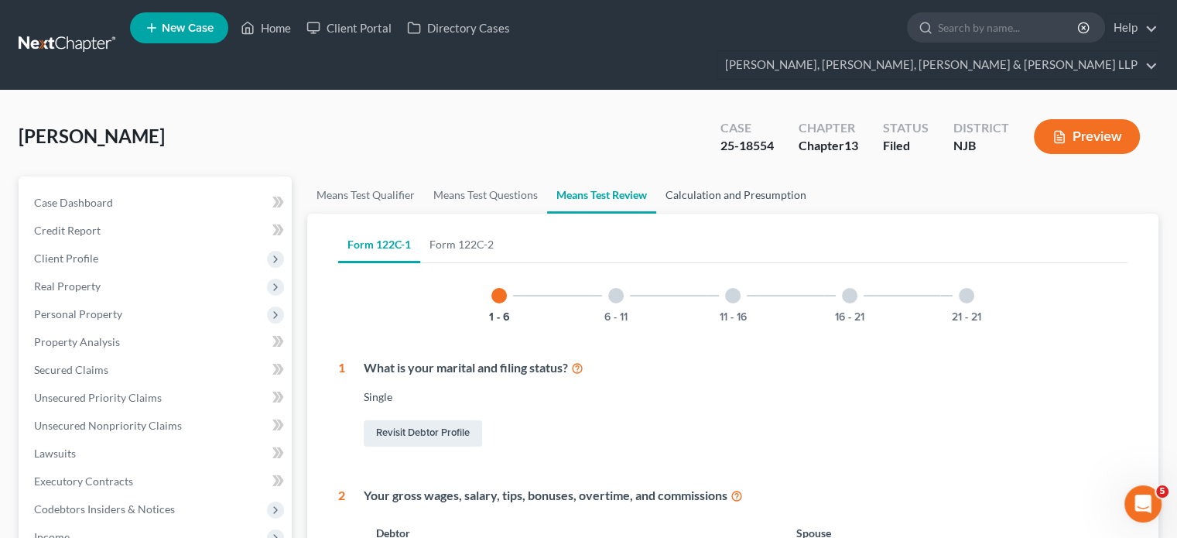
click at [719, 176] on link "Calculation and Presumption" at bounding box center [735, 194] width 159 height 37
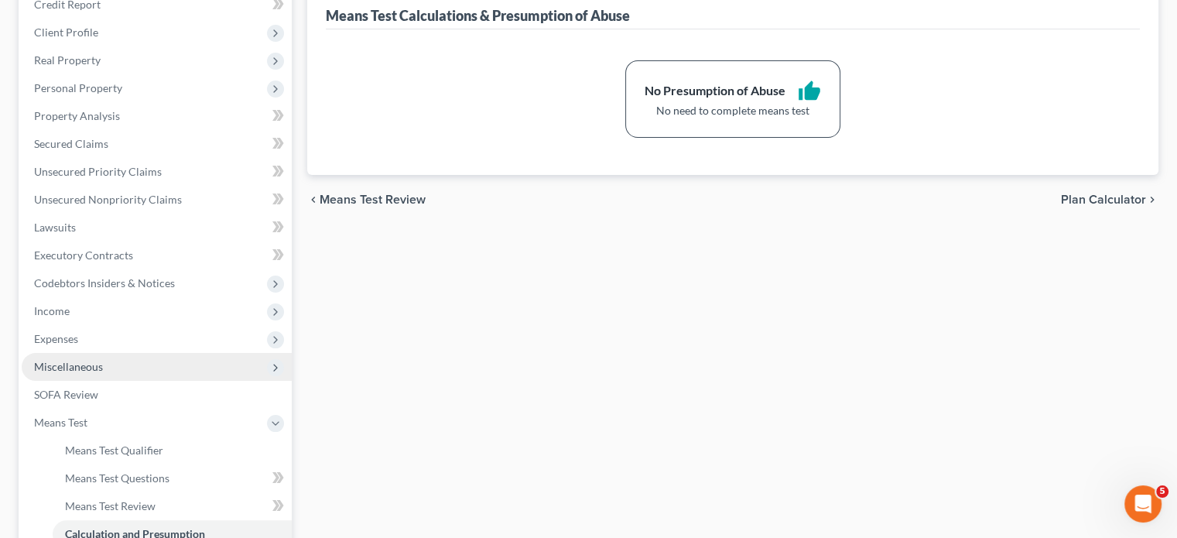
scroll to position [232, 0]
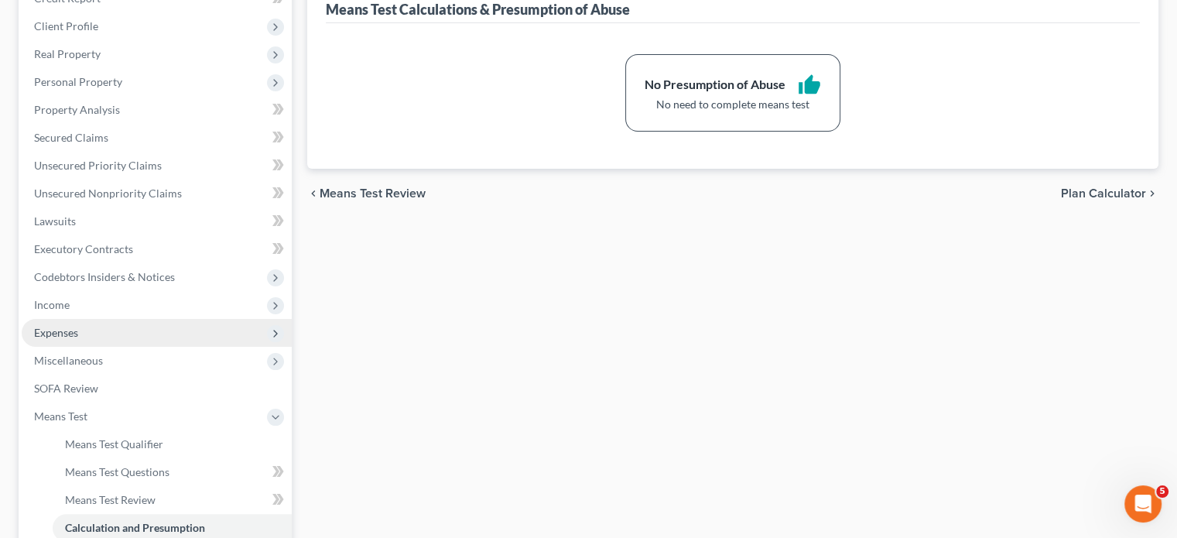
click at [71, 326] on span "Expenses" at bounding box center [56, 332] width 44 height 13
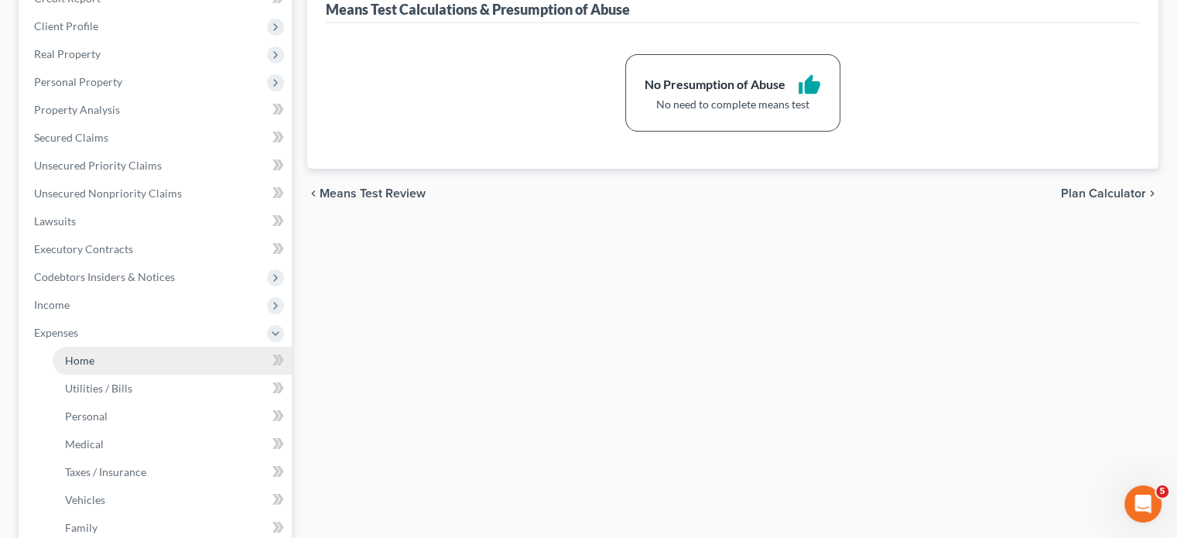
click at [80, 353] on span "Home" at bounding box center [79, 359] width 29 height 13
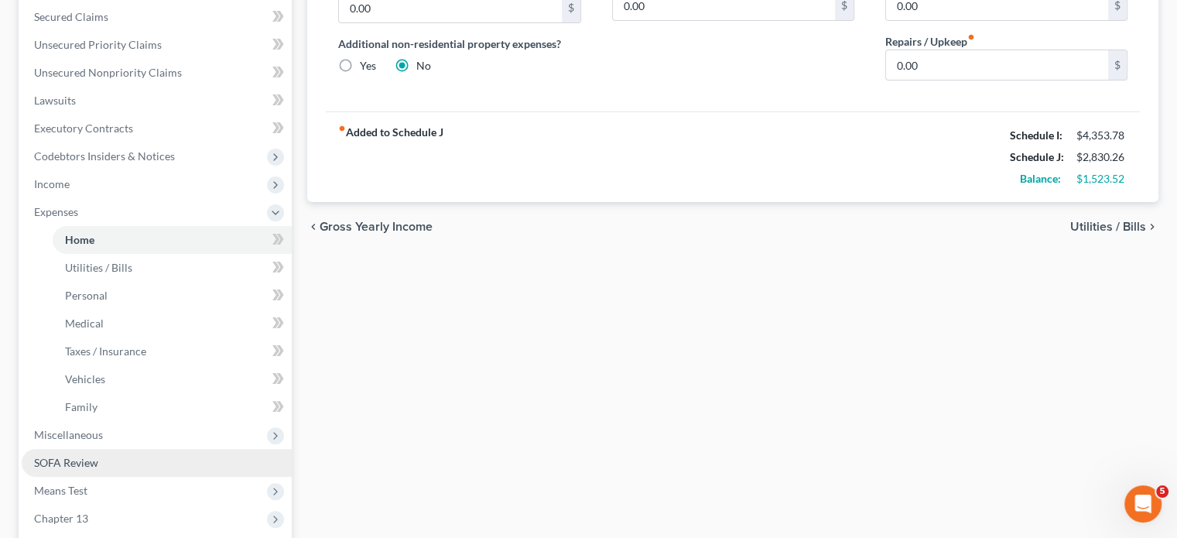
scroll to position [387, 0]
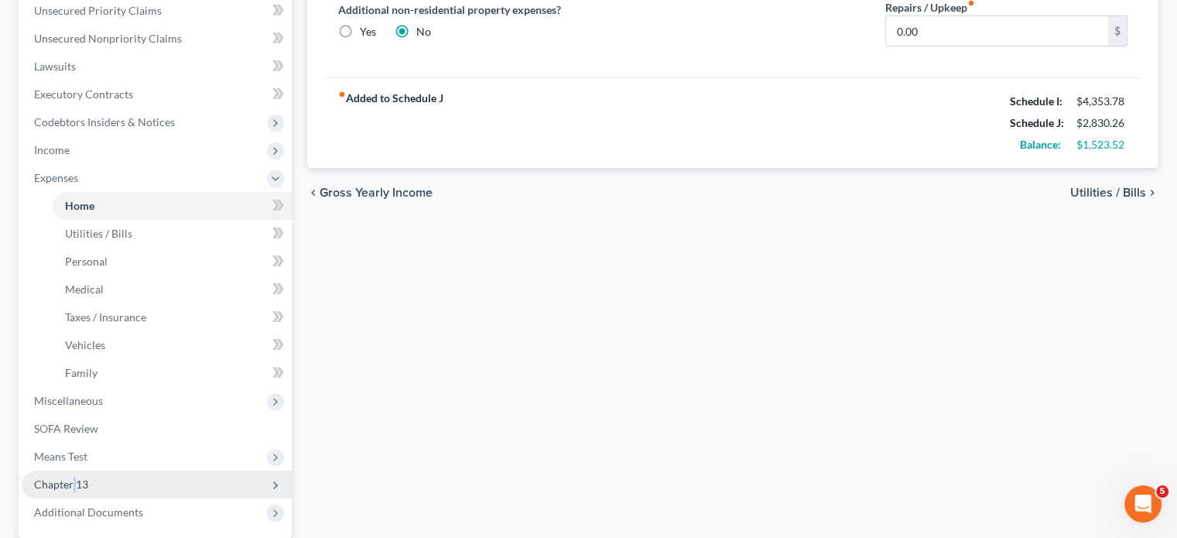
click at [74, 466] on span "Chapter 13" at bounding box center [61, 483] width 54 height 13
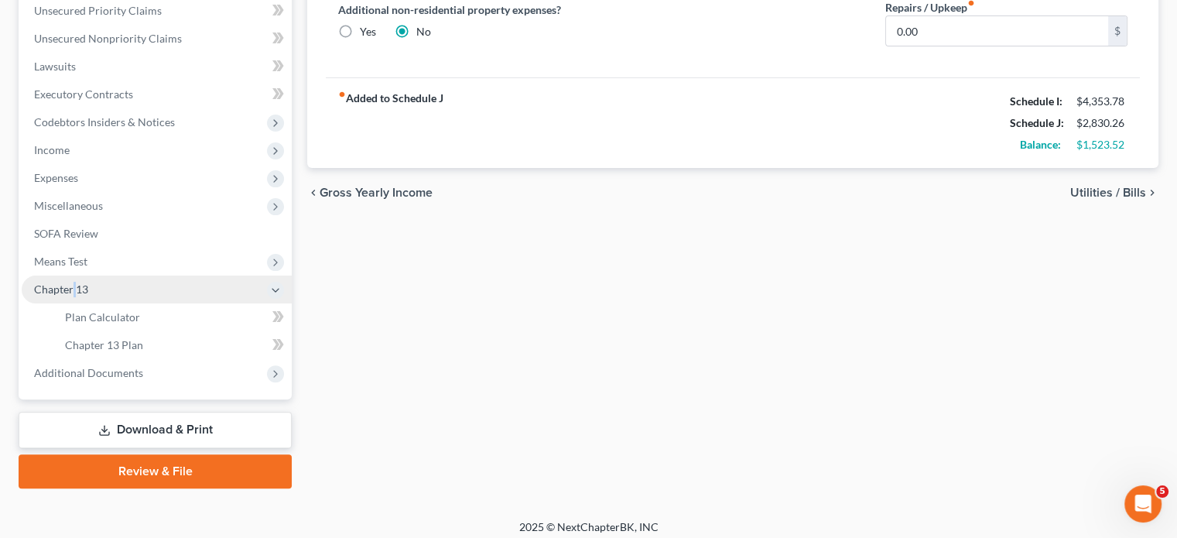
scroll to position [367, 0]
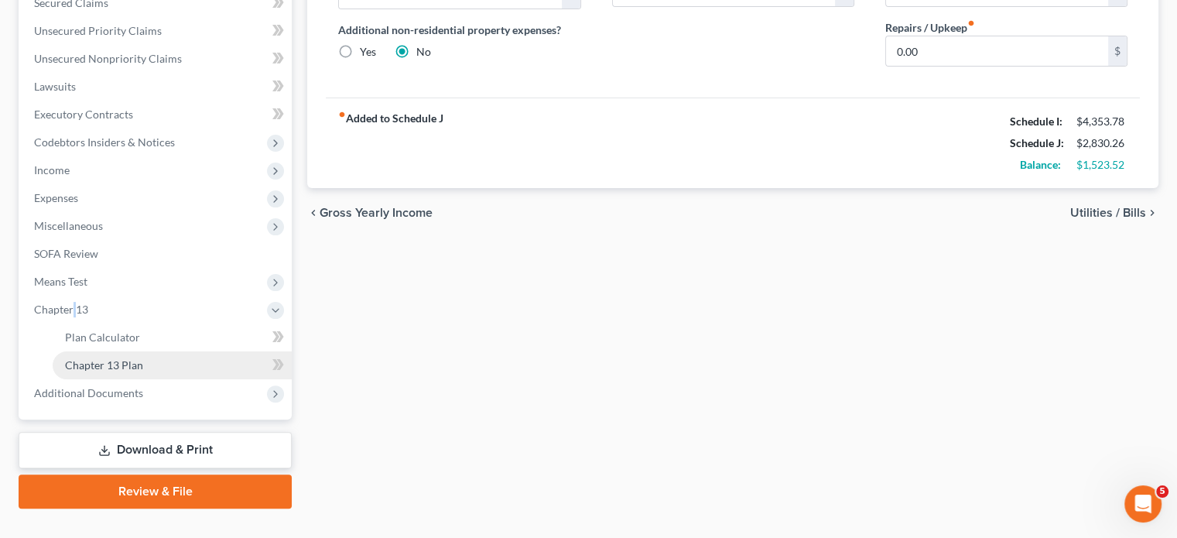
drag, startPoint x: 131, startPoint y: 333, endPoint x: 143, endPoint y: 338, distance: 13.2
click at [133, 358] on span "Chapter 13 Plan" at bounding box center [104, 364] width 78 height 13
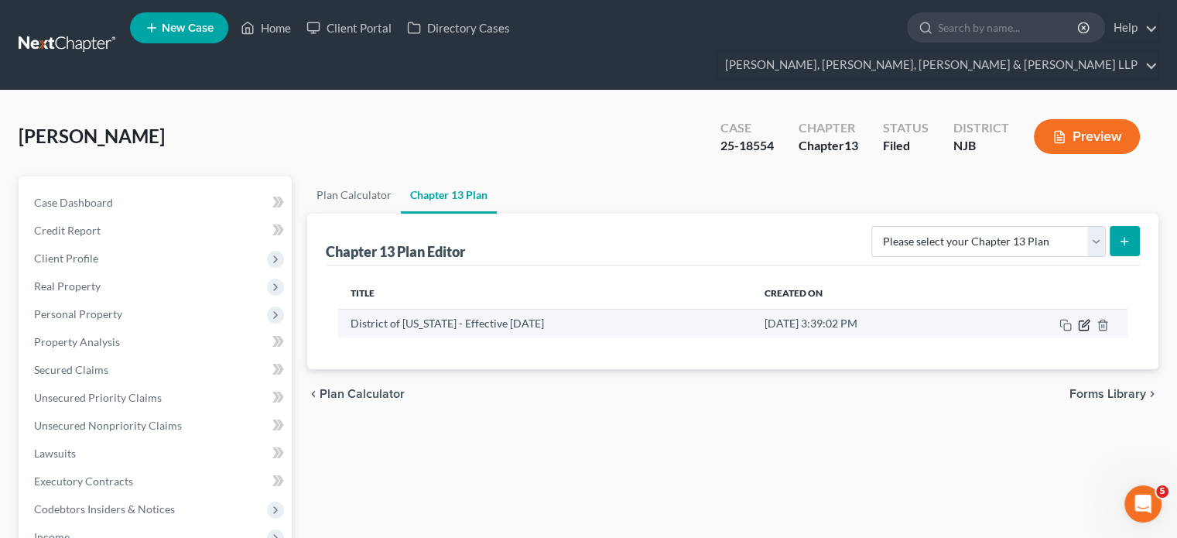
click at [932, 319] on icon "button" at bounding box center [1084, 325] width 12 height 12
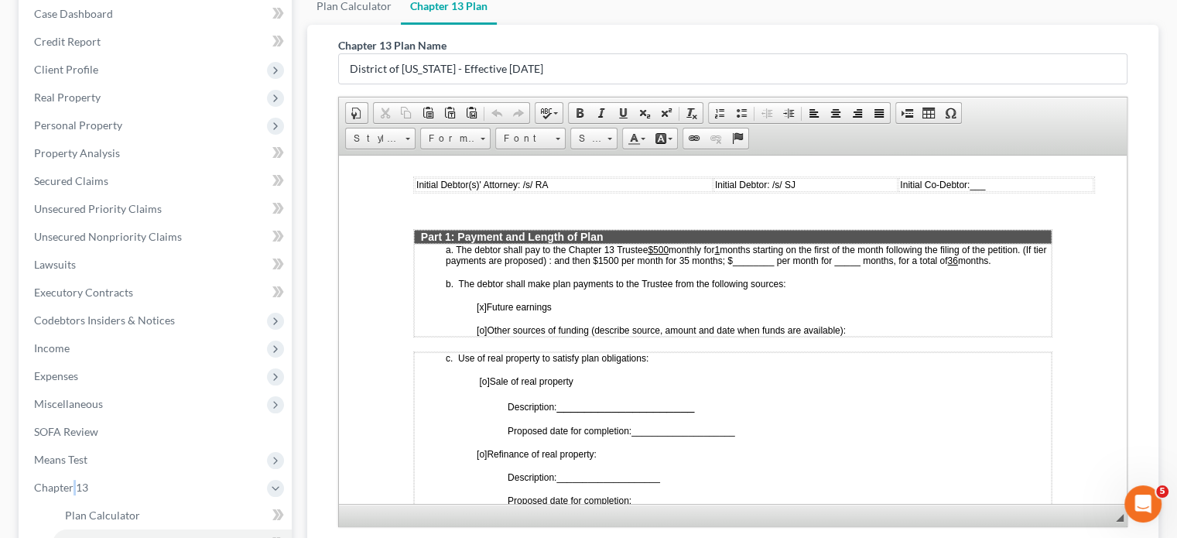
scroll to position [309, 0]
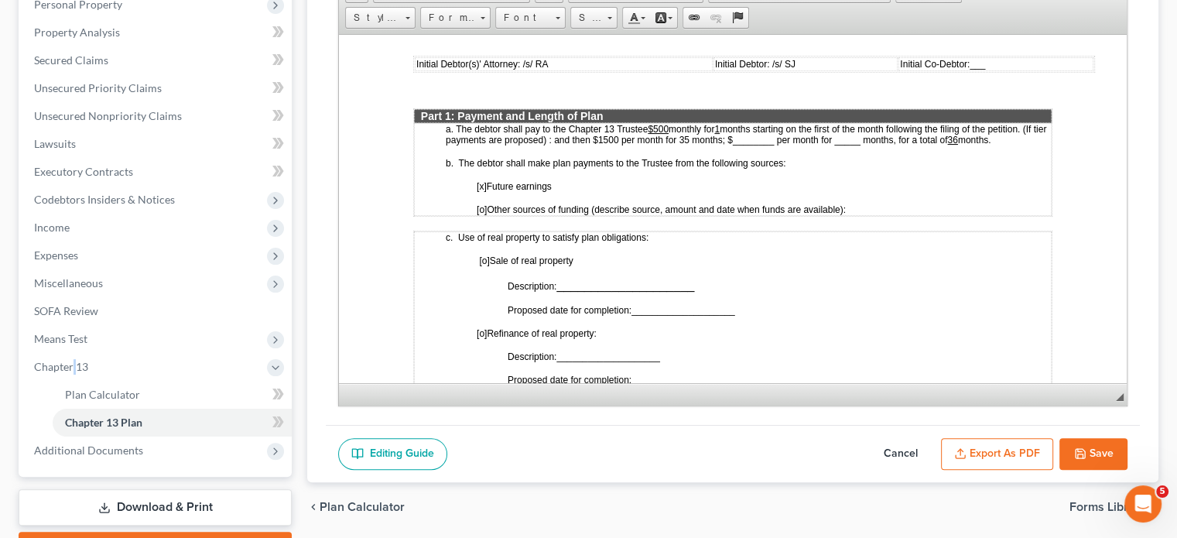
click at [932, 447] on icon "button" at bounding box center [1080, 453] width 12 height 12
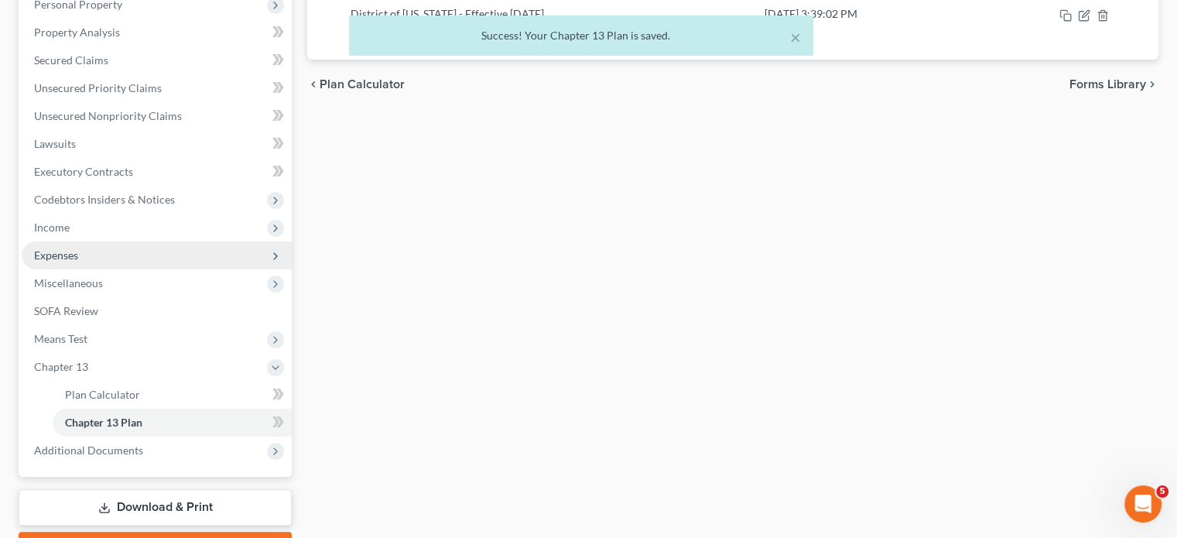
click at [80, 241] on span "Expenses" at bounding box center [157, 255] width 270 height 28
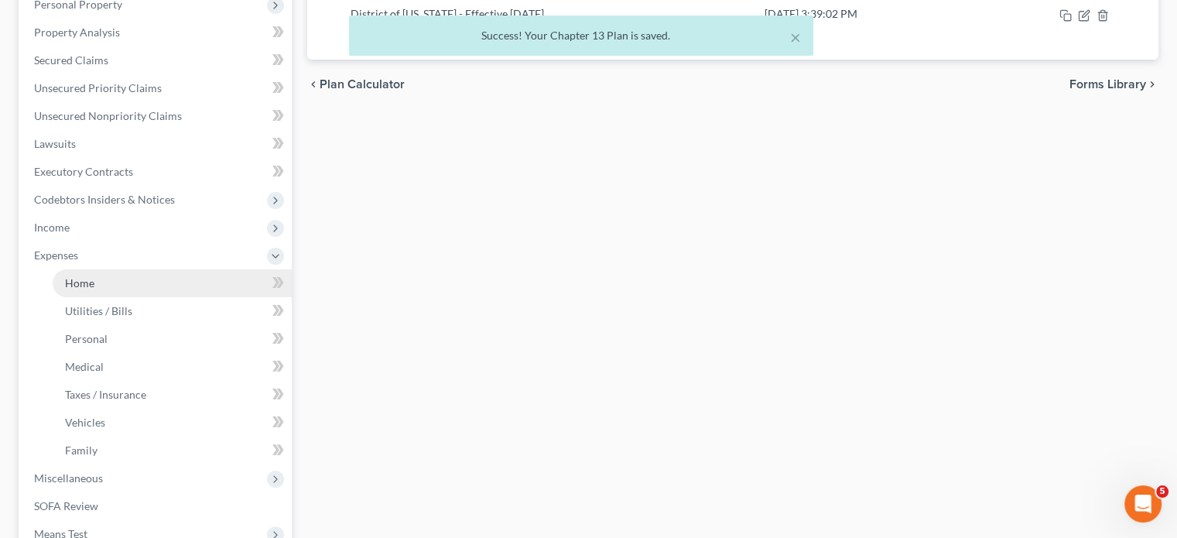
drag, startPoint x: 94, startPoint y: 250, endPoint x: 210, endPoint y: 250, distance: 116.0
click at [96, 269] on link "Home" at bounding box center [172, 283] width 239 height 28
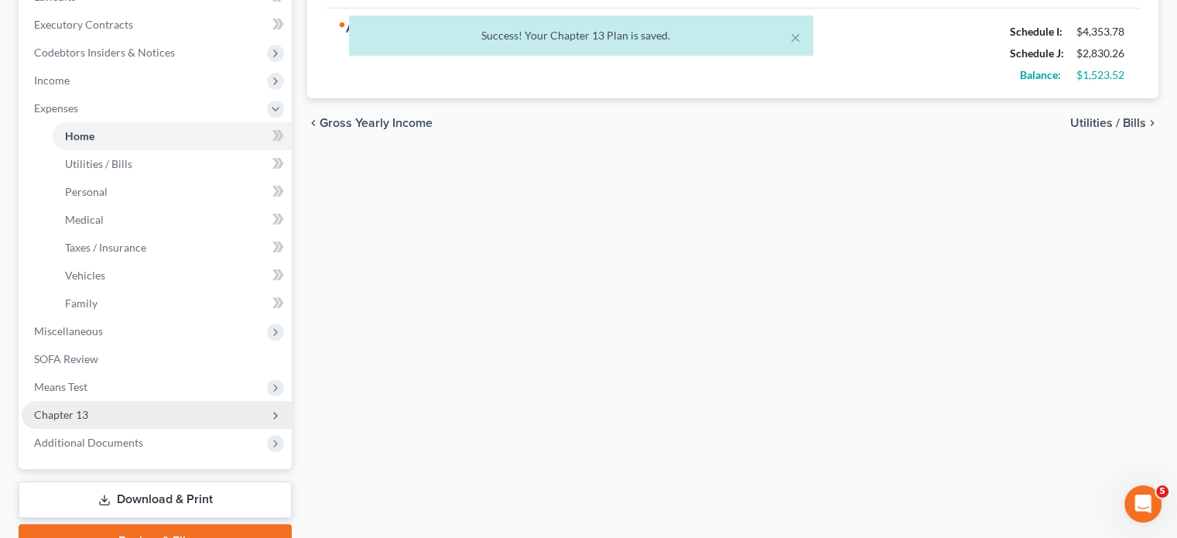
scroll to position [464, 0]
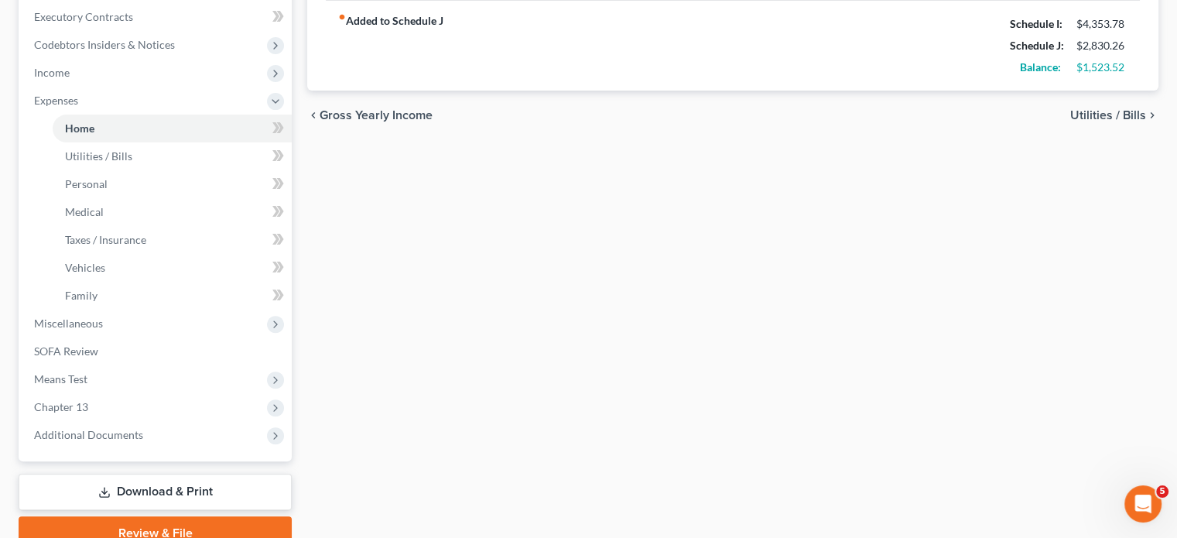
click at [171, 466] on link "Download & Print" at bounding box center [155, 491] width 273 height 36
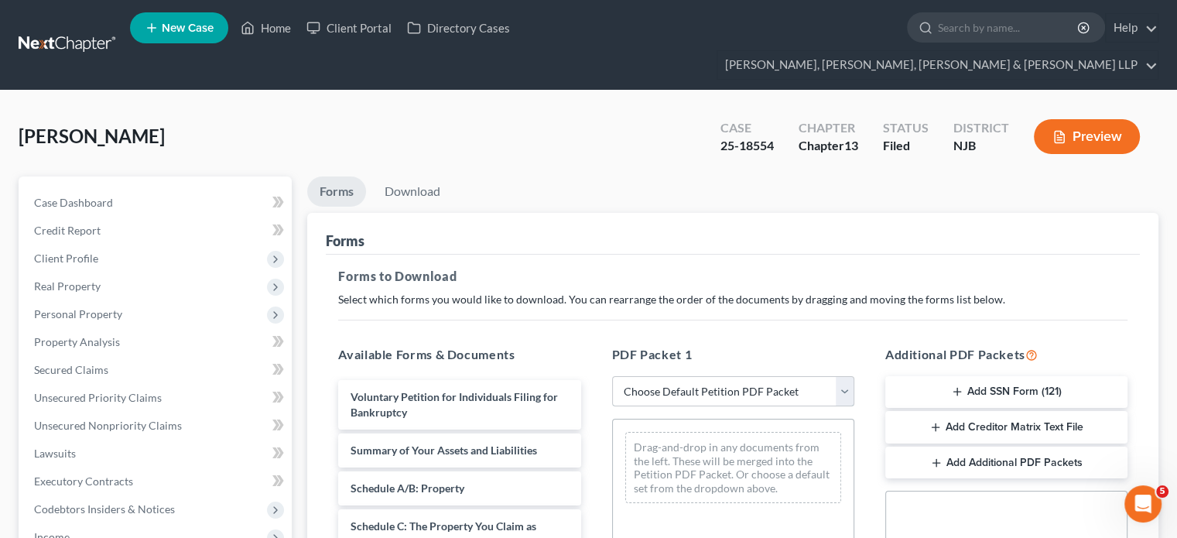
click at [694, 376] on select "Choose Default Petition PDF Packet Complete Bankruptcy Petition (all forms and …" at bounding box center [733, 391] width 242 height 31
click at [612, 376] on select "Choose Default Petition PDF Packet Complete Bankruptcy Petition (all forms and …" at bounding box center [733, 391] width 242 height 31
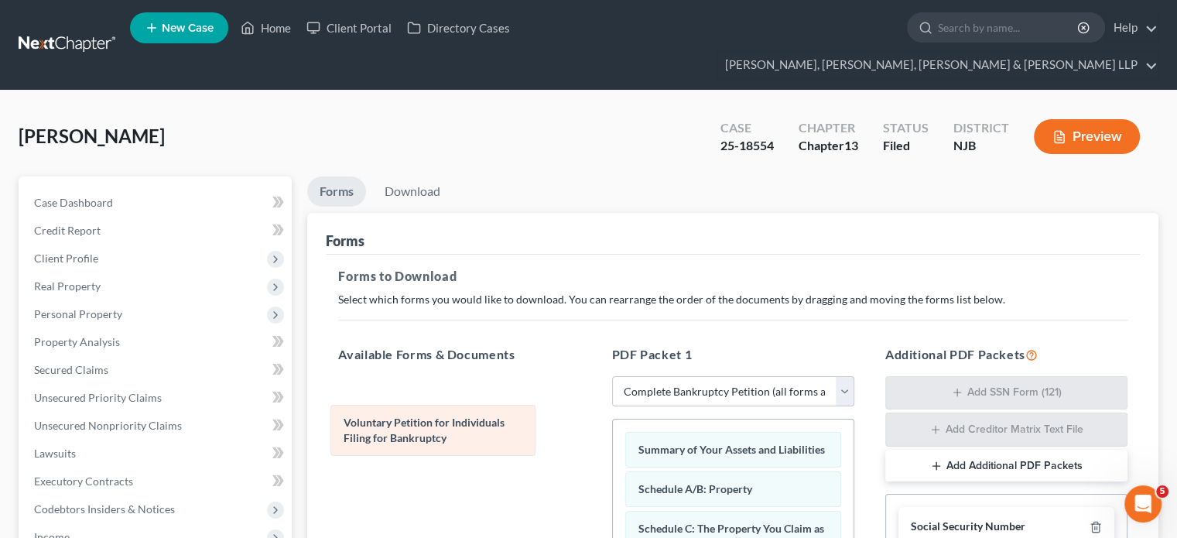
drag, startPoint x: 680, startPoint y: 417, endPoint x: 386, endPoint y: 418, distance: 293.9
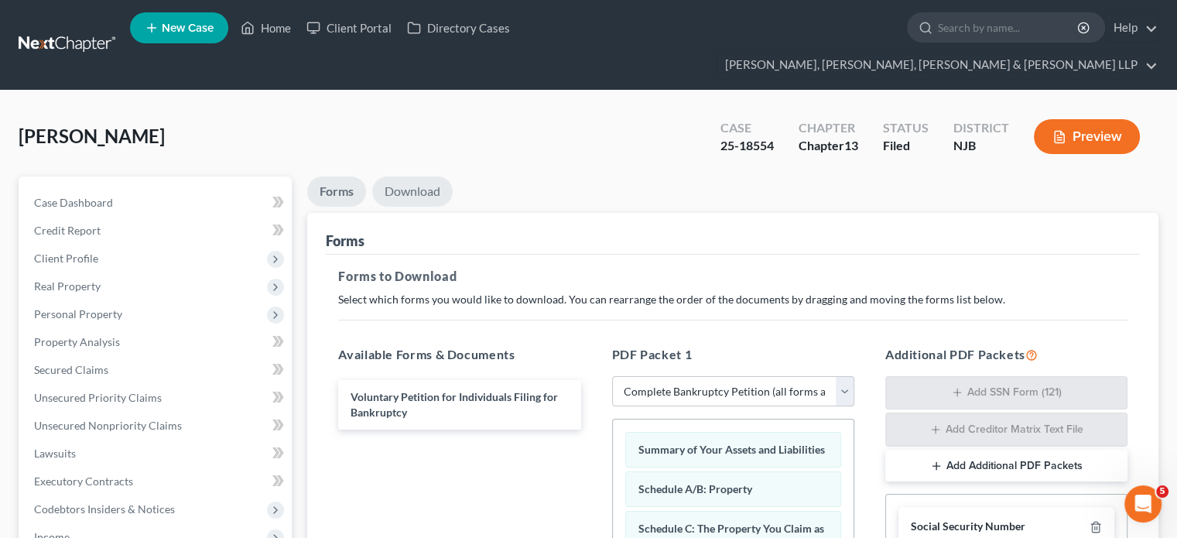
click at [420, 176] on link "Download" at bounding box center [412, 191] width 80 height 30
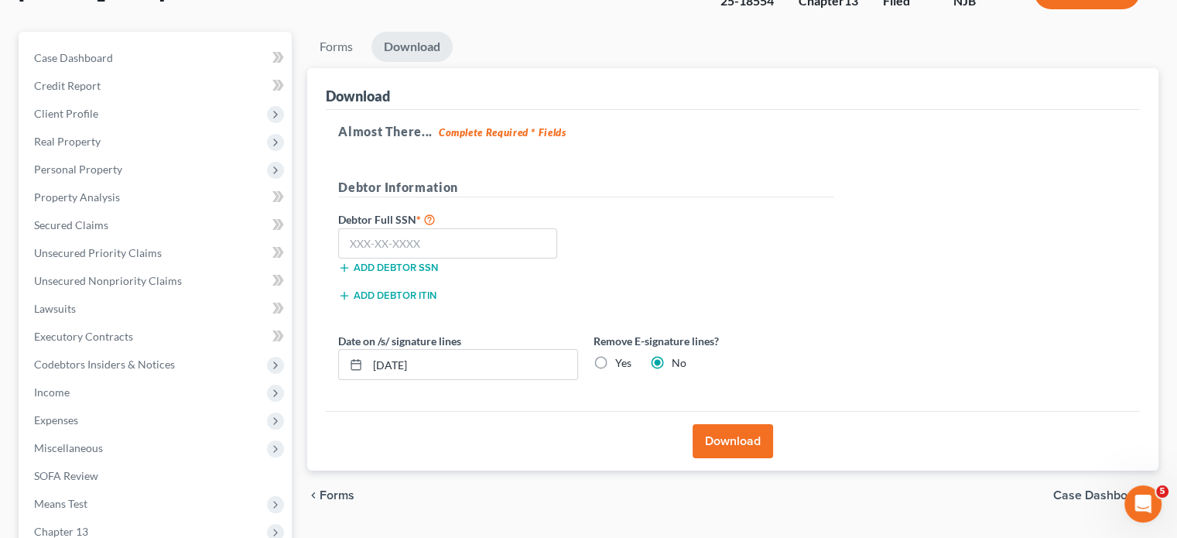
scroll to position [155, 0]
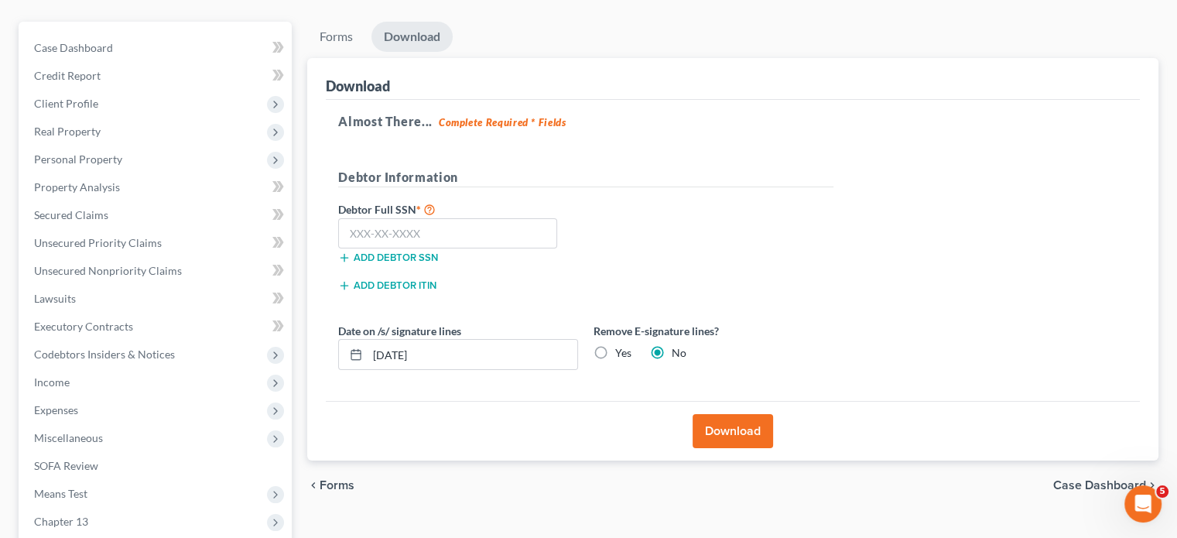
click at [615, 345] on label "Yes" at bounding box center [623, 352] width 16 height 15
click at [621, 345] on input "Yes" at bounding box center [626, 350] width 10 height 10
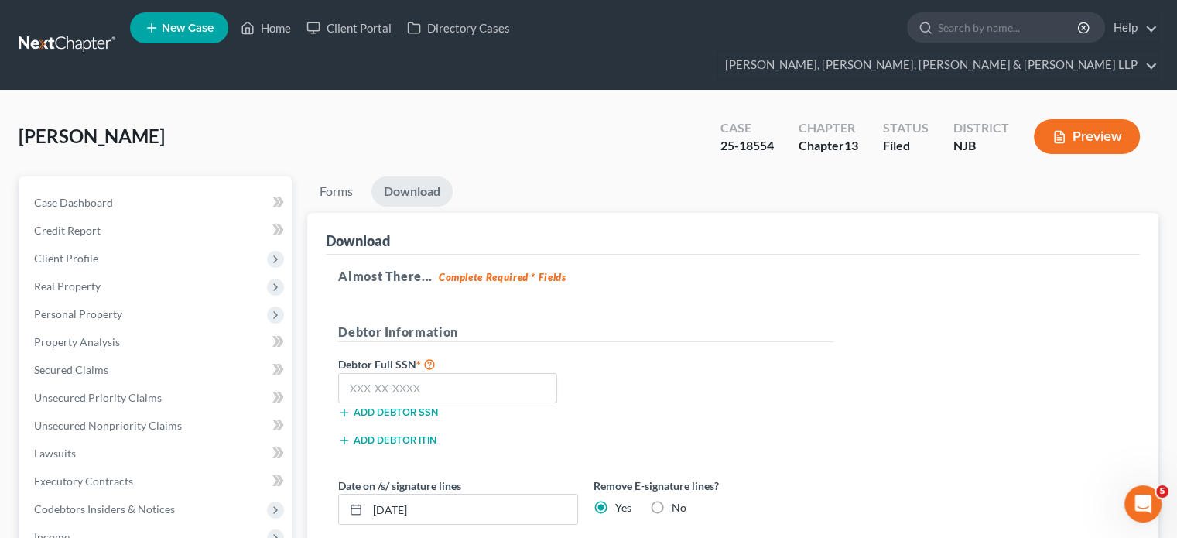
scroll to position [0, 0]
click at [440, 373] on input "text" at bounding box center [447, 388] width 219 height 31
click at [628, 354] on div "Debtor Full SSN * 157-84-6103 Add debtor SSN" at bounding box center [585, 392] width 511 height 77
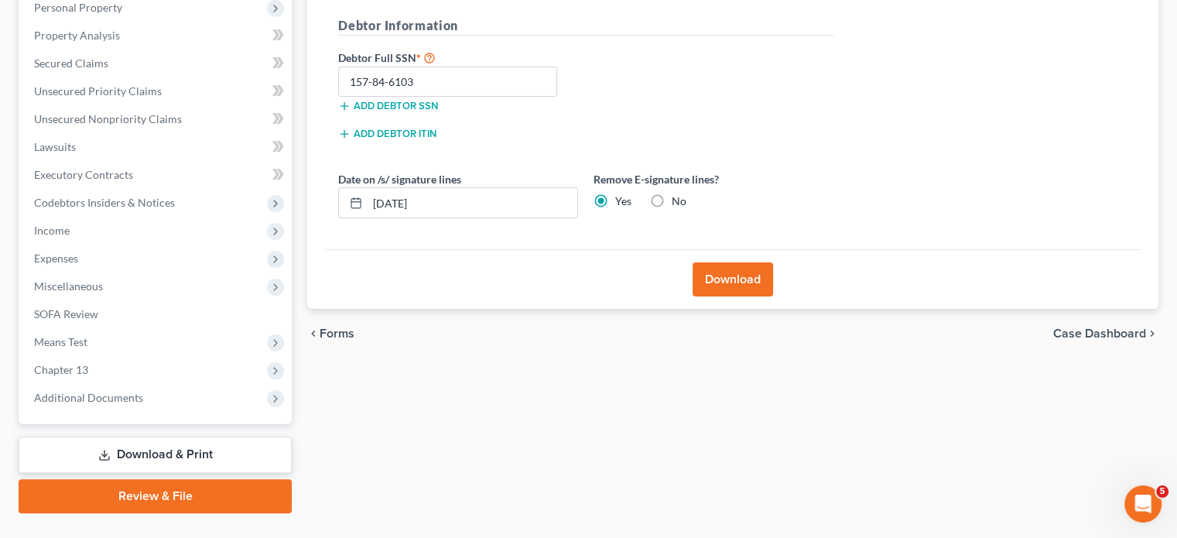
scroll to position [309, 0]
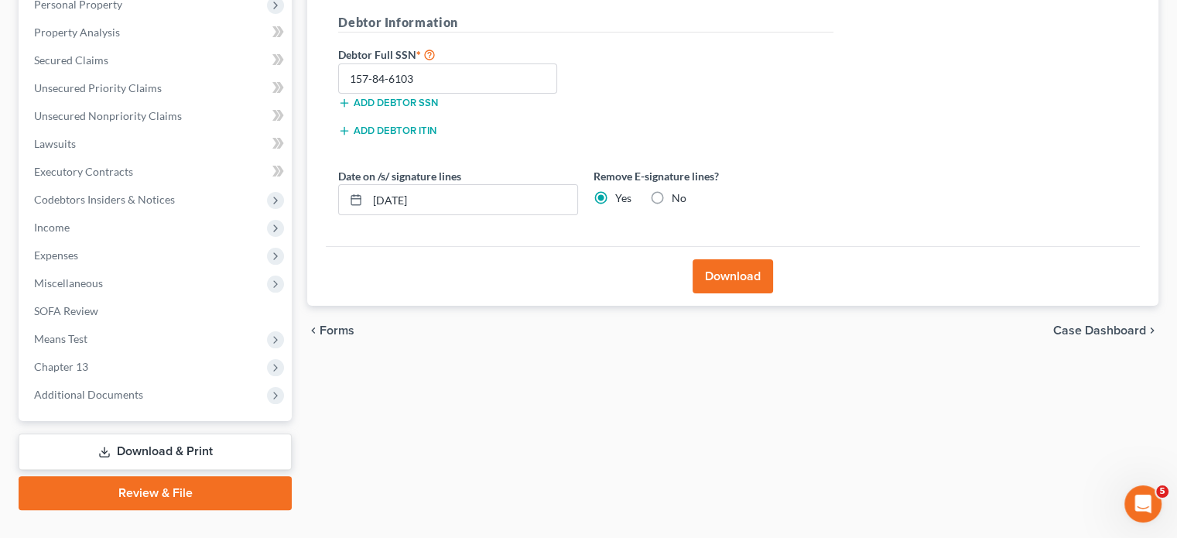
click at [716, 259] on button "Download" at bounding box center [732, 276] width 80 height 34
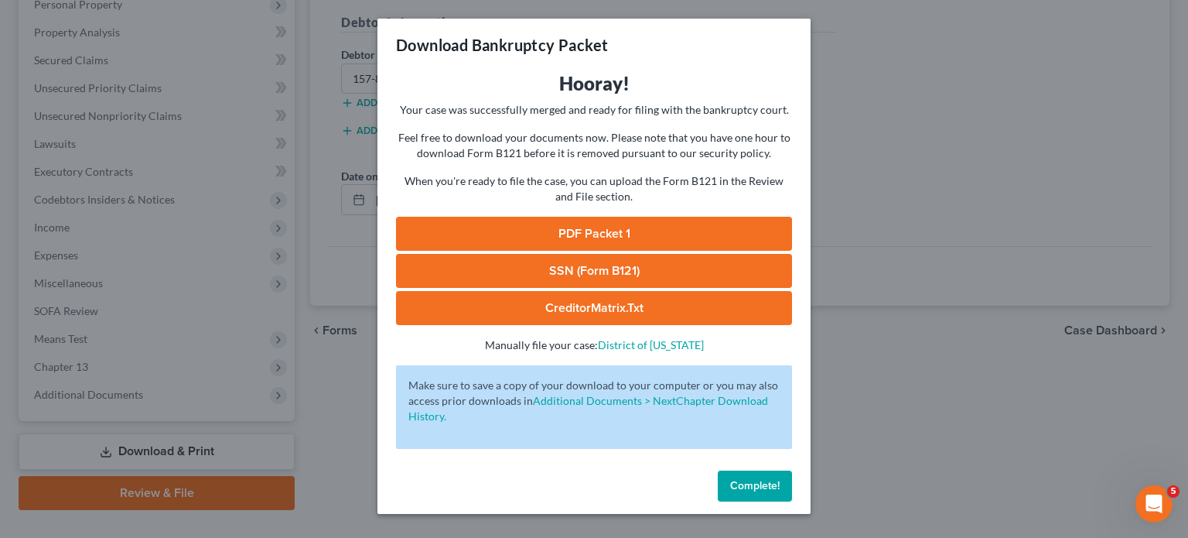
click at [582, 233] on link "PDF Packet 1" at bounding box center [594, 234] width 396 height 34
drag, startPoint x: 766, startPoint y: 482, endPoint x: 705, endPoint y: 494, distance: 61.4
click at [766, 466] on span "Complete!" at bounding box center [755, 485] width 50 height 13
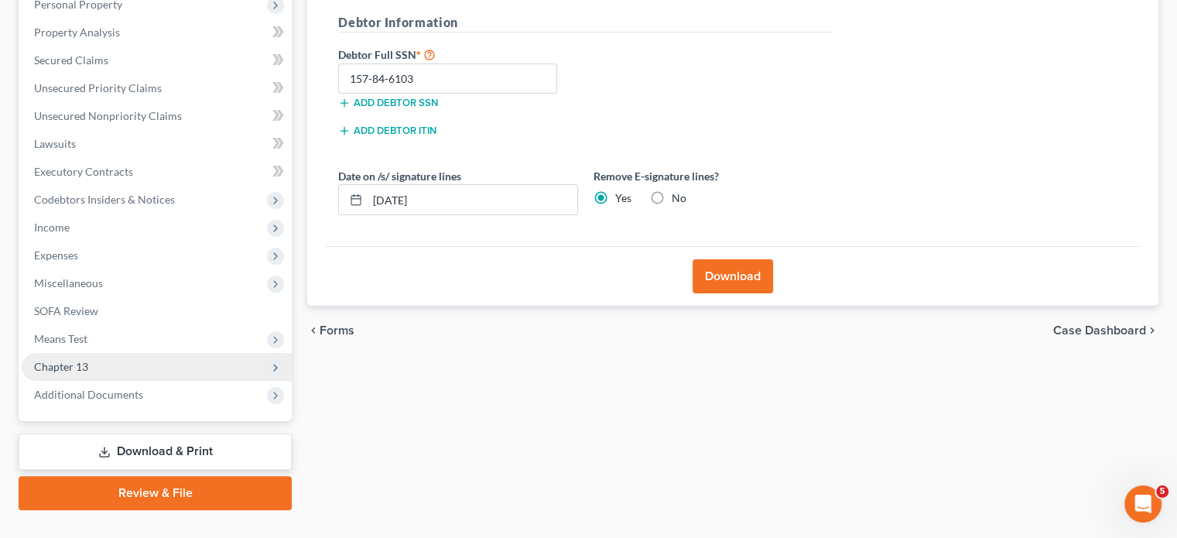
click at [93, 353] on span "Chapter 13" at bounding box center [157, 367] width 270 height 28
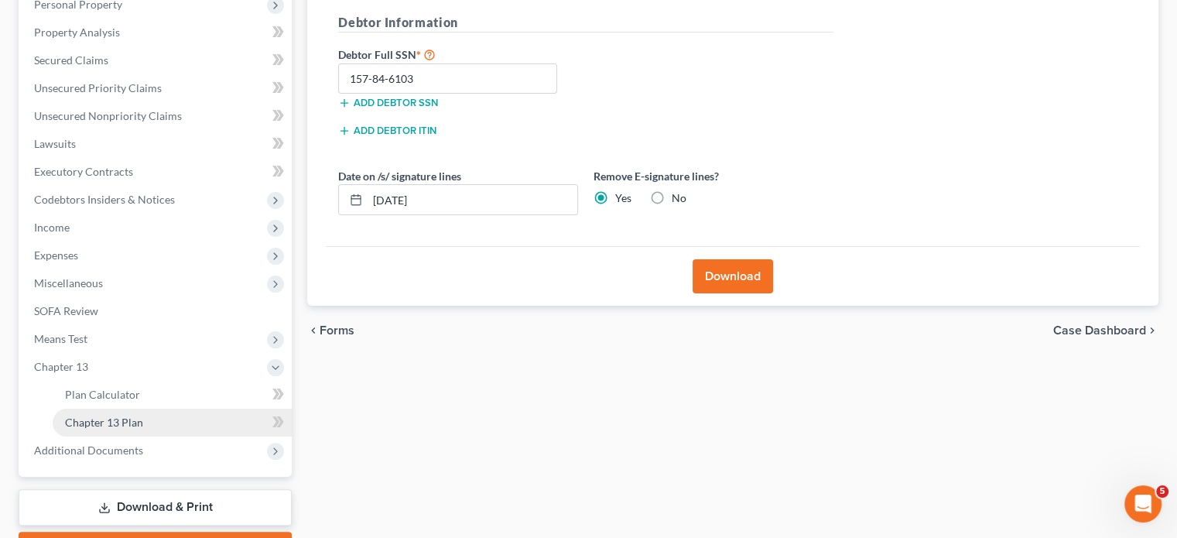
click at [101, 415] on span "Chapter 13 Plan" at bounding box center [104, 421] width 78 height 13
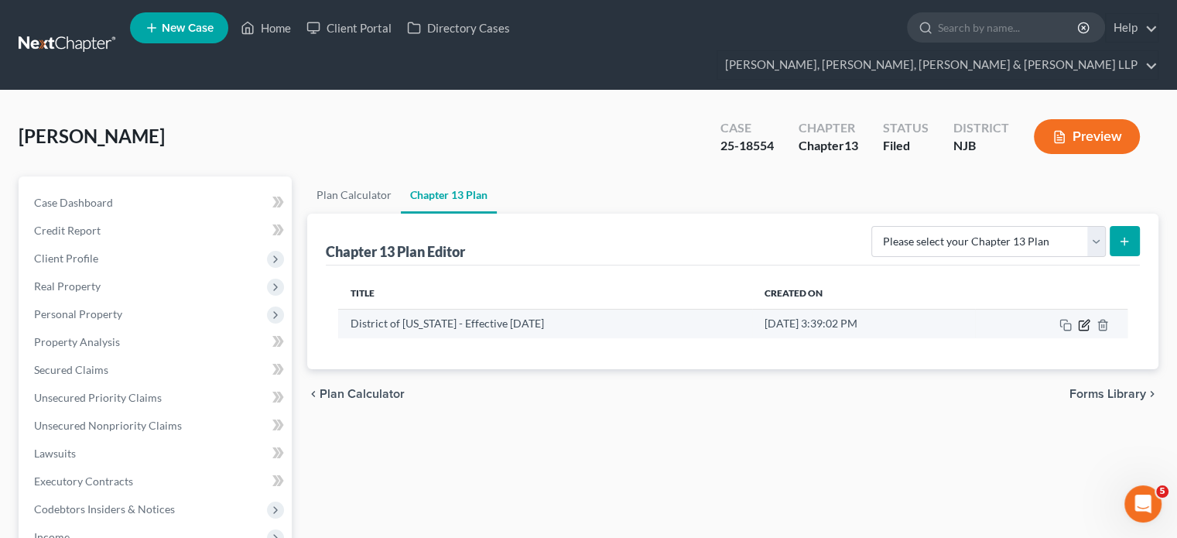
click at [932, 319] on icon "button" at bounding box center [1084, 325] width 12 height 12
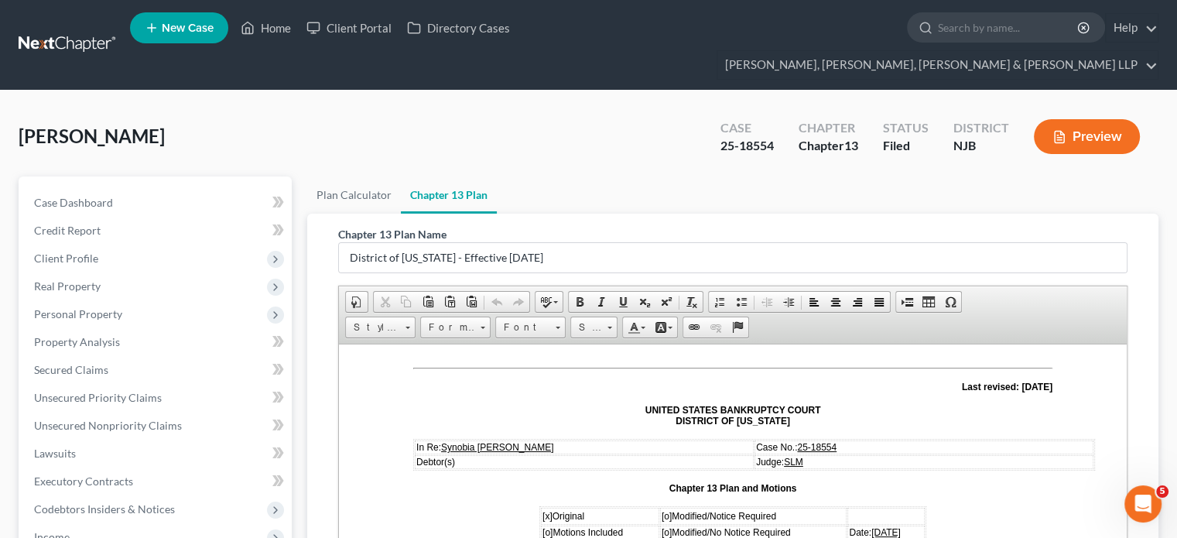
scroll to position [232, 0]
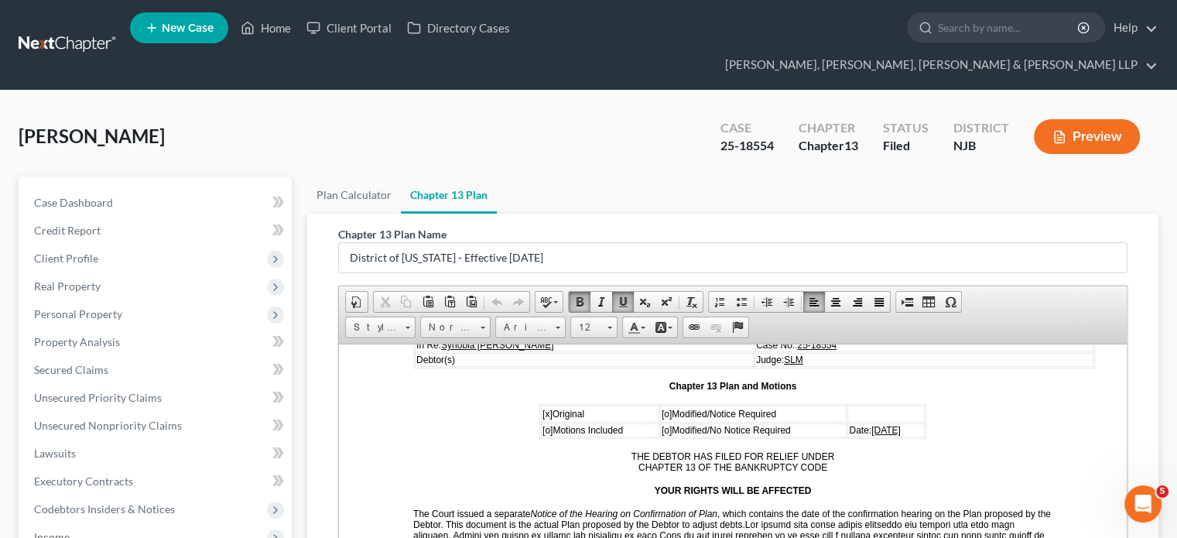
drag, startPoint x: 898, startPoint y: 424, endPoint x: 851, endPoint y: 422, distance: 47.2
click at [851, 422] on td "Date: [DATE]" at bounding box center [885, 429] width 77 height 14
drag, startPoint x: 905, startPoint y: 423, endPoint x: 853, endPoint y: 420, distance: 51.9
click at [853, 422] on td "Date: [DATE]" at bounding box center [881, 429] width 86 height 14
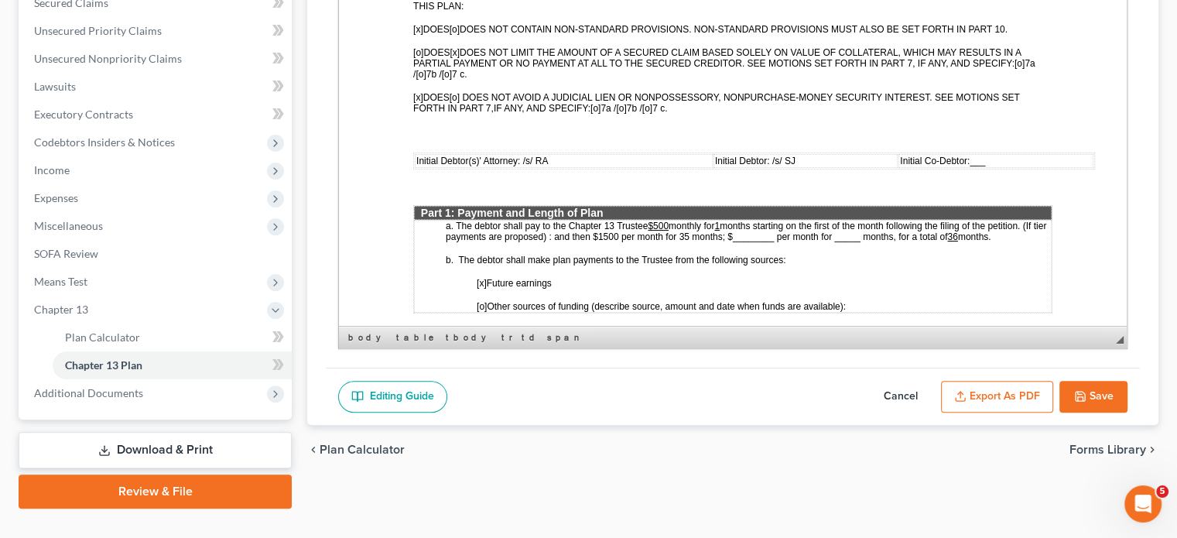
scroll to position [541, 0]
drag, startPoint x: 647, startPoint y: 234, endPoint x: 620, endPoint y: 233, distance: 27.1
click at [620, 233] on span "months starting on the first of the month following the filing of the petition.…" at bounding box center [746, 232] width 600 height 22
click at [616, 234] on u "$1500" at bounding box center [603, 237] width 26 height 11
click at [616, 232] on u "$1500" at bounding box center [603, 237] width 26 height 11
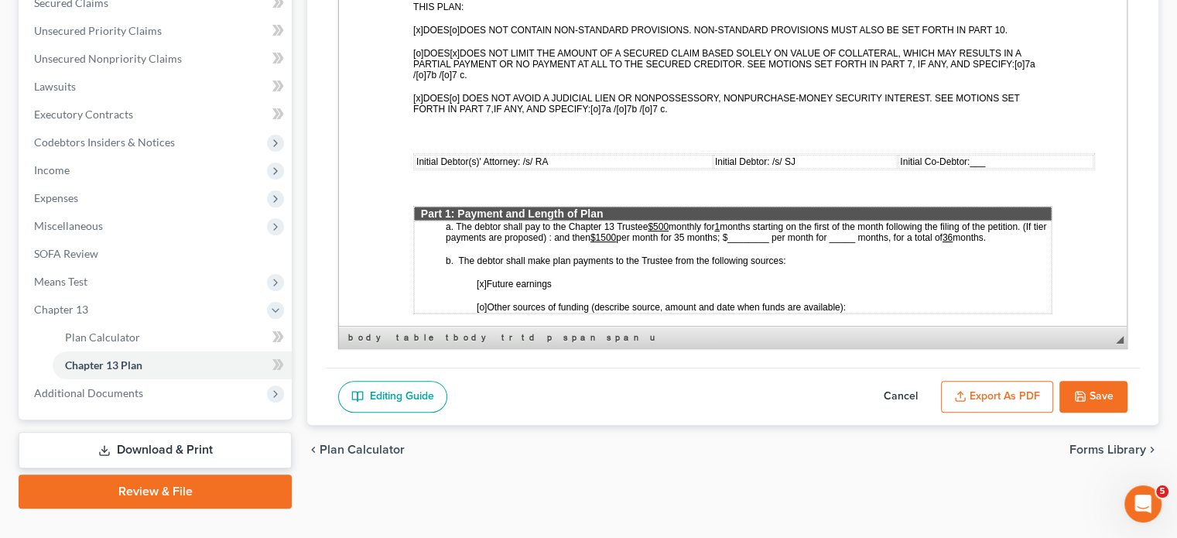
click at [616, 232] on u "$1500" at bounding box center [603, 237] width 26 height 11
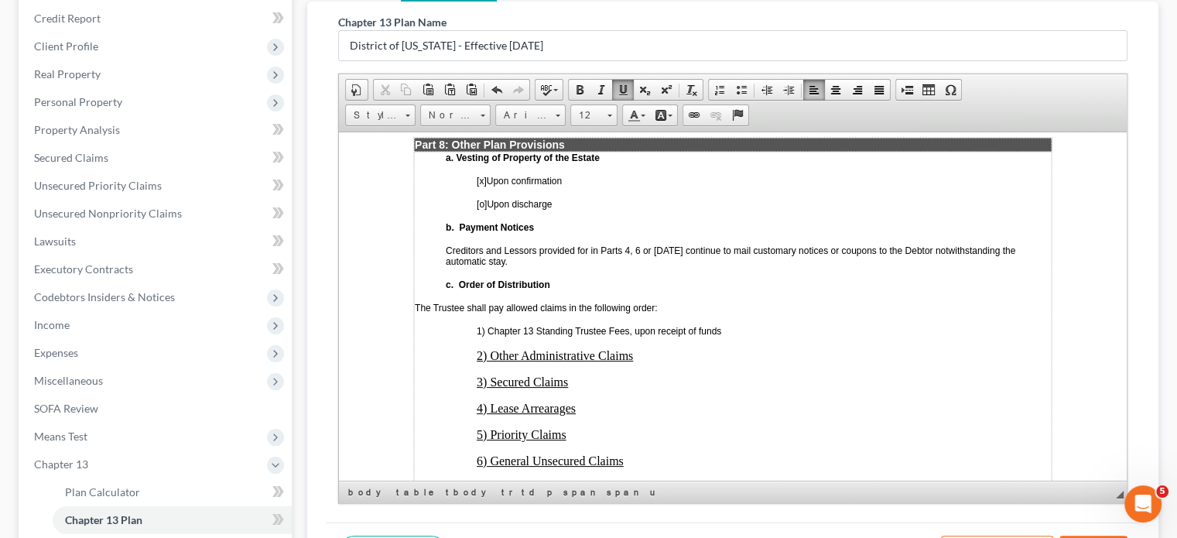
scroll to position [3558, 0]
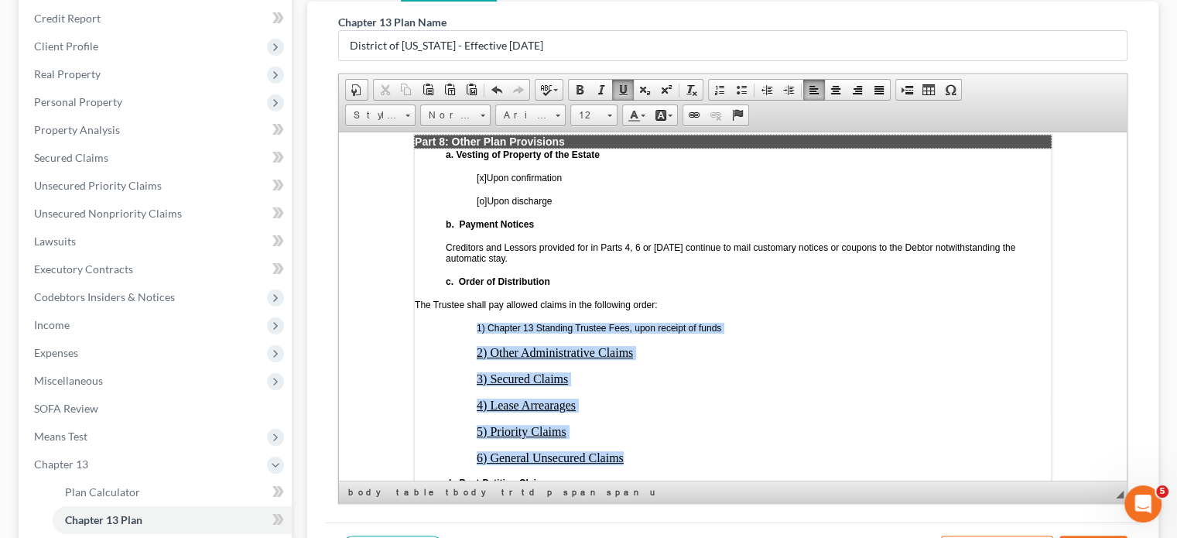
drag, startPoint x: 476, startPoint y: 254, endPoint x: 628, endPoint y: 378, distance: 196.8
click at [628, 378] on td "a. Vesting of Property of the Estate [x] Upon confirmation [o] Upon discharge b…" at bounding box center [732, 335] width 637 height 374
click at [783, 84] on span at bounding box center [788, 90] width 12 height 12
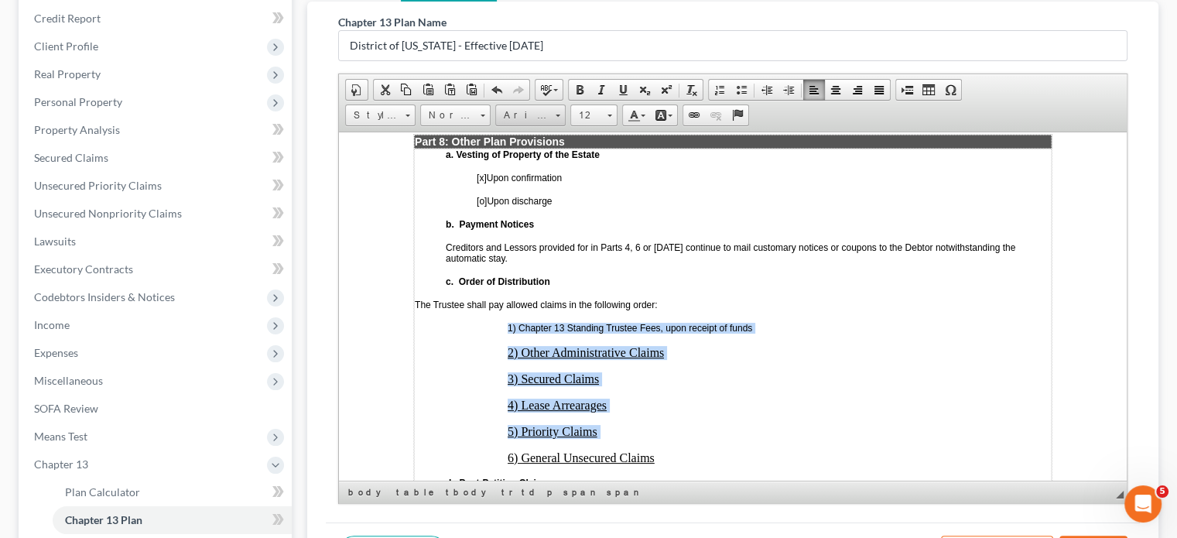
click at [551, 104] on link "Arial" at bounding box center [530, 115] width 70 height 22
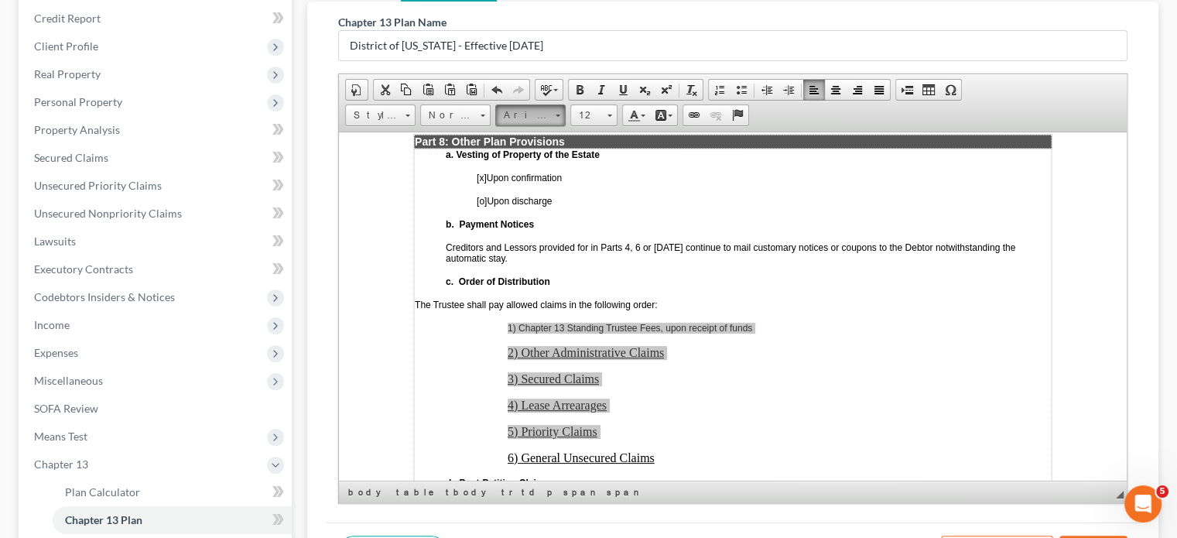
scroll to position [0, 0]
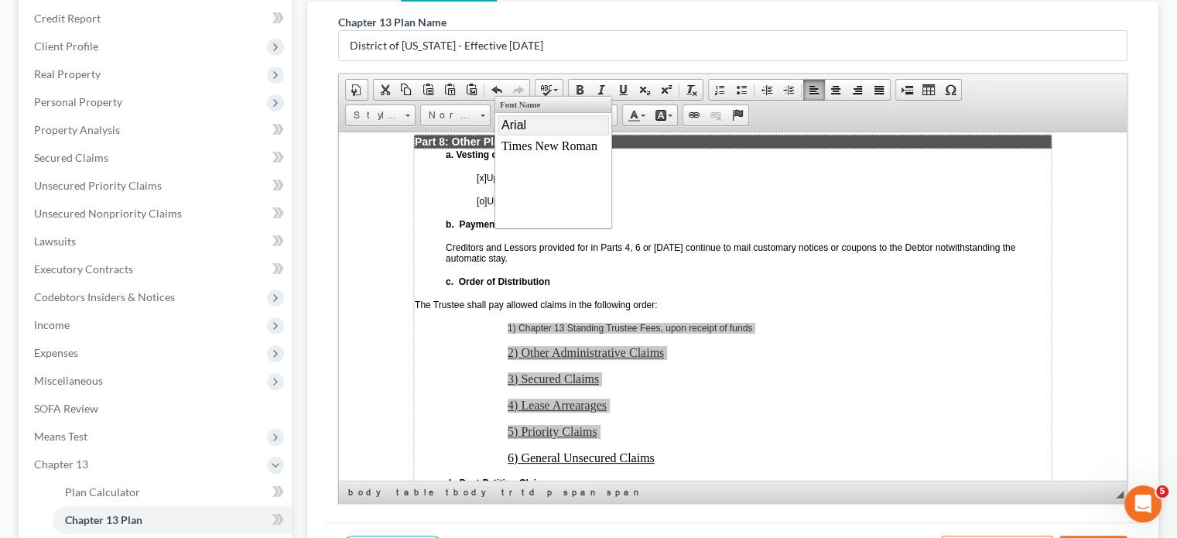
click at [530, 125] on link "Arial" at bounding box center [552, 124] width 111 height 20
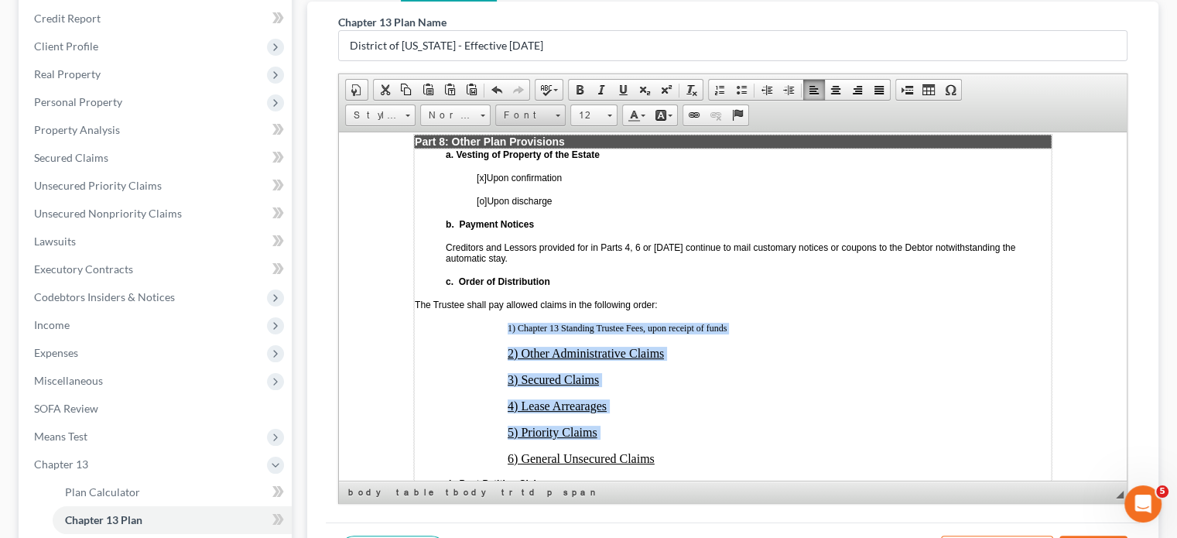
click at [544, 105] on span "Font" at bounding box center [523, 115] width 54 height 20
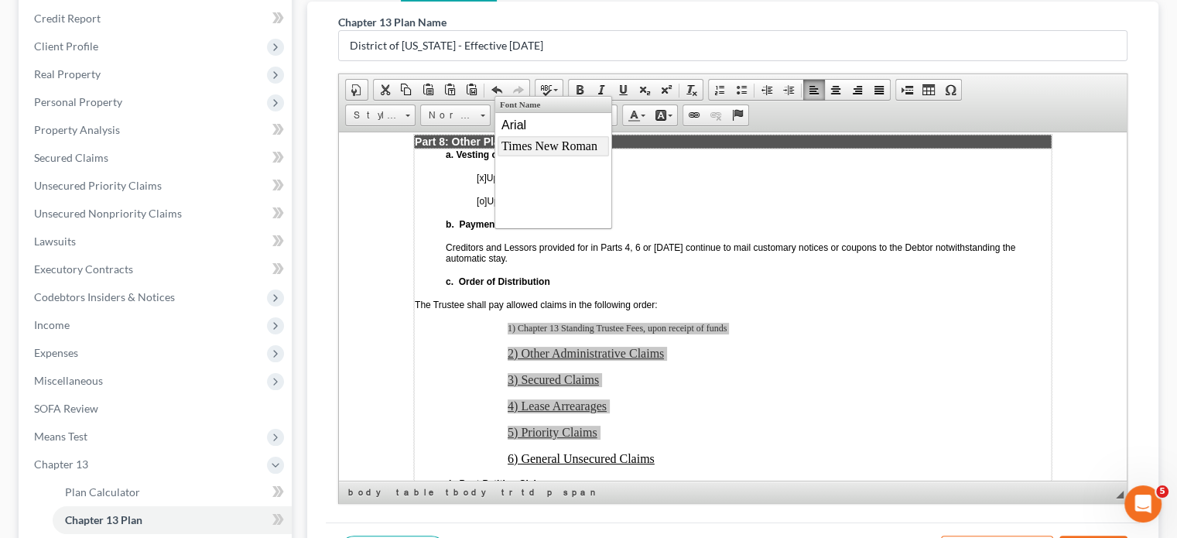
click at [538, 141] on span "Times New Roman" at bounding box center [549, 144] width 96 height 13
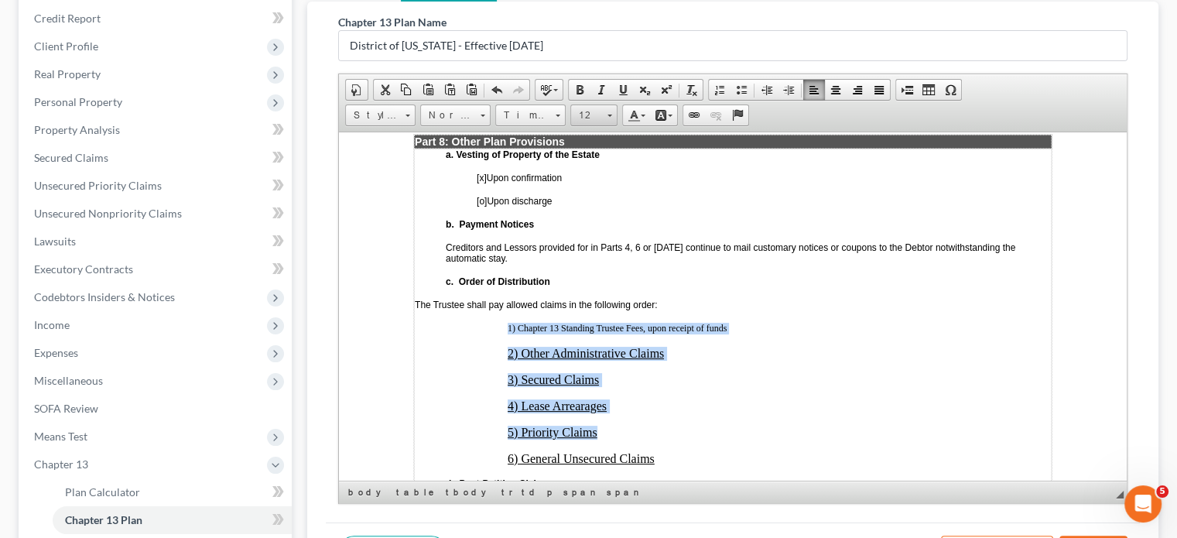
click at [607, 106] on span at bounding box center [609, 113] width 4 height 15
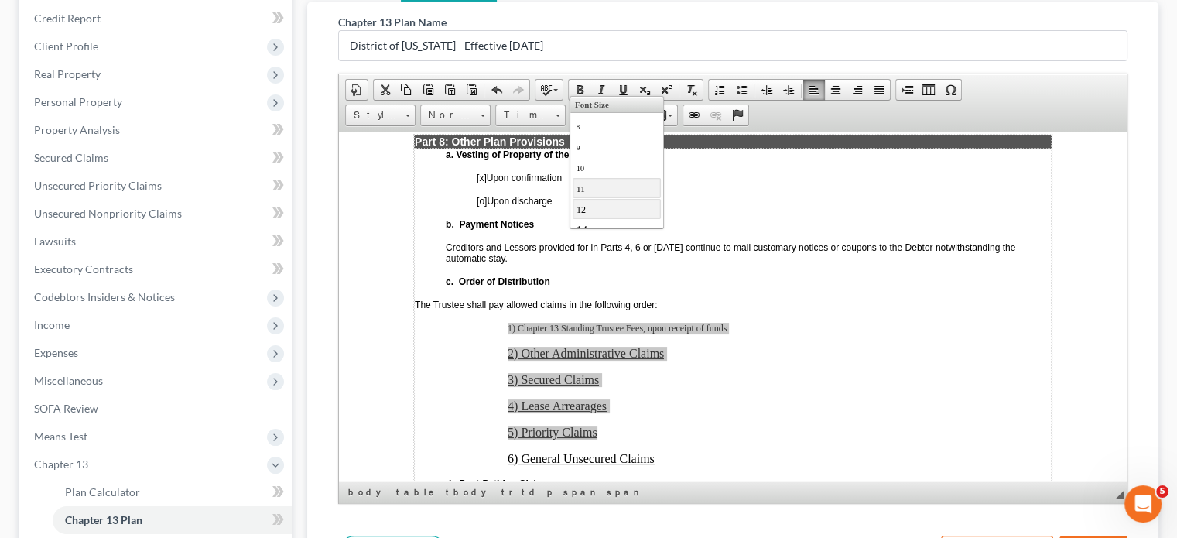
click at [586, 188] on link "11" at bounding box center [616, 187] width 88 height 20
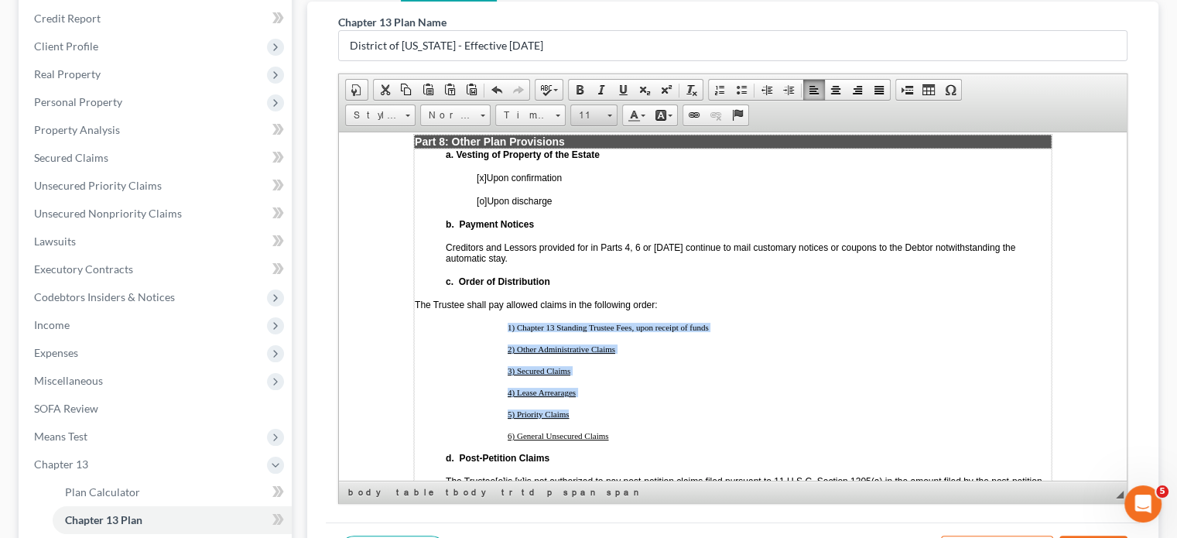
click at [596, 105] on span "11" at bounding box center [586, 115] width 31 height 20
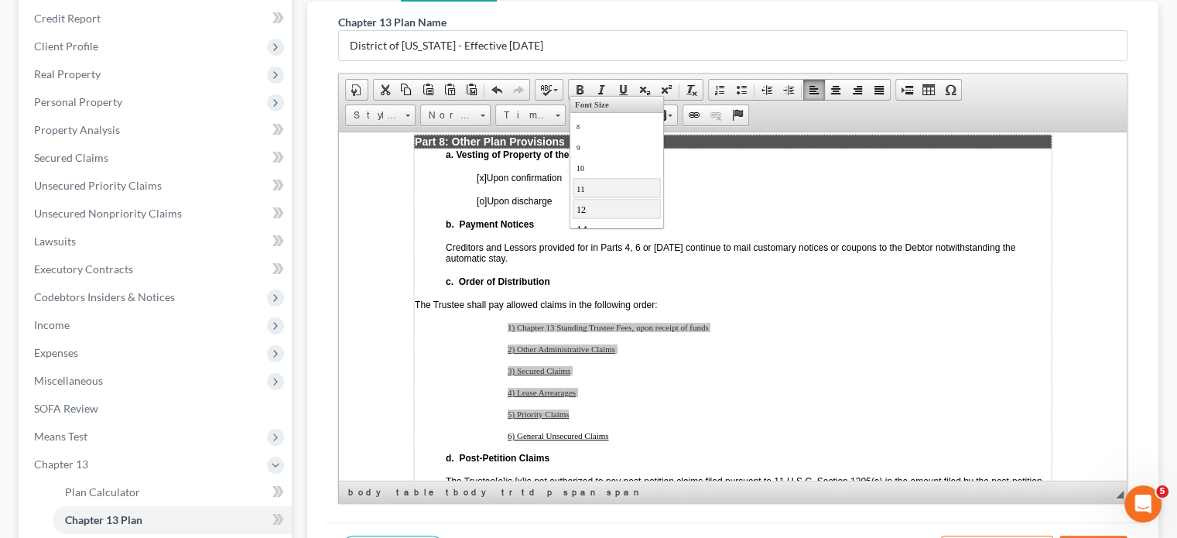
drag, startPoint x: 594, startPoint y: 203, endPoint x: 857, endPoint y: 235, distance: 265.0
click at [594, 203] on link "12" at bounding box center [616, 208] width 88 height 20
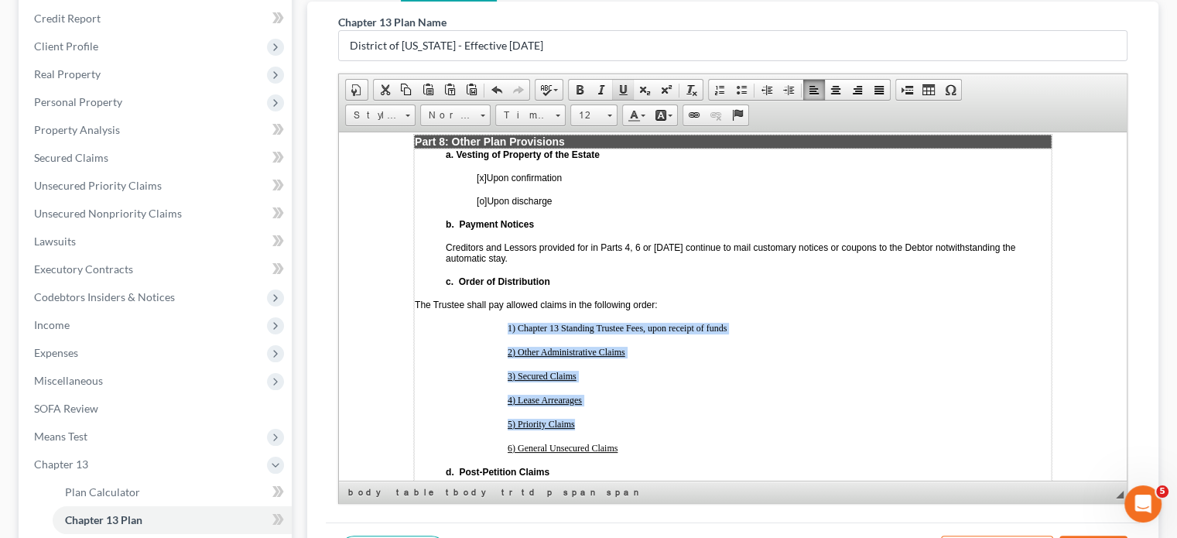
click at [616, 84] on span at bounding box center [622, 90] width 12 height 12
click at [662, 394] on p "4) Lease Arrearages" at bounding box center [778, 400] width 543 height 12
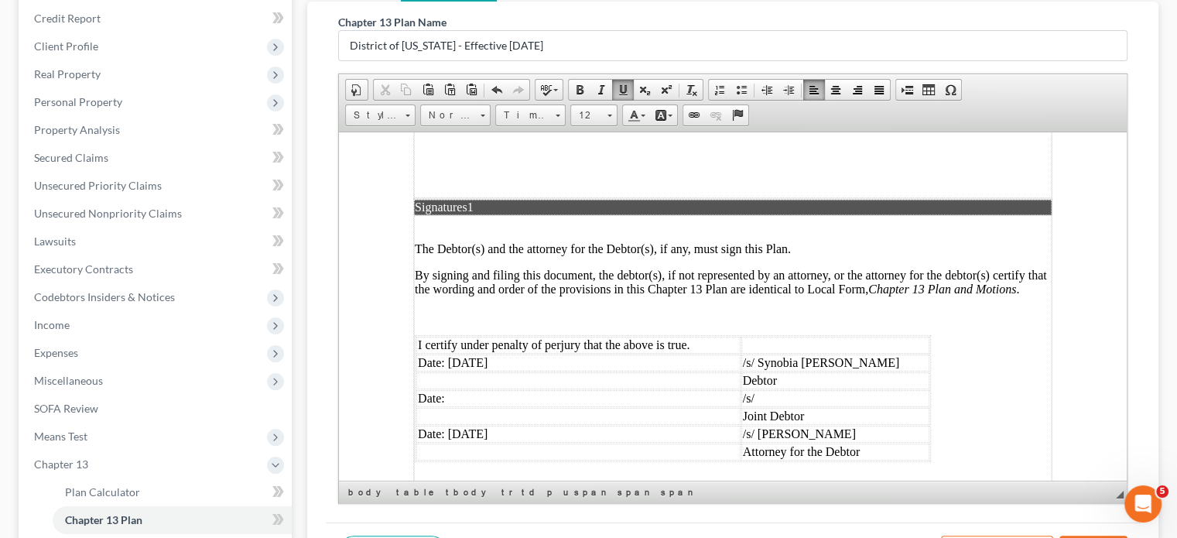
scroll to position [4254, 0]
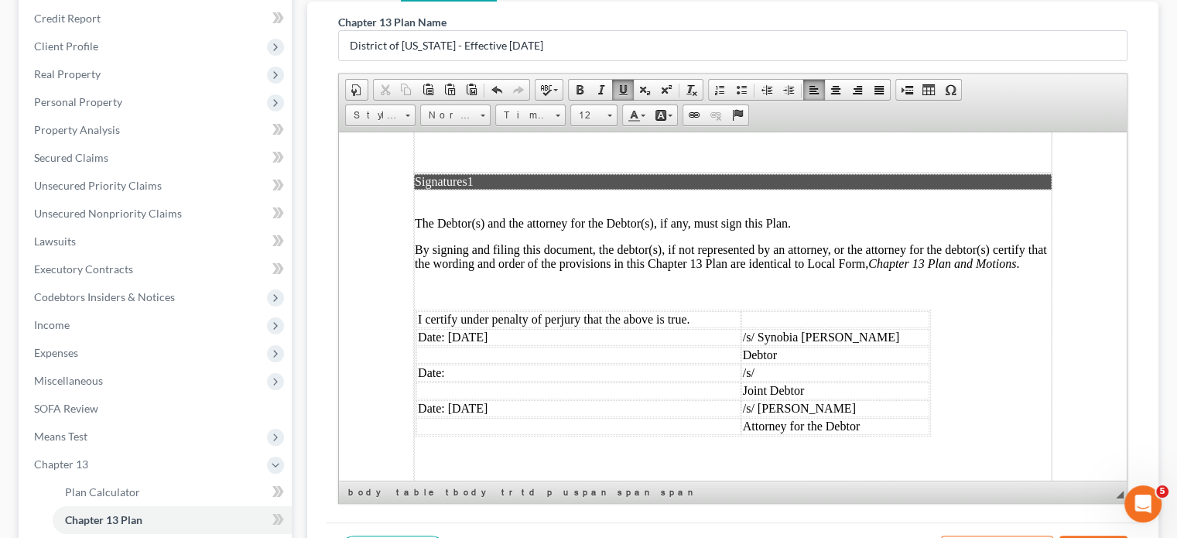
drag, startPoint x: 486, startPoint y: 269, endPoint x: 448, endPoint y: 269, distance: 37.9
click at [448, 328] on td "Date: [DATE]" at bounding box center [578, 336] width 324 height 17
drag, startPoint x: 509, startPoint y: 345, endPoint x: 448, endPoint y: 338, distance: 61.5
click at [448, 399] on td "Date: [DATE]" at bounding box center [578, 407] width 324 height 17
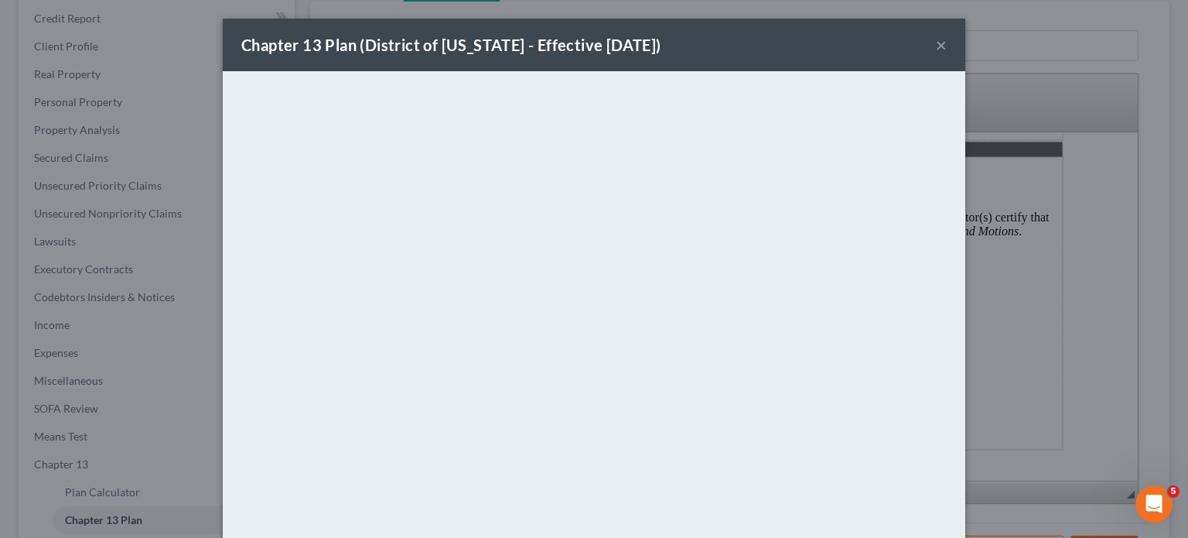
click at [755, 28] on div "Chapter 13 Plan (District of [US_STATE] - Effective [DATE]) ×" at bounding box center [594, 45] width 743 height 53
click at [932, 41] on button "×" at bounding box center [941, 45] width 11 height 19
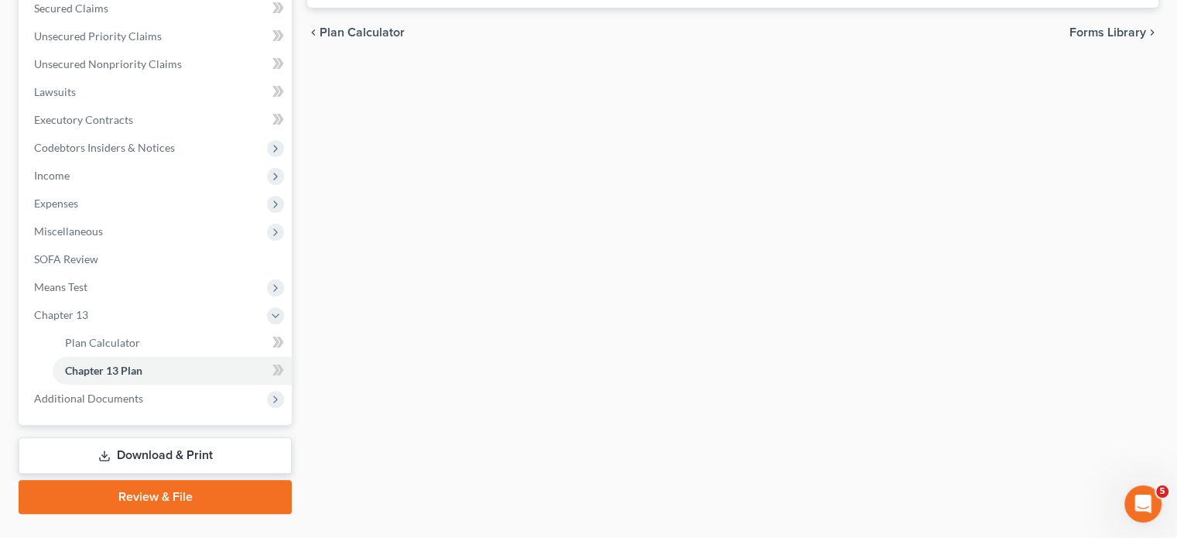
scroll to position [367, 0]
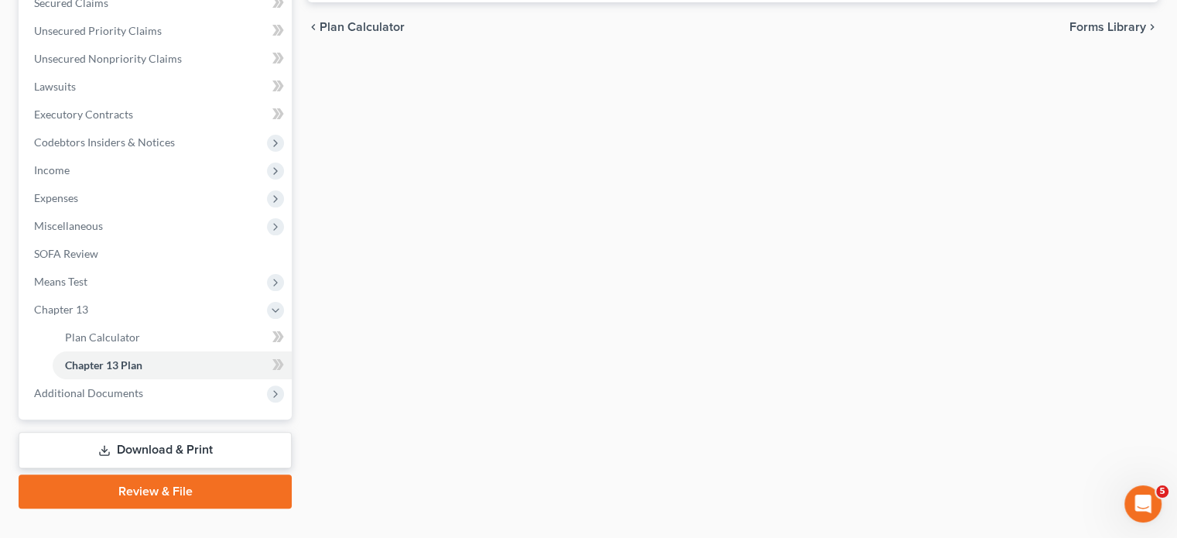
click at [130, 432] on link "Download & Print" at bounding box center [155, 450] width 273 height 36
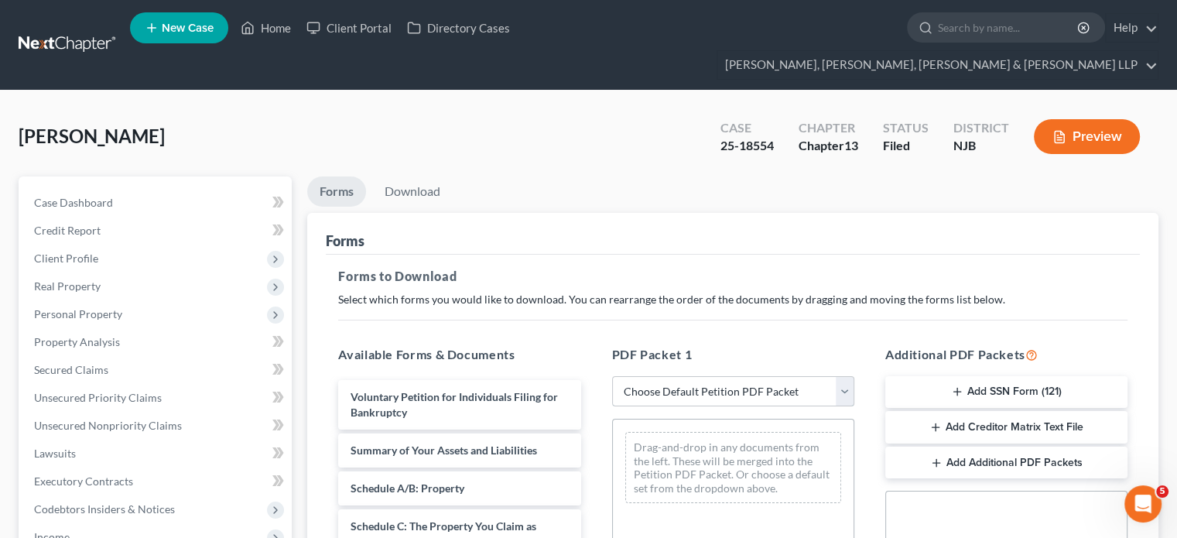
click at [721, 376] on select "Choose Default Petition PDF Packet Complete Bankruptcy Petition (all forms and …" at bounding box center [733, 391] width 242 height 31
click at [612, 376] on select "Choose Default Petition PDF Packet Complete Bankruptcy Petition (all forms and …" at bounding box center [733, 391] width 242 height 31
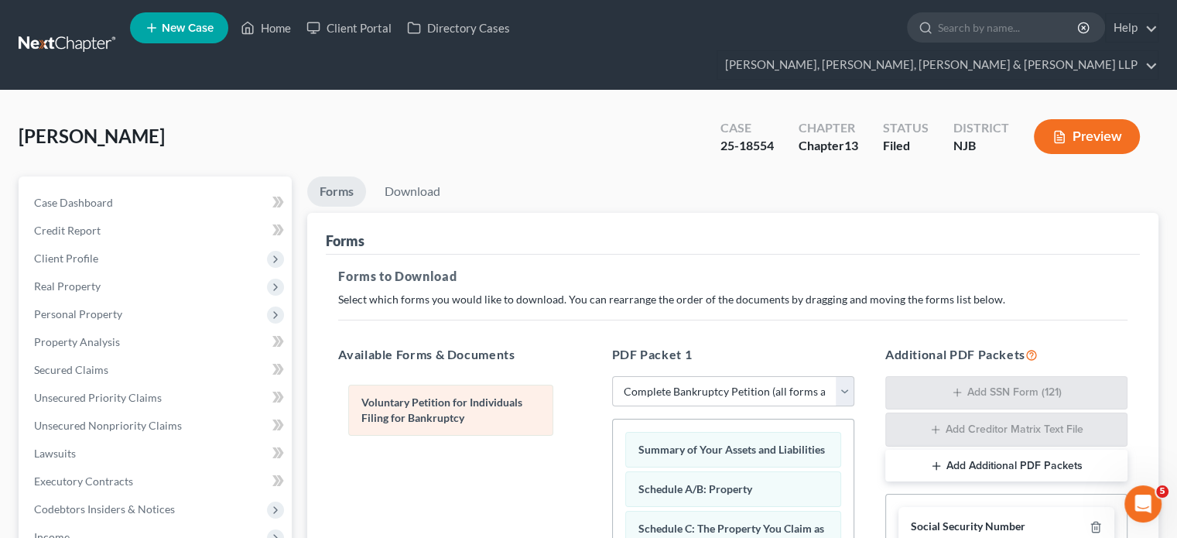
drag, startPoint x: 664, startPoint y: 423, endPoint x: 387, endPoint y: 404, distance: 277.6
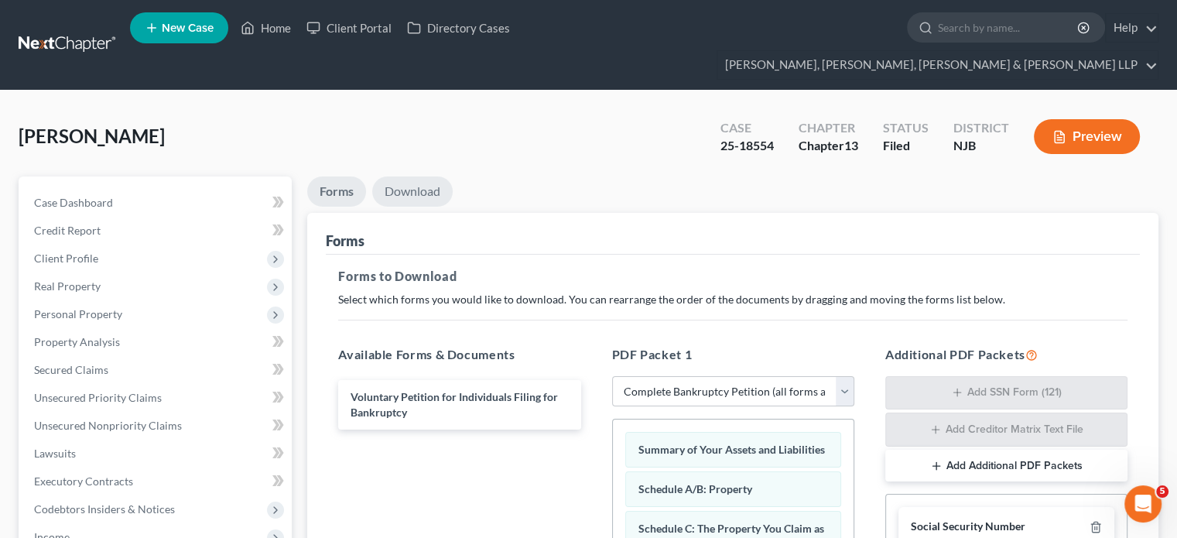
click at [409, 176] on link "Download" at bounding box center [412, 191] width 80 height 30
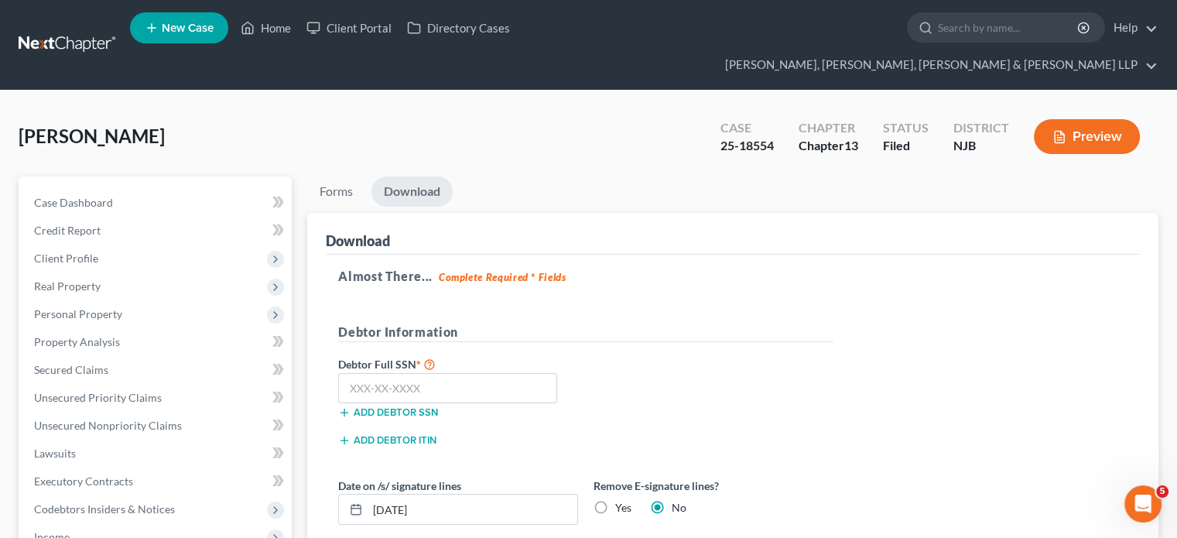
click at [615, 466] on label "Yes" at bounding box center [623, 507] width 16 height 15
click at [621, 466] on input "Yes" at bounding box center [626, 505] width 10 height 10
click at [396, 373] on input "text" at bounding box center [447, 388] width 219 height 31
click at [828, 354] on div "Debtor Full SSN * 157-84-6103 Add debtor SSN" at bounding box center [585, 392] width 511 height 77
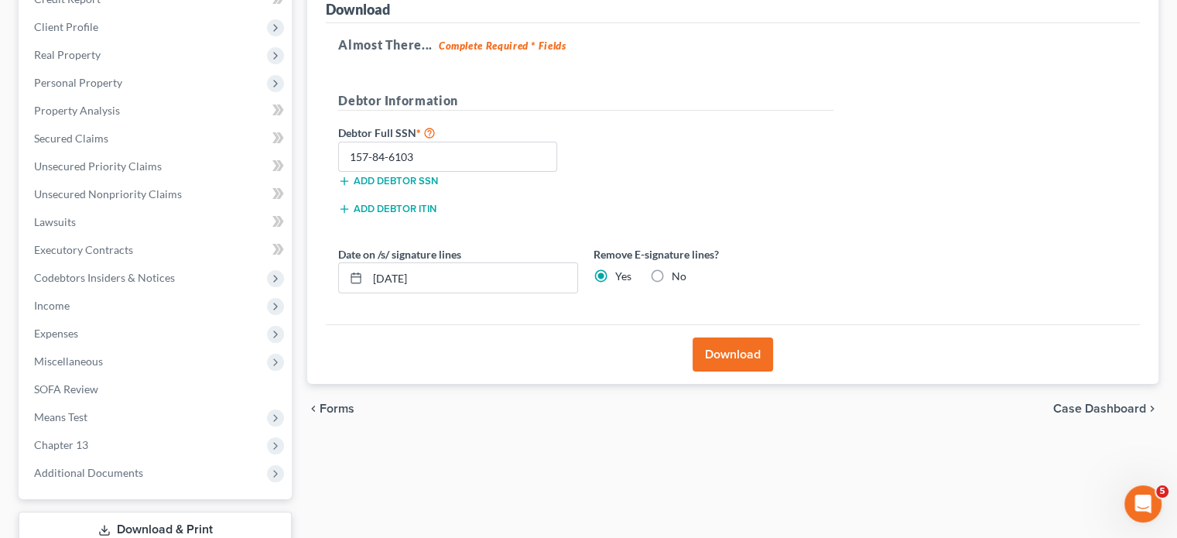
scroll to position [232, 0]
click at [729, 336] on button "Download" at bounding box center [732, 353] width 80 height 34
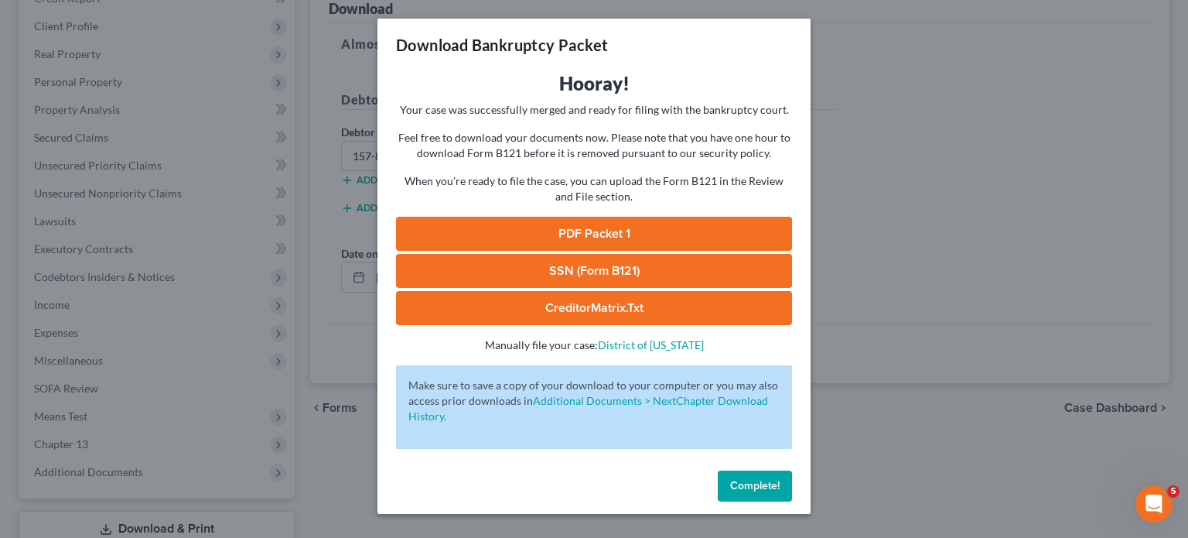
click at [613, 233] on link "PDF Packet 1" at bounding box center [594, 234] width 396 height 34
drag, startPoint x: 736, startPoint y: 487, endPoint x: 718, endPoint y: 486, distance: 18.6
click at [736, 466] on span "Complete!" at bounding box center [755, 485] width 50 height 13
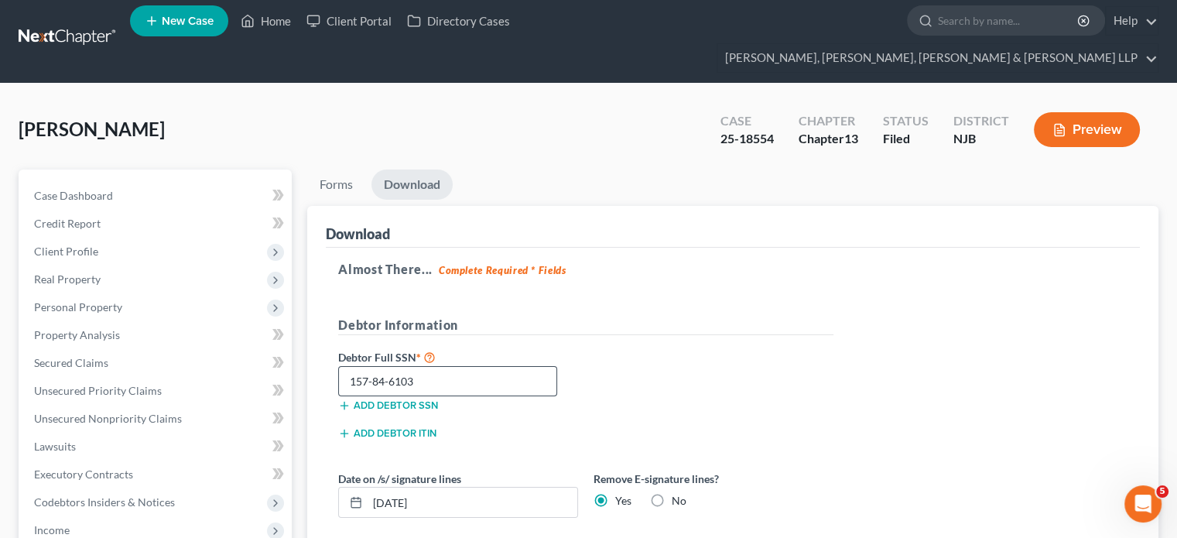
scroll to position [0, 0]
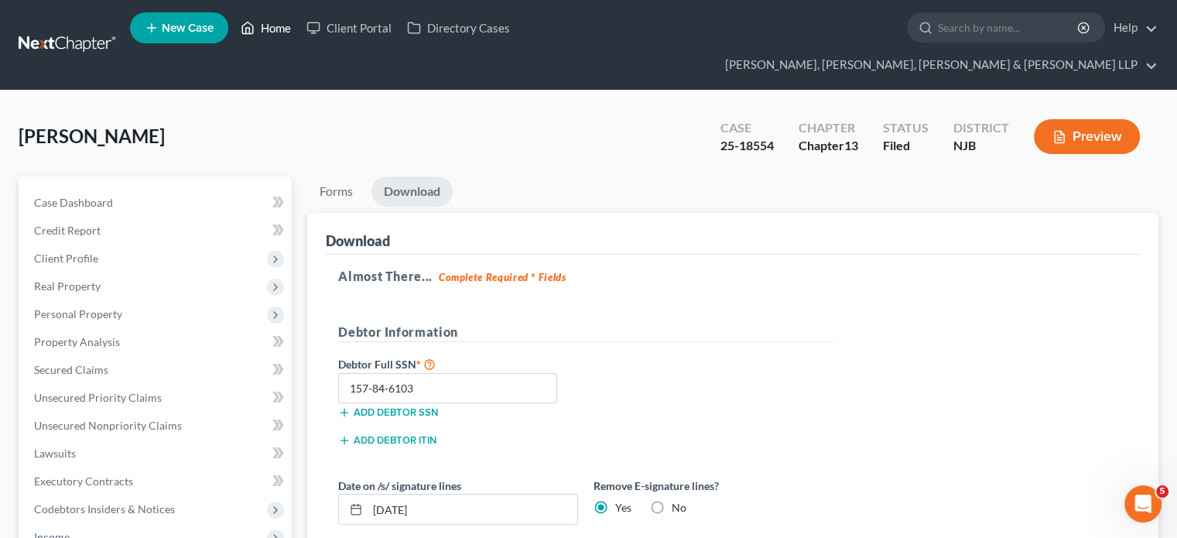
click at [279, 22] on link "Home" at bounding box center [266, 28] width 66 height 28
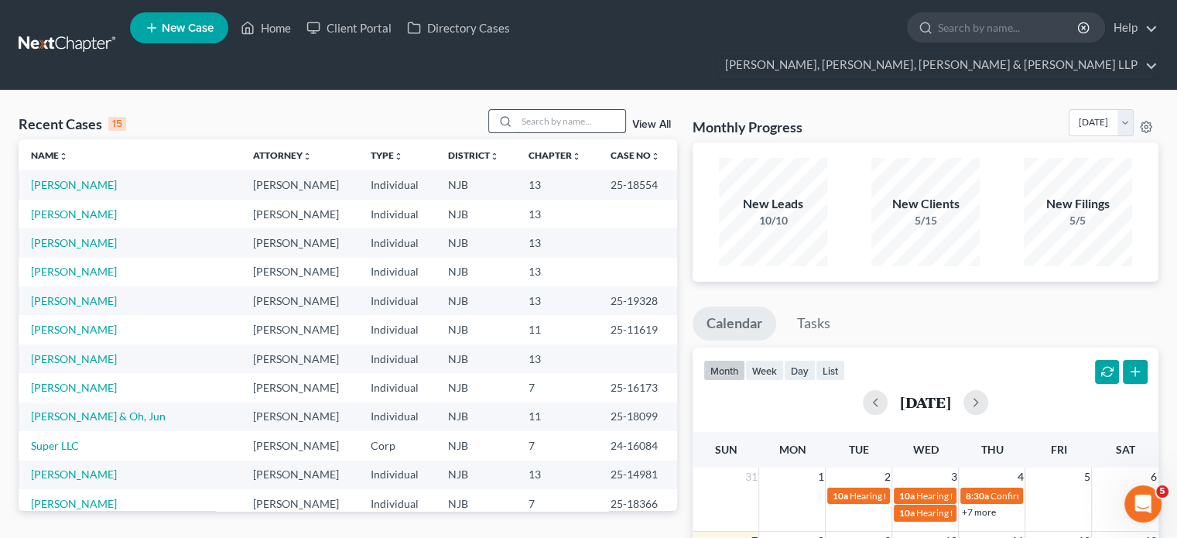
click at [551, 110] on input "search" at bounding box center [571, 121] width 108 height 22
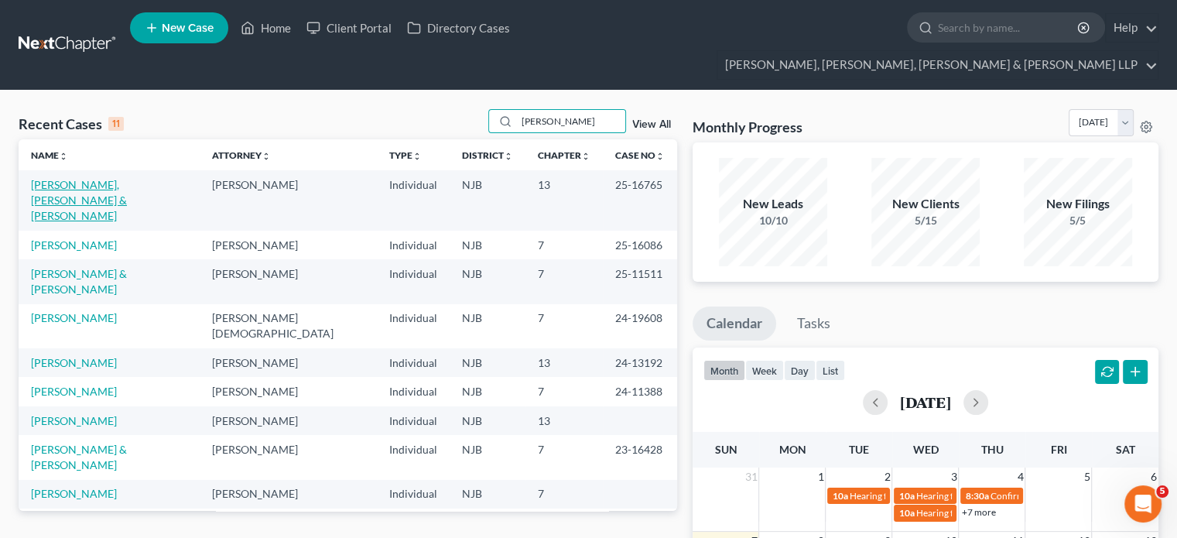
click at [127, 178] on link "[PERSON_NAME], [PERSON_NAME] & [PERSON_NAME]" at bounding box center [79, 200] width 96 height 44
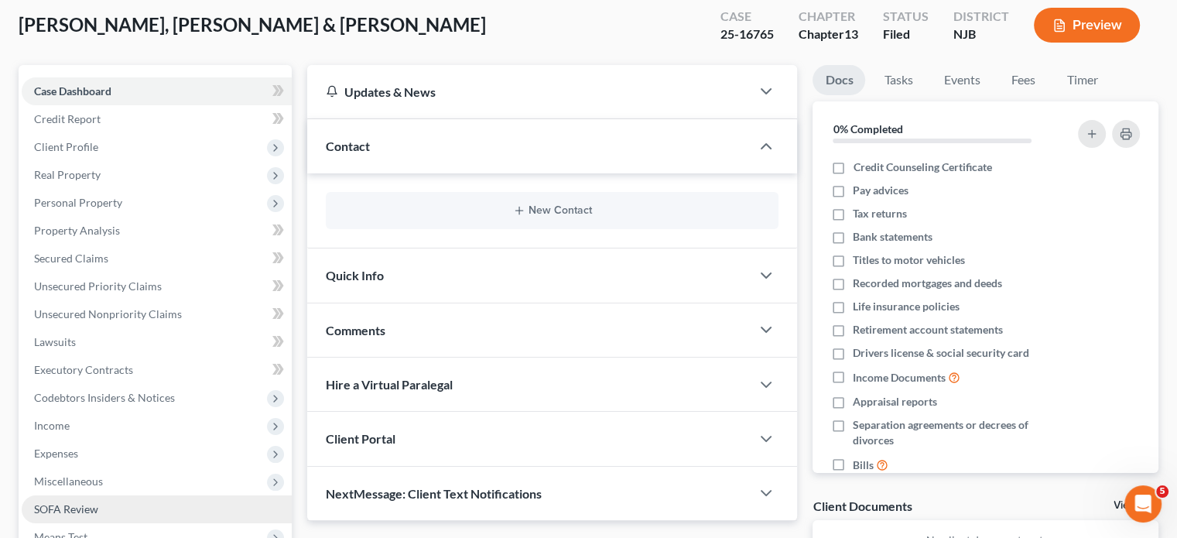
scroll to position [155, 0]
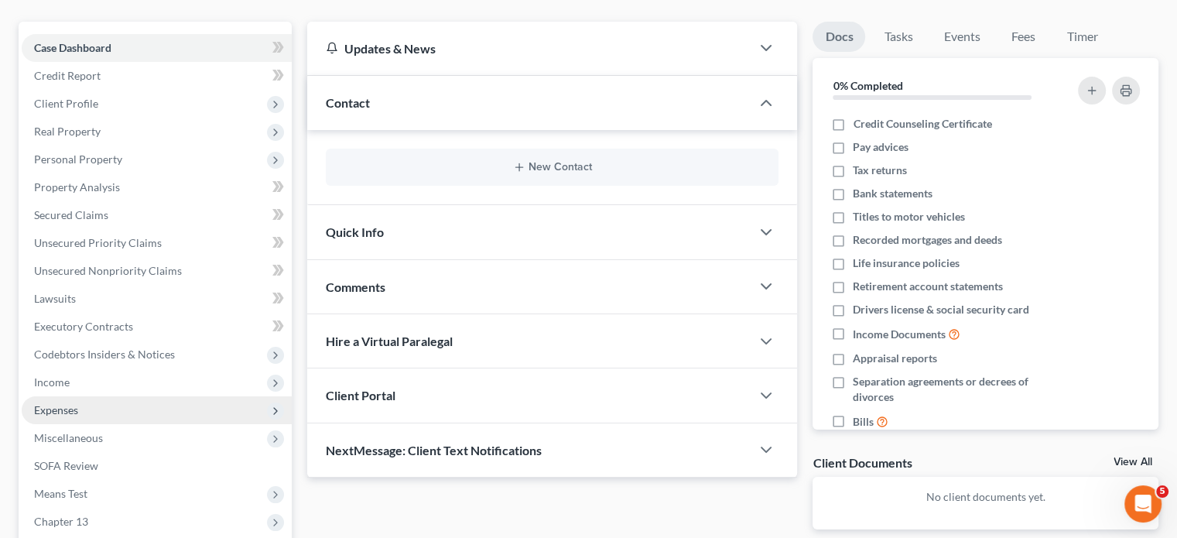
click at [59, 403] on span "Expenses" at bounding box center [56, 409] width 44 height 13
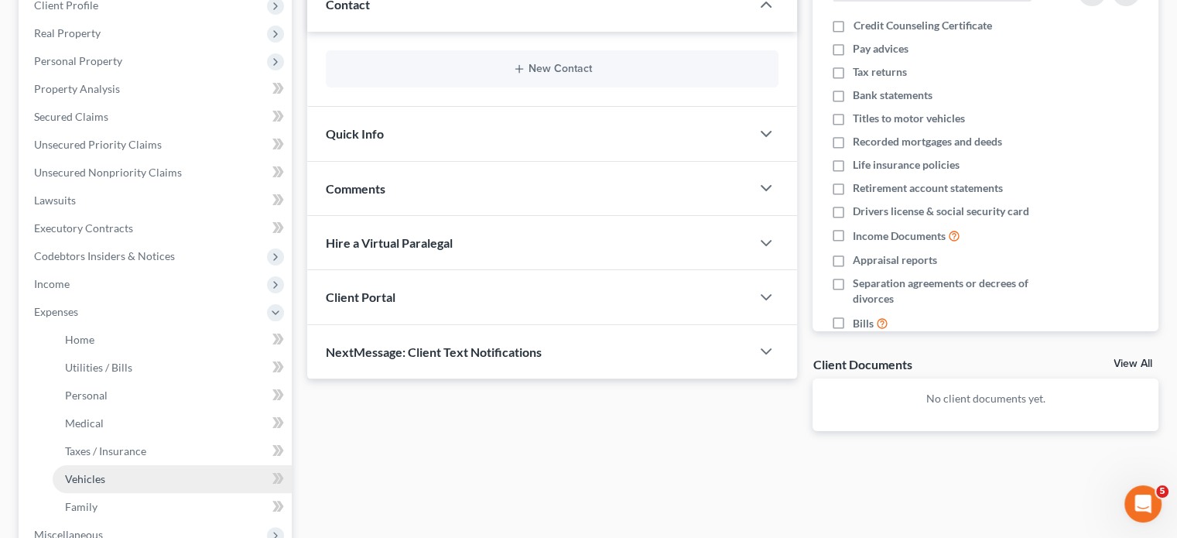
scroll to position [309, 0]
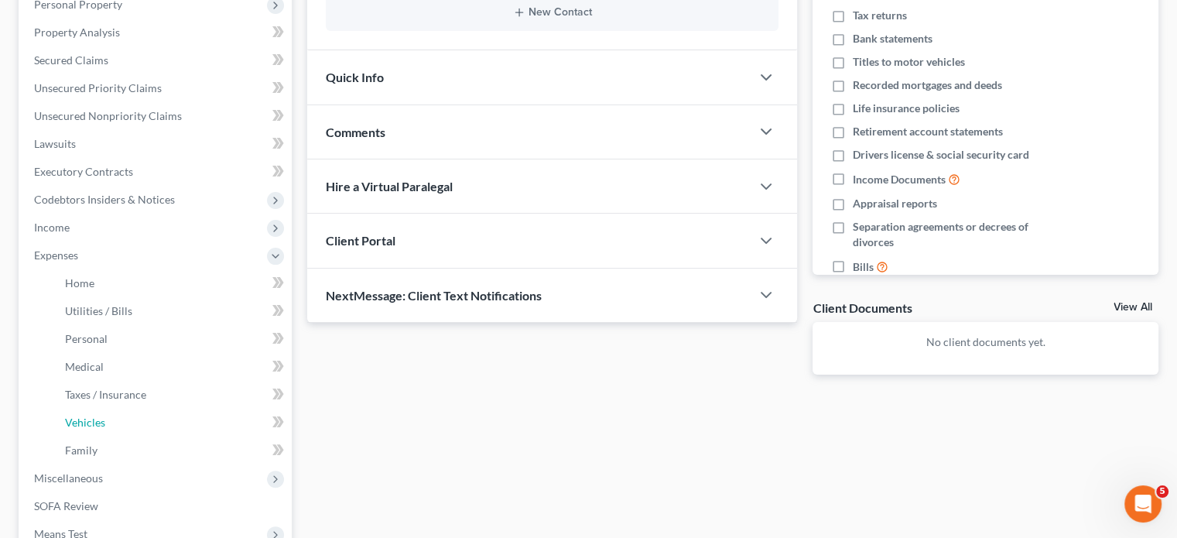
drag, startPoint x: 96, startPoint y: 391, endPoint x: 556, endPoint y: 429, distance: 461.8
click at [96, 415] on span "Vehicles" at bounding box center [85, 421] width 40 height 13
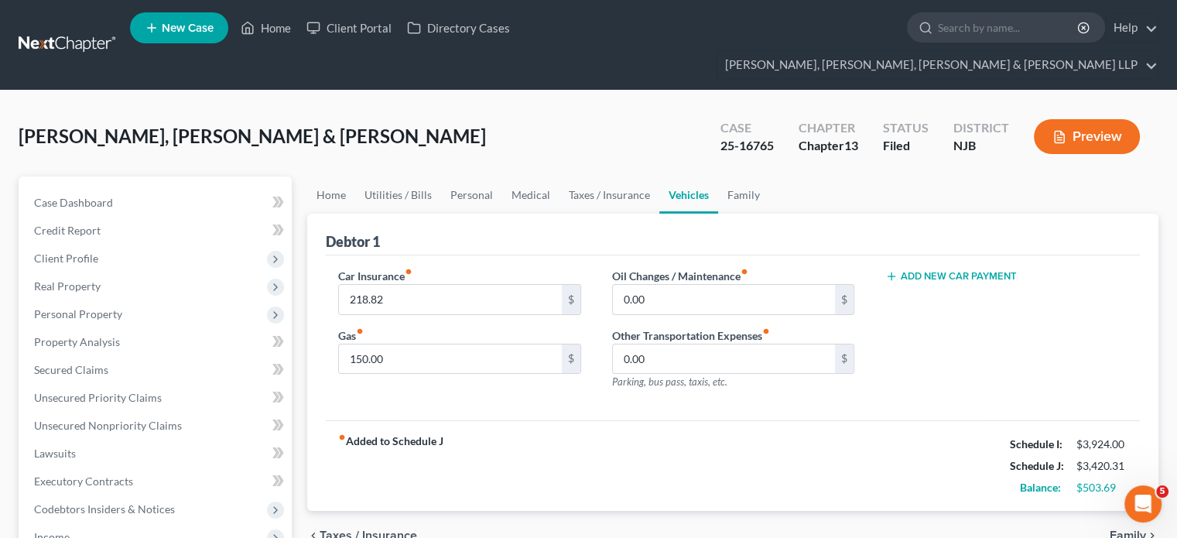
click at [641, 435] on div "fiber_manual_record Added to Schedule J Schedule I: $3,924.00 Schedule J: $3,42…" at bounding box center [733, 465] width 814 height 91
click at [415, 344] on input "150.00" at bounding box center [450, 358] width 222 height 29
click at [319, 176] on link "Home" at bounding box center [331, 194] width 48 height 37
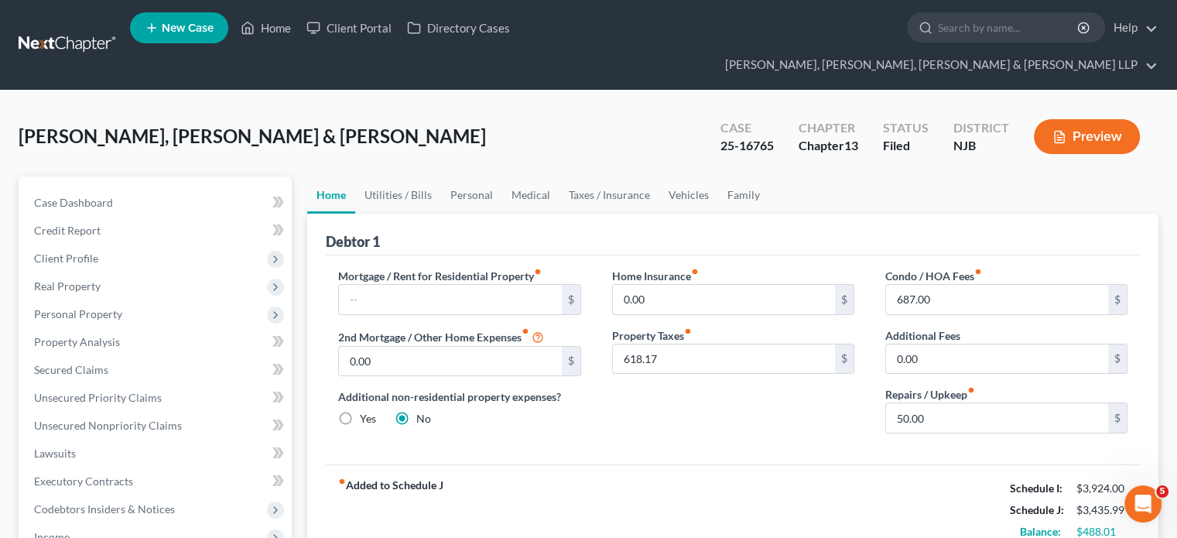
drag, startPoint x: 914, startPoint y: 448, endPoint x: 937, endPoint y: 299, distance: 150.3
click at [914, 464] on div "fiber_manual_record Added to Schedule J Schedule I: $3,924.00 Schedule J: $3,43…" at bounding box center [733, 509] width 814 height 91
click at [932, 285] on input "687.00" at bounding box center [997, 299] width 222 height 29
drag, startPoint x: 640, startPoint y: 417, endPoint x: 640, endPoint y: 425, distance: 8.5
click at [640, 417] on div "Mortgage / Rent for Residential Property fiber_manual_record $ 2nd Mortgage / O…" at bounding box center [733, 359] width 814 height 209
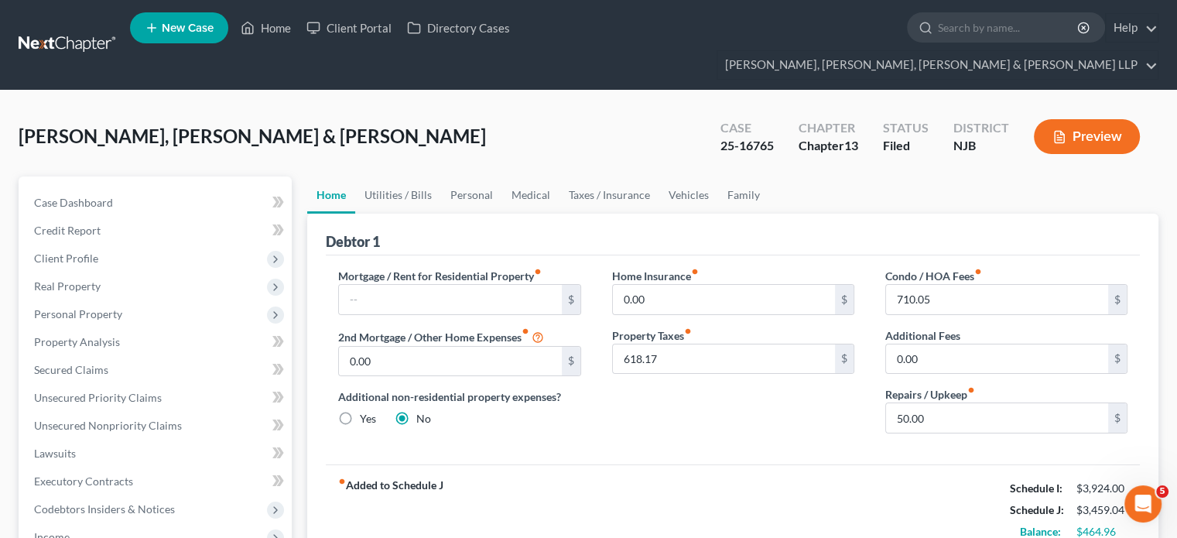
click at [932, 216] on div "Debtor 1" at bounding box center [733, 234] width 814 height 42
click at [688, 344] on input "618.17" at bounding box center [724, 358] width 222 height 29
click at [719, 393] on div "Home Insurance fiber_manual_record 0.00 $ Property Taxes fiber_manual_record 67…" at bounding box center [732, 357] width 273 height 178
drag, startPoint x: 885, startPoint y: 442, endPoint x: 859, endPoint y: 419, distance: 34.0
click at [885, 464] on div "fiber_manual_record Added to Schedule J Schedule I: $3,924.00 Schedule J: $3,49…" at bounding box center [733, 509] width 814 height 91
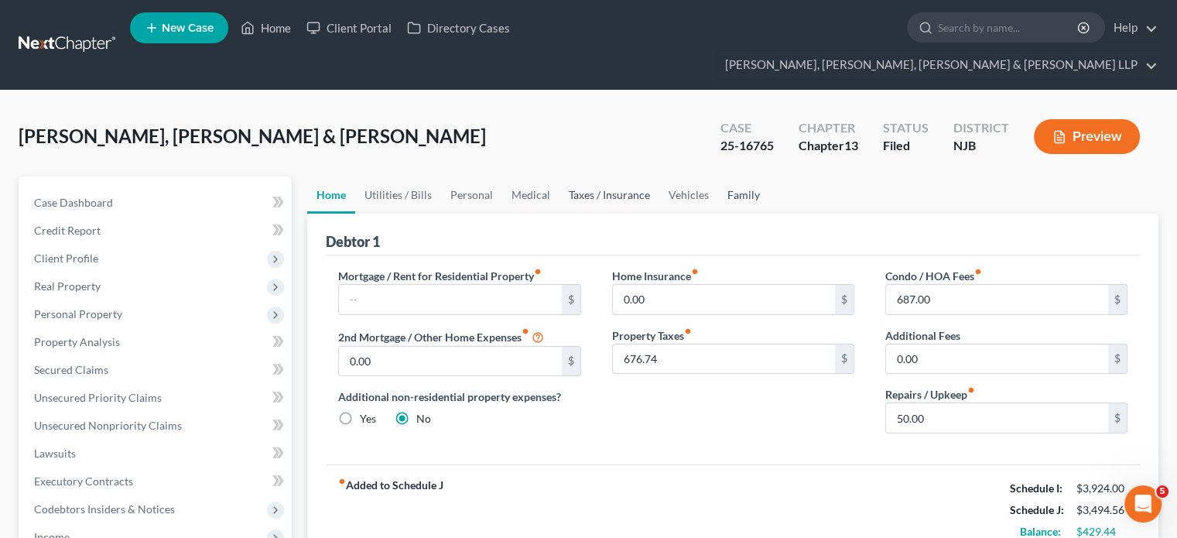
drag, startPoint x: 753, startPoint y: 166, endPoint x: 640, endPoint y: 183, distance: 114.2
click at [753, 176] on link "Family" at bounding box center [743, 194] width 51 height 37
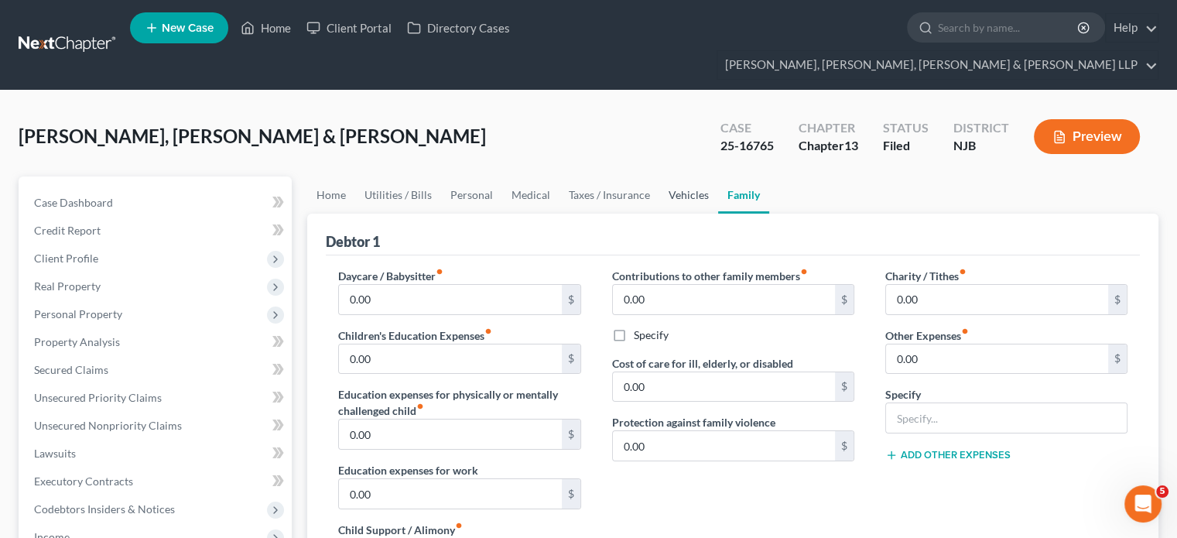
click at [676, 176] on link "Vehicles" at bounding box center [688, 194] width 59 height 37
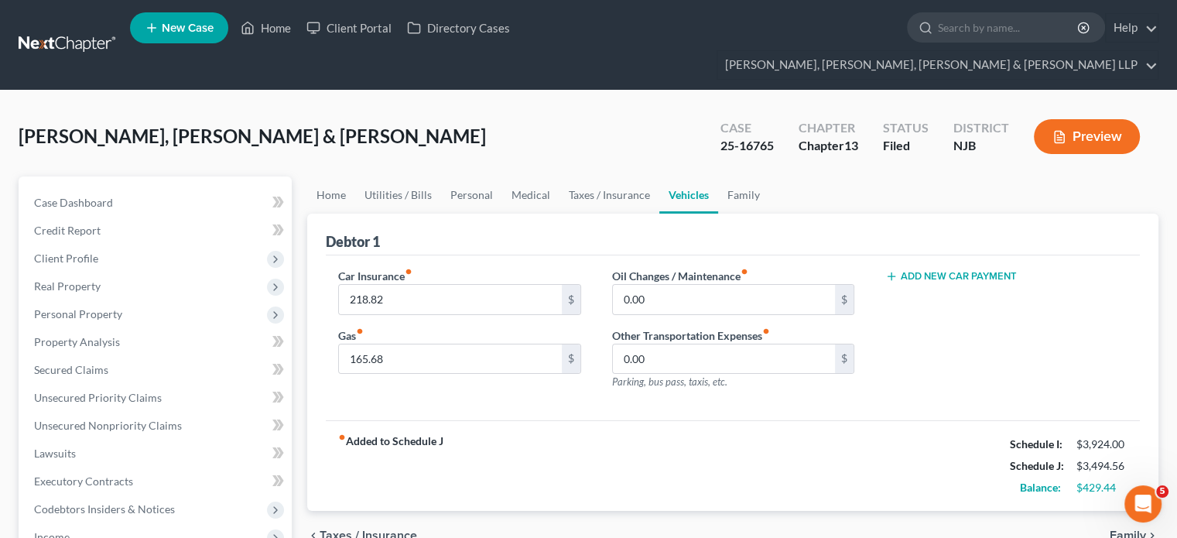
click at [922, 379] on div "Car Insurance fiber_manual_record 218.82 $ Gas fiber_manual_record 165.68 $ Oil…" at bounding box center [733, 338] width 814 height 166
click at [530, 176] on link "Medical" at bounding box center [530, 194] width 57 height 37
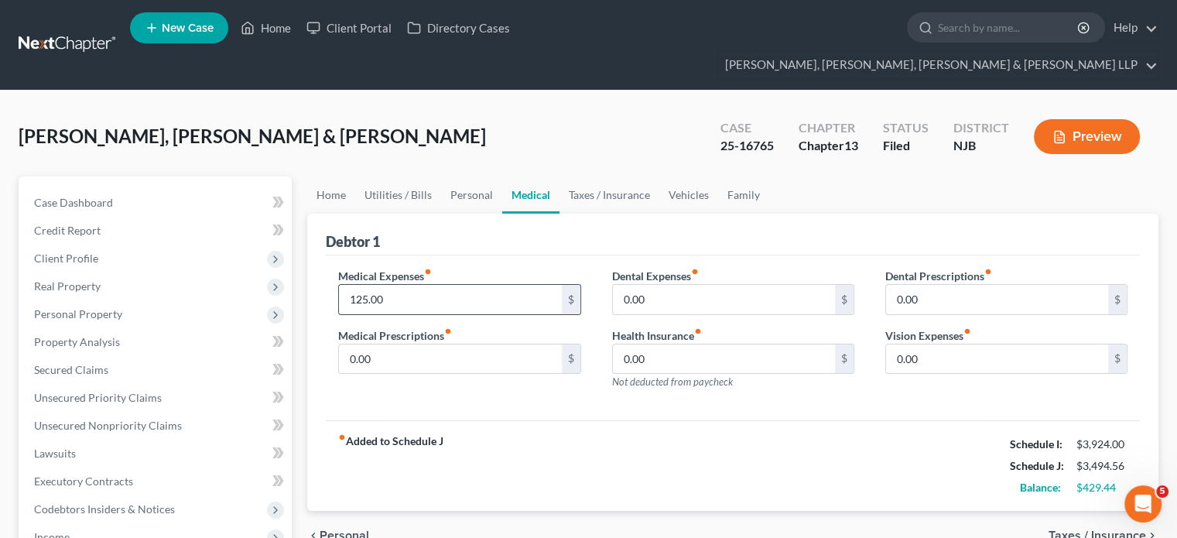
click at [424, 285] on input "125.00" at bounding box center [450, 299] width 222 height 29
click at [903, 420] on div "fiber_manual_record Added to Schedule J Schedule I: $3,924.00 Schedule J: $3,44…" at bounding box center [733, 465] width 814 height 91
click at [403, 285] on input "77.45" at bounding box center [450, 299] width 222 height 29
click at [894, 420] on div "fiber_manual_record Added to Schedule J Schedule I: $3,924.00 Schedule J: $3,52…" at bounding box center [733, 465] width 814 height 91
drag, startPoint x: 695, startPoint y: 169, endPoint x: 647, endPoint y: 267, distance: 109.3
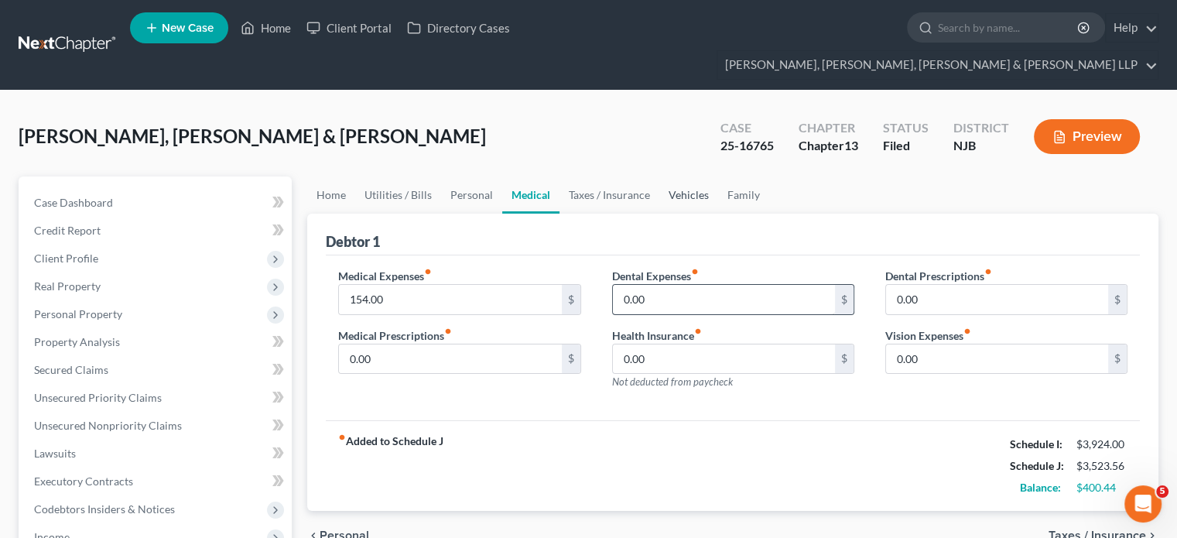
click at [695, 176] on link "Vehicles" at bounding box center [688, 194] width 59 height 37
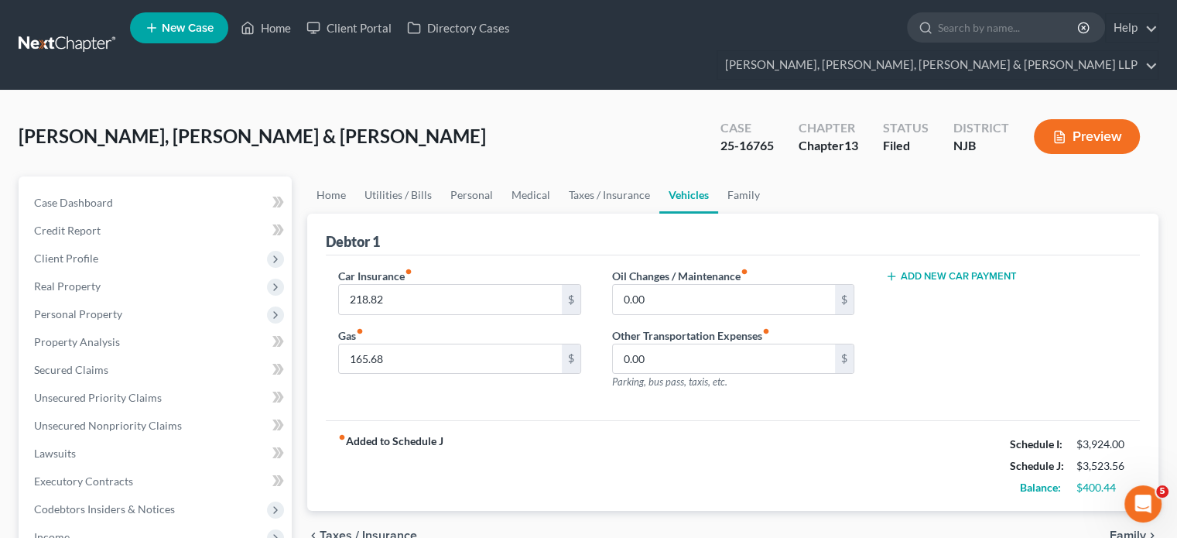
click at [662, 420] on div "fiber_manual_record Added to Schedule J Schedule I: $3,924.00 Schedule J: $3,52…" at bounding box center [733, 465] width 814 height 91
drag, startPoint x: 777, startPoint y: 120, endPoint x: 733, endPoint y: 114, distance: 43.8
click at [719, 118] on div "Case 25-16765" at bounding box center [747, 138] width 78 height 46
copy div "25-16765"
click at [551, 420] on div "fiber_manual_record Added to Schedule J Schedule I: $3,924.00 Schedule J: $3,52…" at bounding box center [733, 465] width 814 height 91
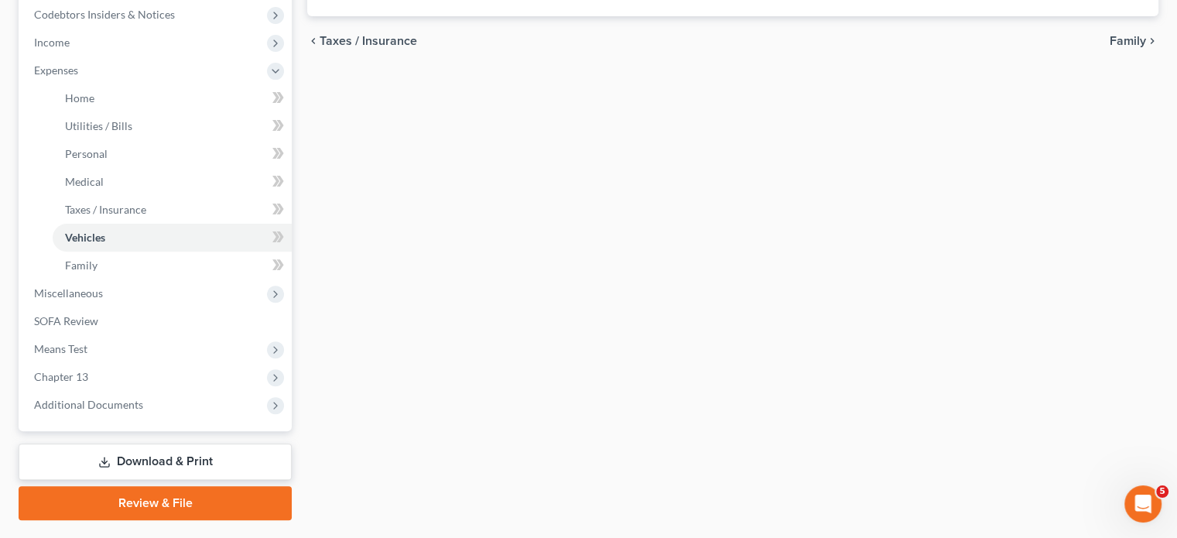
scroll to position [506, 0]
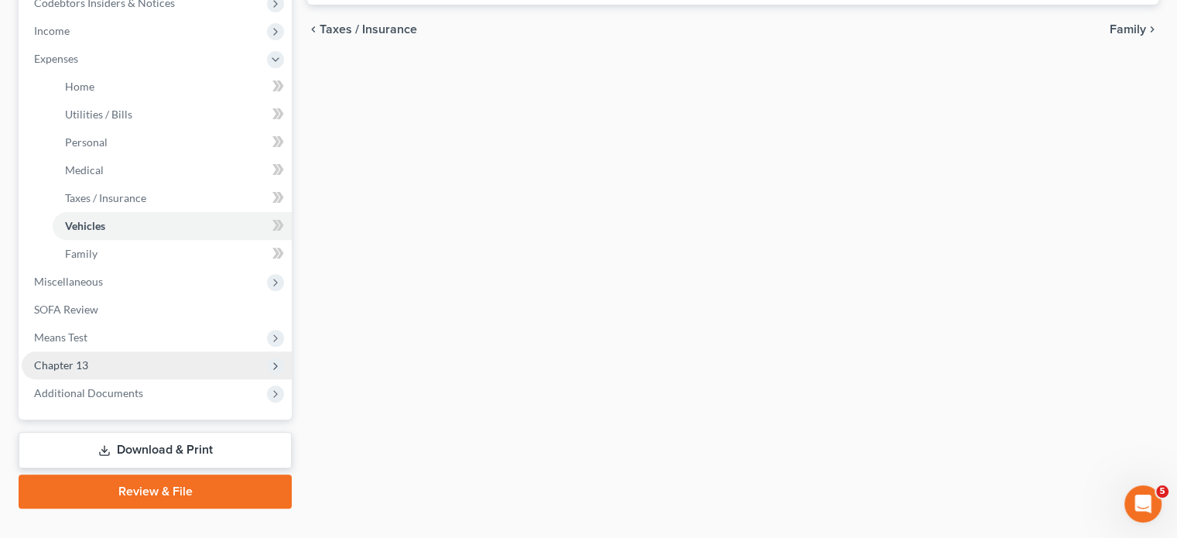
click at [73, 358] on span "Chapter 13" at bounding box center [61, 364] width 54 height 13
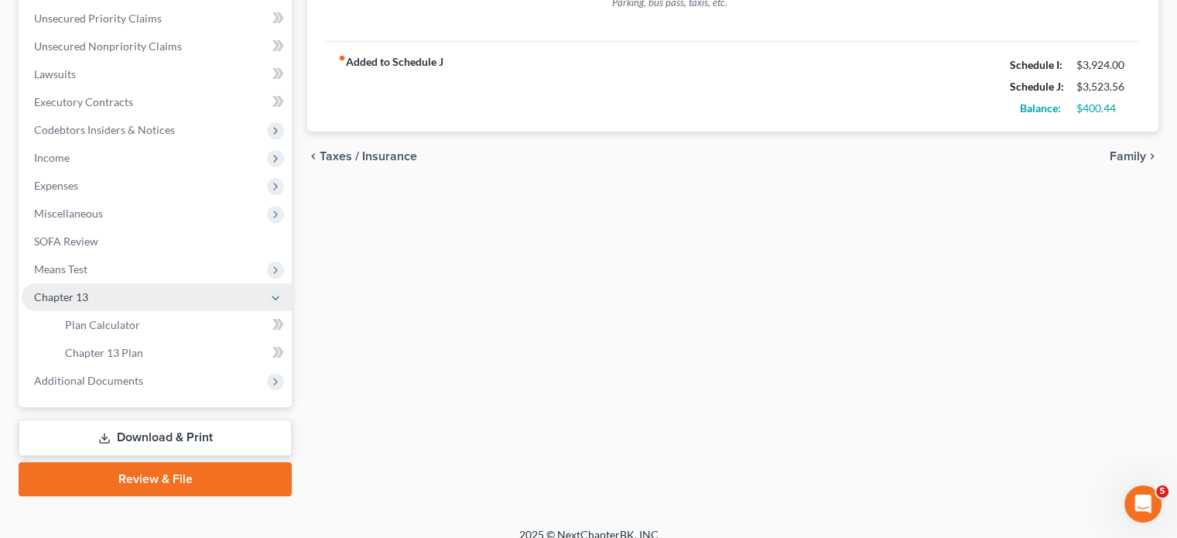
scroll to position [367, 0]
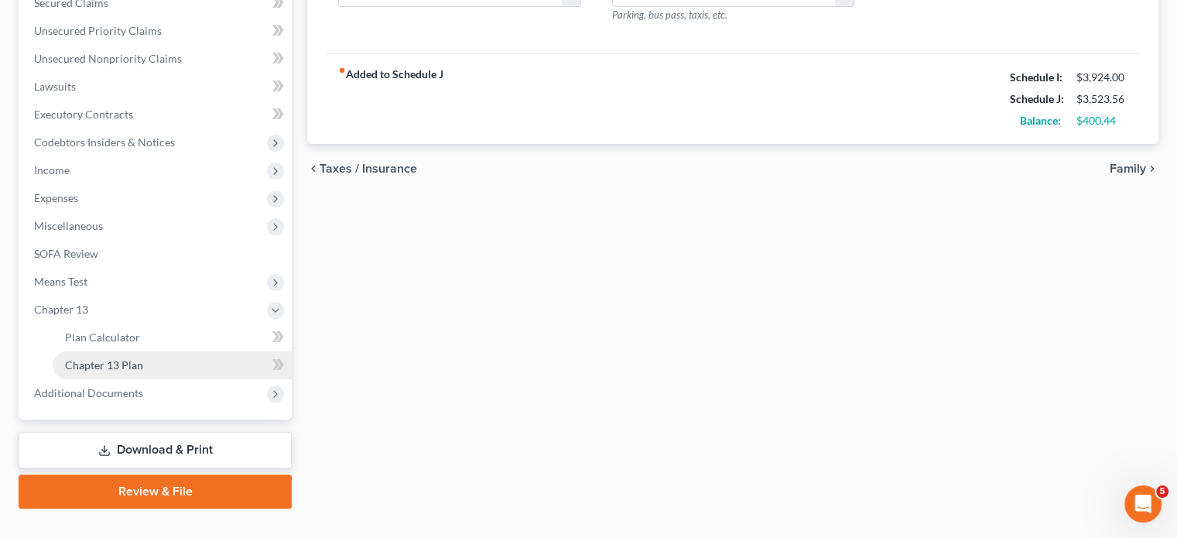
drag, startPoint x: 102, startPoint y: 340, endPoint x: 161, endPoint y: 338, distance: 58.8
click at [103, 358] on span "Chapter 13 Plan" at bounding box center [104, 364] width 78 height 13
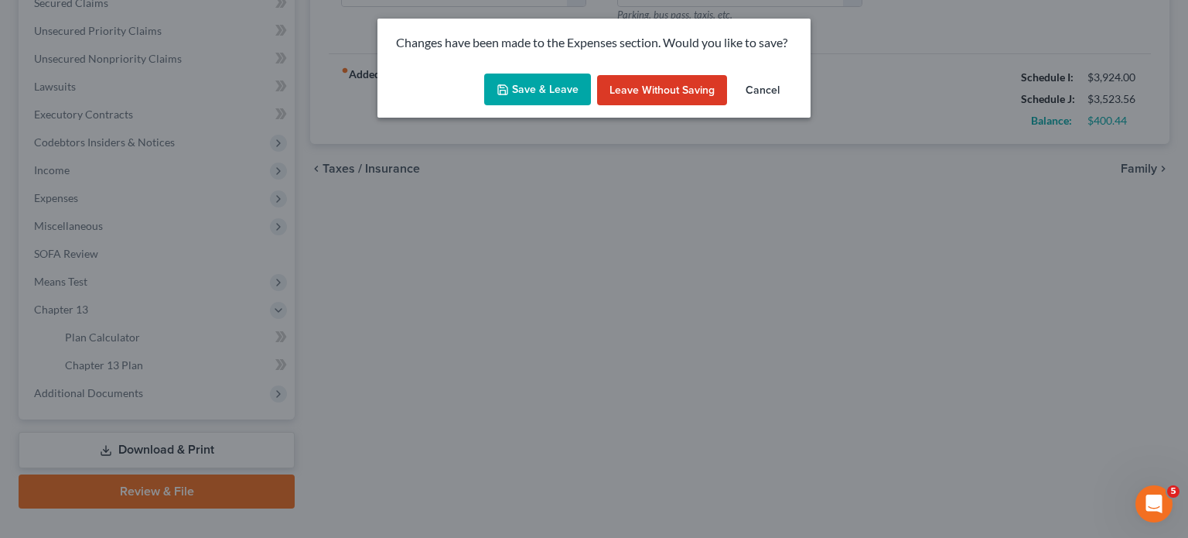
click at [521, 84] on button "Save & Leave" at bounding box center [537, 89] width 107 height 32
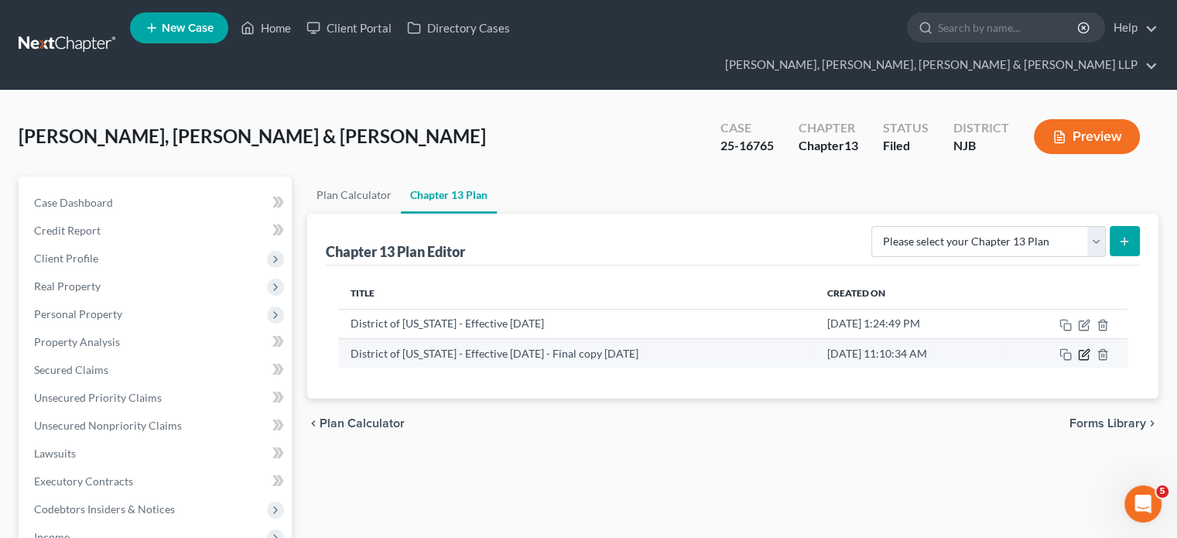
click at [932, 348] on icon "button" at bounding box center [1084, 354] width 12 height 12
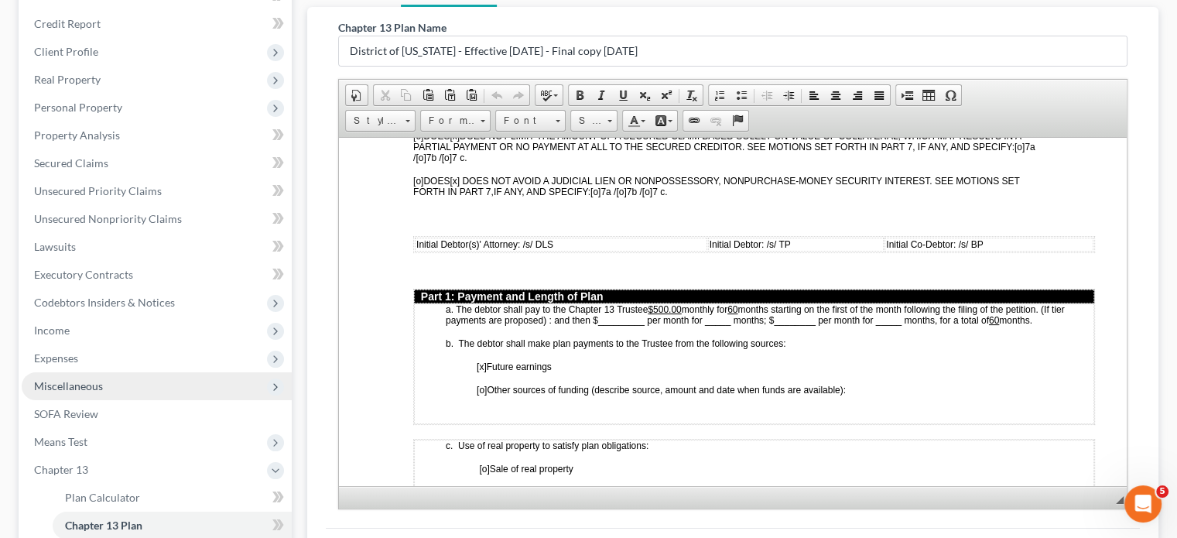
scroll to position [232, 0]
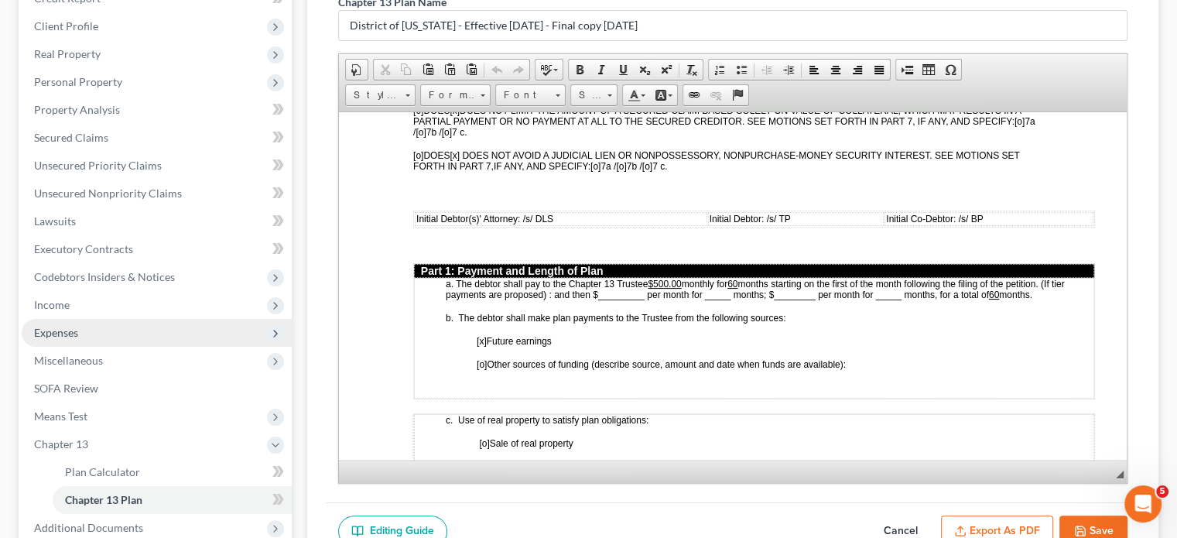
click at [53, 326] on span "Expenses" at bounding box center [56, 332] width 44 height 13
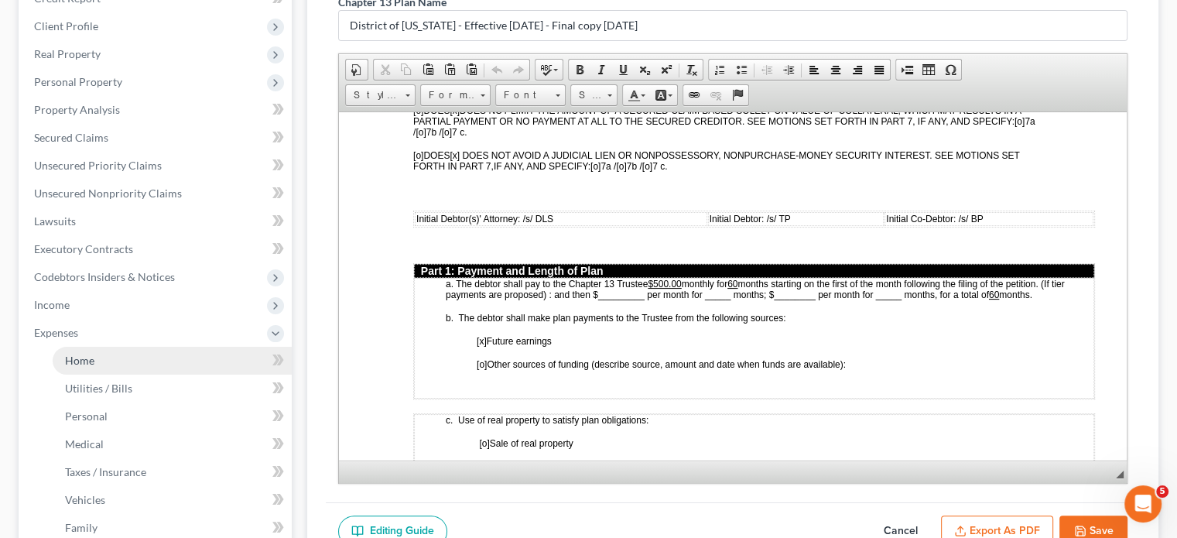
click at [87, 353] on span "Home" at bounding box center [79, 359] width 29 height 13
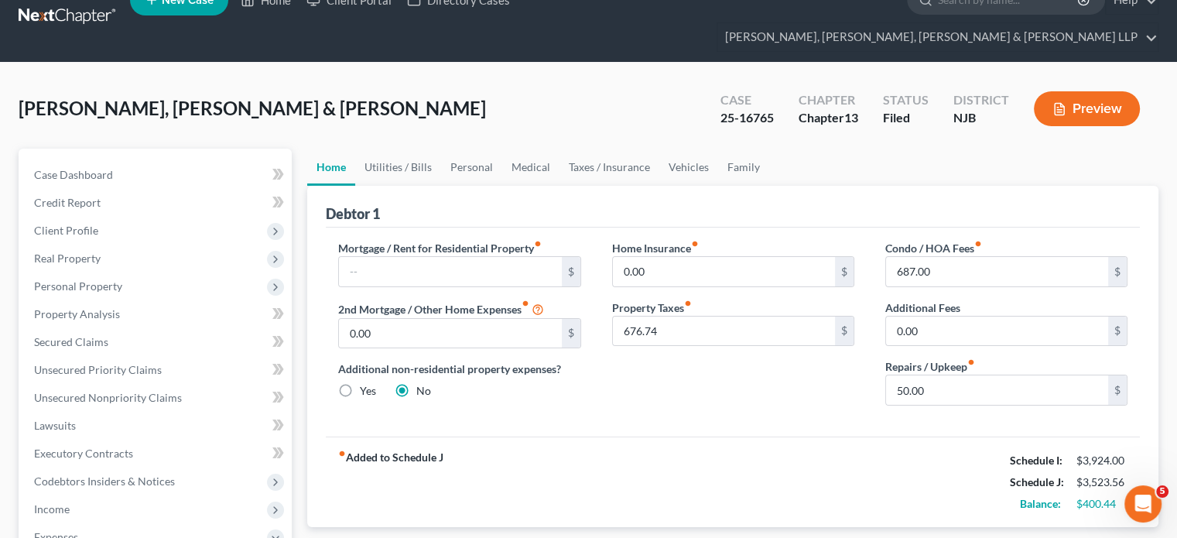
scroll to position [155, 0]
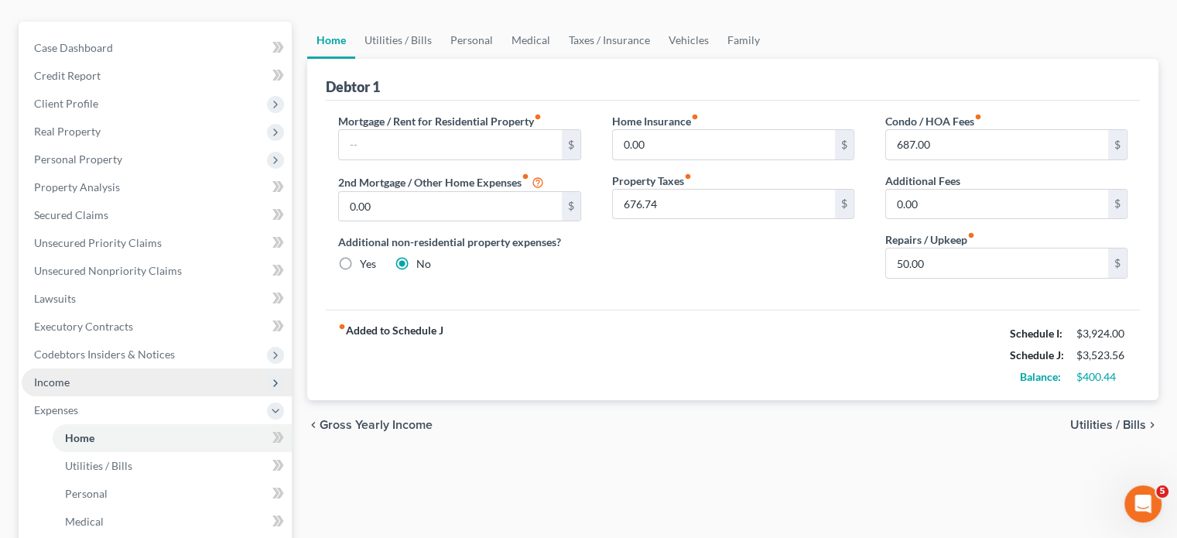
click at [69, 368] on span "Income" at bounding box center [157, 382] width 270 height 28
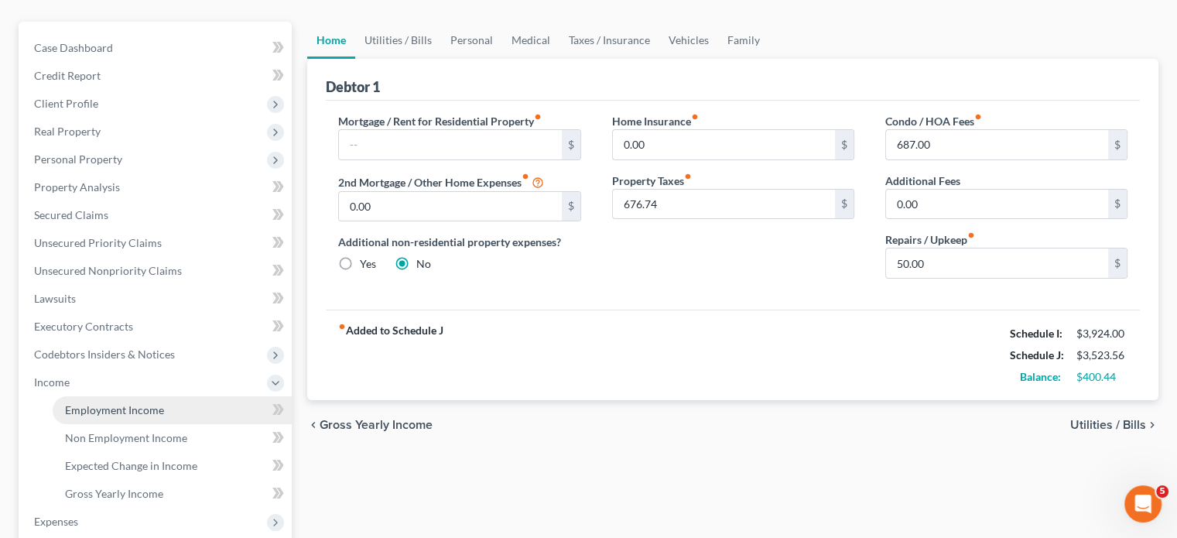
click at [82, 403] on span "Employment Income" at bounding box center [114, 409] width 99 height 13
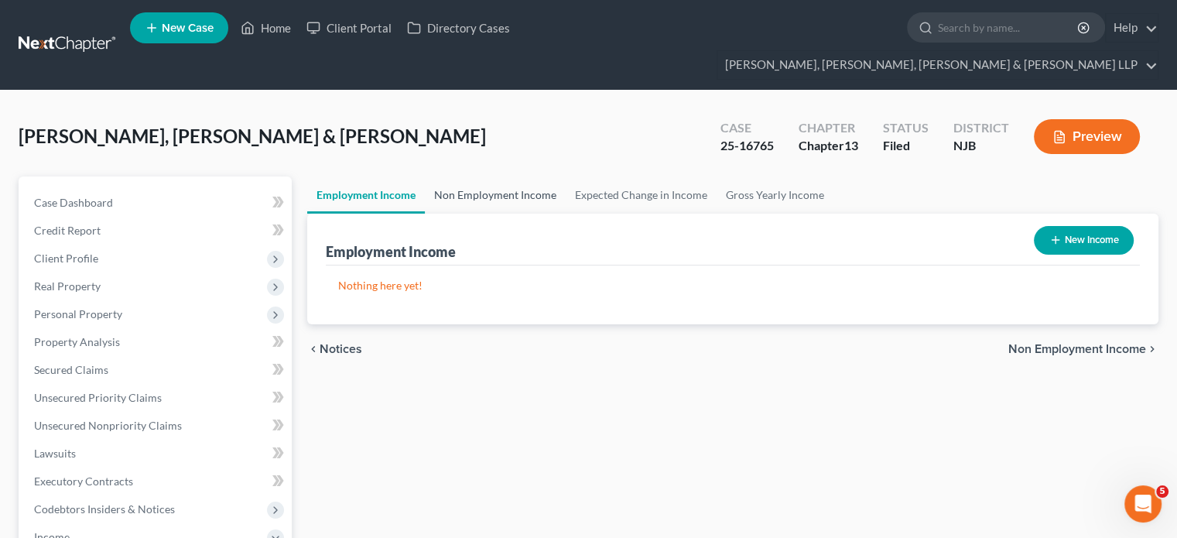
click at [480, 176] on link "Non Employment Income" at bounding box center [495, 194] width 141 height 37
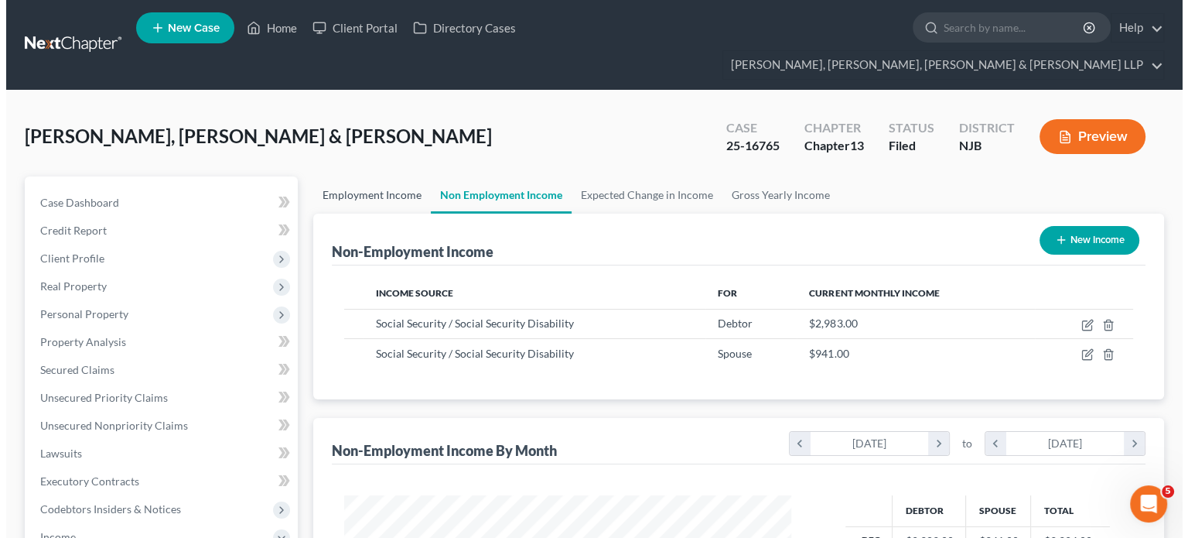
scroll to position [275, 477]
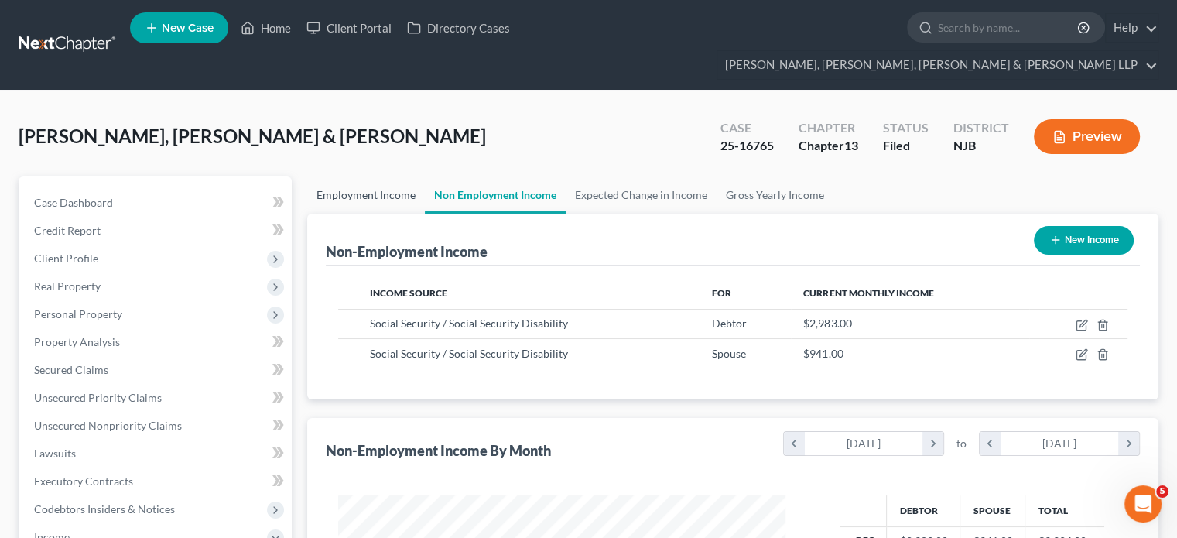
click at [355, 176] on link "Employment Income" at bounding box center [366, 194] width 118 height 37
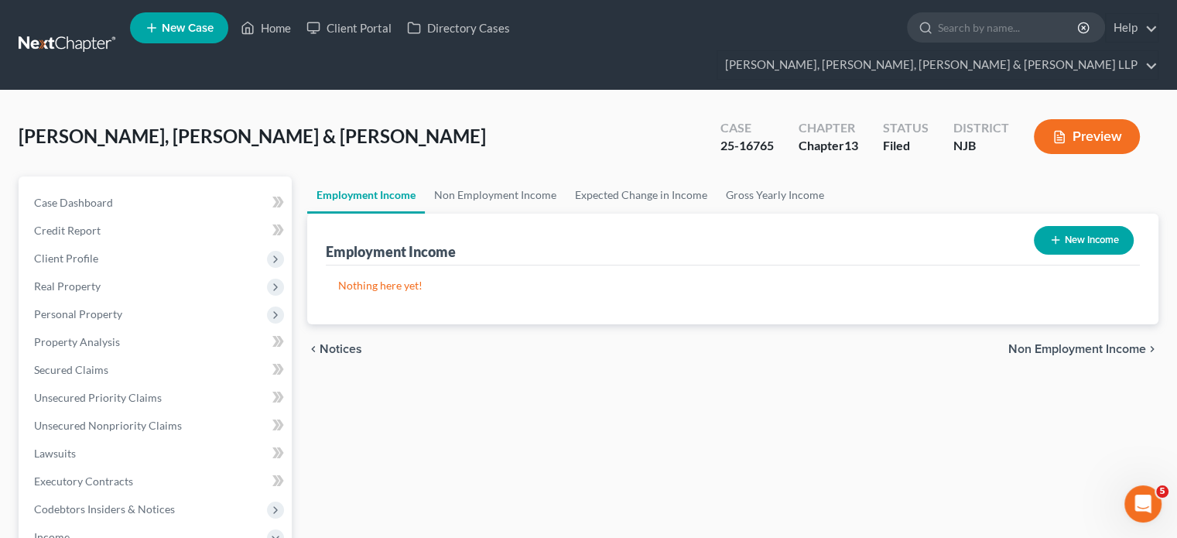
drag, startPoint x: 959, startPoint y: 342, endPoint x: 816, endPoint y: 375, distance: 146.9
click at [932, 342] on div "chevron_left Notices Non Employment Income chevron_right" at bounding box center [732, 349] width 851 height 50
click at [932, 226] on button "New Income" at bounding box center [1083, 240] width 100 height 29
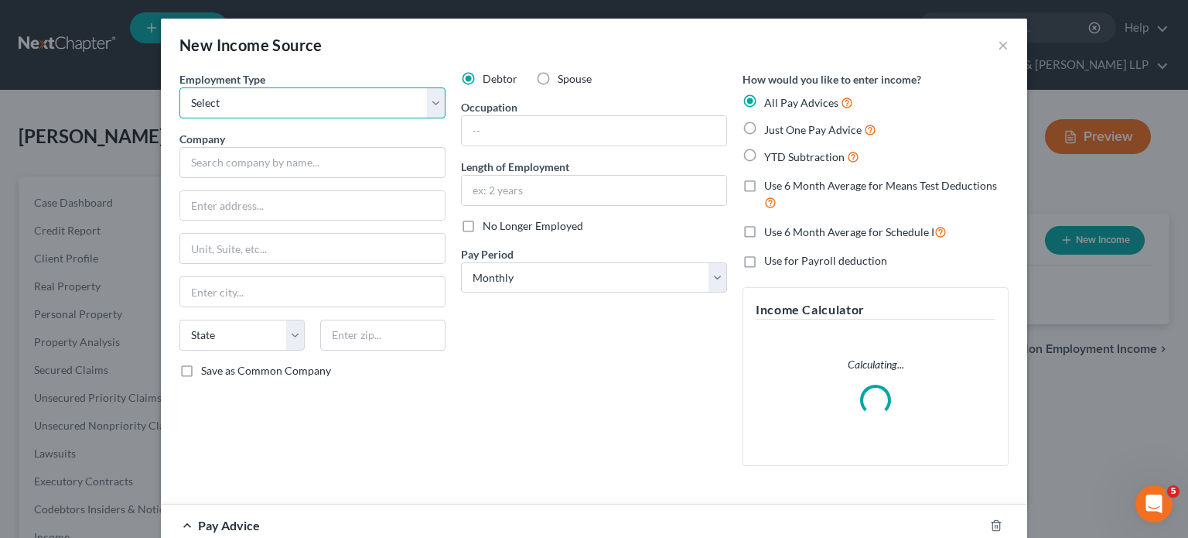
drag, startPoint x: 265, startPoint y: 99, endPoint x: 266, endPoint y: 114, distance: 15.5
click at [265, 99] on select "Select Full or [DEMOGRAPHIC_DATA] Employment Self Employment" at bounding box center [312, 102] width 266 height 31
click at [179, 87] on select "Select Full or [DEMOGRAPHIC_DATA] Employment Self Employment" at bounding box center [312, 102] width 266 height 31
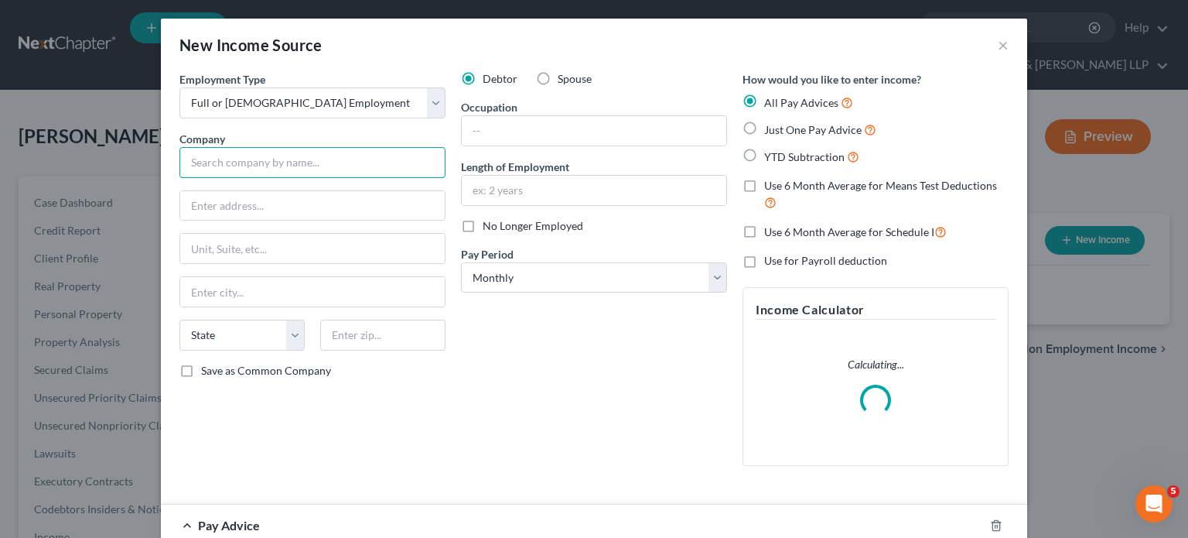
click at [266, 167] on input "text" at bounding box center [312, 162] width 266 height 31
paste input "[PERSON_NAME], Inc."
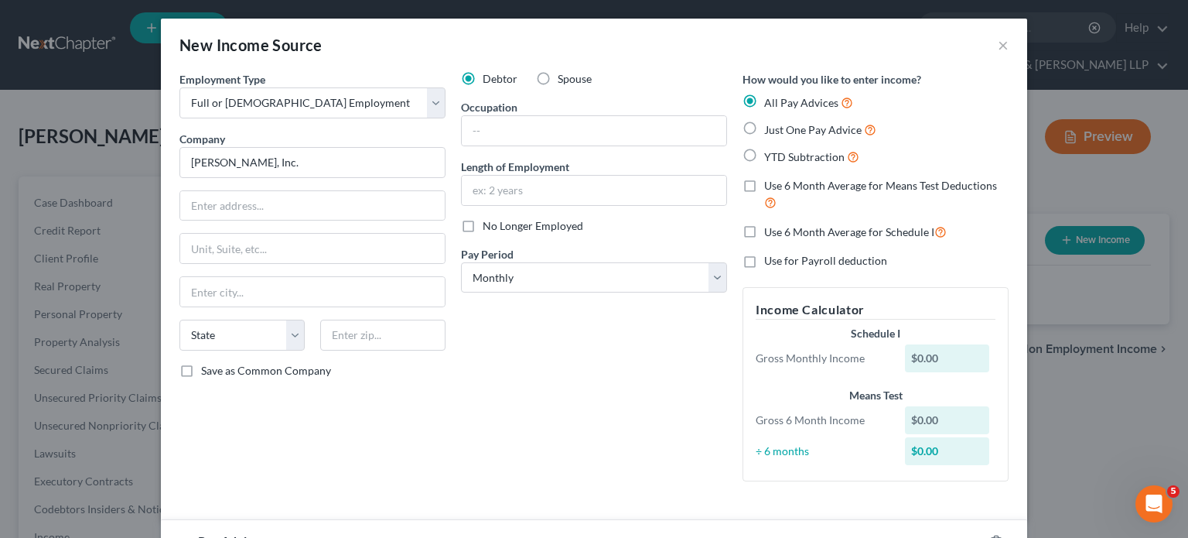
click at [647, 360] on div "Debtor Spouse Occupation Length of Employment No Longer Employed Pay Period * S…" at bounding box center [594, 282] width 282 height 422
click at [333, 207] on input "text" at bounding box center [312, 205] width 265 height 29
paste input "[STREET_ADDRESS]"
drag, startPoint x: 665, startPoint y: 423, endPoint x: 530, endPoint y: 400, distance: 137.3
click at [665, 423] on div "Debtor Spouse Occupation Length of Employment No Longer Employed Pay Period * S…" at bounding box center [594, 282] width 282 height 422
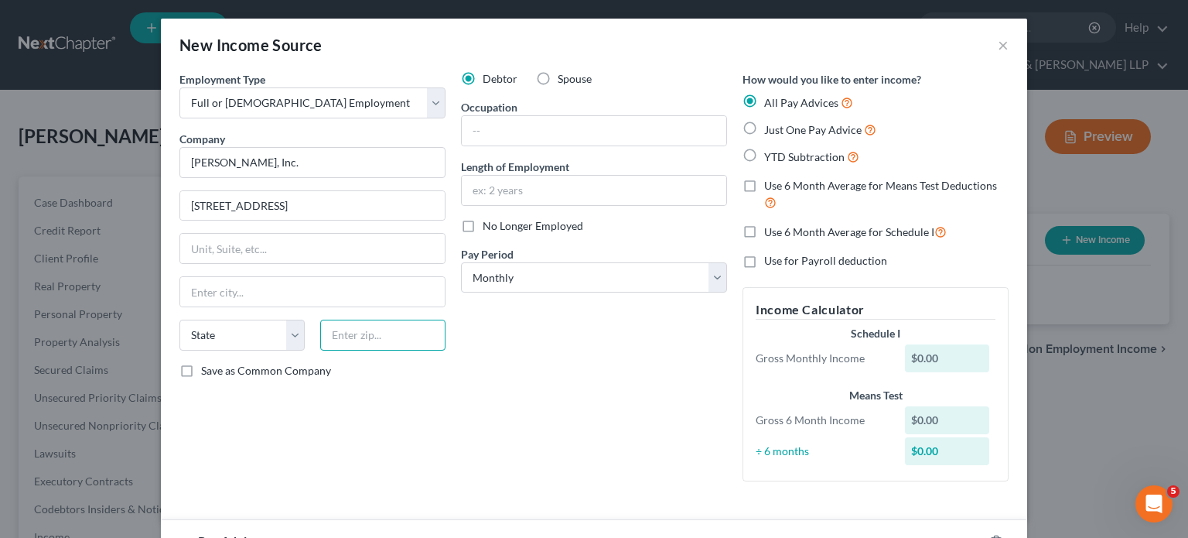
click at [398, 330] on input "text" at bounding box center [382, 334] width 125 height 31
click at [433, 412] on div "Employment Type * Select Full or [DEMOGRAPHIC_DATA] Employment Self Employment …" at bounding box center [313, 282] width 282 height 422
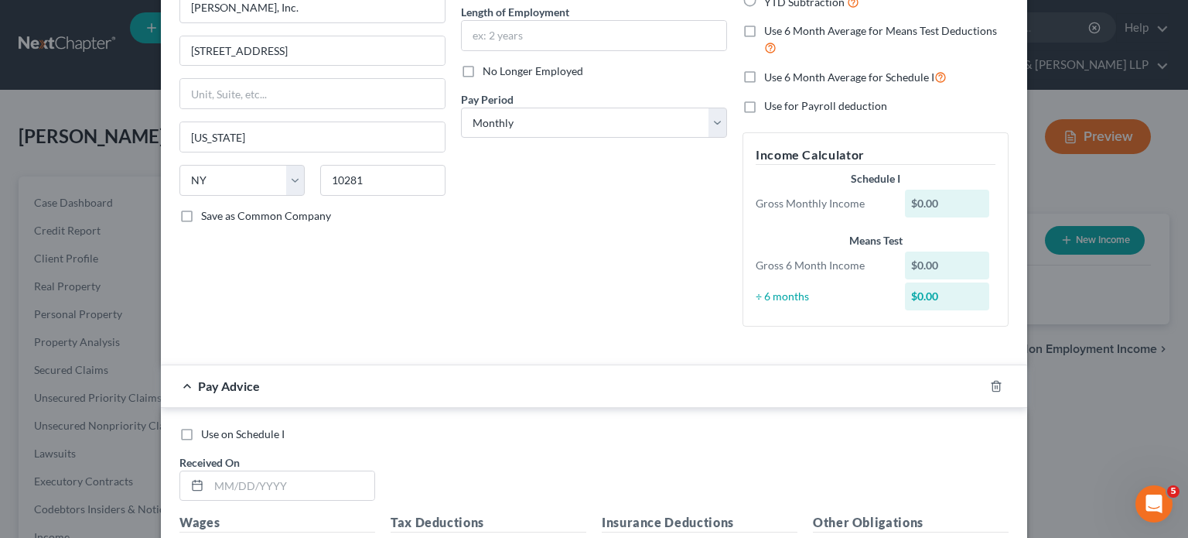
scroll to position [77, 0]
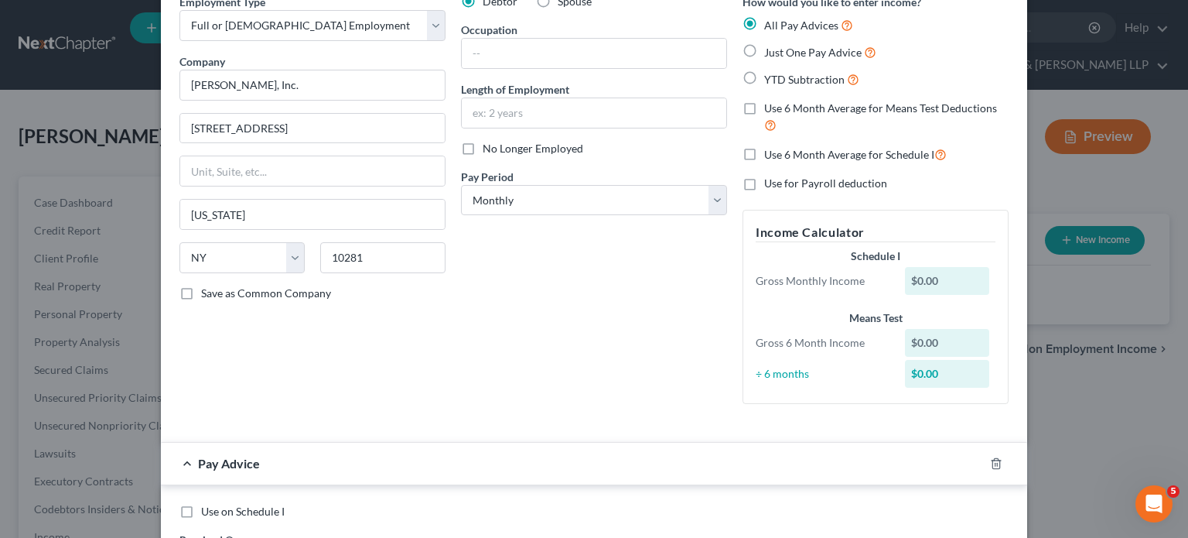
drag, startPoint x: 658, startPoint y: 305, endPoint x: 640, endPoint y: 251, distance: 57.2
click at [658, 305] on div "Debtor Spouse Occupation Length of Employment No Longer Employed Pay Period * S…" at bounding box center [594, 205] width 282 height 422
click at [613, 206] on select "Select Monthly Twice Monthly Every Other Week Weekly" at bounding box center [594, 200] width 266 height 31
click at [461, 185] on select "Select Monthly Twice Monthly Every Other Week Weekly" at bounding box center [594, 200] width 266 height 31
click at [517, 330] on div "Debtor Spouse Occupation Length of Employment No Longer Employed Pay Period * S…" at bounding box center [594, 205] width 282 height 422
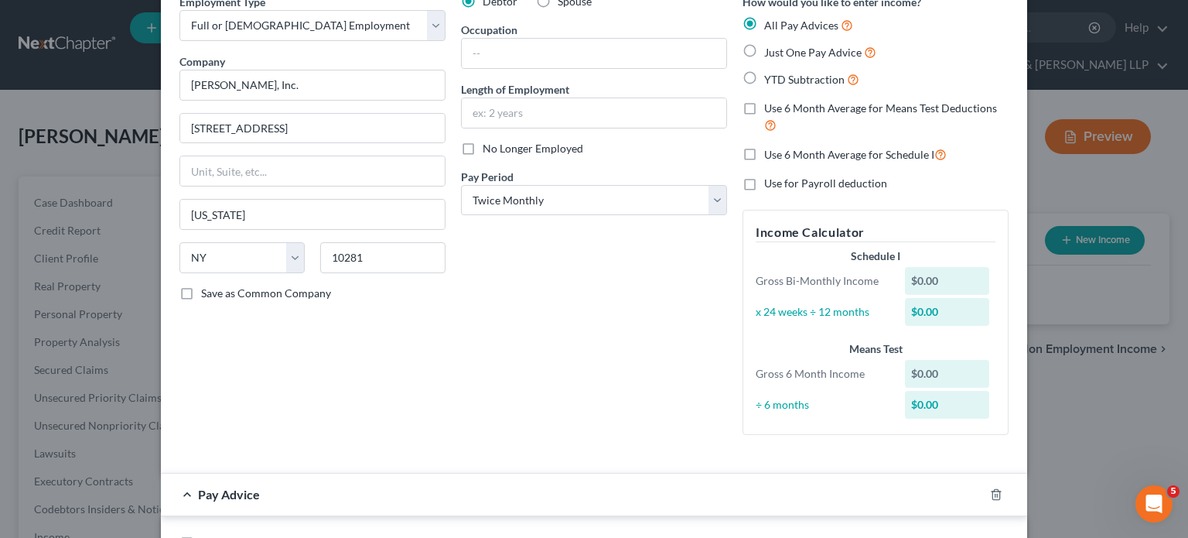
click at [647, 336] on div "Debtor Spouse Occupation Length of Employment No Longer Employed Pay Period * S…" at bounding box center [594, 220] width 282 height 453
